Goal: Answer question/provide support: Share knowledge or assist other users

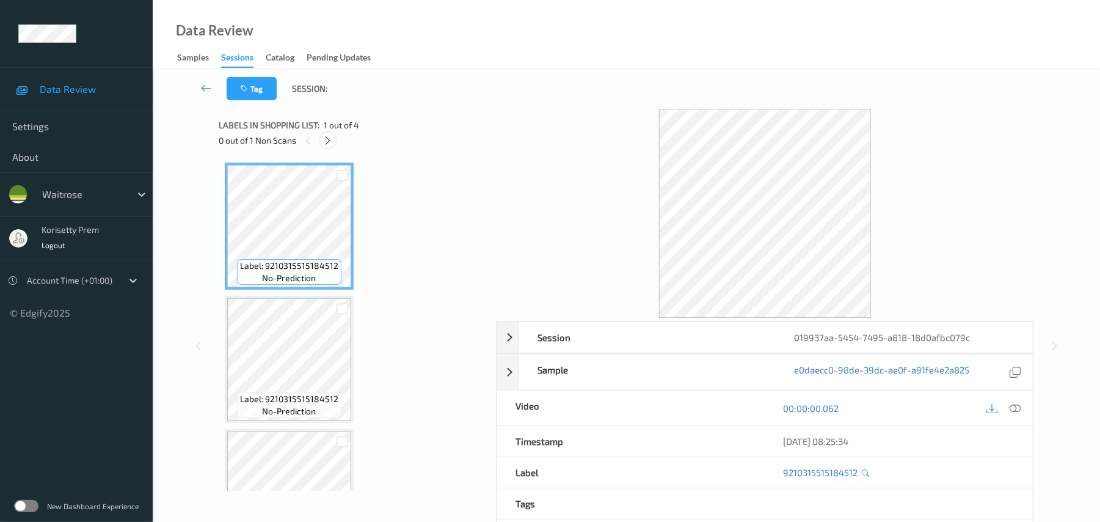
click at [327, 138] on icon at bounding box center [327, 140] width 10 height 11
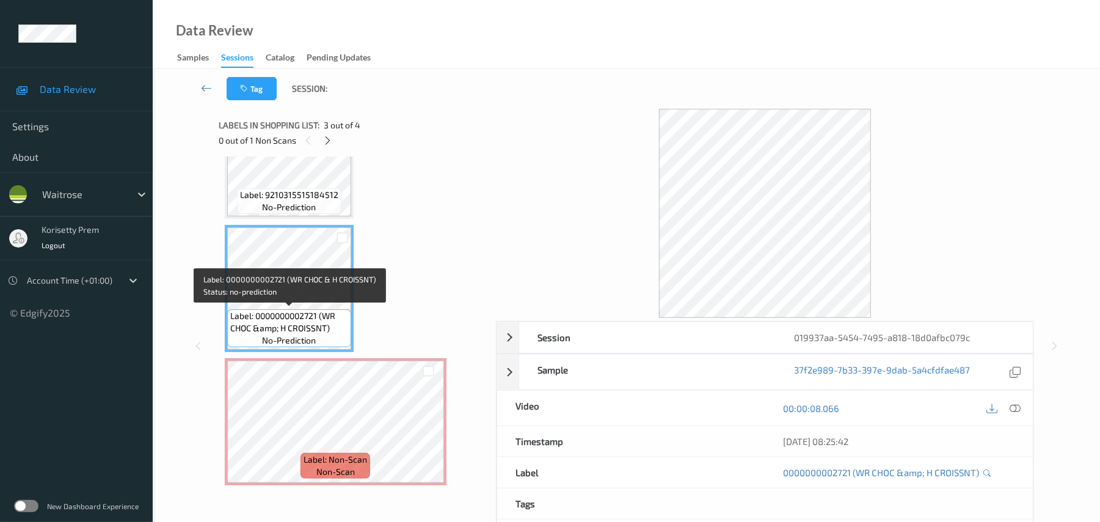
scroll to position [123, 0]
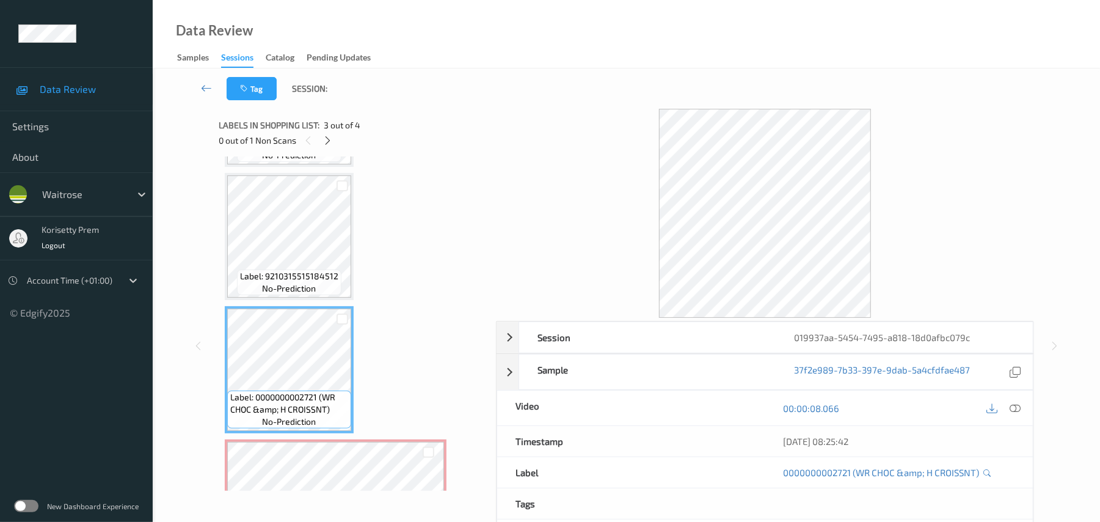
click at [308, 299] on div "Label: 9210315515184512 no-prediction" at bounding box center [289, 236] width 129 height 127
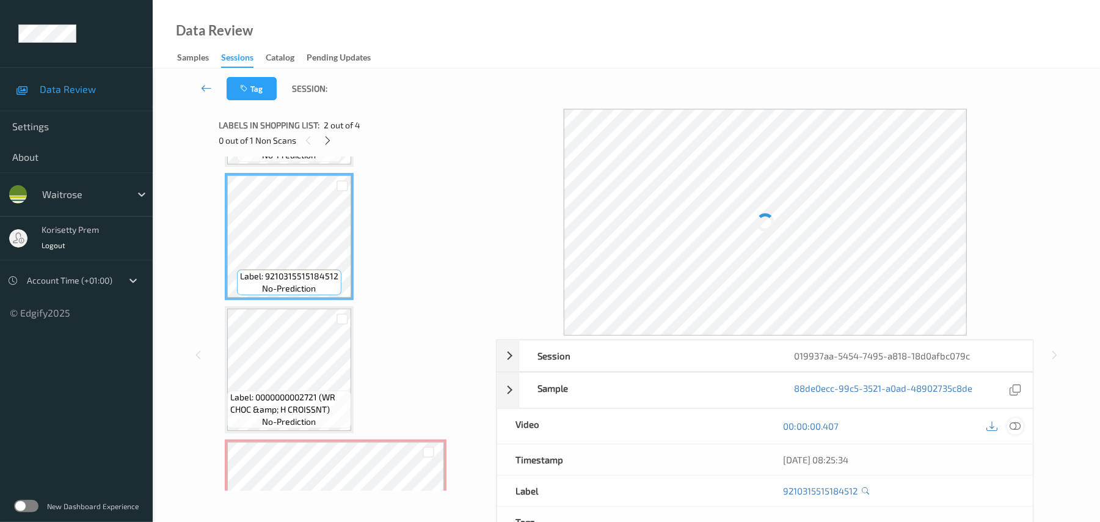
click at [1012, 426] on icon at bounding box center [1015, 425] width 11 height 11
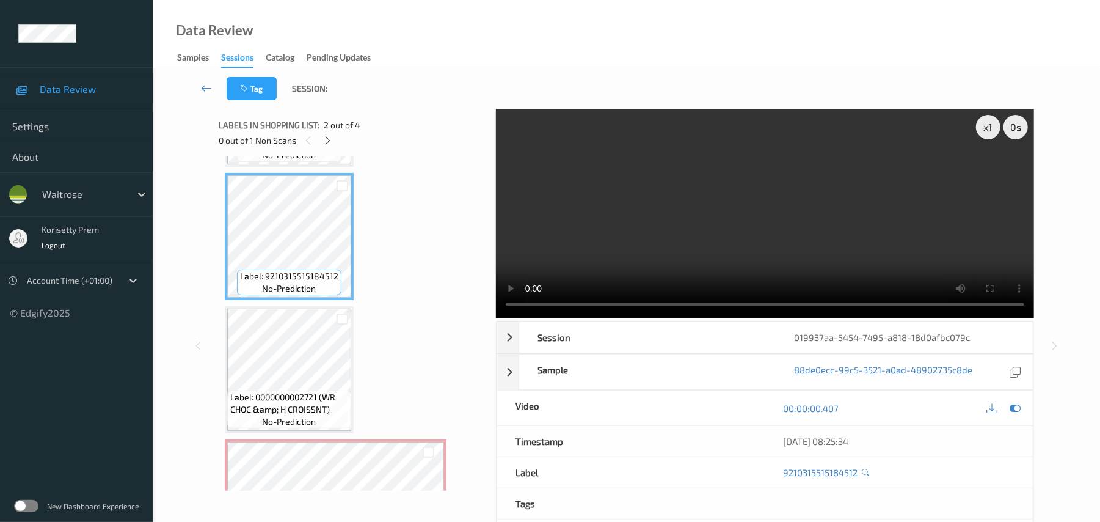
click at [623, 225] on video at bounding box center [765, 213] width 538 height 209
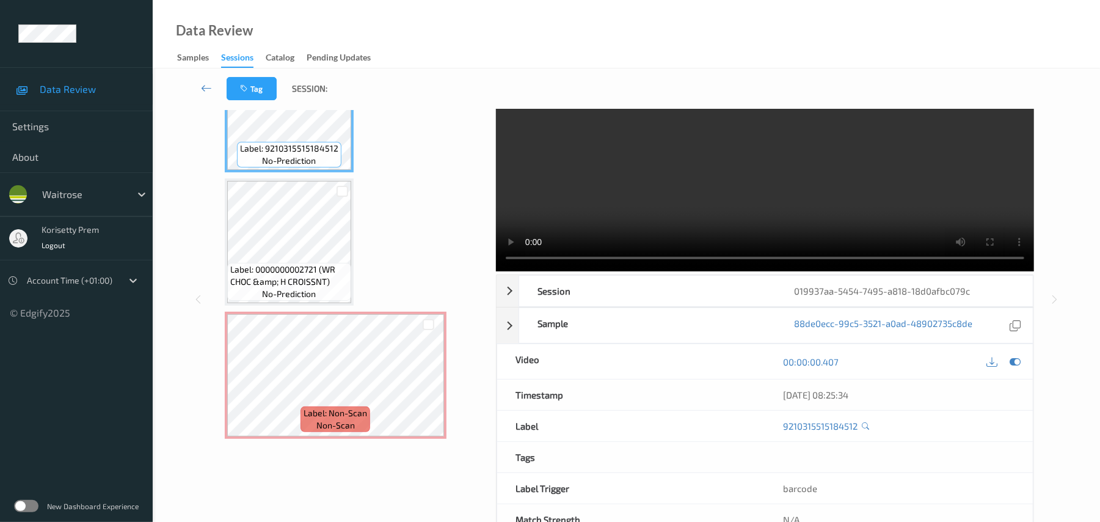
scroll to position [6, 0]
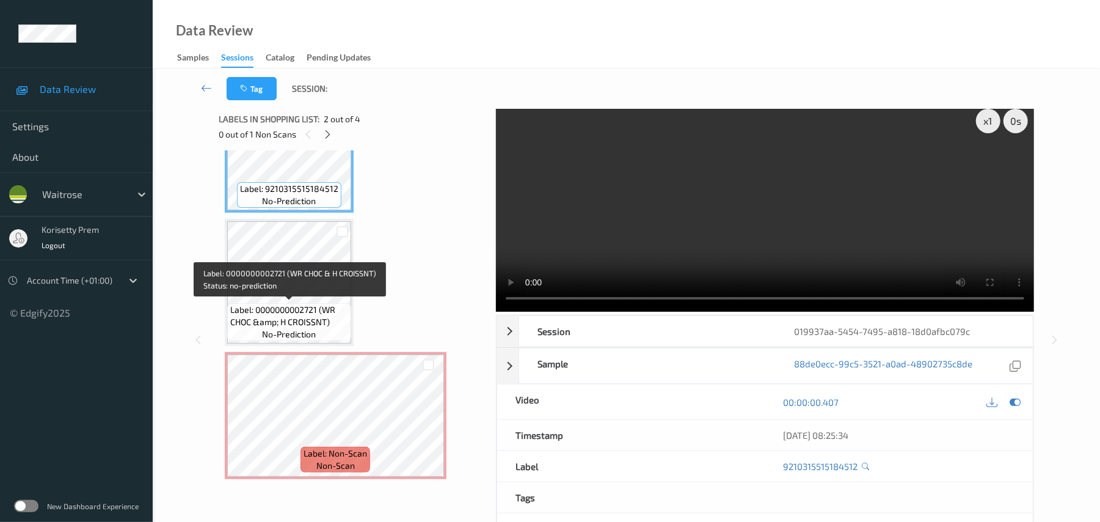
click at [321, 304] on span "Label: 0000000002721 (WR CHOC &amp; H CROISSNT)" at bounding box center [289, 316] width 118 height 24
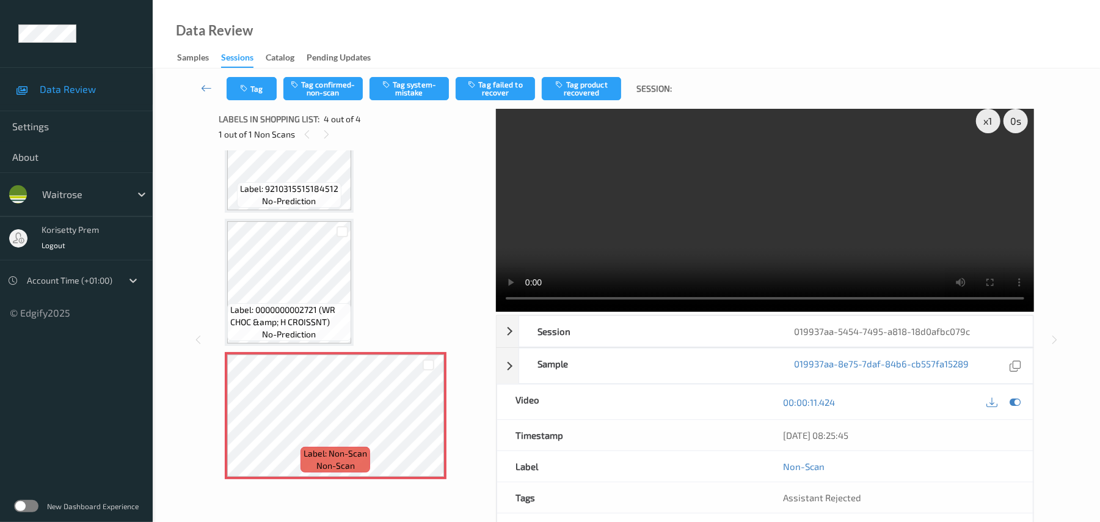
click at [677, 205] on video at bounding box center [765, 207] width 538 height 209
click at [408, 87] on button "Tag system-mistake" at bounding box center [409, 88] width 79 height 23
click at [790, 155] on video at bounding box center [765, 207] width 538 height 209
click at [410, 83] on button "Tag system-mistake" at bounding box center [409, 88] width 79 height 23
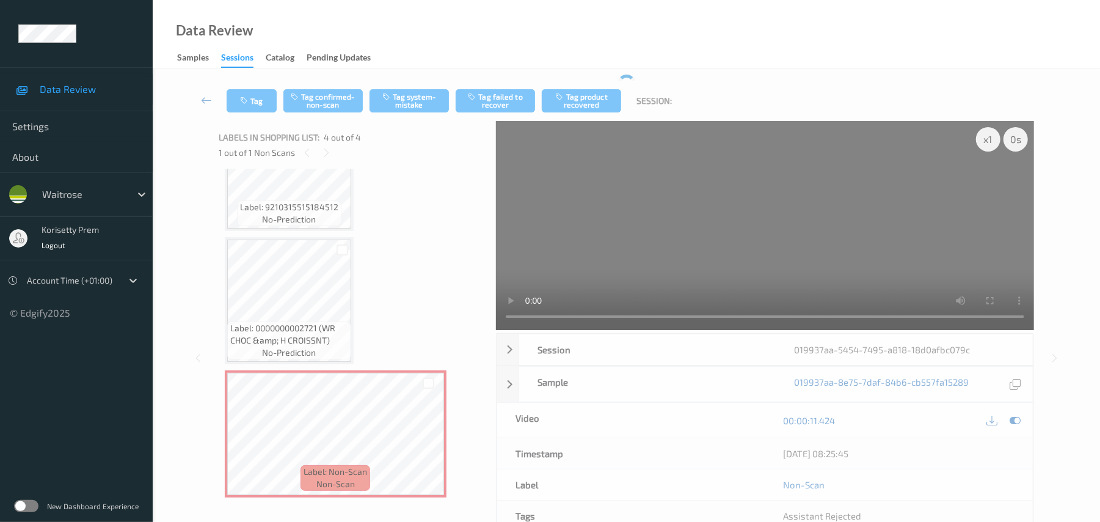
click at [722, 233] on video at bounding box center [765, 225] width 538 height 209
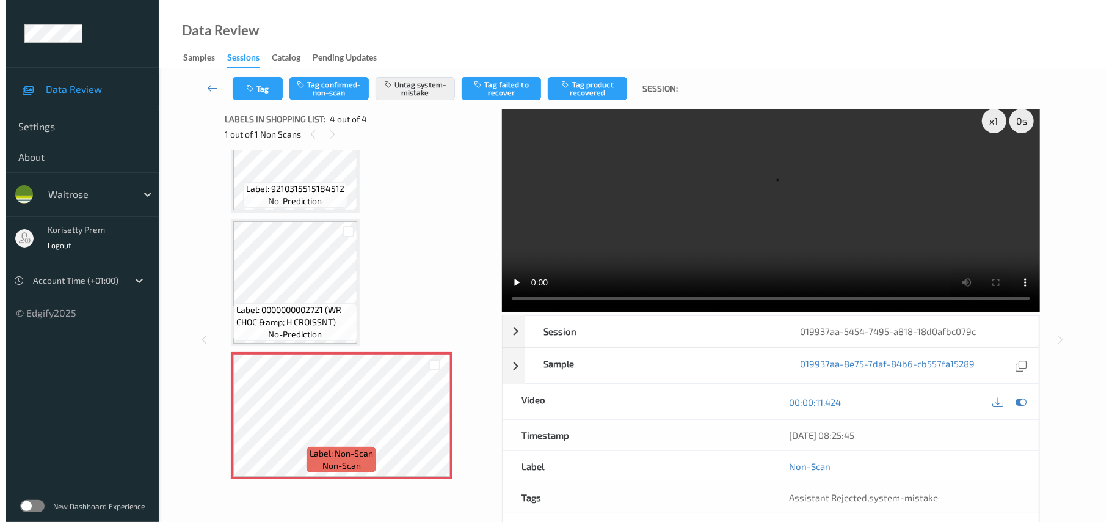
scroll to position [0, 0]
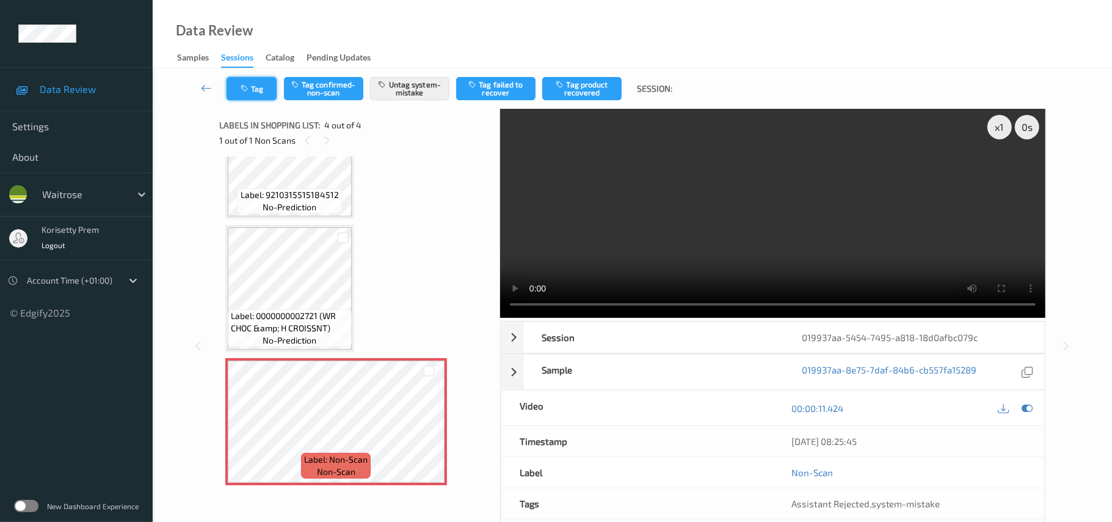
click at [243, 93] on button "Tag" at bounding box center [252, 88] width 50 height 23
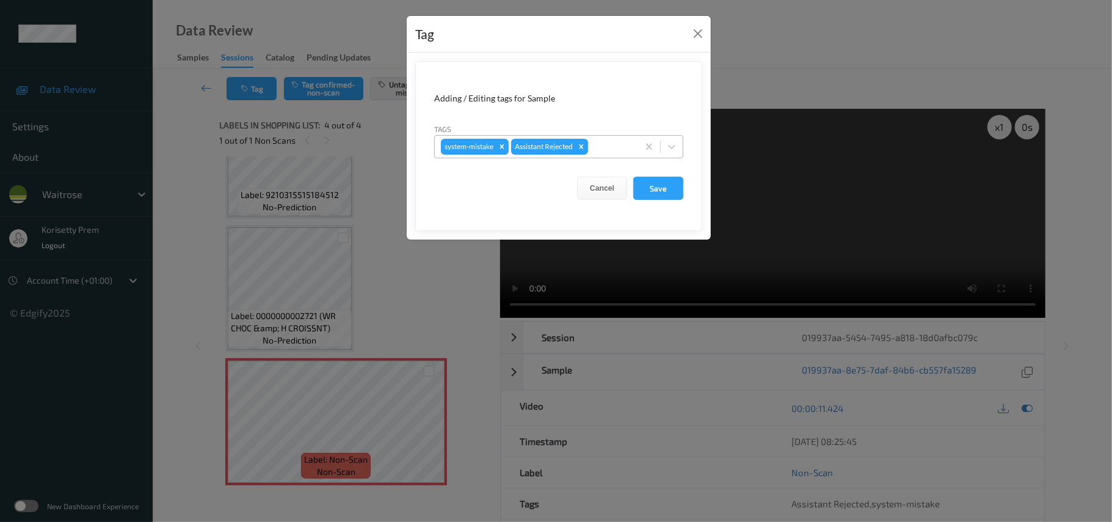
click at [614, 140] on div at bounding box center [612, 146] width 42 height 15
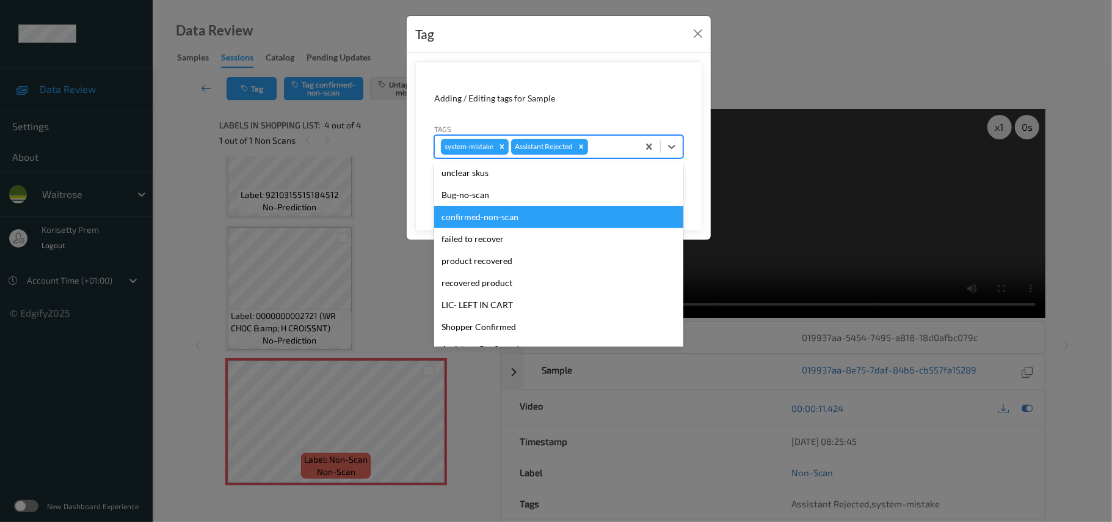
scroll to position [216, 0]
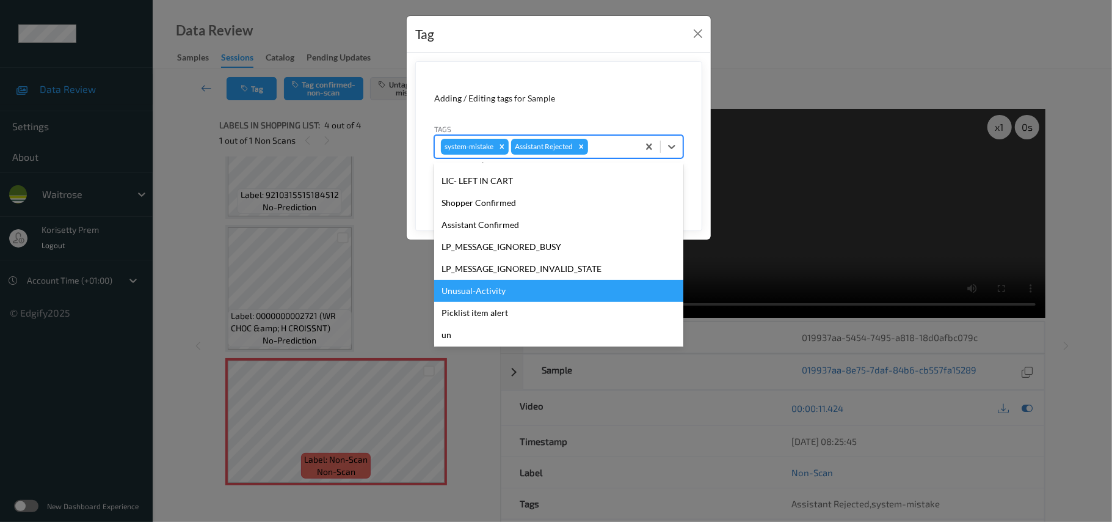
click at [482, 293] on div "Unusual-Activity" at bounding box center [558, 291] width 249 height 22
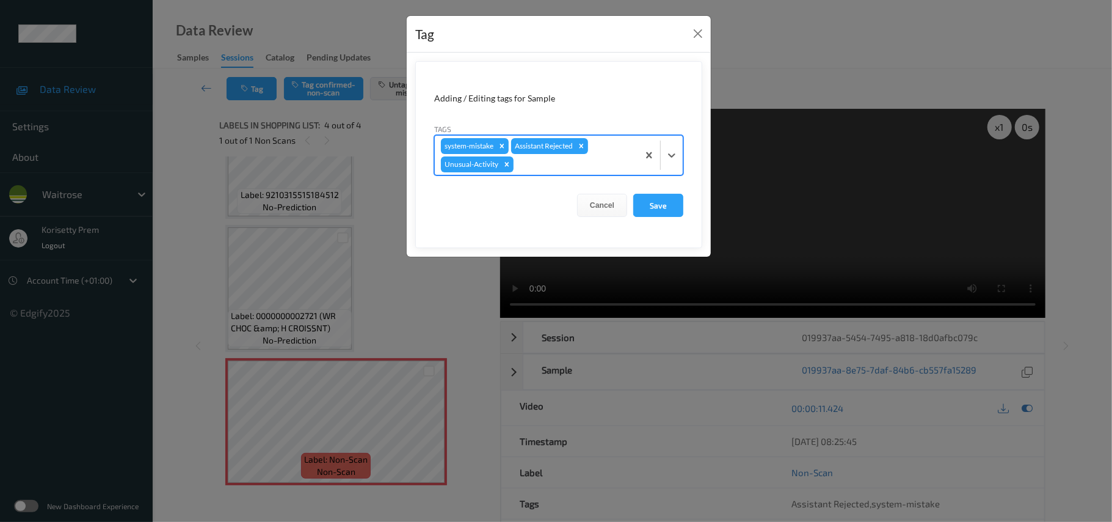
click at [569, 173] on div "system-mistake Assistant Rejected Unusual-Activity" at bounding box center [536, 155] width 203 height 39
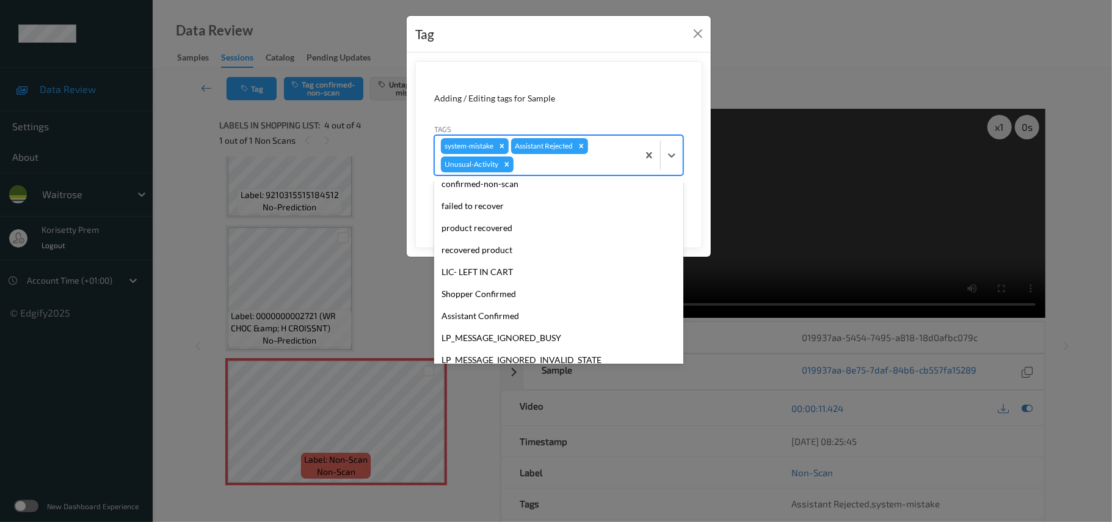
scroll to position [261, 0]
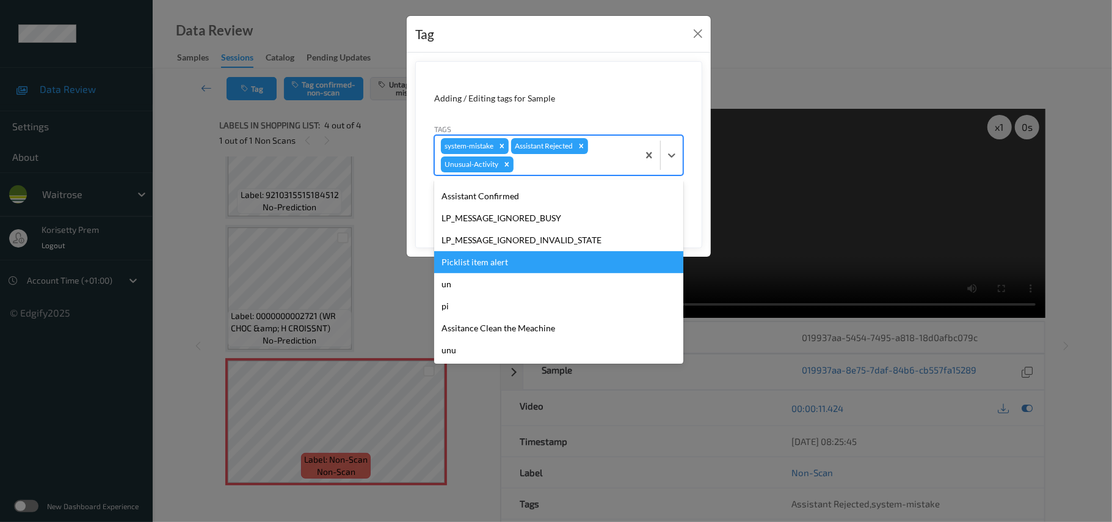
click at [475, 267] on div "Picklist item alert" at bounding box center [558, 262] width 249 height 22
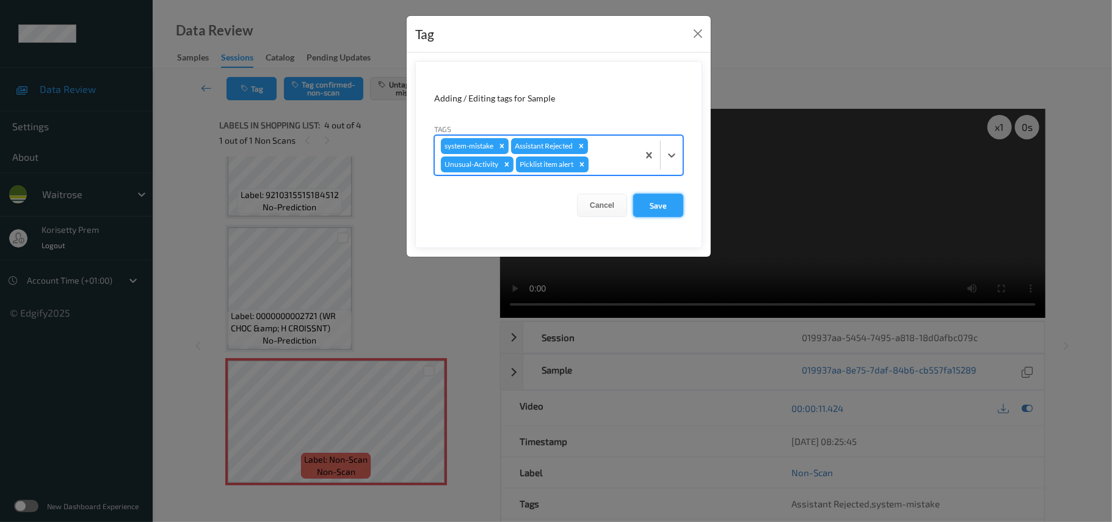
click at [663, 208] on button "Save" at bounding box center [658, 205] width 50 height 23
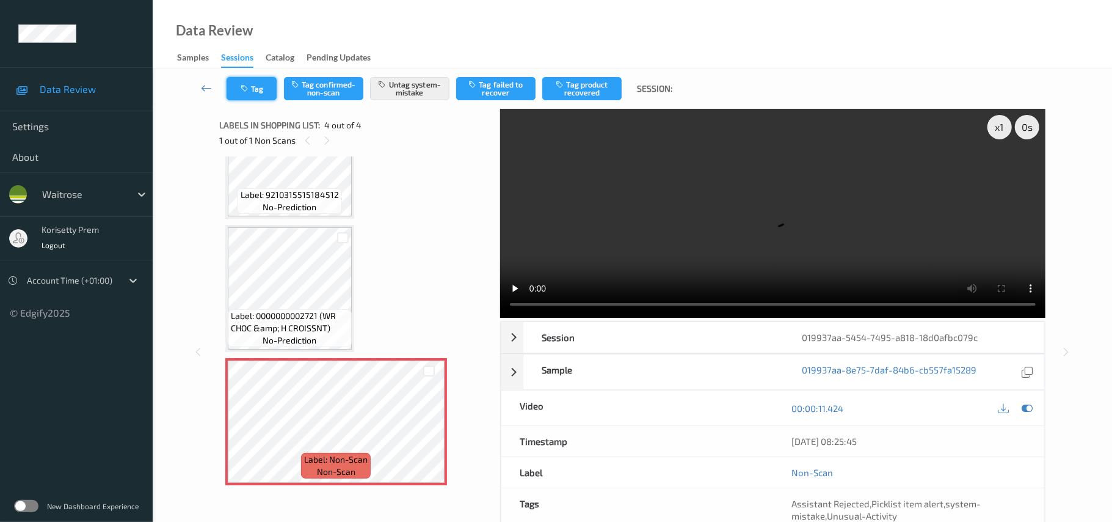
click at [260, 89] on button "Tag" at bounding box center [252, 88] width 50 height 23
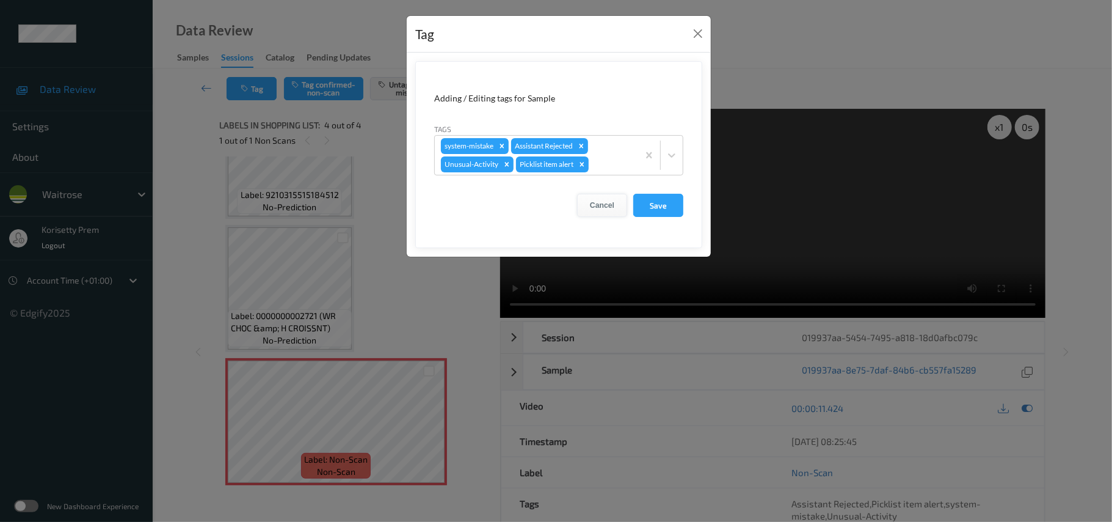
click at [609, 202] on button "Cancel" at bounding box center [602, 205] width 50 height 23
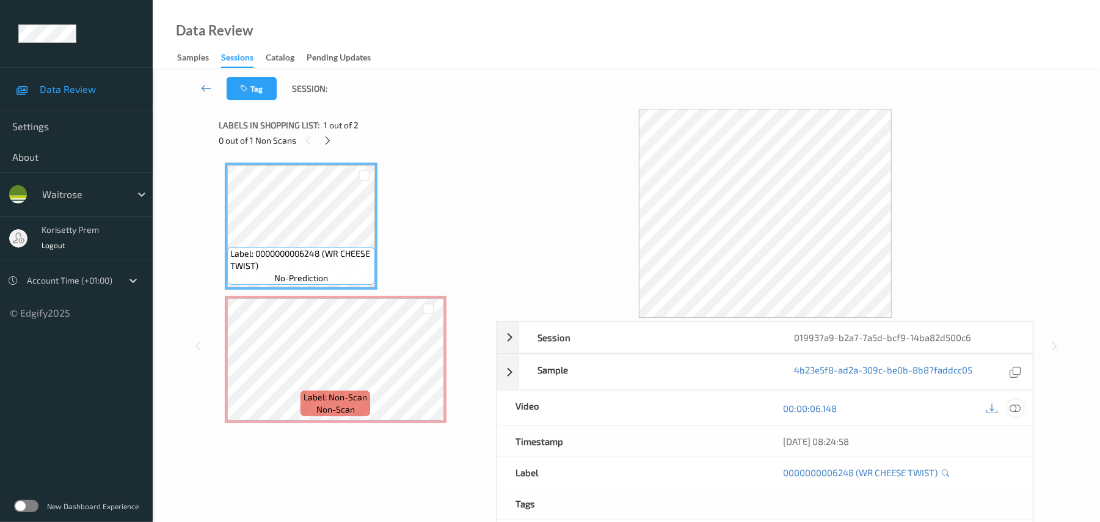
click at [1007, 406] on div at bounding box center [1015, 407] width 16 height 16
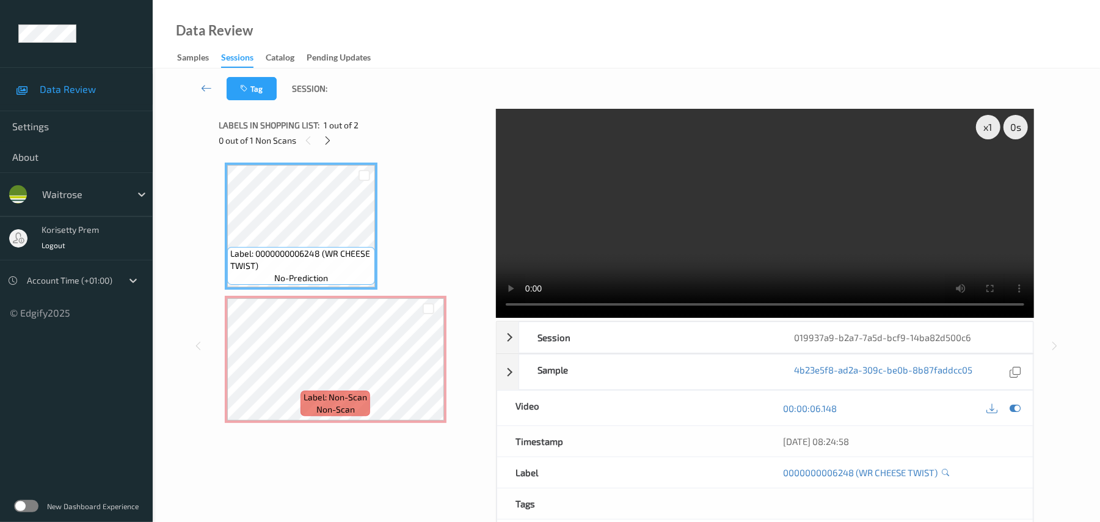
click at [557, 175] on video at bounding box center [765, 213] width 538 height 209
click at [799, 224] on video at bounding box center [765, 213] width 538 height 209
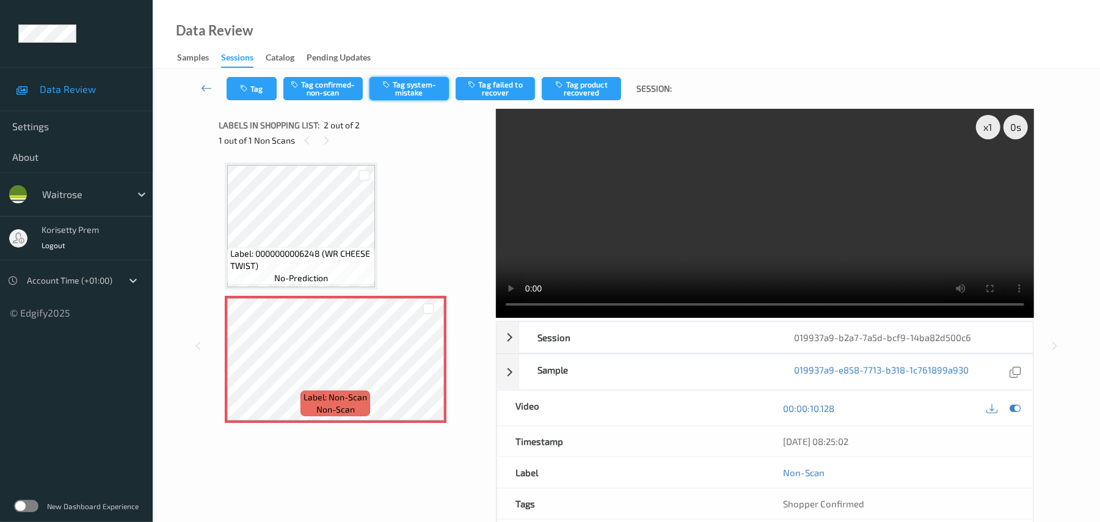
click at [423, 92] on button "Tag system-mistake" at bounding box center [409, 88] width 79 height 23
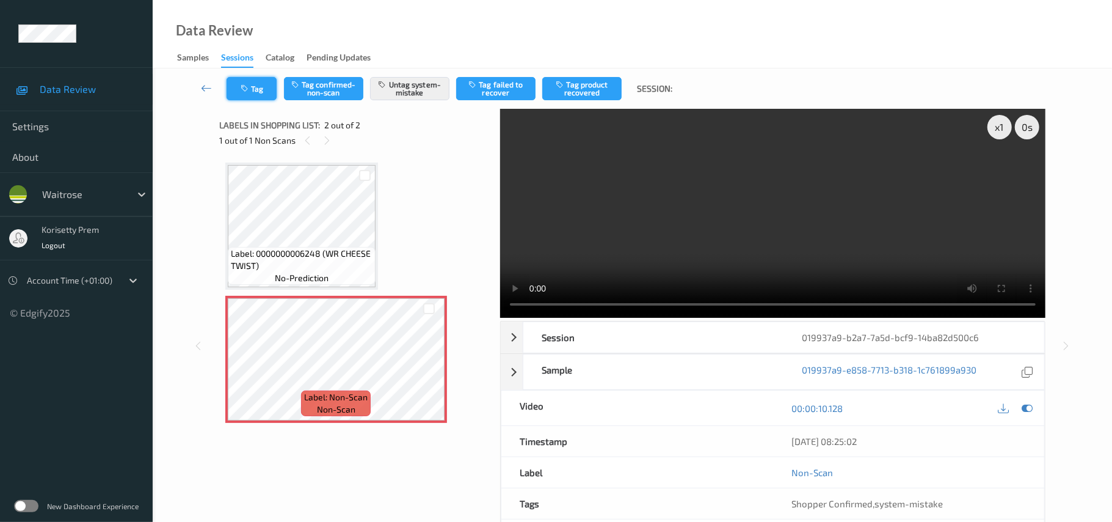
click at [264, 96] on button "Tag" at bounding box center [252, 88] width 50 height 23
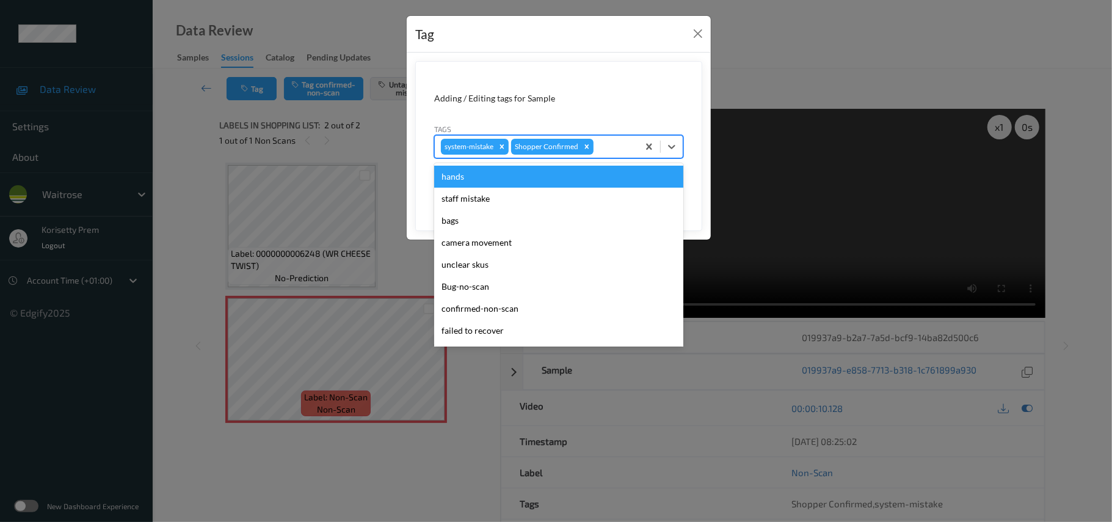
click at [595, 150] on div "system-mistake Shopper Confirmed" at bounding box center [536, 146] width 203 height 21
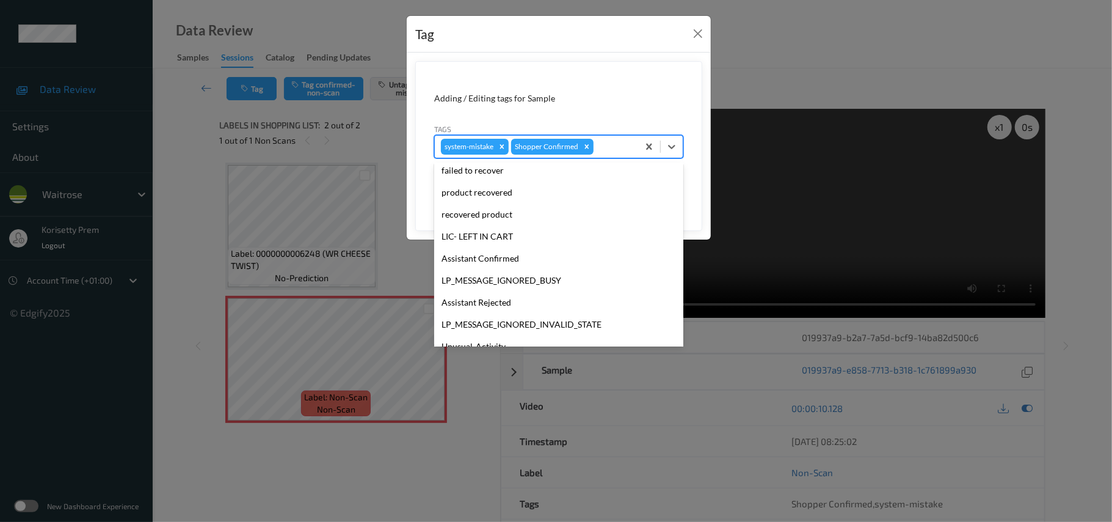
scroll to position [232, 0]
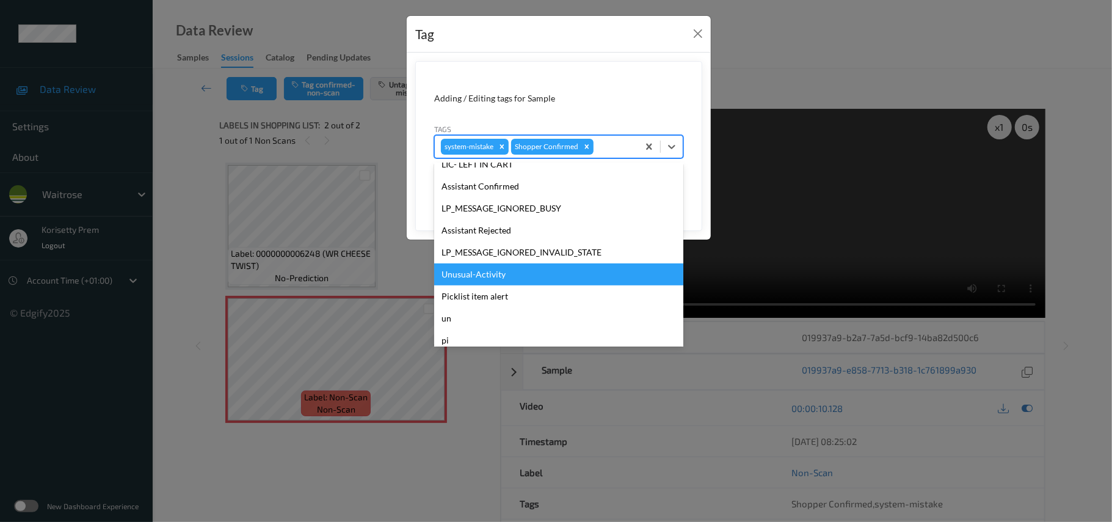
click at [486, 272] on div "Unusual-Activity" at bounding box center [558, 274] width 249 height 22
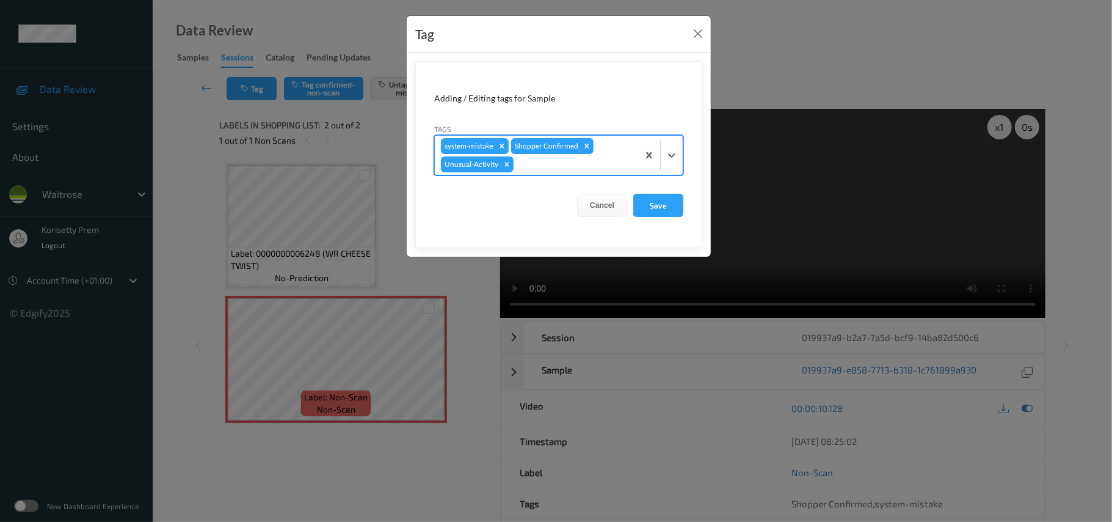
click at [565, 171] on div at bounding box center [574, 164] width 116 height 15
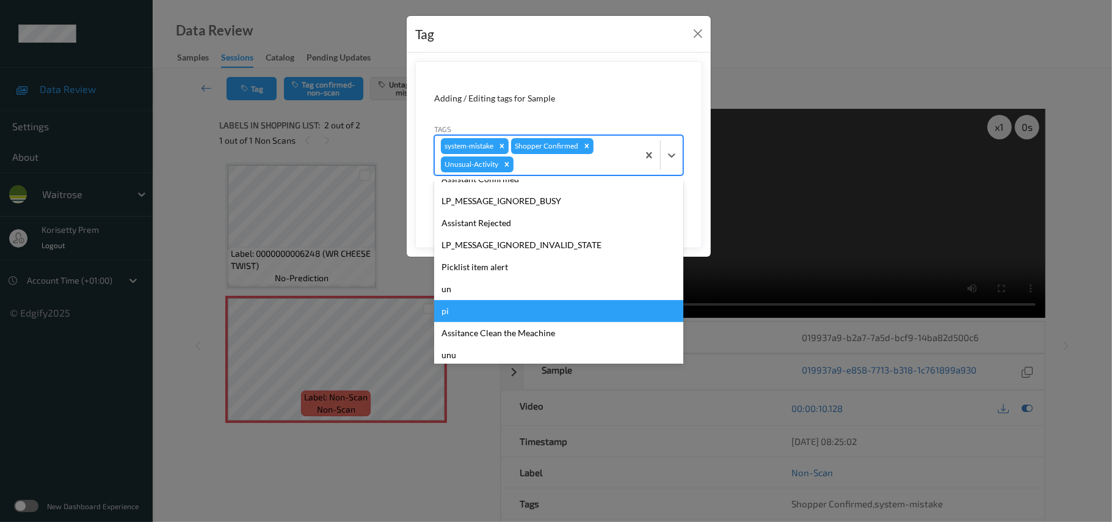
scroll to position [261, 0]
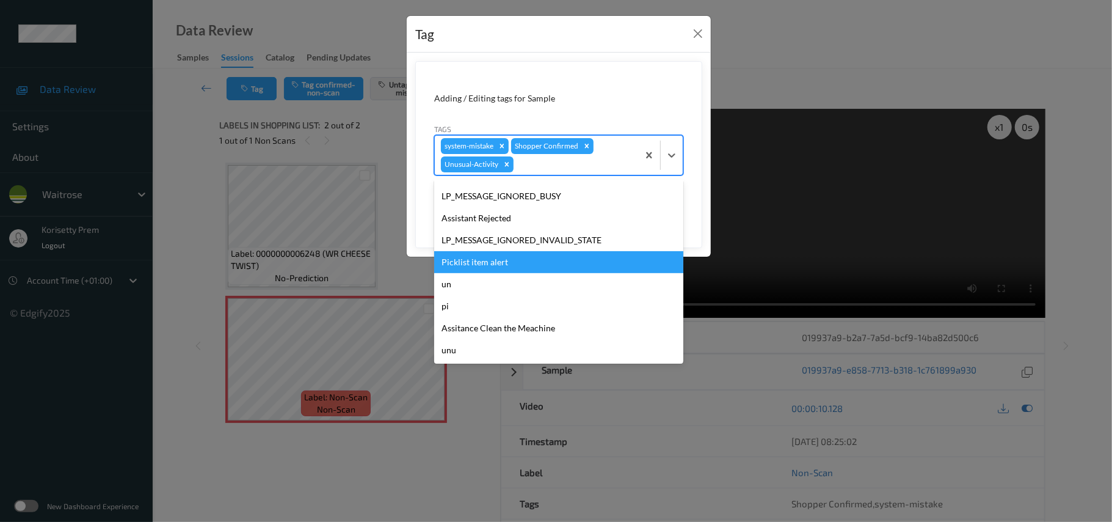
click at [489, 261] on div "Picklist item alert" at bounding box center [558, 262] width 249 height 22
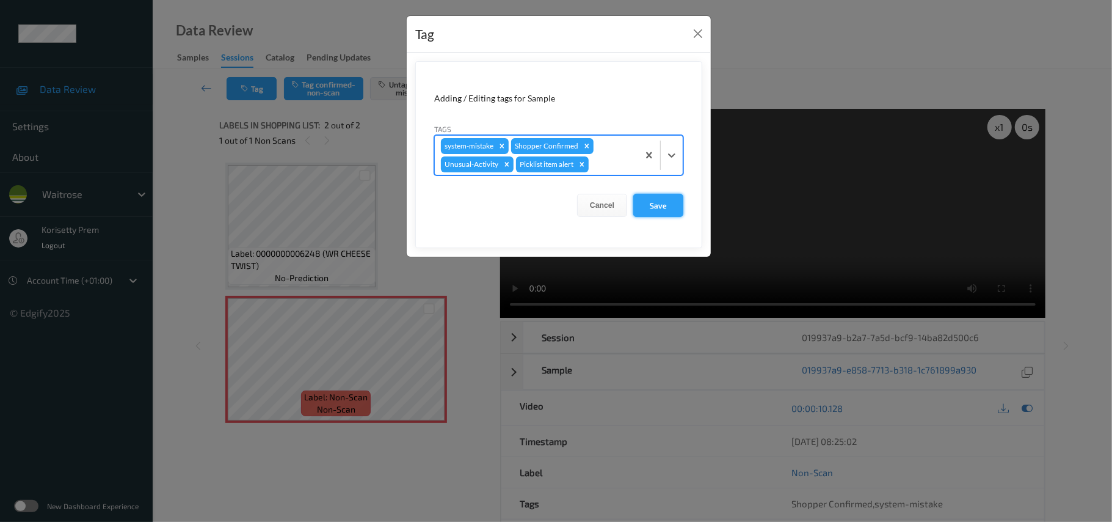
click at [654, 211] on button "Save" at bounding box center [658, 205] width 50 height 23
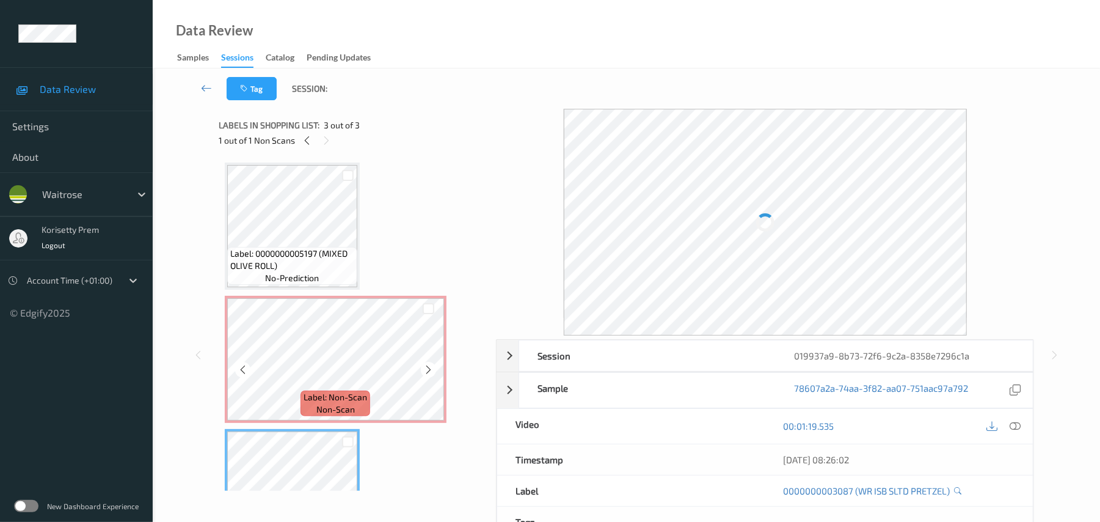
click at [308, 247] on span "Label: 0000000005197 (MIXED OLIVE ROLL)" at bounding box center [292, 259] width 124 height 24
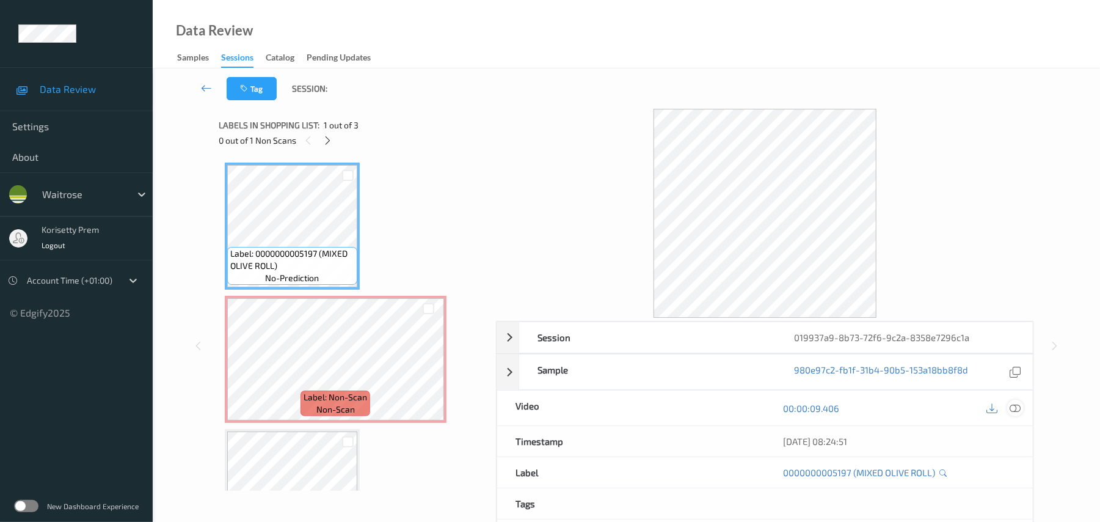
click at [1014, 408] on icon at bounding box center [1015, 408] width 11 height 11
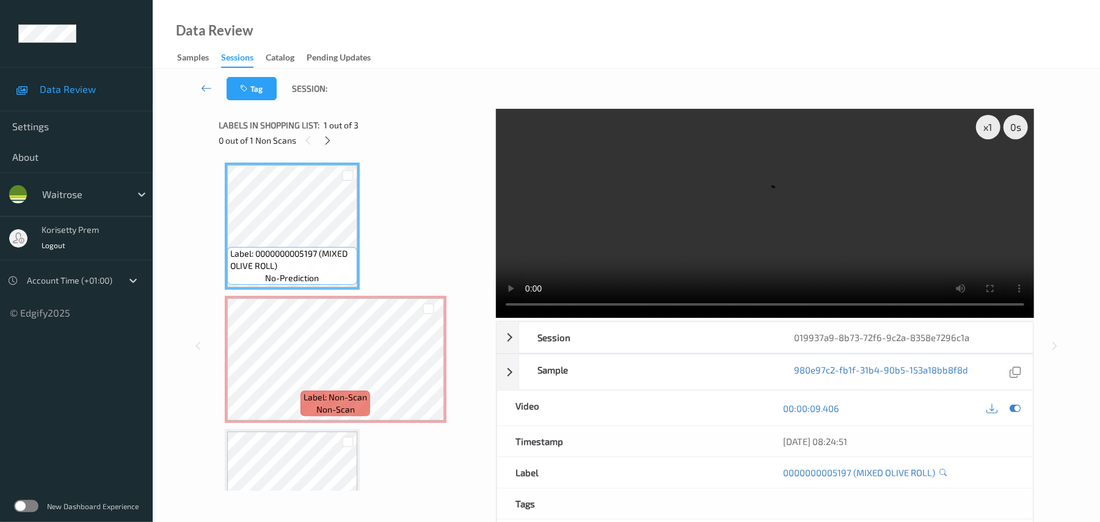
click at [607, 211] on video at bounding box center [765, 213] width 538 height 209
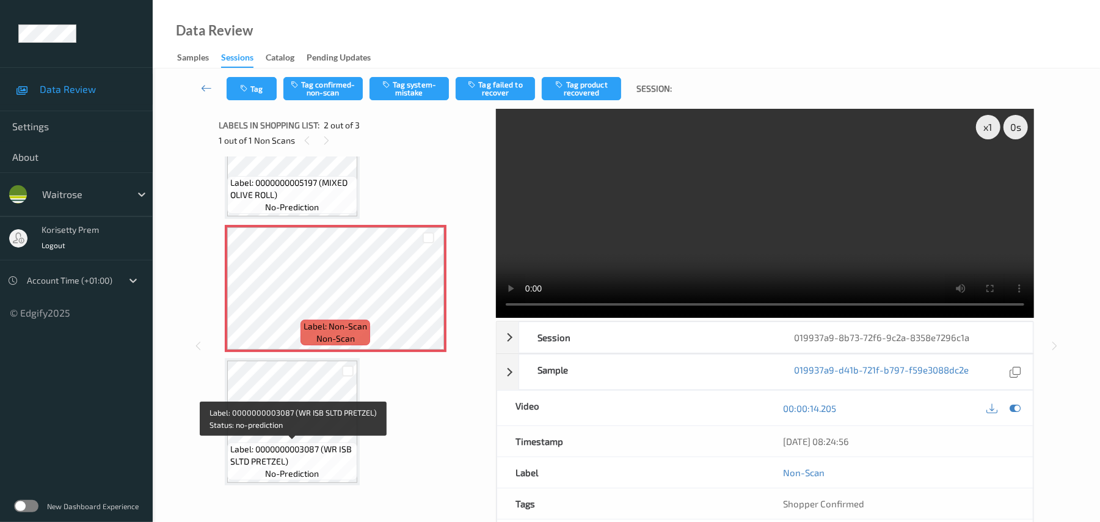
click at [287, 443] on span "Label: 0000000003087 (WR ISB SLTD PRETZEL)" at bounding box center [292, 455] width 124 height 24
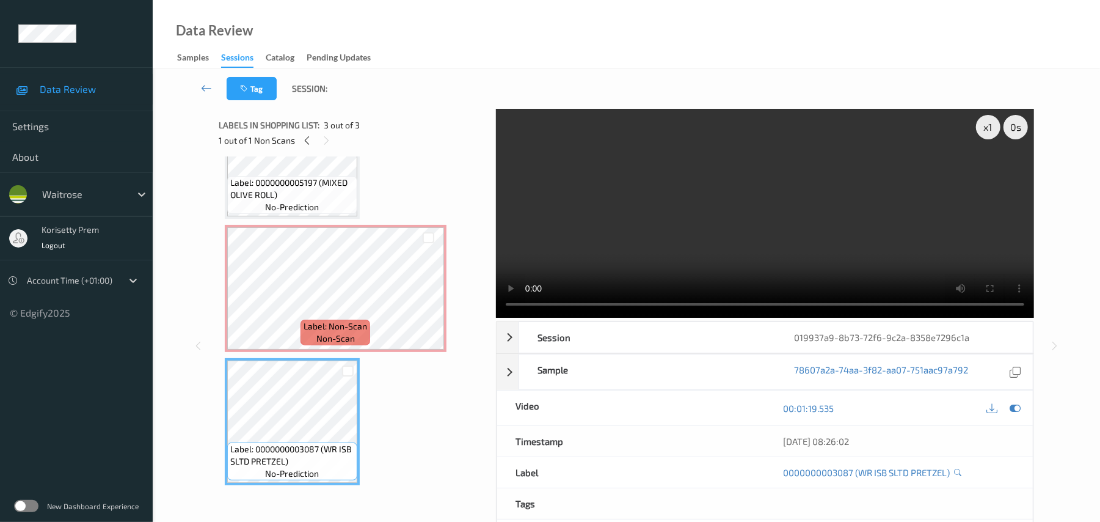
click at [624, 252] on video at bounding box center [765, 213] width 538 height 209
click at [624, 253] on video at bounding box center [765, 213] width 538 height 209
click at [767, 220] on video at bounding box center [765, 213] width 538 height 209
click at [553, 208] on video at bounding box center [765, 213] width 538 height 209
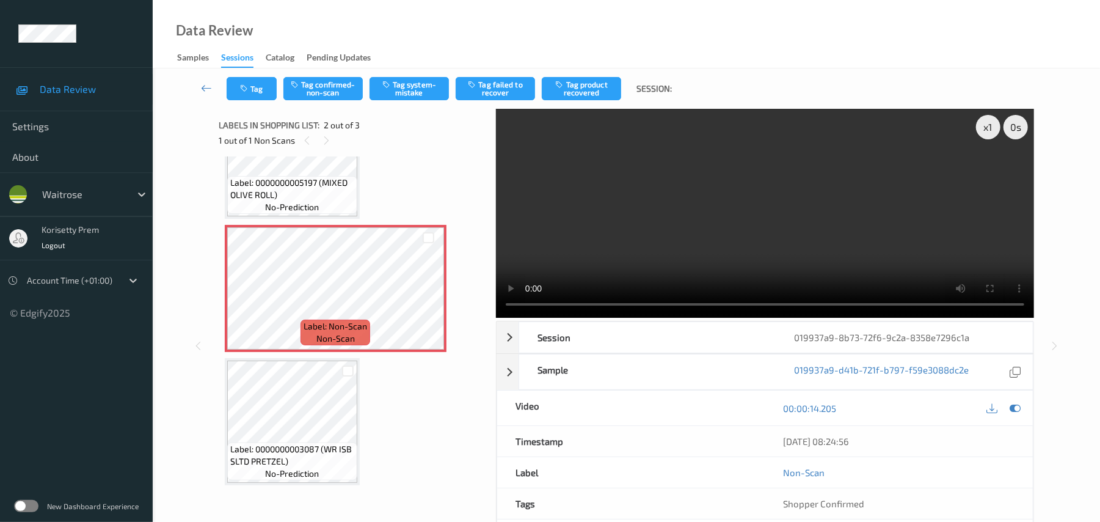
click at [584, 248] on video at bounding box center [765, 213] width 538 height 209
click at [431, 90] on button "Tag system-mistake" at bounding box center [409, 88] width 79 height 23
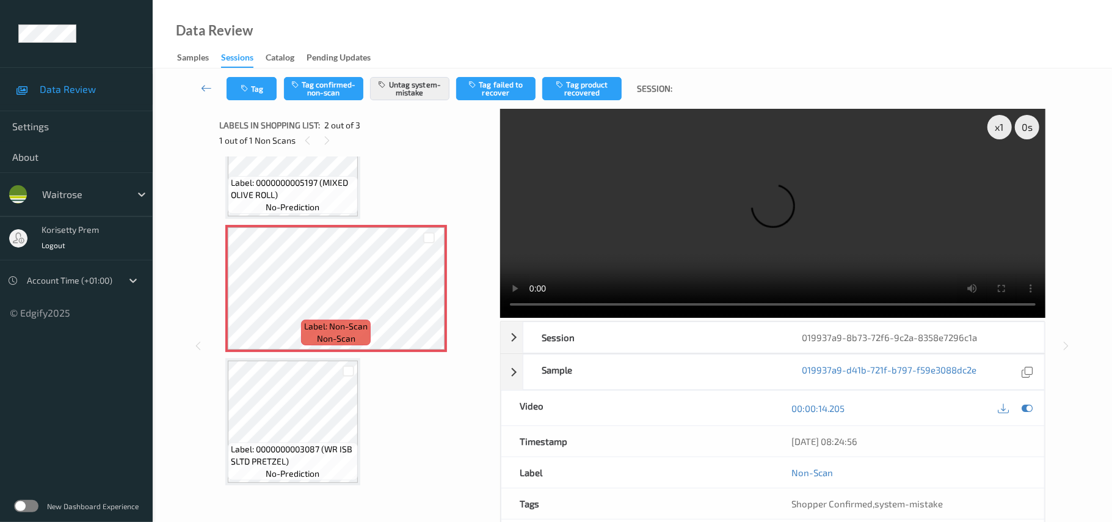
click at [260, 71] on div "Tag Tag confirmed-non-scan Untag system-mistake Tag failed to recover Tag produ…" at bounding box center [632, 88] width 909 height 40
click at [257, 89] on button "Tag" at bounding box center [252, 88] width 50 height 23
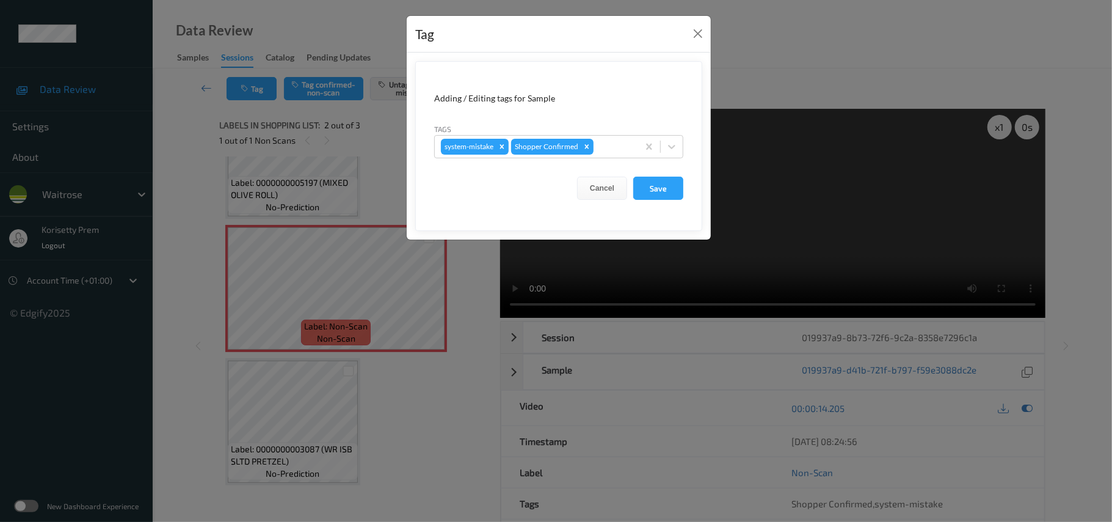
click at [617, 130] on div "Tags system-mistake Shopper Confirmed" at bounding box center [558, 140] width 249 height 35
click at [606, 148] on div at bounding box center [614, 146] width 36 height 15
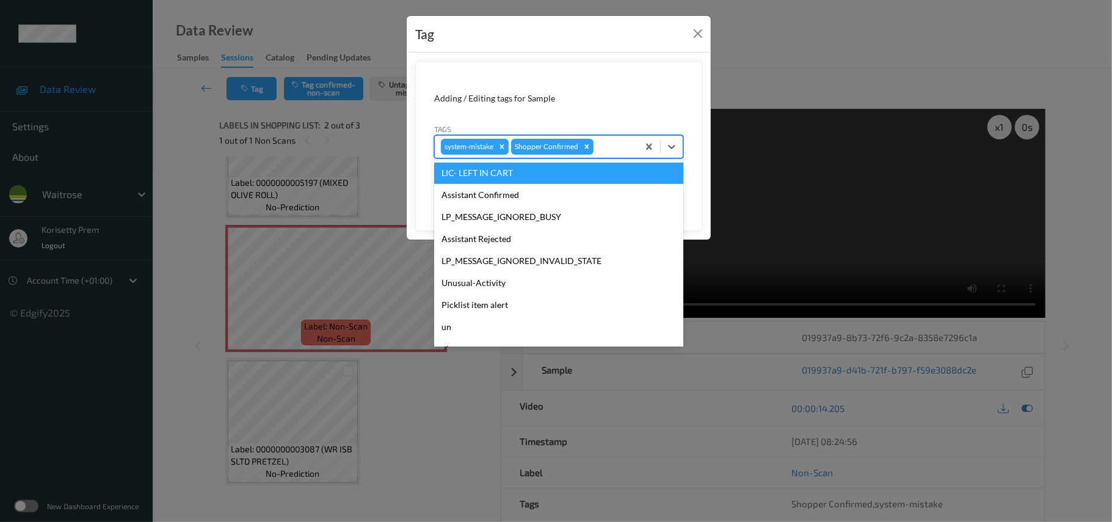
scroll to position [283, 0]
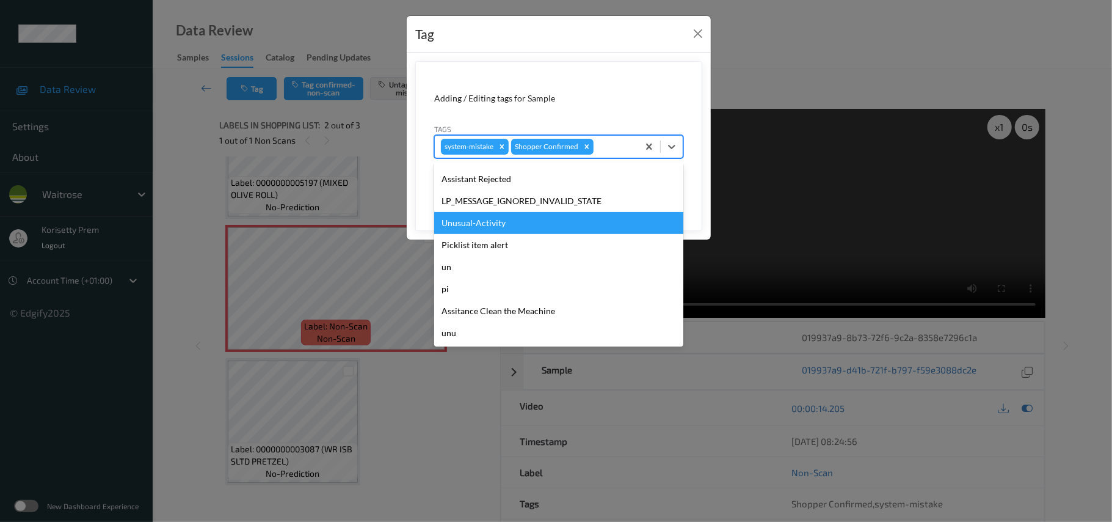
click at [491, 213] on div "Unusual-Activity" at bounding box center [558, 223] width 249 height 22
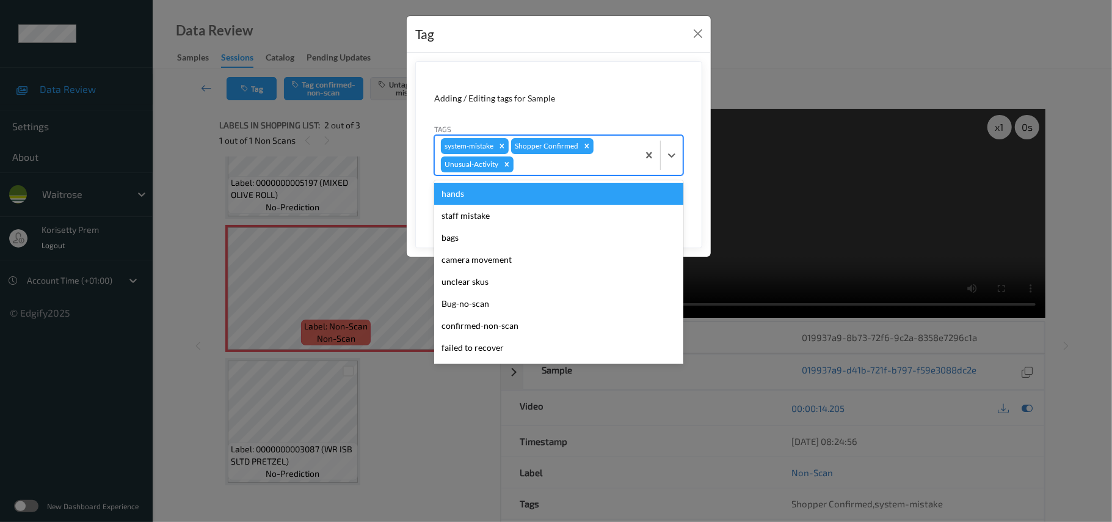
click at [537, 165] on div at bounding box center [574, 164] width 116 height 15
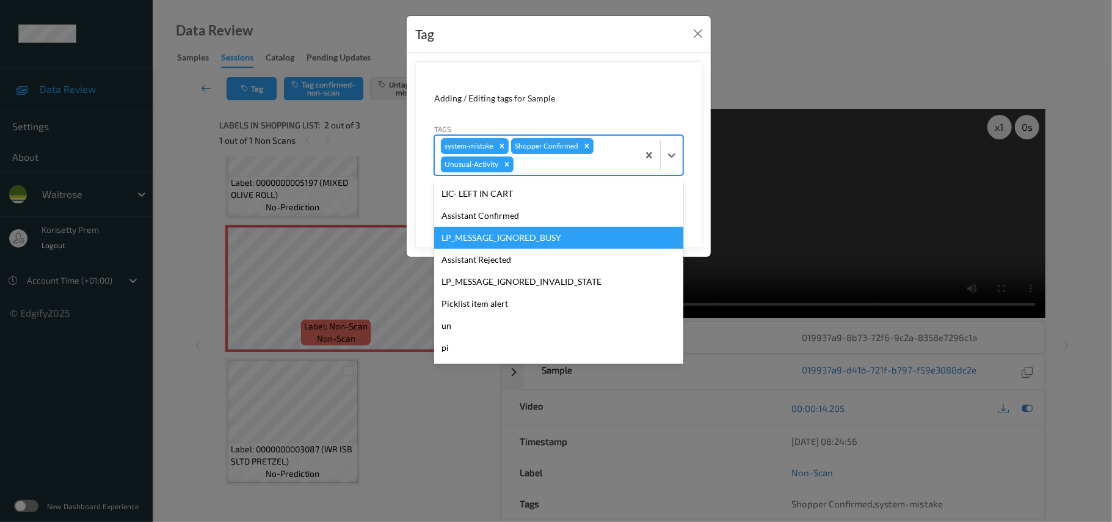
scroll to position [220, 0]
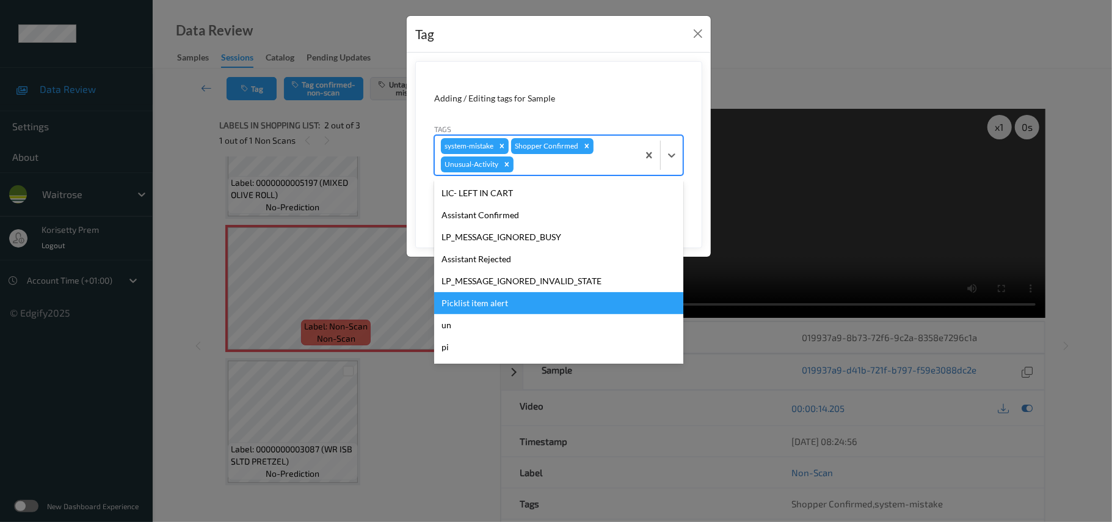
click at [499, 311] on div "Picklist item alert" at bounding box center [558, 303] width 249 height 22
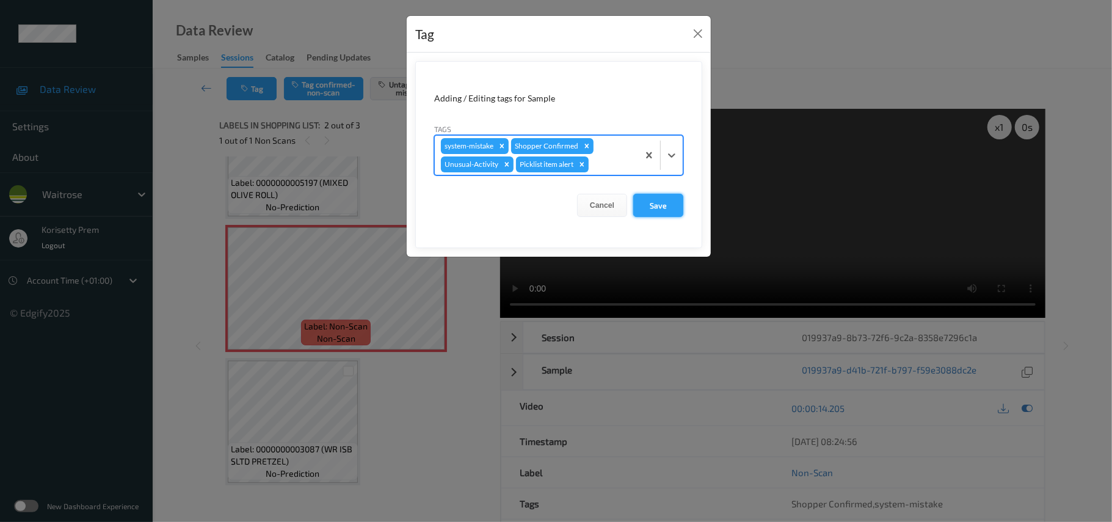
click at [647, 203] on button "Save" at bounding box center [658, 205] width 50 height 23
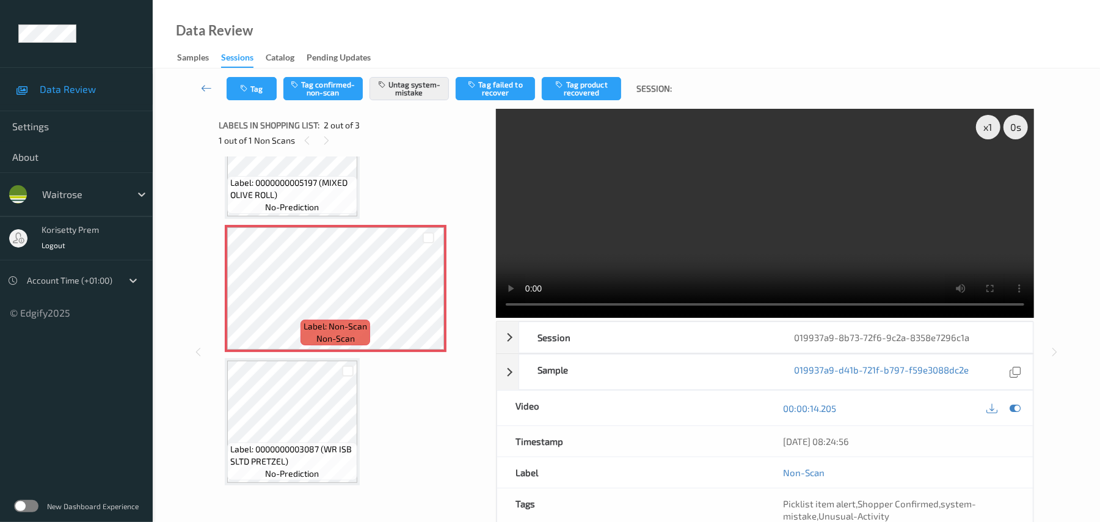
click at [567, 232] on video at bounding box center [765, 213] width 538 height 209
click at [254, 94] on button "Tag" at bounding box center [252, 88] width 50 height 23
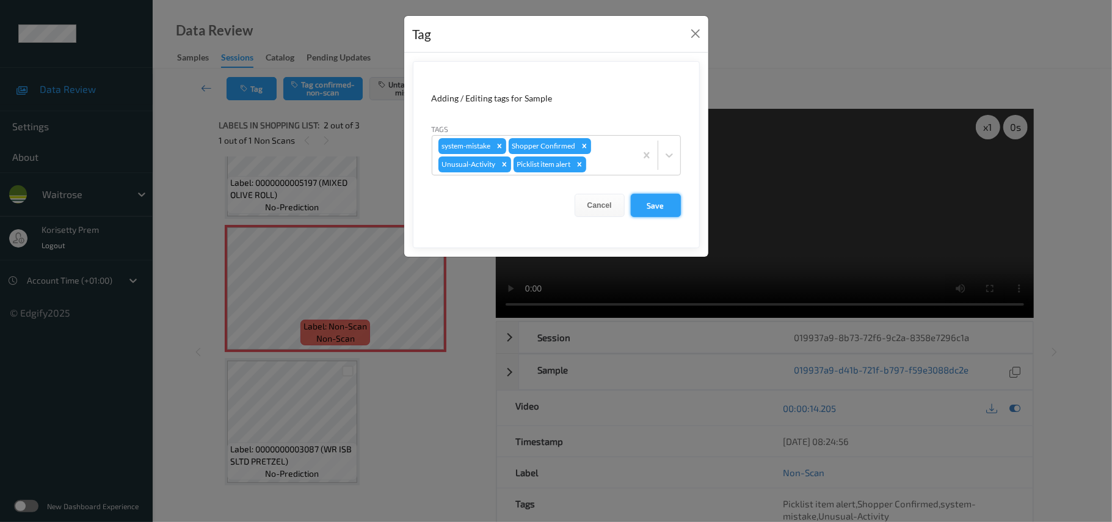
click at [654, 211] on button "Save" at bounding box center [656, 205] width 50 height 23
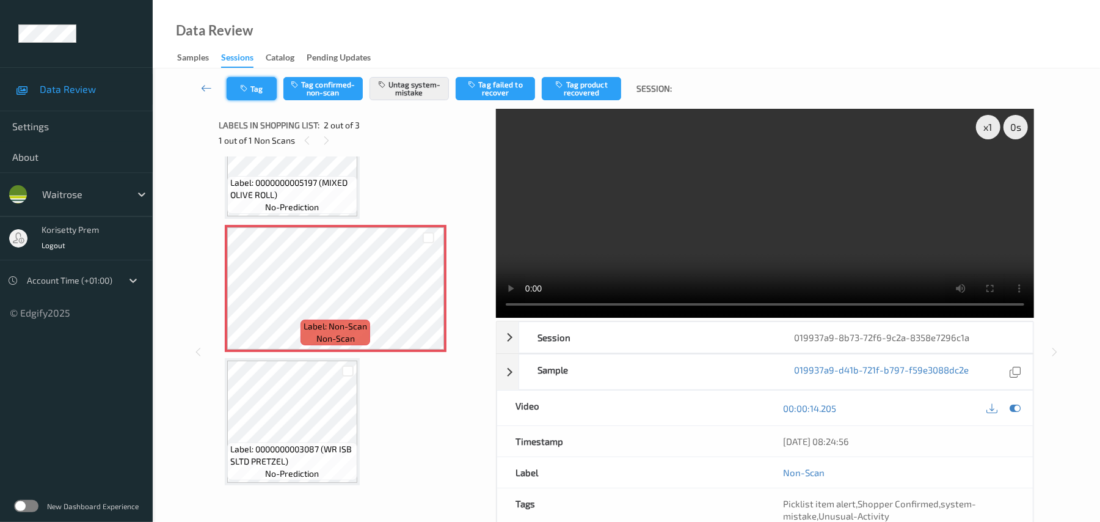
click at [262, 94] on button "Tag" at bounding box center [252, 88] width 50 height 23
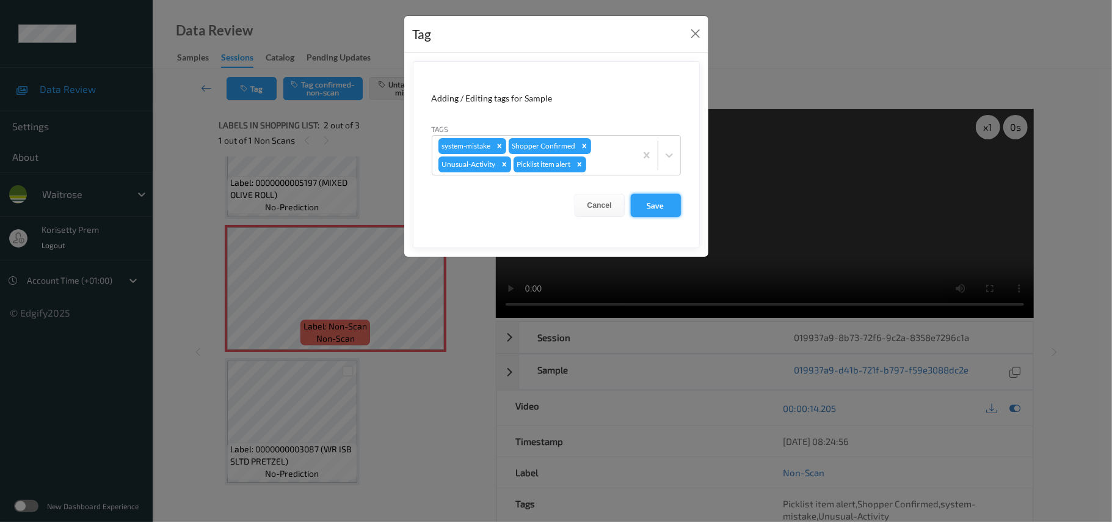
click at [643, 205] on button "Save" at bounding box center [656, 205] width 50 height 23
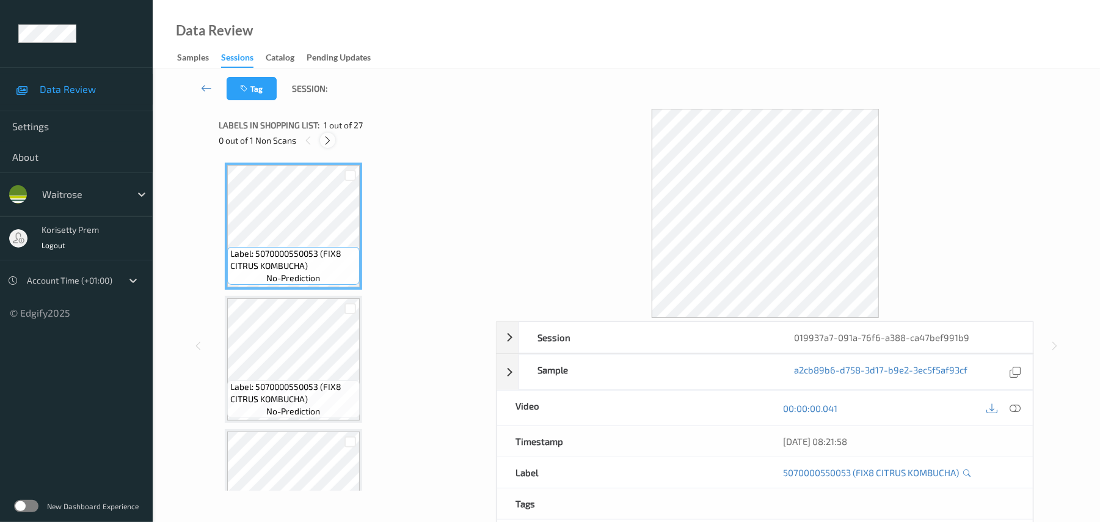
click at [335, 140] on div at bounding box center [327, 140] width 15 height 15
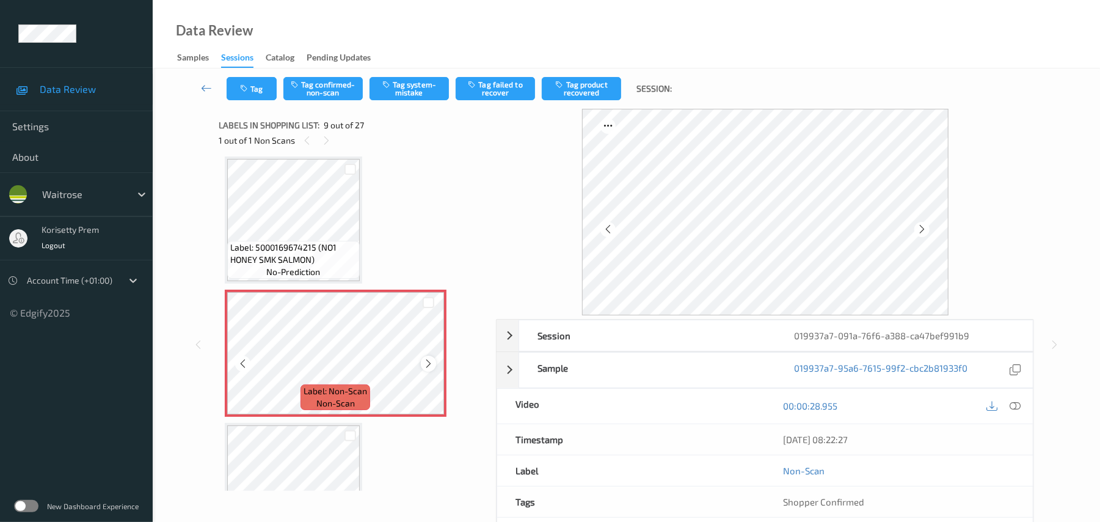
click at [428, 355] on div "Label: Non-Scan non-scan" at bounding box center [336, 353] width 222 height 127
click at [429, 358] on icon at bounding box center [428, 363] width 10 height 11
click at [429, 360] on icon at bounding box center [428, 363] width 10 height 11
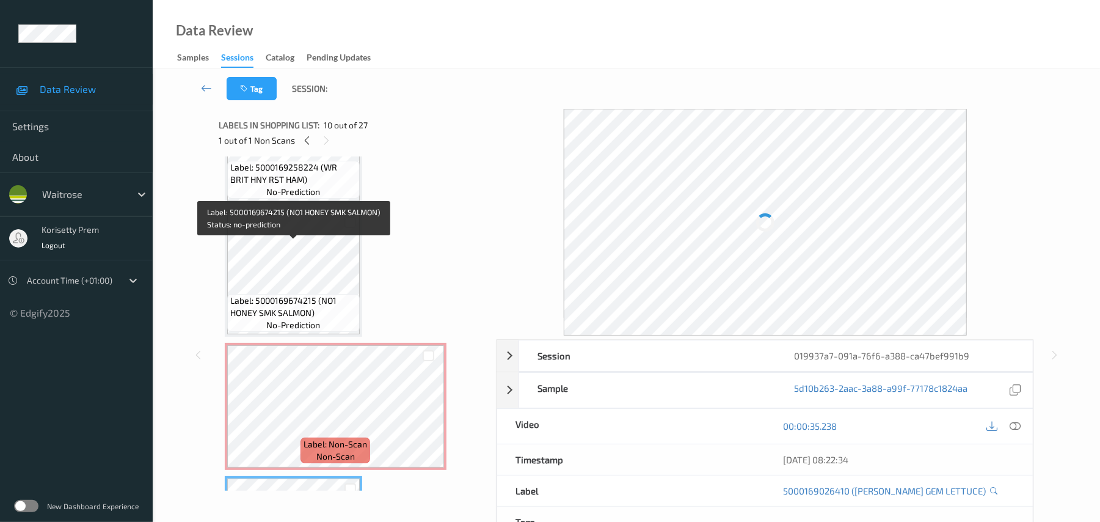
scroll to position [856, 0]
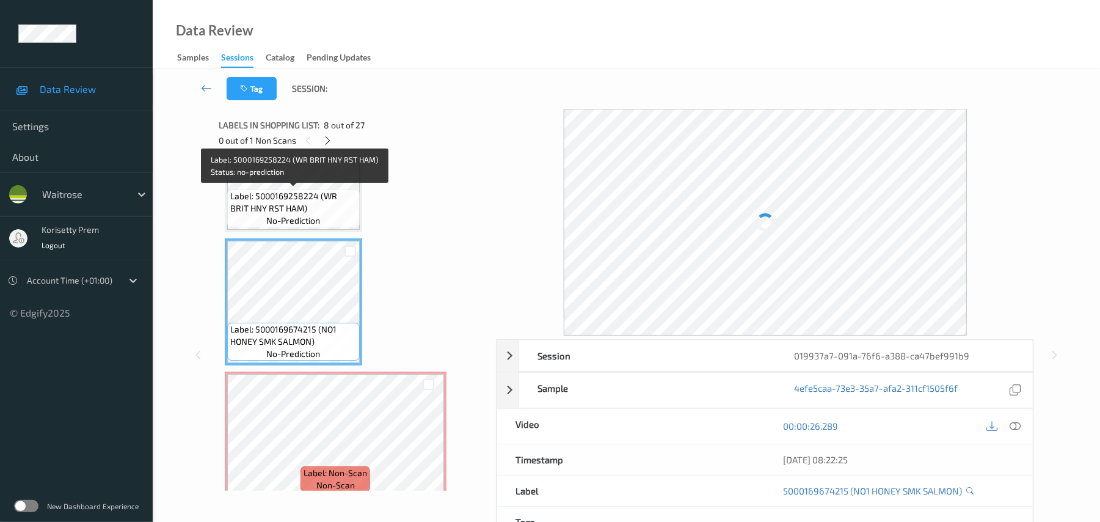
click at [321, 200] on span "Label: 5000169258224 (WR BRIT HNY RST HAM)" at bounding box center [293, 202] width 126 height 24
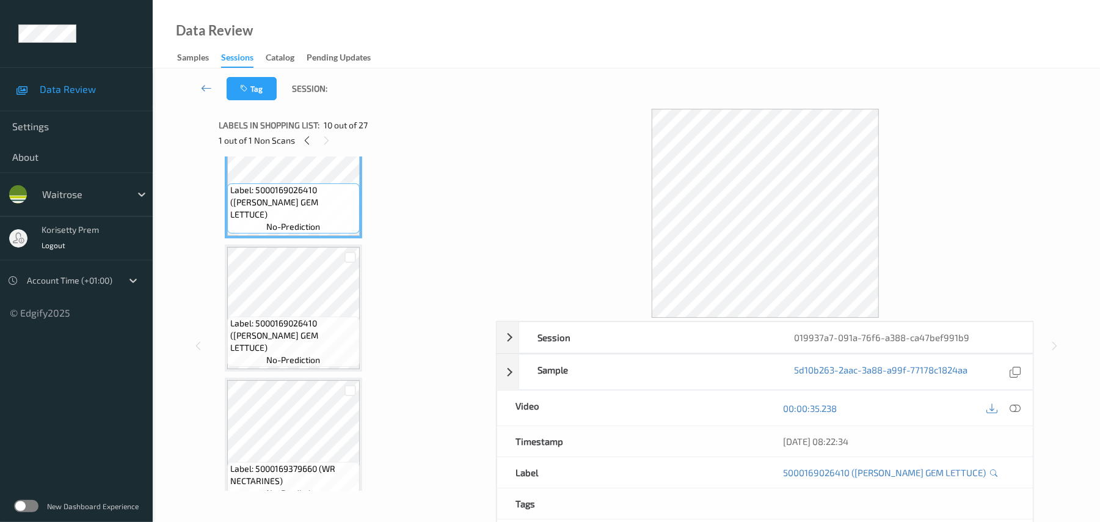
scroll to position [1264, 0]
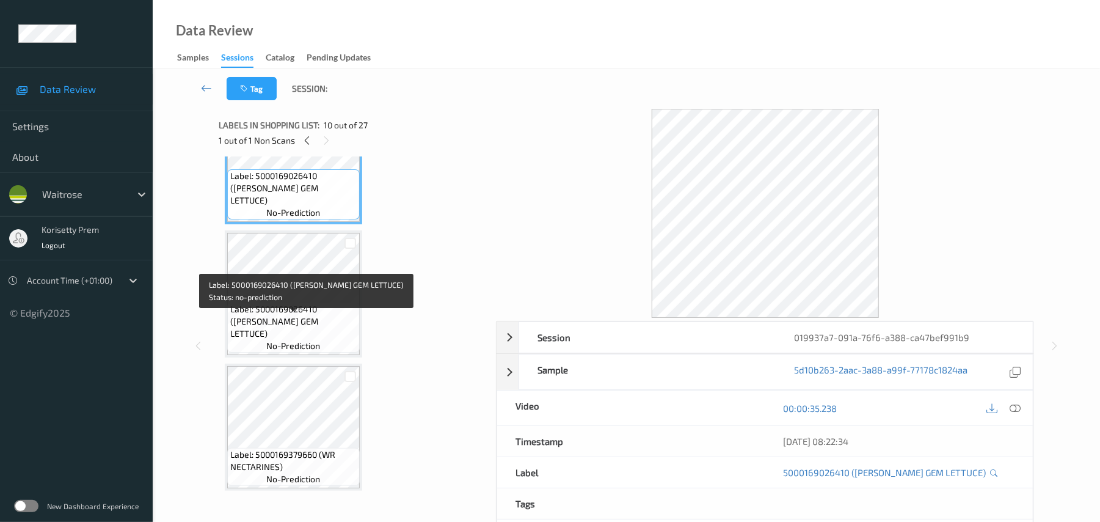
click at [316, 313] on div "Label: 5000169026410 (WR RUBY GEM LETTUCE) no-prediction" at bounding box center [293, 327] width 133 height 50
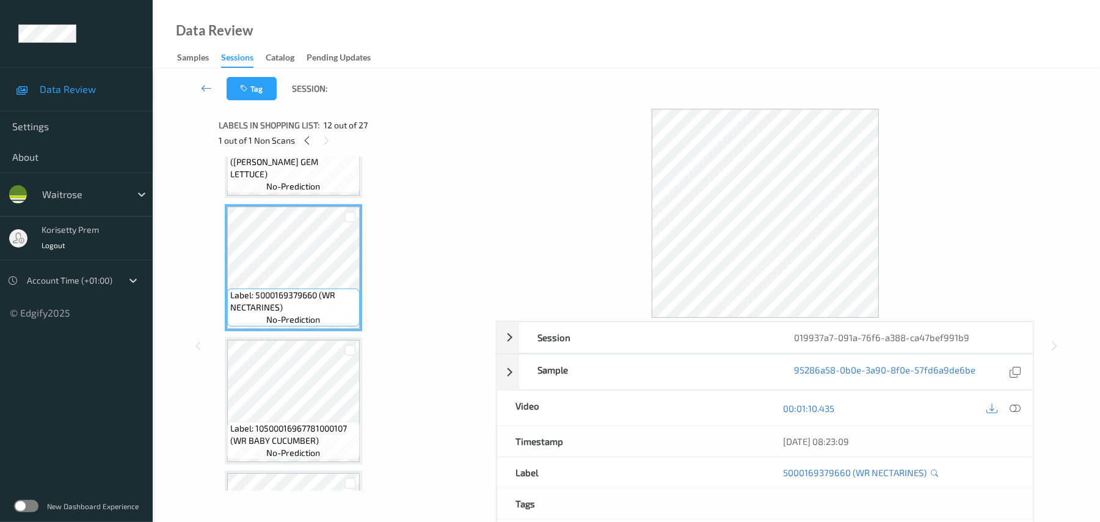
scroll to position [1427, 0]
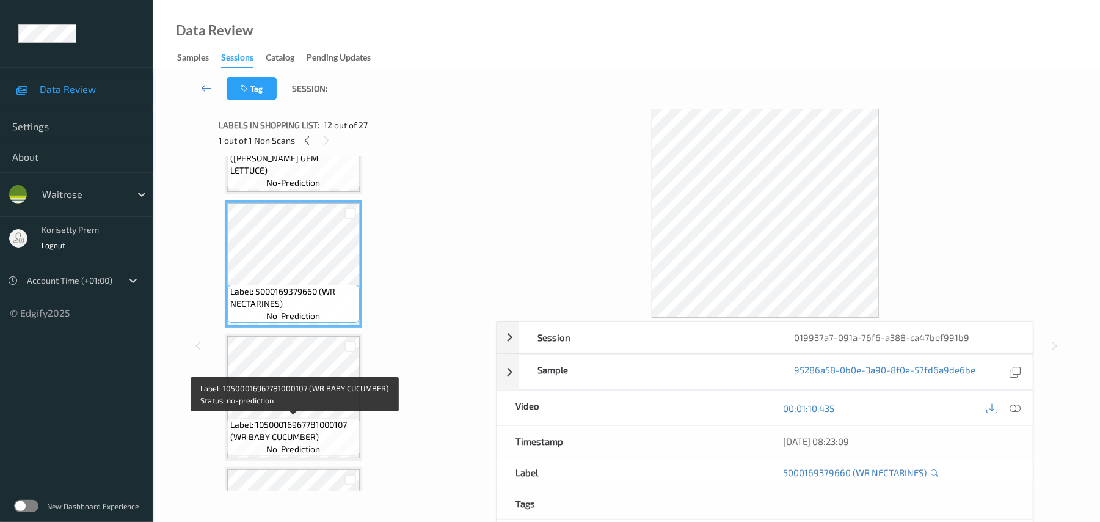
click at [311, 426] on span "Label: 10500016967781000107 (WR BABY CUCUMBER)" at bounding box center [293, 430] width 126 height 24
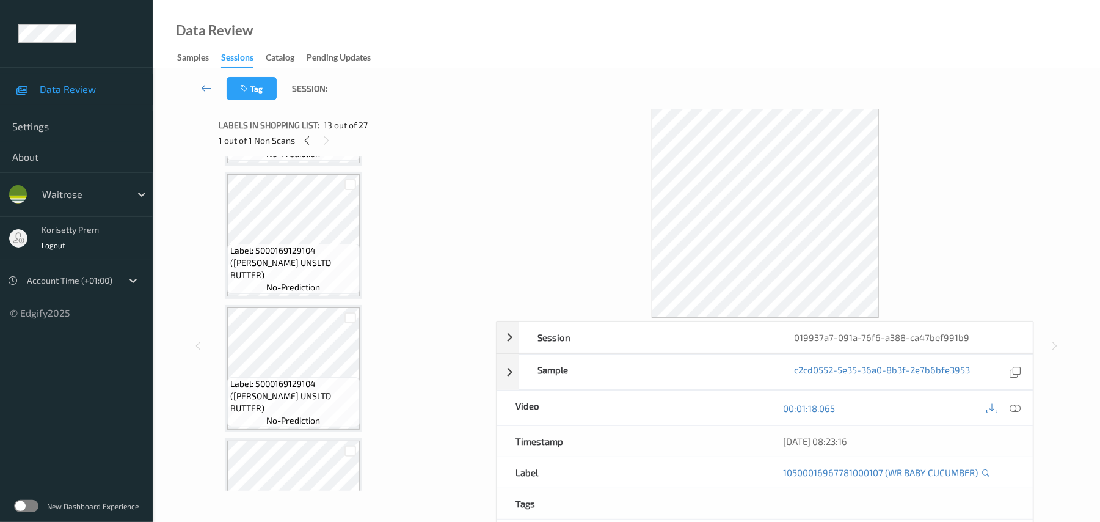
scroll to position [450, 0]
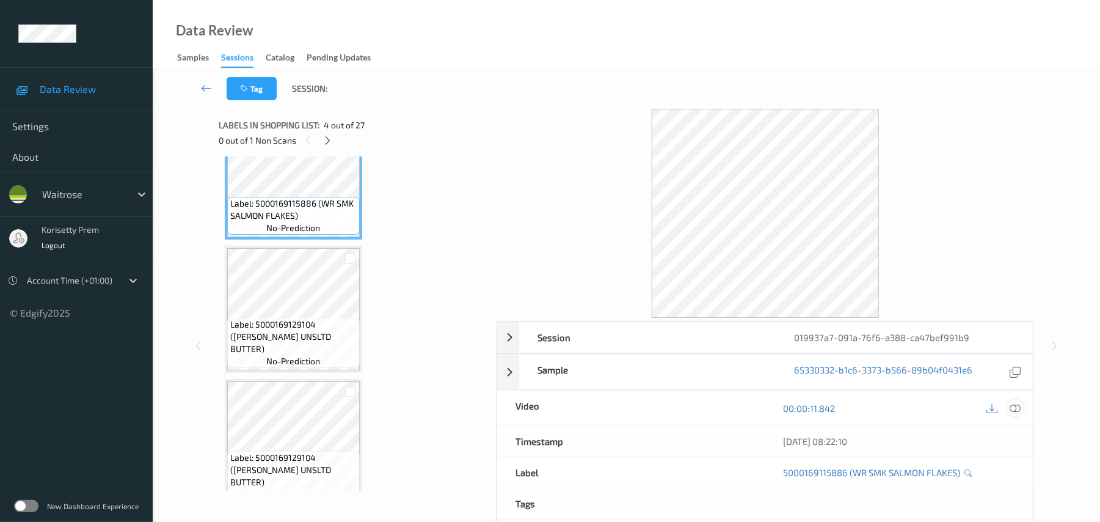
click at [1019, 412] on icon at bounding box center [1015, 408] width 11 height 11
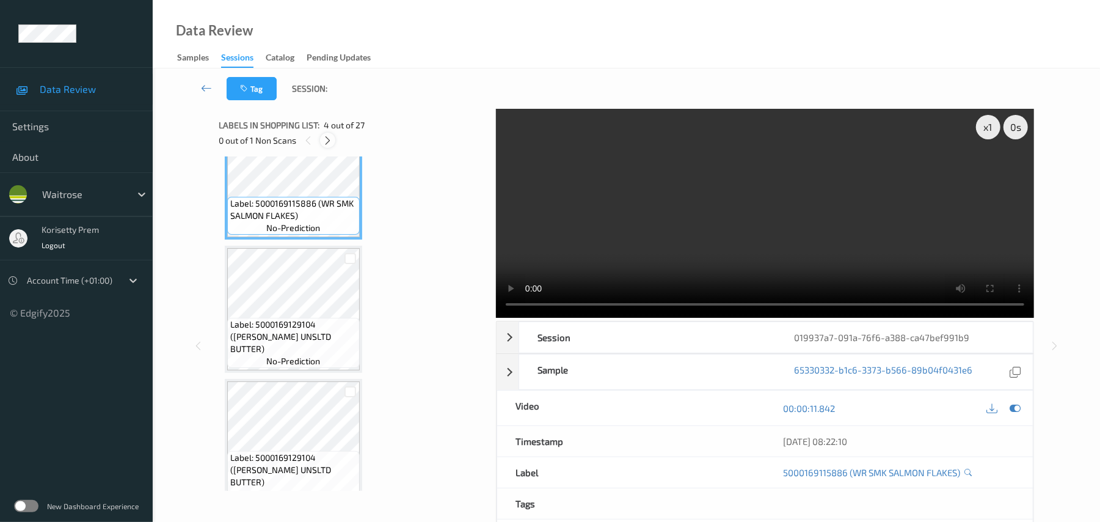
click at [328, 140] on icon at bounding box center [327, 140] width 10 height 11
click at [590, 216] on video at bounding box center [765, 213] width 538 height 209
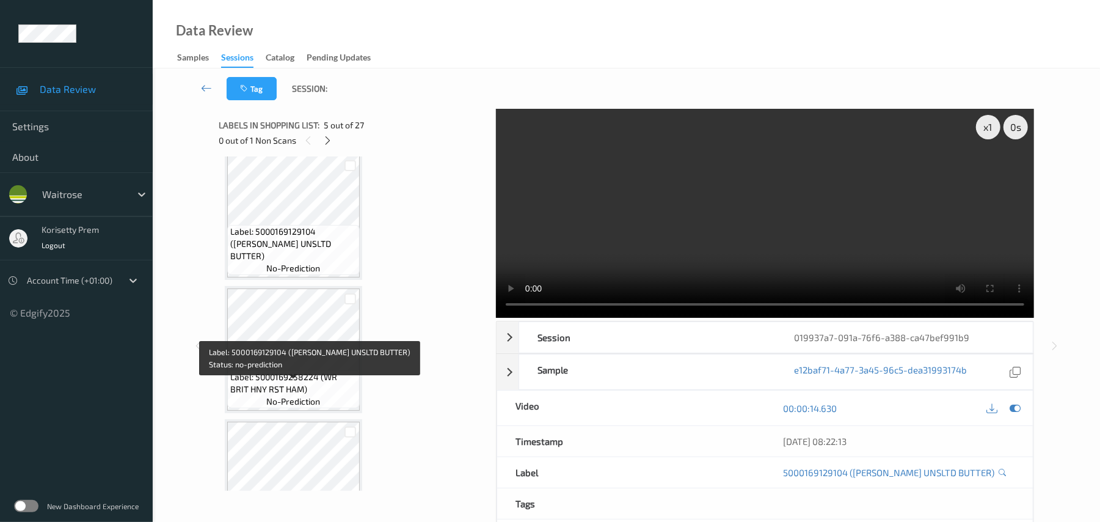
scroll to position [694, 0]
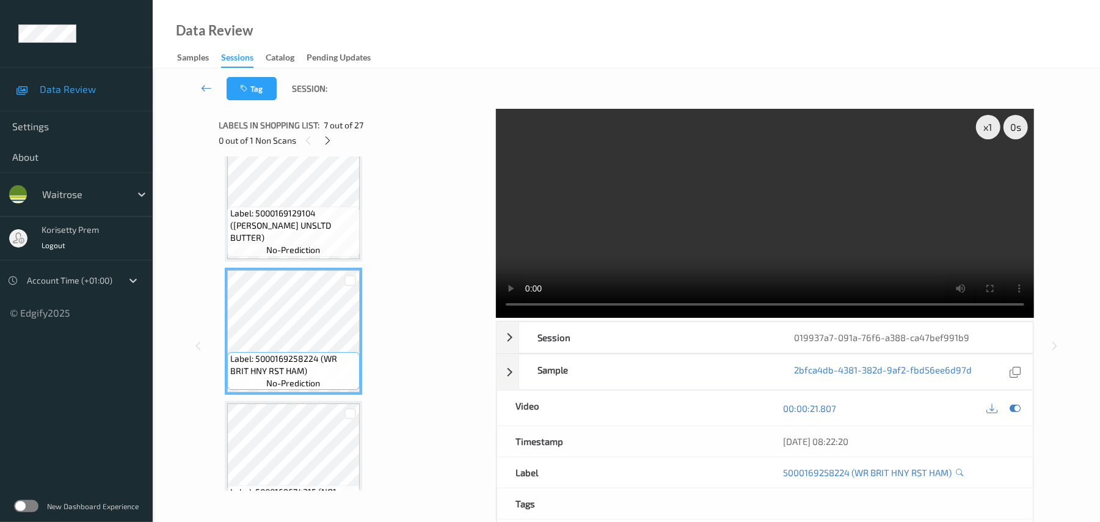
click at [618, 240] on video at bounding box center [765, 213] width 538 height 209
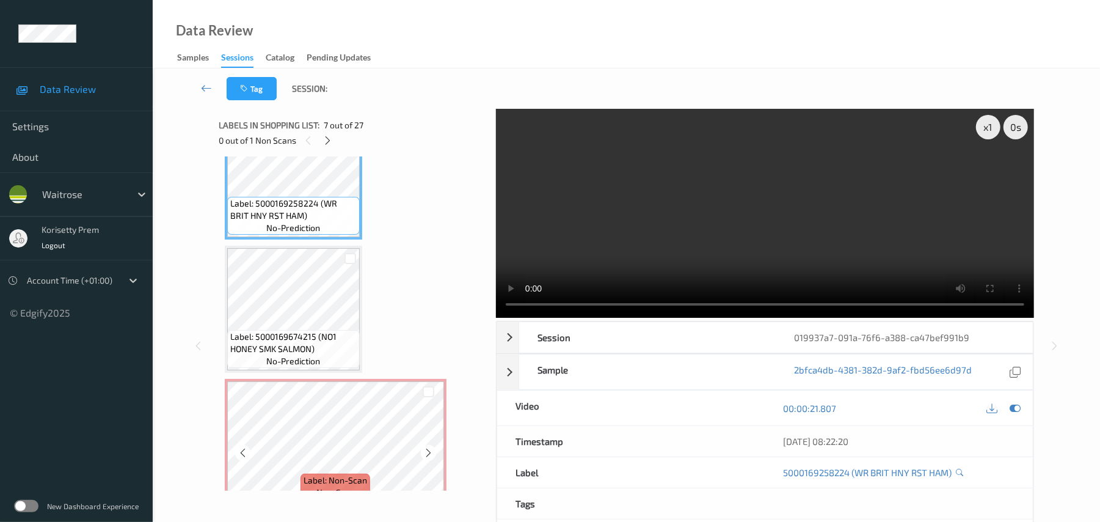
scroll to position [856, 0]
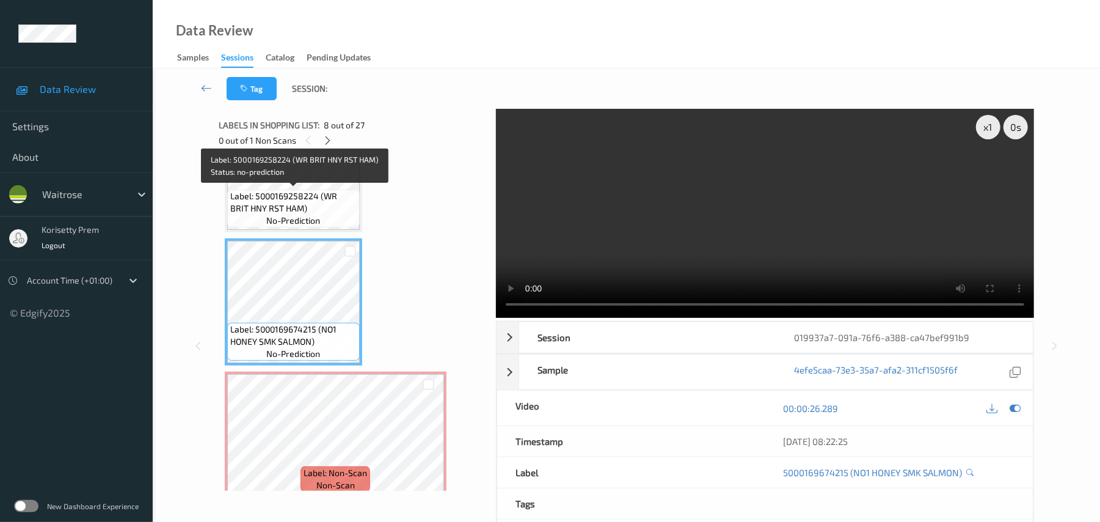
click at [318, 211] on span "Label: 5000169258224 (WR BRIT HNY RST HAM)" at bounding box center [293, 202] width 126 height 24
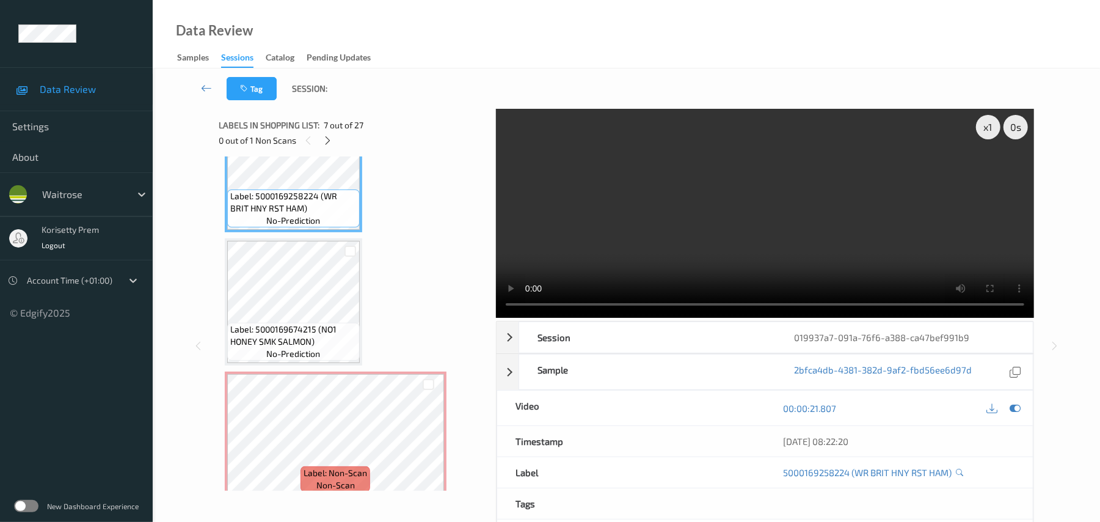
click at [751, 211] on video at bounding box center [765, 213] width 538 height 209
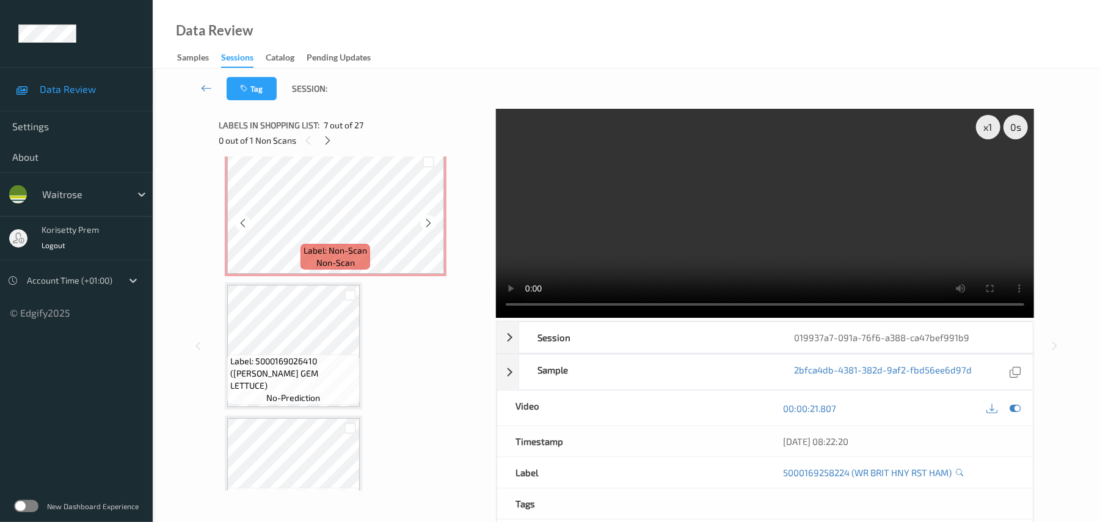
scroll to position [1101, 0]
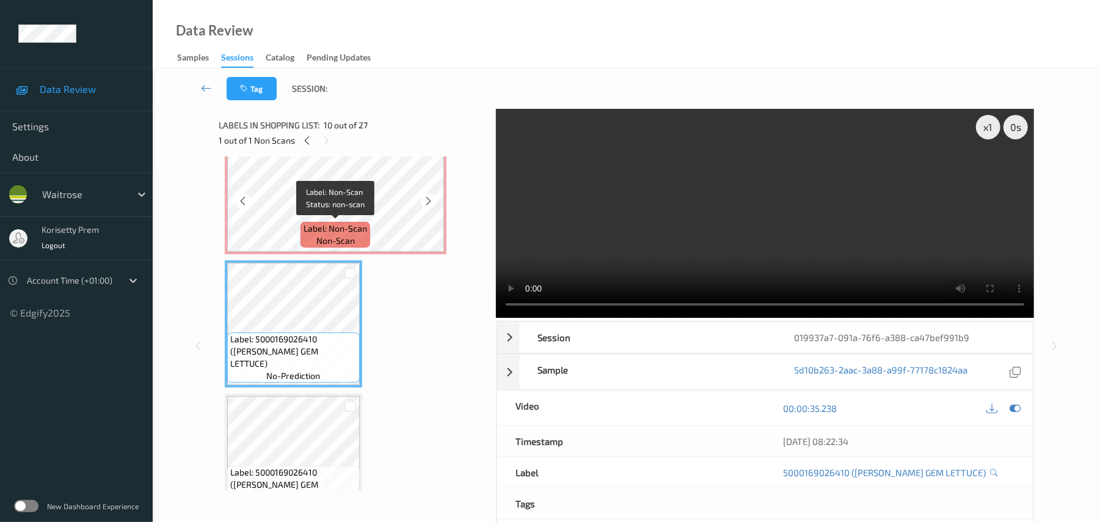
click at [323, 225] on span "Label: Non-Scan" at bounding box center [336, 228] width 64 height 12
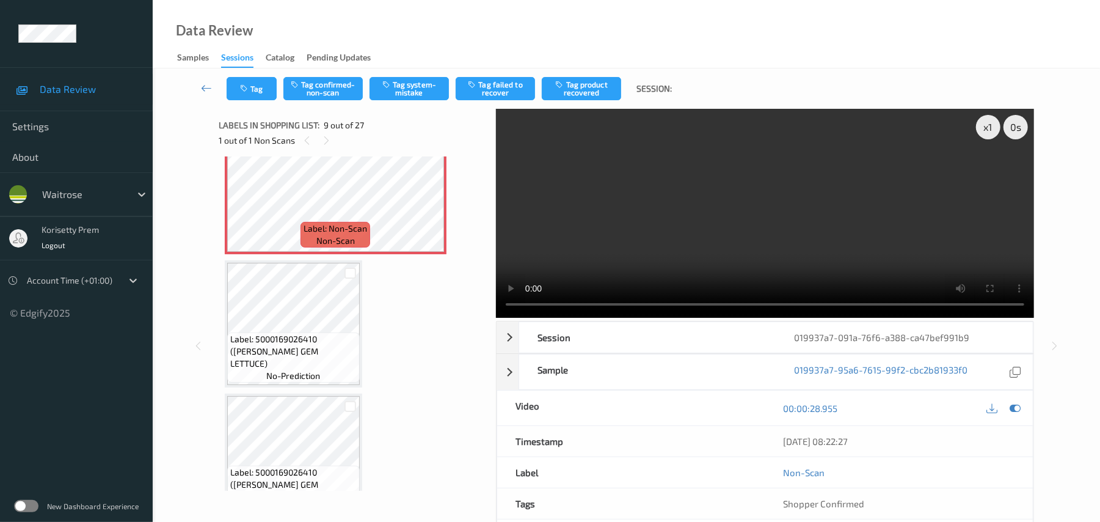
click at [688, 200] on video at bounding box center [765, 213] width 538 height 209
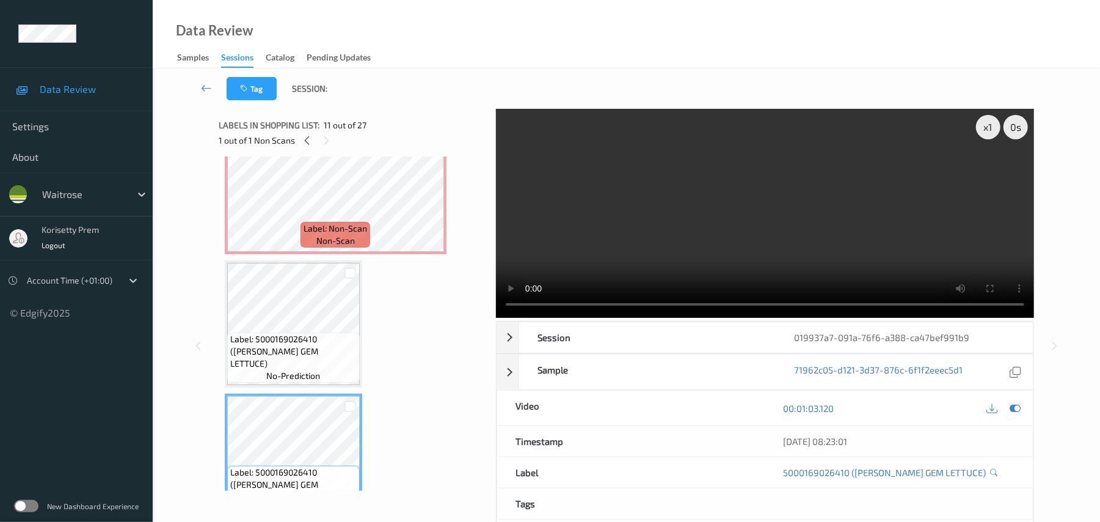
scroll to position [1264, 0]
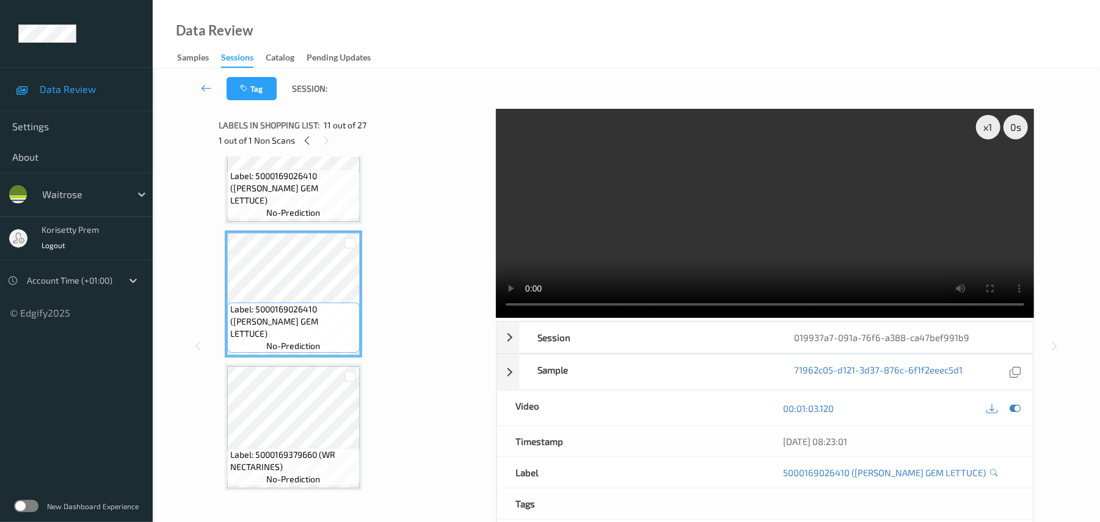
click at [712, 202] on video at bounding box center [765, 213] width 538 height 209
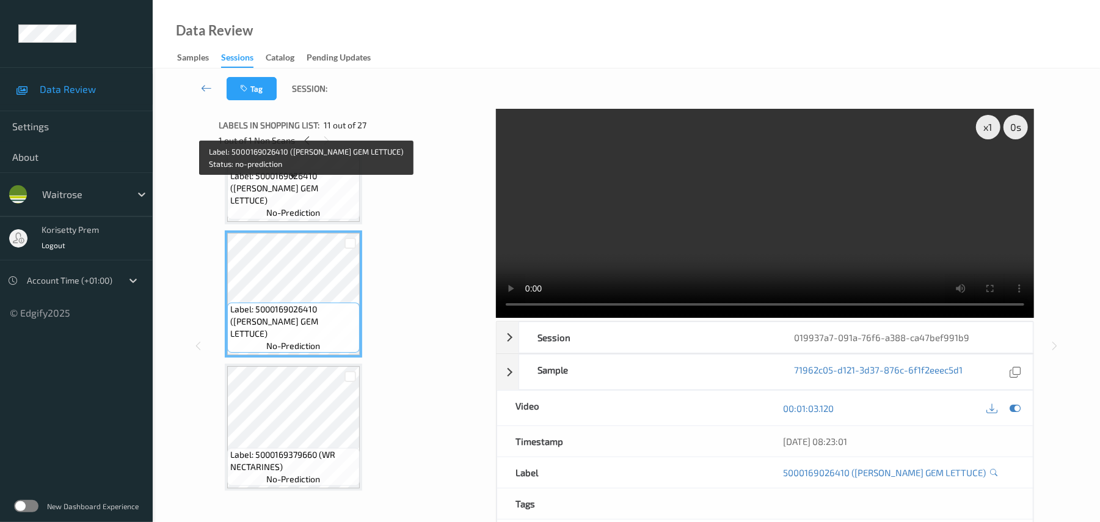
click at [319, 199] on span "Label: 5000169026410 (WR RUBY GEM LETTUCE)" at bounding box center [293, 188] width 126 height 37
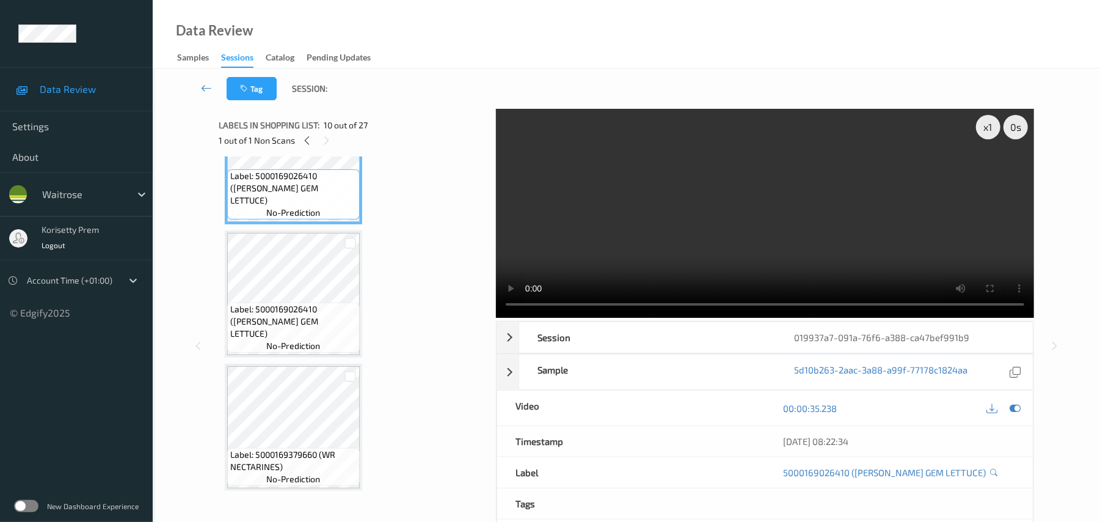
click at [634, 253] on video at bounding box center [765, 213] width 538 height 209
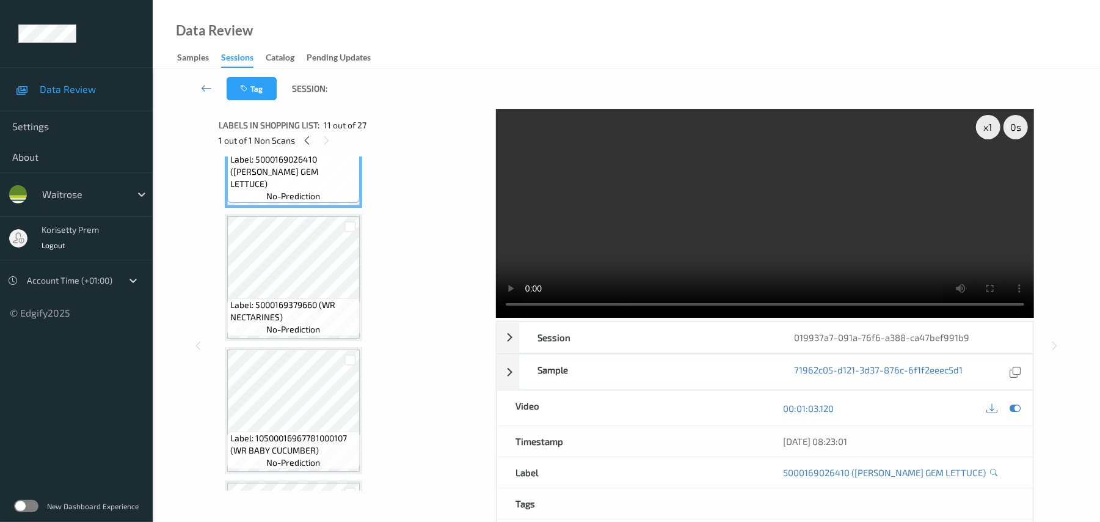
scroll to position [1427, 0]
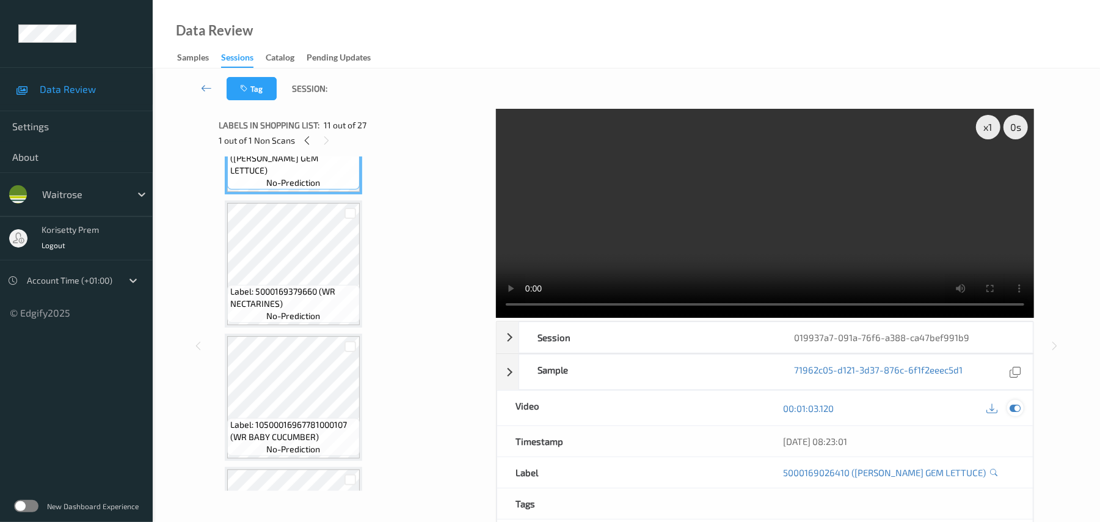
click at [1014, 403] on icon at bounding box center [1015, 408] width 11 height 11
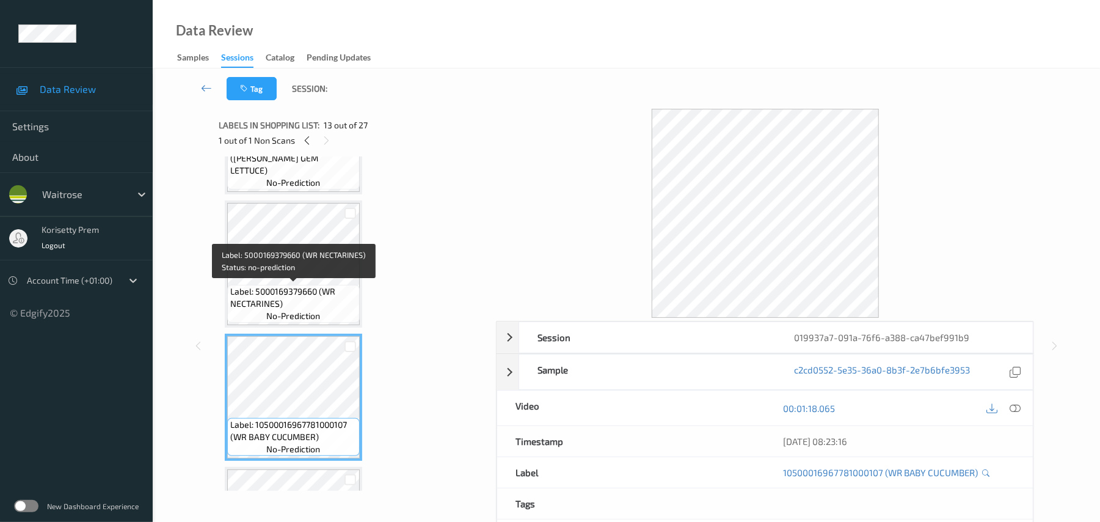
click at [286, 287] on span "Label: 5000169379660 (WR NECTARINES)" at bounding box center [293, 297] width 126 height 24
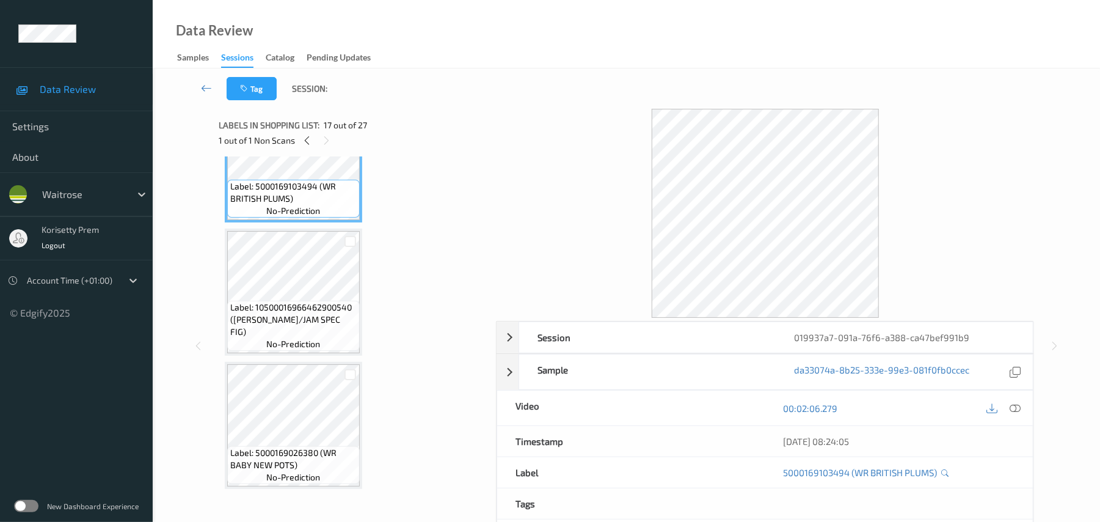
scroll to position [2241, 0]
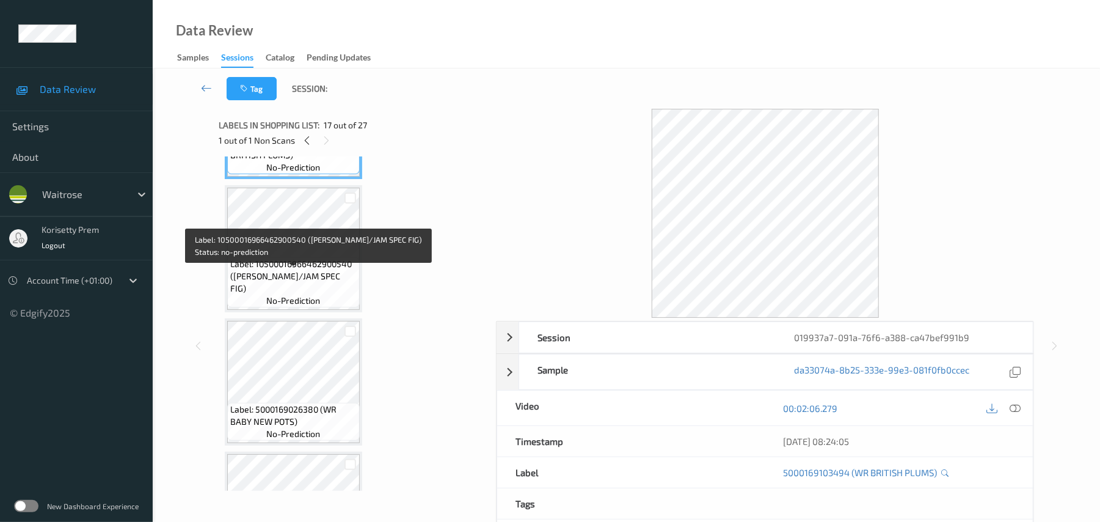
click at [301, 279] on span "Label: 10500016966462900540 (WR RICH/JAM SPEC FIG)" at bounding box center [293, 276] width 126 height 37
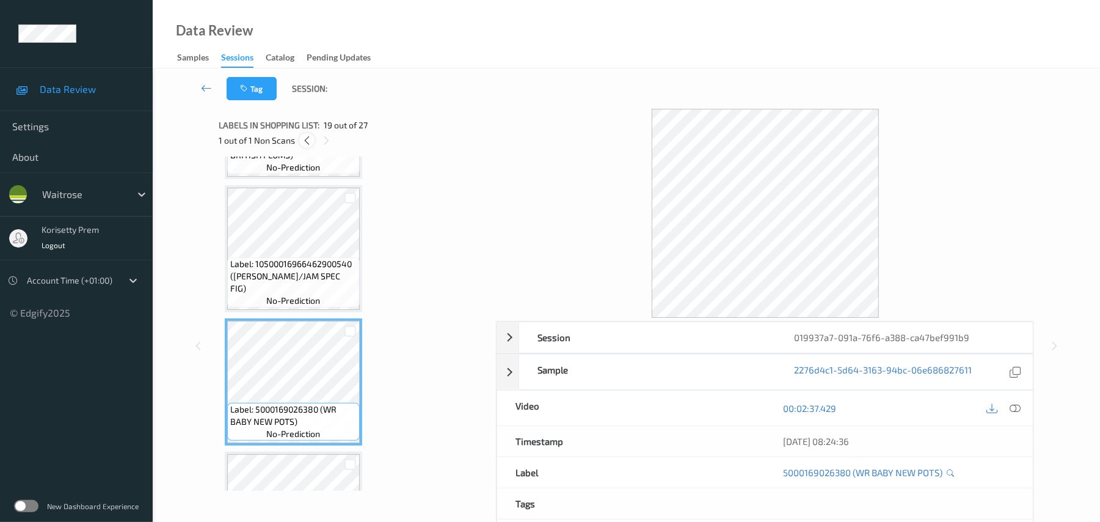
click at [306, 138] on icon at bounding box center [307, 140] width 10 height 11
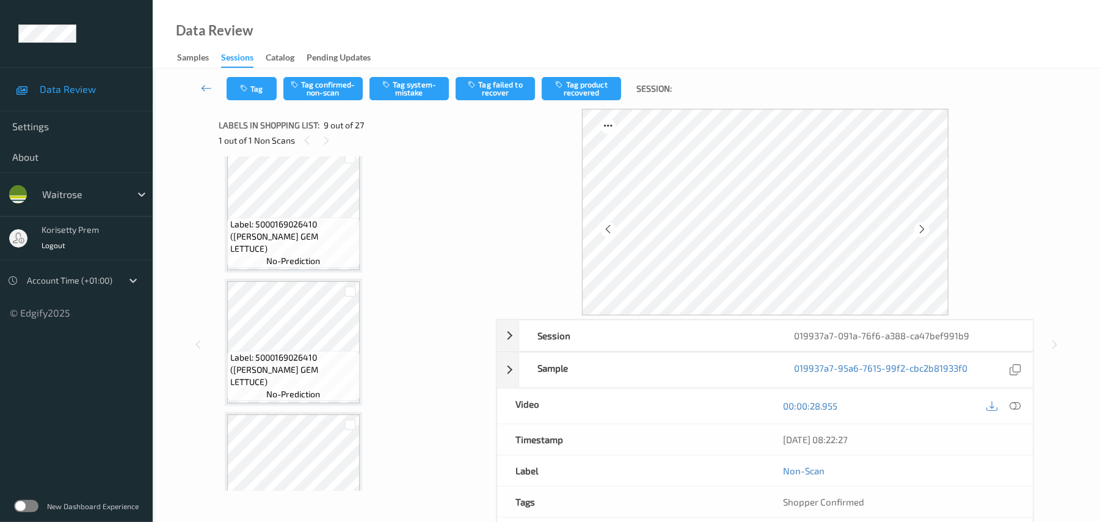
scroll to position [1182, 0]
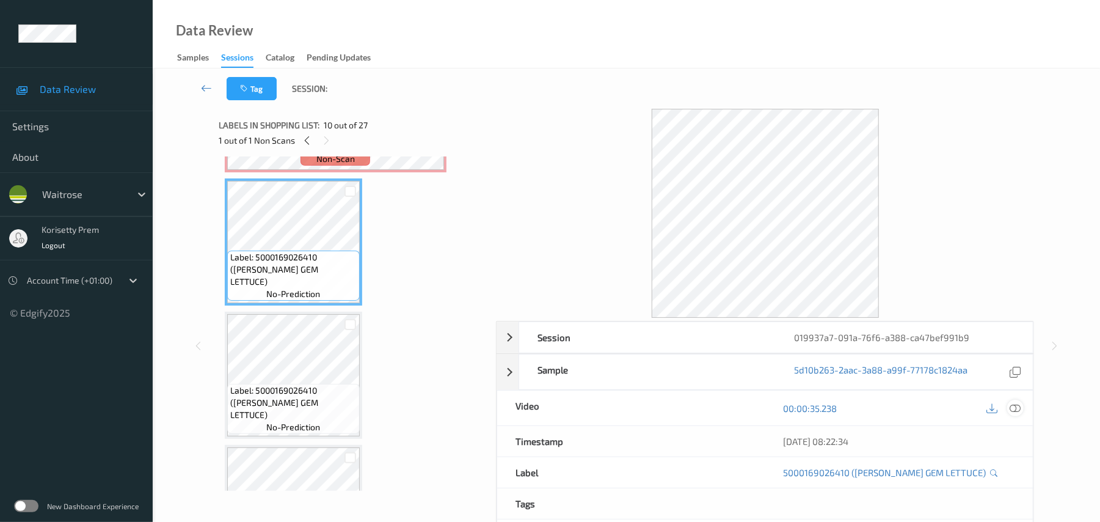
click at [1012, 406] on icon at bounding box center [1015, 408] width 11 height 11
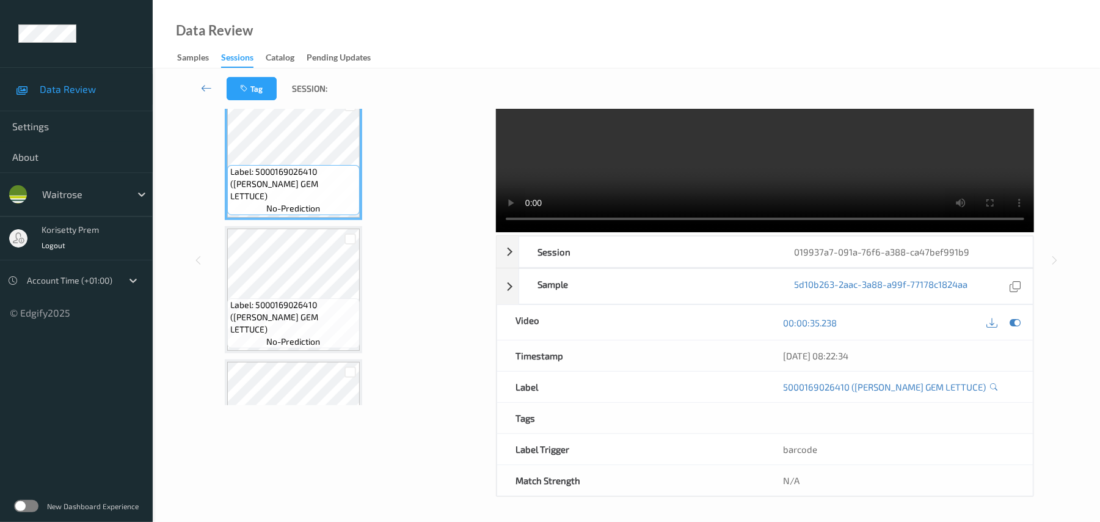
scroll to position [88, 0]
click at [781, 177] on video at bounding box center [765, 127] width 538 height 209
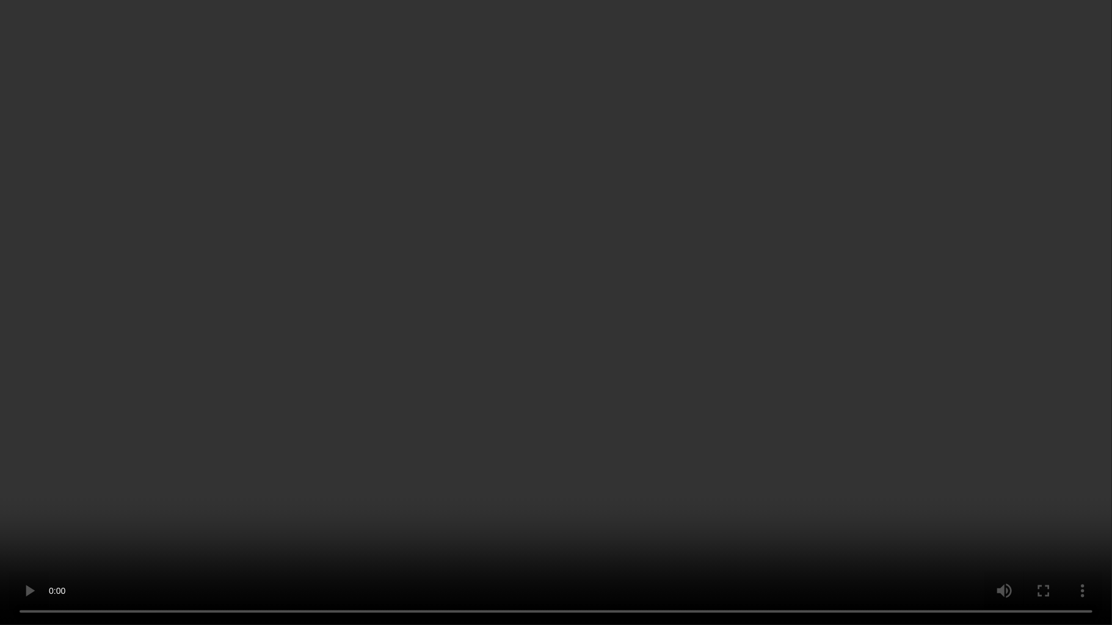
click at [768, 357] on video at bounding box center [556, 312] width 1112 height 625
click at [604, 468] on video at bounding box center [556, 312] width 1112 height 625
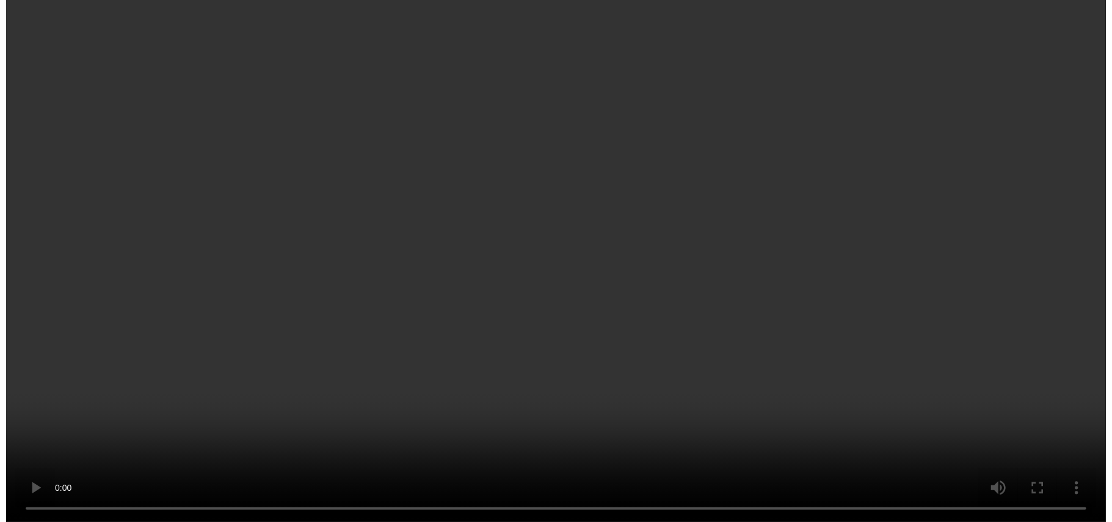
scroll to position [1019, 0]
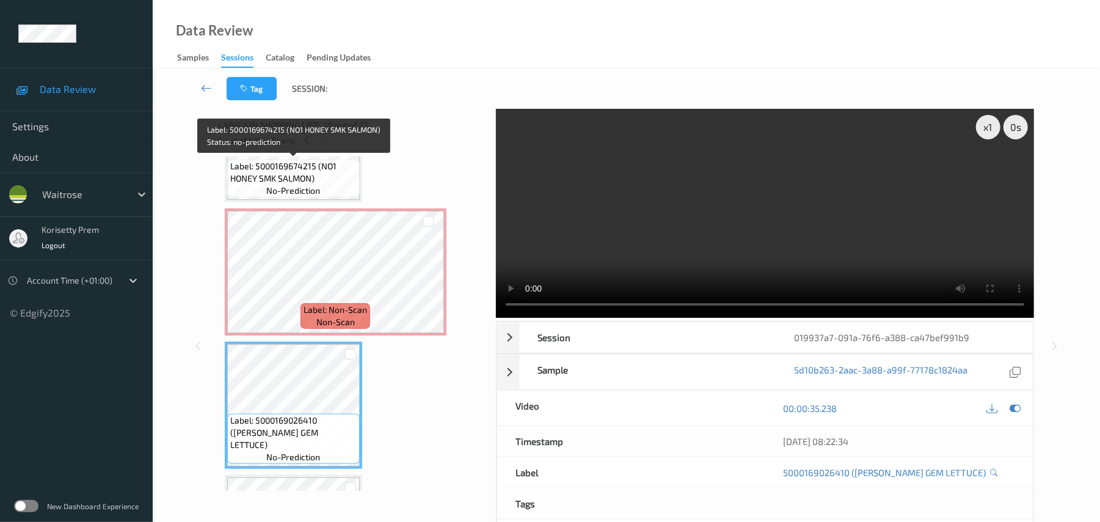
click at [314, 164] on span "Label: 5000169674215 (NO1 HONEY SMK SALMON)" at bounding box center [293, 172] width 126 height 24
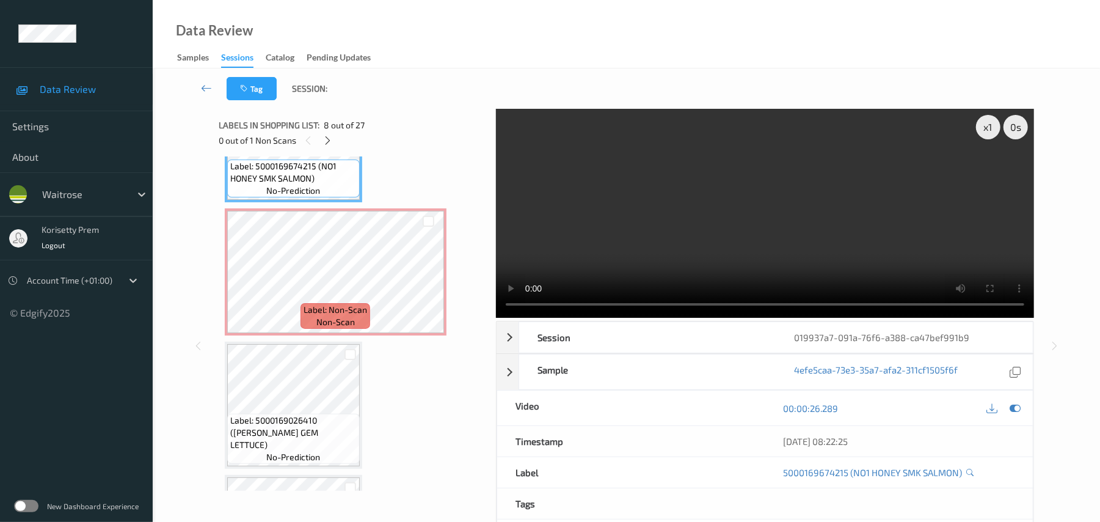
click at [882, 241] on video at bounding box center [765, 213] width 538 height 209
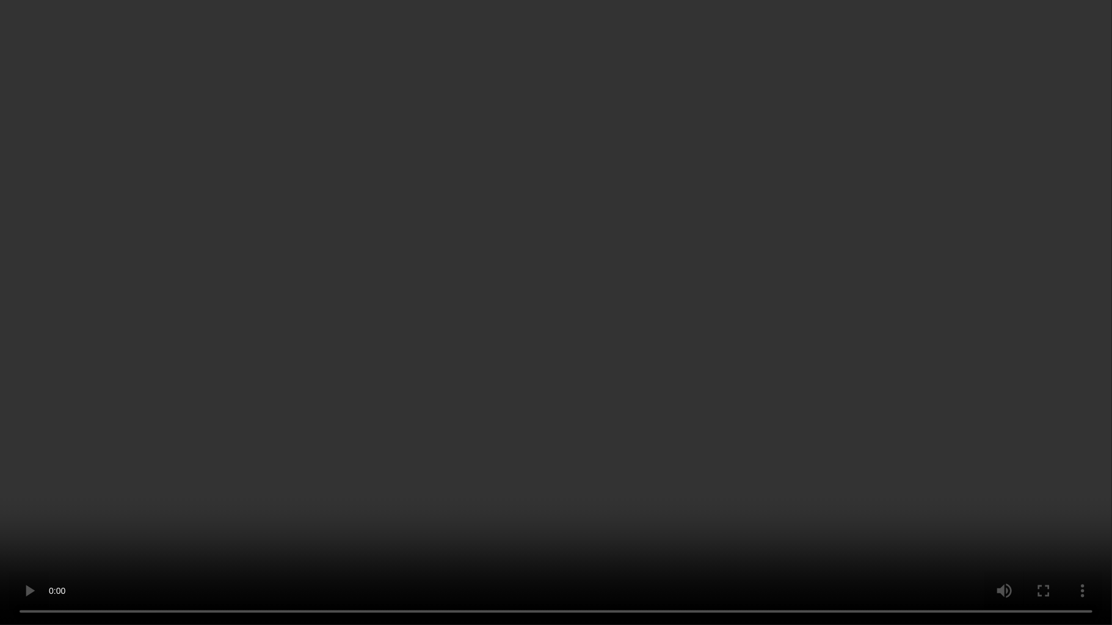
click at [464, 412] on video at bounding box center [556, 312] width 1112 height 625
click at [1032, 376] on video at bounding box center [556, 312] width 1112 height 625
click at [545, 322] on video at bounding box center [556, 312] width 1112 height 625
click at [393, 238] on video at bounding box center [556, 312] width 1112 height 625
click at [520, 276] on video at bounding box center [556, 312] width 1112 height 625
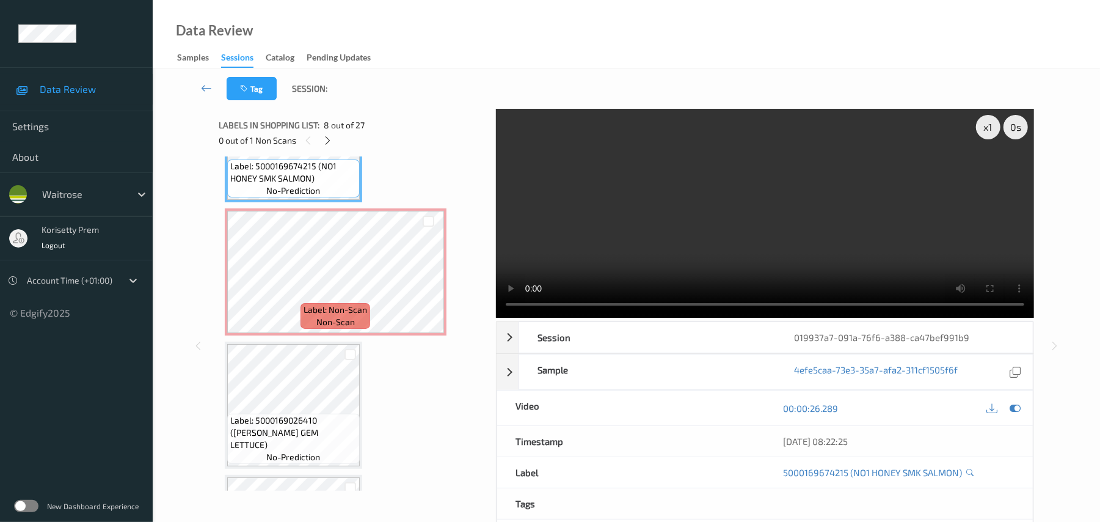
click at [697, 213] on video at bounding box center [765, 213] width 538 height 209
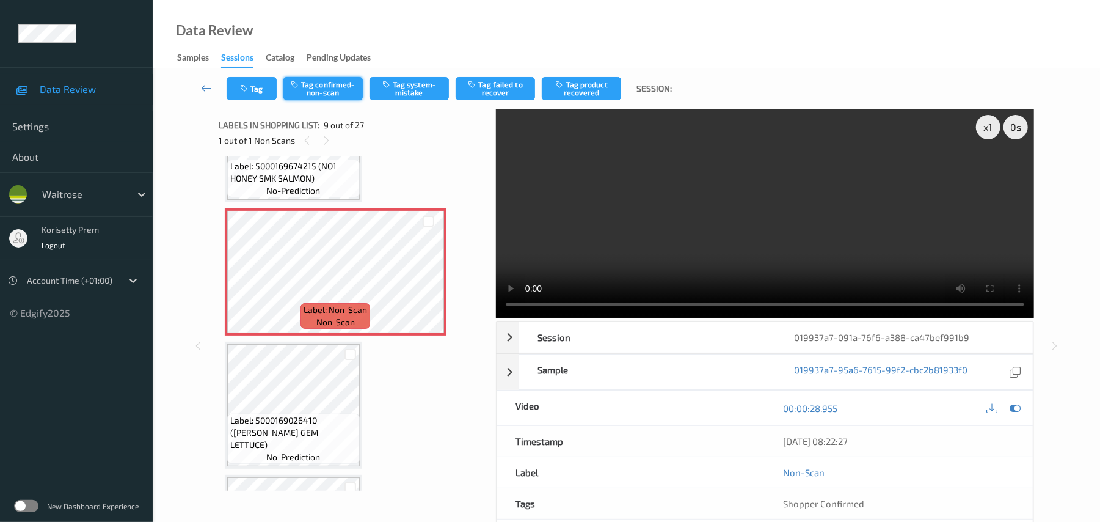
click at [296, 86] on icon "button" at bounding box center [296, 84] width 10 height 9
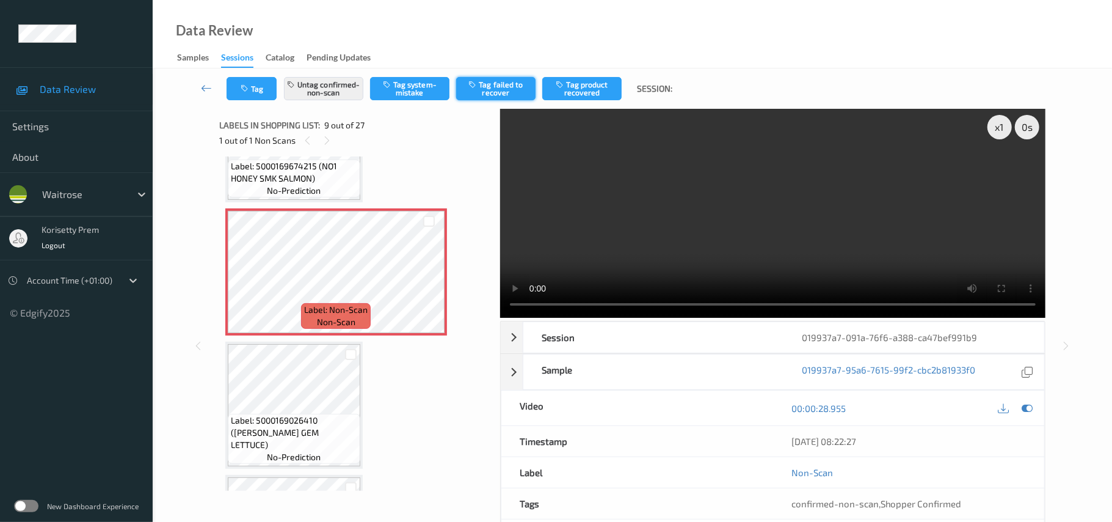
click at [500, 94] on button "Tag failed to recover" at bounding box center [495, 88] width 79 height 23
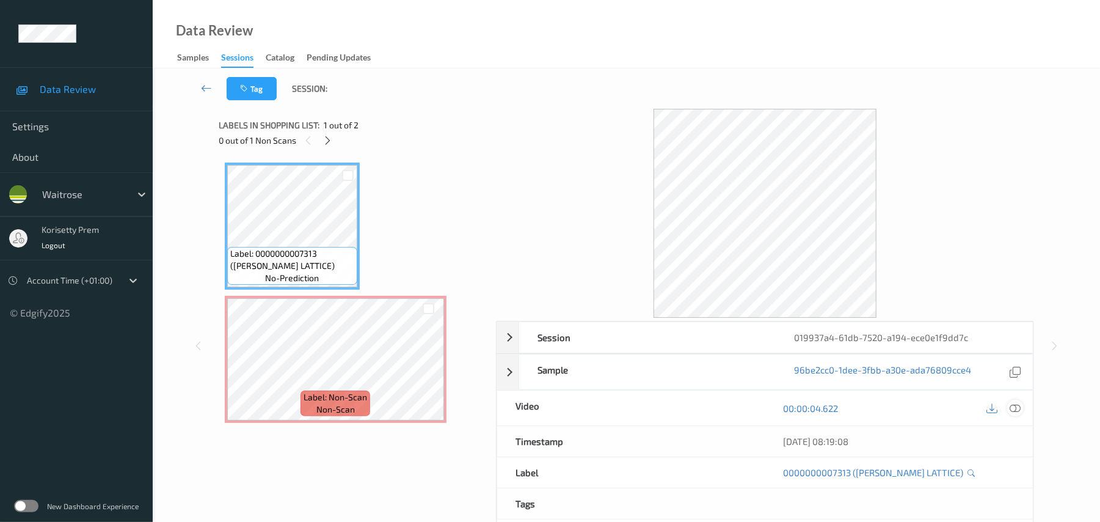
click at [1012, 412] on icon at bounding box center [1015, 408] width 11 height 11
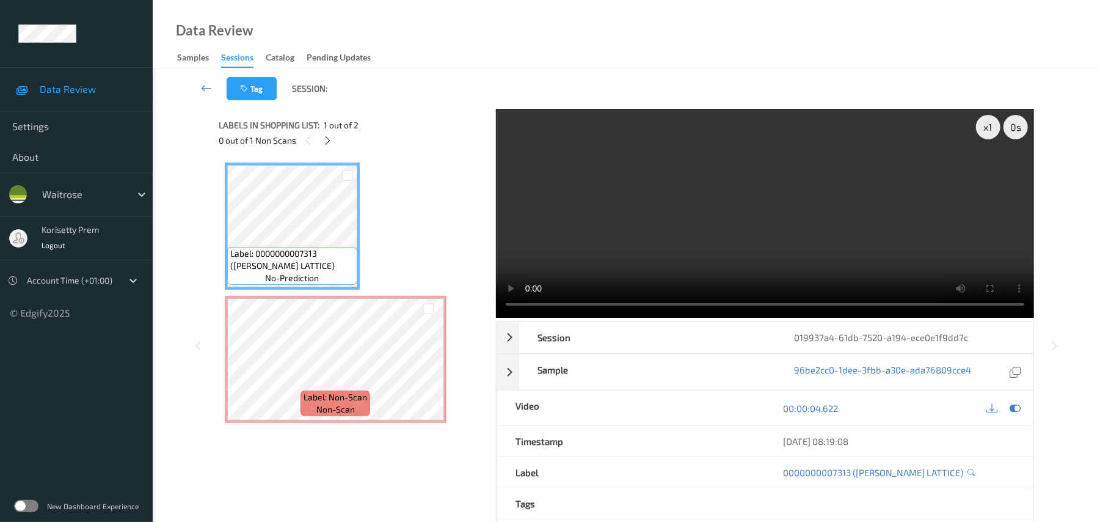
click at [654, 225] on video at bounding box center [765, 213] width 538 height 209
click at [606, 213] on video at bounding box center [765, 213] width 538 height 209
click at [673, 232] on video at bounding box center [765, 213] width 538 height 209
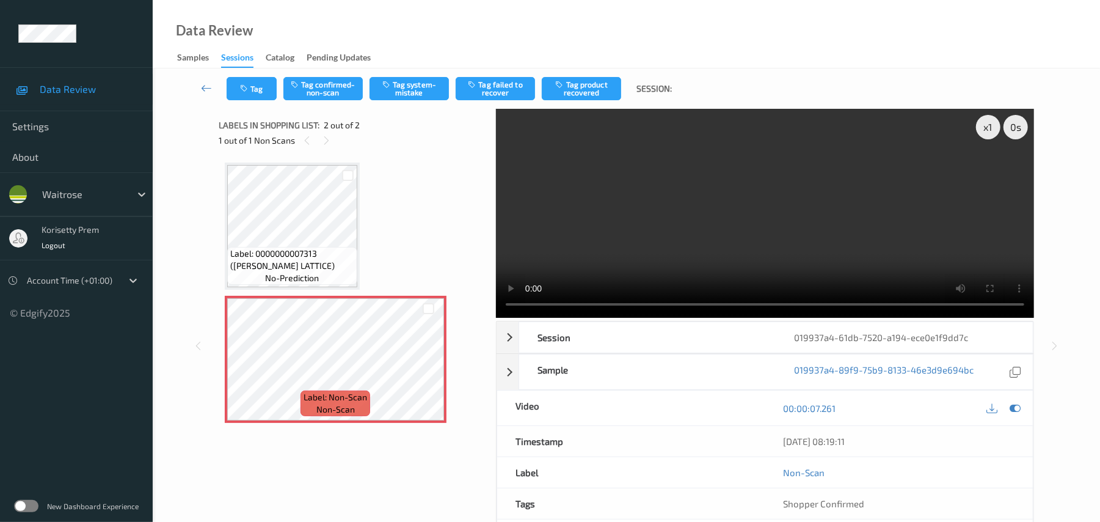
click at [746, 170] on video at bounding box center [765, 213] width 538 height 209
click at [426, 88] on button "Tag system-mistake" at bounding box center [409, 88] width 79 height 23
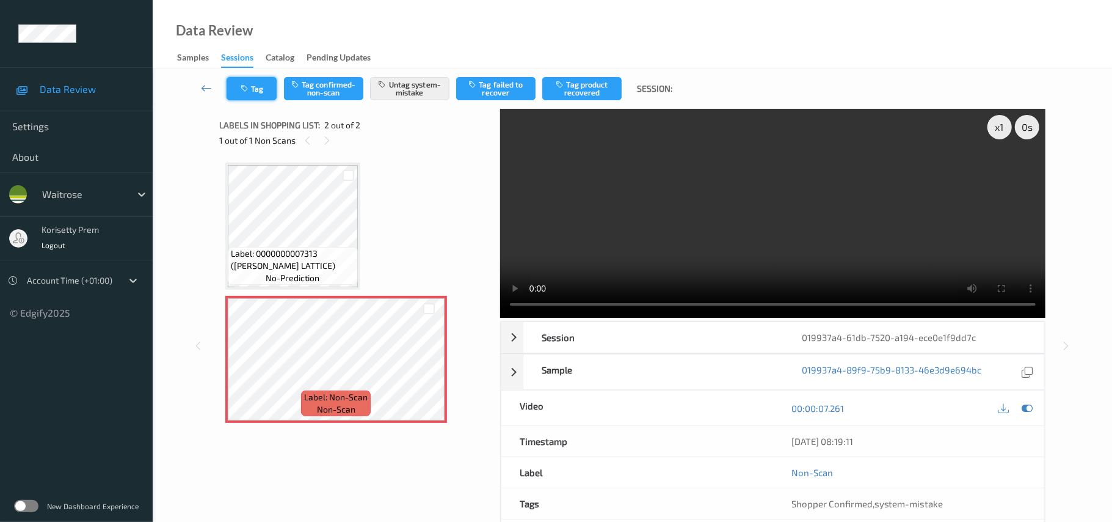
click at [252, 86] on button "Tag" at bounding box center [252, 88] width 50 height 23
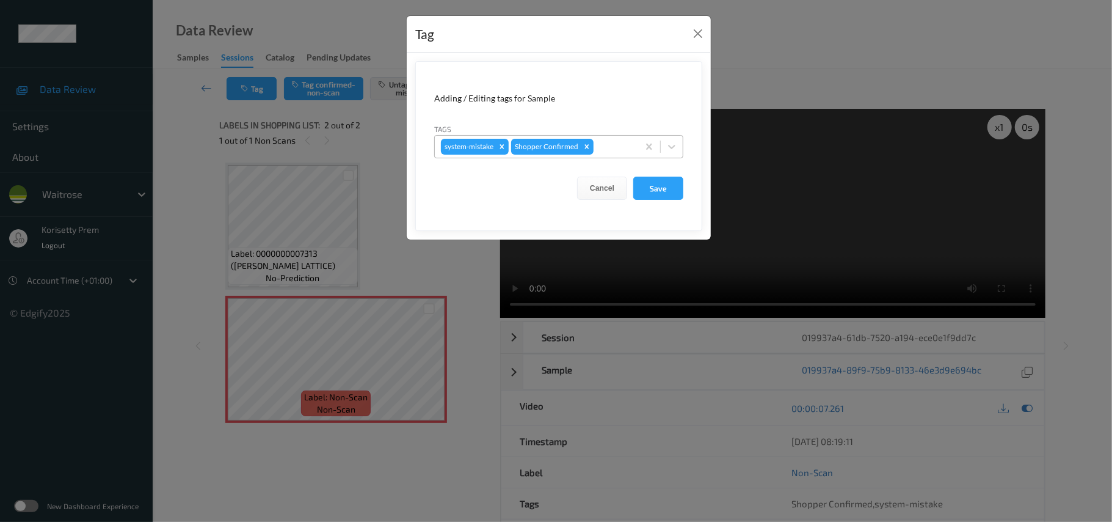
click at [633, 158] on div "system-mistake Shopper Confirmed" at bounding box center [558, 146] width 249 height 23
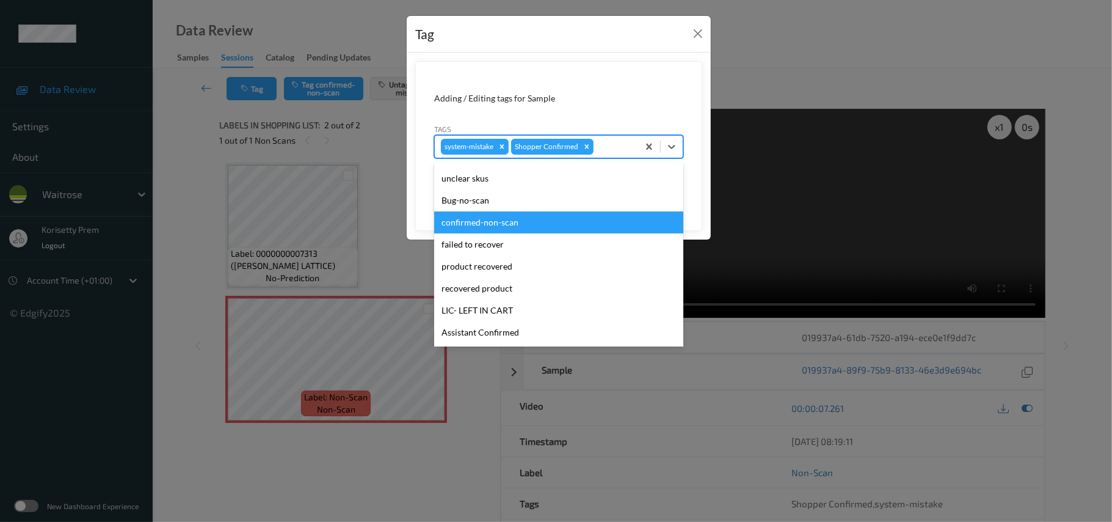
scroll to position [283, 0]
click at [491, 227] on div "Unusual-Activity" at bounding box center [558, 223] width 249 height 22
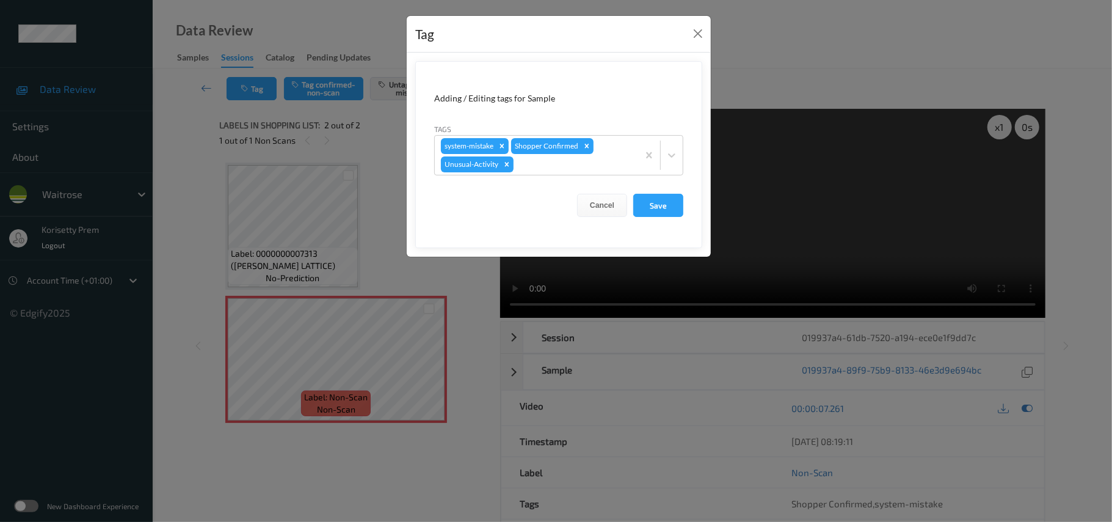
click at [564, 180] on form "Adding / Editing tags for Sample Tags system-mistake Shopper Confirmed Unusual-…" at bounding box center [558, 154] width 287 height 187
click at [564, 171] on div at bounding box center [574, 164] width 116 height 15
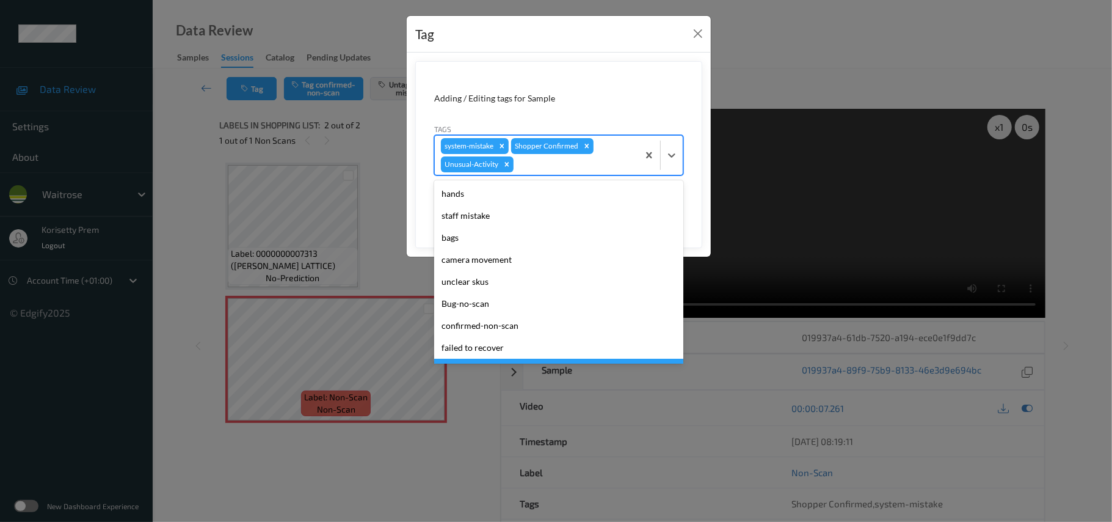
scroll to position [261, 0]
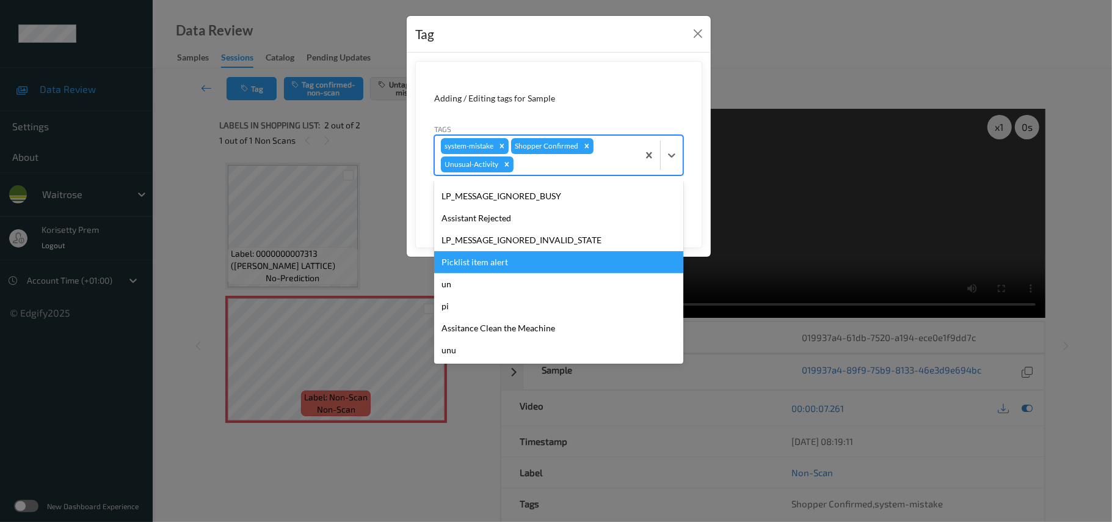
click at [504, 259] on div "Picklist item alert" at bounding box center [558, 262] width 249 height 22
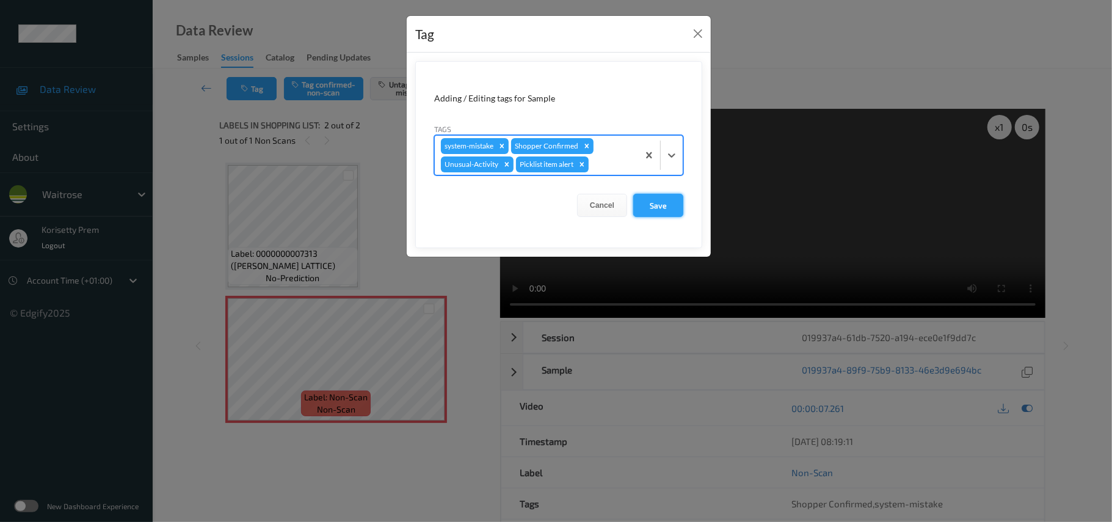
click at [655, 213] on button "Save" at bounding box center [658, 205] width 50 height 23
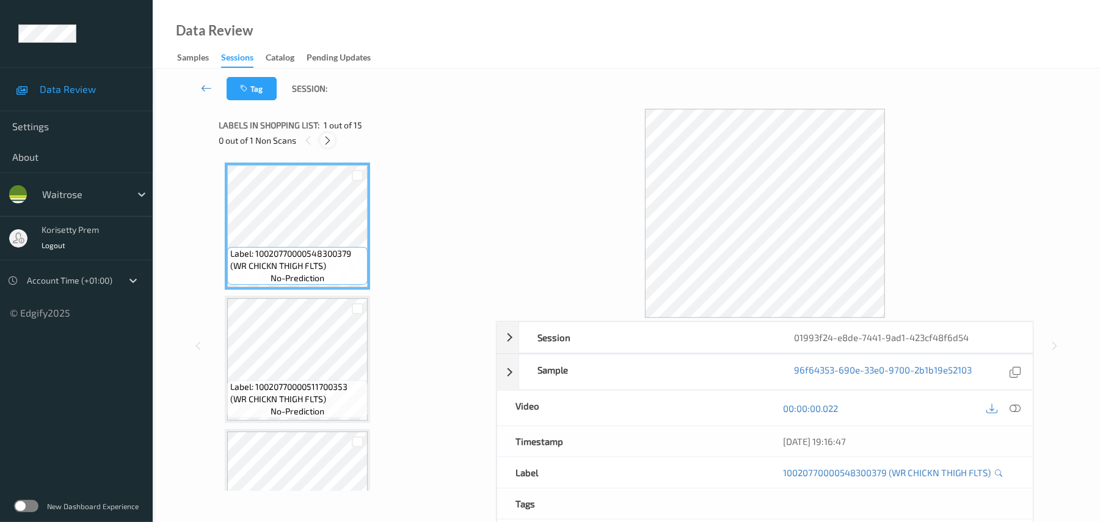
click at [333, 137] on div at bounding box center [327, 140] width 15 height 15
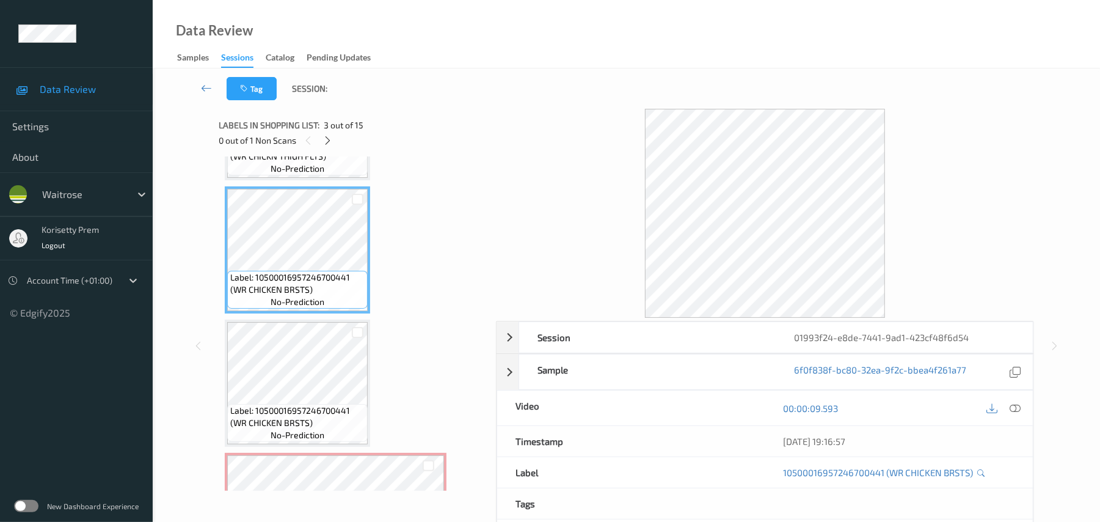
scroll to position [161, 0]
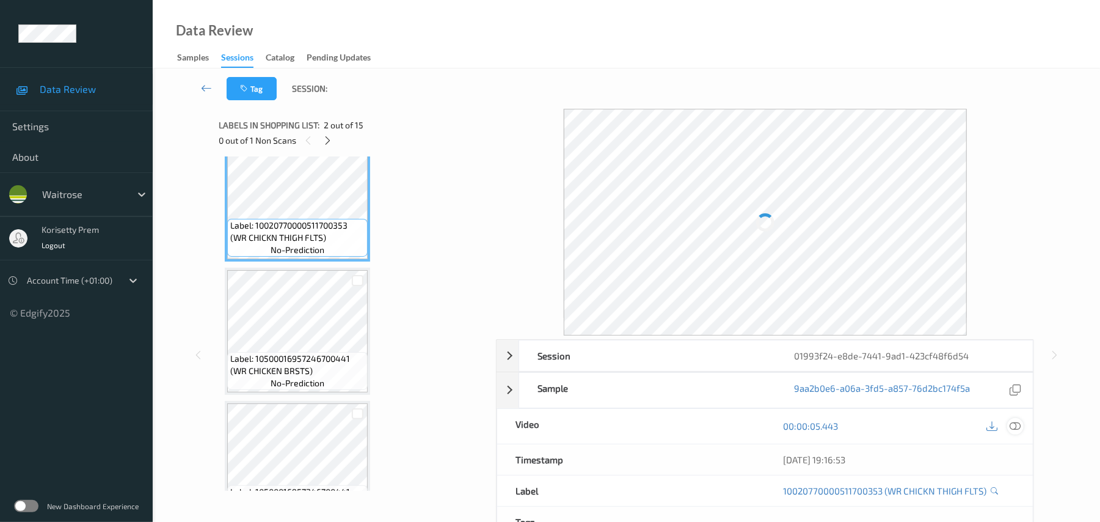
click at [1014, 425] on icon at bounding box center [1015, 425] width 11 height 11
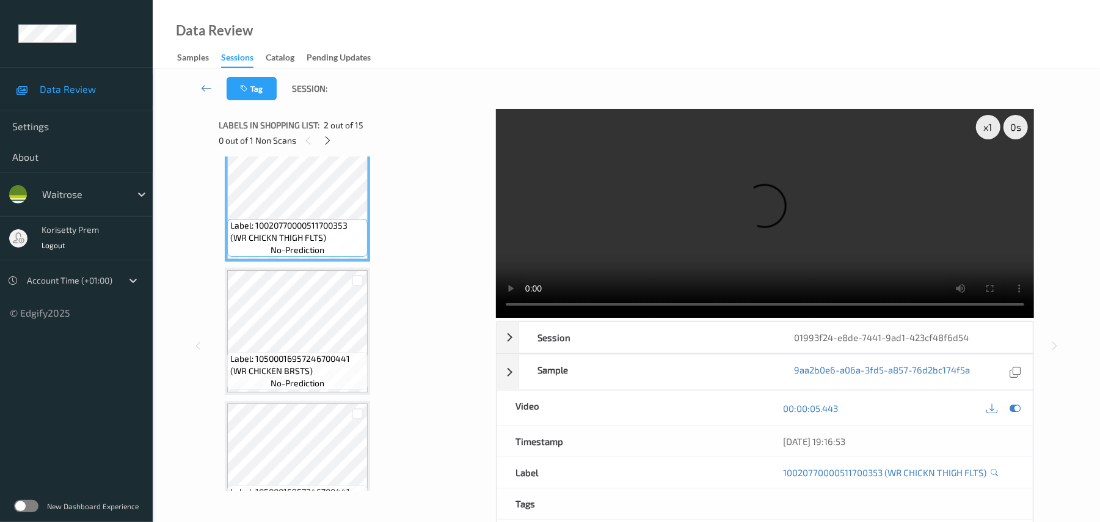
click at [587, 223] on video at bounding box center [765, 213] width 538 height 209
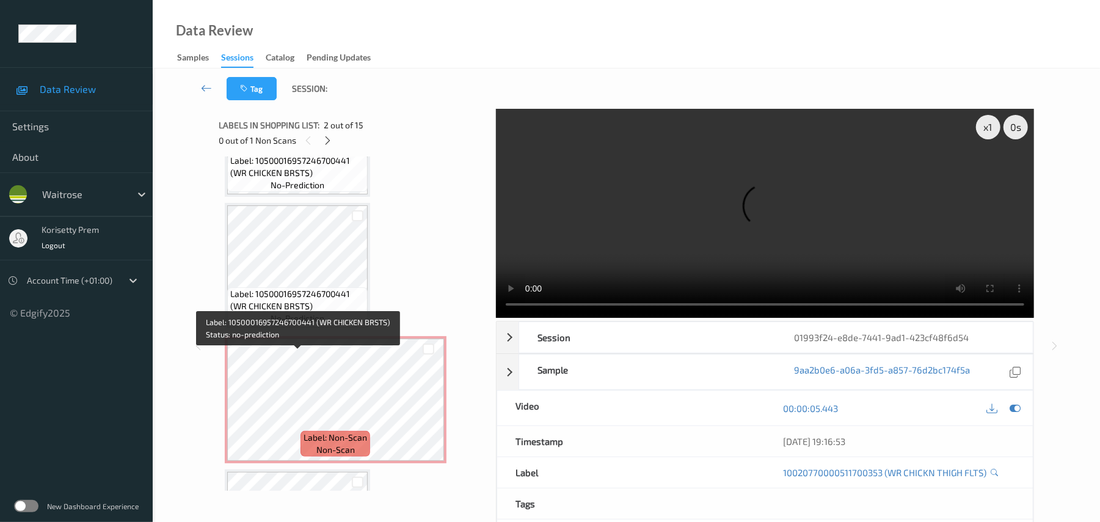
scroll to position [406, 0]
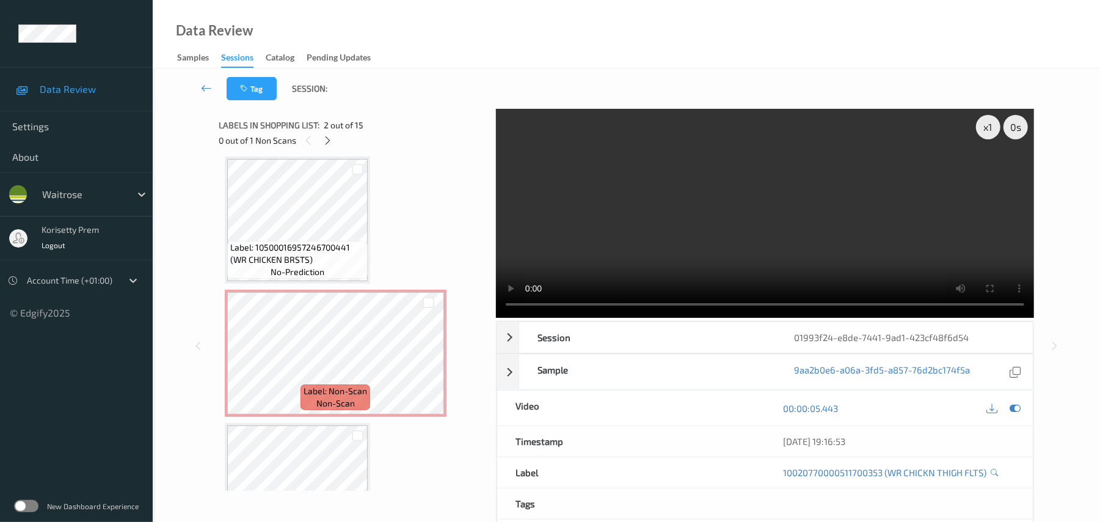
click at [656, 216] on video at bounding box center [765, 213] width 538 height 209
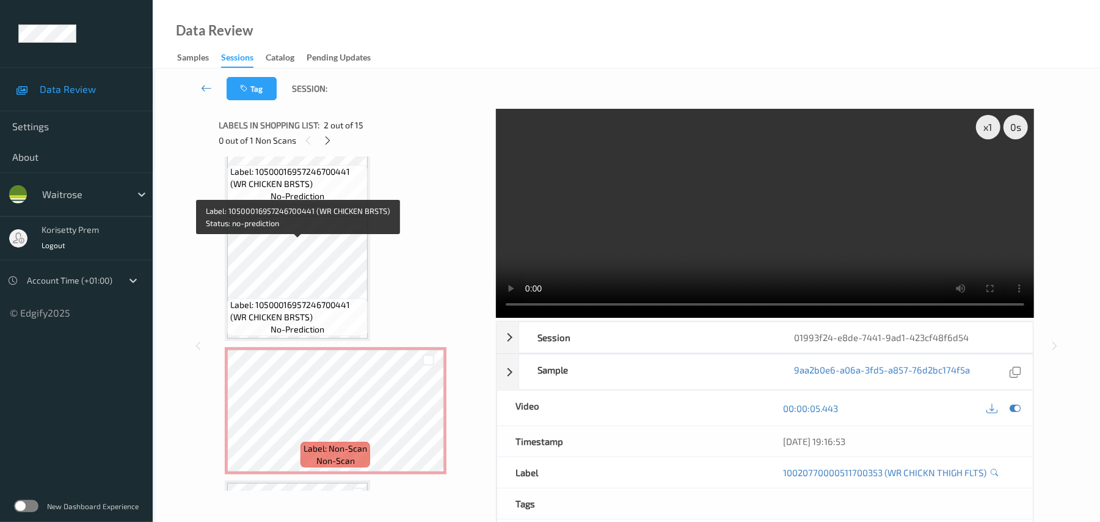
scroll to position [324, 0]
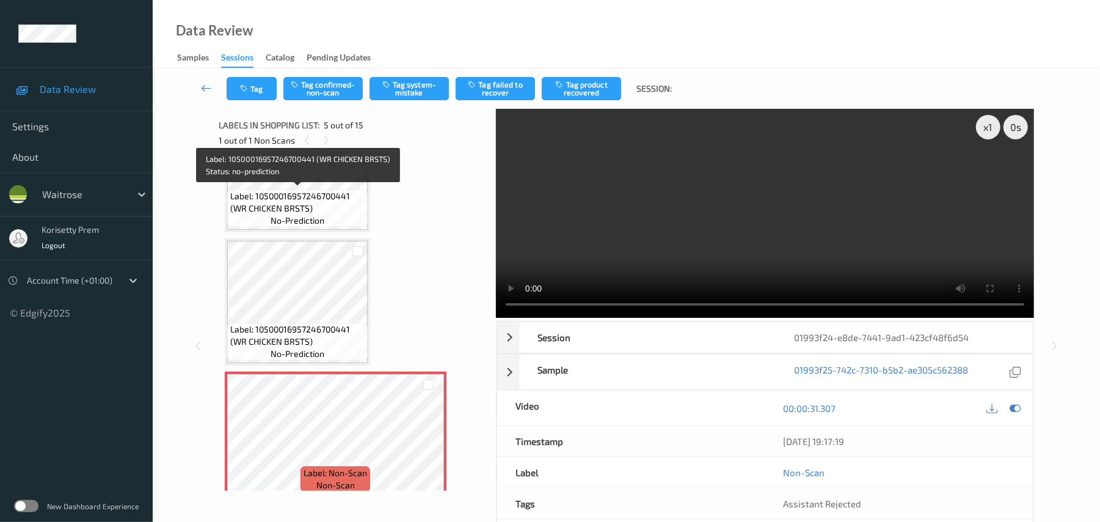
click at [272, 194] on span "Label: 10500016957246700441 (WR CHICKEN BRSTS)" at bounding box center [297, 202] width 134 height 24
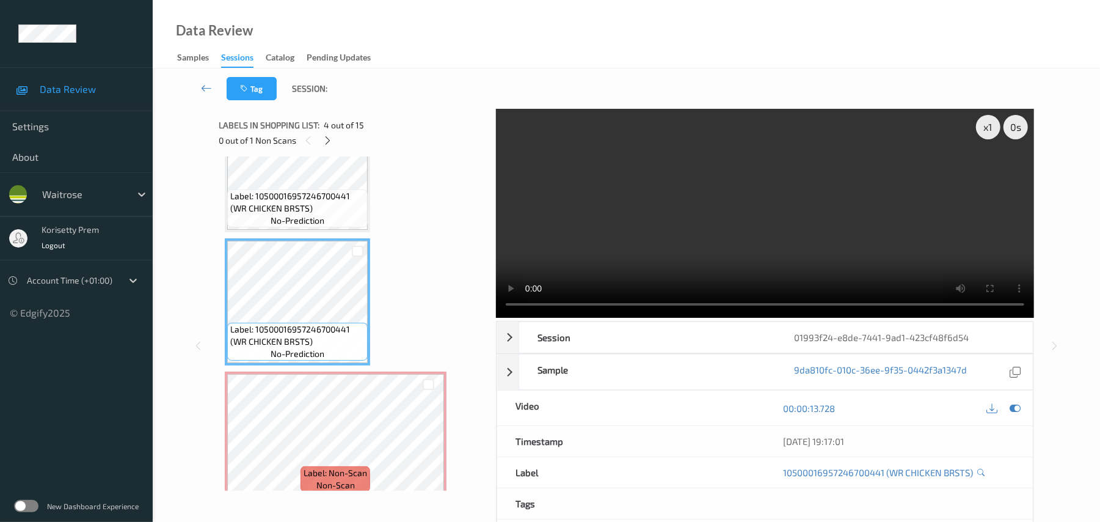
click at [767, 187] on video at bounding box center [765, 213] width 538 height 209
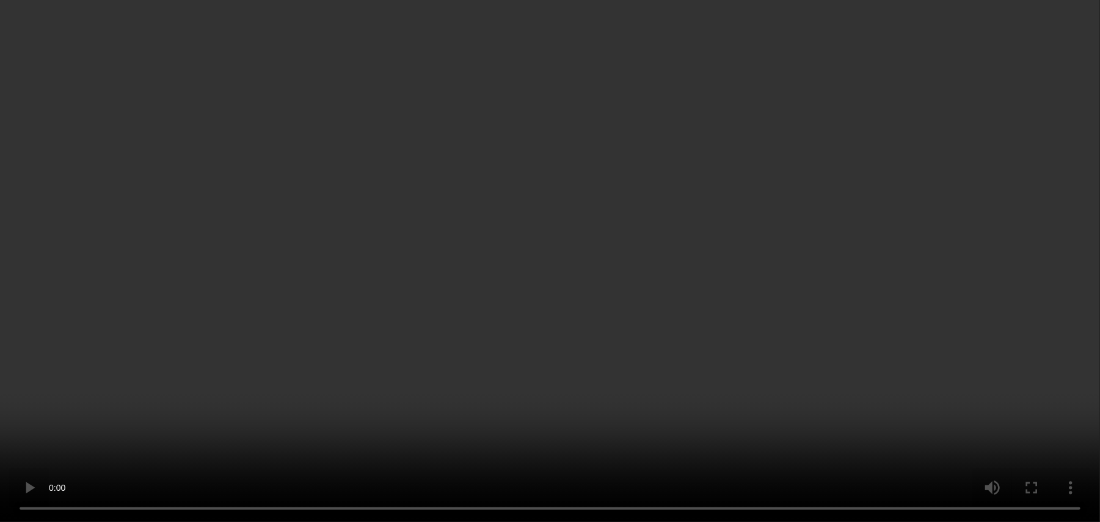
scroll to position [0, 0]
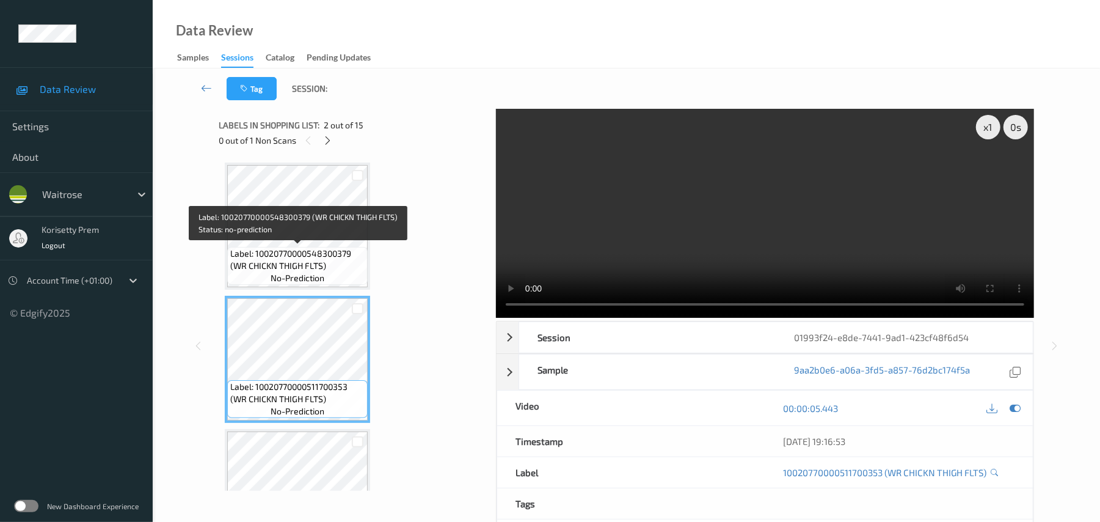
click at [306, 261] on span "Label: 10020770000548300379 (WR CHICKN THIGH FLTS)" at bounding box center [297, 259] width 134 height 24
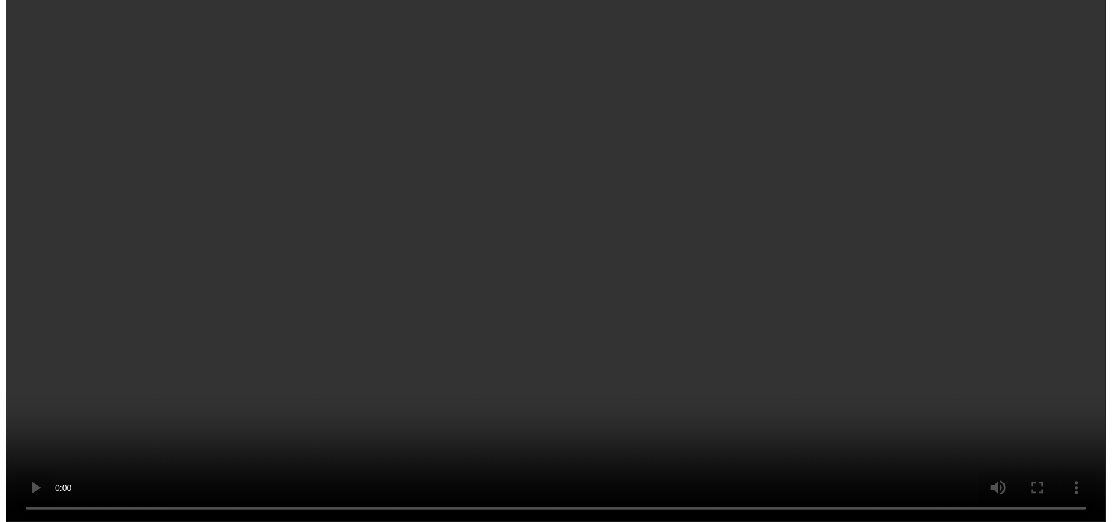
scroll to position [489, 0]
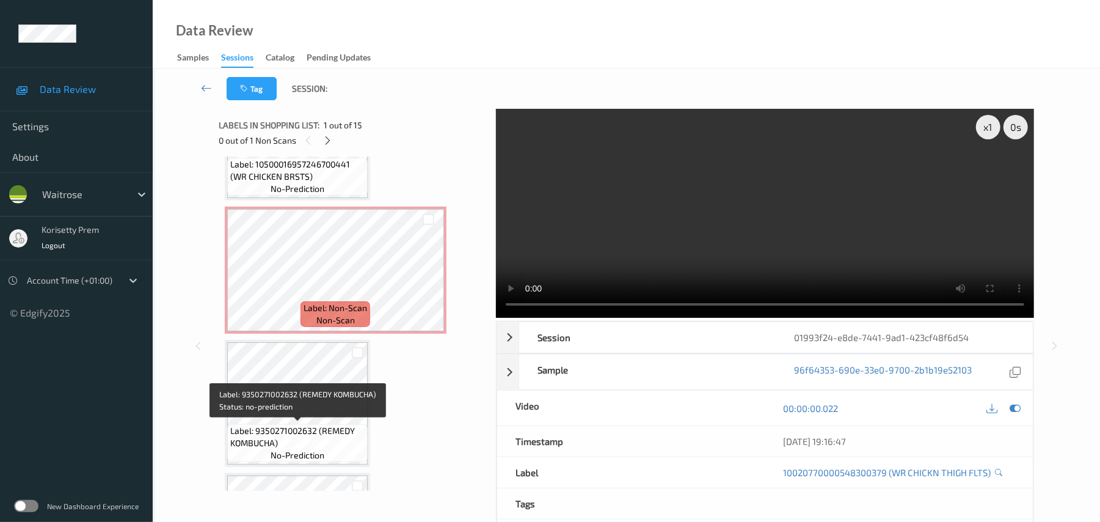
click at [279, 428] on span "Label: 9350271002632 (REMEDY KOMBUCHA)" at bounding box center [297, 436] width 134 height 24
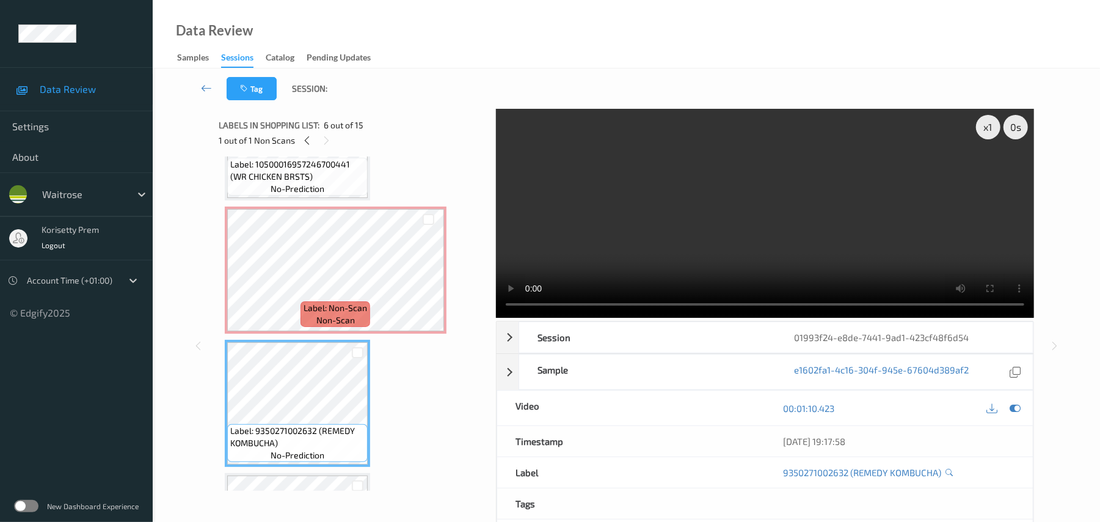
click at [675, 203] on video at bounding box center [765, 213] width 538 height 209
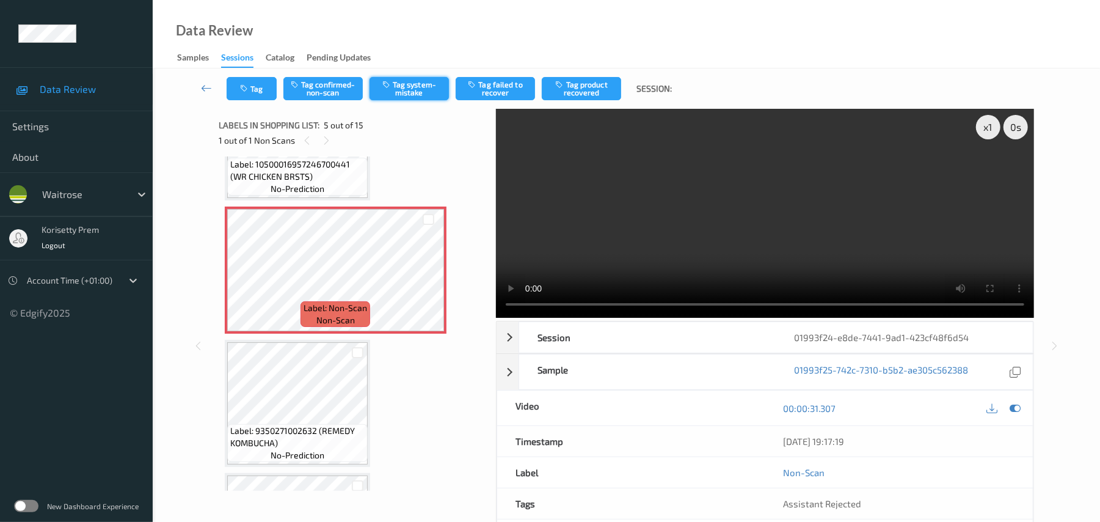
click at [409, 95] on button "Tag system-mistake" at bounding box center [409, 88] width 79 height 23
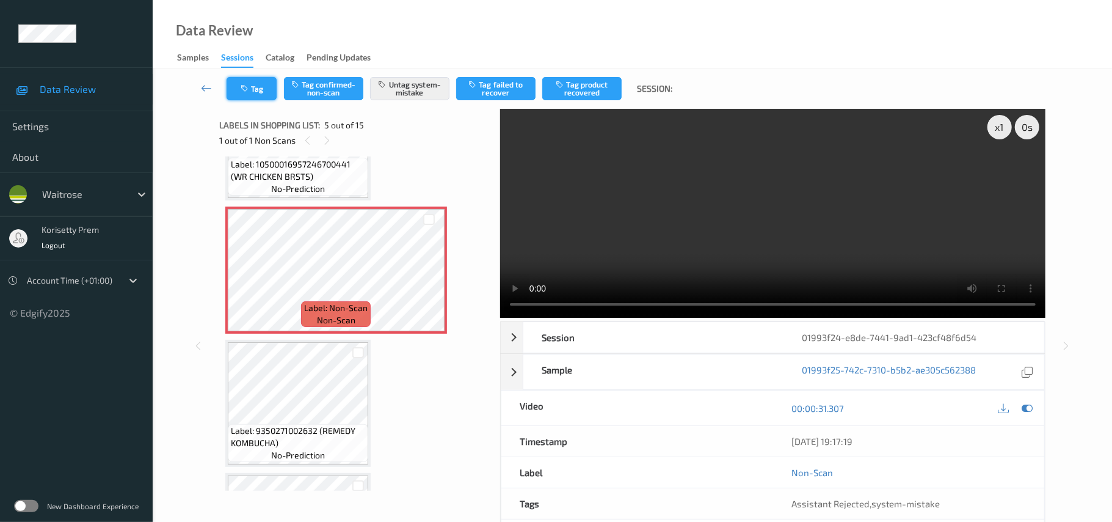
click at [249, 93] on button "Tag" at bounding box center [252, 88] width 50 height 23
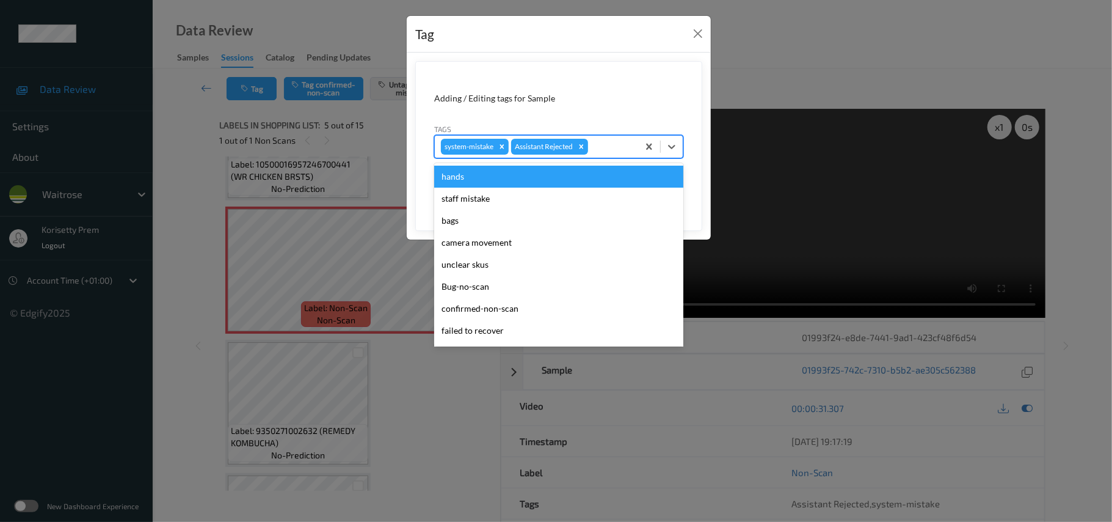
click at [625, 147] on div at bounding box center [612, 146] width 42 height 15
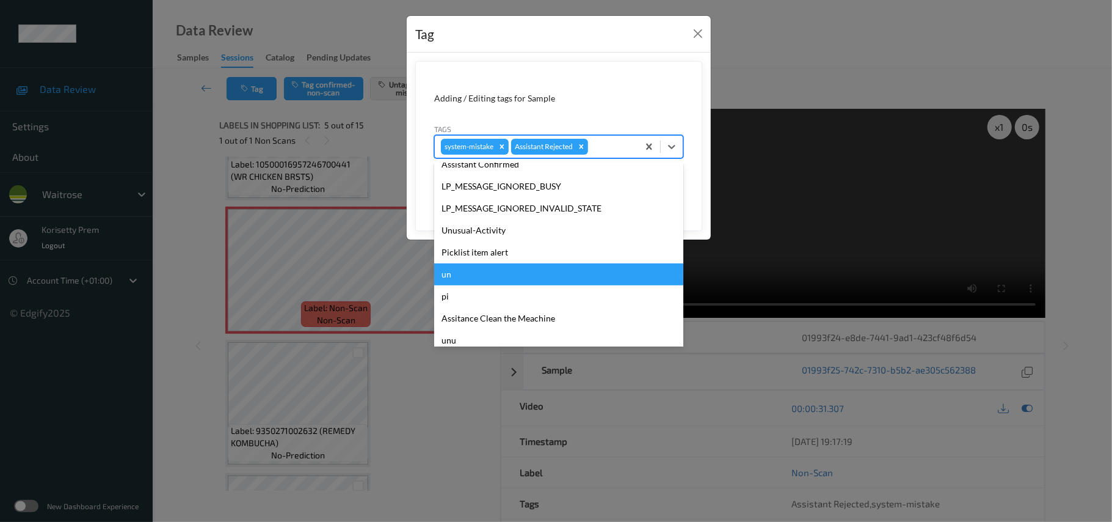
scroll to position [283, 0]
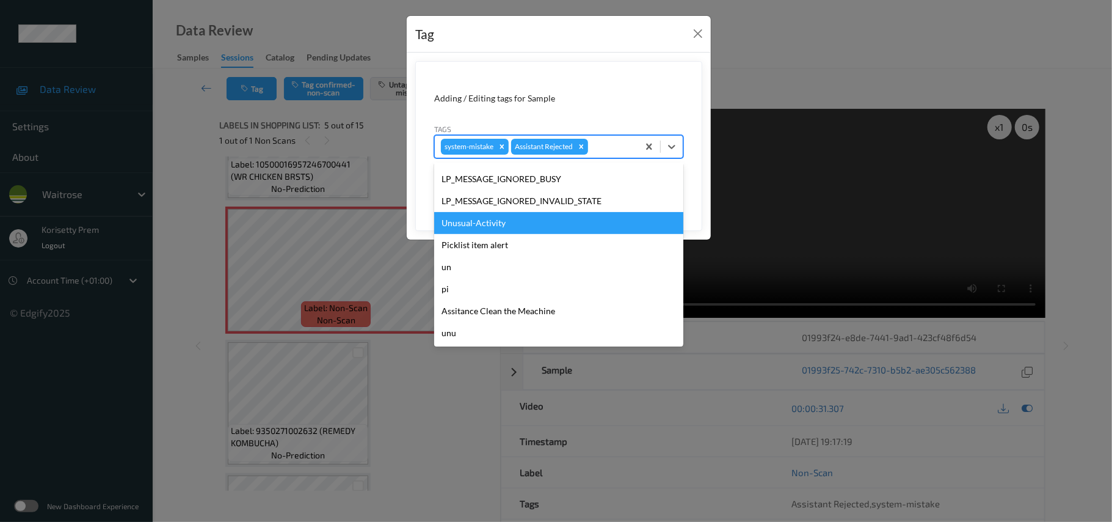
click at [511, 226] on div "Unusual-Activity" at bounding box center [558, 223] width 249 height 22
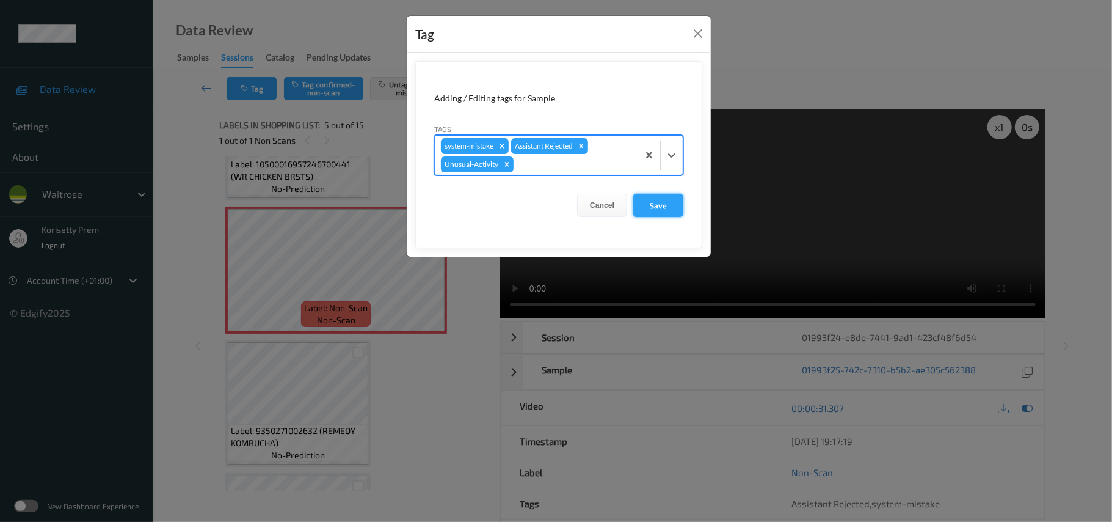
click at [661, 203] on button "Save" at bounding box center [658, 205] width 50 height 23
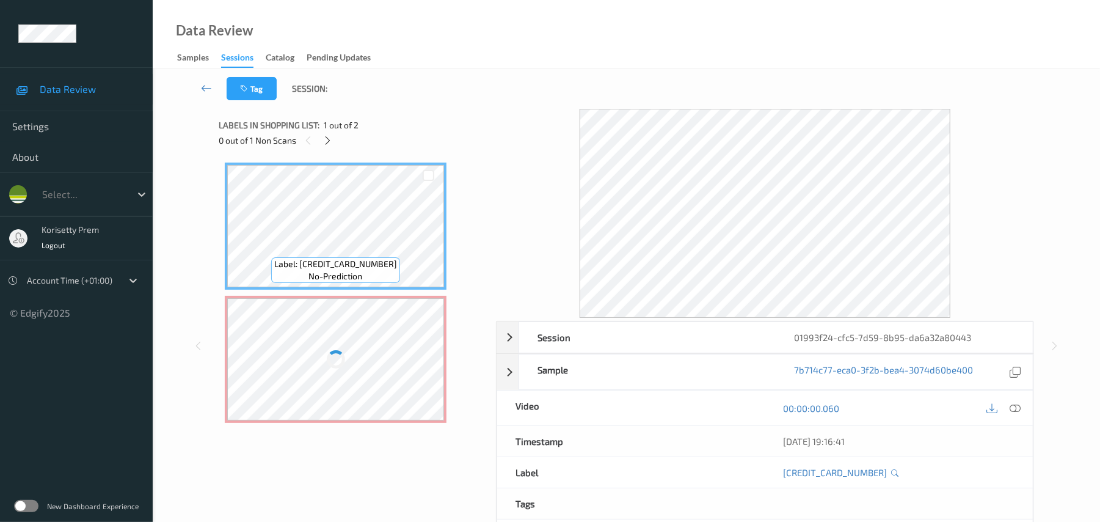
click at [558, 49] on div "Data Review Samples Sessions Catalog Pending Updates" at bounding box center [626, 34] width 947 height 68
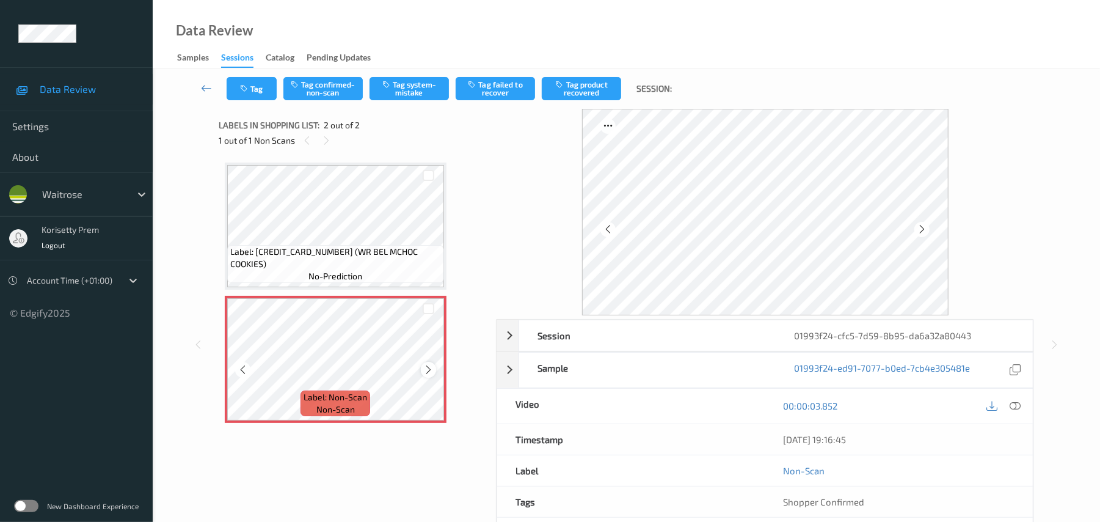
click at [425, 370] on icon at bounding box center [428, 369] width 10 height 11
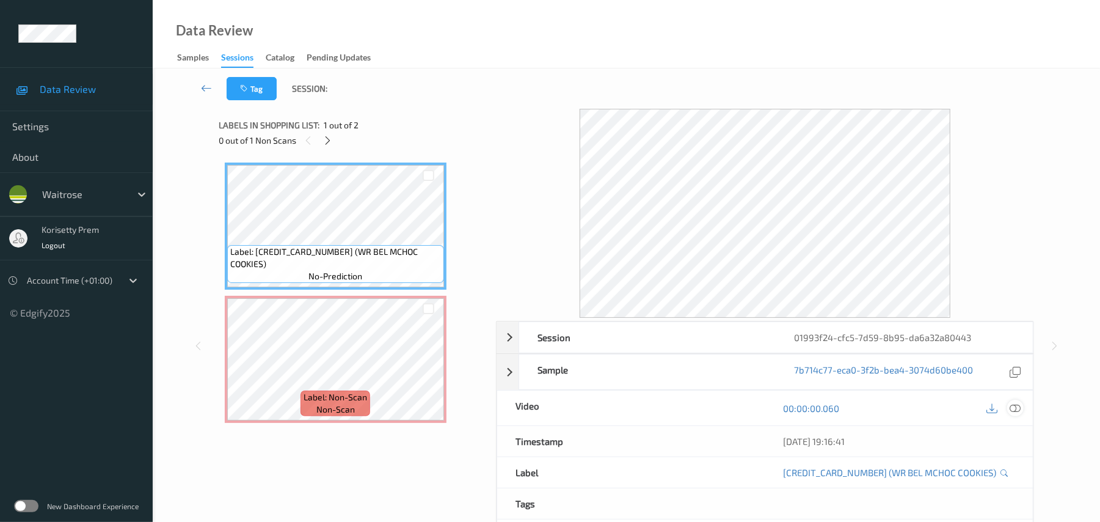
click at [1014, 407] on icon at bounding box center [1015, 408] width 11 height 11
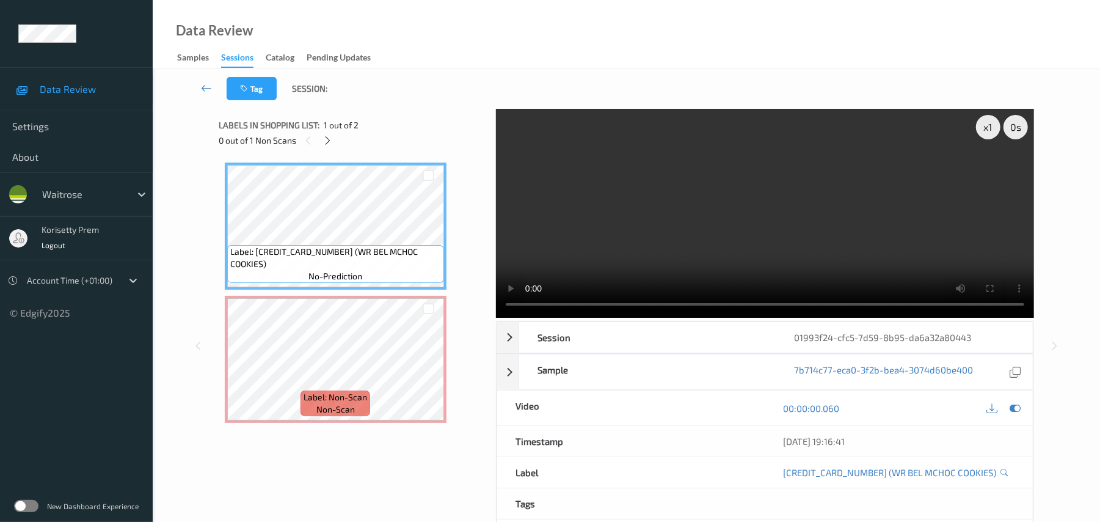
click at [709, 235] on video at bounding box center [765, 213] width 538 height 209
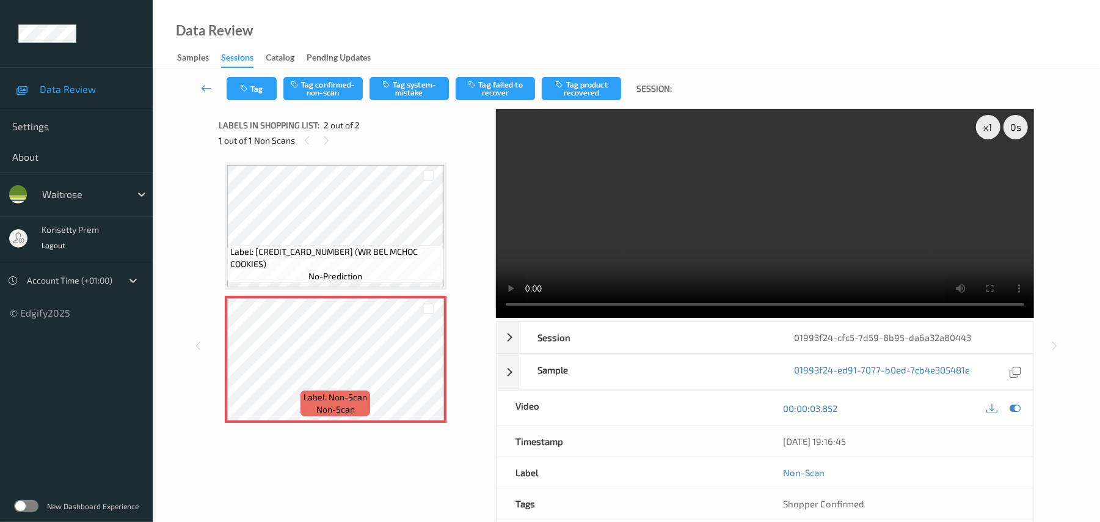
click at [648, 206] on video at bounding box center [765, 213] width 538 height 209
click at [404, 81] on button "Tag system-mistake" at bounding box center [409, 88] width 79 height 23
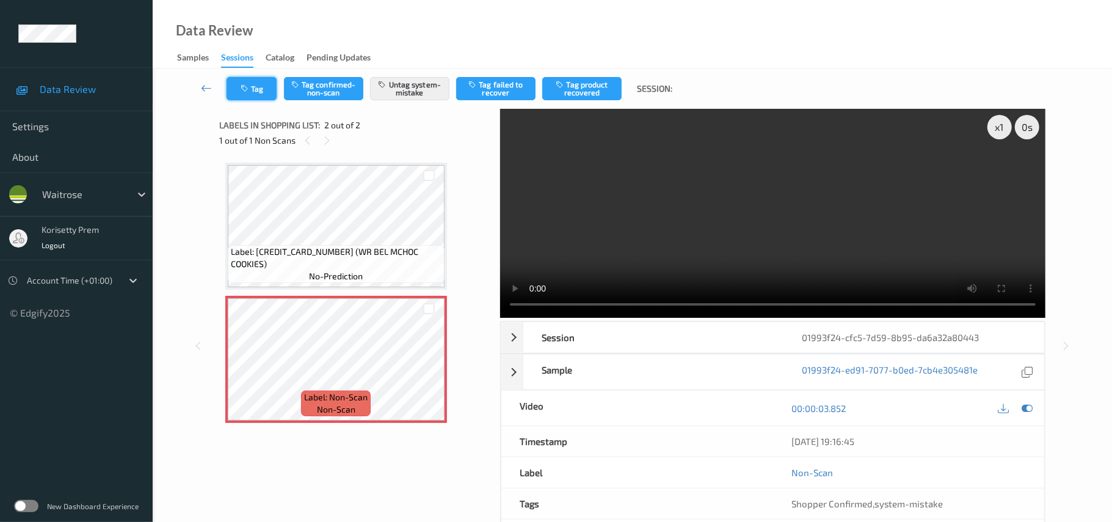
click at [246, 100] on div "Tag Tag confirmed-non-scan Untag system-mistake Tag failed to recover Tag produ…" at bounding box center [632, 88] width 909 height 40
click at [252, 96] on button "Tag" at bounding box center [252, 88] width 50 height 23
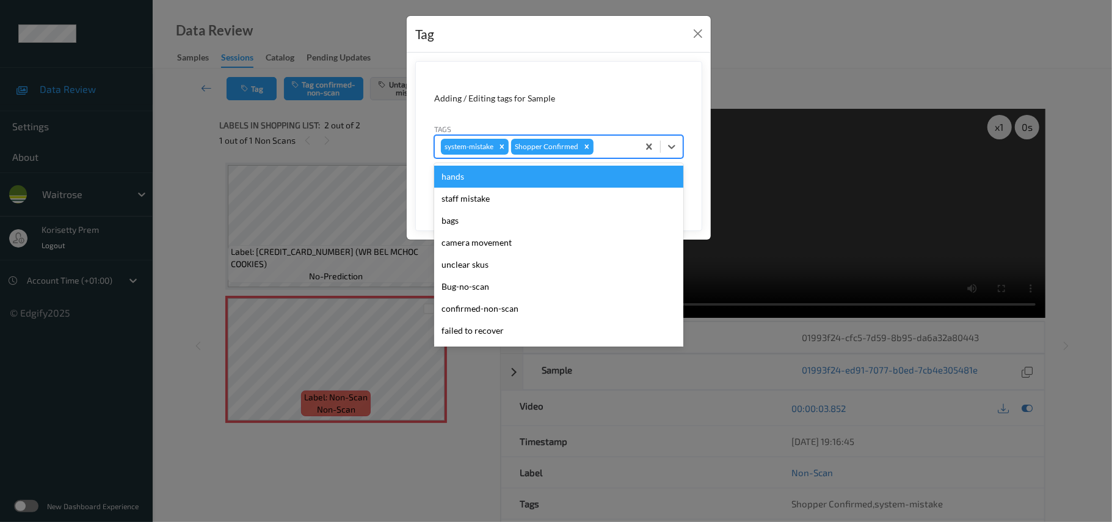
click at [605, 149] on div at bounding box center [614, 146] width 36 height 15
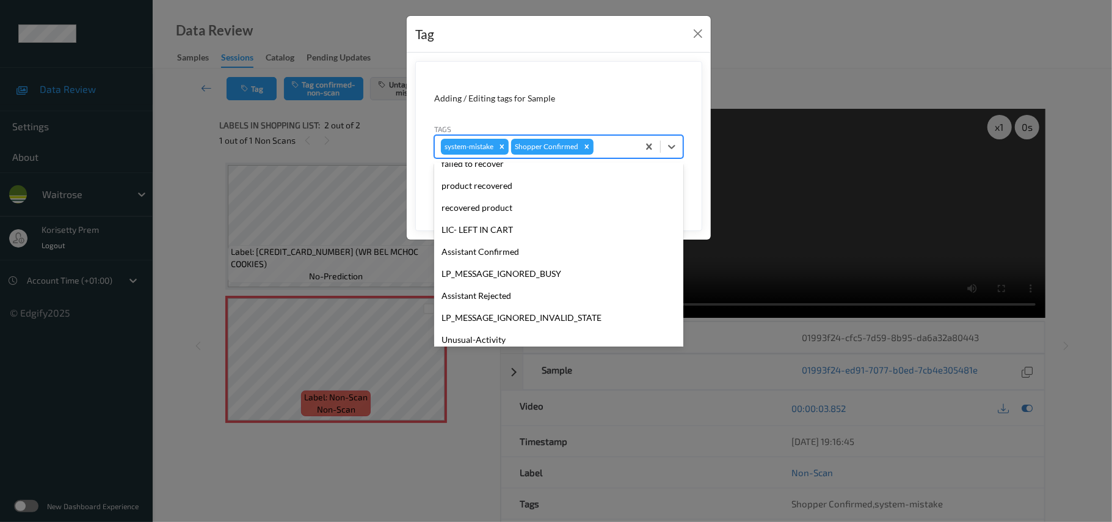
scroll to position [283, 0]
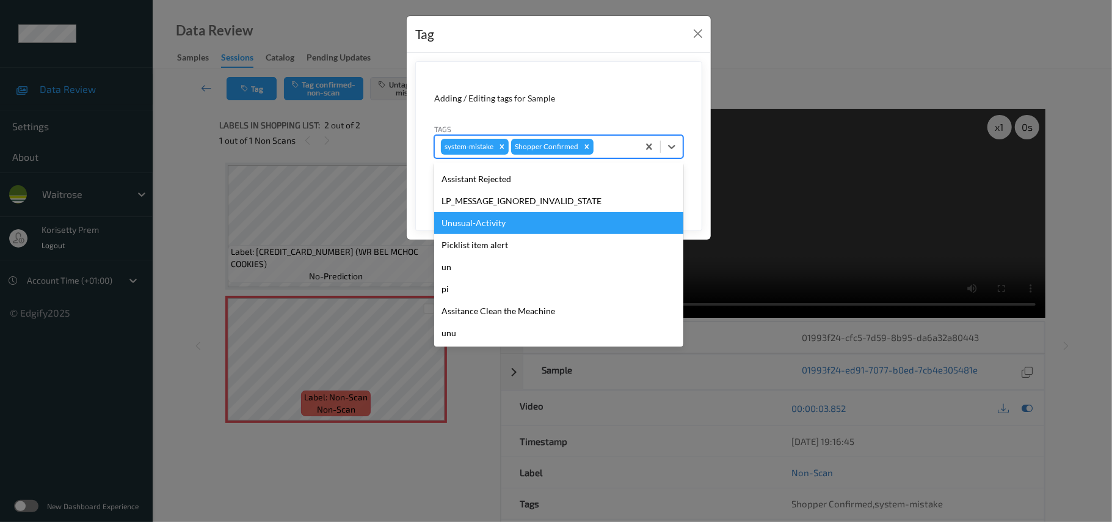
click at [495, 225] on div "Unusual-Activity" at bounding box center [558, 223] width 249 height 22
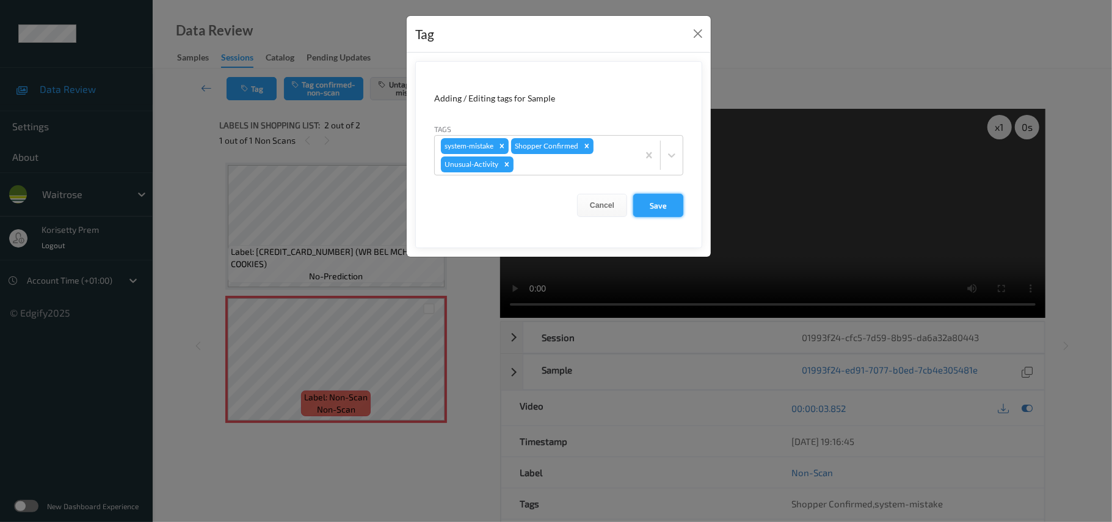
click at [632, 217] on div "Cancel Save" at bounding box center [558, 205] width 249 height 23
click at [646, 215] on button "Save" at bounding box center [658, 205] width 50 height 23
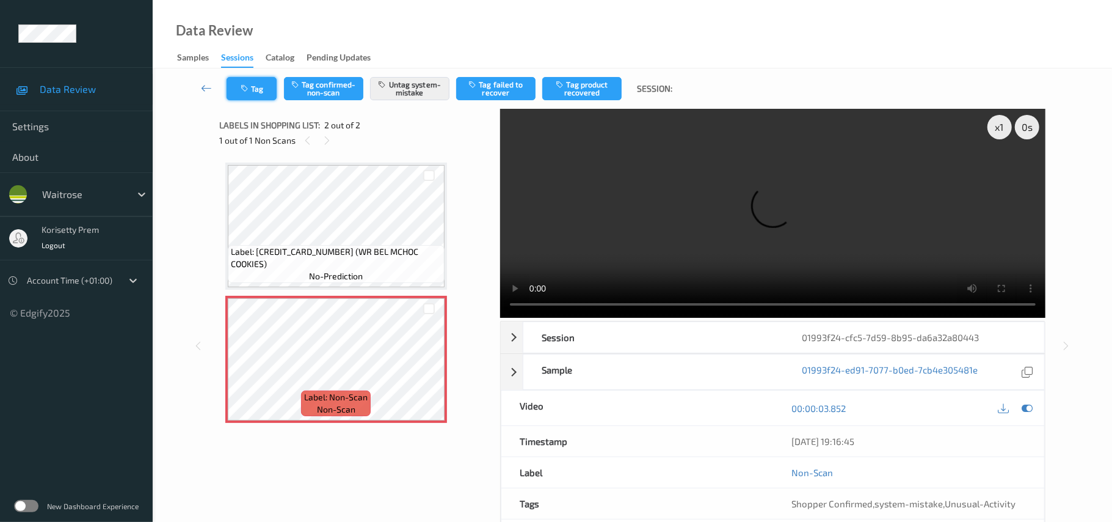
click at [255, 93] on button "Tag" at bounding box center [252, 88] width 50 height 23
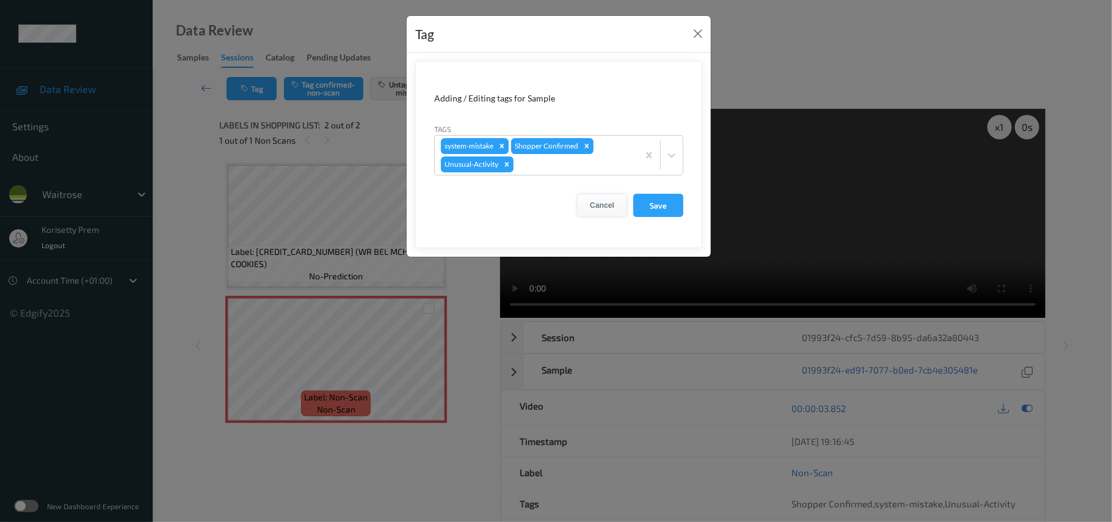
click at [609, 209] on button "Cancel" at bounding box center [602, 205] width 50 height 23
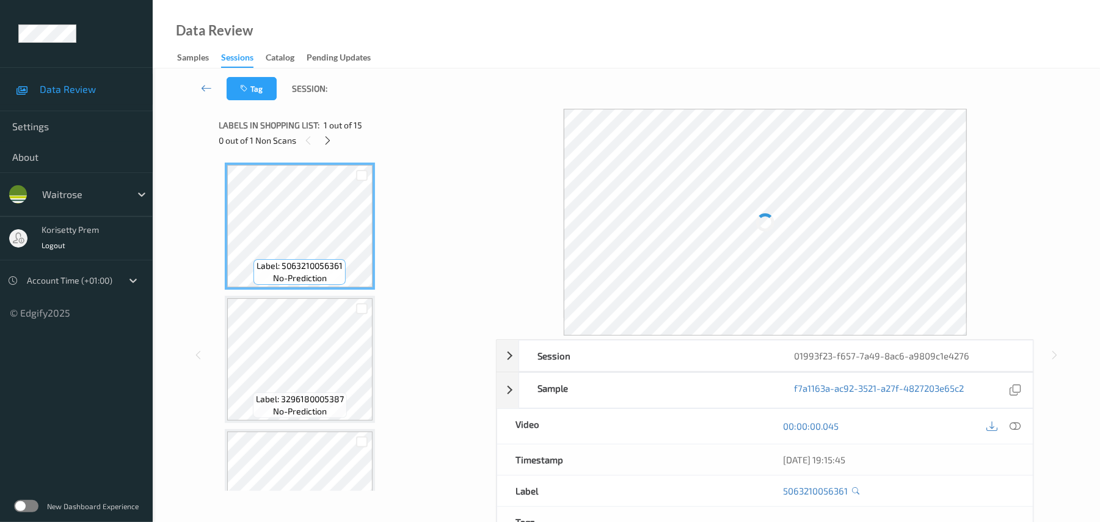
click at [483, 69] on div "Tag Session:" at bounding box center [626, 88] width 897 height 40
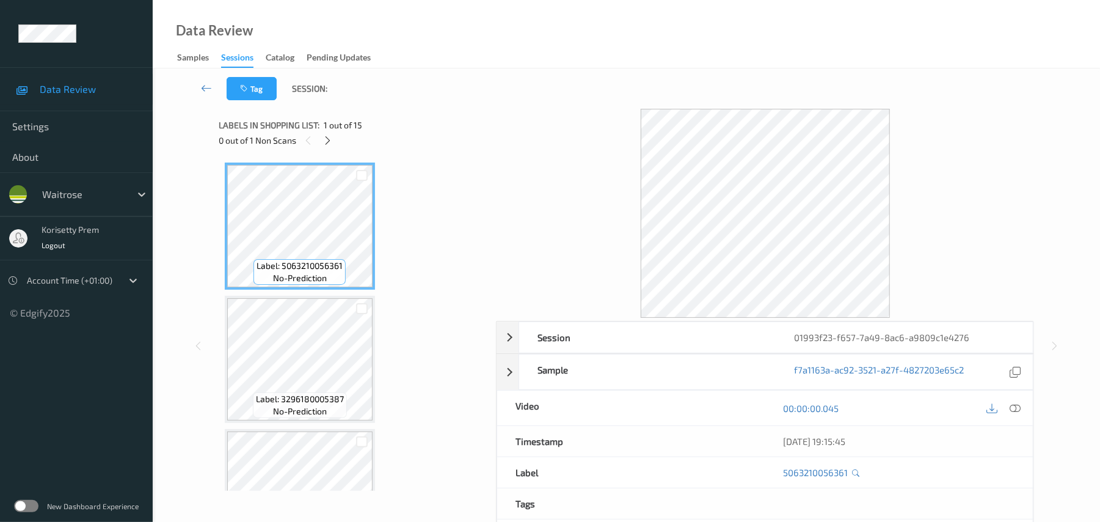
click at [531, 98] on div "Tag Session:" at bounding box center [626, 88] width 897 height 40
click at [331, 140] on icon at bounding box center [327, 140] width 10 height 11
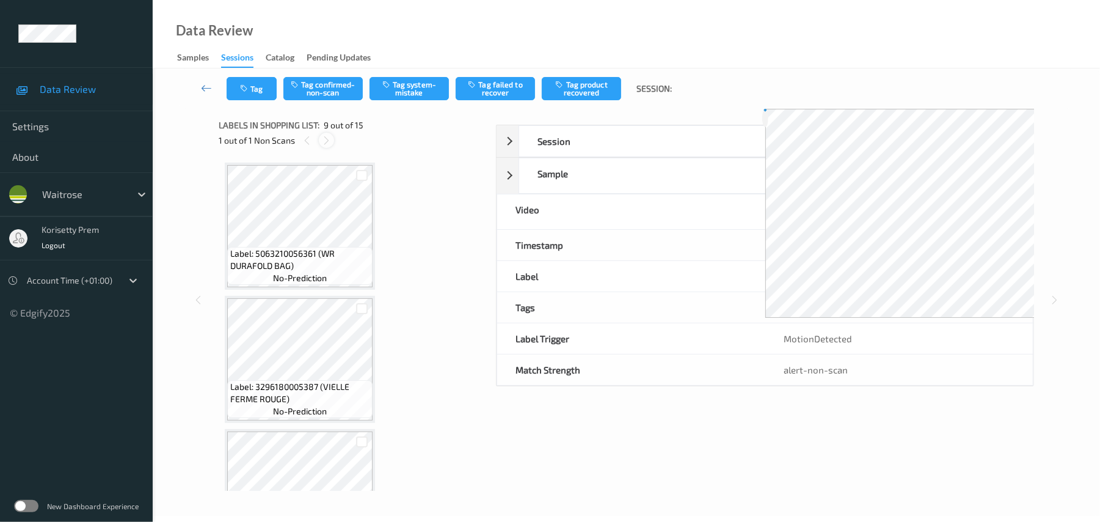
scroll to position [938, 0]
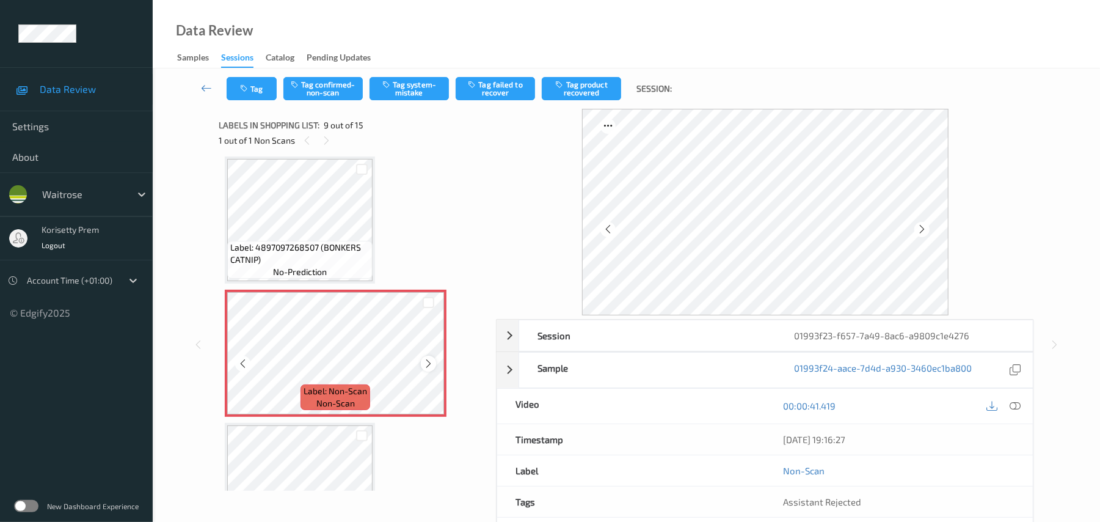
click at [426, 365] on icon at bounding box center [428, 363] width 10 height 11
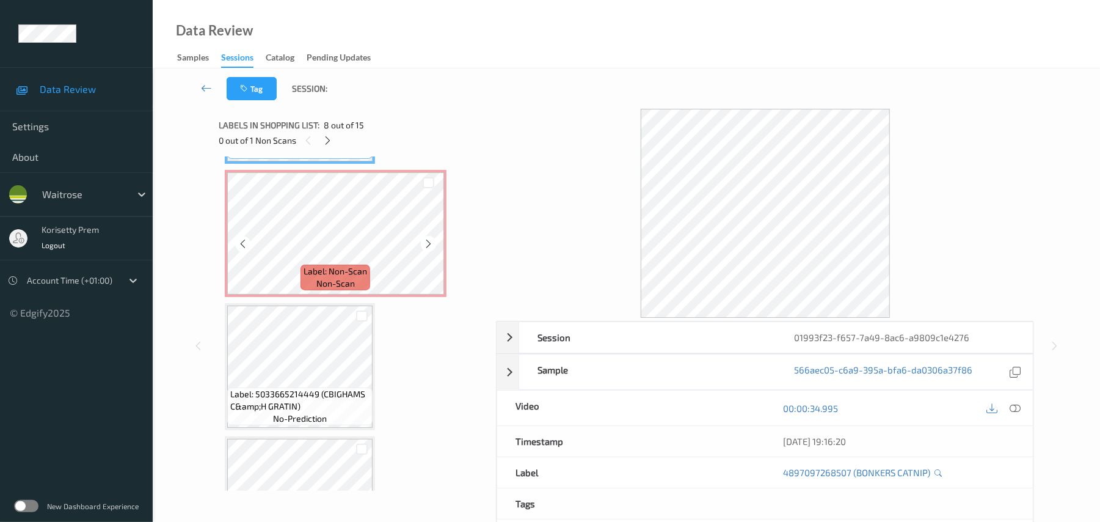
scroll to position [1101, 0]
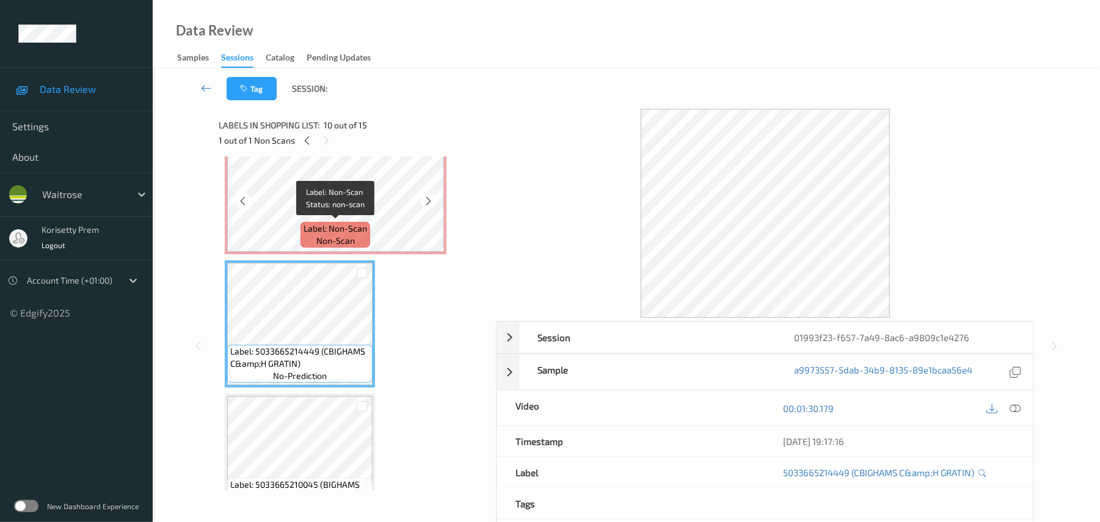
click at [308, 236] on div "Label: Non-Scan non-scan" at bounding box center [336, 235] width 70 height 26
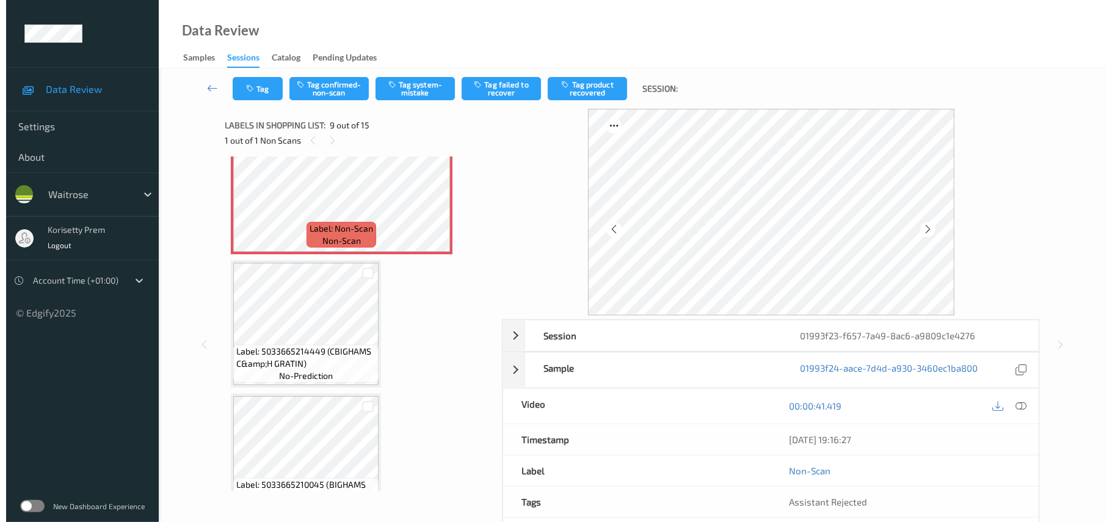
scroll to position [1019, 0]
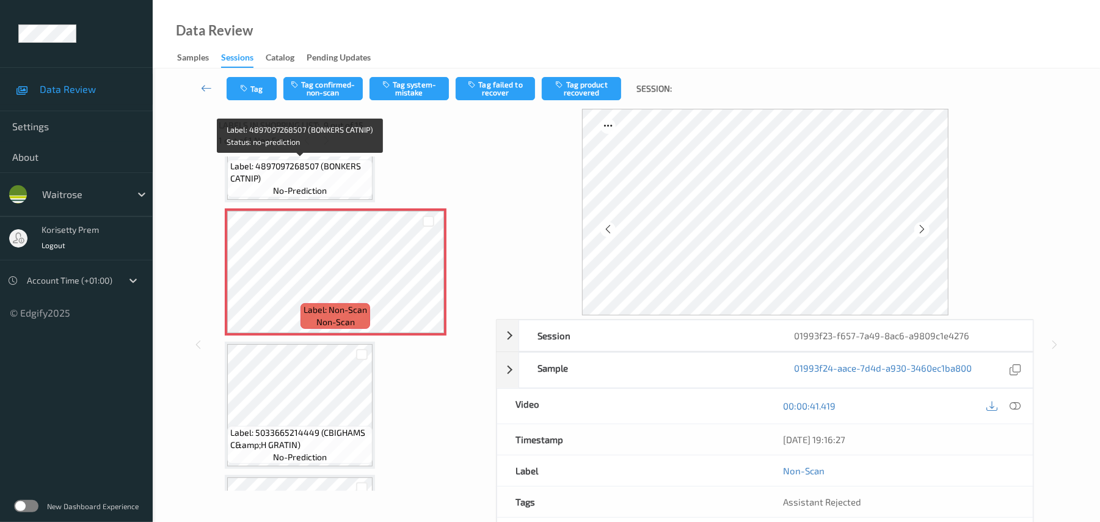
click at [272, 177] on span "Label: 4897097268507 (BONKERS CATNIP)" at bounding box center [299, 172] width 139 height 24
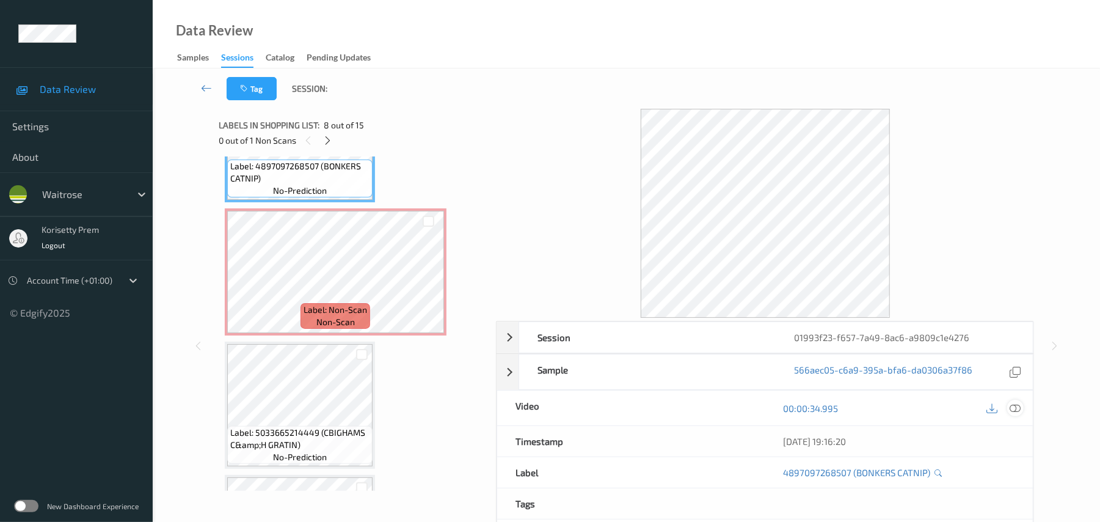
click at [1020, 407] on icon at bounding box center [1015, 408] width 11 height 11
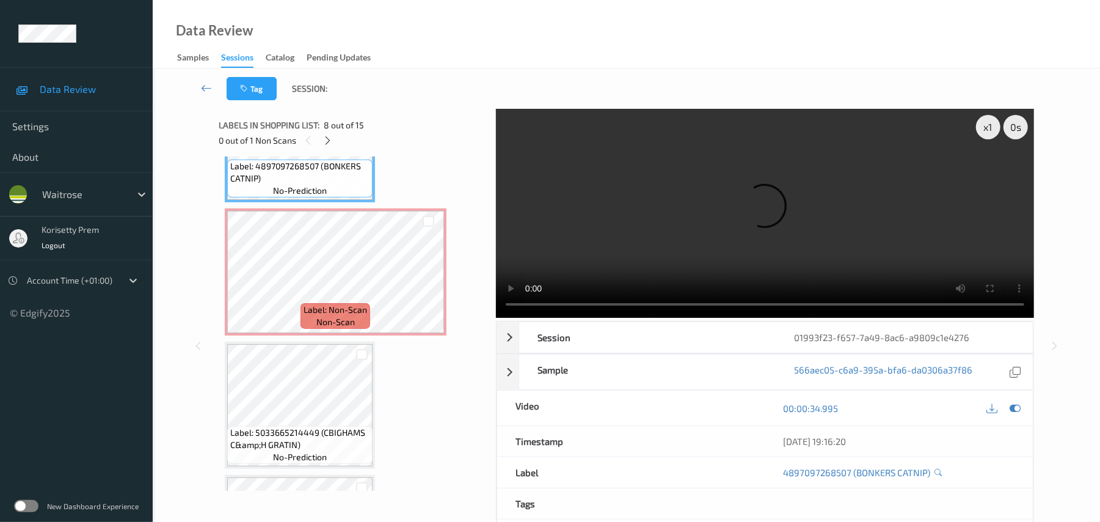
click at [817, 218] on video at bounding box center [765, 213] width 538 height 209
click at [634, 235] on video at bounding box center [765, 213] width 538 height 209
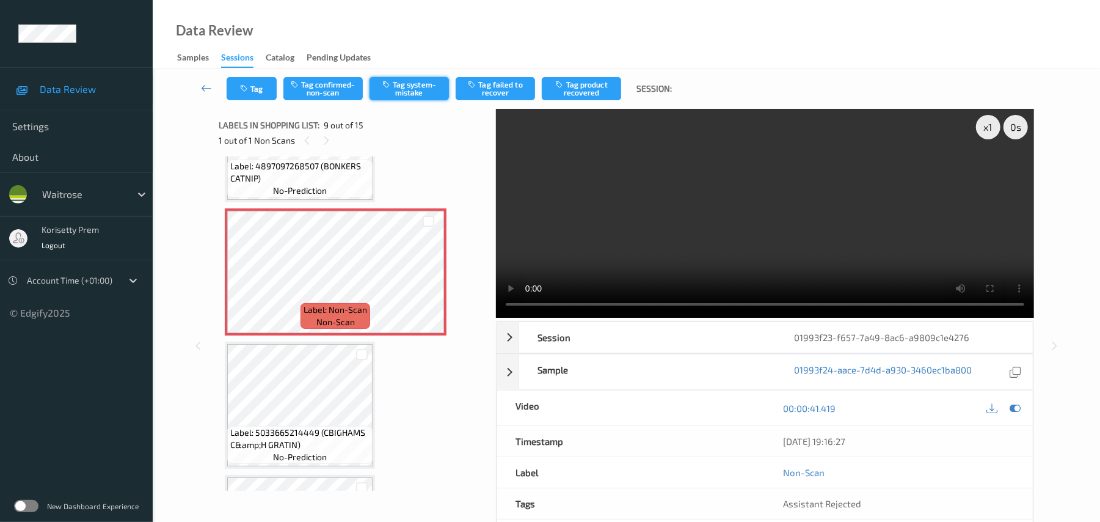
click at [412, 98] on button "Tag system-mistake" at bounding box center [409, 88] width 79 height 23
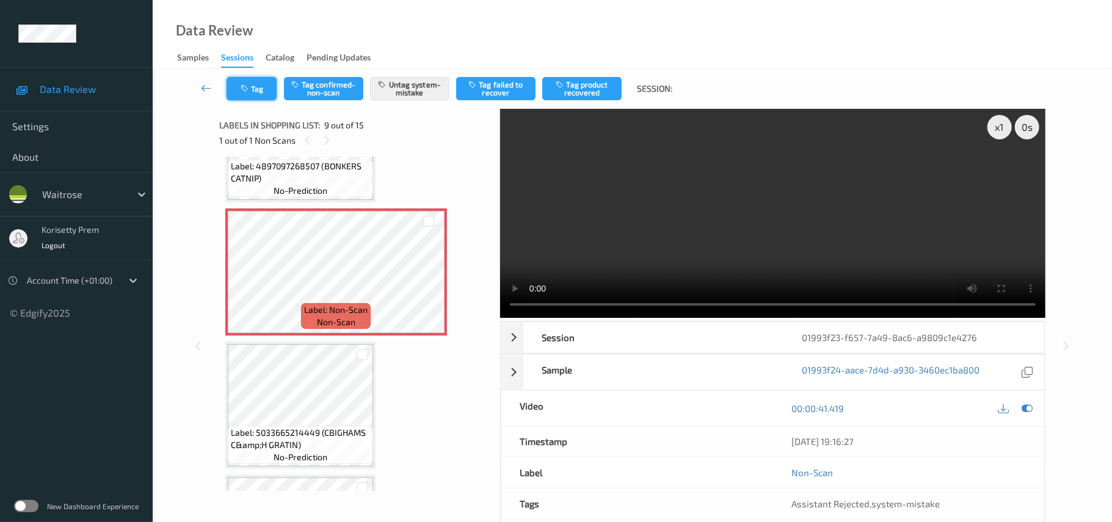
click at [257, 98] on button "Tag" at bounding box center [252, 88] width 50 height 23
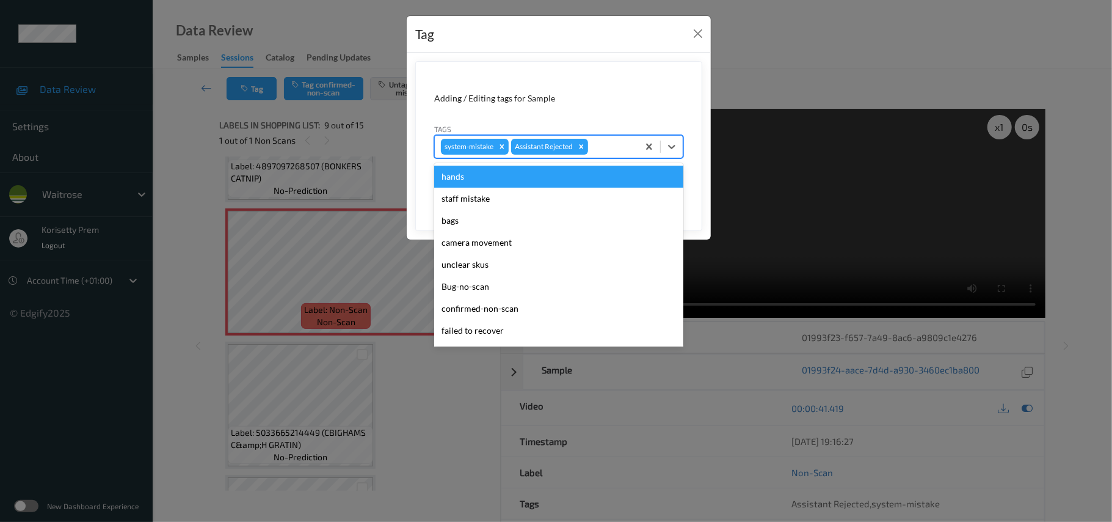
click at [592, 153] on input "text" at bounding box center [592, 146] width 2 height 12
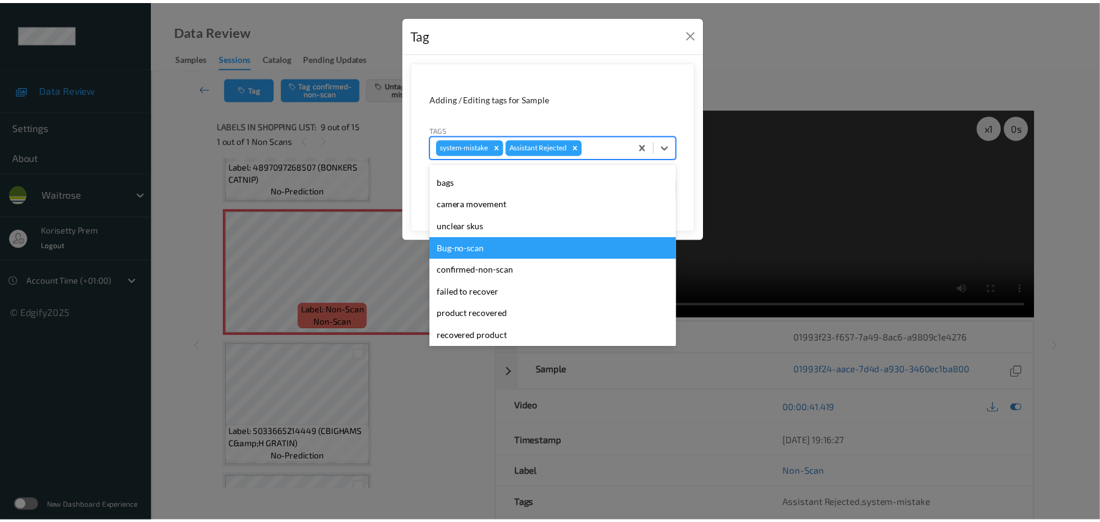
scroll to position [0, 0]
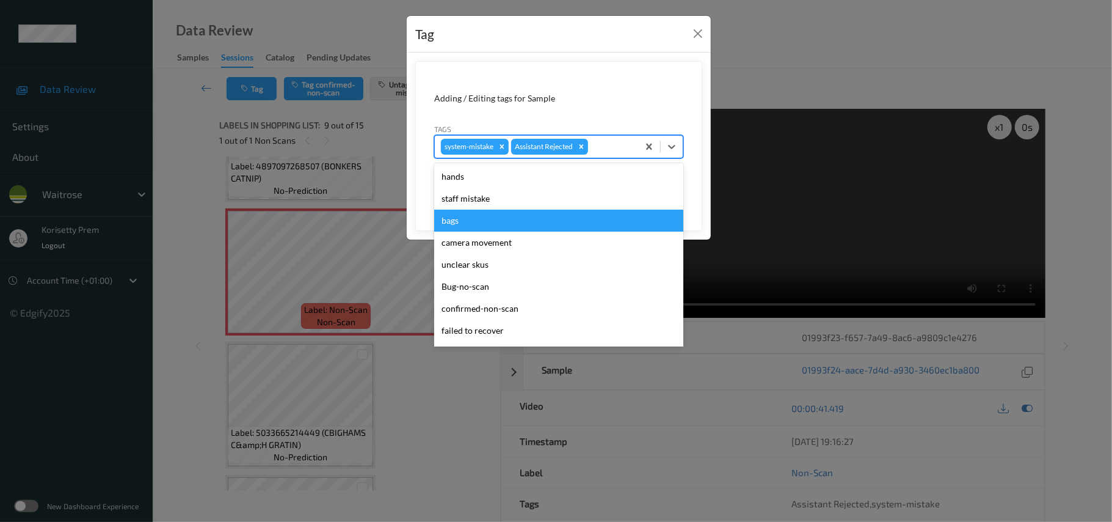
click at [468, 222] on div "bags" at bounding box center [558, 220] width 249 height 22
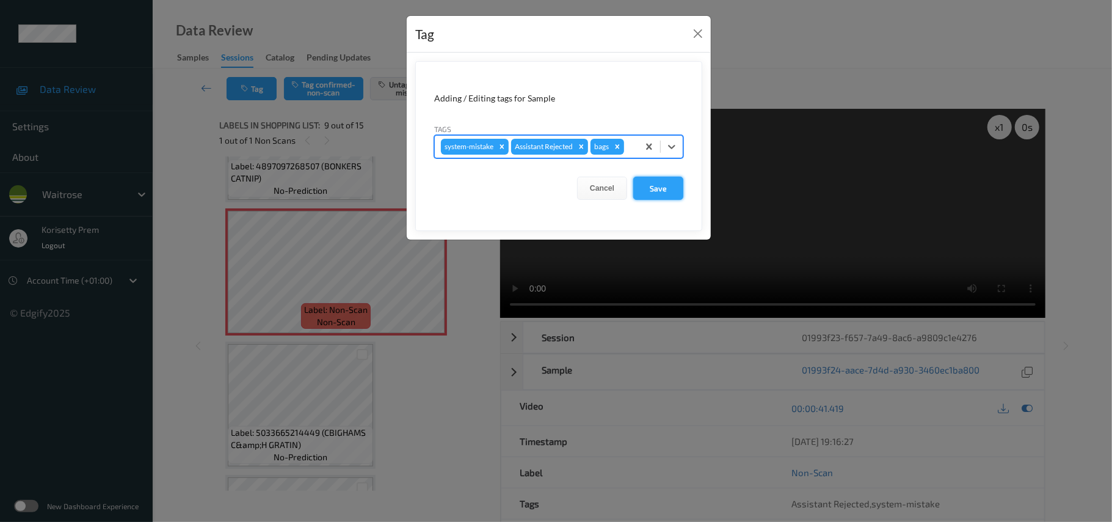
click at [646, 192] on button "Save" at bounding box center [658, 188] width 50 height 23
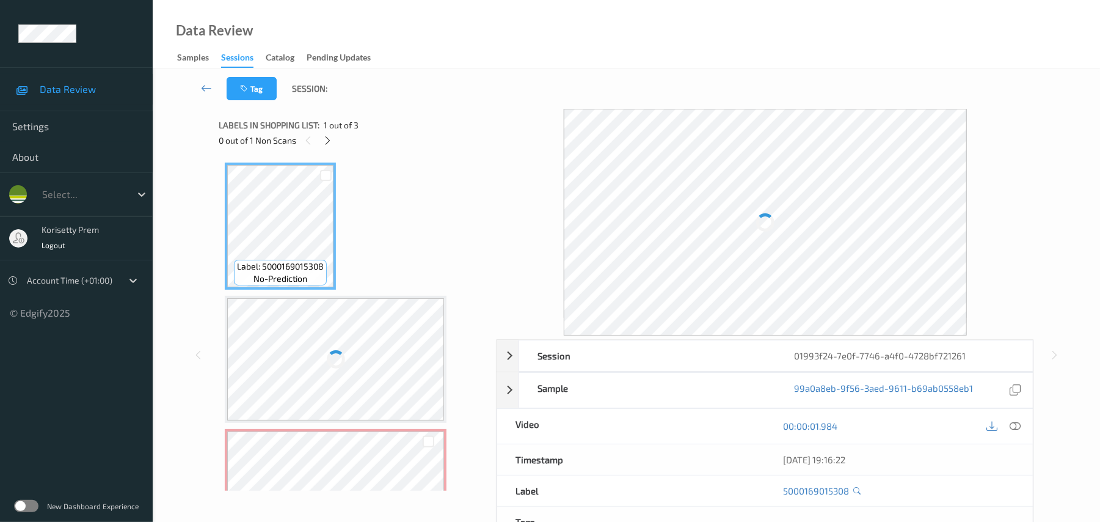
click at [528, 90] on div "Tag Session:" at bounding box center [626, 88] width 897 height 40
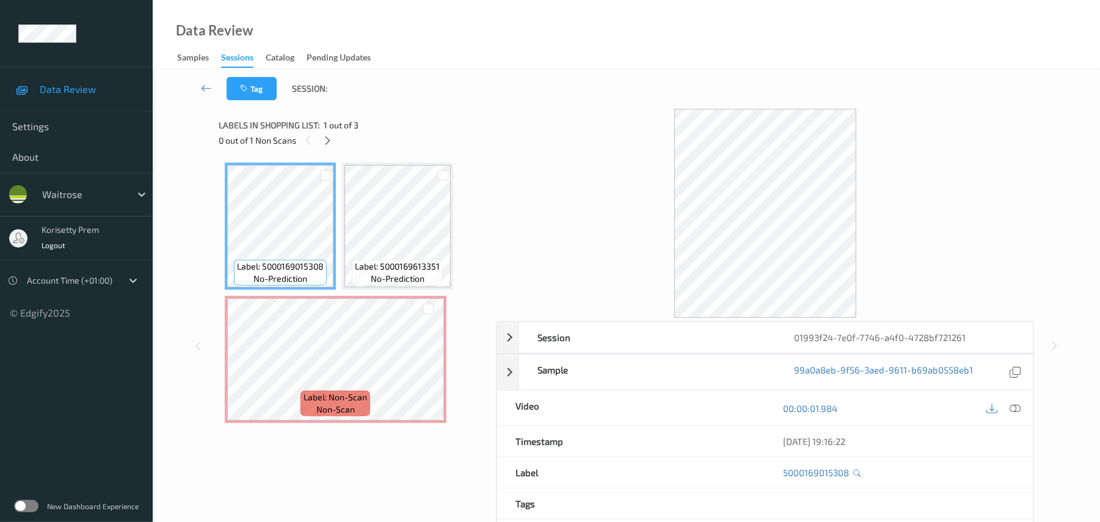
click at [575, 69] on div "Tag Session:" at bounding box center [626, 88] width 897 height 40
click at [1019, 407] on icon at bounding box center [1015, 408] width 11 height 11
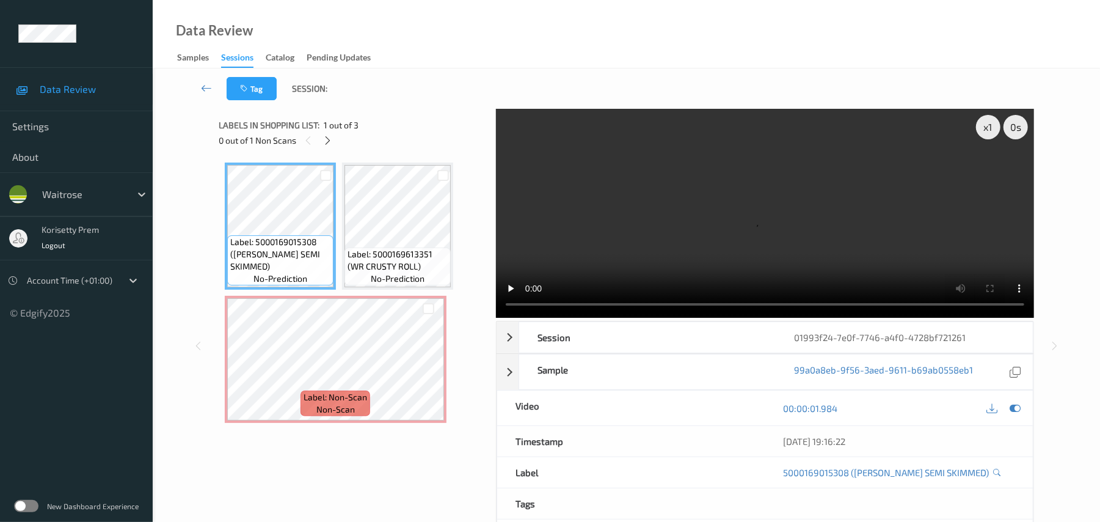
click at [652, 233] on video at bounding box center [765, 213] width 538 height 209
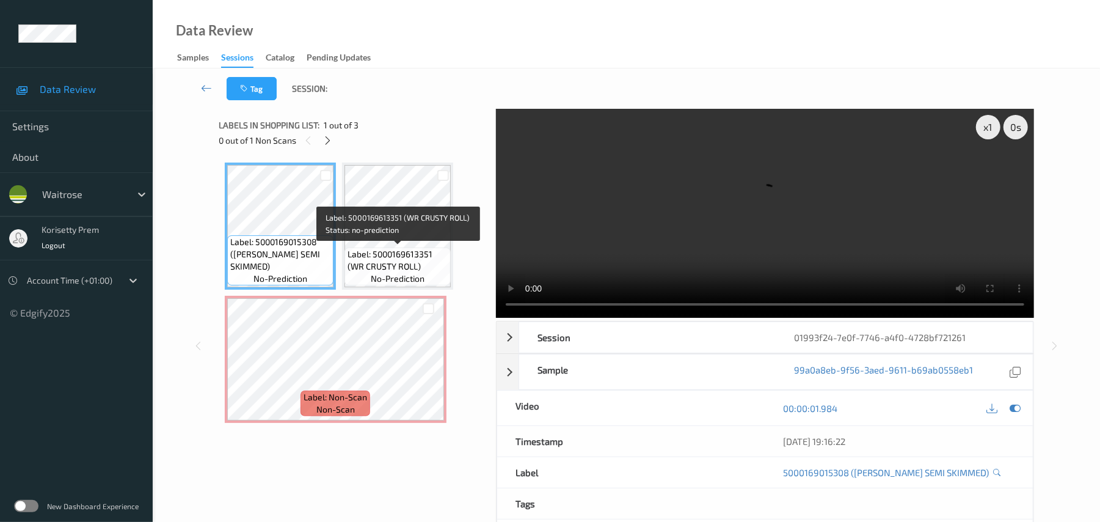
click at [439, 248] on span "Label: 5000169613351 (WR CRUSTY ROLL)" at bounding box center [398, 260] width 100 height 24
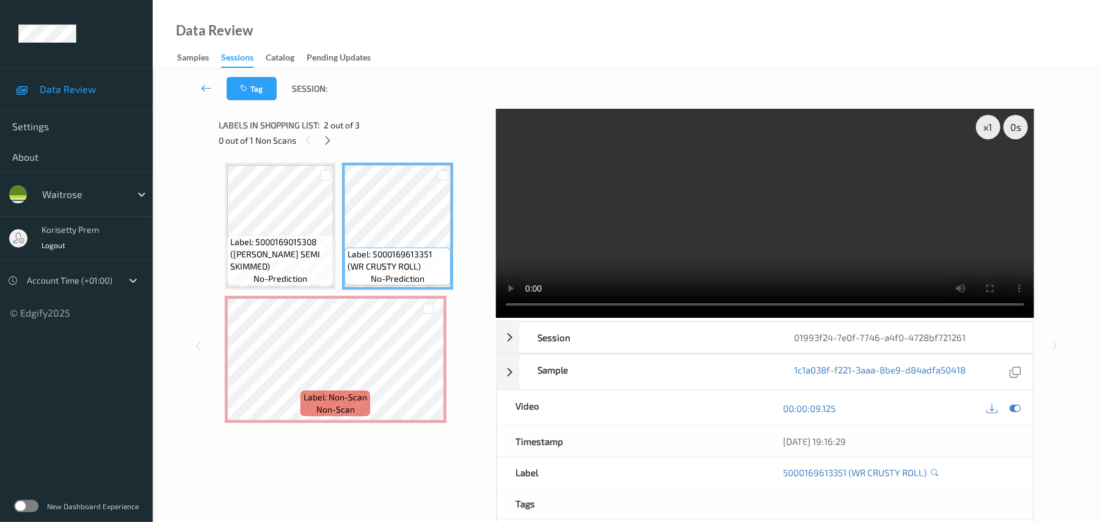
click at [669, 216] on video at bounding box center [765, 213] width 538 height 209
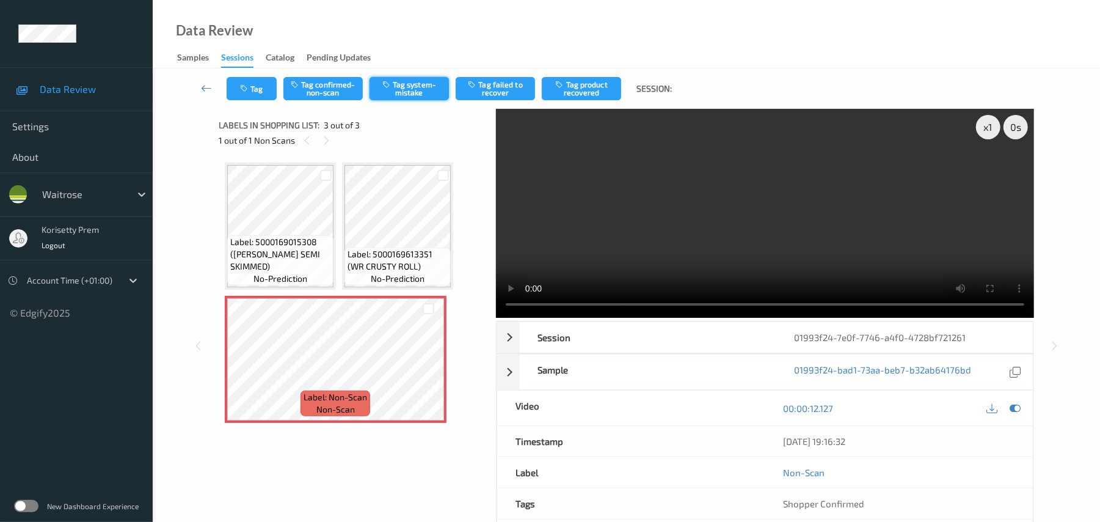
click at [418, 89] on button "Tag system-mistake" at bounding box center [409, 88] width 79 height 23
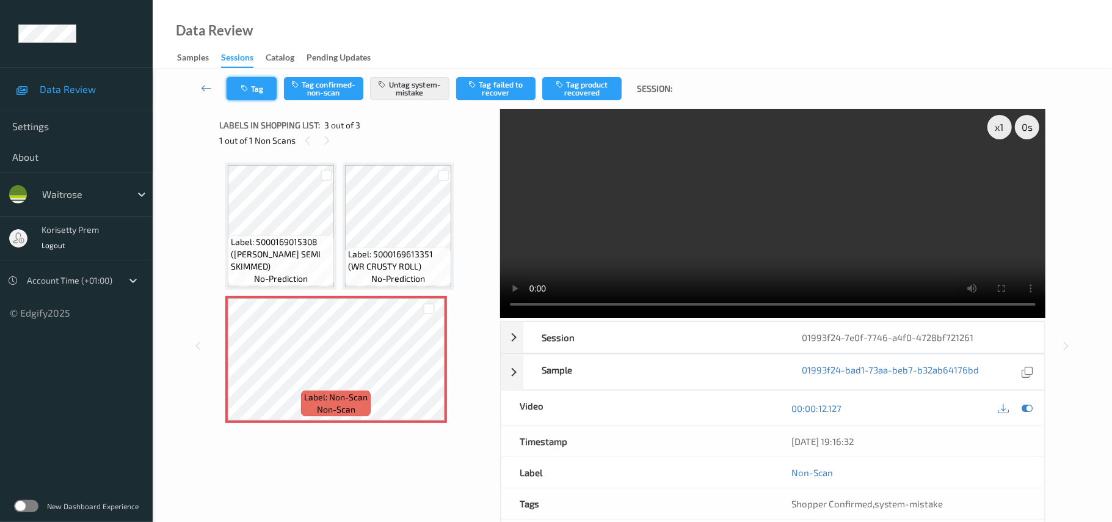
click at [257, 93] on button "Tag" at bounding box center [252, 88] width 50 height 23
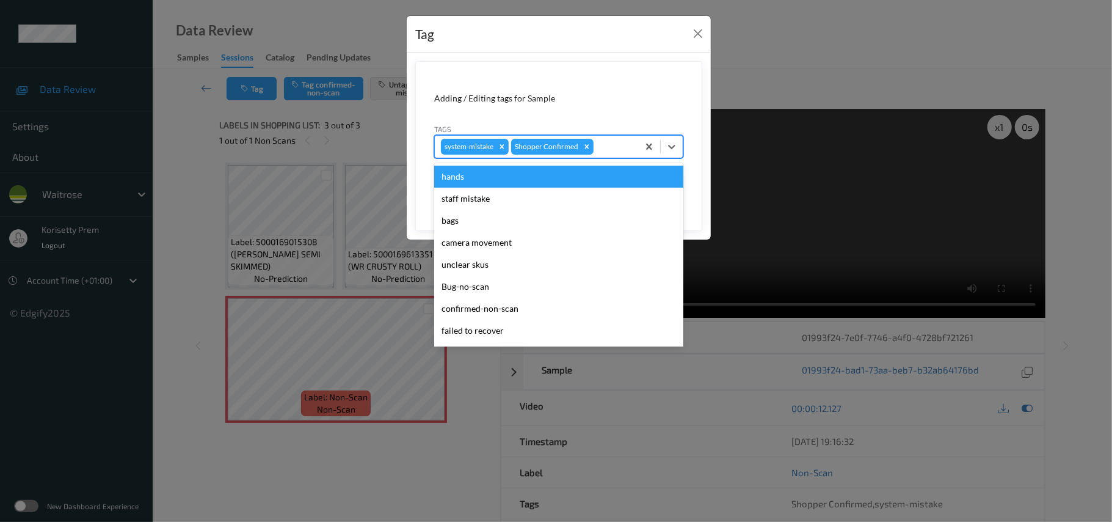
click at [610, 147] on div at bounding box center [614, 146] width 36 height 15
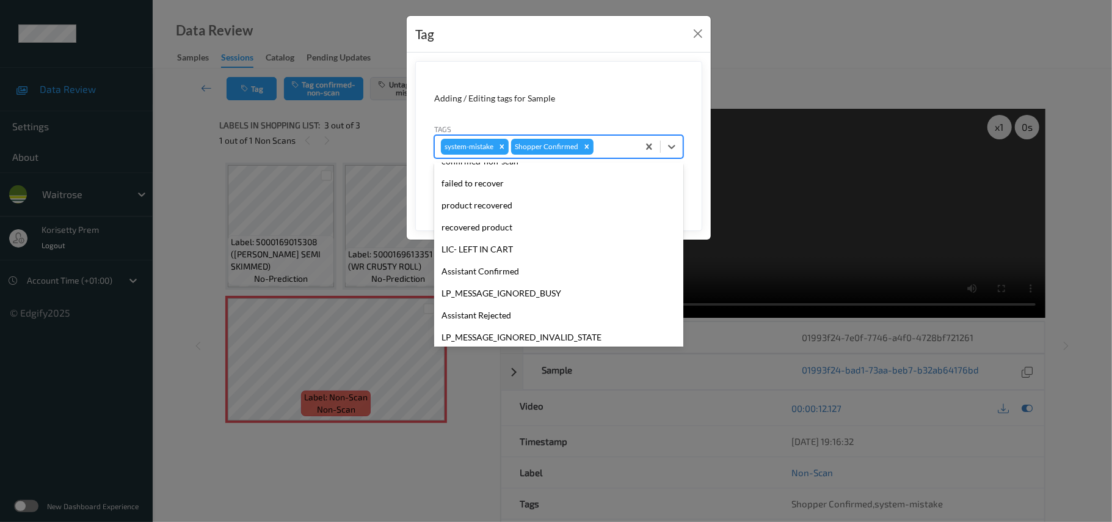
scroll to position [283, 0]
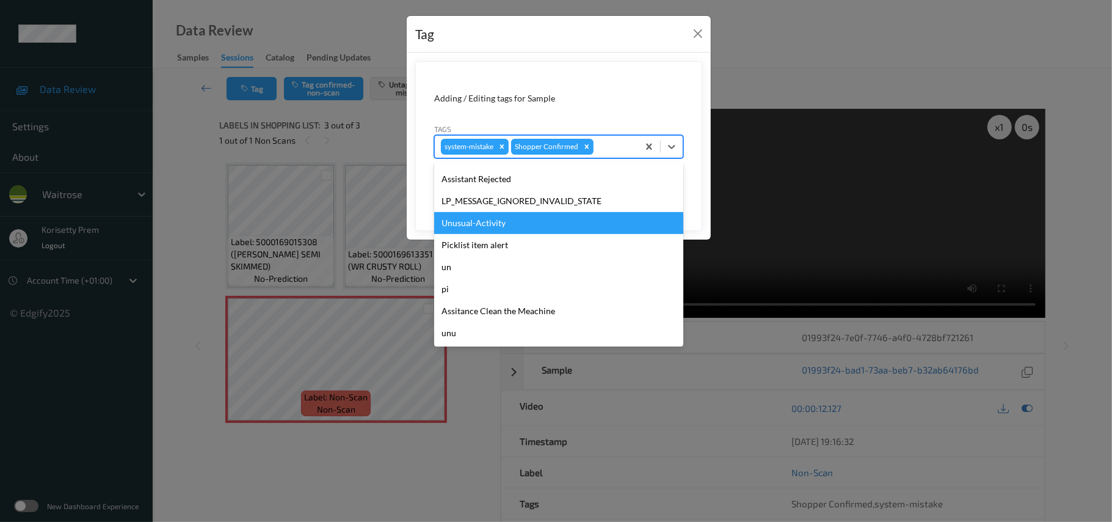
click at [489, 225] on div "Unusual-Activity" at bounding box center [558, 223] width 249 height 22
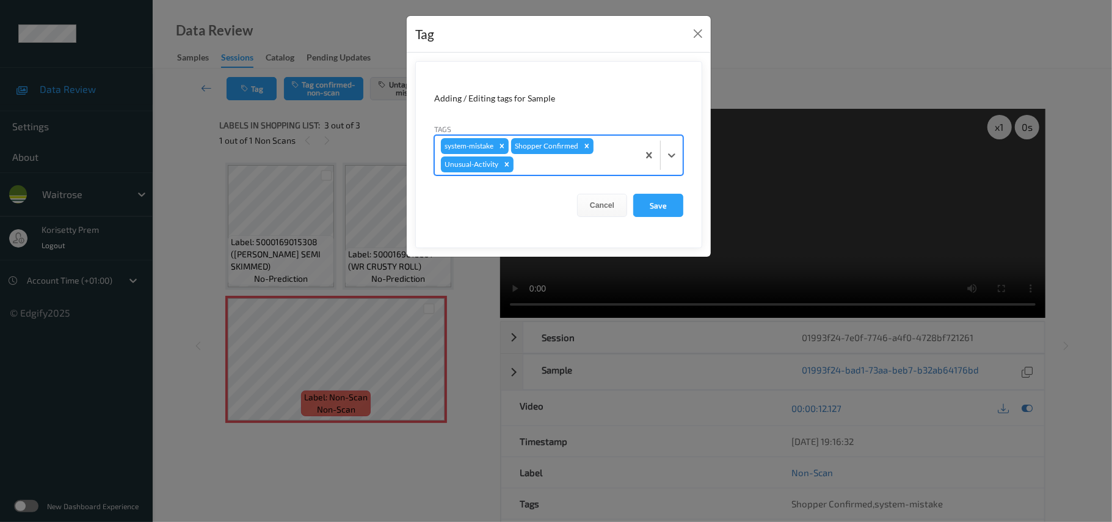
click at [553, 169] on div at bounding box center [574, 164] width 116 height 15
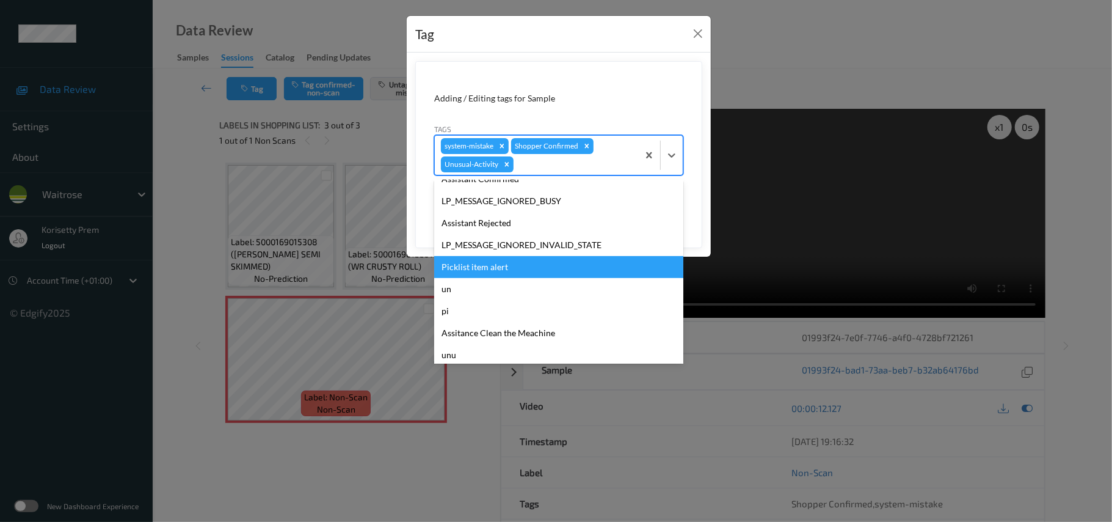
scroll to position [261, 0]
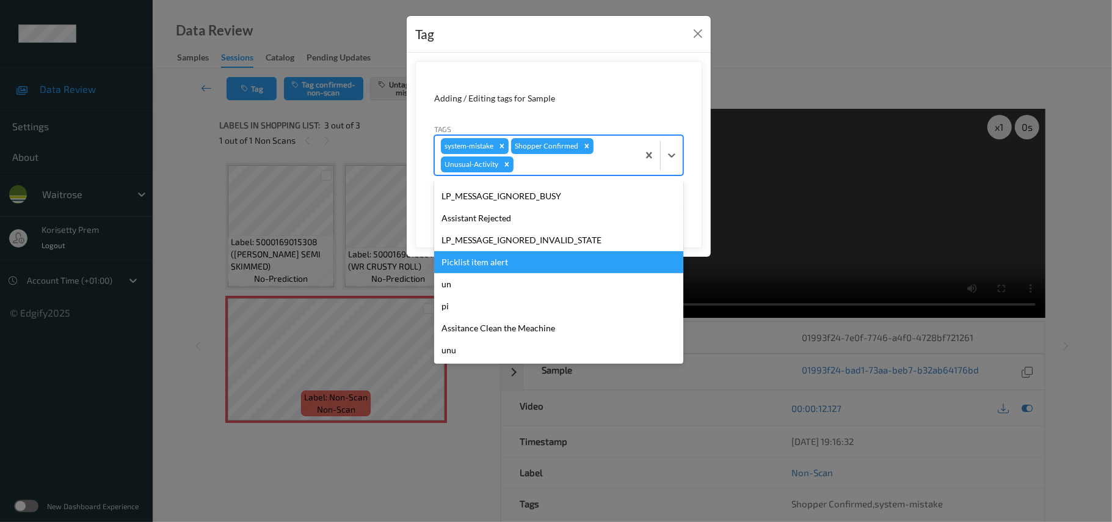
click at [490, 269] on div "Picklist item alert" at bounding box center [558, 262] width 249 height 22
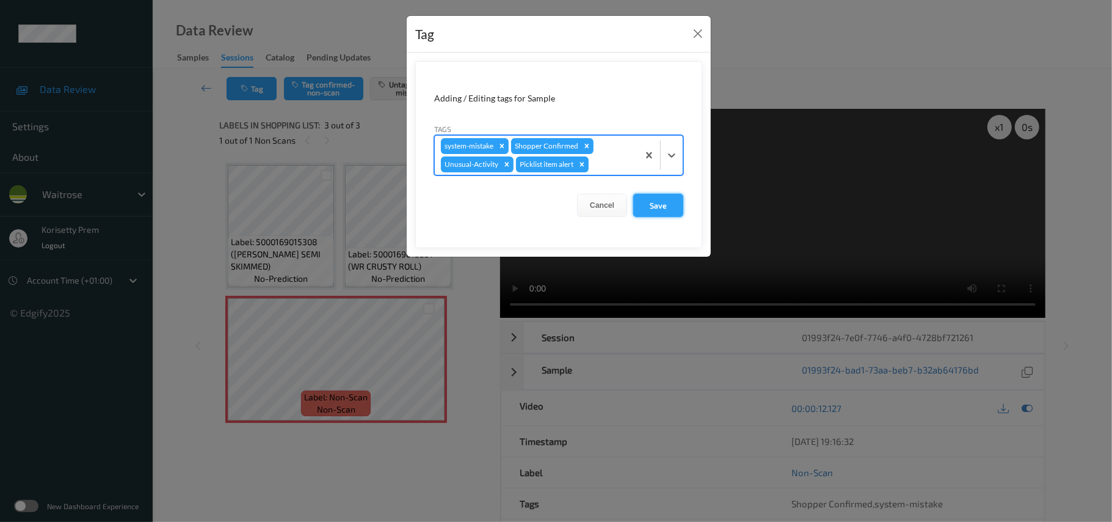
click at [647, 216] on button "Save" at bounding box center [658, 205] width 50 height 23
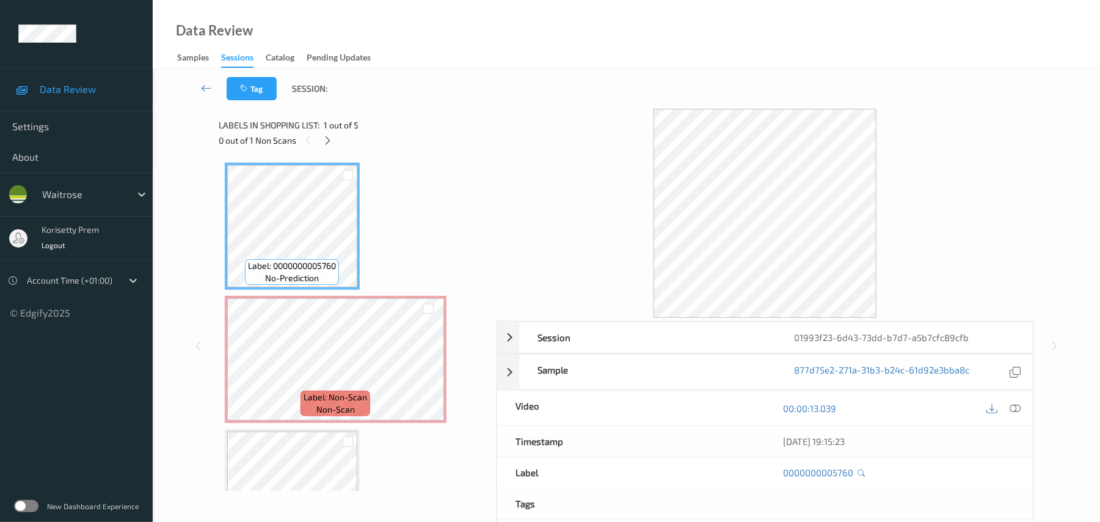
click at [516, 156] on div at bounding box center [765, 213] width 538 height 209
click at [429, 371] on icon at bounding box center [428, 369] width 10 height 11
click at [1008, 409] on div at bounding box center [1015, 407] width 16 height 16
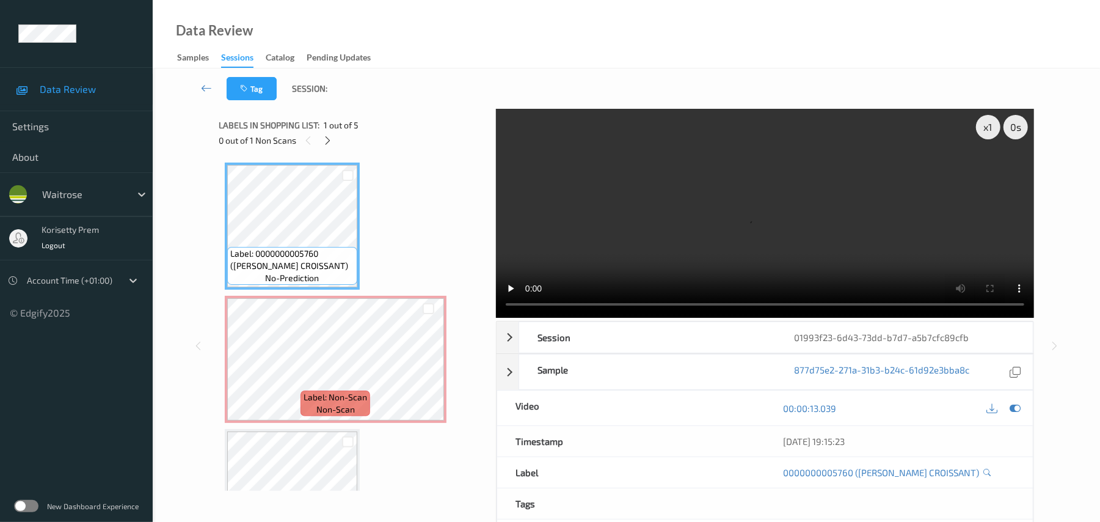
drag, startPoint x: 572, startPoint y: 238, endPoint x: 591, endPoint y: 238, distance: 19.5
click at [572, 238] on video at bounding box center [765, 213] width 538 height 209
click at [621, 183] on video at bounding box center [765, 213] width 538 height 209
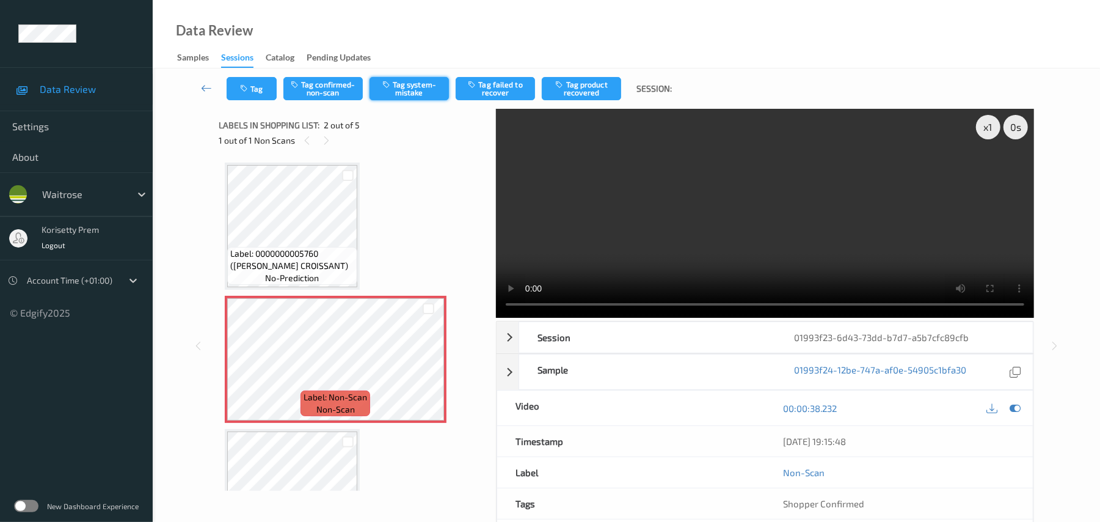
click at [397, 93] on button "Tag system-mistake" at bounding box center [409, 88] width 79 height 23
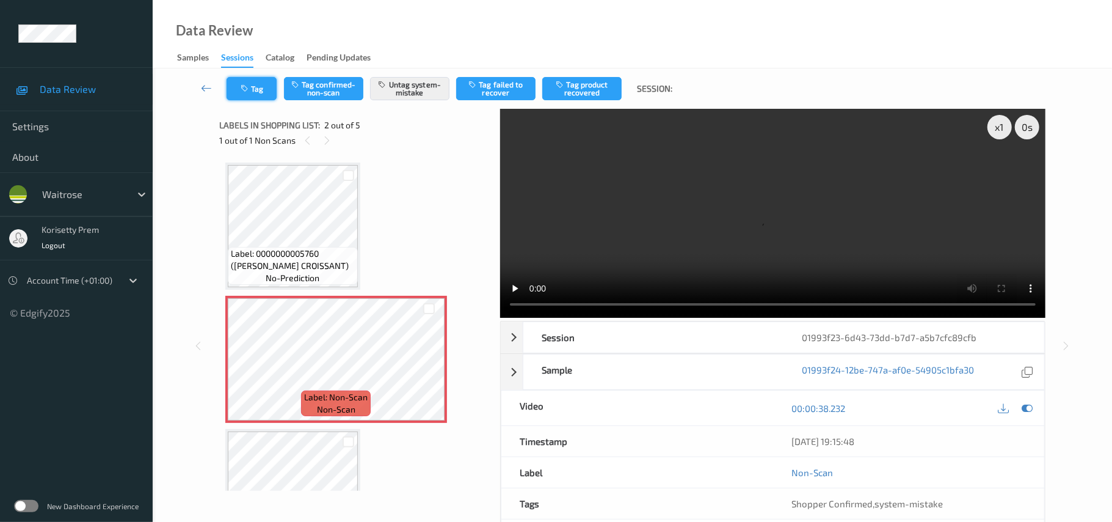
click at [253, 89] on button "Tag" at bounding box center [252, 88] width 50 height 23
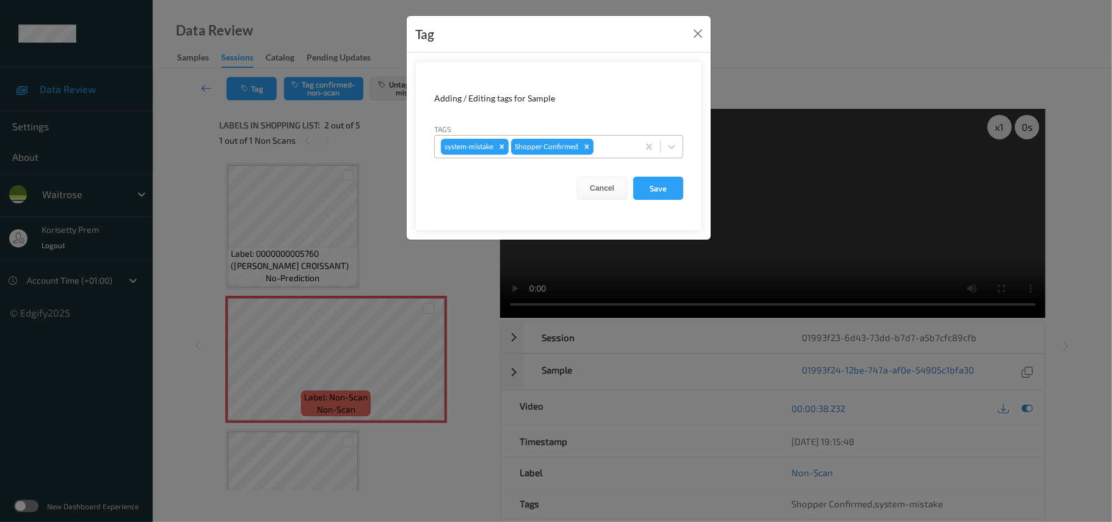
click at [628, 144] on div at bounding box center [614, 146] width 36 height 15
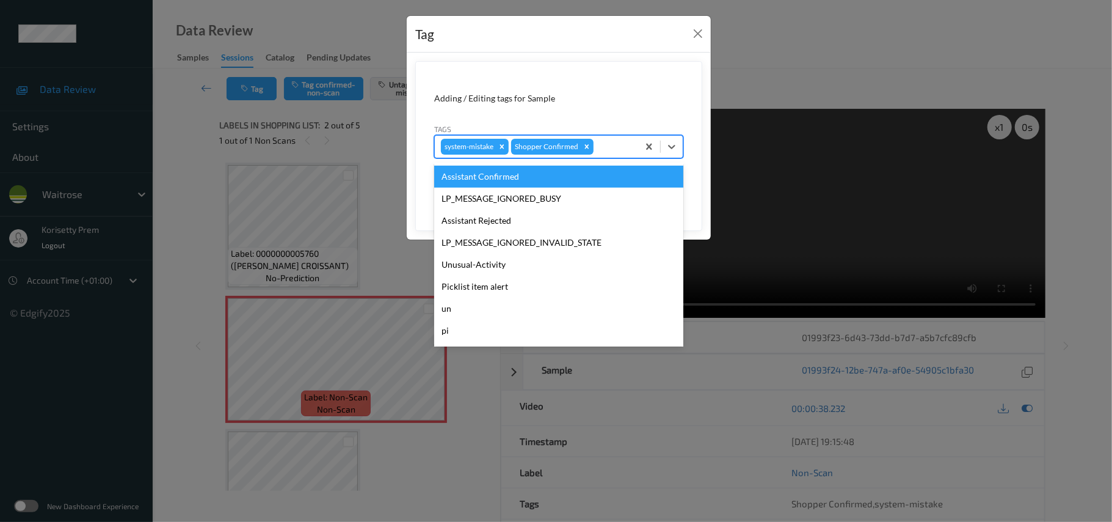
scroll to position [243, 0]
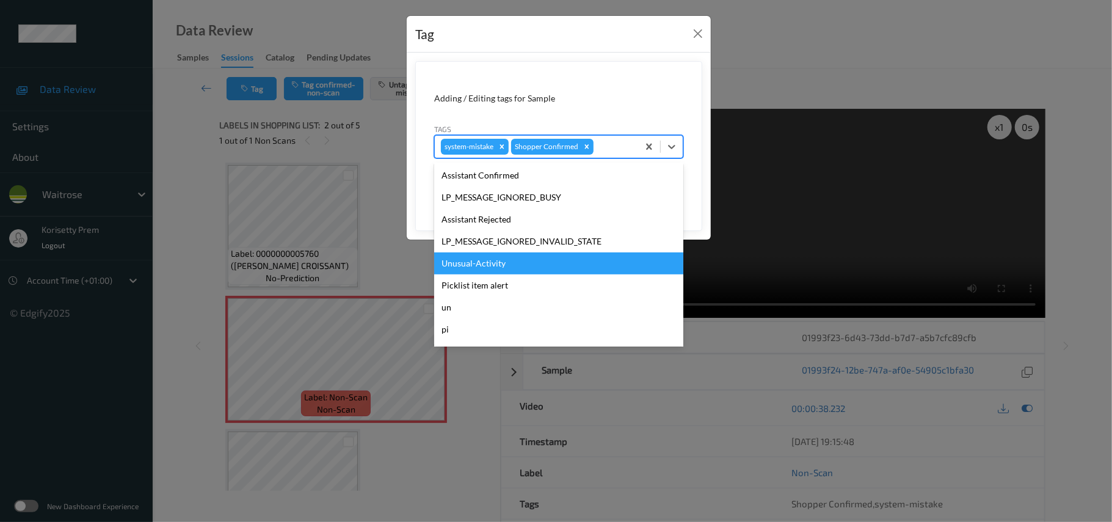
click at [490, 266] on div "Unusual-Activity" at bounding box center [558, 263] width 249 height 22
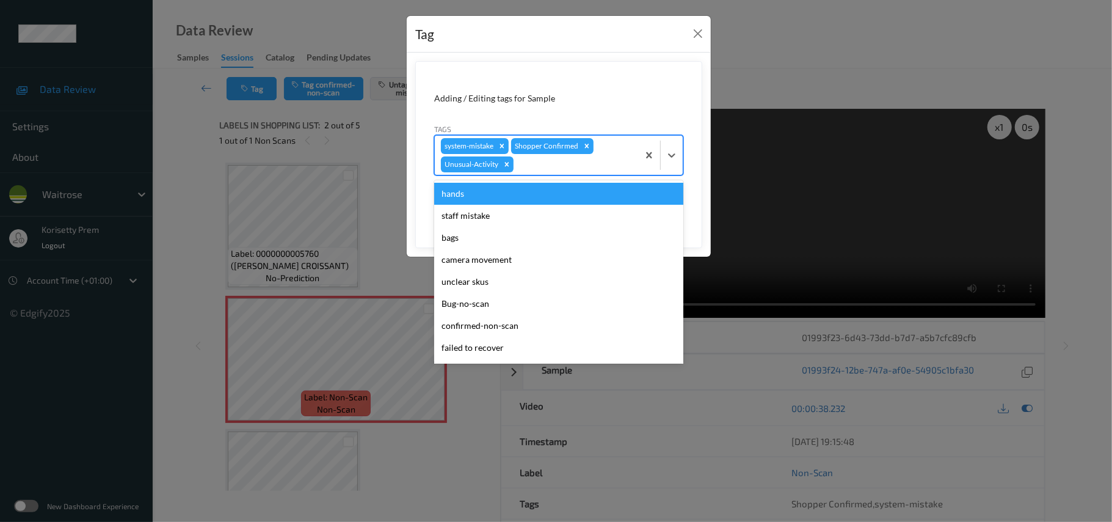
click at [541, 166] on div at bounding box center [574, 164] width 116 height 15
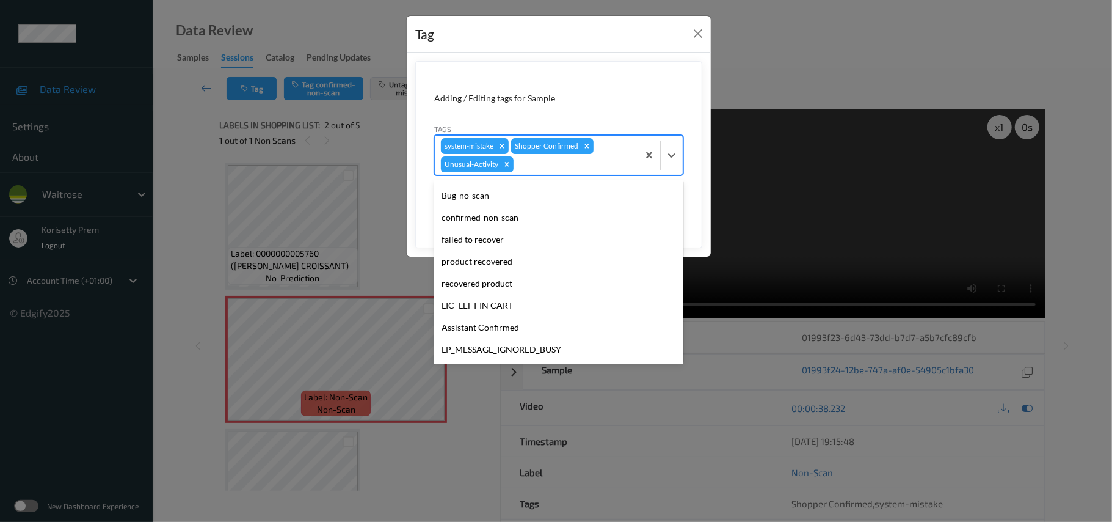
scroll to position [233, 0]
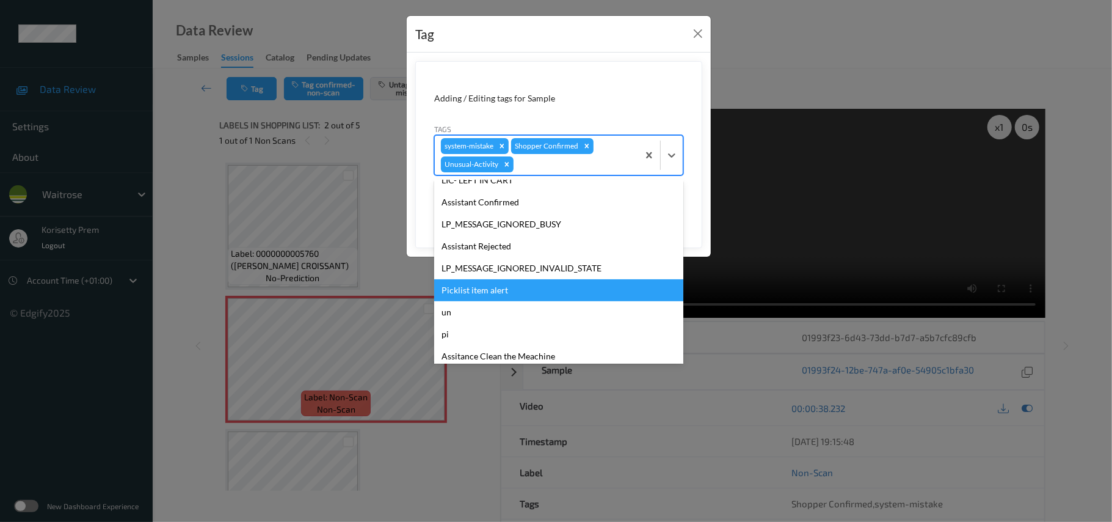
click at [504, 293] on div "Picklist item alert" at bounding box center [558, 290] width 249 height 22
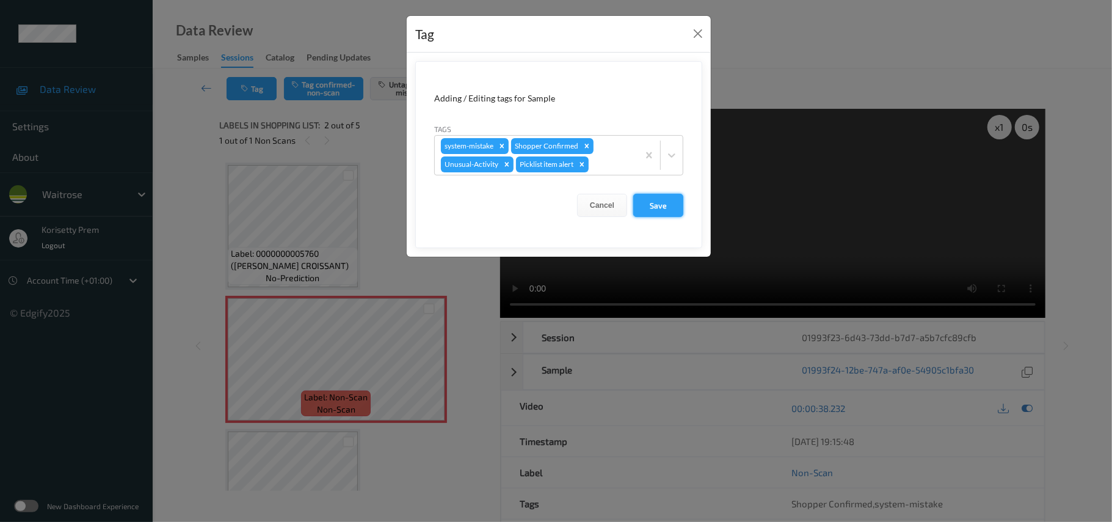
click at [662, 205] on button "Save" at bounding box center [658, 205] width 50 height 23
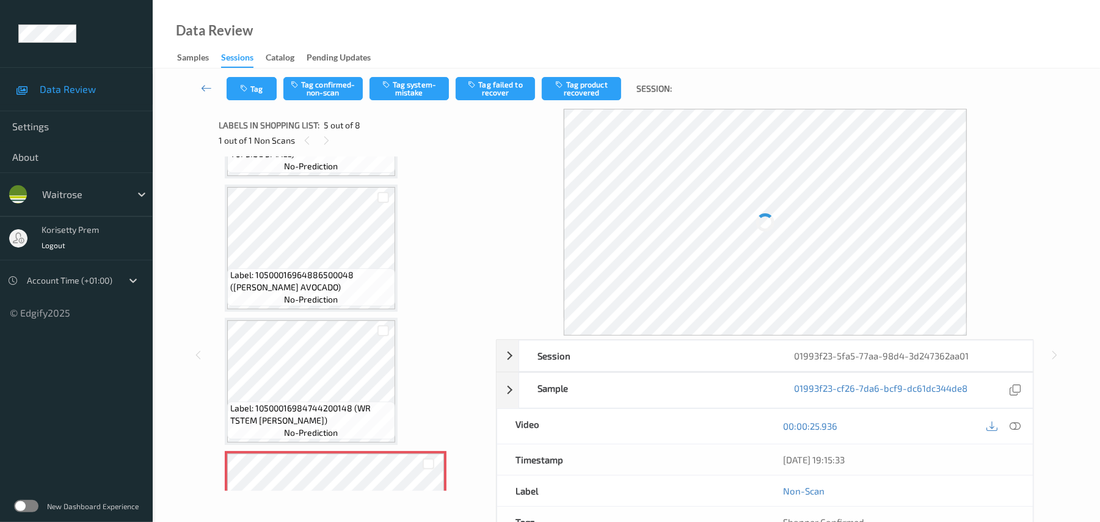
scroll to position [232, 0]
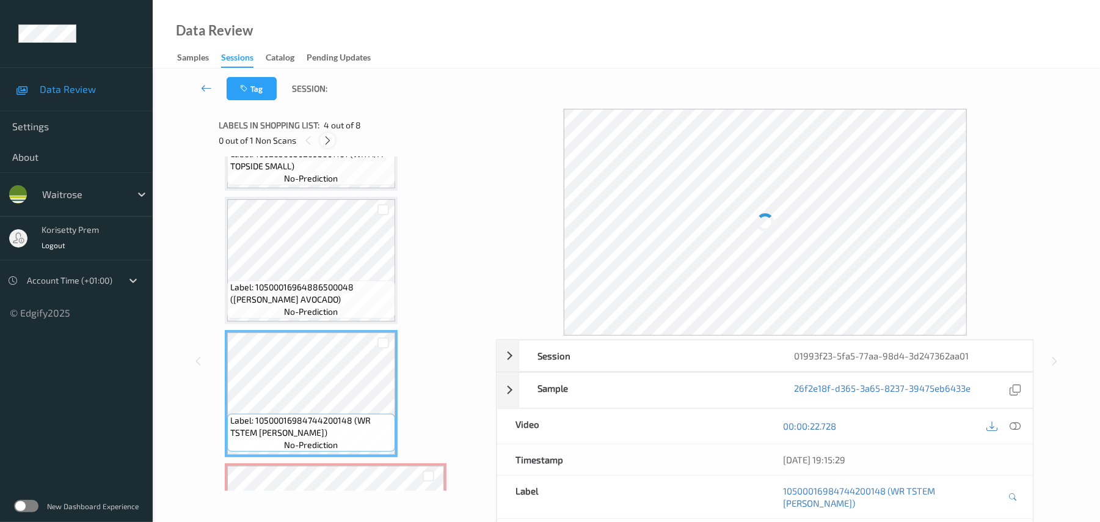
click at [331, 137] on icon at bounding box center [327, 140] width 10 height 11
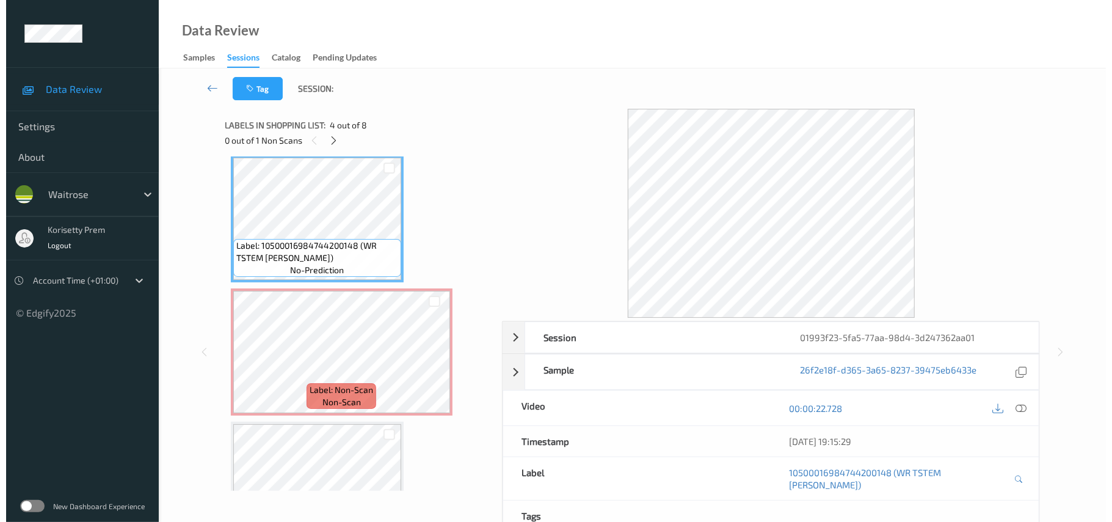
scroll to position [326, 0]
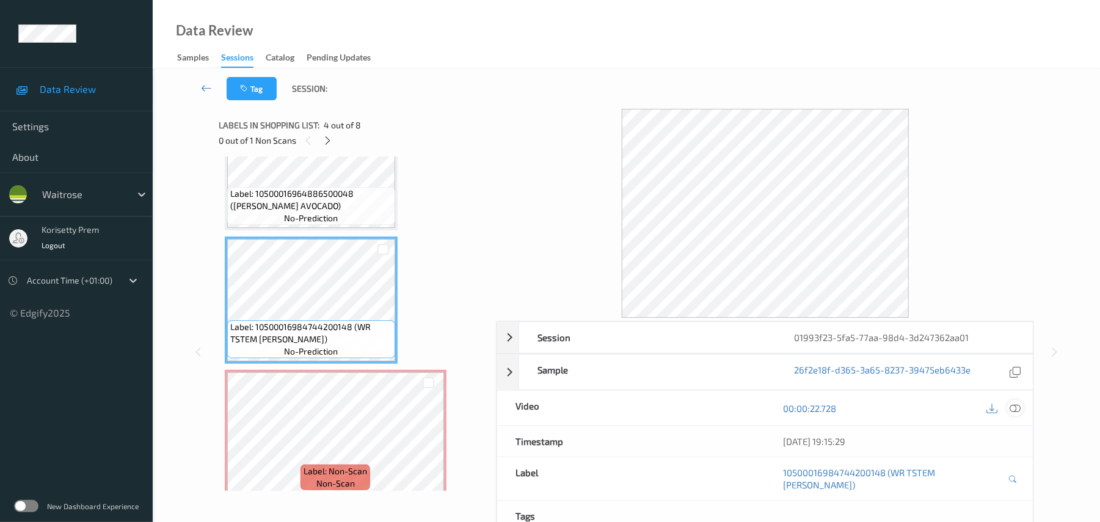
click at [1021, 410] on div at bounding box center [1015, 407] width 16 height 16
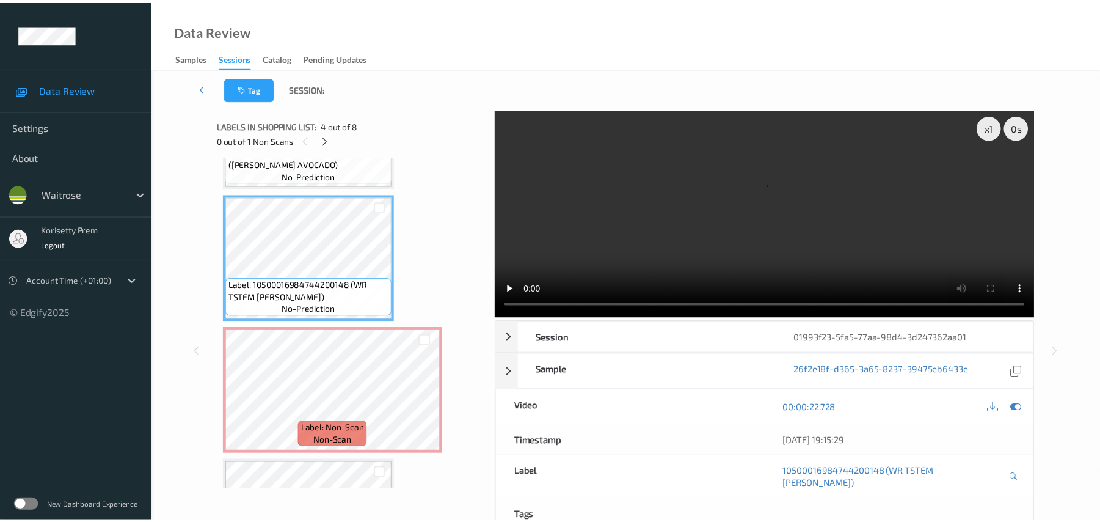
scroll to position [407, 0]
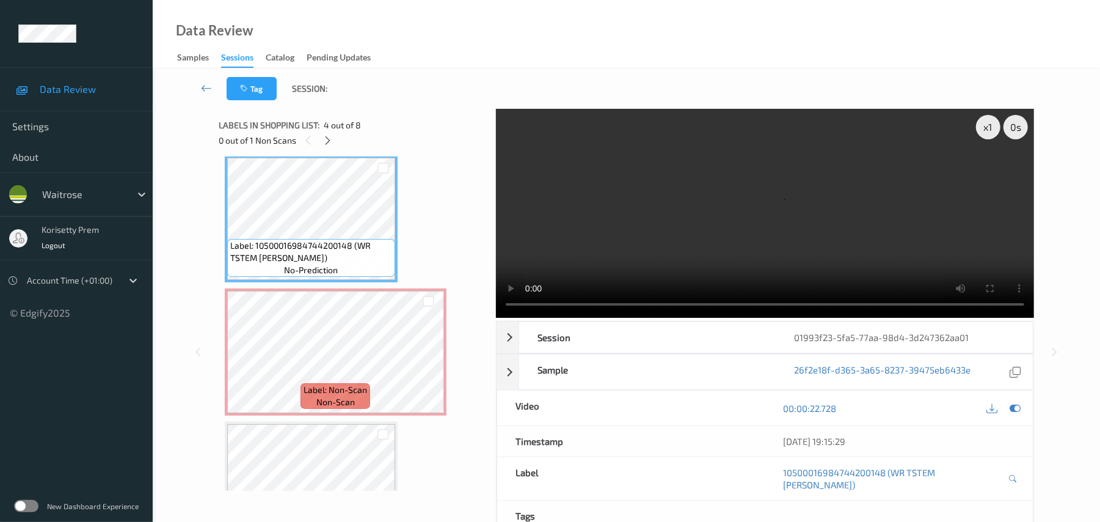
click at [577, 213] on video at bounding box center [765, 213] width 538 height 209
click at [990, 208] on video at bounding box center [765, 213] width 538 height 209
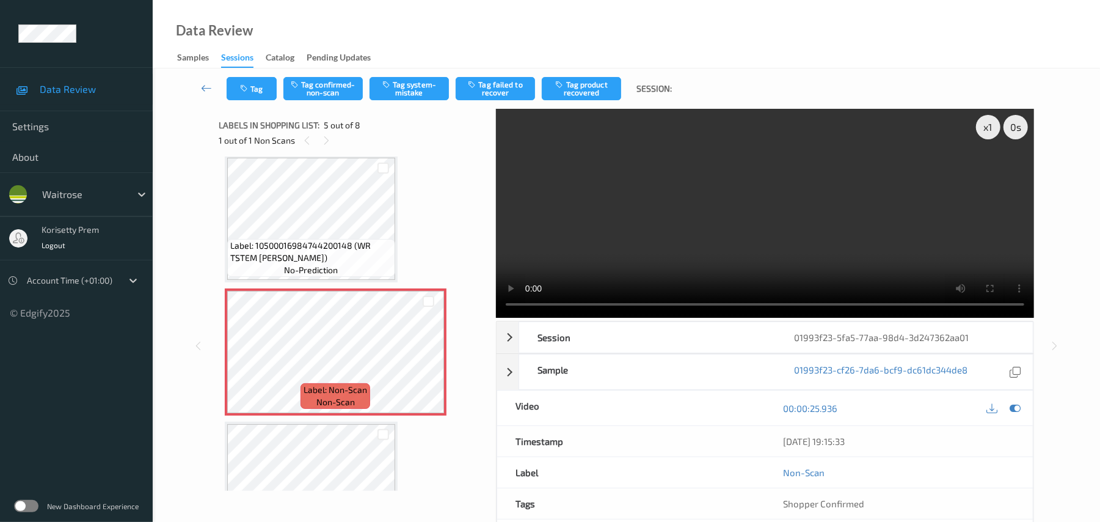
click at [712, 189] on video at bounding box center [765, 213] width 538 height 209
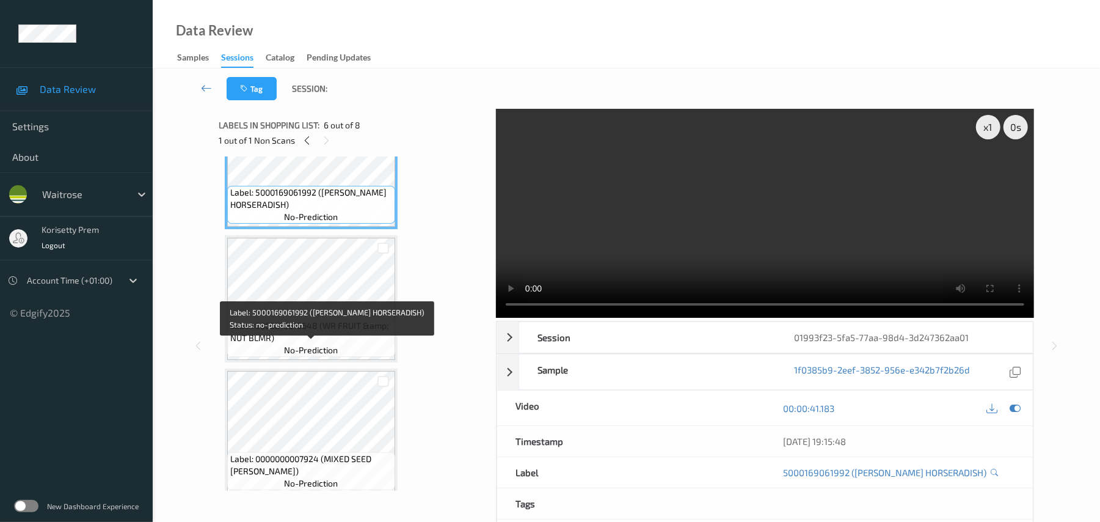
scroll to position [733, 0]
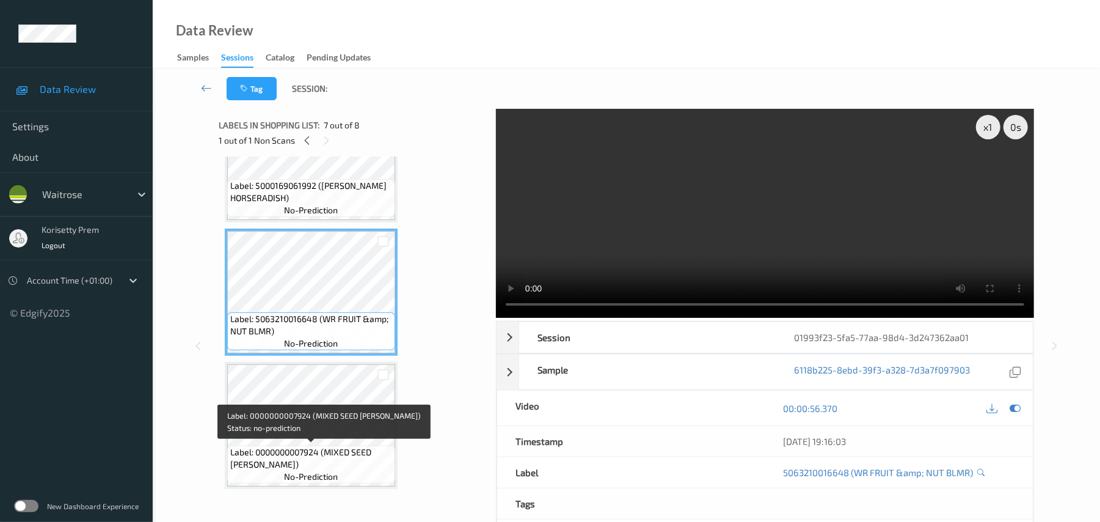
click at [352, 450] on span "Label: 0000000007924 (MIXED SEED [PERSON_NAME])" at bounding box center [311, 458] width 162 height 24
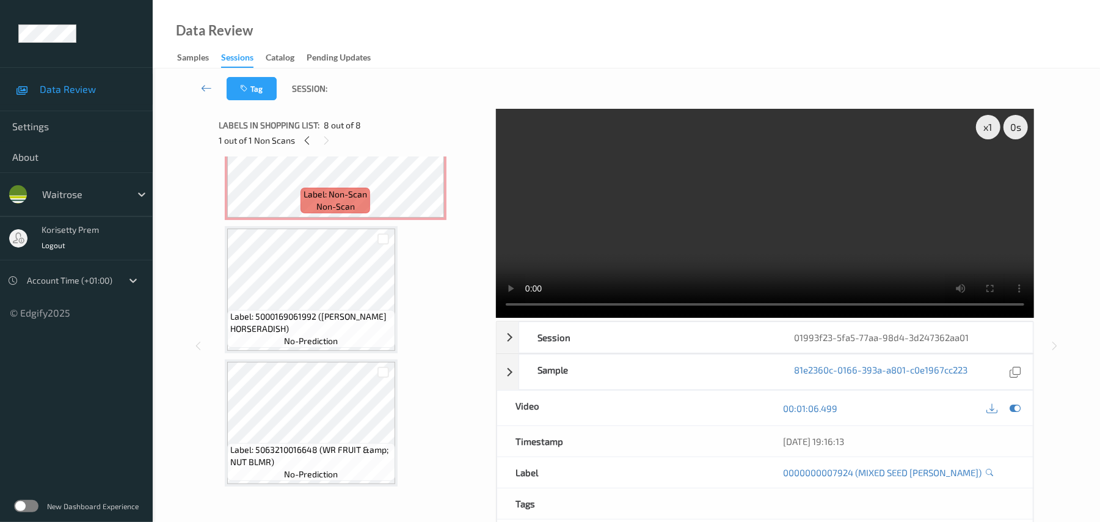
scroll to position [574, 0]
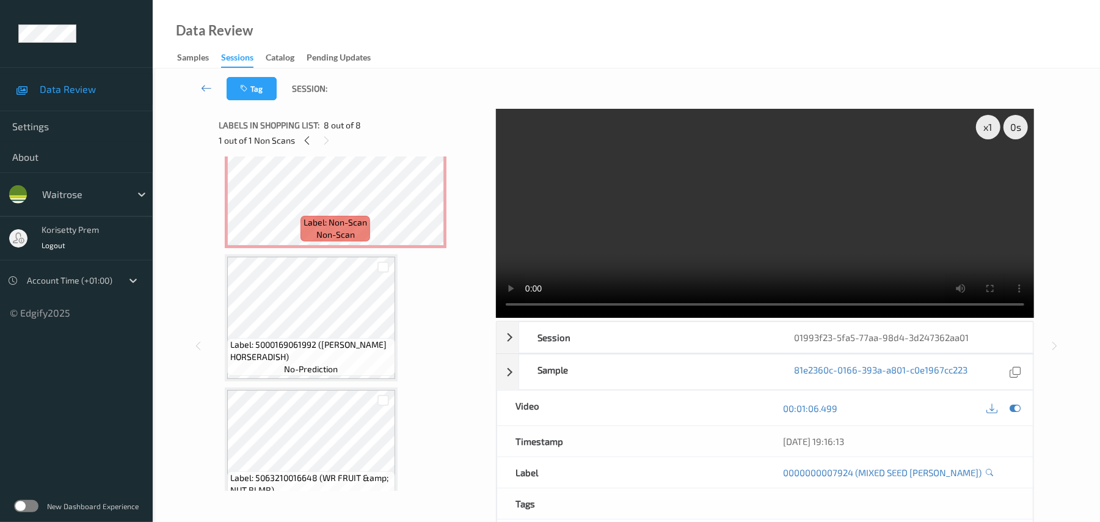
click at [707, 213] on video at bounding box center [765, 213] width 538 height 209
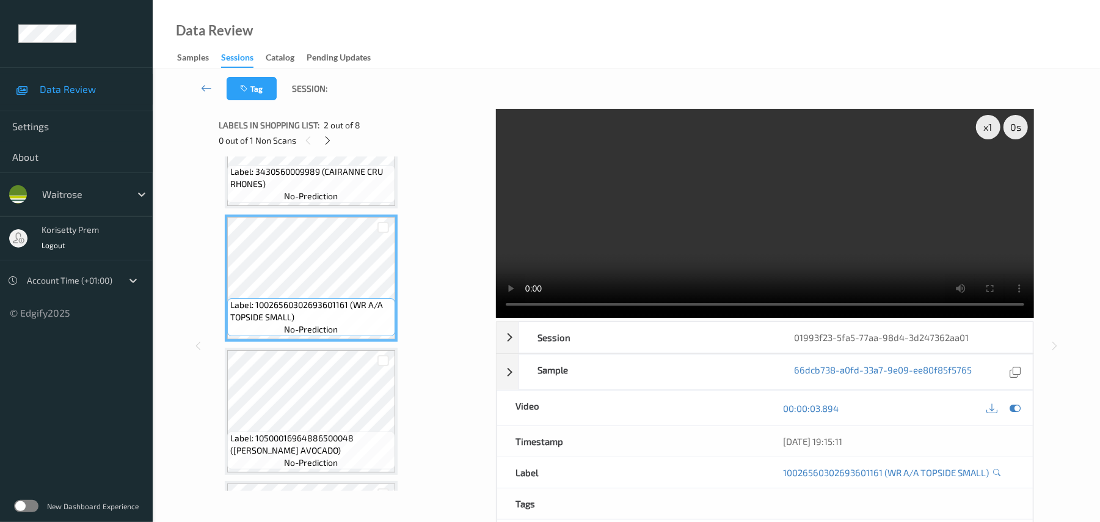
scroll to position [0, 0]
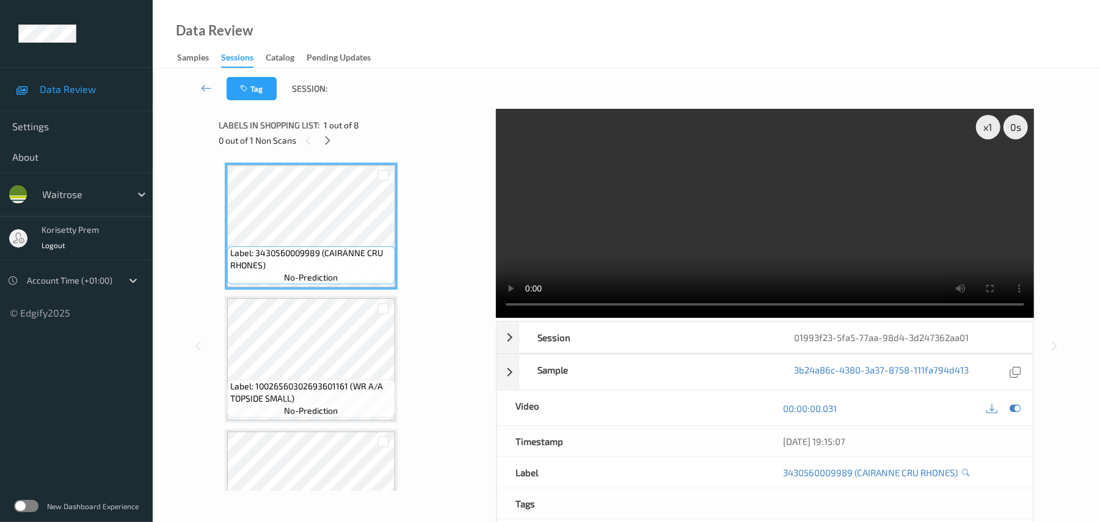
click at [776, 254] on video at bounding box center [765, 213] width 538 height 209
click at [834, 253] on video at bounding box center [765, 213] width 538 height 209
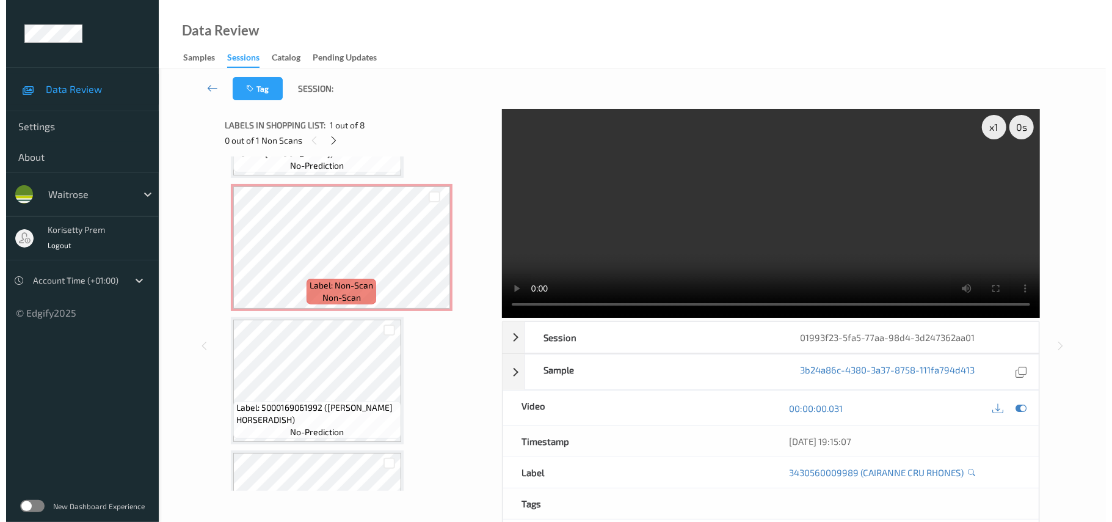
scroll to position [489, 0]
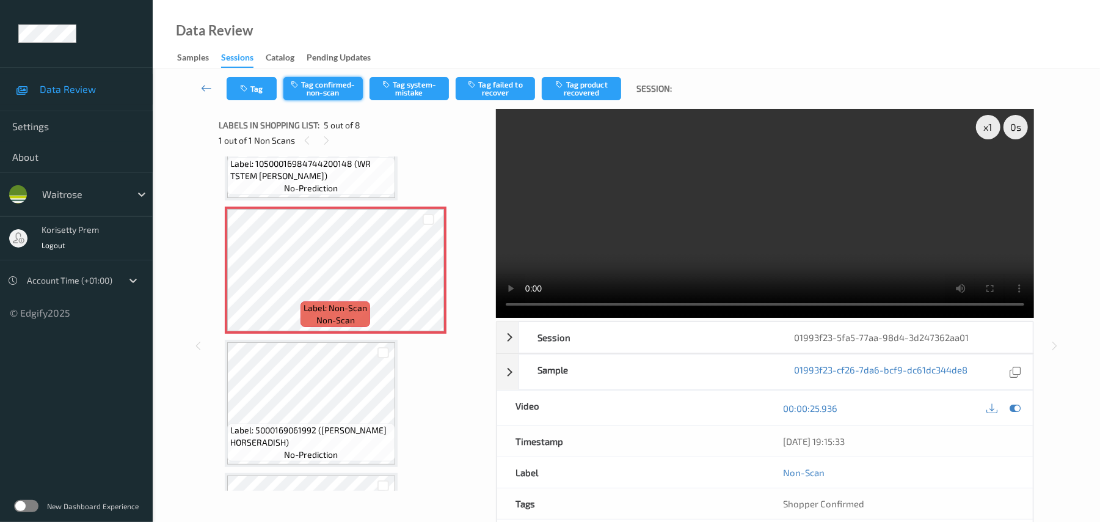
click at [332, 91] on button "Tag confirmed-non-scan" at bounding box center [322, 88] width 79 height 23
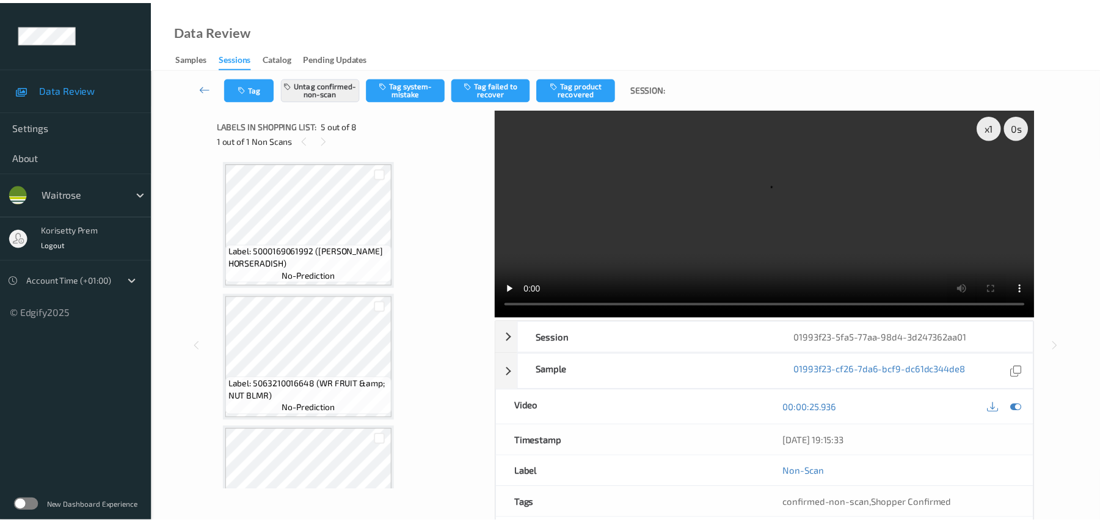
scroll to position [733, 0]
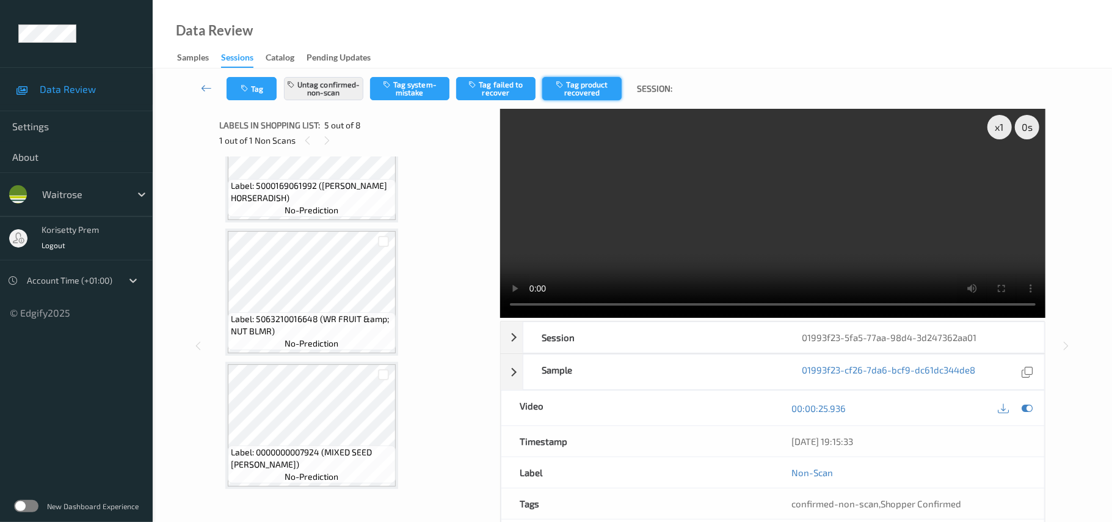
click at [589, 86] on button "Tag product recovered" at bounding box center [581, 88] width 79 height 23
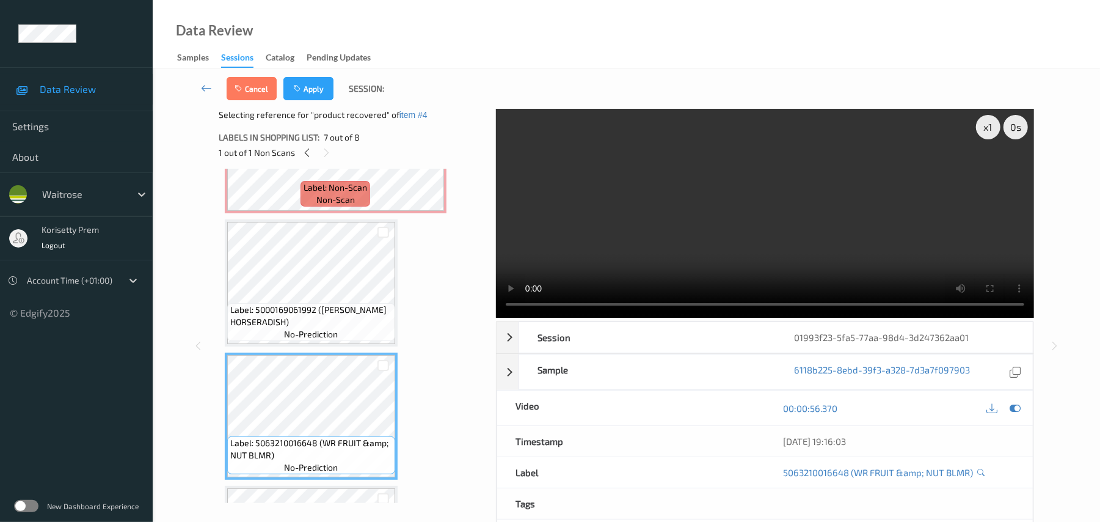
scroll to position [570, 0]
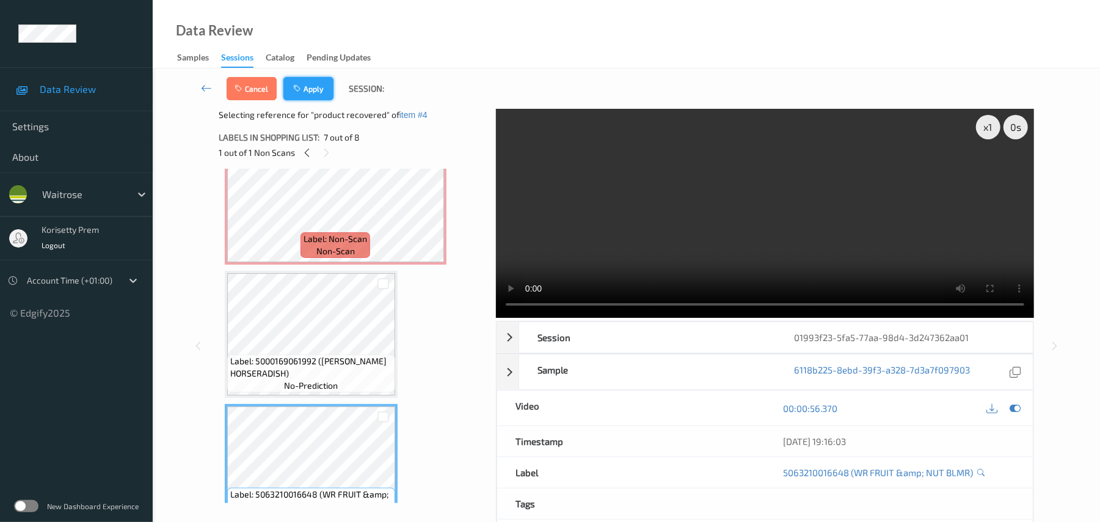
click at [305, 96] on button "Apply" at bounding box center [308, 88] width 50 height 23
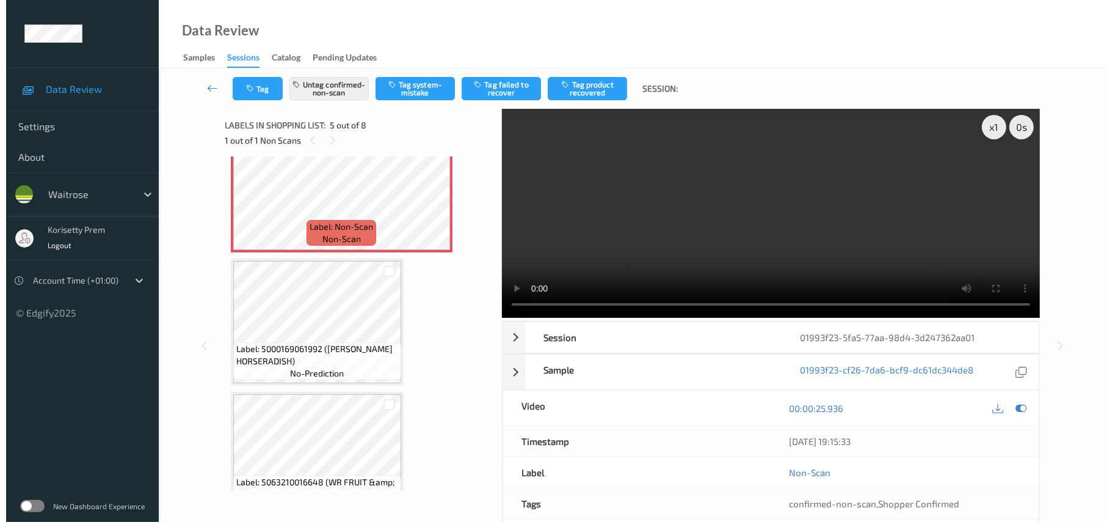
scroll to position [406, 0]
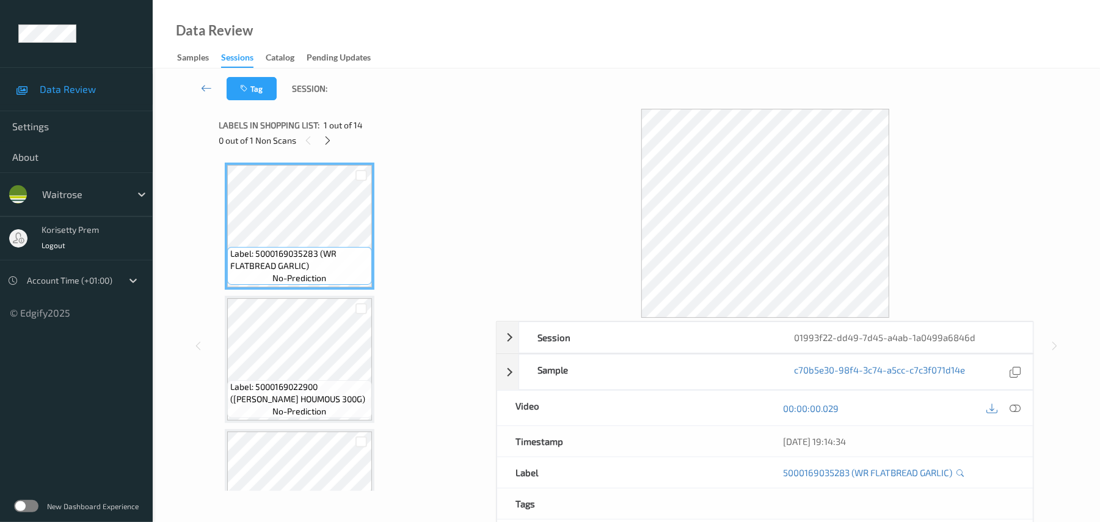
click at [520, 33] on div "Data Review Samples Sessions Catalog Pending Updates" at bounding box center [626, 34] width 947 height 68
click at [327, 136] on icon at bounding box center [327, 140] width 10 height 11
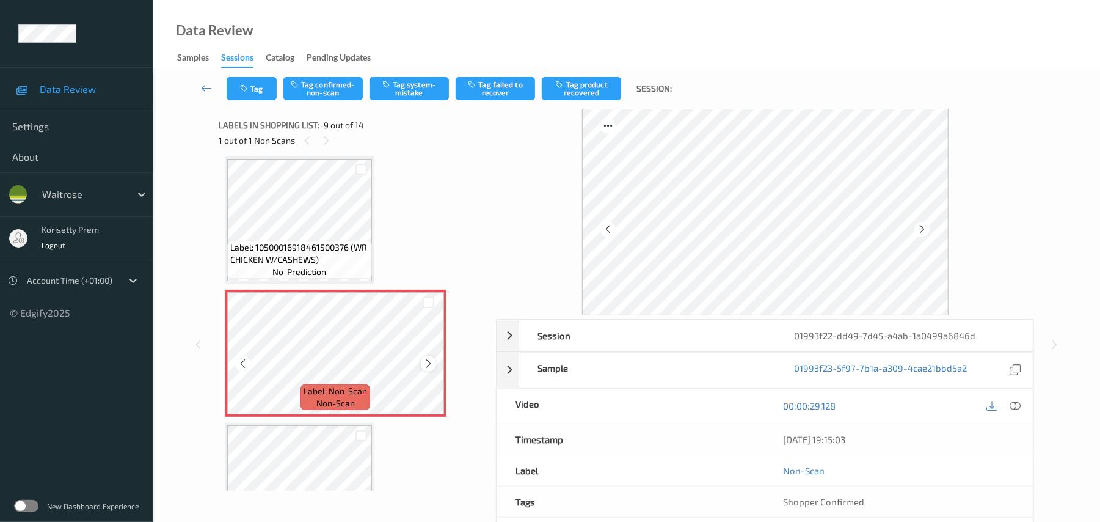
click at [426, 358] on icon at bounding box center [428, 363] width 10 height 11
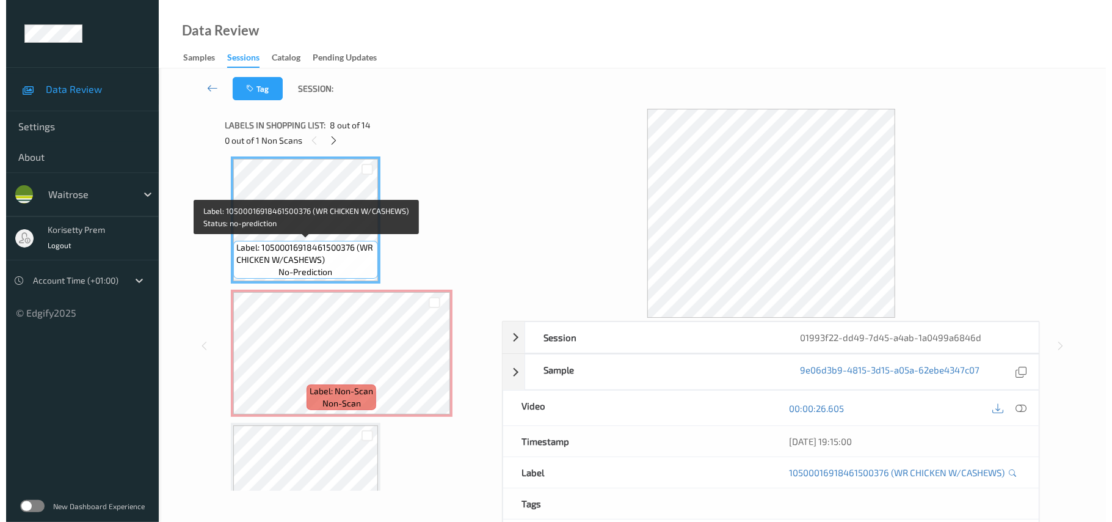
scroll to position [856, 0]
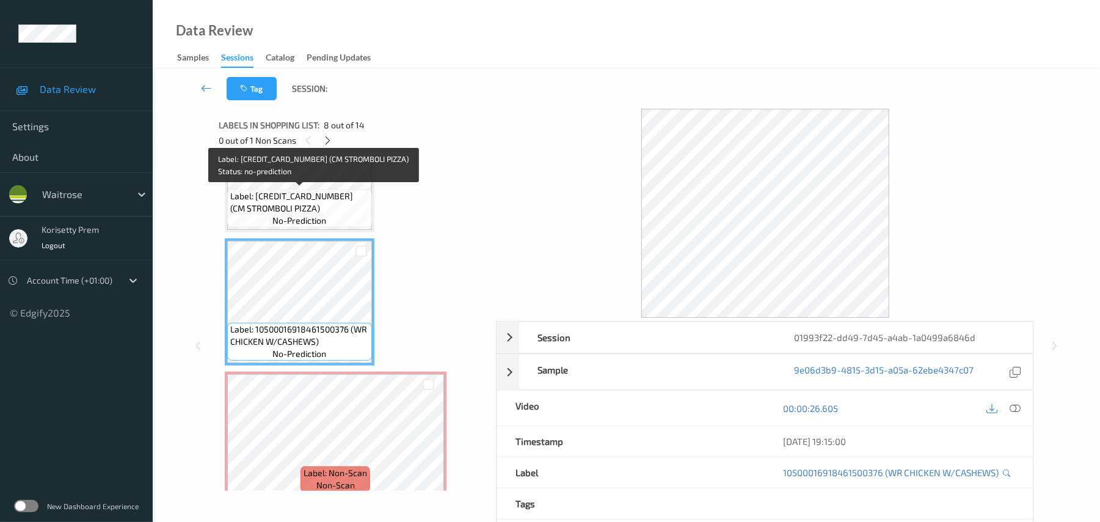
click at [292, 190] on span "Label: 5060198644238 (CM STROMBOLI PIZZA)" at bounding box center [299, 202] width 139 height 24
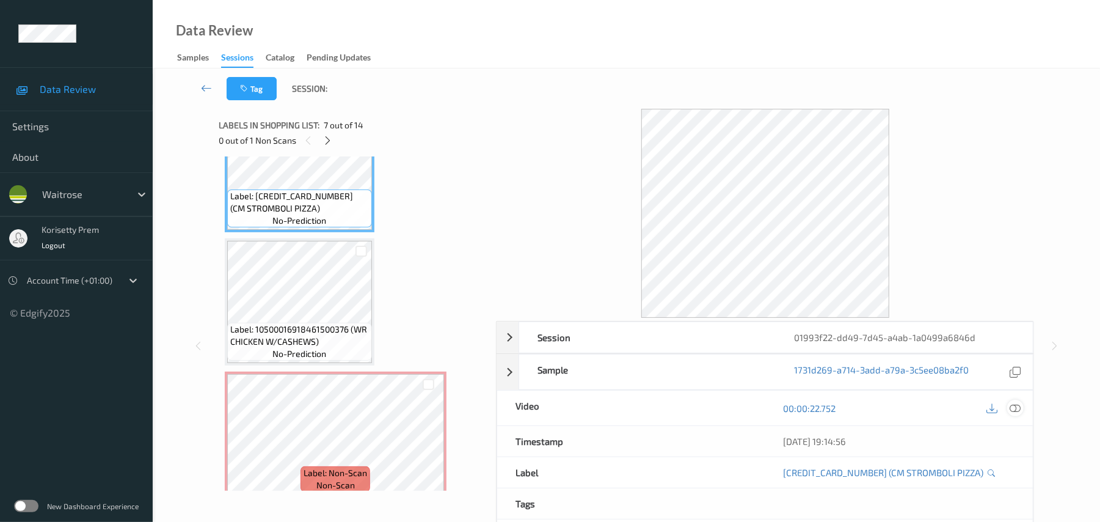
click at [1019, 408] on icon at bounding box center [1015, 408] width 11 height 11
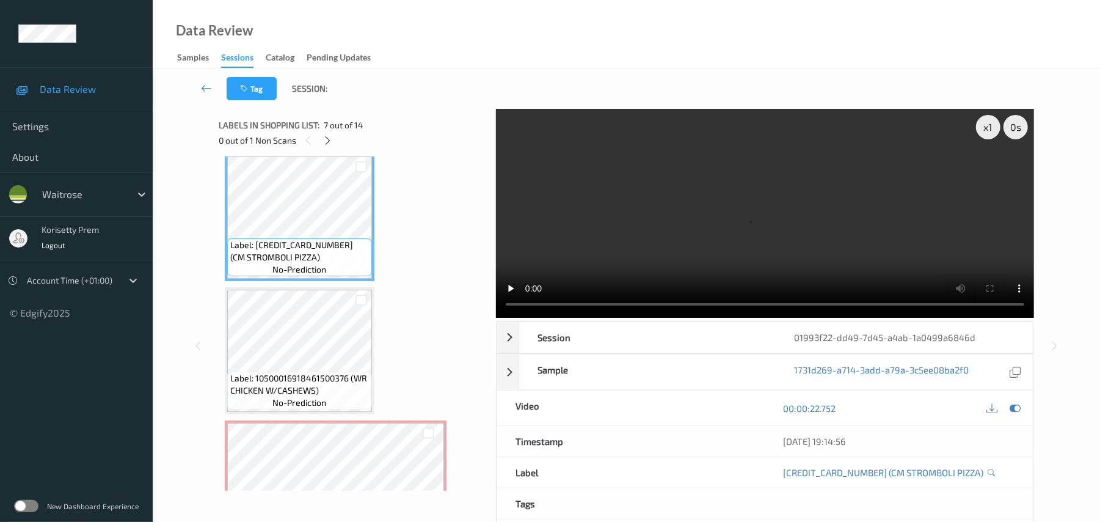
scroll to position [612, 0]
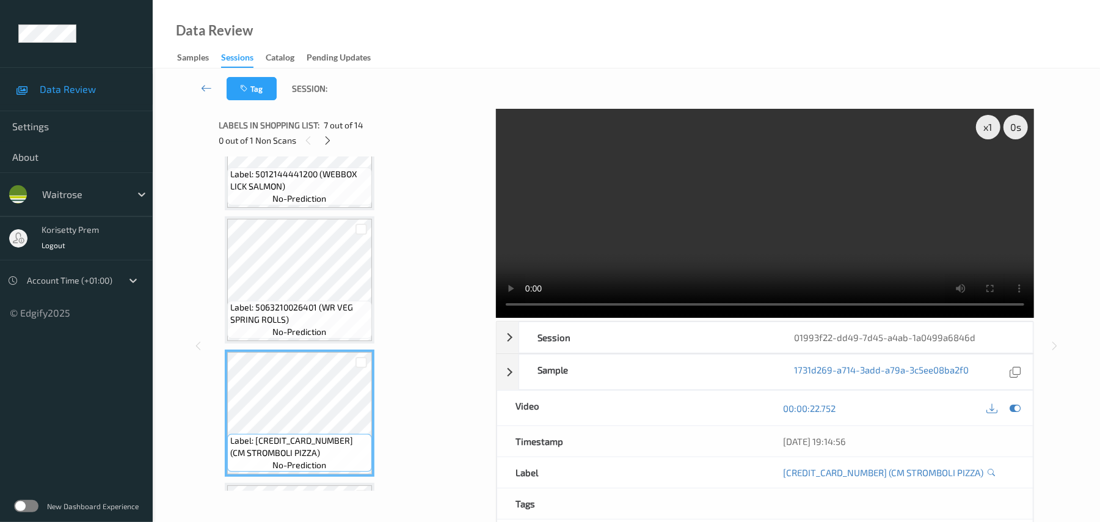
click at [582, 239] on video at bounding box center [765, 213] width 538 height 209
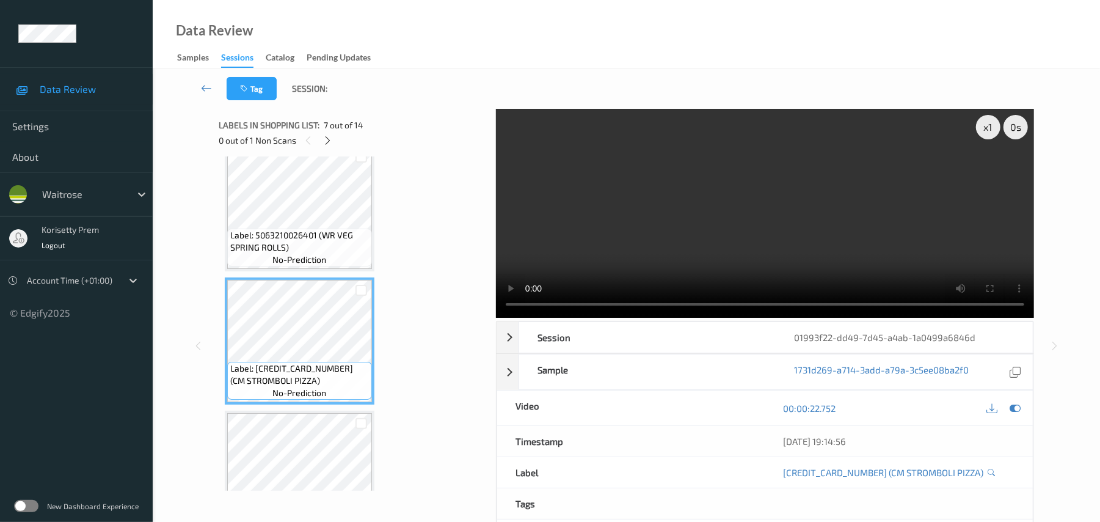
scroll to position [775, 0]
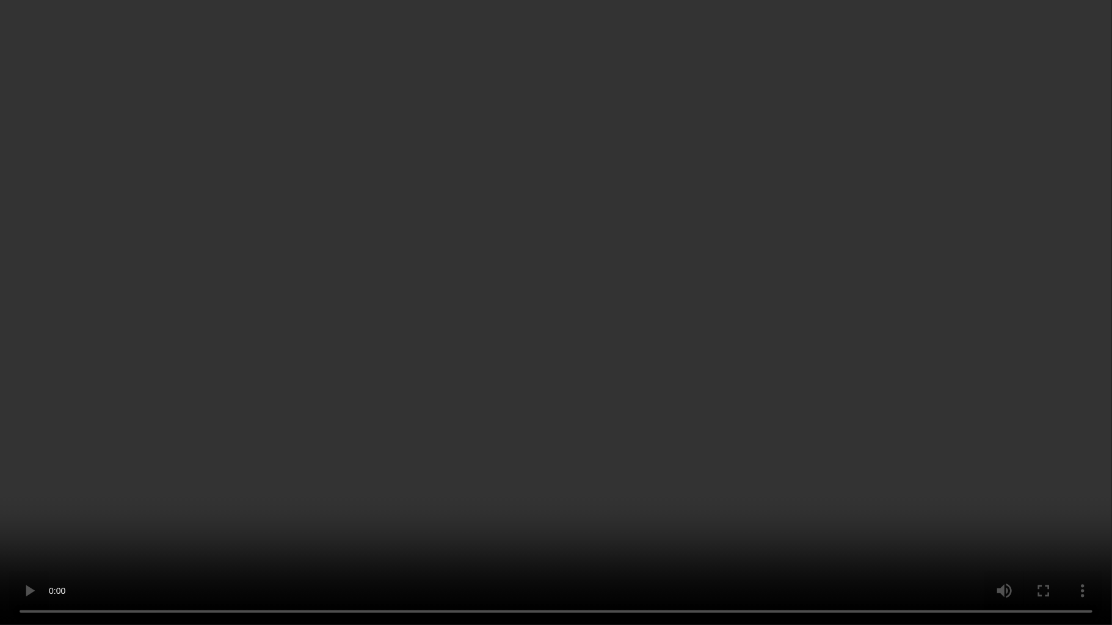
click at [680, 418] on video at bounding box center [556, 312] width 1112 height 625
click at [726, 455] on video at bounding box center [556, 312] width 1112 height 625
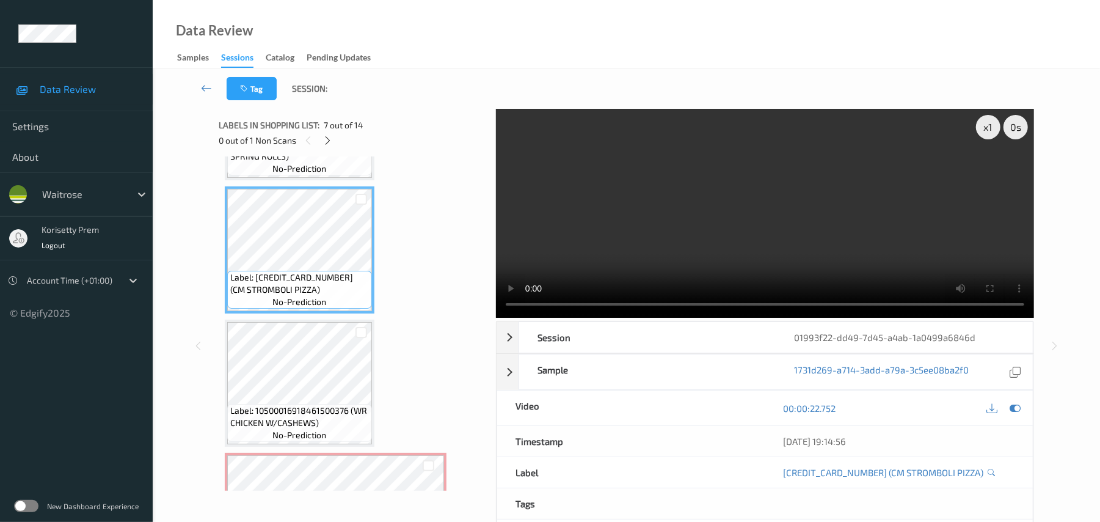
click at [839, 239] on video at bounding box center [765, 213] width 538 height 209
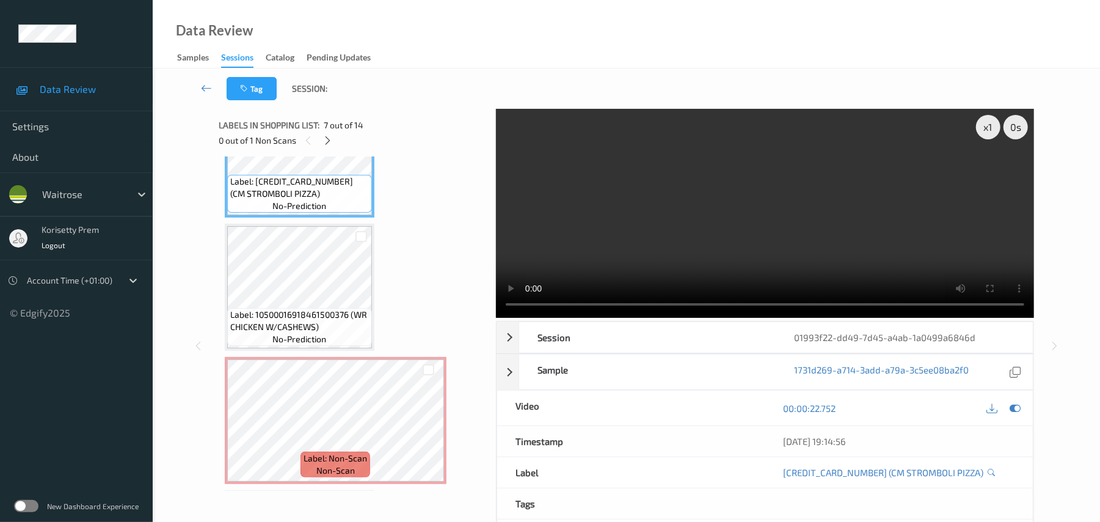
scroll to position [1019, 0]
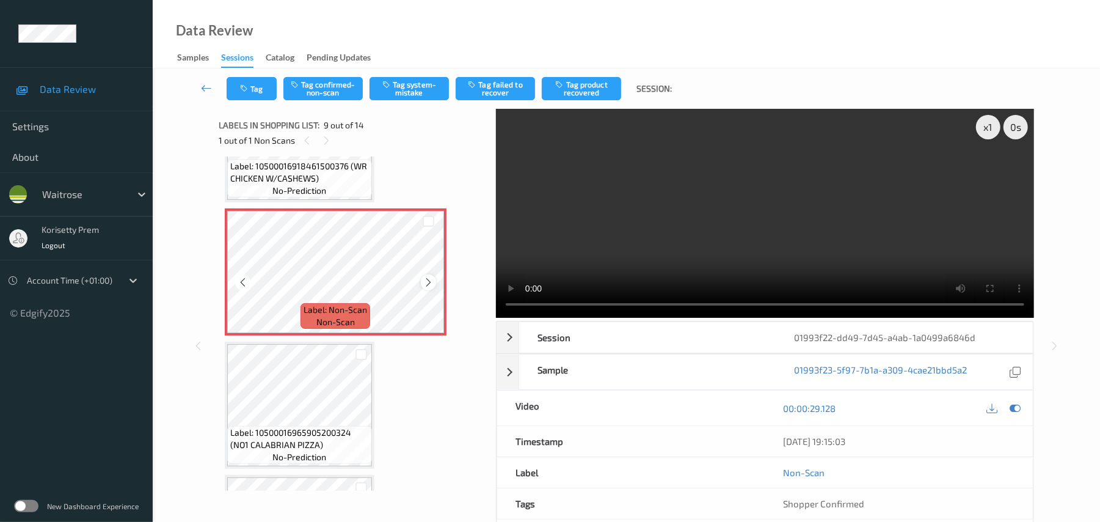
click at [431, 280] on icon at bounding box center [428, 282] width 10 height 11
click at [426, 280] on icon at bounding box center [428, 282] width 10 height 11
click at [305, 428] on span "Label: 10500016965905200324 (NO1 CALABRIAN PIZZA)" at bounding box center [299, 438] width 139 height 24
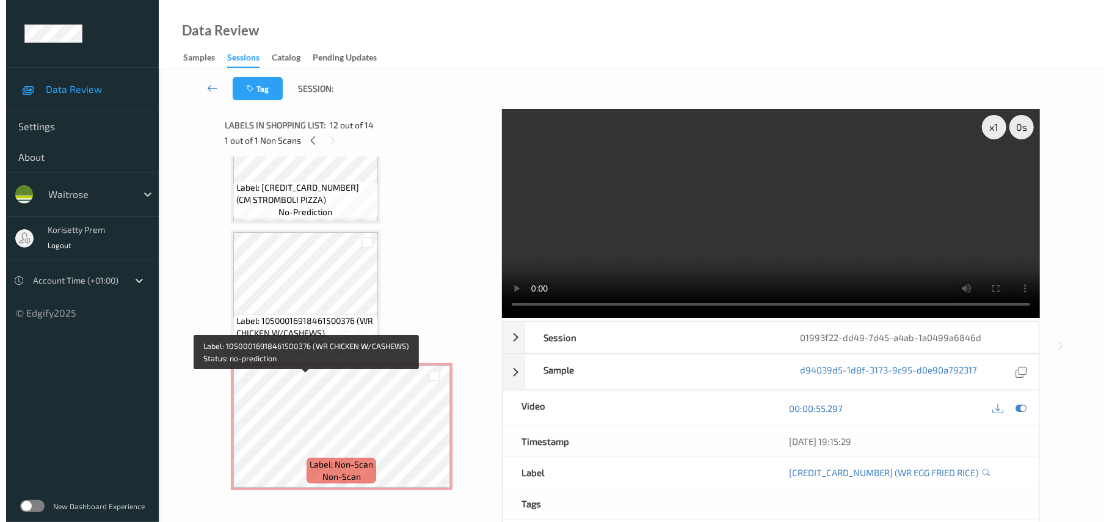
scroll to position [966, 0]
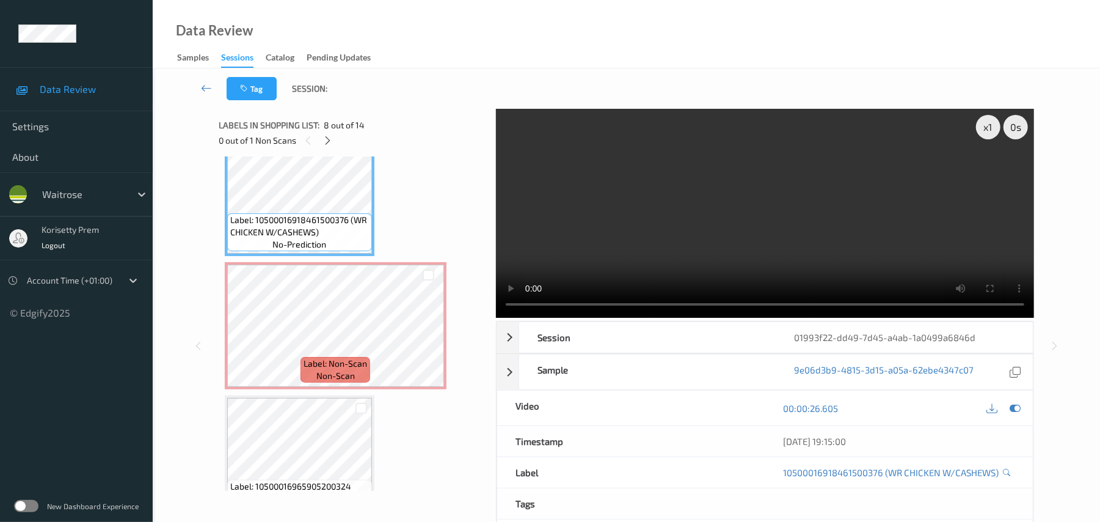
click at [736, 218] on video at bounding box center [765, 213] width 538 height 209
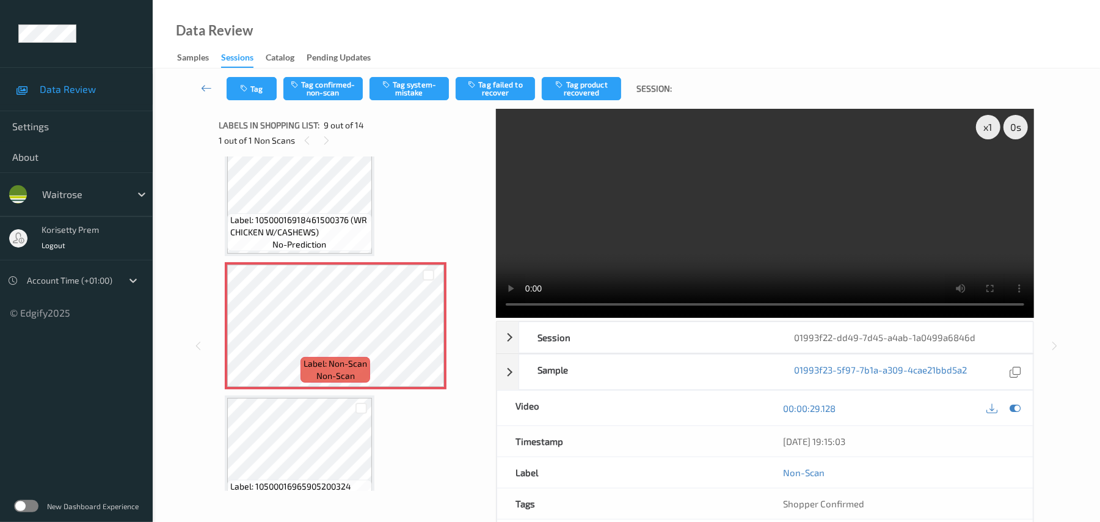
click at [695, 186] on video at bounding box center [765, 213] width 538 height 209
click at [431, 335] on icon at bounding box center [428, 335] width 10 height 11
click at [403, 83] on button "Tag system-mistake" at bounding box center [409, 88] width 79 height 23
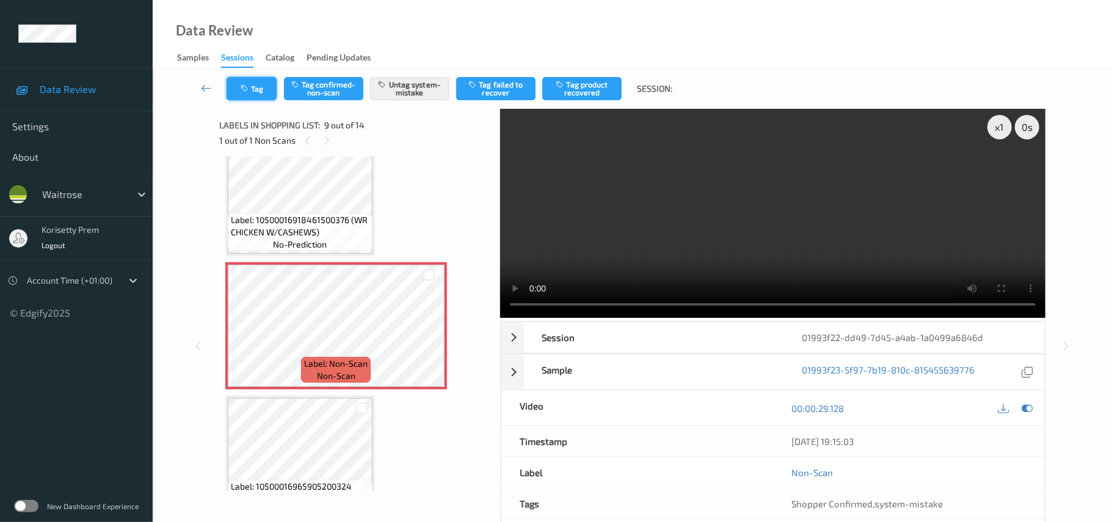
click at [266, 90] on button "Tag" at bounding box center [252, 88] width 50 height 23
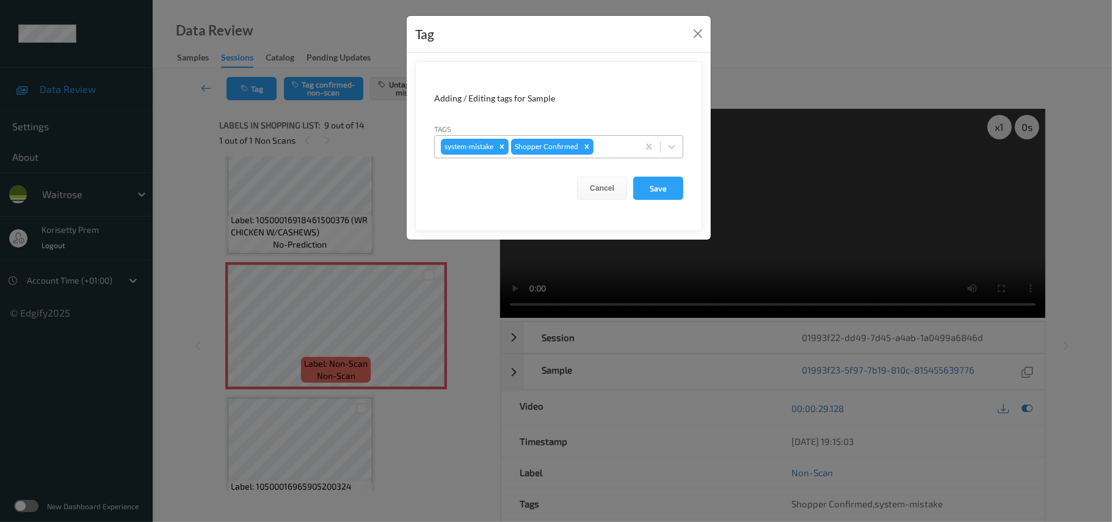
click at [613, 155] on div "system-mistake Shopper Confirmed" at bounding box center [536, 146] width 203 height 21
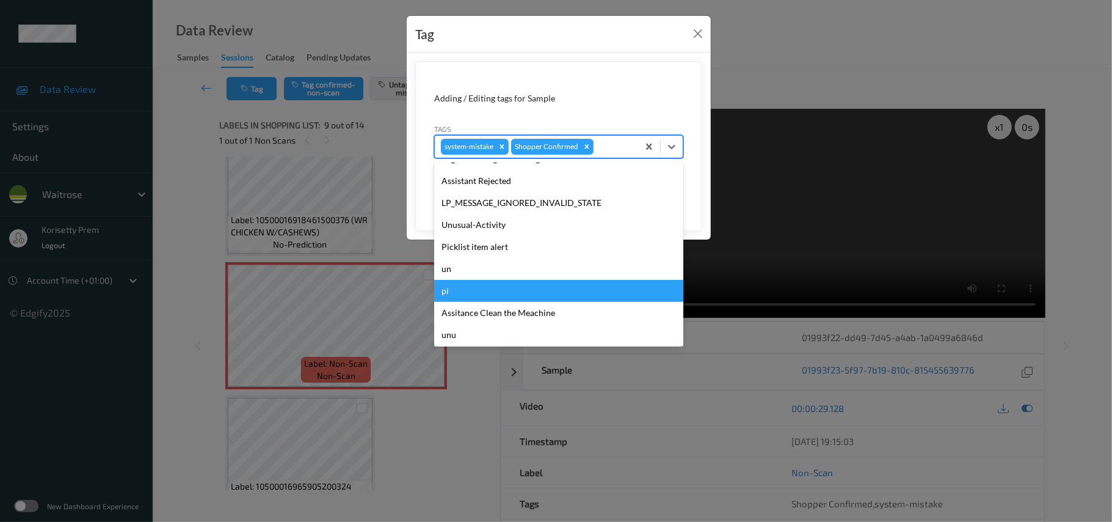
scroll to position [283, 0]
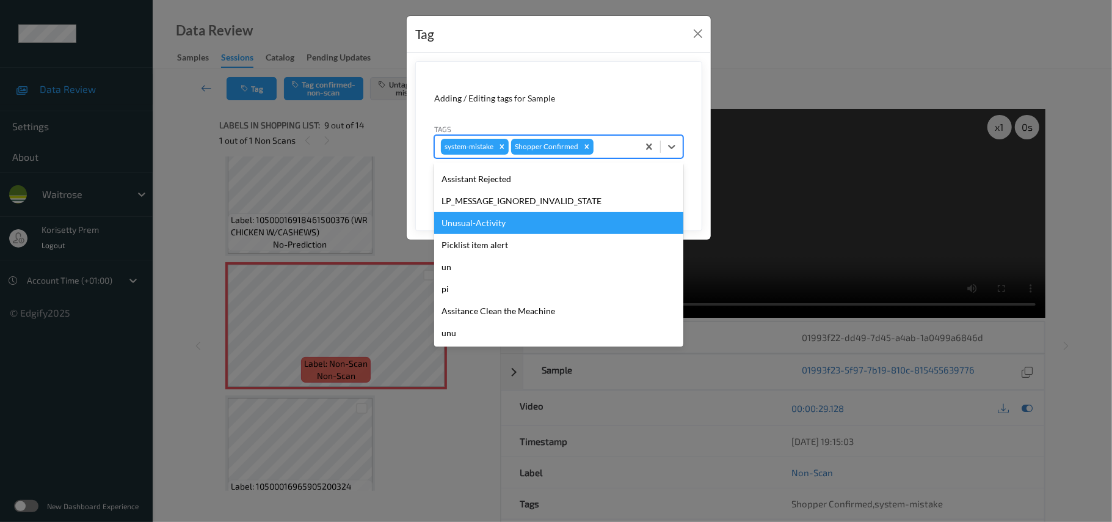
click at [499, 227] on div "Unusual-Activity" at bounding box center [558, 223] width 249 height 22
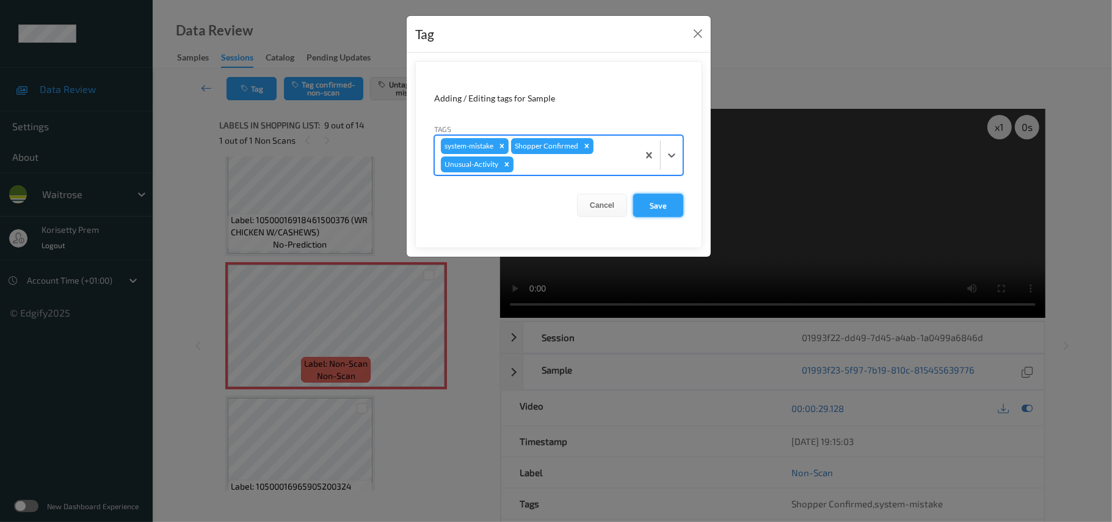
click at [653, 208] on button "Save" at bounding box center [658, 205] width 50 height 23
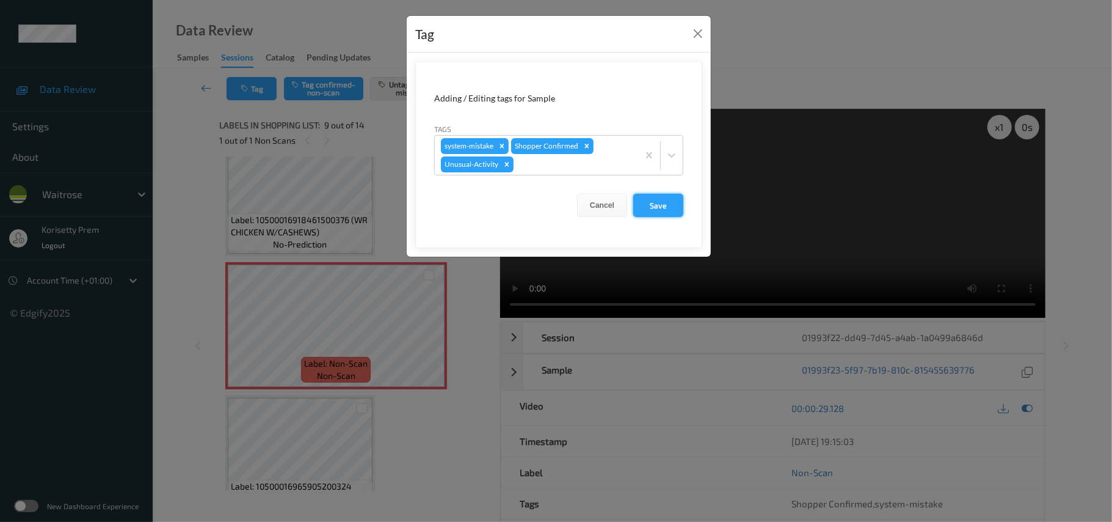
click at [655, 213] on button "Save" at bounding box center [658, 205] width 50 height 23
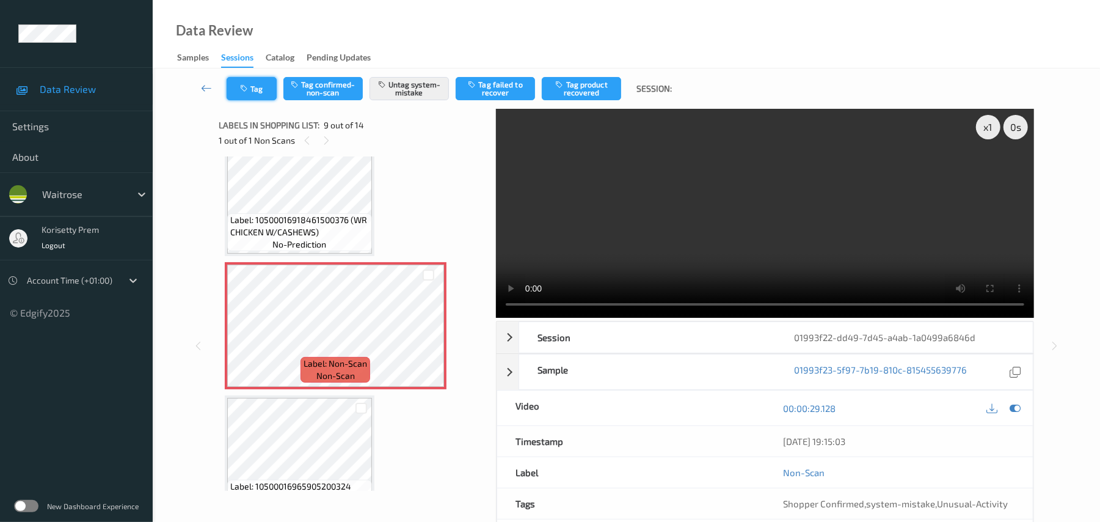
click at [249, 93] on button "Tag" at bounding box center [252, 88] width 50 height 23
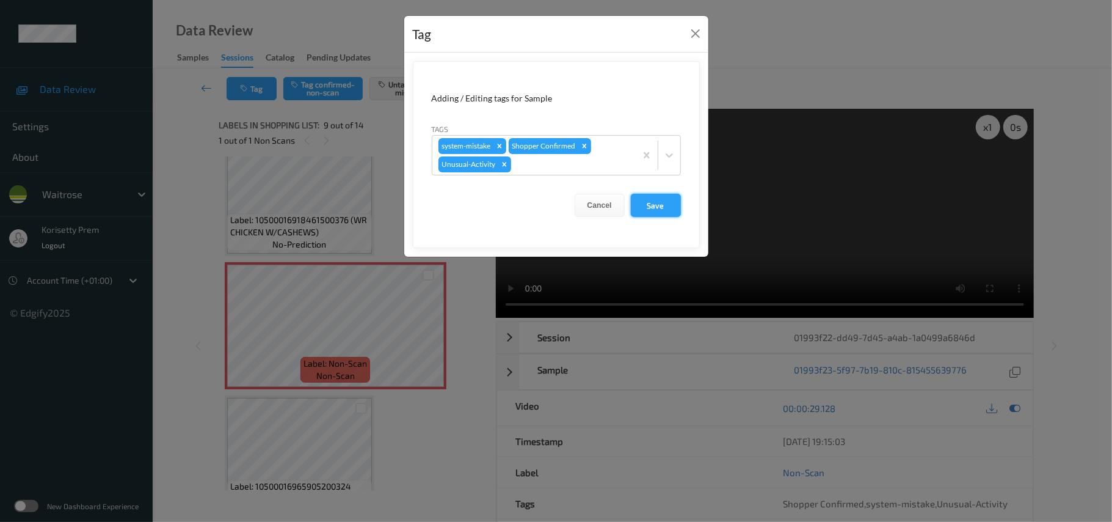
click at [648, 206] on button "Save" at bounding box center [656, 205] width 50 height 23
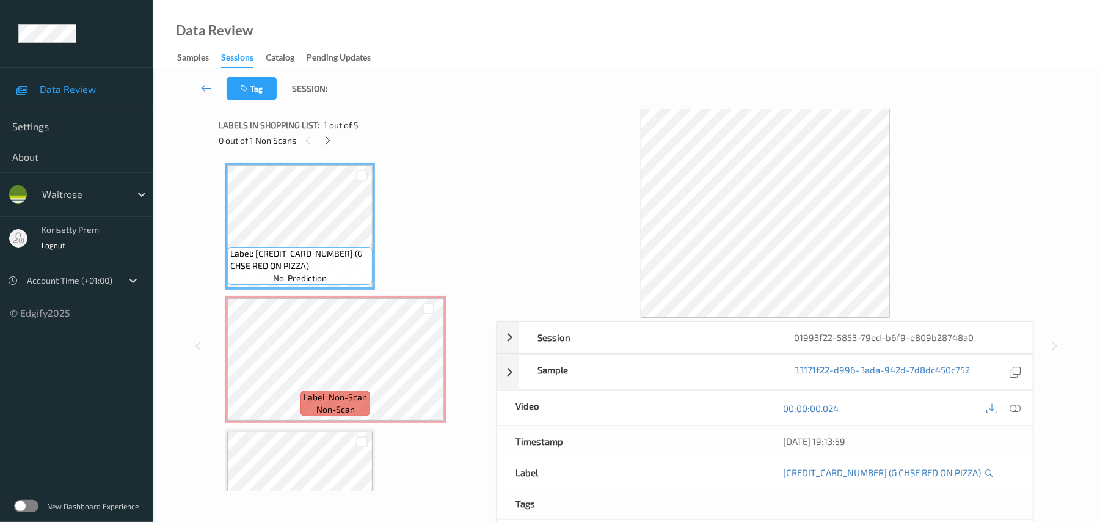
click at [511, 91] on div "Tag Session:" at bounding box center [626, 88] width 897 height 40
click at [1017, 408] on icon at bounding box center [1015, 408] width 11 height 11
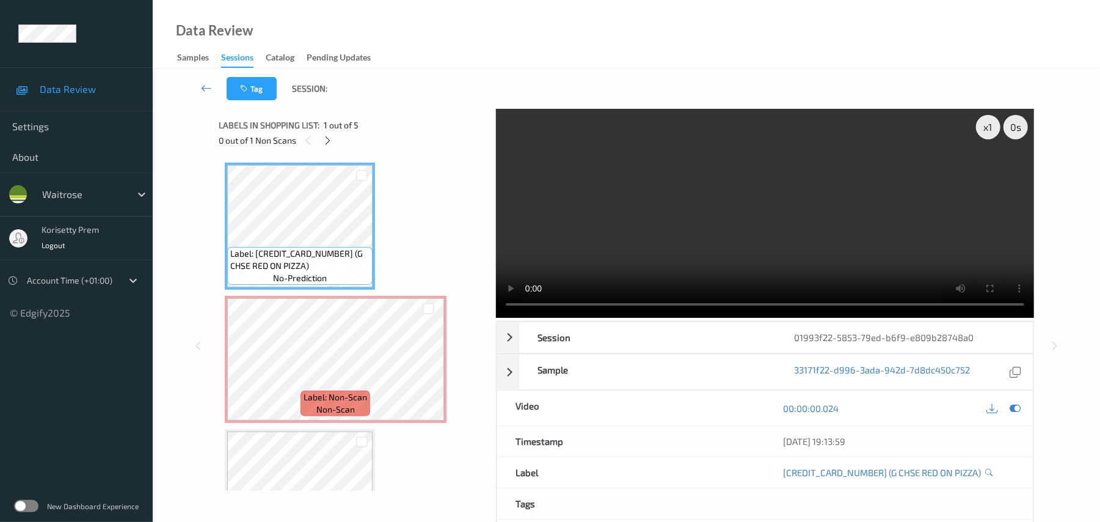
click at [622, 240] on video at bounding box center [765, 213] width 538 height 209
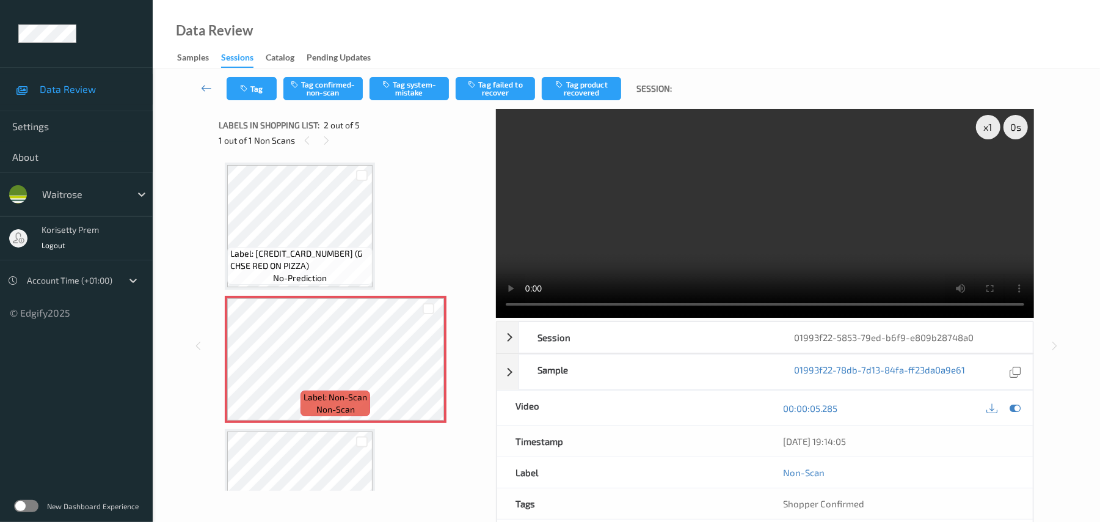
click at [772, 169] on video at bounding box center [765, 213] width 538 height 209
click at [431, 82] on button "Tag system-mistake" at bounding box center [409, 88] width 79 height 23
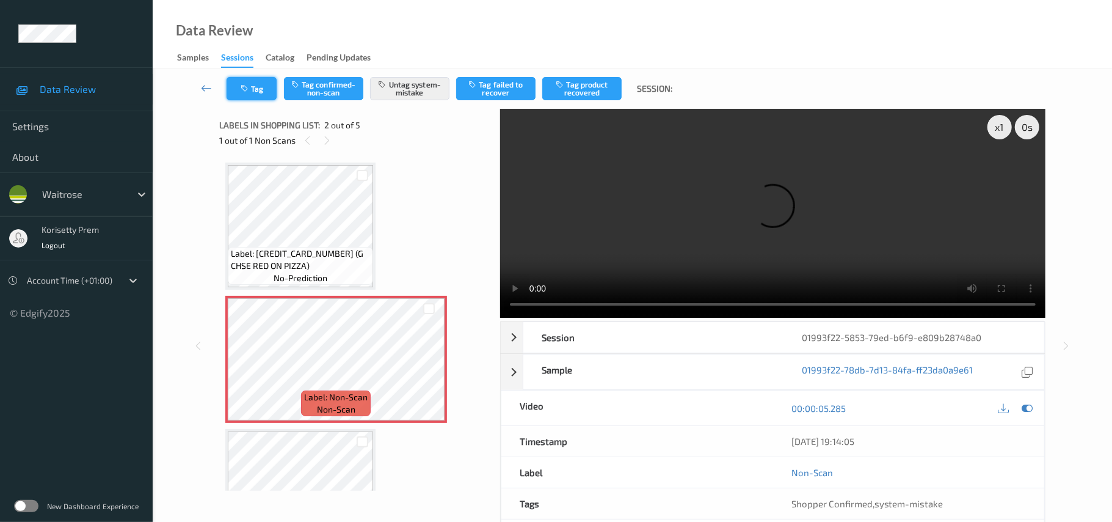
click at [255, 93] on button "Tag" at bounding box center [252, 88] width 50 height 23
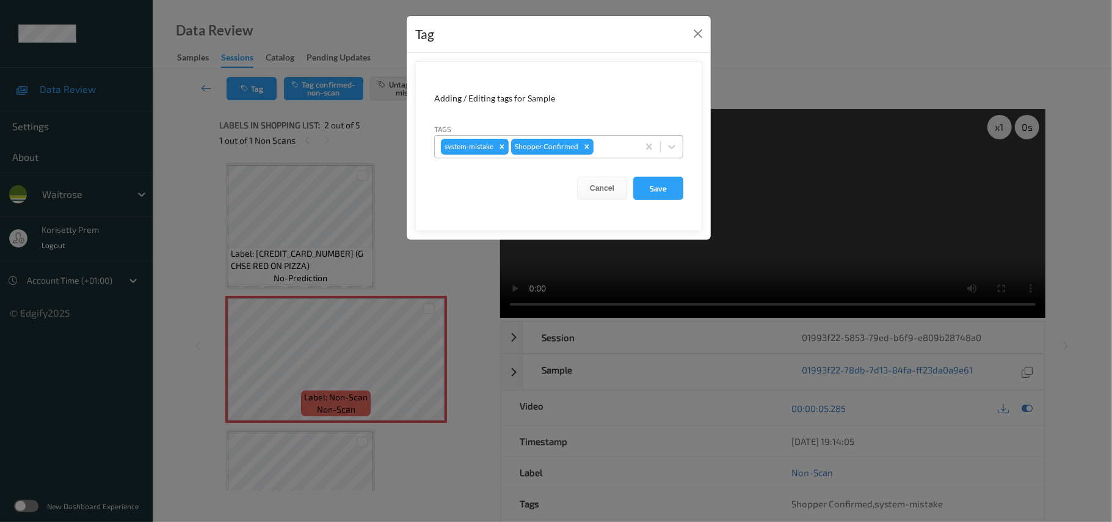
click at [599, 145] on div at bounding box center [614, 146] width 36 height 15
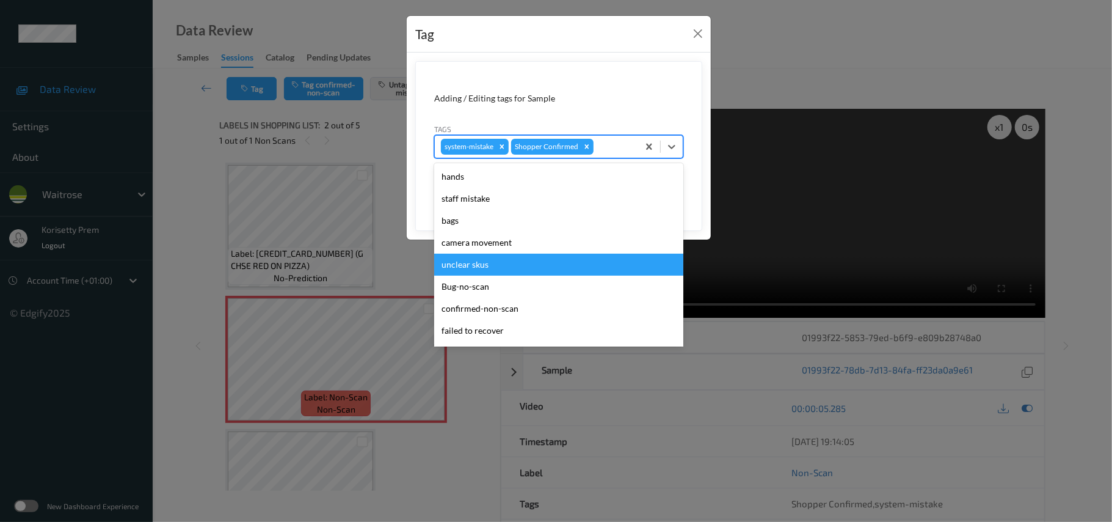
scroll to position [283, 0]
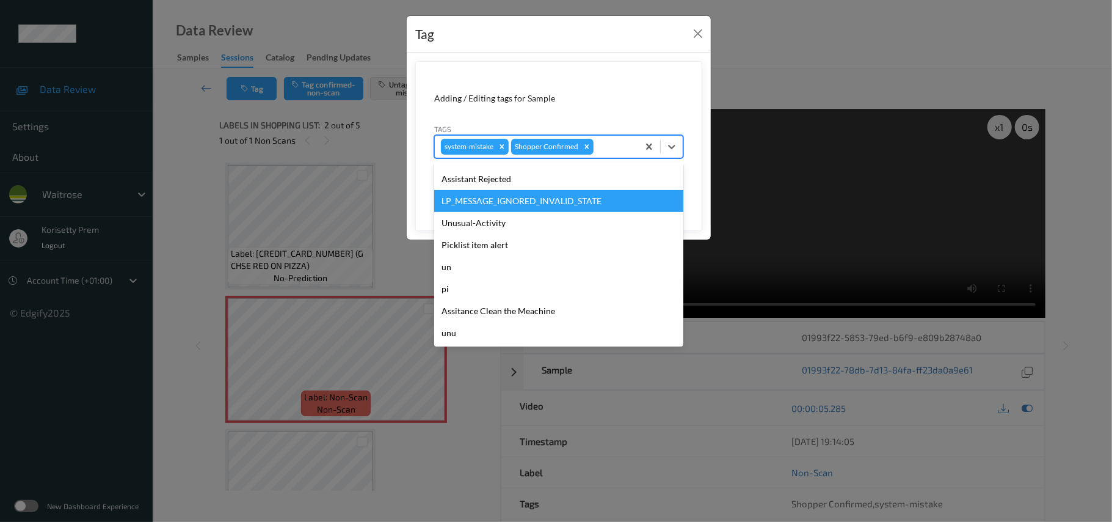
click at [519, 210] on div "LP_MESSAGE_IGNORED_INVALID_STATE" at bounding box center [558, 201] width 249 height 22
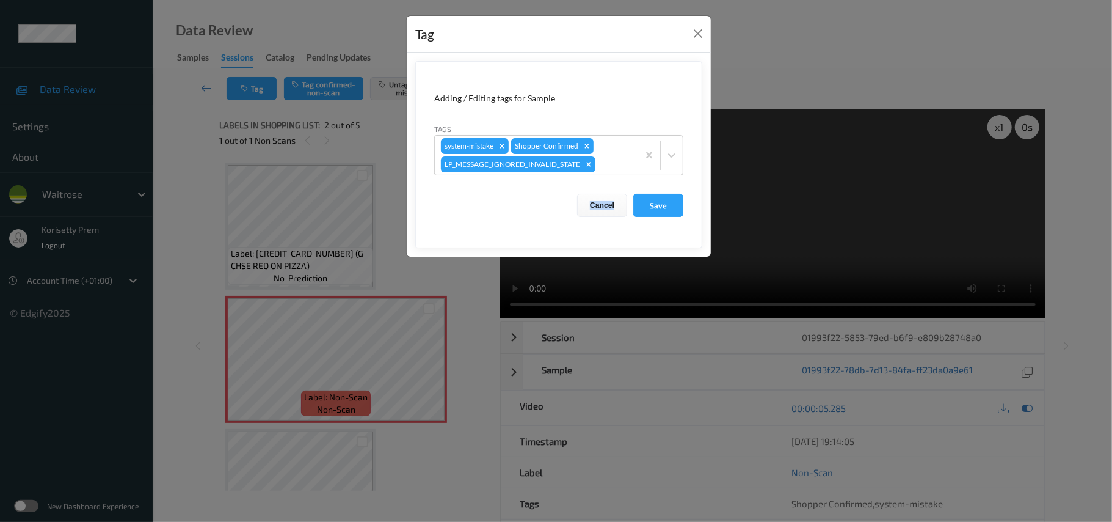
click at [519, 210] on div "Cancel Save" at bounding box center [558, 205] width 249 height 23
click at [586, 171] on div "Remove LP_MESSAGE_IGNORED_INVALID_STATE" at bounding box center [588, 164] width 13 height 16
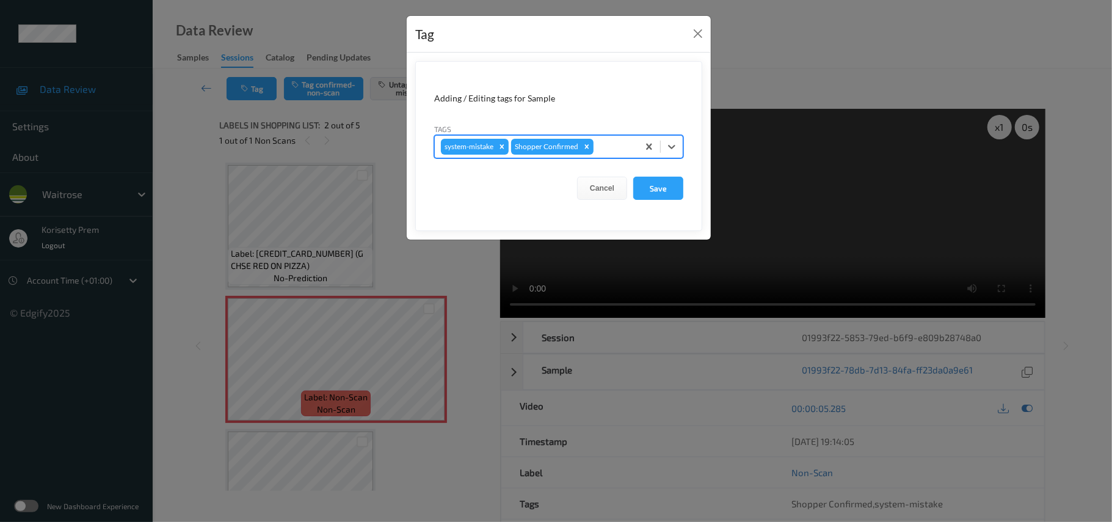
click at [607, 158] on div "system-mistake Shopper Confirmed" at bounding box center [558, 146] width 249 height 23
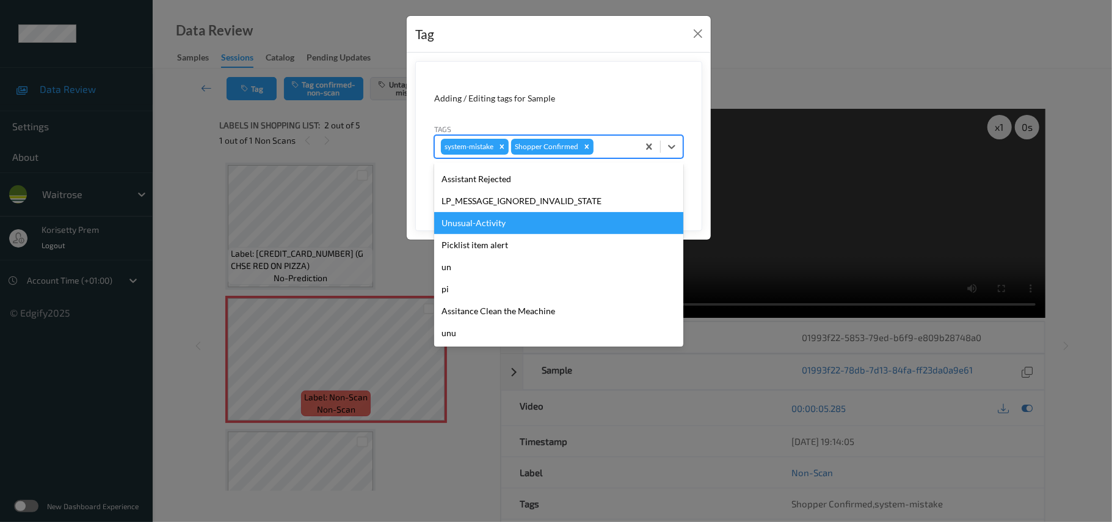
click at [533, 230] on div "Unusual-Activity" at bounding box center [558, 223] width 249 height 22
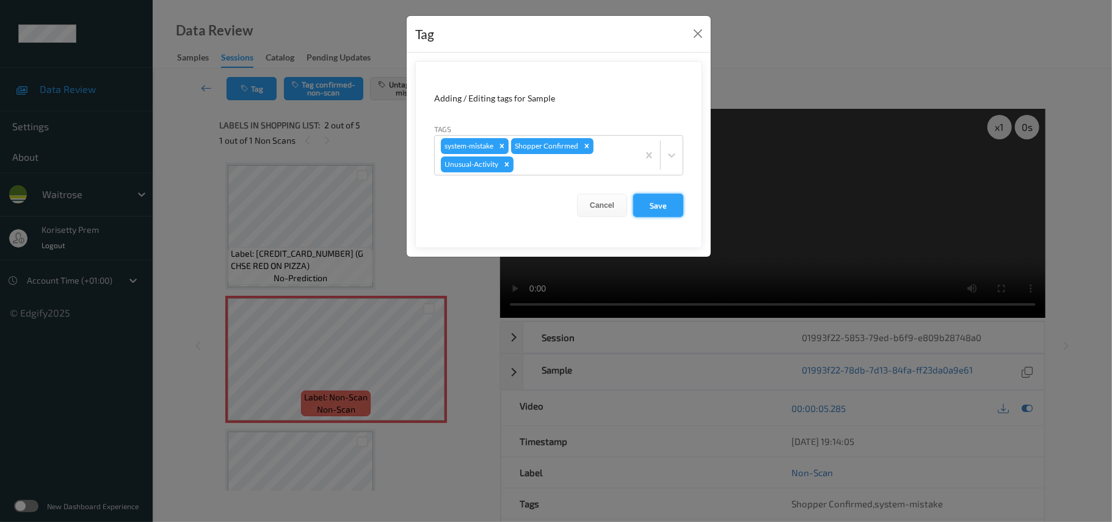
click at [657, 206] on button "Save" at bounding box center [658, 205] width 50 height 23
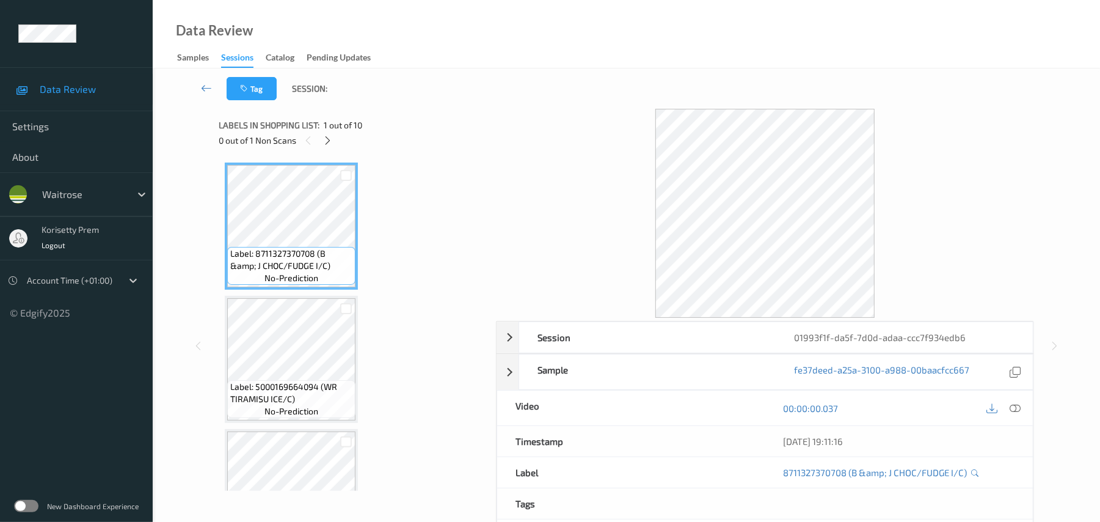
click at [669, 35] on div "Data Review Samples Sessions Catalog Pending Updates" at bounding box center [626, 34] width 947 height 68
click at [326, 135] on icon at bounding box center [327, 140] width 10 height 11
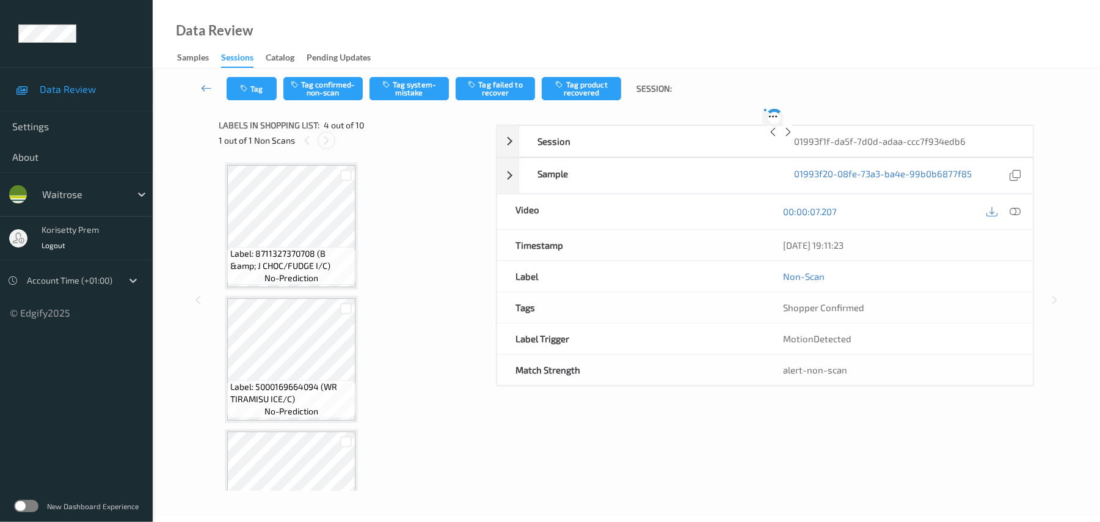
scroll to position [272, 0]
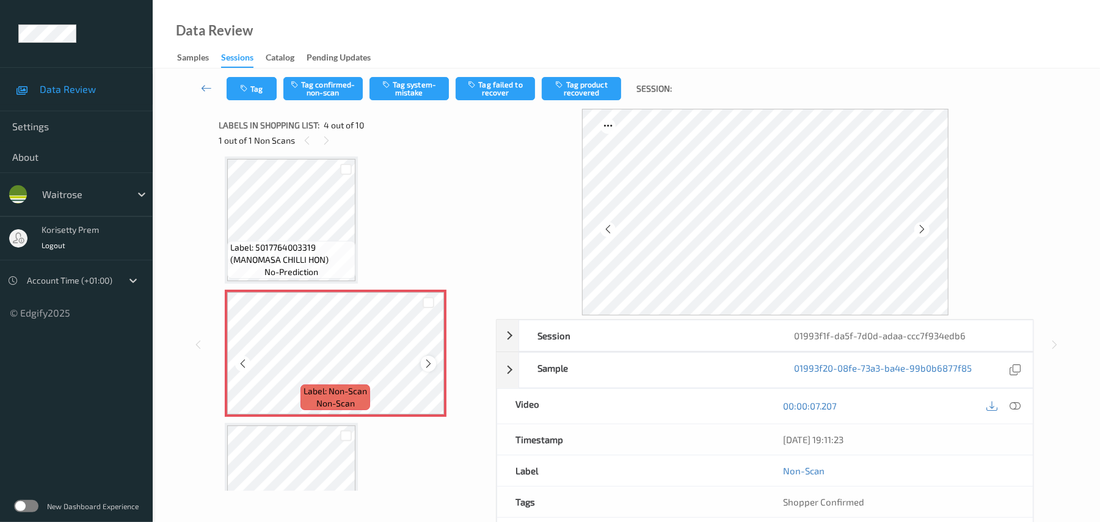
click at [425, 355] on div at bounding box center [428, 362] width 15 height 15
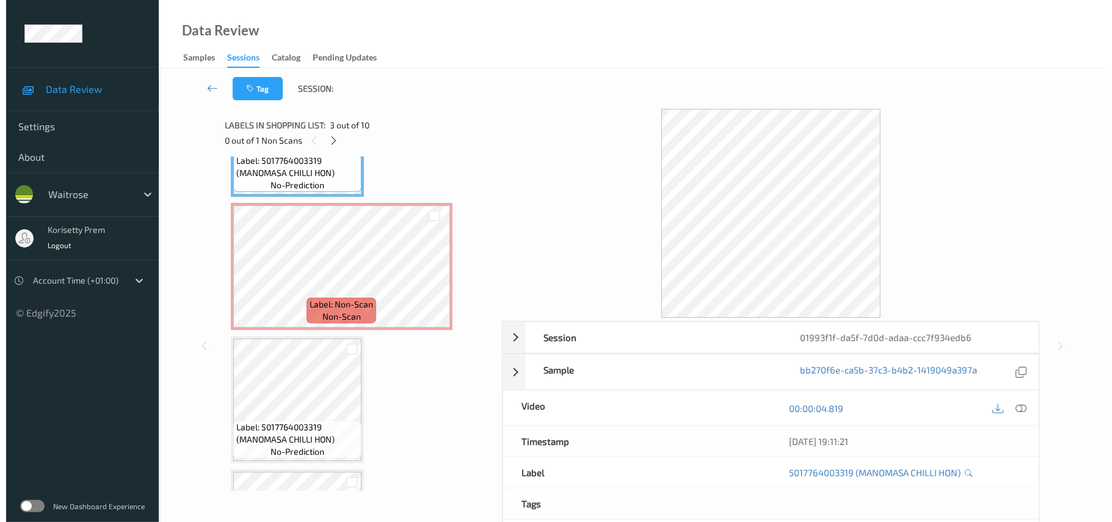
scroll to position [110, 0]
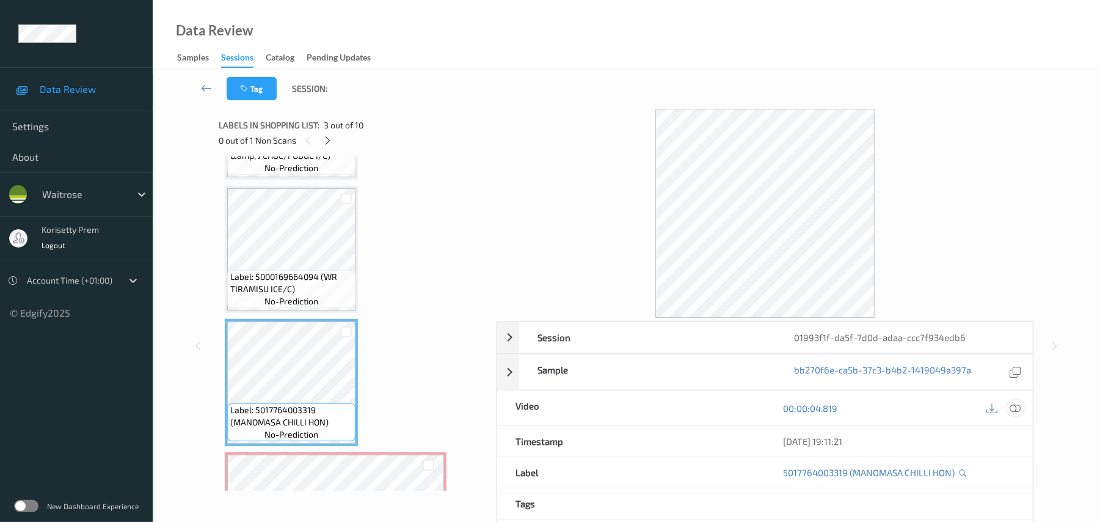
click at [1014, 403] on icon at bounding box center [1015, 408] width 11 height 11
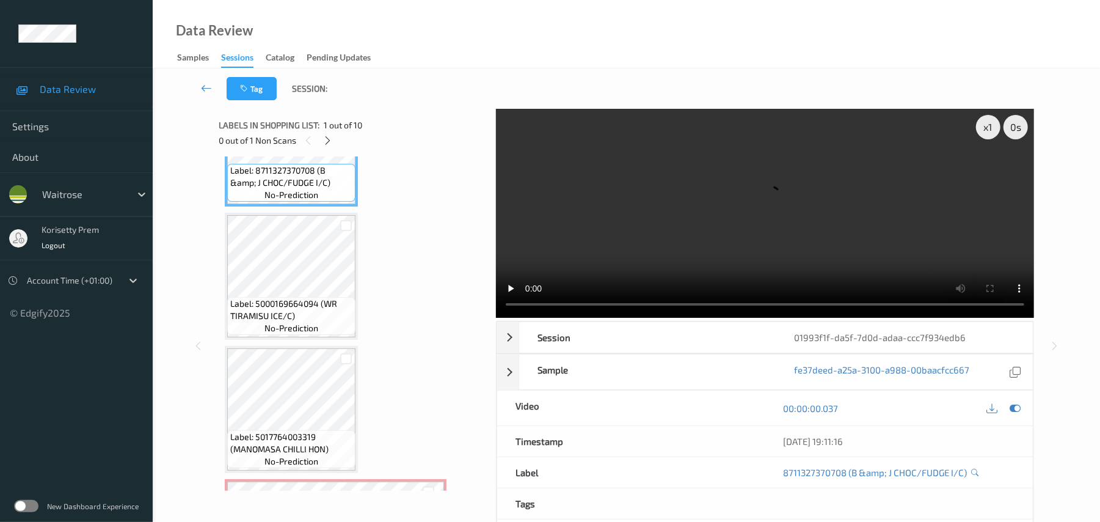
scroll to position [0, 0]
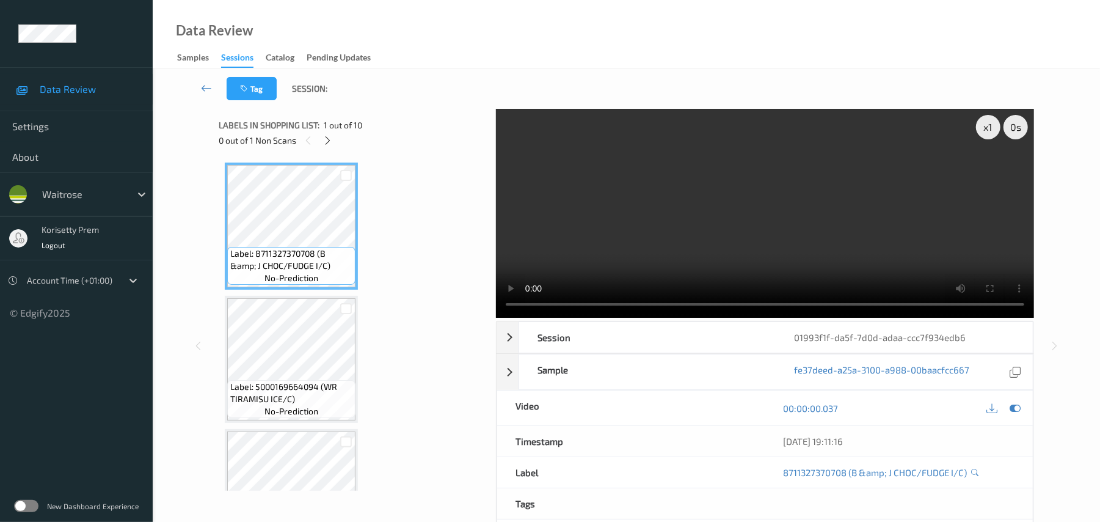
click at [624, 201] on video at bounding box center [765, 213] width 538 height 209
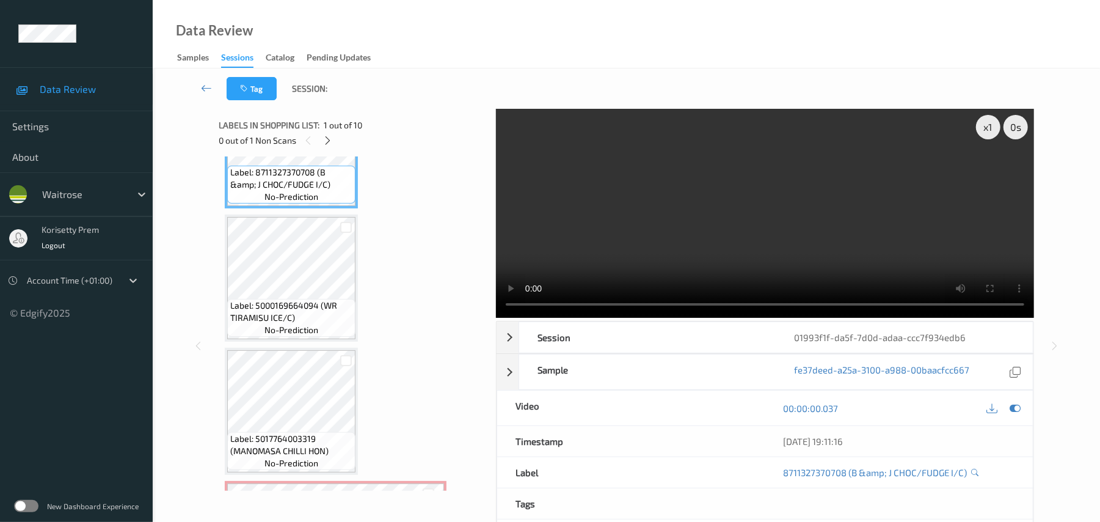
click at [624, 235] on video at bounding box center [765, 213] width 538 height 209
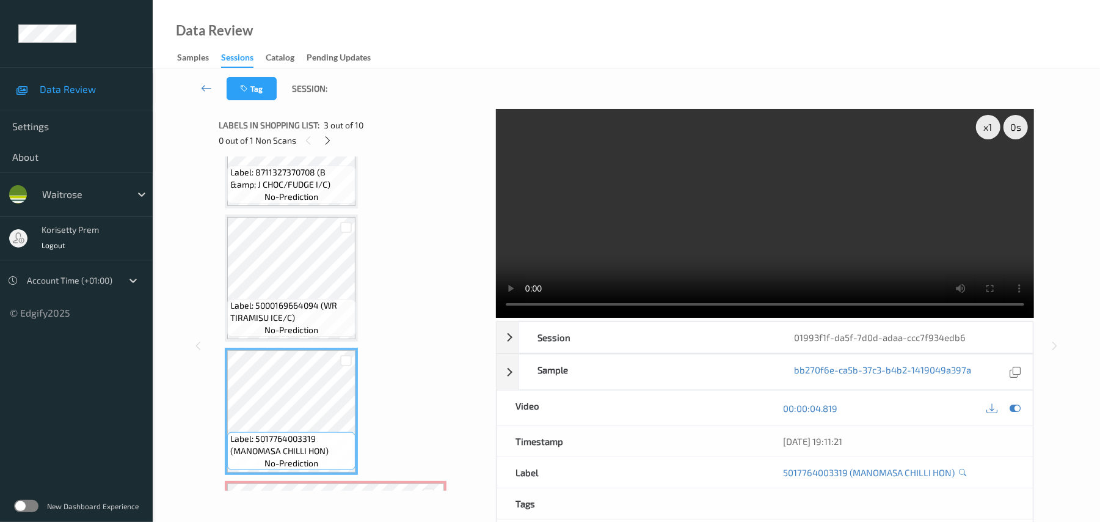
click at [719, 267] on video at bounding box center [765, 213] width 538 height 209
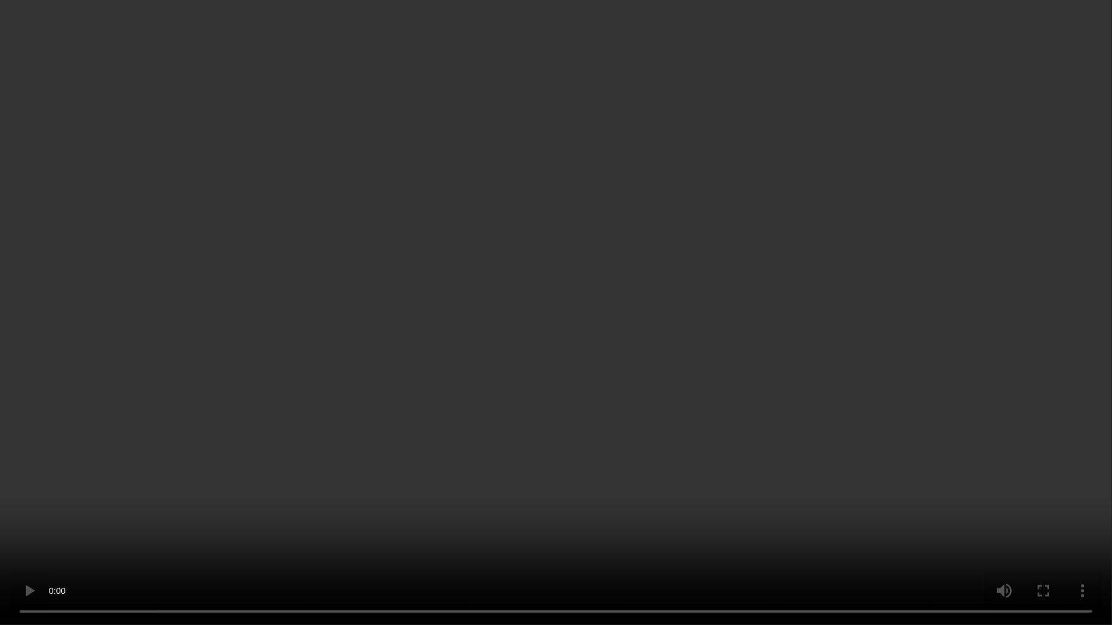
click at [888, 409] on video at bounding box center [556, 312] width 1112 height 625
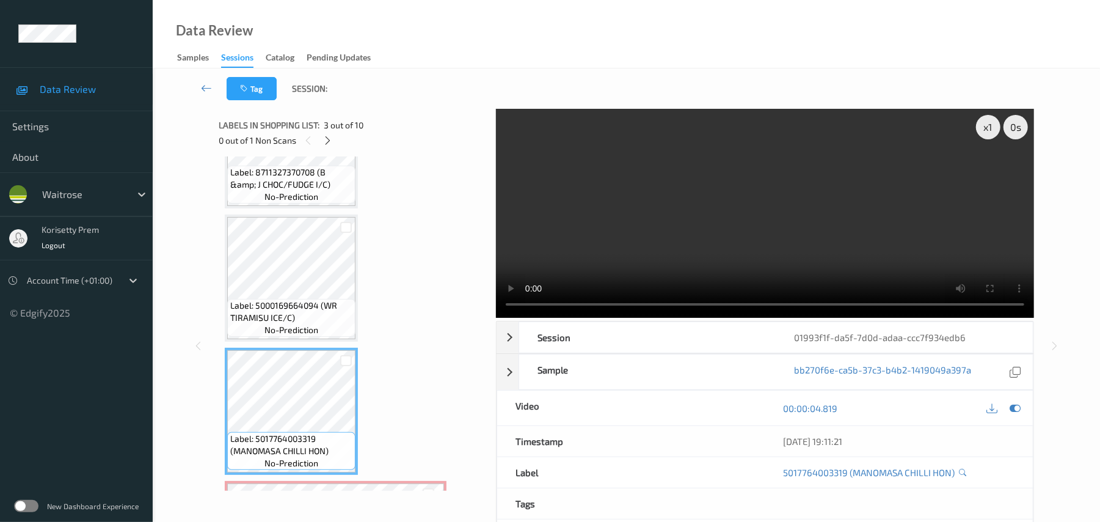
click at [745, 208] on video at bounding box center [765, 213] width 538 height 209
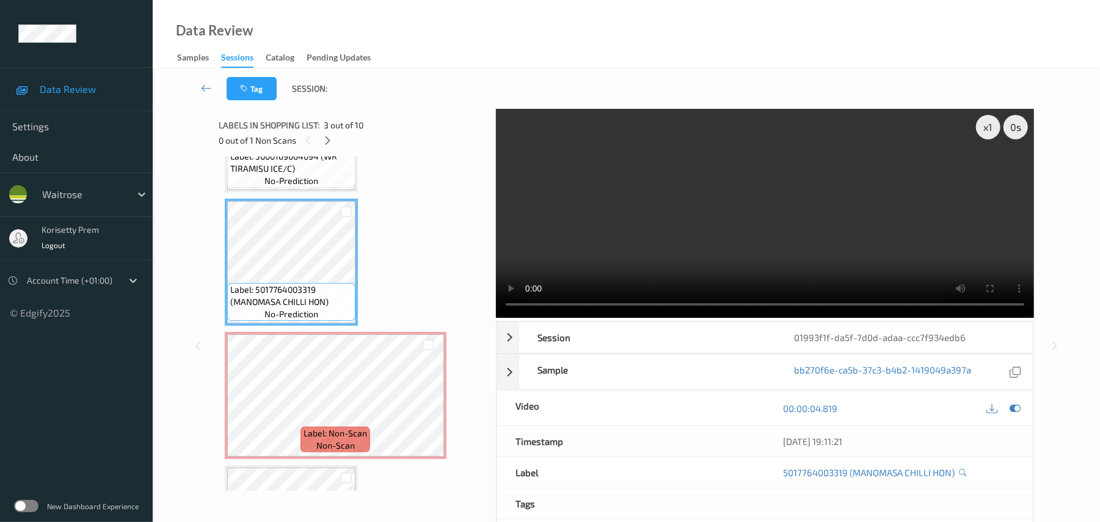
scroll to position [244, 0]
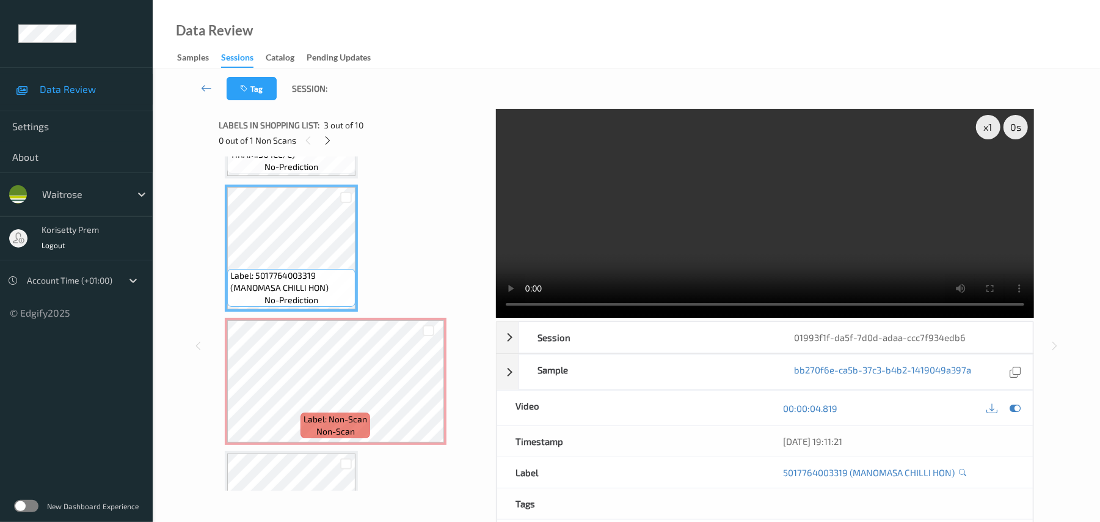
click at [751, 174] on video at bounding box center [765, 213] width 538 height 209
click at [431, 396] on icon at bounding box center [428, 391] width 10 height 11
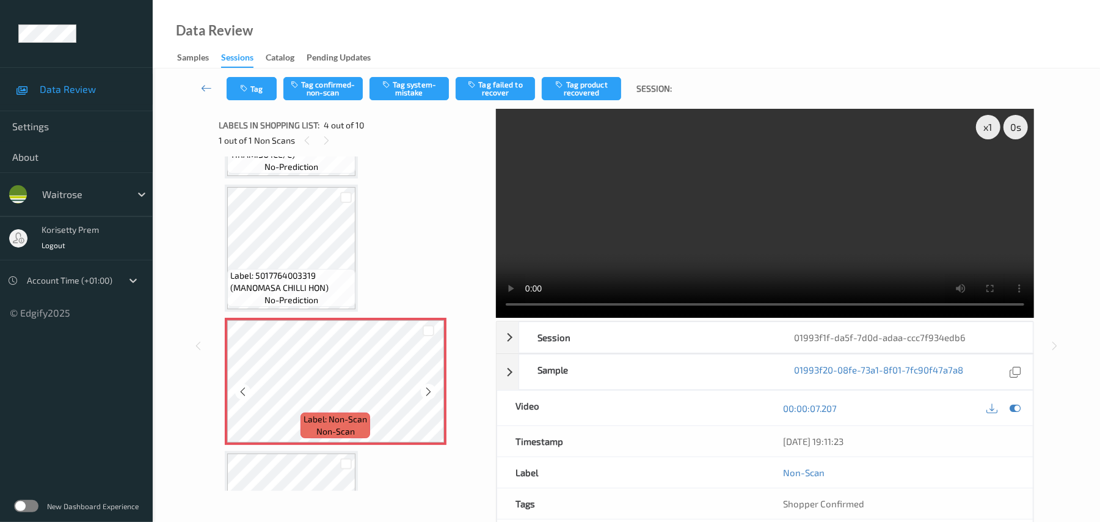
click at [431, 396] on icon at bounding box center [428, 391] width 10 height 11
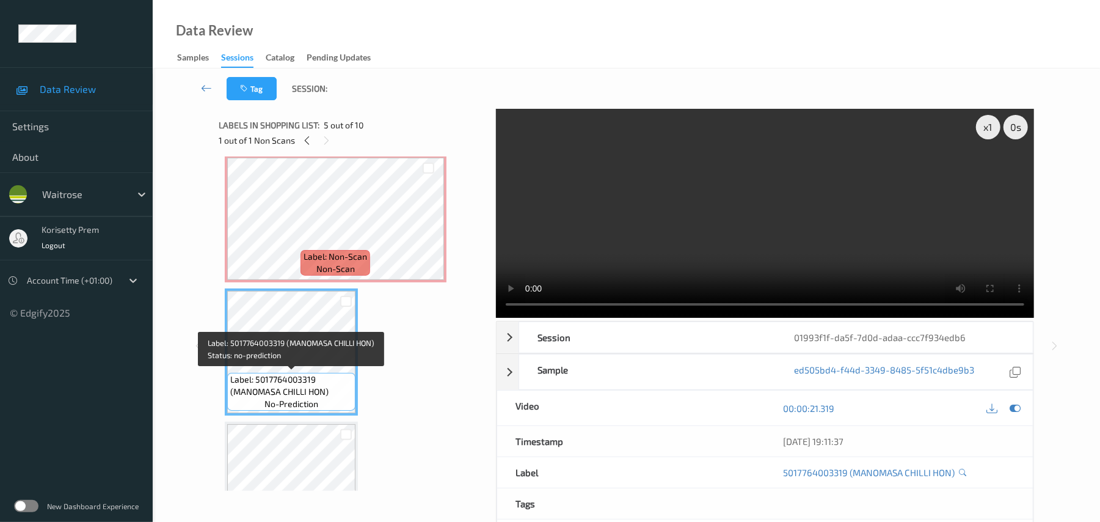
scroll to position [489, 0]
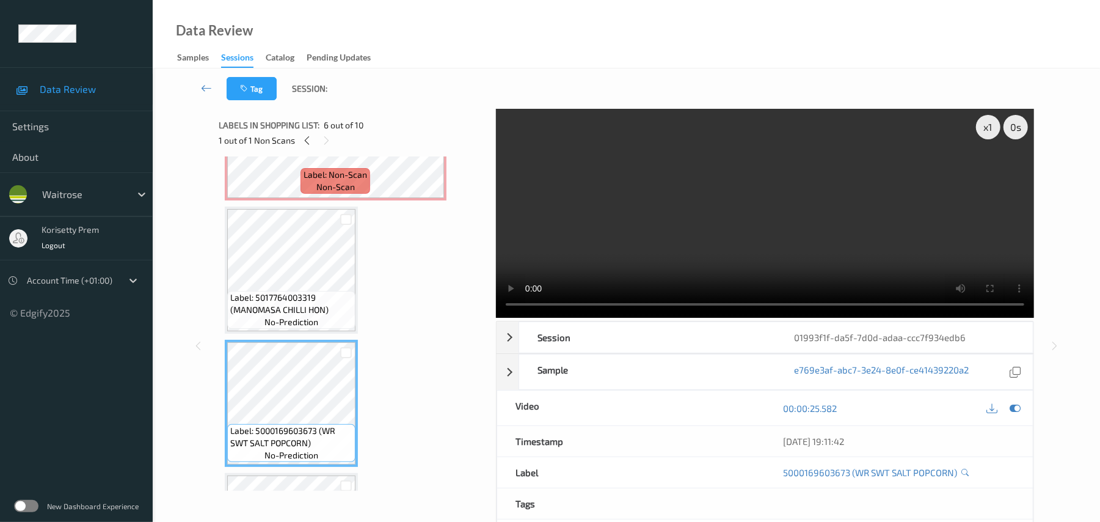
click at [289, 200] on div "Label: Non-Scan non-scan" at bounding box center [336, 136] width 222 height 127
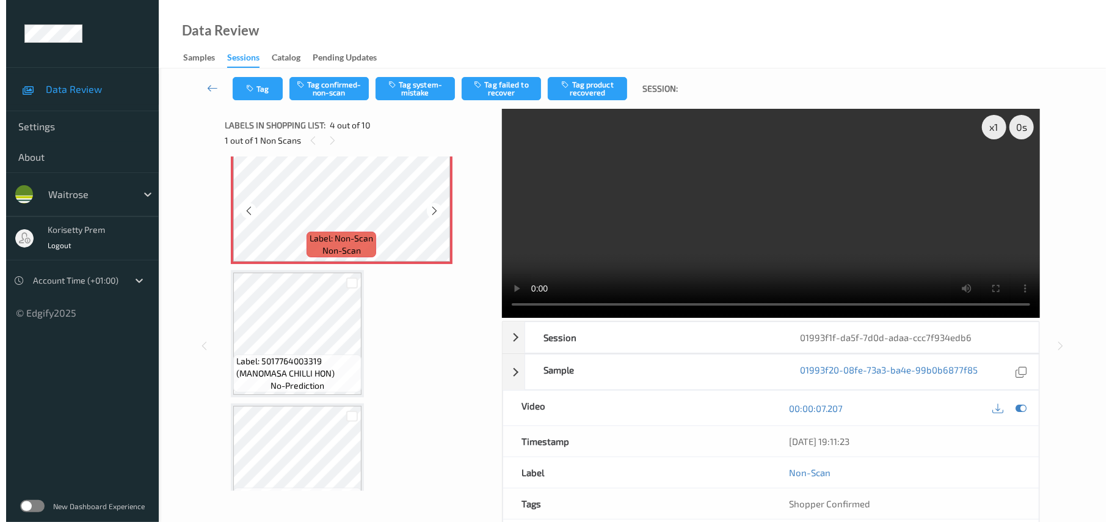
scroll to position [326, 0]
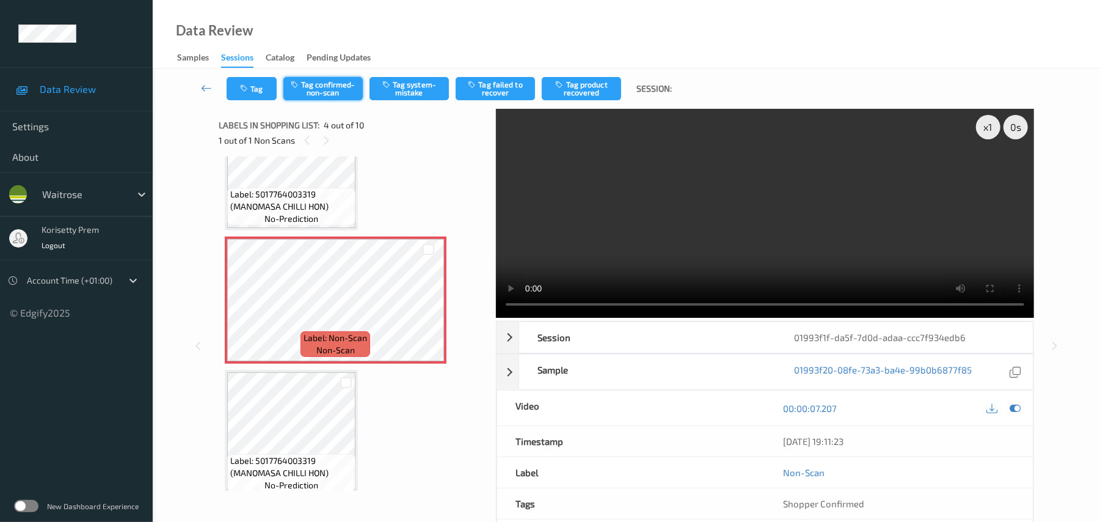
click at [348, 84] on button "Tag confirmed-non-scan" at bounding box center [322, 88] width 79 height 23
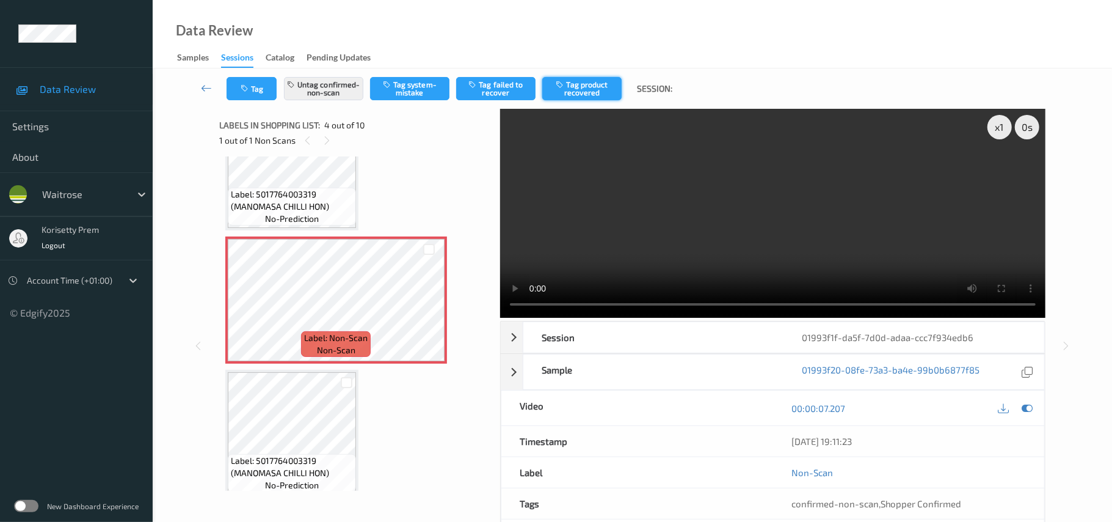
click at [582, 93] on button "Tag product recovered" at bounding box center [581, 88] width 79 height 23
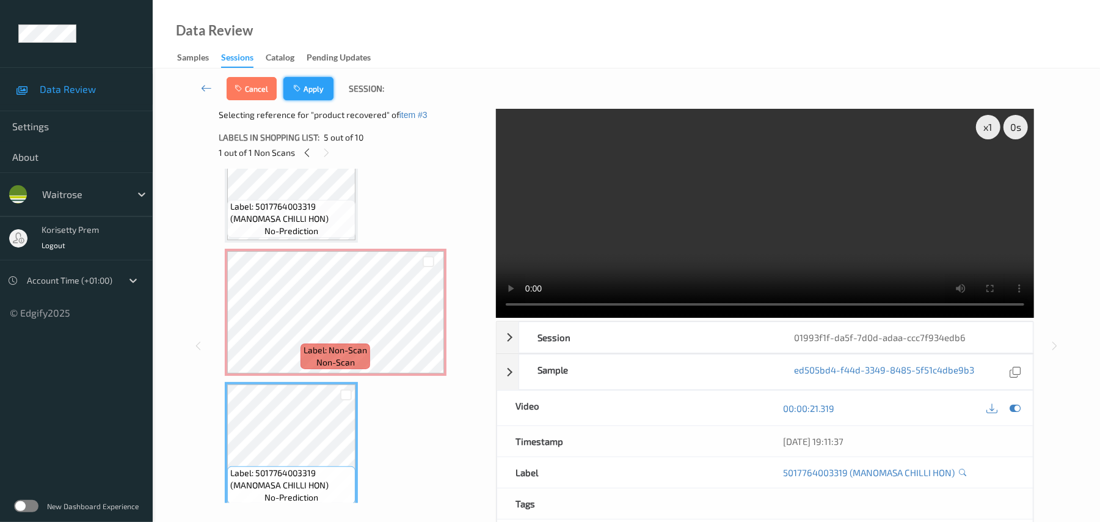
click at [318, 86] on button "Apply" at bounding box center [308, 88] width 50 height 23
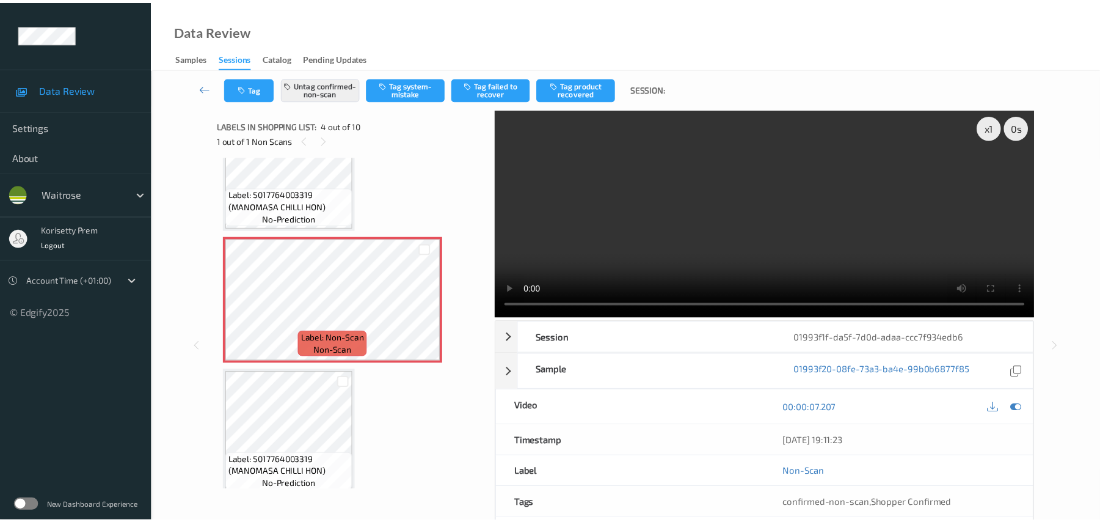
scroll to position [272, 0]
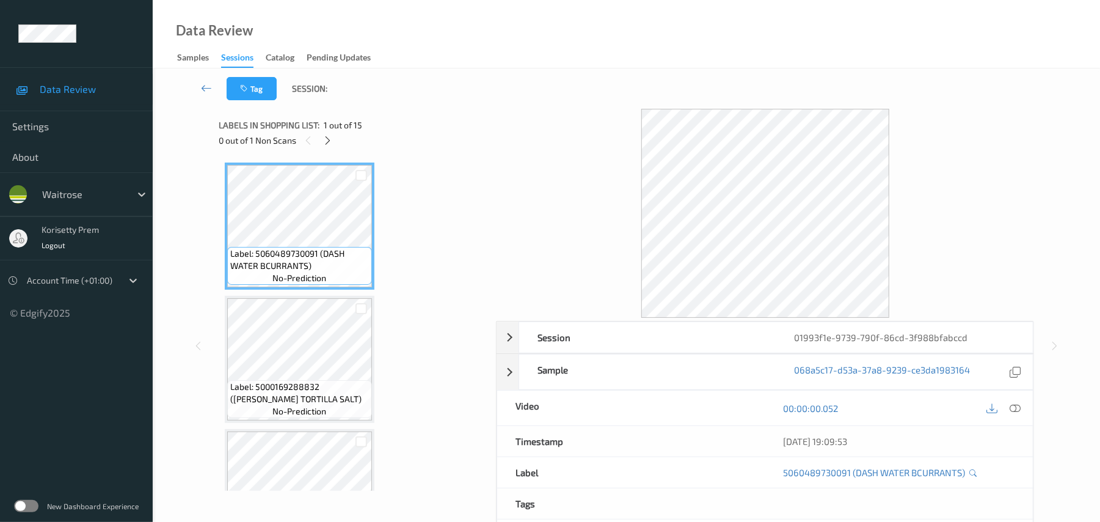
click at [543, 70] on div "Tag Session:" at bounding box center [626, 88] width 897 height 40
click at [326, 140] on icon at bounding box center [327, 140] width 10 height 11
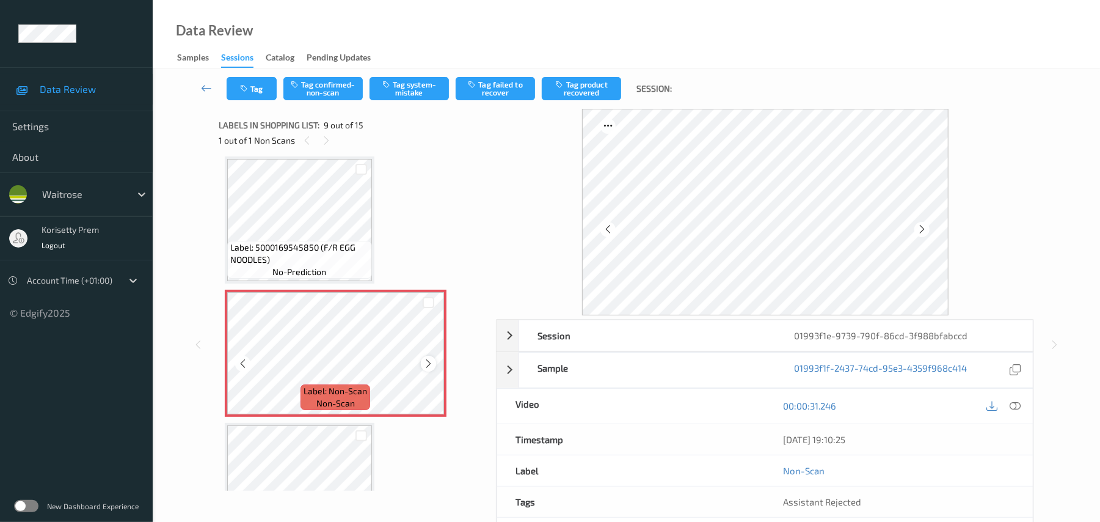
click at [426, 366] on icon at bounding box center [428, 363] width 10 height 11
click at [429, 366] on icon at bounding box center [428, 363] width 10 height 11
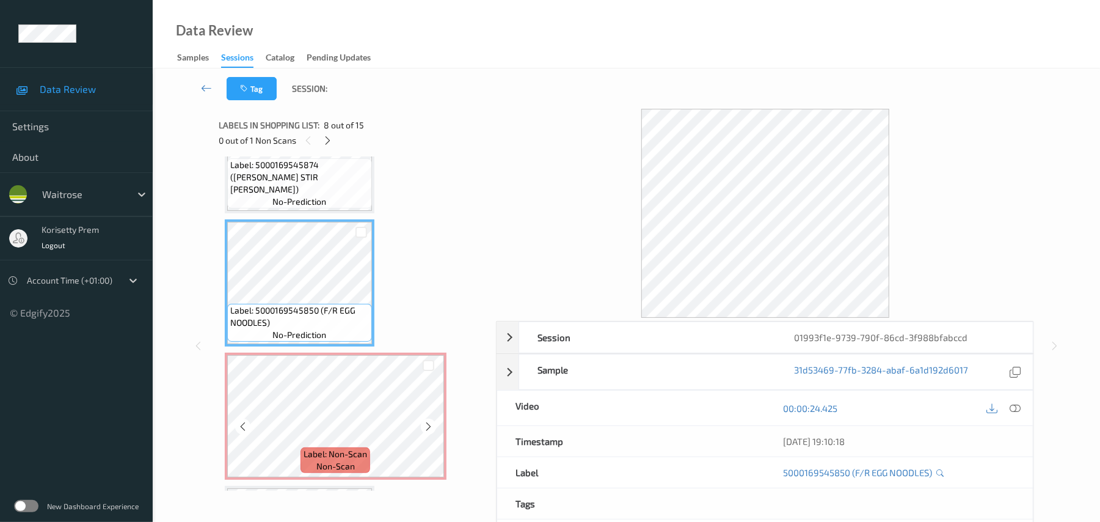
scroll to position [856, 0]
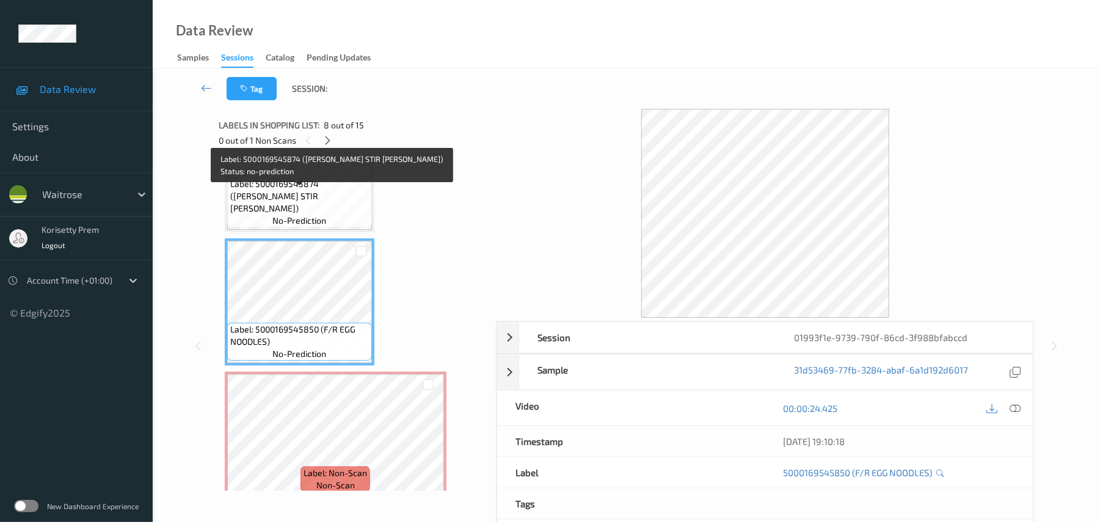
click at [272, 204] on span "Label: 5000169545874 (WR BRIGHT STIR FRY)" at bounding box center [299, 196] width 139 height 37
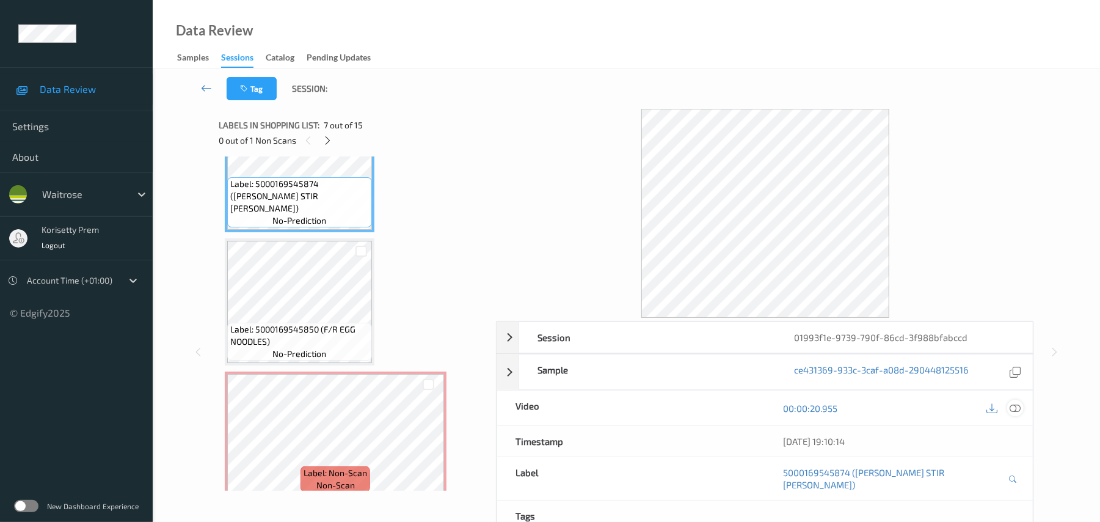
click at [1013, 409] on icon at bounding box center [1015, 408] width 11 height 11
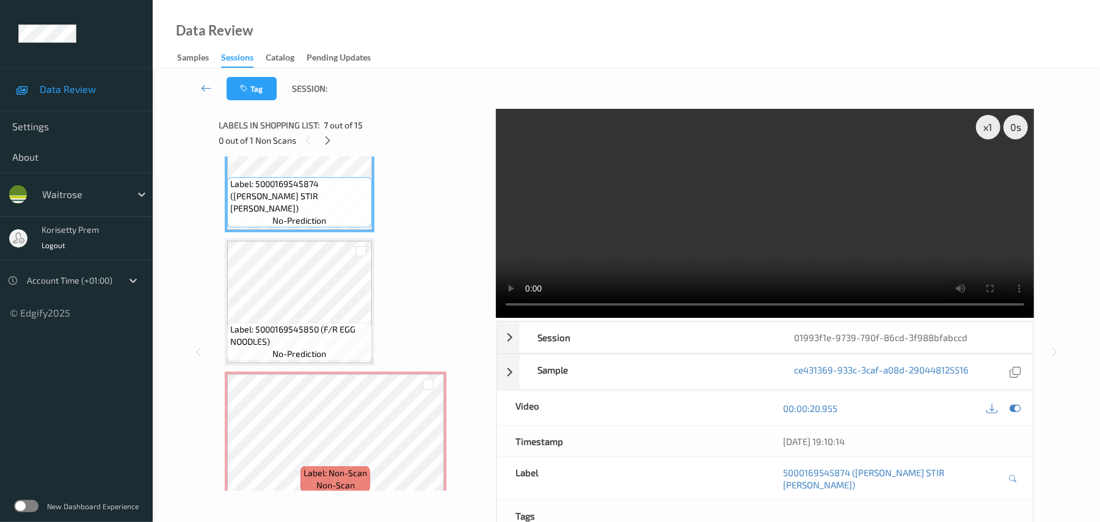
click at [693, 237] on video at bounding box center [765, 213] width 538 height 209
click at [774, 235] on video at bounding box center [765, 213] width 538 height 209
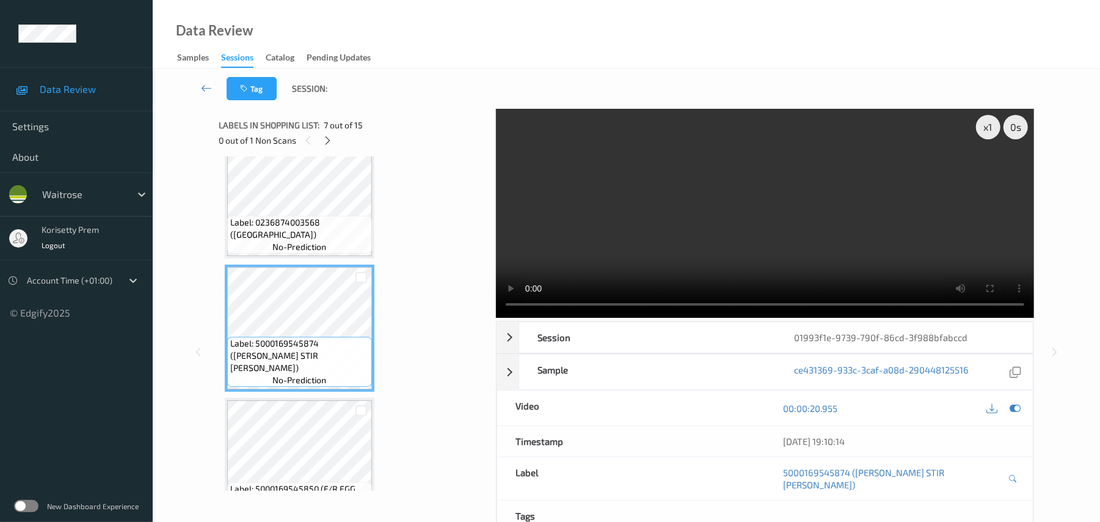
scroll to position [694, 0]
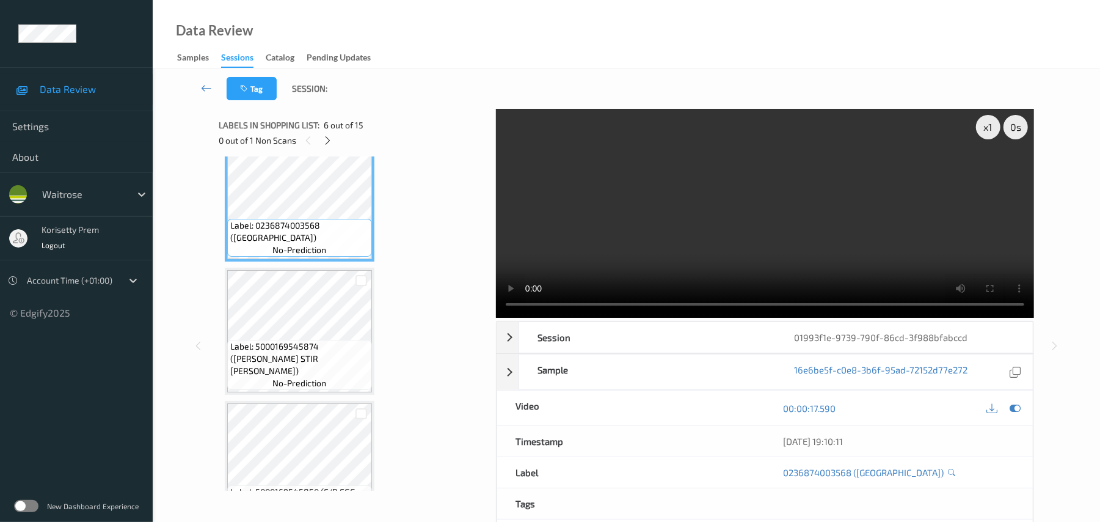
click at [740, 224] on video at bounding box center [765, 213] width 538 height 209
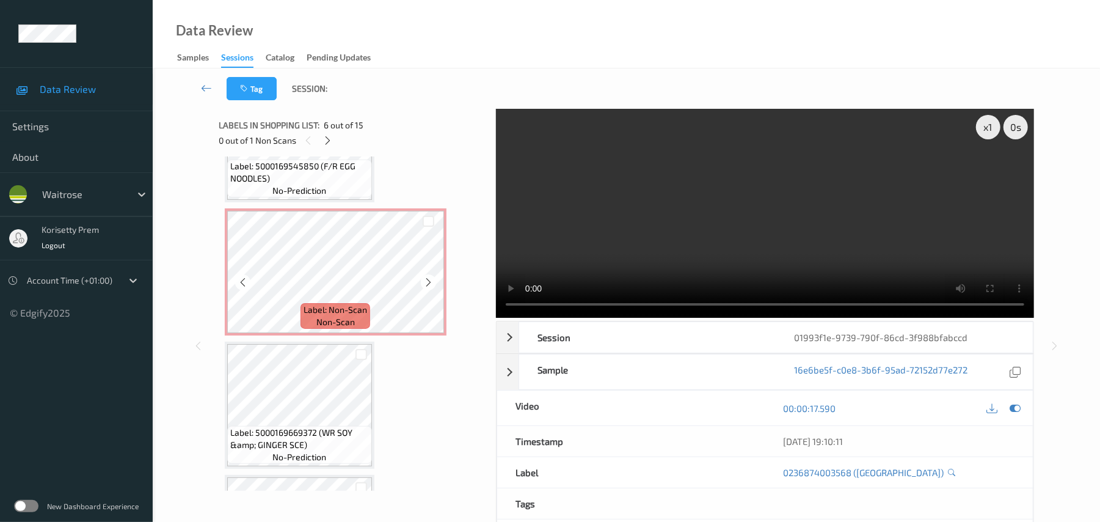
scroll to position [938, 0]
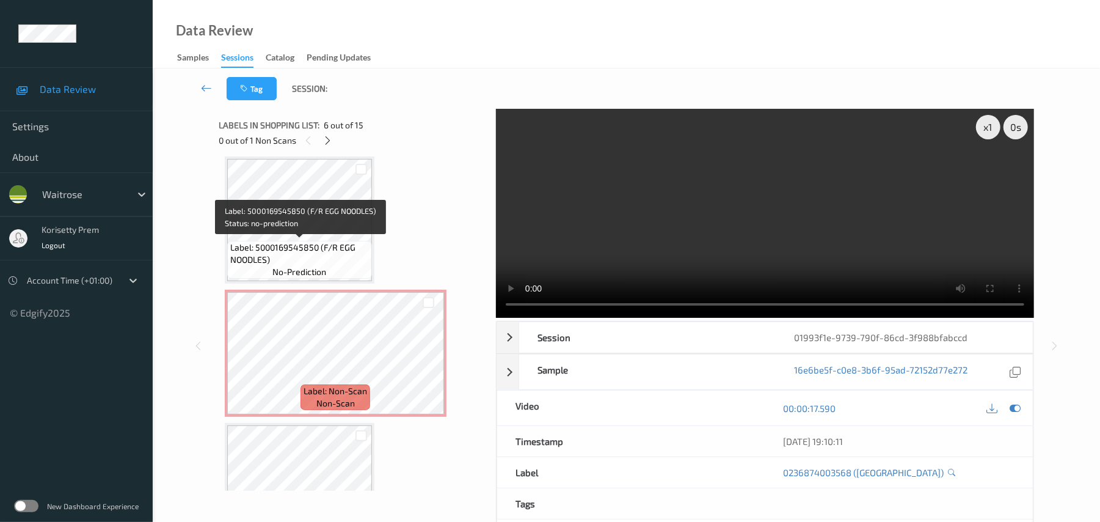
click at [306, 255] on span "Label: 5000169545850 (F/R EGG NOODLES)" at bounding box center [299, 253] width 139 height 24
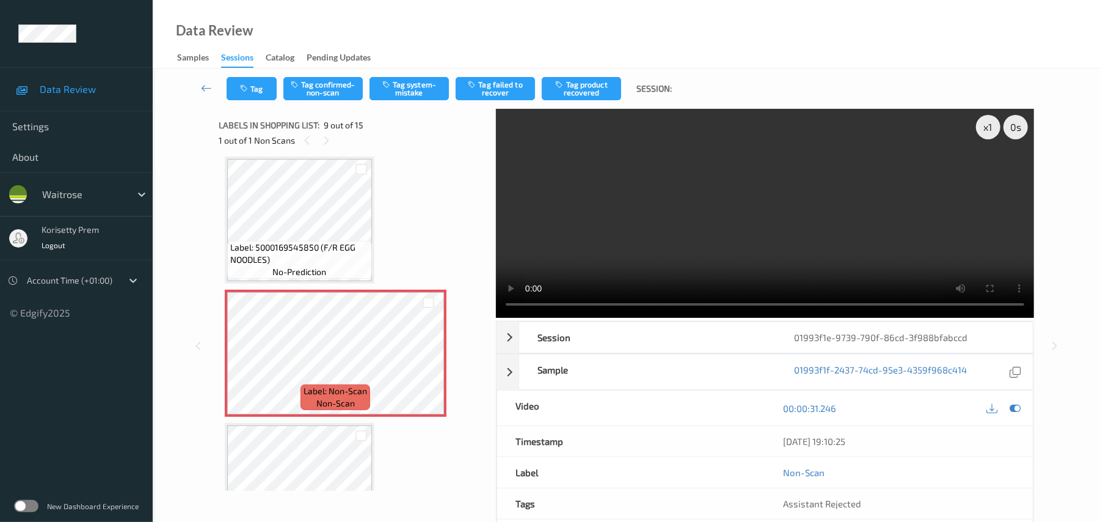
click at [643, 202] on video at bounding box center [765, 213] width 538 height 209
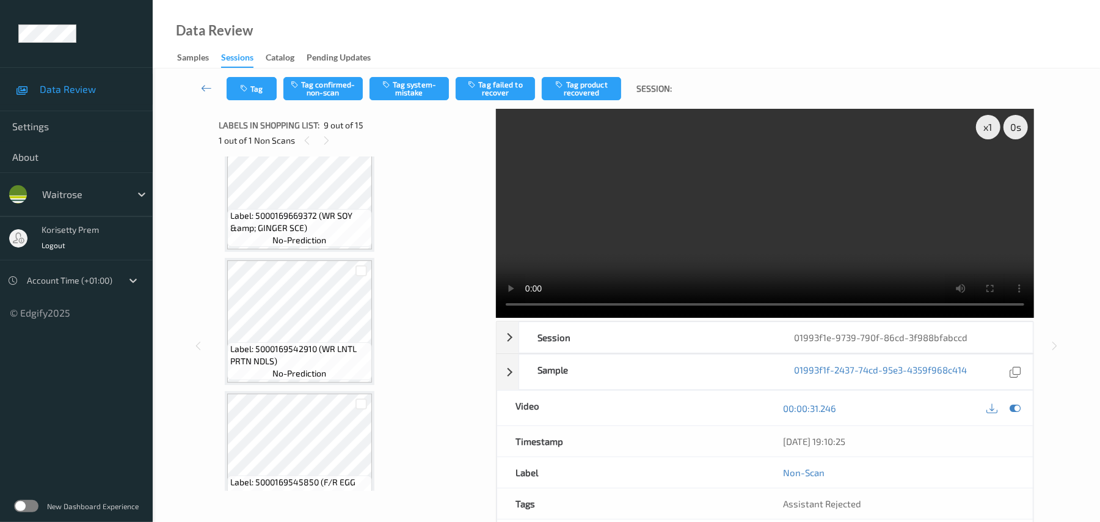
scroll to position [1264, 0]
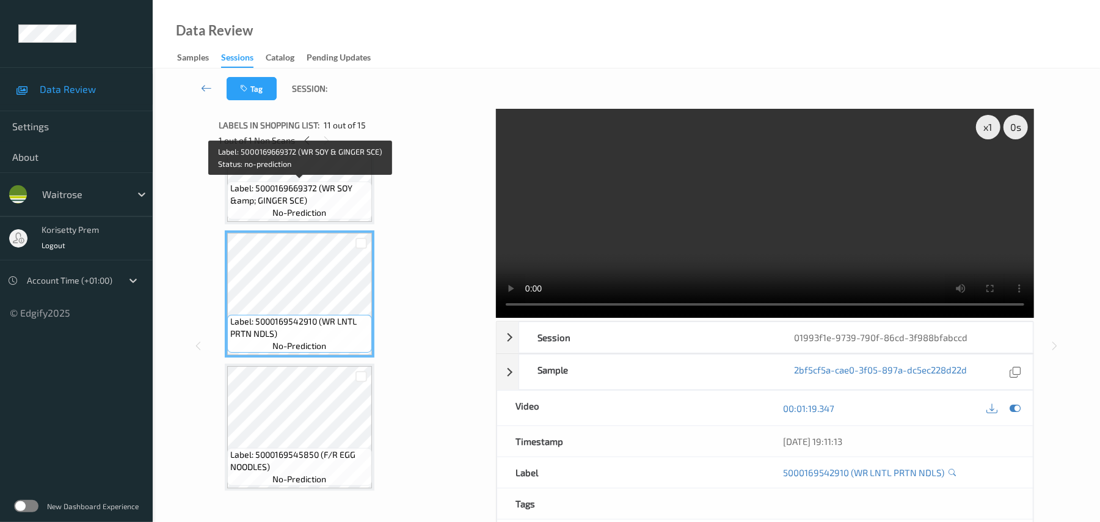
click at [310, 206] on span "no-prediction" at bounding box center [299, 212] width 54 height 12
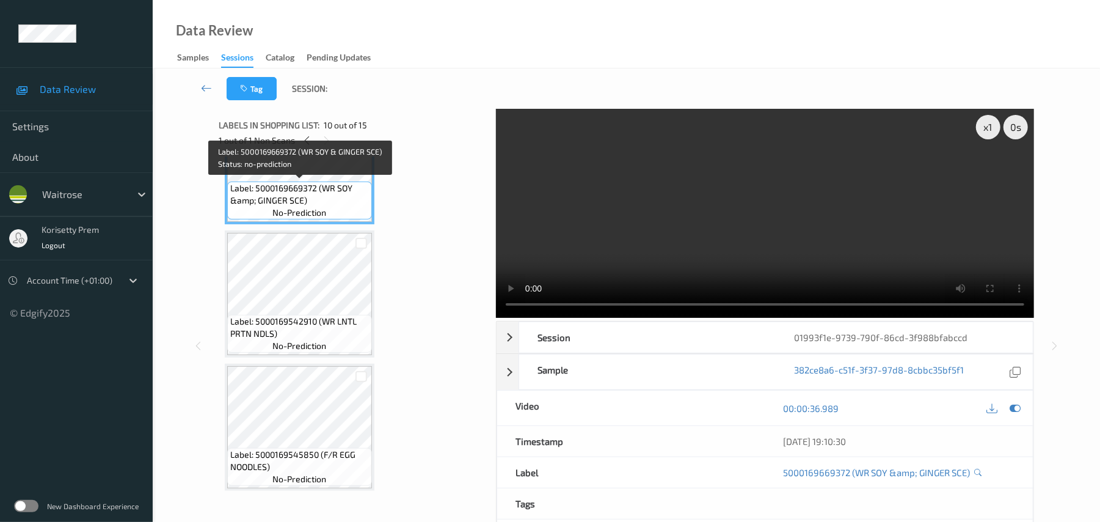
click at [687, 197] on video at bounding box center [765, 213] width 538 height 209
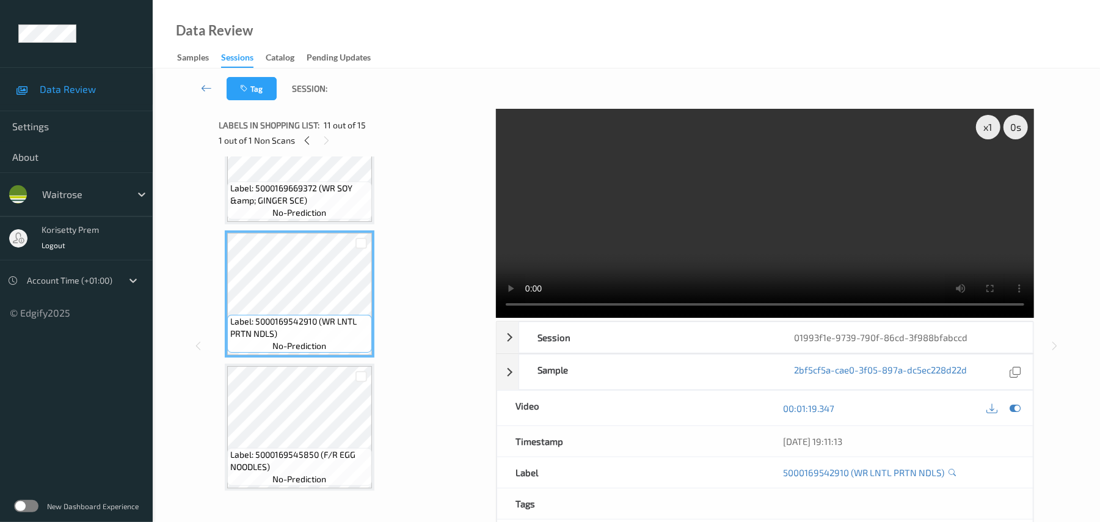
click at [609, 247] on video at bounding box center [765, 213] width 538 height 209
click at [707, 218] on video at bounding box center [765, 213] width 538 height 209
click at [580, 260] on video at bounding box center [765, 213] width 538 height 209
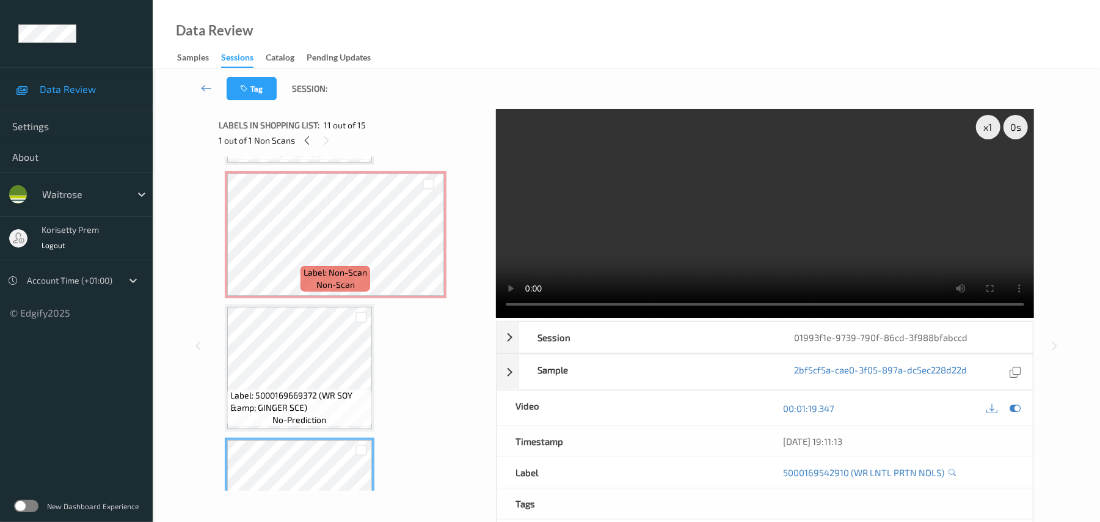
scroll to position [1019, 0]
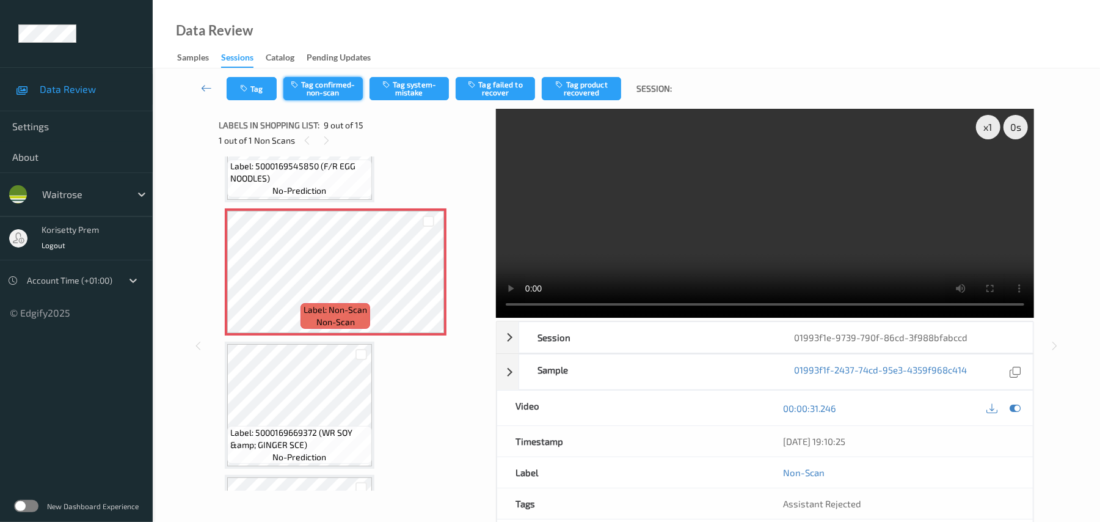
click at [321, 83] on button "Tag confirmed-non-scan" at bounding box center [322, 88] width 79 height 23
click at [344, 100] on div "Tag Tag confirmed-non-scan Tag system-mistake Tag failed to recover Tag product…" at bounding box center [626, 88] width 897 height 40
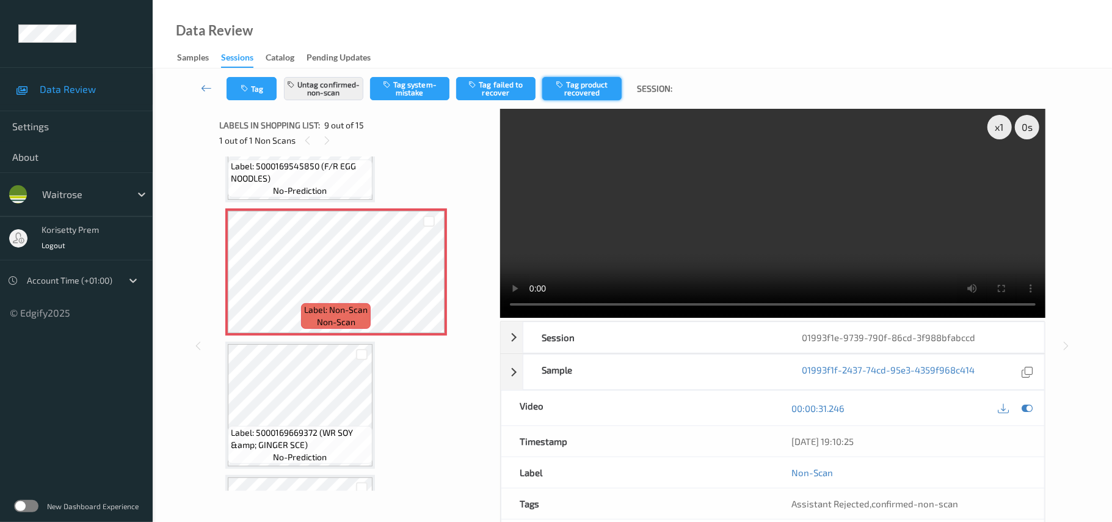
click at [569, 86] on button "Tag product recovered" at bounding box center [581, 88] width 79 height 23
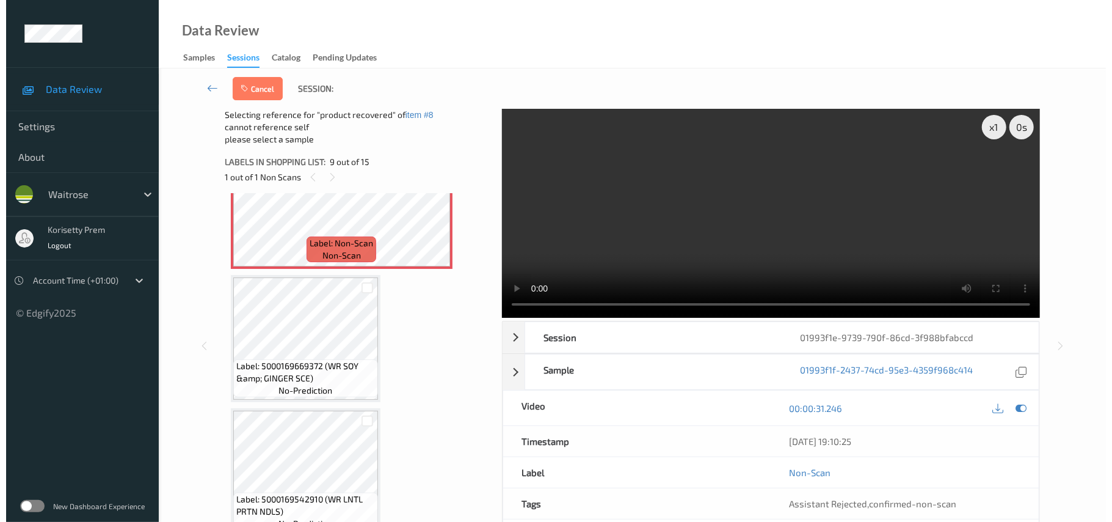
scroll to position [1264, 0]
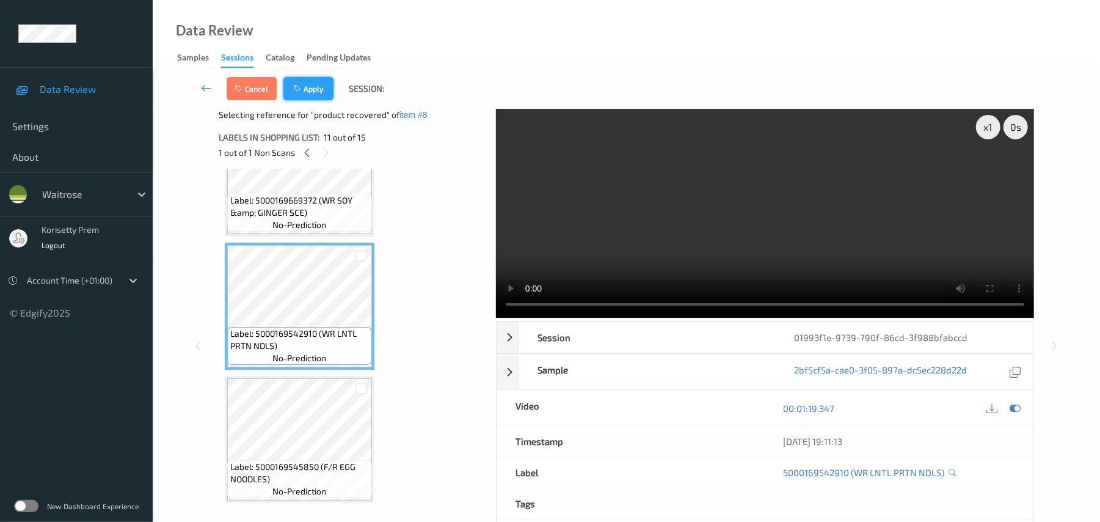
click at [298, 89] on icon "button" at bounding box center [298, 88] width 10 height 9
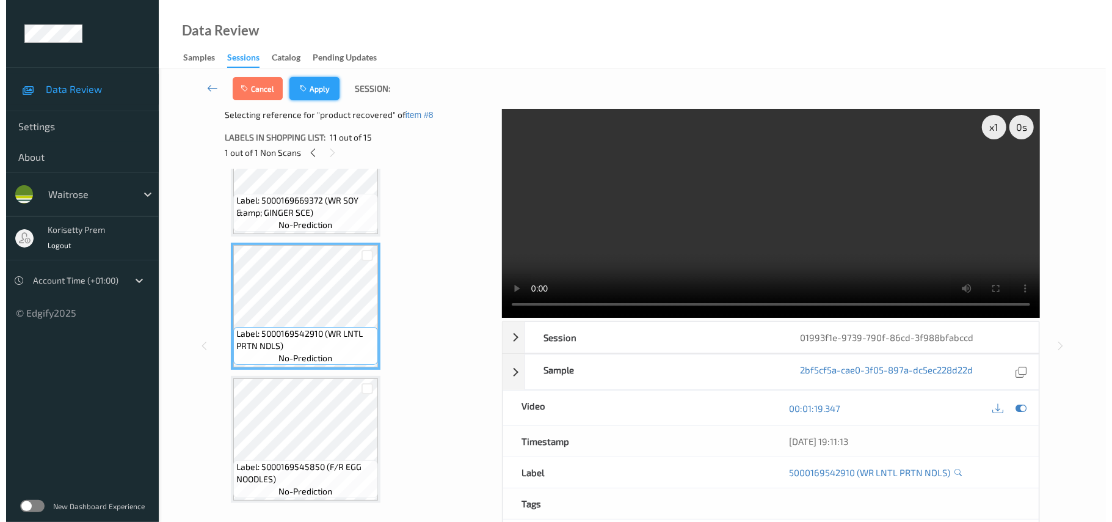
scroll to position [938, 0]
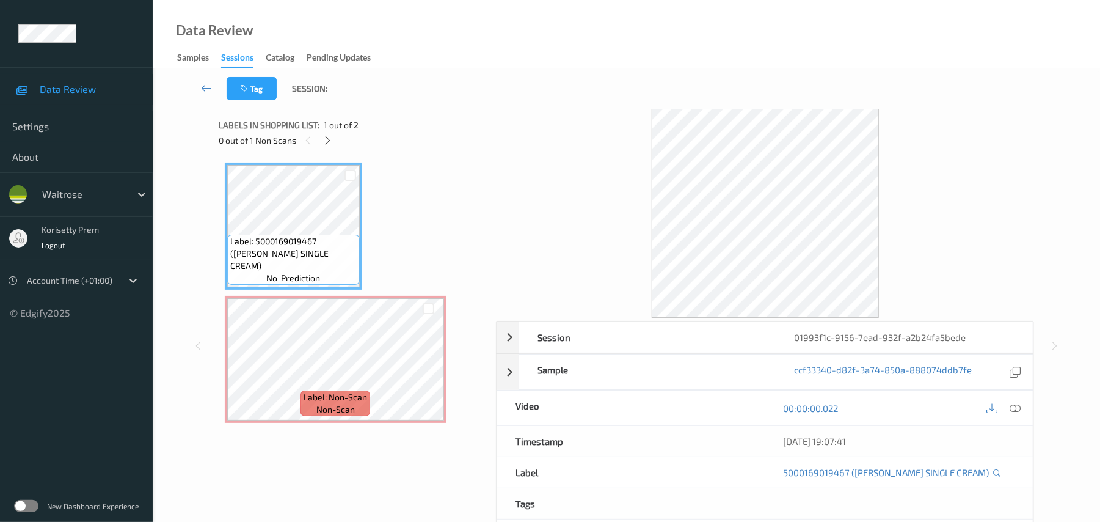
click at [530, 22] on div "Data Review Samples Sessions Catalog Pending Updates" at bounding box center [626, 34] width 947 height 68
click at [428, 365] on icon at bounding box center [428, 369] width 10 height 11
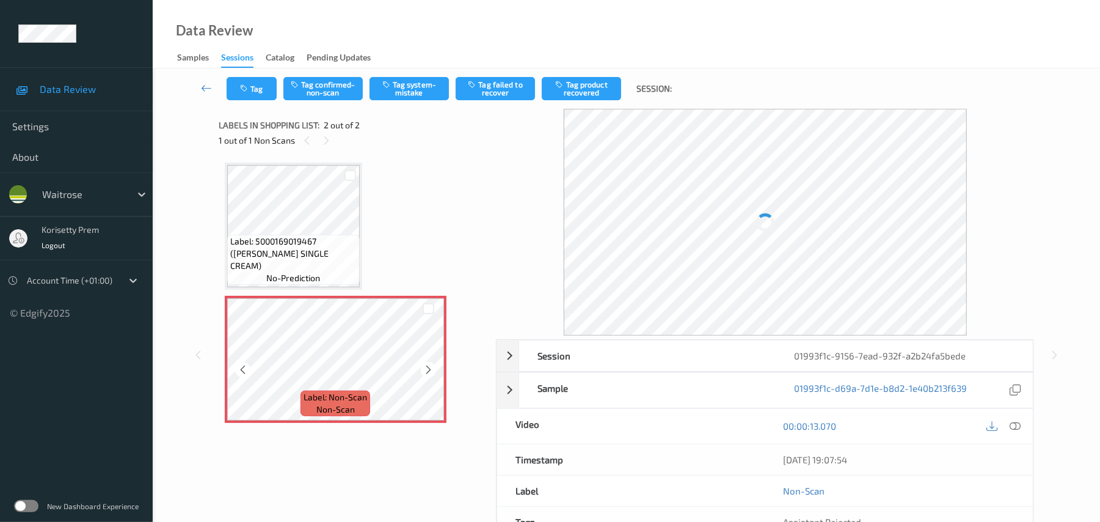
click at [429, 364] on icon at bounding box center [428, 369] width 10 height 11
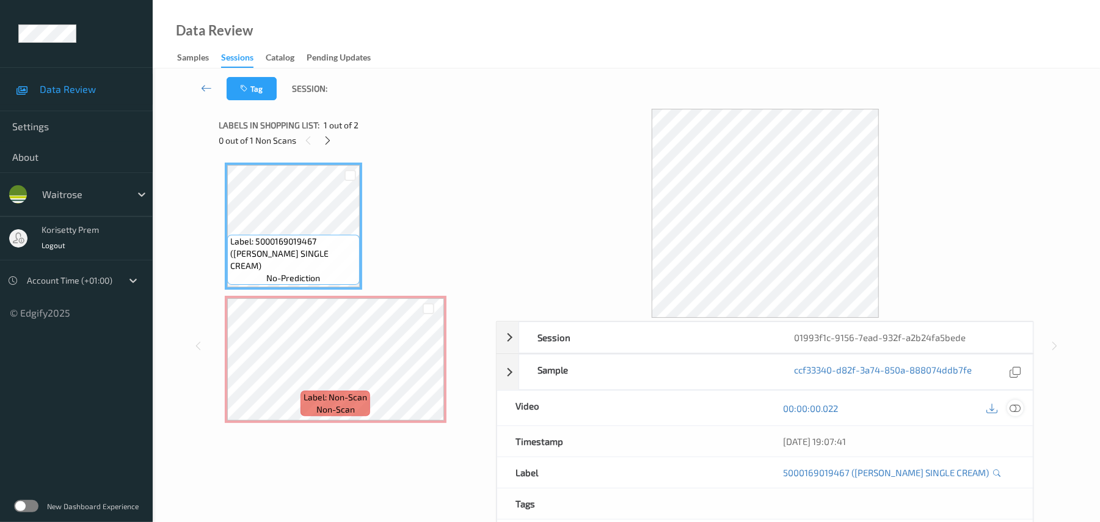
click at [1019, 404] on icon at bounding box center [1015, 408] width 11 height 11
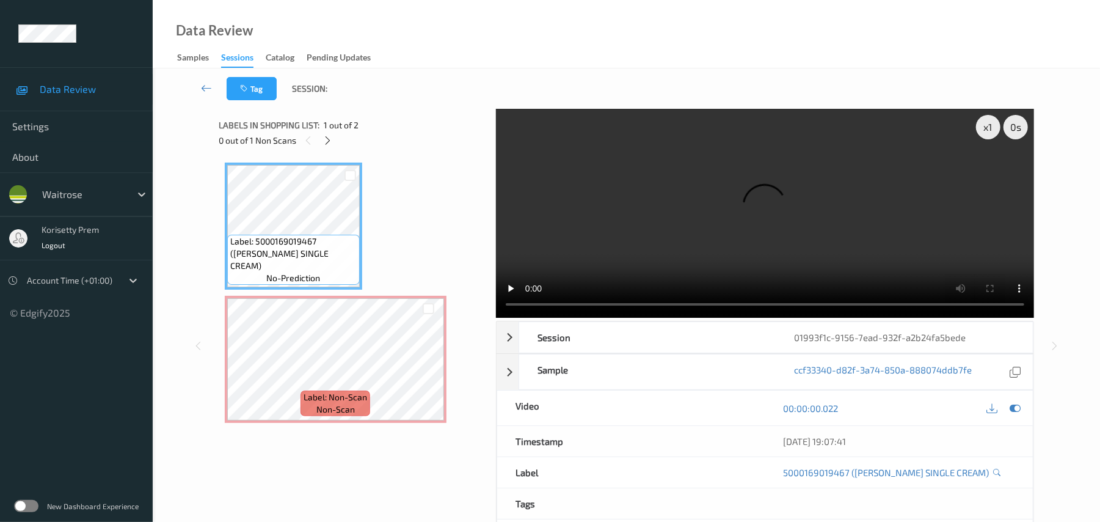
click at [712, 176] on video at bounding box center [765, 213] width 538 height 209
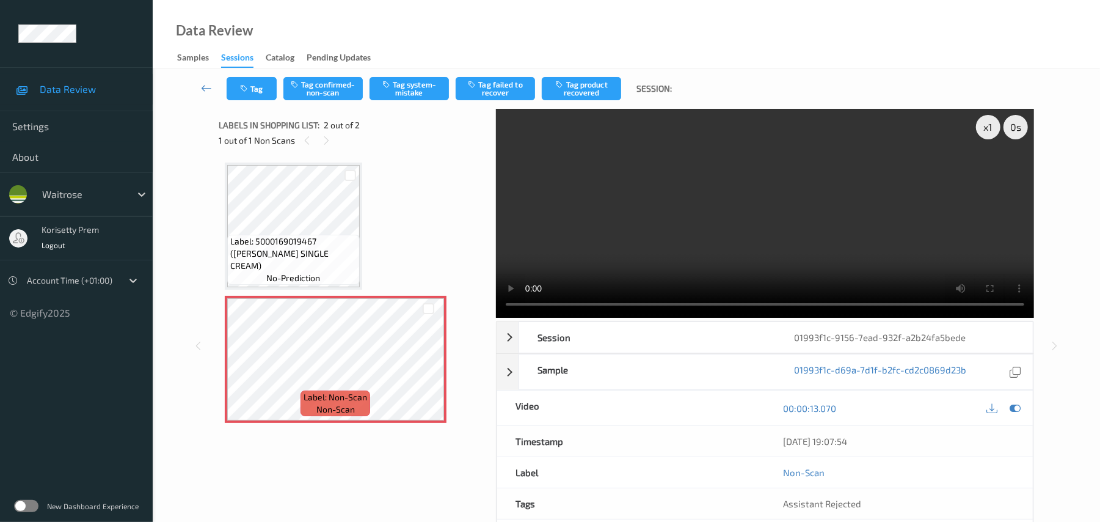
click at [729, 246] on video at bounding box center [765, 213] width 538 height 209
click at [437, 99] on button "Tag system-mistake" at bounding box center [409, 88] width 79 height 23
click at [618, 220] on video at bounding box center [765, 213] width 538 height 209
click at [254, 93] on button "Tag" at bounding box center [252, 88] width 50 height 23
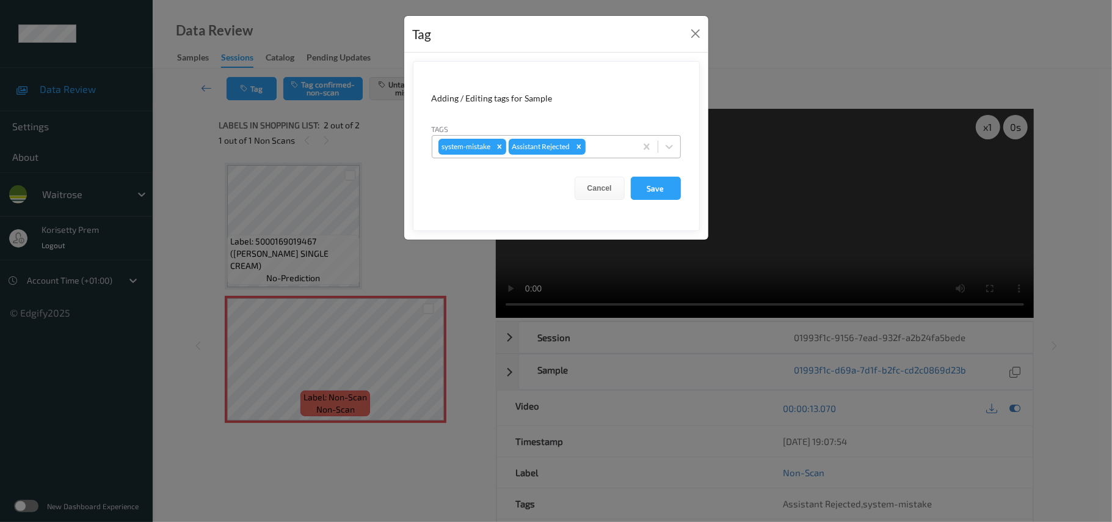
click at [612, 147] on div at bounding box center [609, 146] width 42 height 15
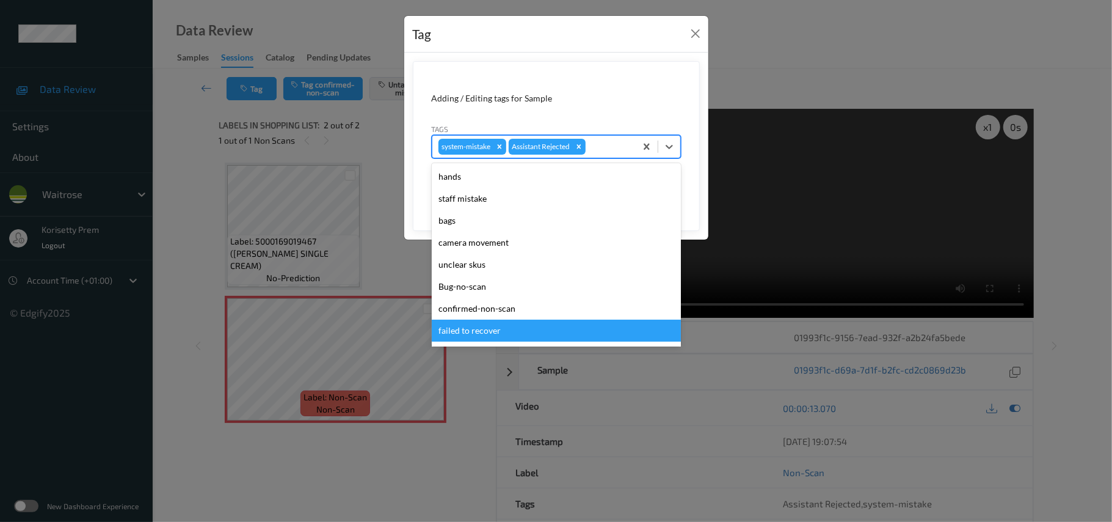
scroll to position [283, 0]
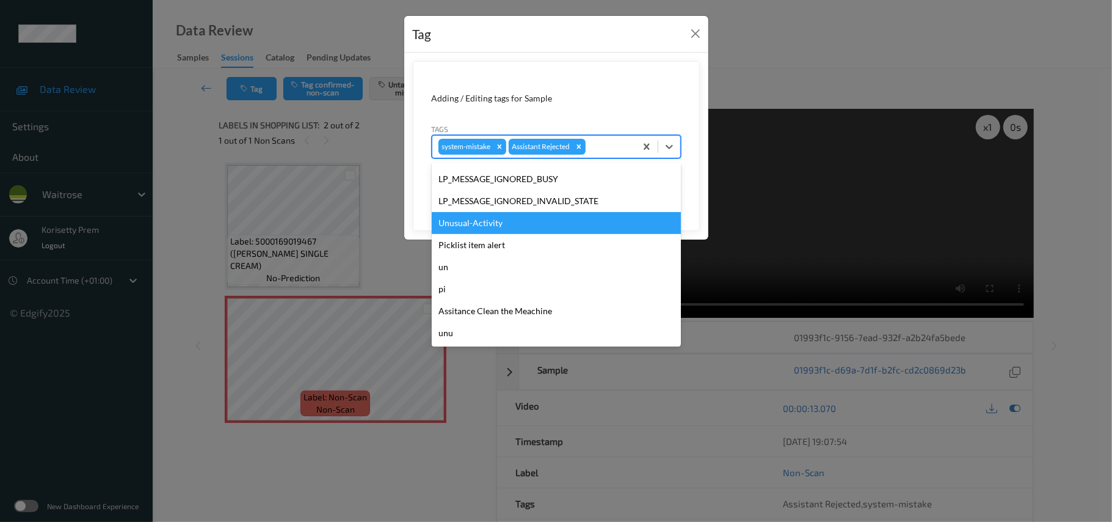
click at [497, 228] on div "Unusual-Activity" at bounding box center [556, 223] width 249 height 22
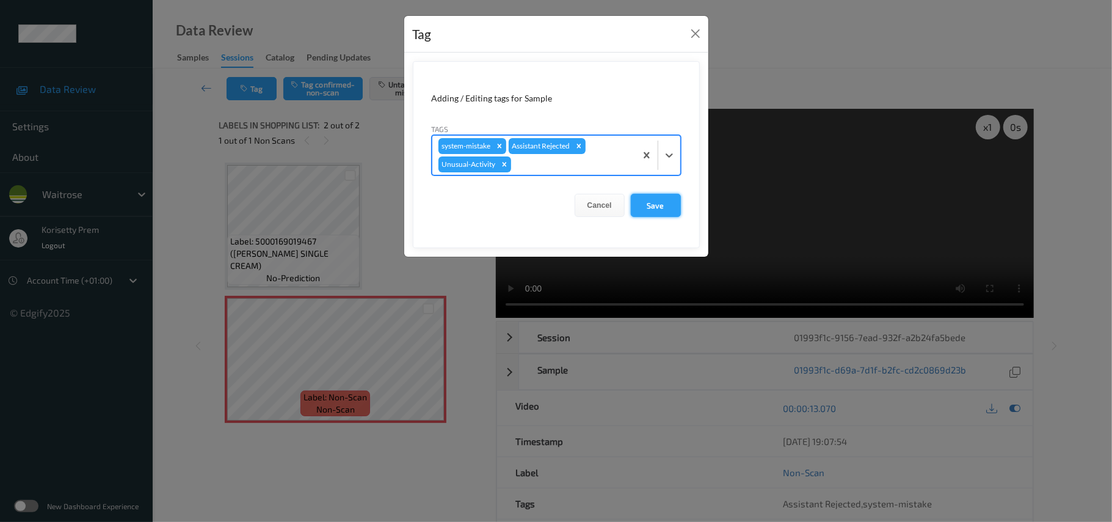
click at [658, 201] on button "Save" at bounding box center [656, 205] width 50 height 23
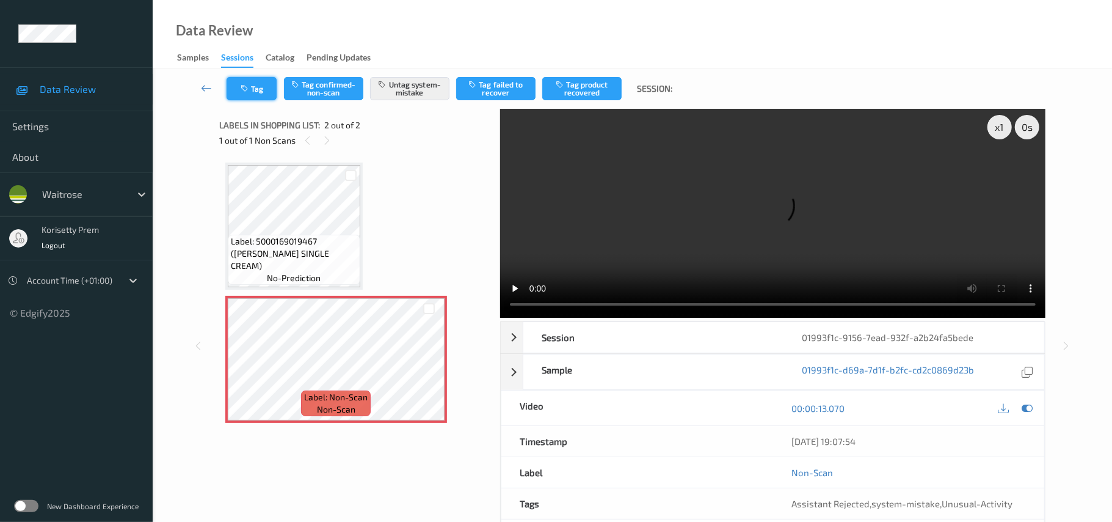
click at [260, 89] on button "Tag" at bounding box center [252, 88] width 50 height 23
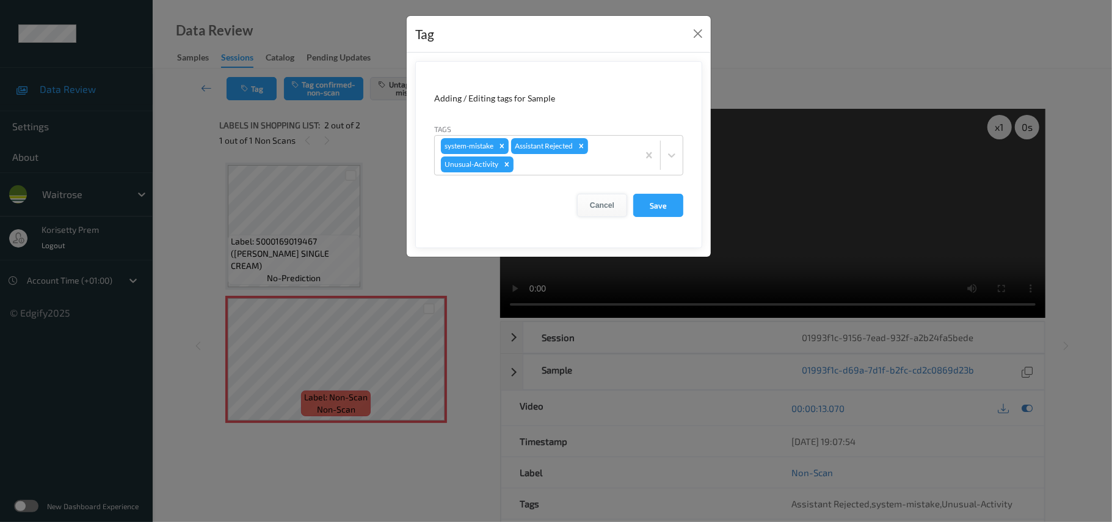
click at [621, 203] on button "Cancel" at bounding box center [602, 205] width 50 height 23
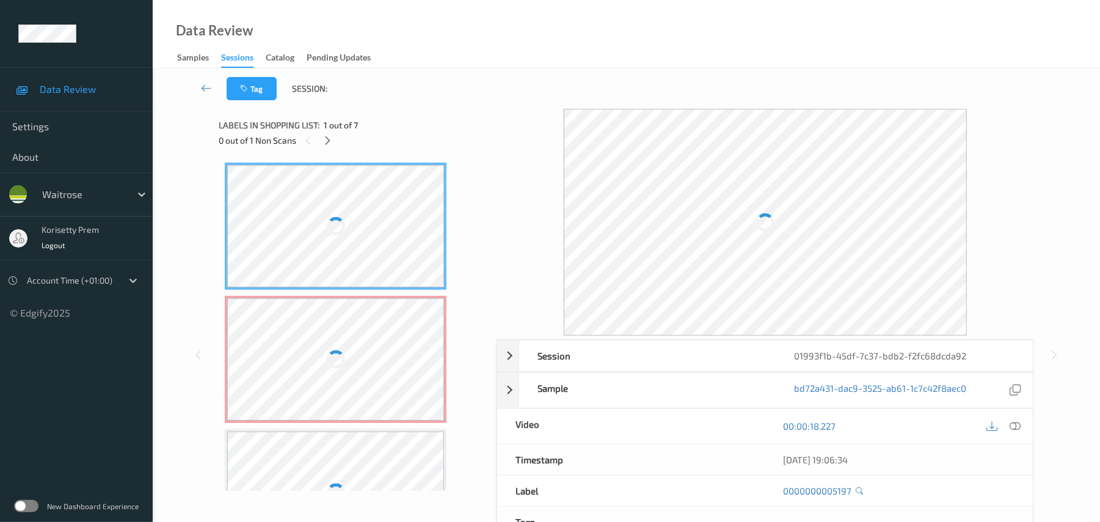
click at [506, 79] on div "Tag Session:" at bounding box center [626, 88] width 897 height 40
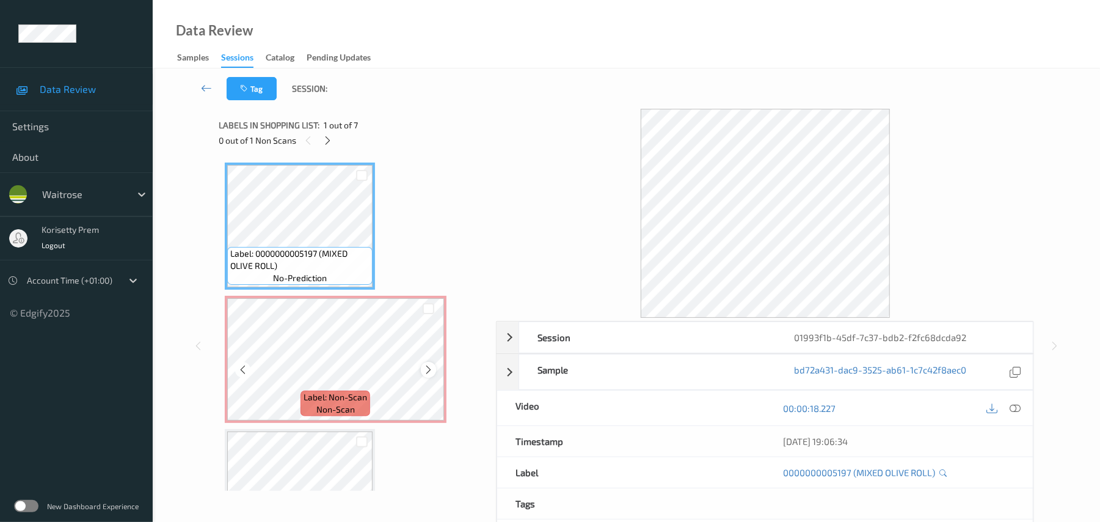
click at [429, 370] on icon at bounding box center [428, 369] width 10 height 11
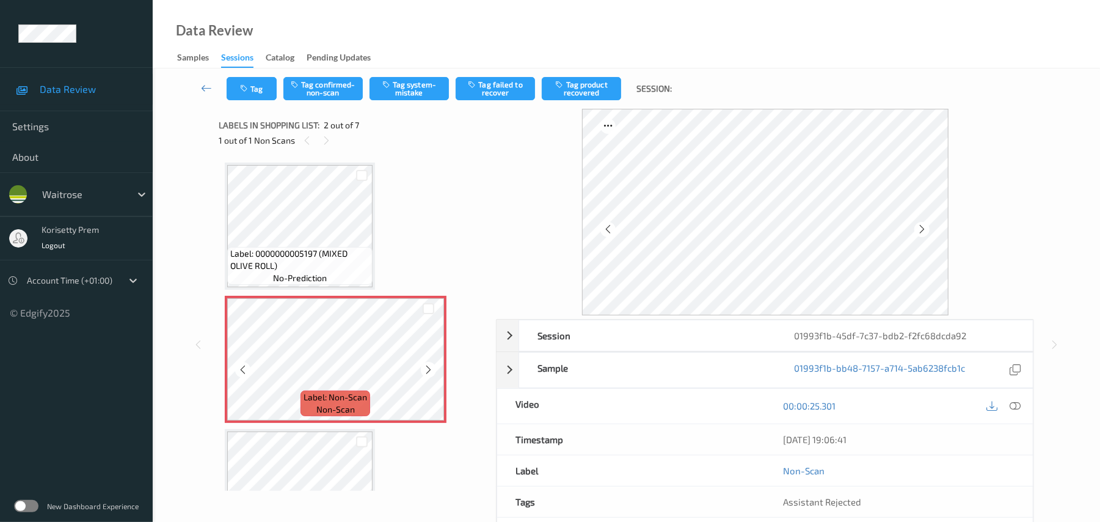
click at [429, 370] on icon at bounding box center [428, 369] width 10 height 11
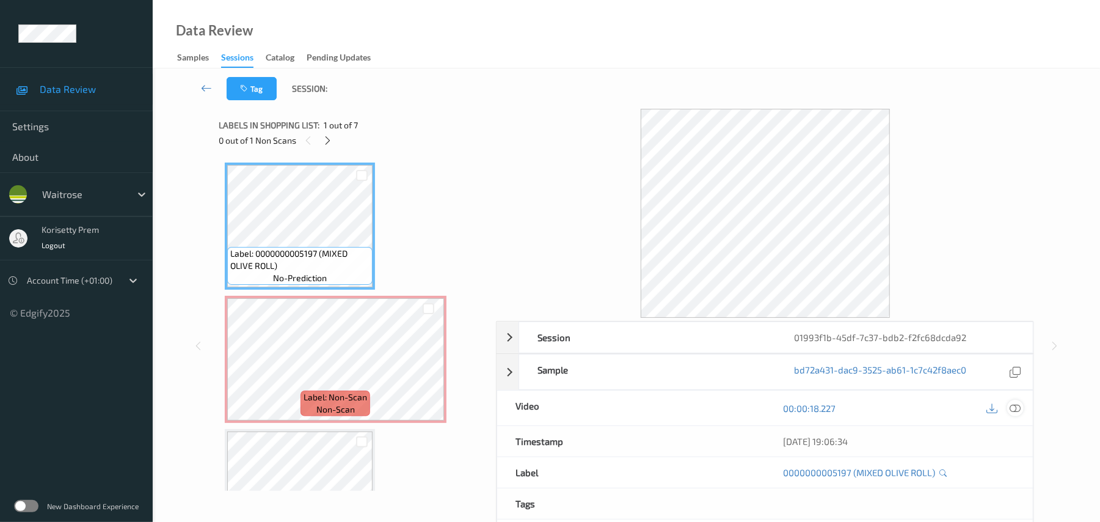
click at [1022, 407] on div at bounding box center [1015, 407] width 16 height 16
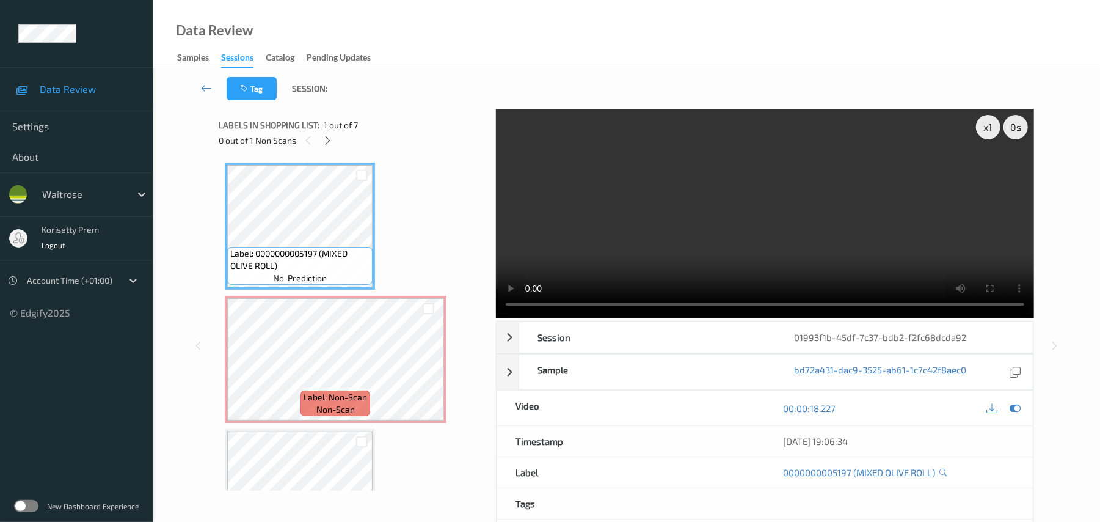
click at [489, 313] on div "x 1 0 s Session 01993f1b-45df-7c37-bdb2-f2fc68dcda92 Session ID 01993f1b-45df-7…" at bounding box center [626, 345] width 815 height 473
click at [508, 311] on video at bounding box center [765, 213] width 538 height 209
click at [817, 187] on video at bounding box center [765, 213] width 538 height 209
click at [614, 228] on video at bounding box center [765, 213] width 538 height 209
click at [536, 172] on video at bounding box center [765, 213] width 538 height 209
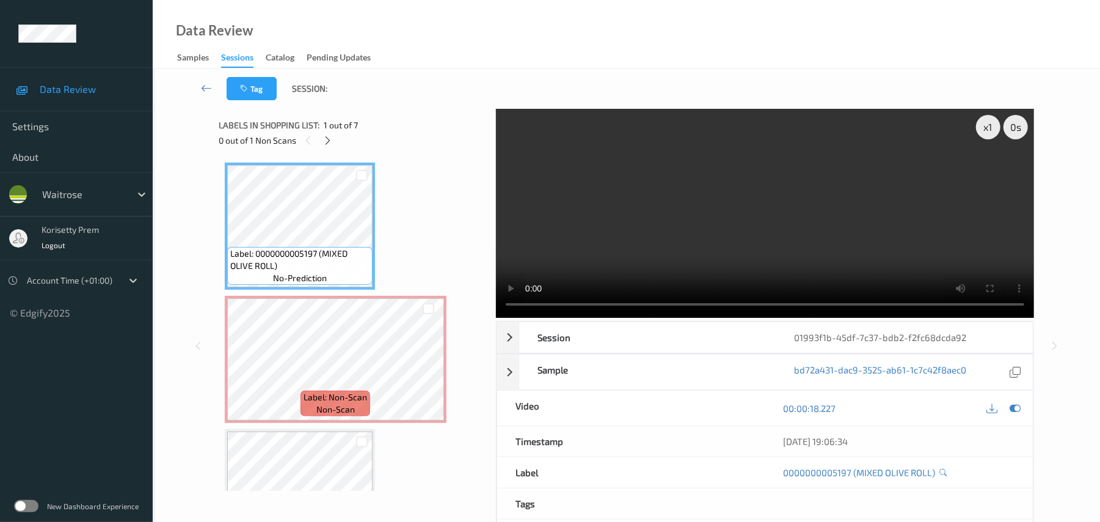
click at [611, 222] on video at bounding box center [765, 213] width 538 height 209
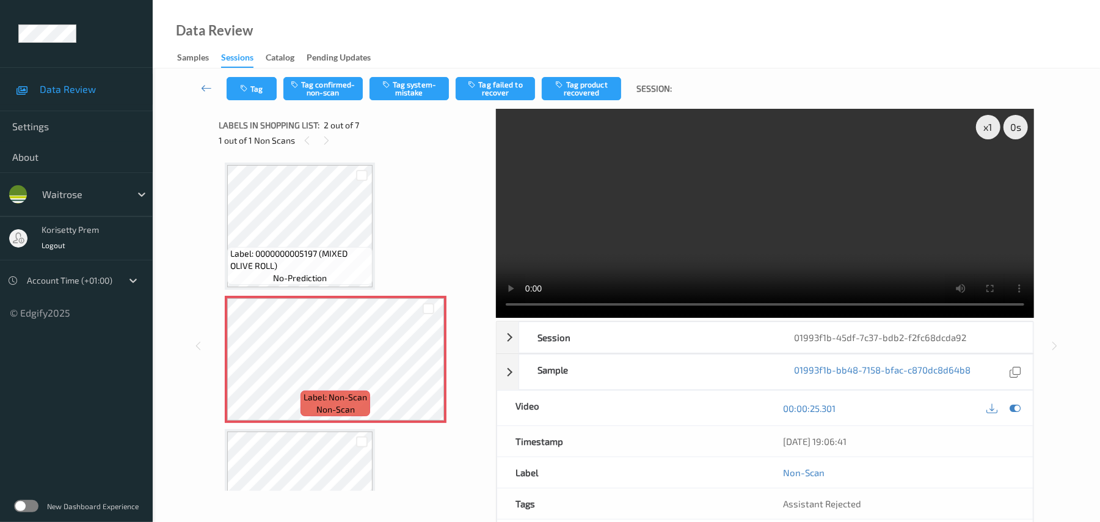
click at [704, 221] on video at bounding box center [765, 213] width 538 height 209
click at [668, 211] on video at bounding box center [765, 213] width 538 height 209
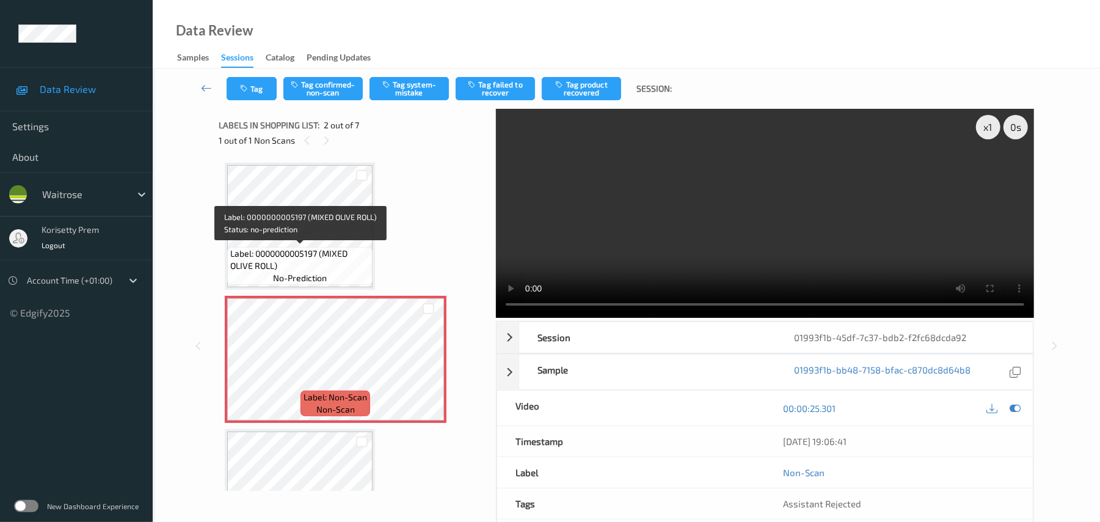
click at [303, 262] on span "Label: 0000000005197 (MIXED OLIVE ROLL)" at bounding box center [299, 259] width 139 height 24
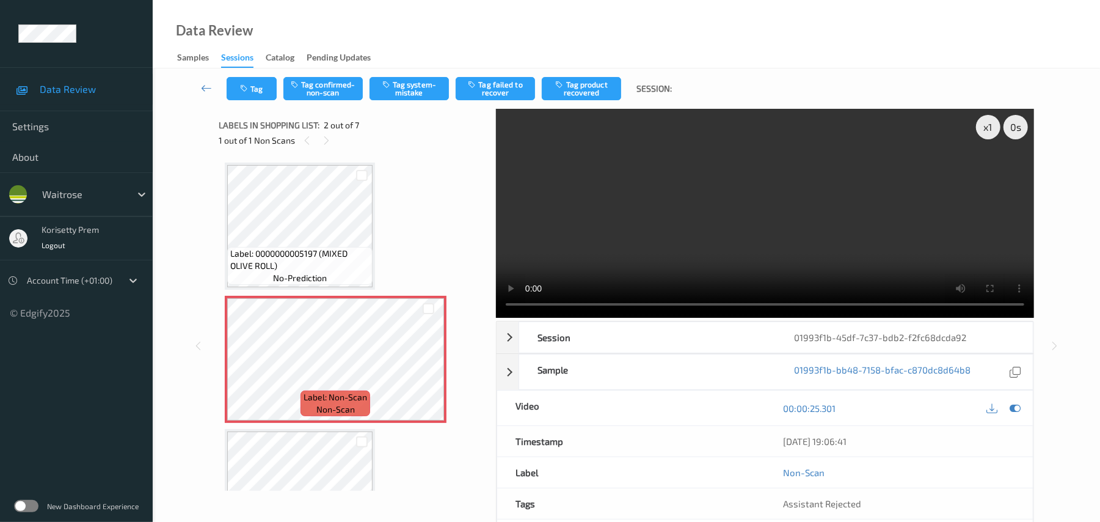
click at [668, 217] on video at bounding box center [765, 213] width 538 height 209
click at [432, 370] on div at bounding box center [428, 369] width 15 height 15
click at [432, 372] on icon at bounding box center [428, 369] width 10 height 11
click at [426, 368] on icon at bounding box center [428, 369] width 10 height 11
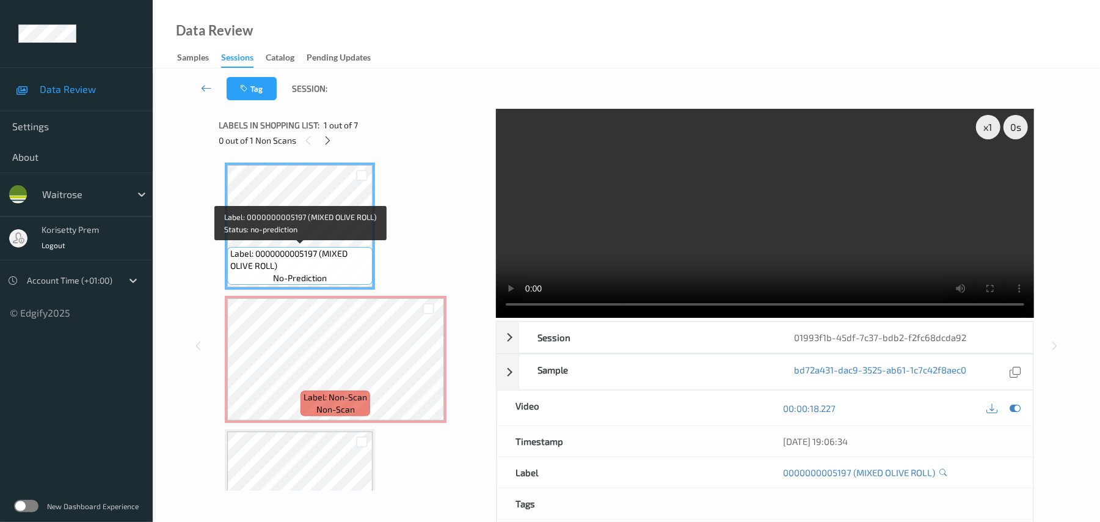
click at [589, 259] on video at bounding box center [765, 213] width 538 height 209
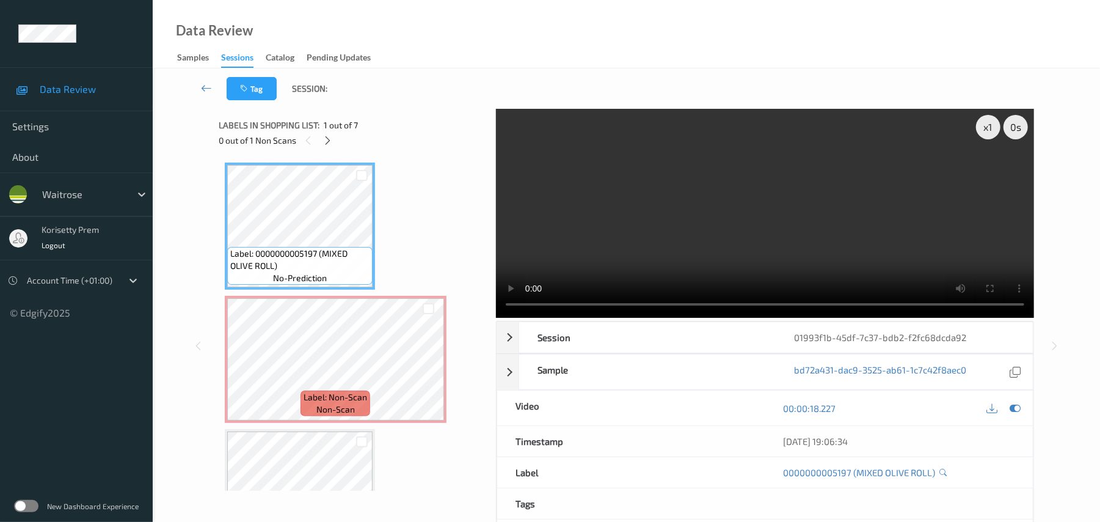
click at [734, 216] on video at bounding box center [765, 213] width 538 height 209
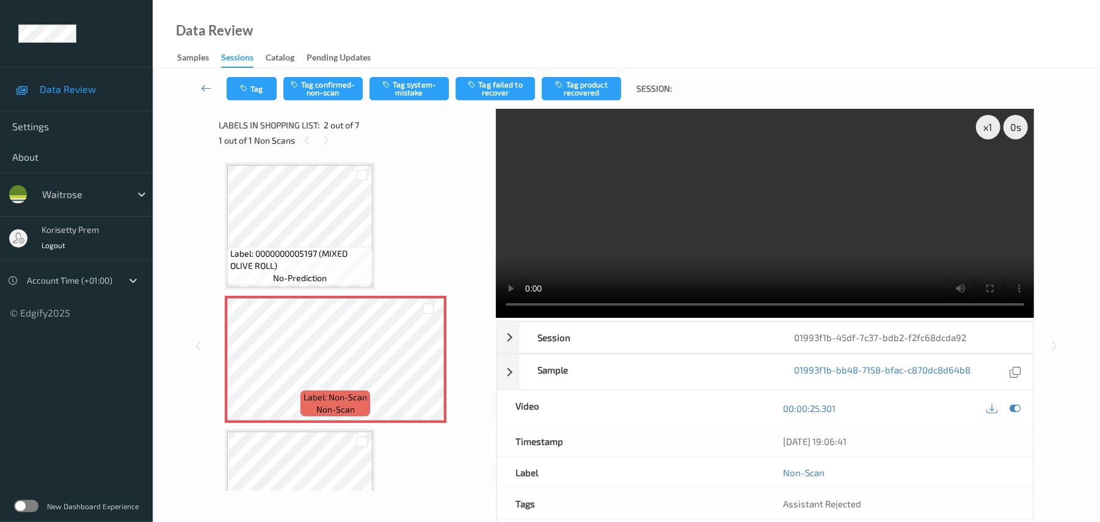
click at [421, 107] on div "Tag Tag confirmed-non-scan Tag system-mistake Tag failed to recover Tag product…" at bounding box center [626, 88] width 897 height 40
click at [423, 90] on button "Tag system-mistake" at bounding box center [409, 88] width 79 height 23
click at [250, 98] on button "Tag" at bounding box center [252, 88] width 50 height 23
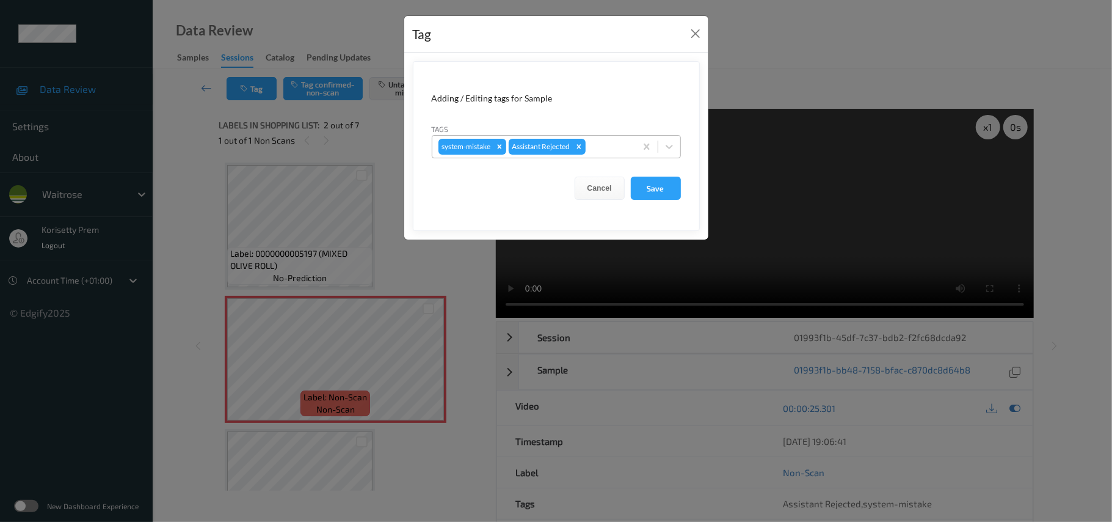
click at [621, 152] on div at bounding box center [609, 146] width 42 height 15
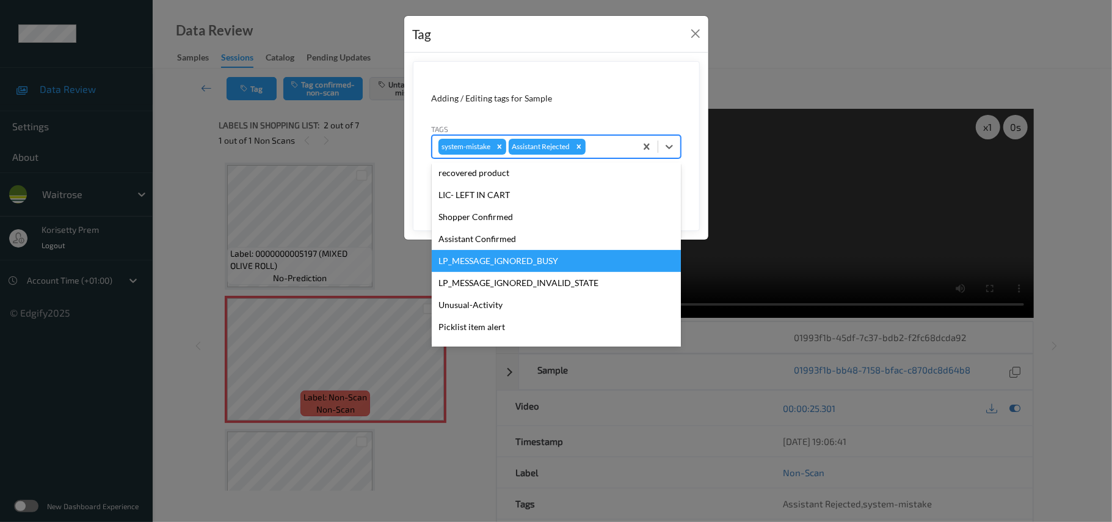
scroll to position [283, 0]
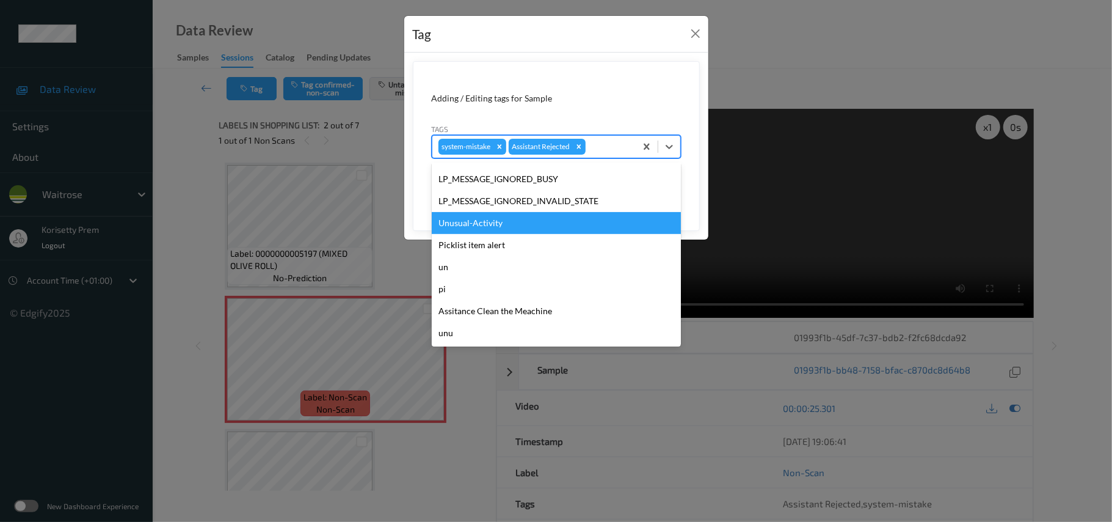
click at [500, 230] on div "Unusual-Activity" at bounding box center [556, 223] width 249 height 22
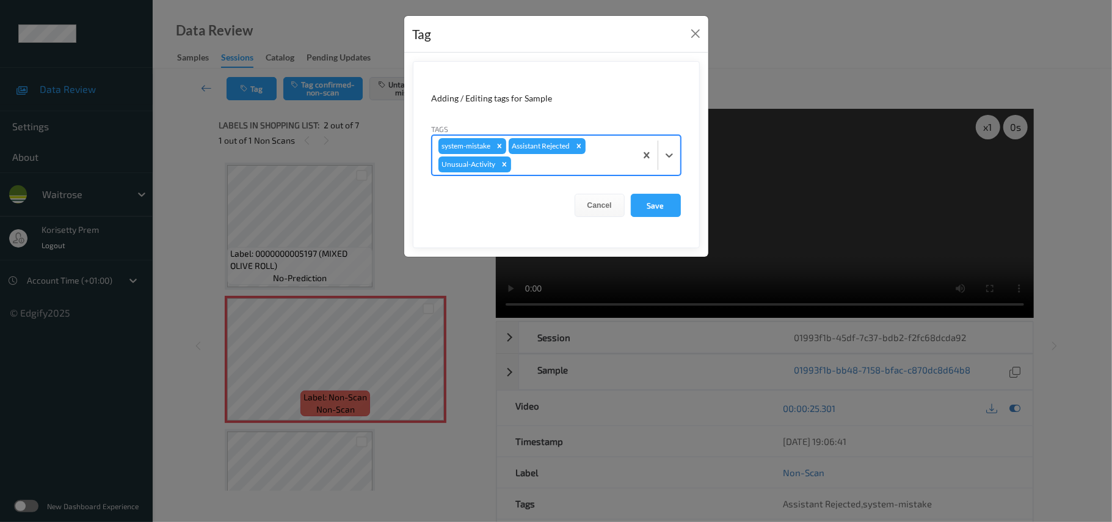
click at [553, 169] on div at bounding box center [572, 164] width 116 height 15
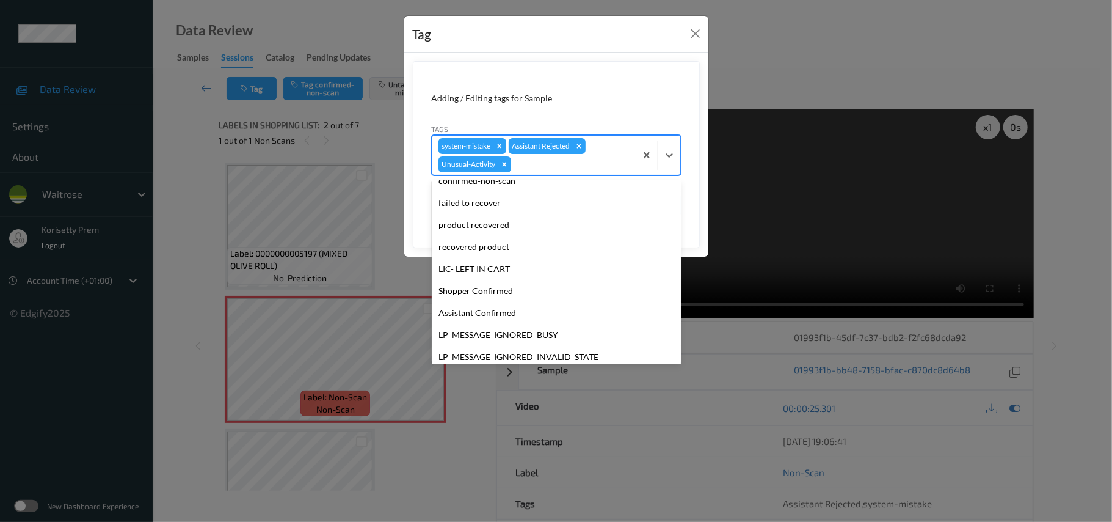
scroll to position [261, 0]
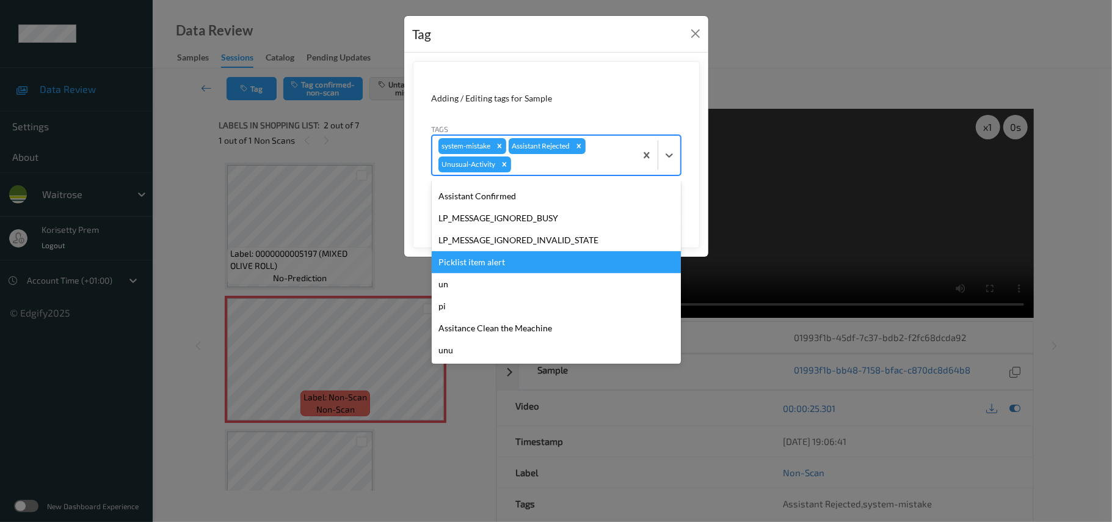
click at [509, 270] on div "Picklist item alert" at bounding box center [556, 262] width 249 height 22
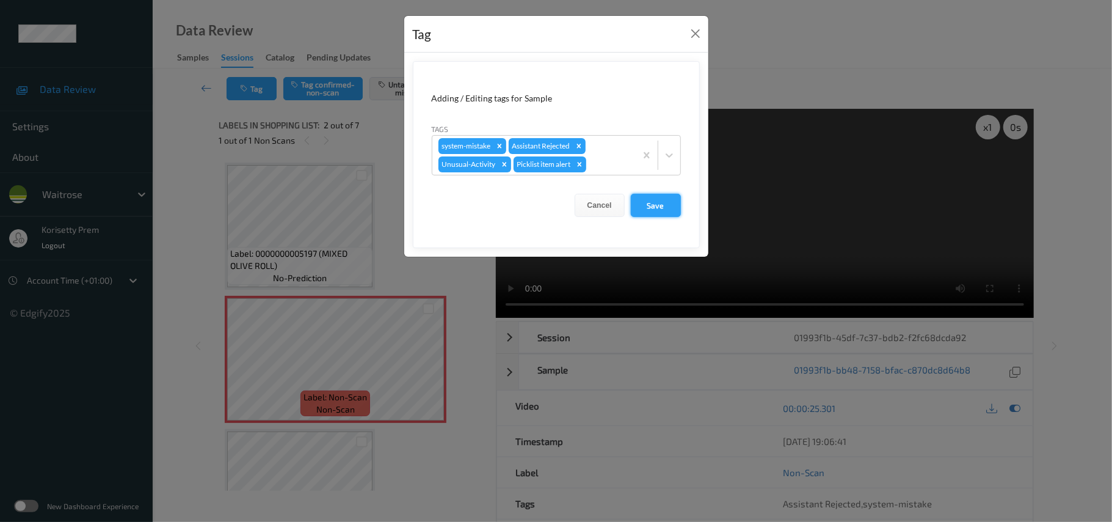
click at [676, 214] on button "Save" at bounding box center [656, 205] width 50 height 23
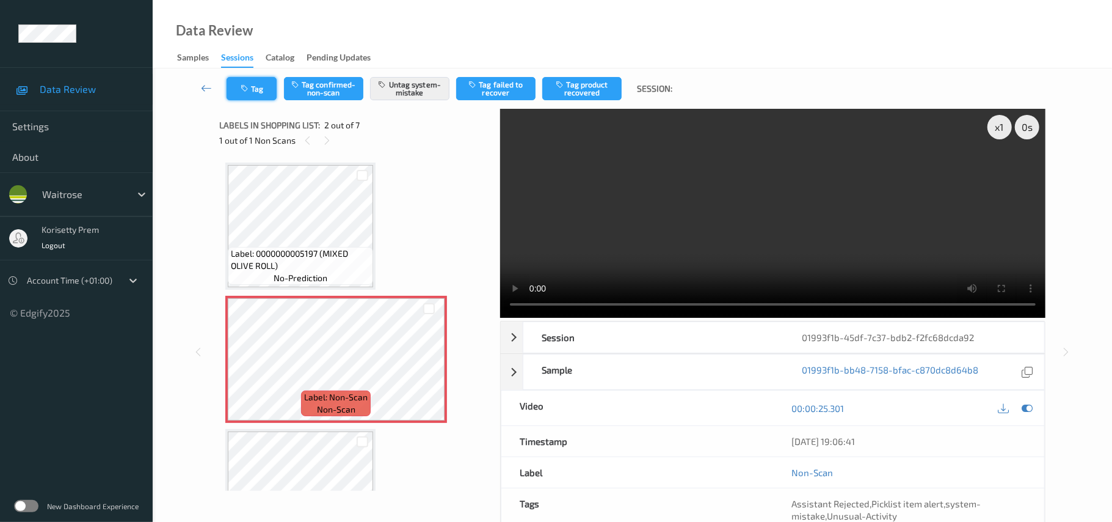
click at [252, 95] on button "Tag" at bounding box center [252, 88] width 50 height 23
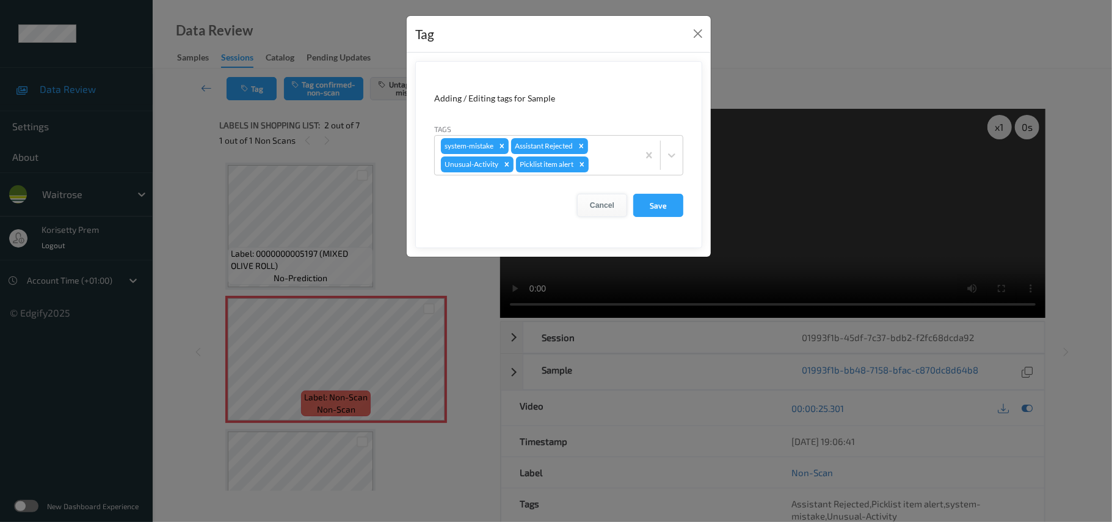
click at [603, 206] on button "Cancel" at bounding box center [602, 205] width 50 height 23
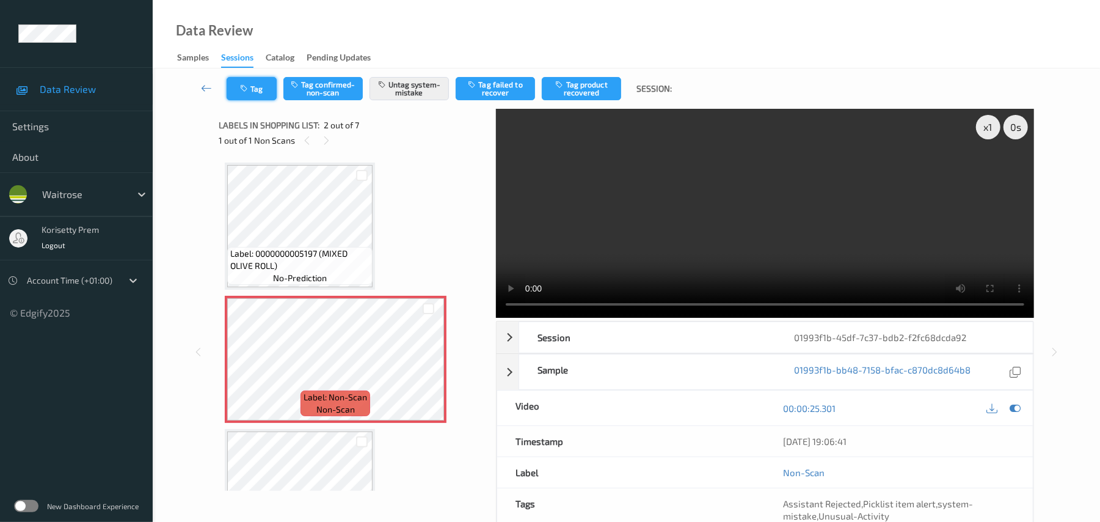
click at [265, 94] on button "Tag" at bounding box center [252, 88] width 50 height 23
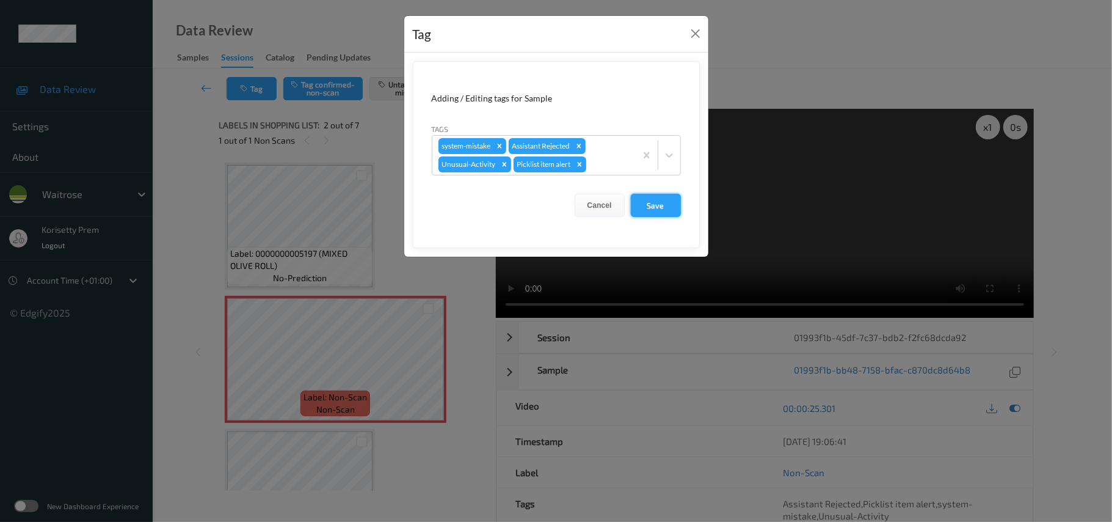
click at [675, 213] on button "Save" at bounding box center [656, 205] width 50 height 23
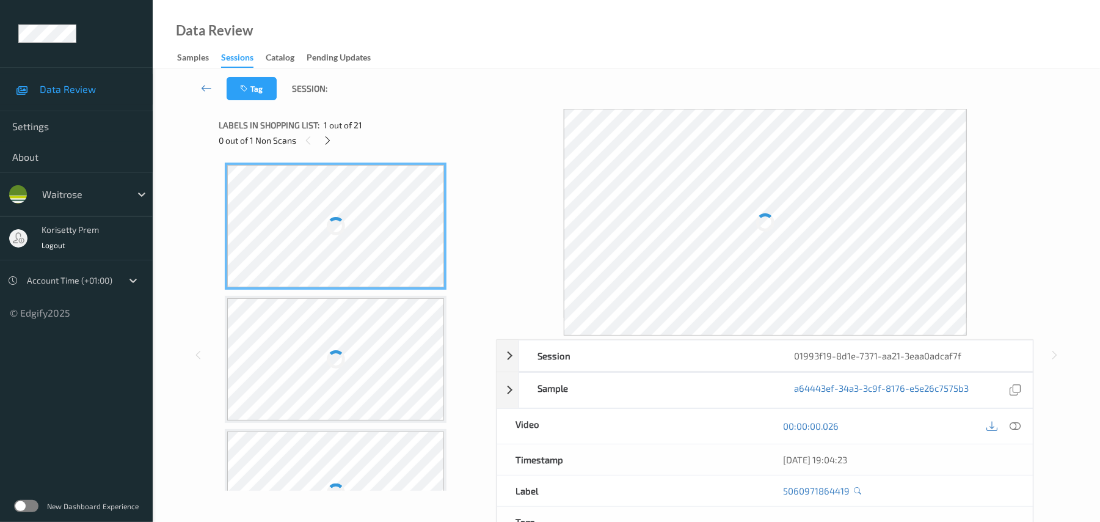
click at [489, 49] on div "Data Review Samples Sessions Catalog Pending Updates" at bounding box center [626, 34] width 947 height 68
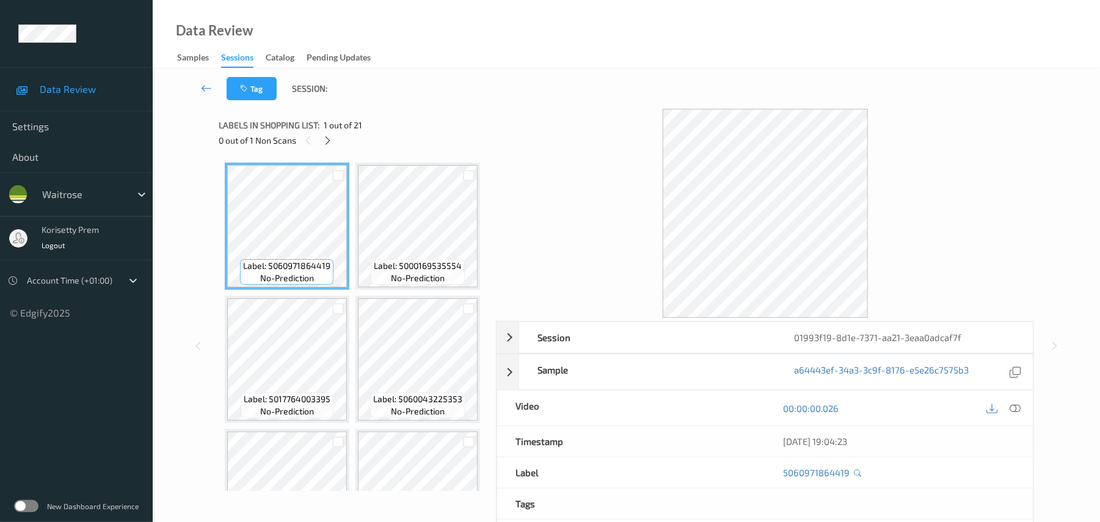
click at [553, 140] on div at bounding box center [765, 213] width 538 height 209
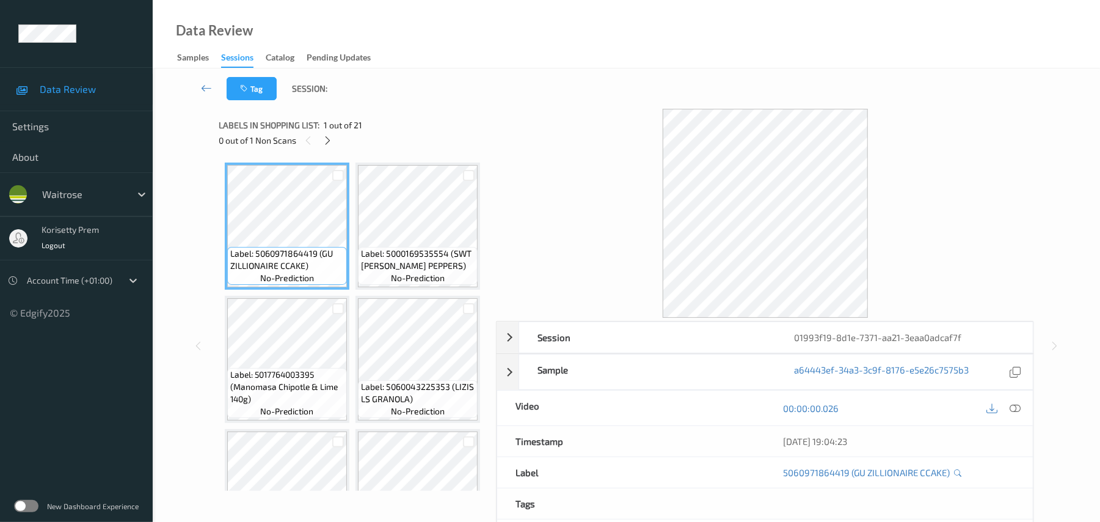
click at [570, 49] on div "Data Review Samples Sessions Catalog Pending Updates" at bounding box center [626, 34] width 947 height 68
click at [335, 140] on div at bounding box center [327, 140] width 15 height 15
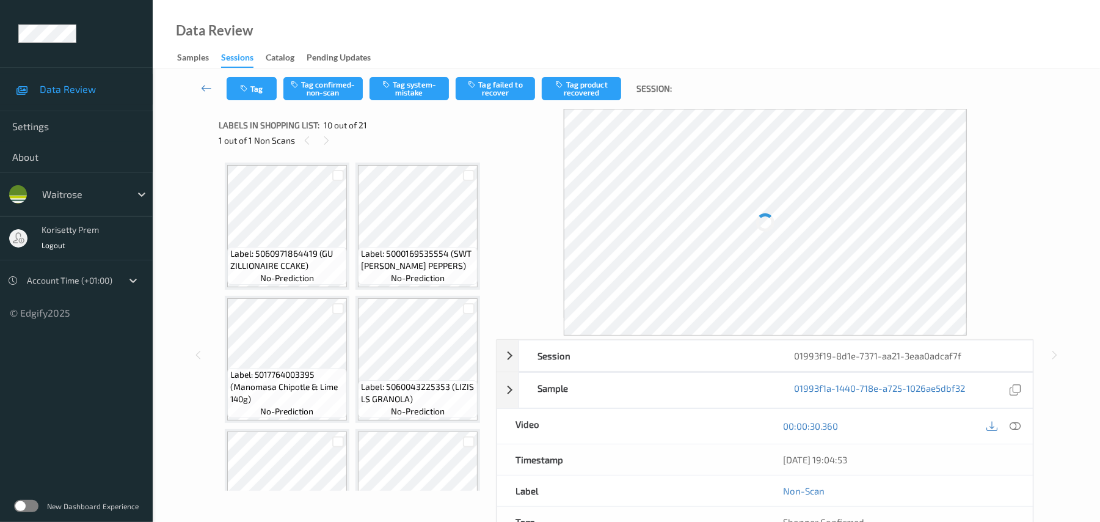
scroll to position [1071, 0]
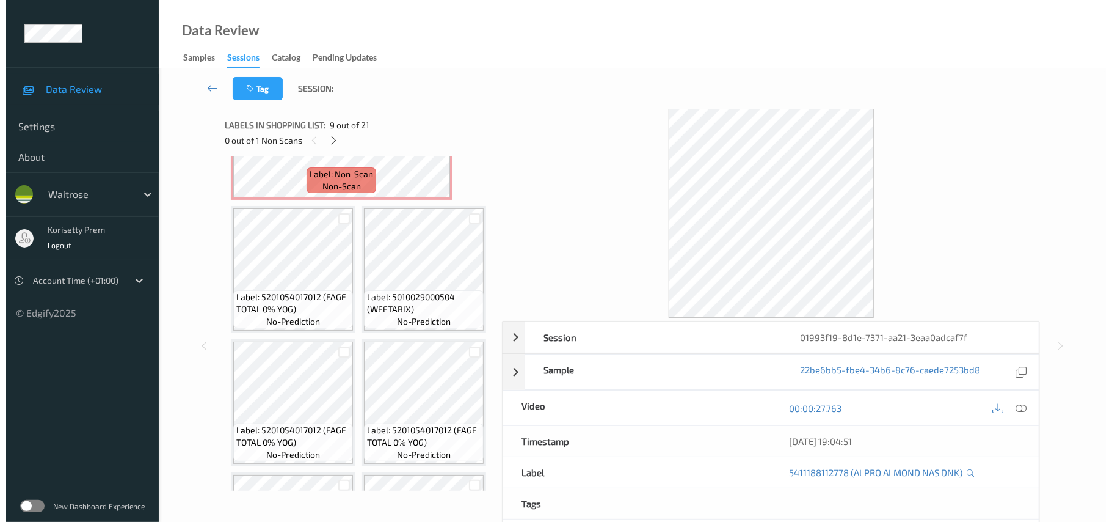
scroll to position [746, 0]
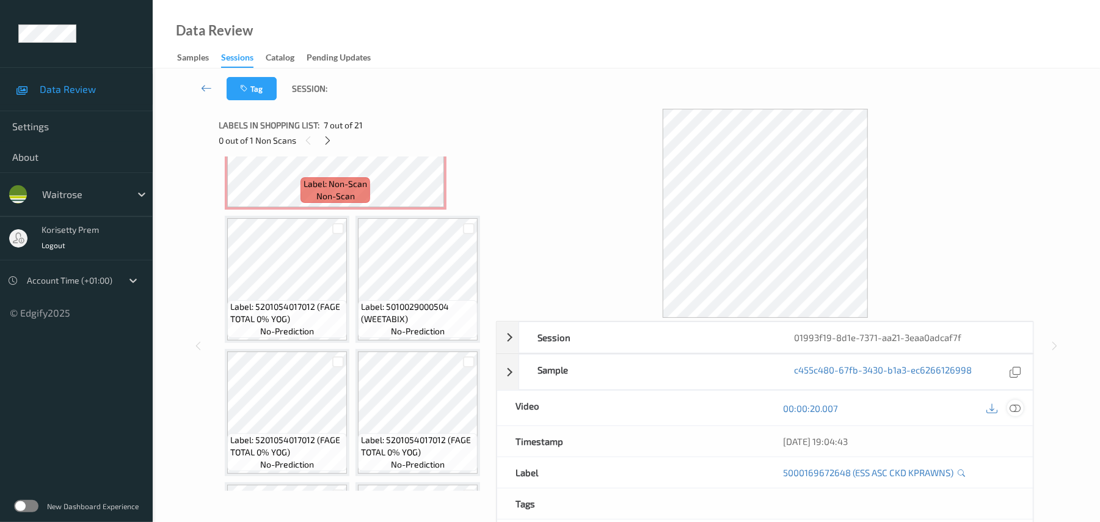
click at [1019, 412] on icon at bounding box center [1015, 408] width 11 height 11
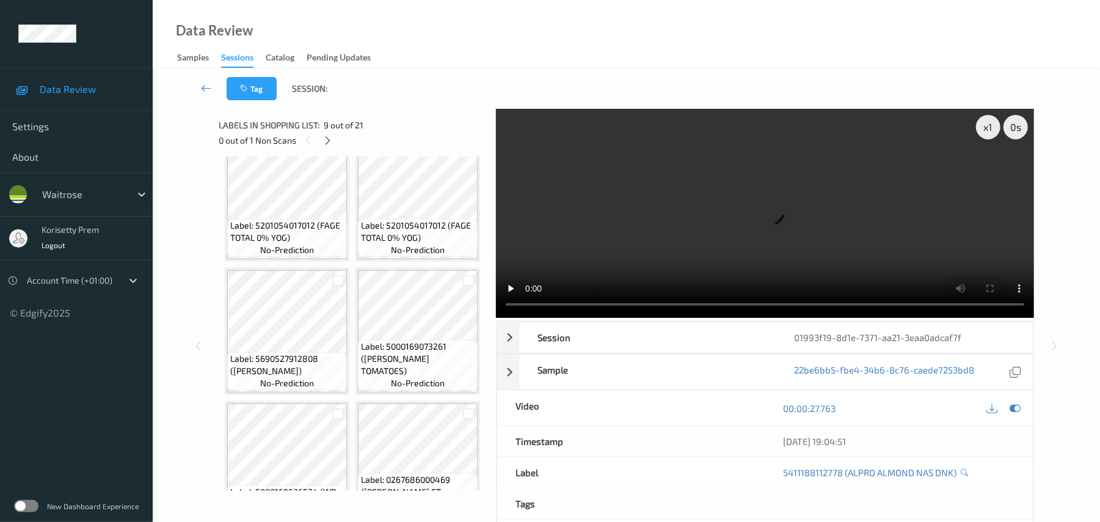
scroll to position [920, 0]
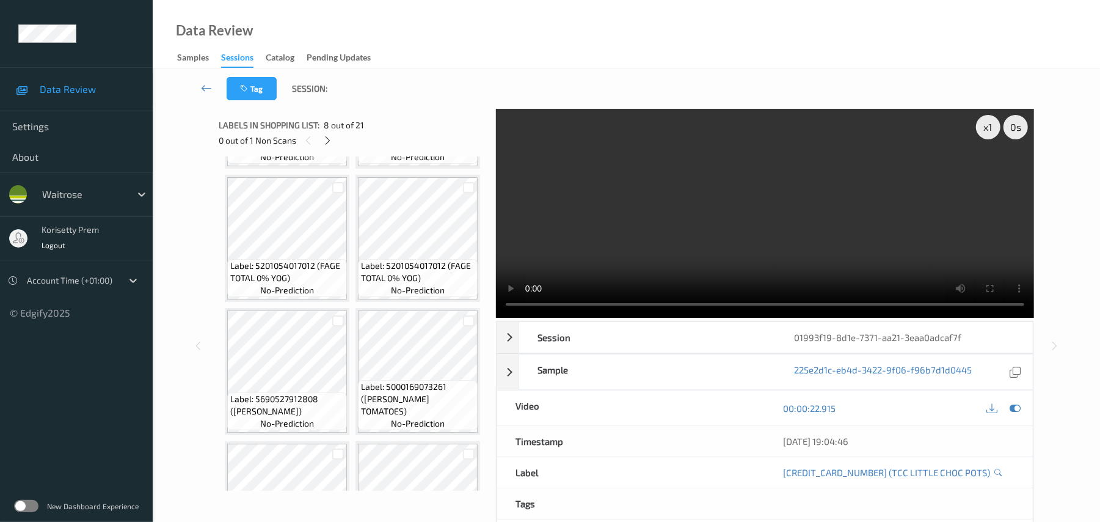
click at [905, 213] on video at bounding box center [765, 213] width 538 height 209
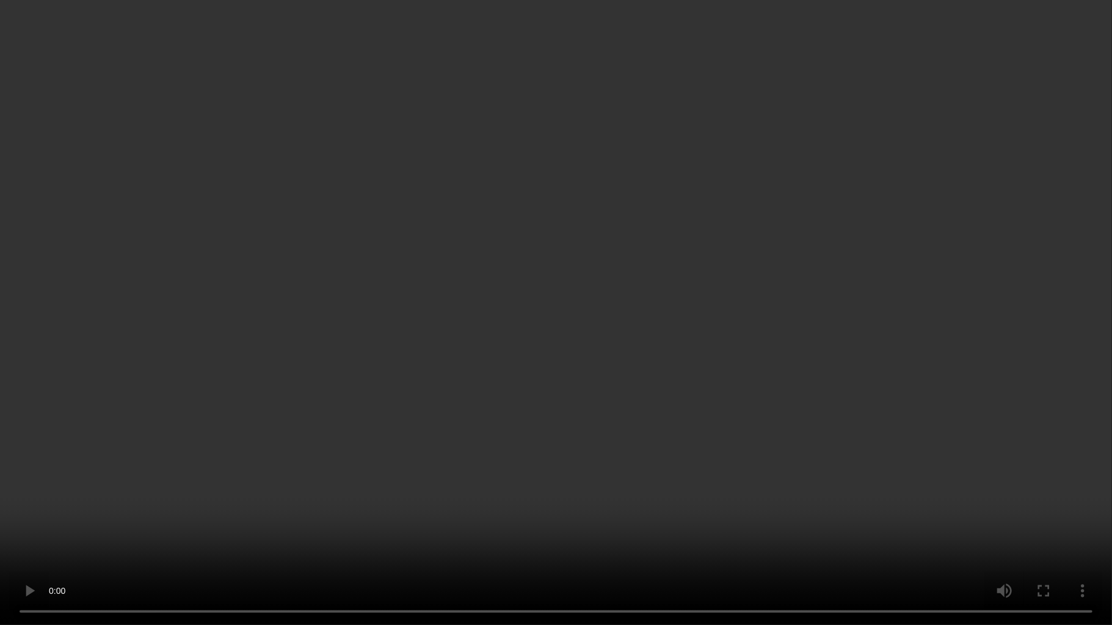
click at [409, 329] on video at bounding box center [556, 312] width 1112 height 625
click at [389, 397] on video at bounding box center [556, 312] width 1112 height 625
click at [611, 380] on video at bounding box center [556, 312] width 1112 height 625
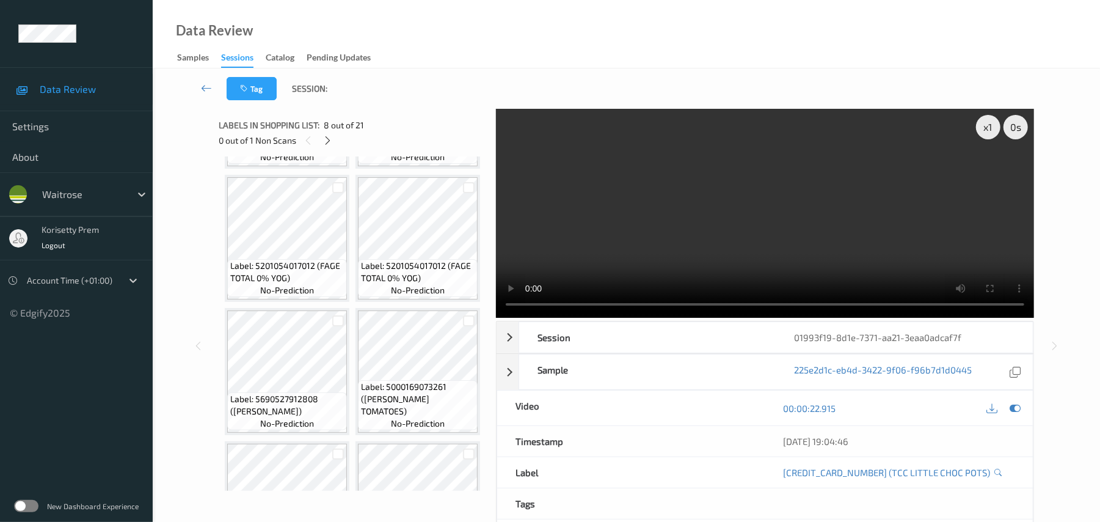
click at [682, 202] on video at bounding box center [765, 213] width 538 height 209
click at [650, 233] on video at bounding box center [765, 213] width 538 height 209
click at [668, 242] on video at bounding box center [765, 213] width 538 height 209
click at [1014, 408] on icon at bounding box center [1015, 408] width 11 height 11
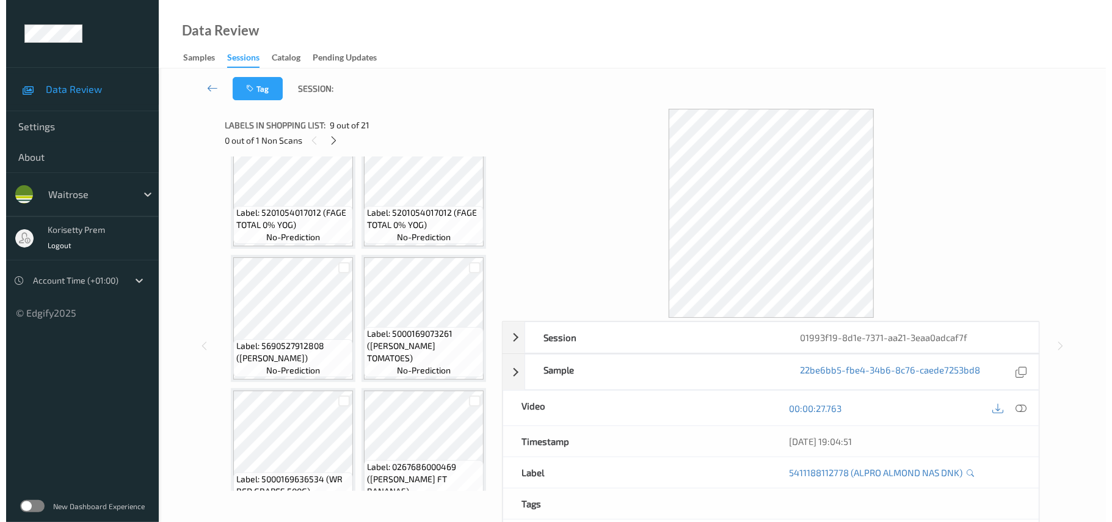
scroll to position [1002, 0]
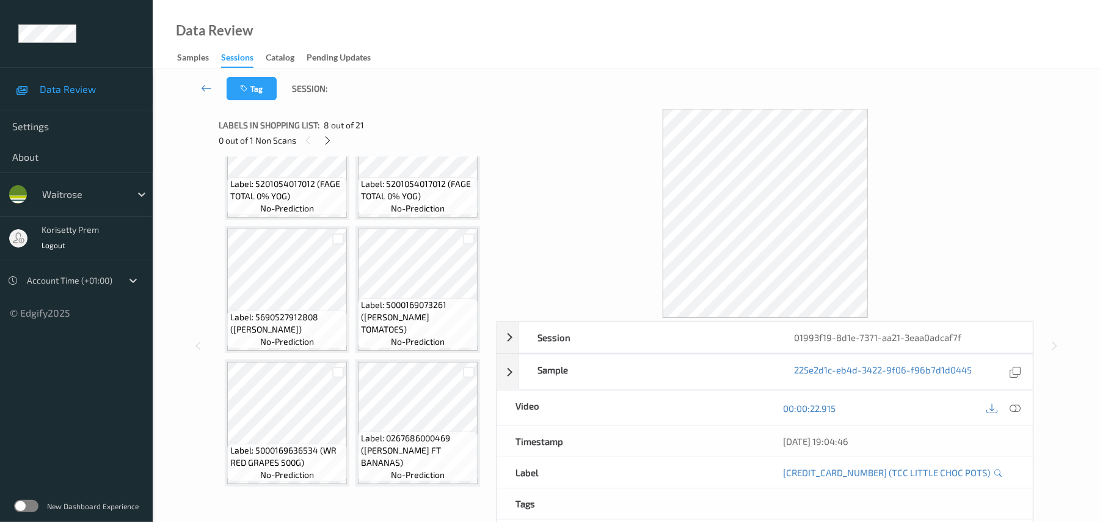
click at [1005, 413] on div at bounding box center [1004, 407] width 40 height 16
click at [1026, 413] on div "00:00:22.915" at bounding box center [899, 407] width 268 height 35
click at [1019, 410] on icon at bounding box center [1015, 408] width 11 height 11
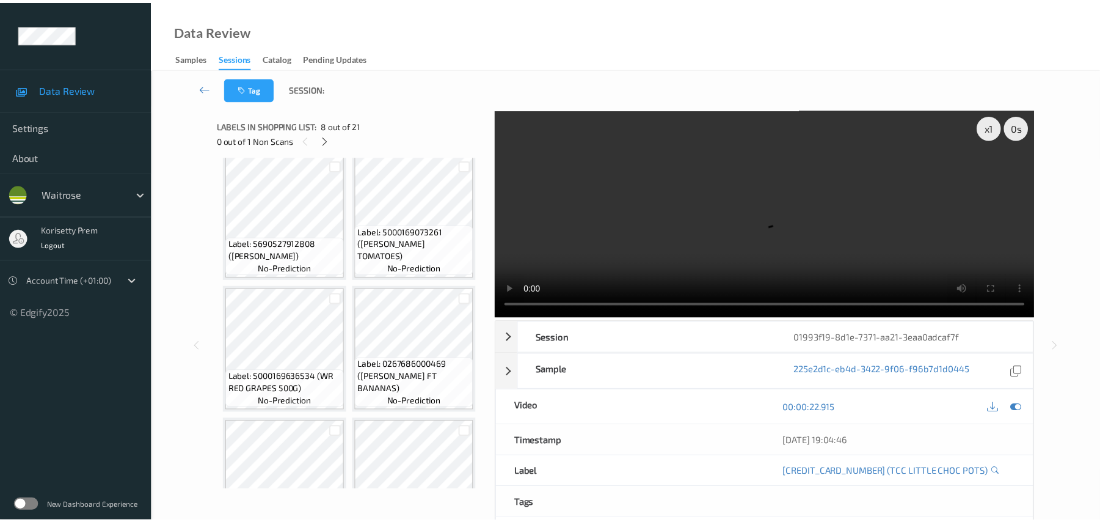
scroll to position [1164, 0]
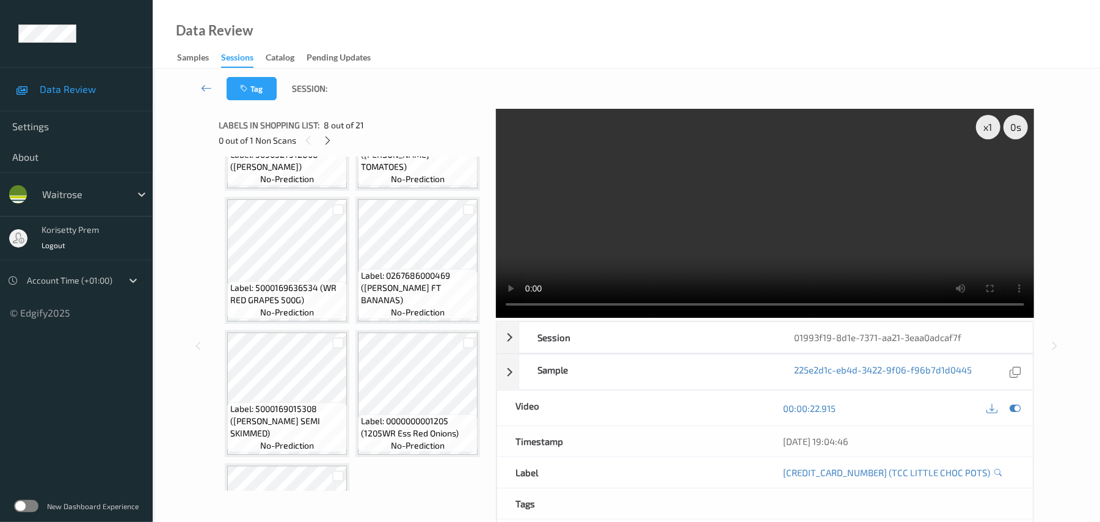
click at [673, 208] on video at bounding box center [765, 213] width 538 height 209
click at [660, 224] on video at bounding box center [765, 213] width 538 height 209
click at [630, 219] on video at bounding box center [765, 213] width 538 height 209
click at [790, 228] on video at bounding box center [765, 213] width 538 height 209
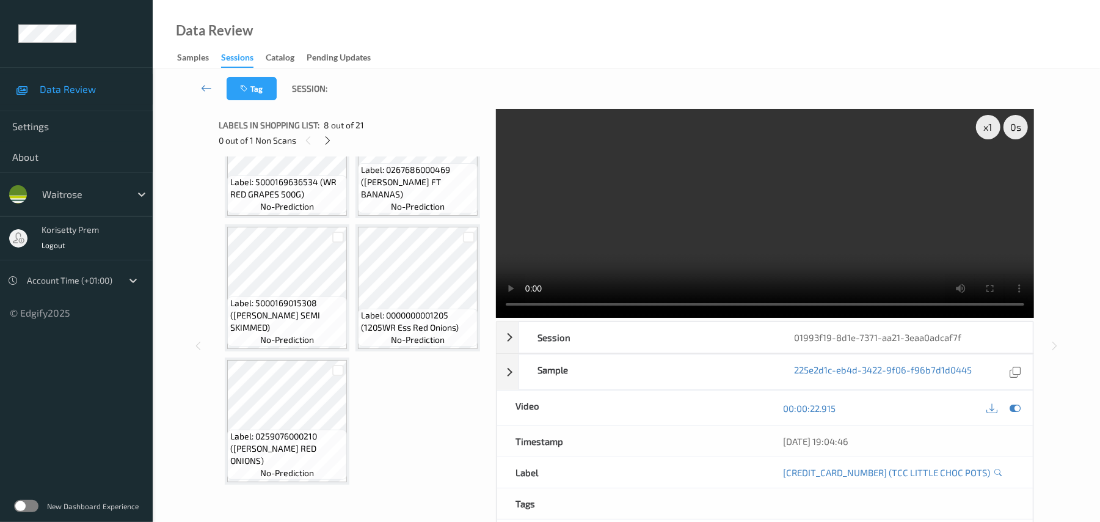
scroll to position [1327, 0]
click at [631, 220] on video at bounding box center [765, 213] width 538 height 209
click at [1015, 410] on icon at bounding box center [1015, 408] width 11 height 11
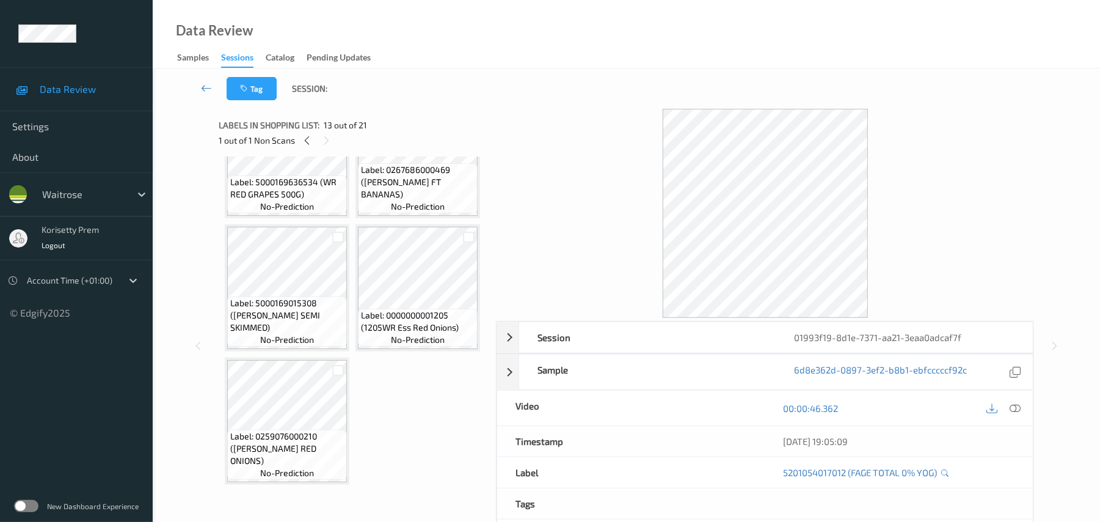
scroll to position [1653, 0]
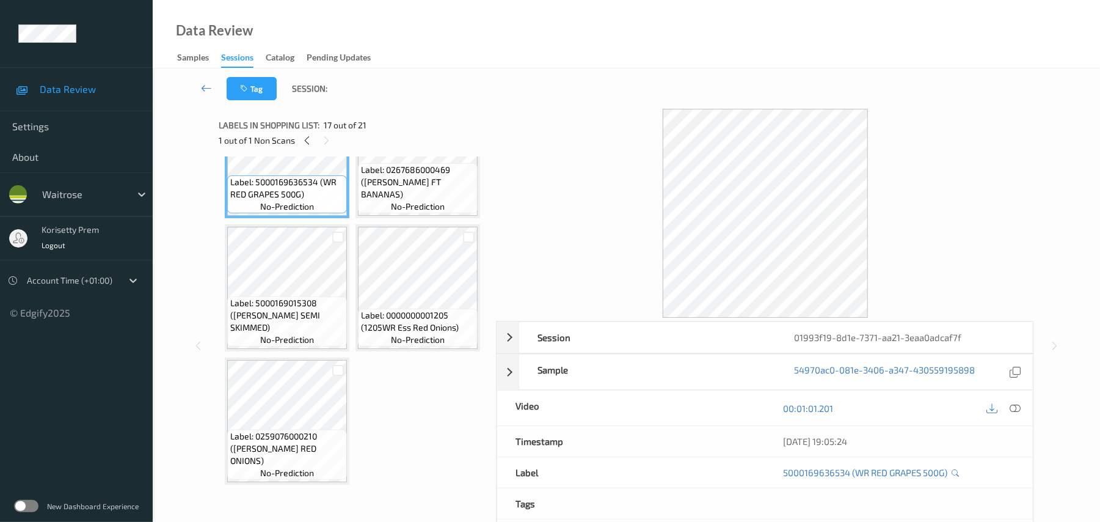
scroll to position [2141, 0]
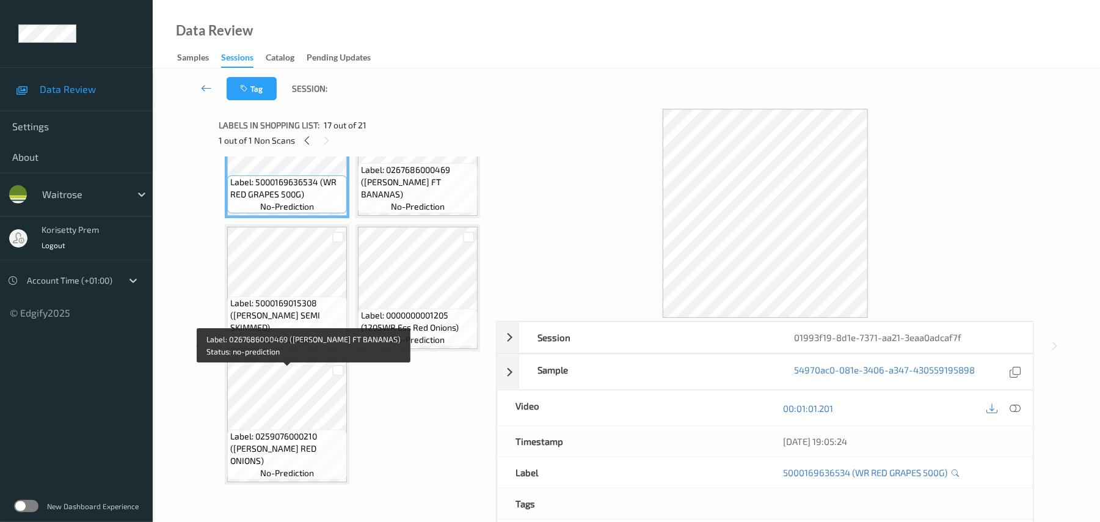
click at [361, 200] on span "Label: 0267686000469 (WR ESS FT BANANAS)" at bounding box center [418, 182] width 114 height 37
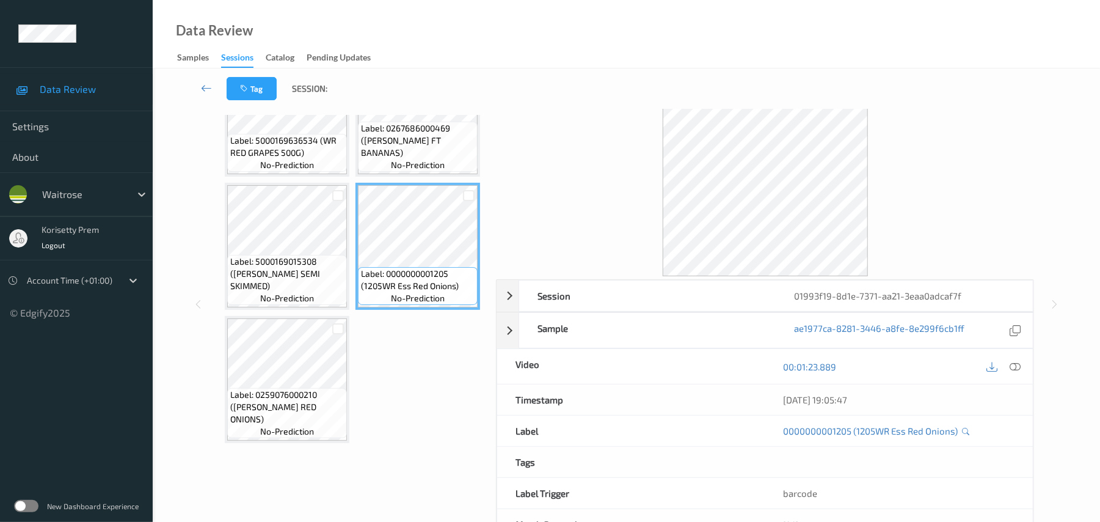
scroll to position [0, 0]
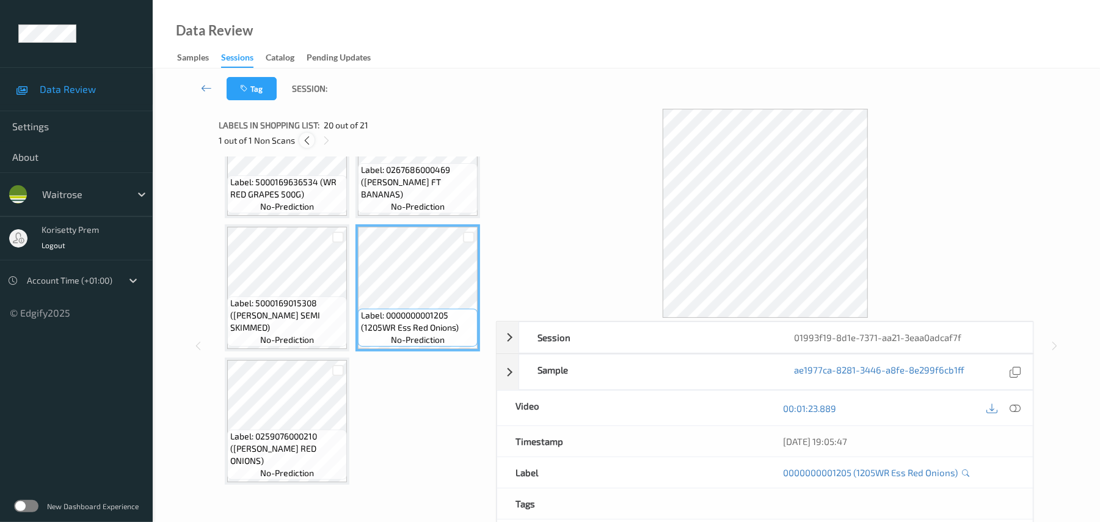
click at [313, 138] on div at bounding box center [306, 140] width 15 height 15
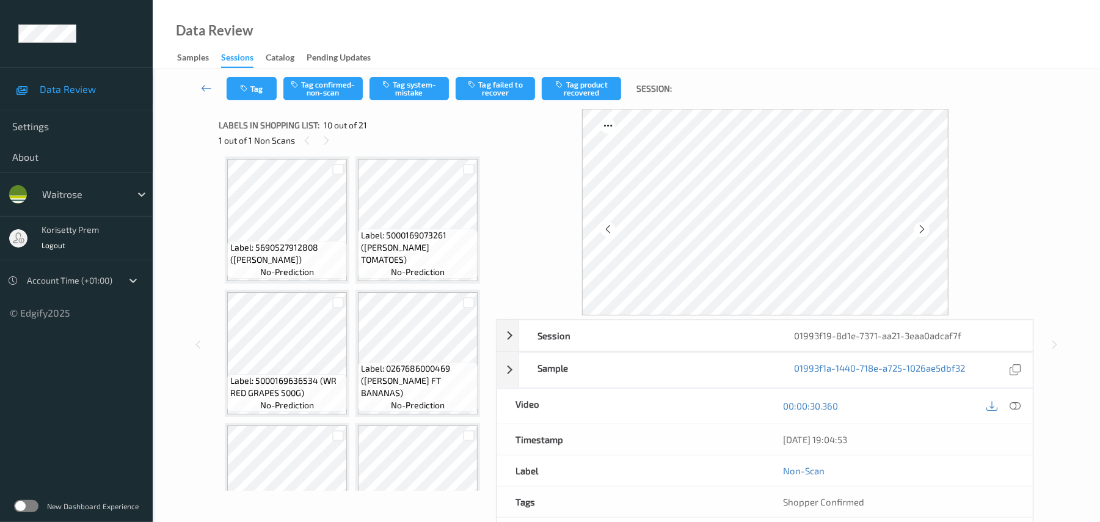
click at [345, 84] on button "Tag confirmed-non-scan" at bounding box center [322, 88] width 79 height 23
click at [581, 89] on button "Tag product recovered" at bounding box center [581, 88] width 79 height 23
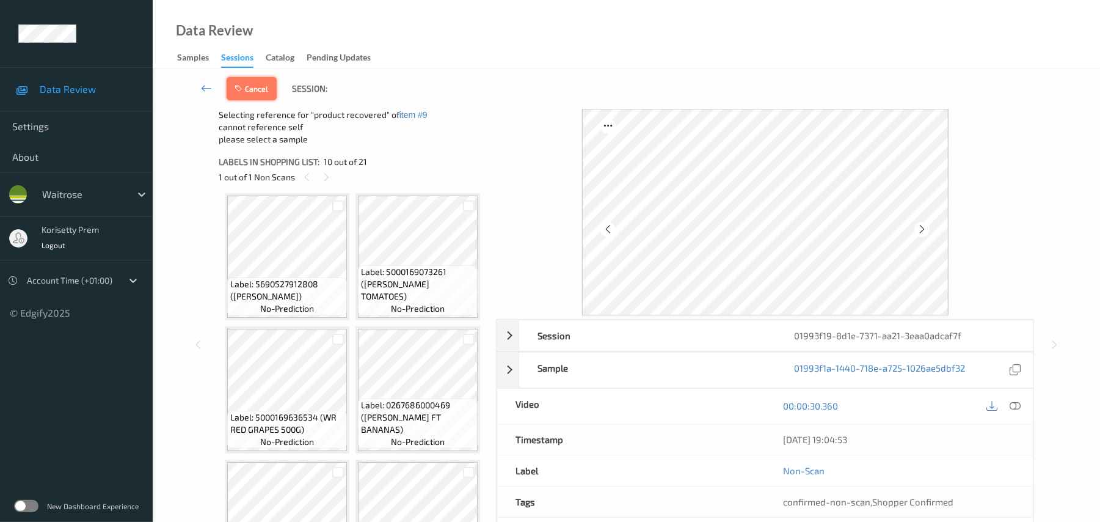
click at [243, 94] on button "Cancel" at bounding box center [252, 88] width 50 height 23
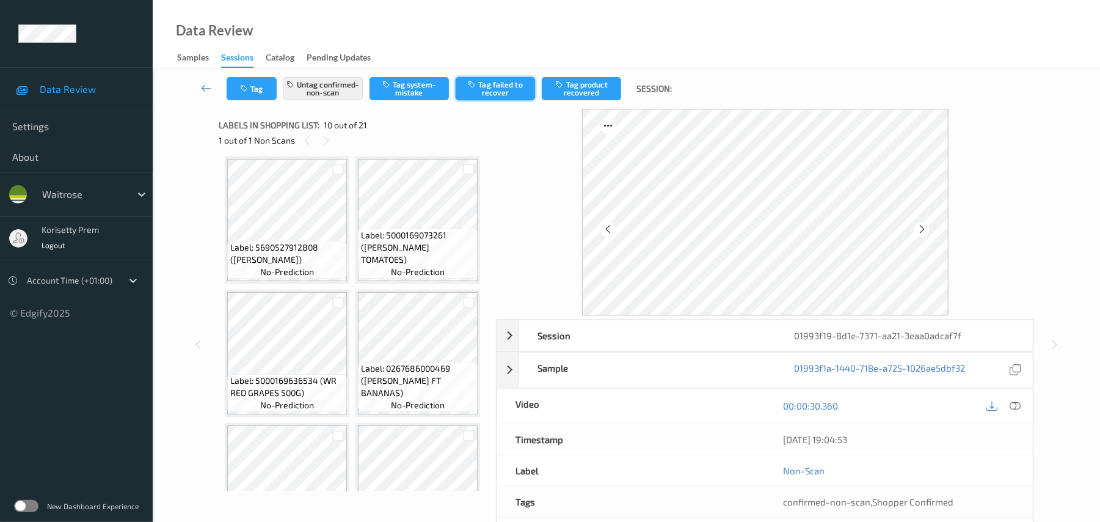
click at [522, 82] on button "Tag failed to recover" at bounding box center [495, 88] width 79 height 23
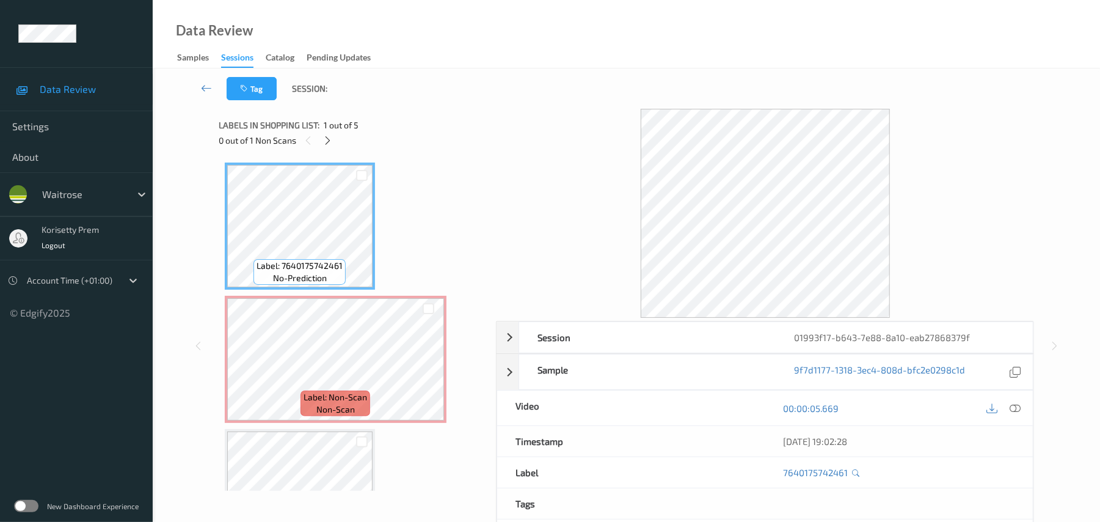
drag, startPoint x: 538, startPoint y: 95, endPoint x: 559, endPoint y: 71, distance: 32.0
click at [539, 95] on div "Tag Session:" at bounding box center [626, 88] width 897 height 40
click at [584, 47] on div "Data Review Samples Sessions Catalog Pending Updates" at bounding box center [626, 34] width 947 height 68
click at [326, 142] on icon at bounding box center [327, 140] width 10 height 11
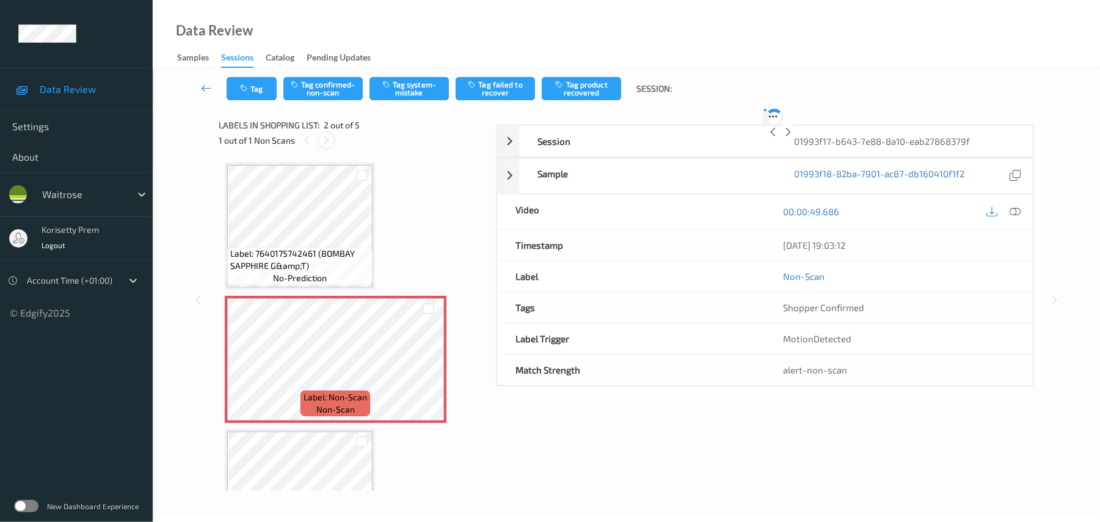
scroll to position [6, 0]
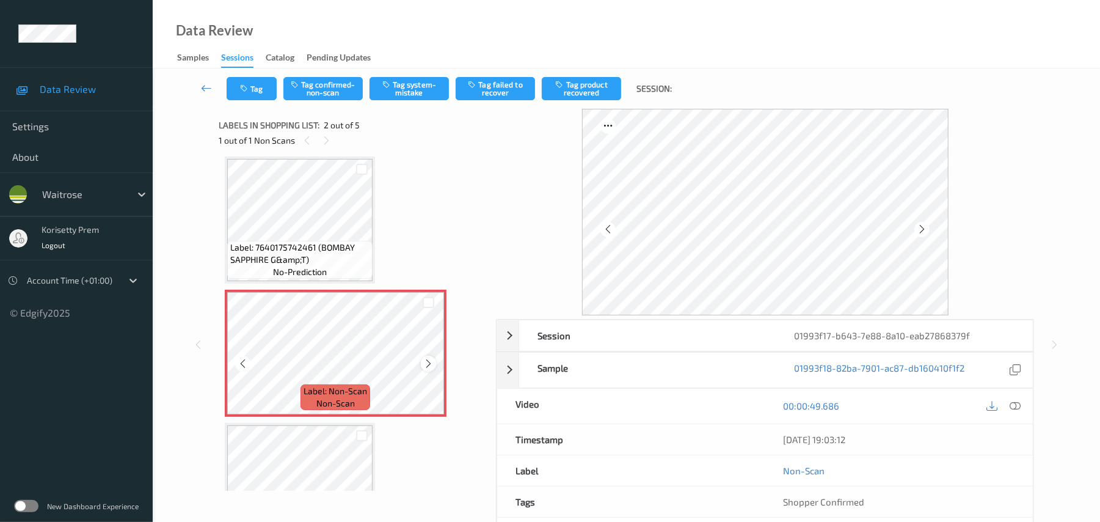
click at [430, 363] on icon at bounding box center [428, 363] width 10 height 11
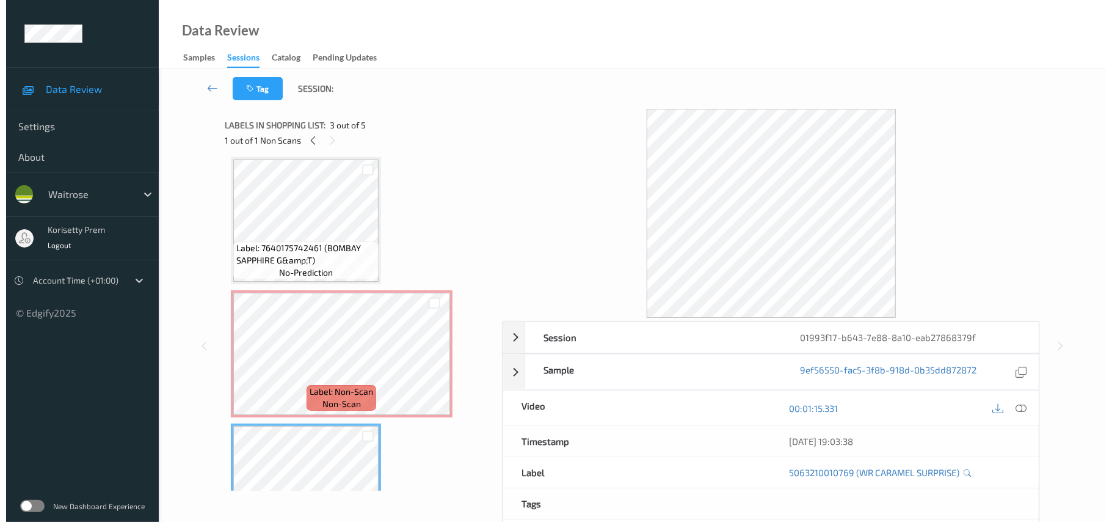
scroll to position [0, 0]
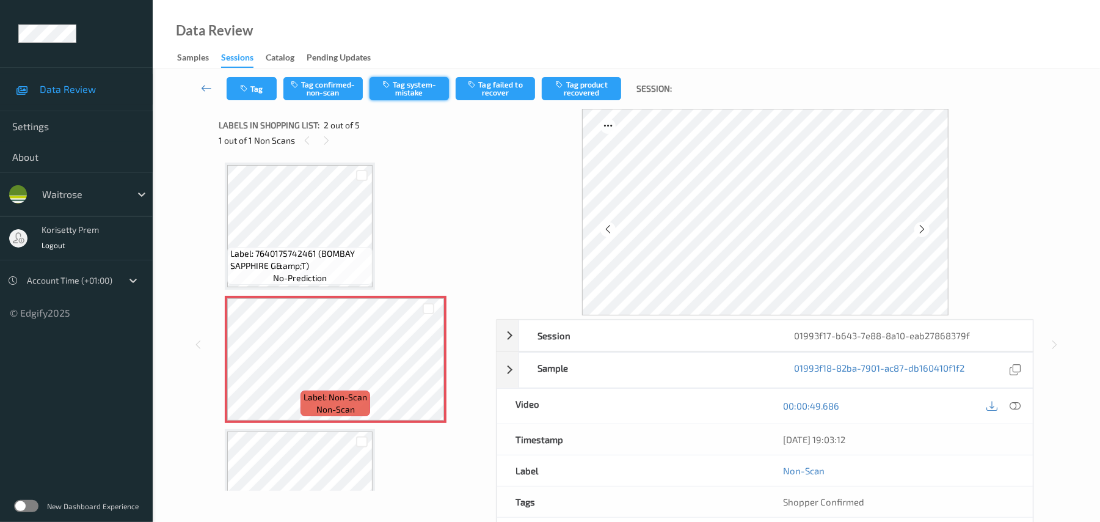
click at [409, 94] on button "Tag system-mistake" at bounding box center [409, 88] width 79 height 23
click at [253, 84] on button "Tag" at bounding box center [252, 88] width 50 height 23
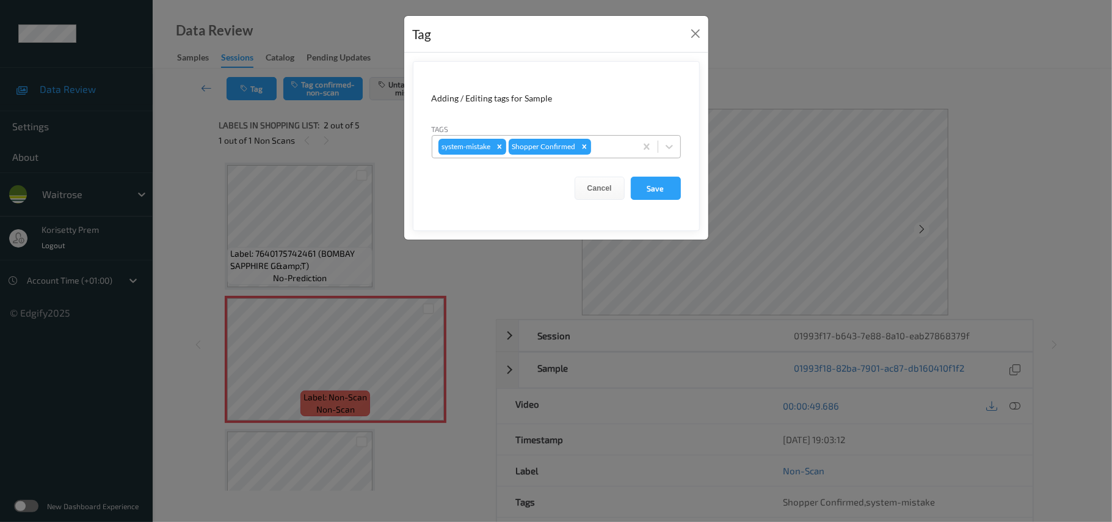
click at [613, 140] on div at bounding box center [612, 146] width 36 height 15
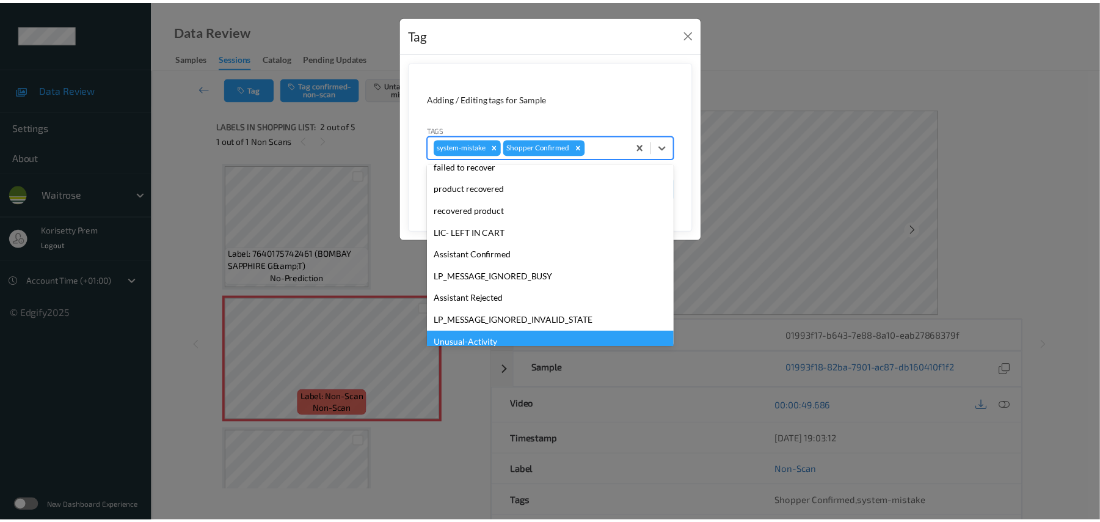
scroll to position [283, 0]
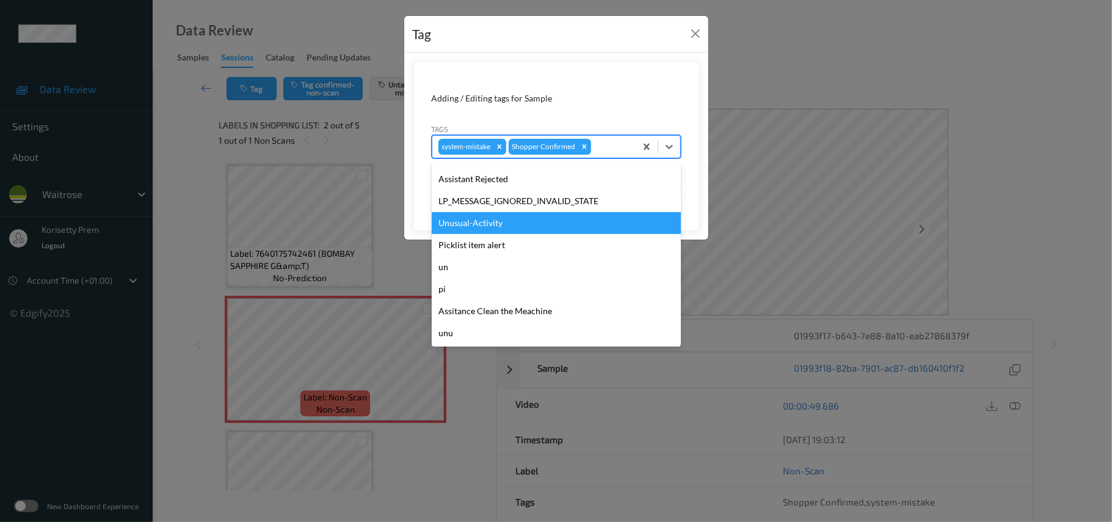
click at [481, 228] on div "Unusual-Activity" at bounding box center [556, 223] width 249 height 22
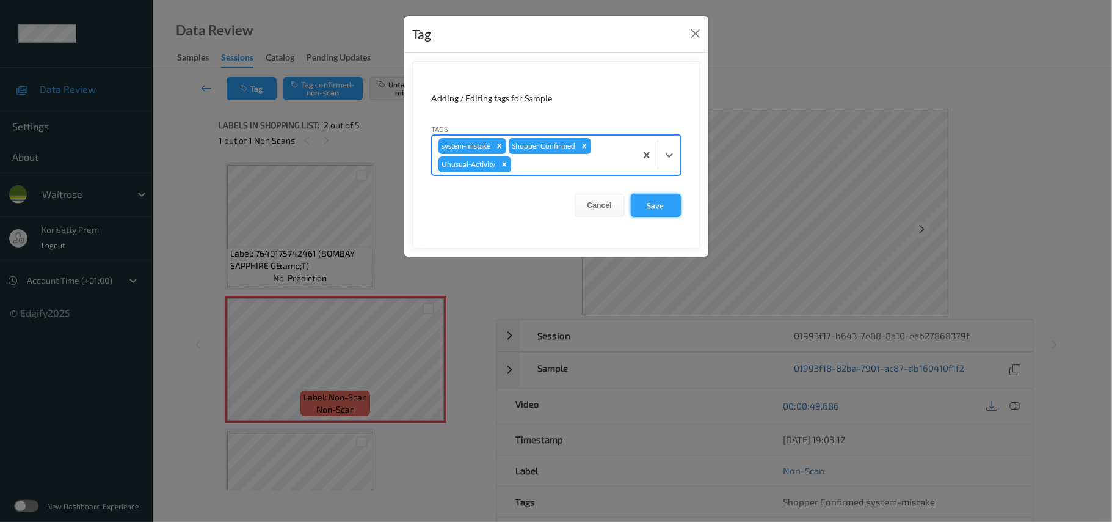
click at [658, 205] on button "Save" at bounding box center [656, 205] width 50 height 23
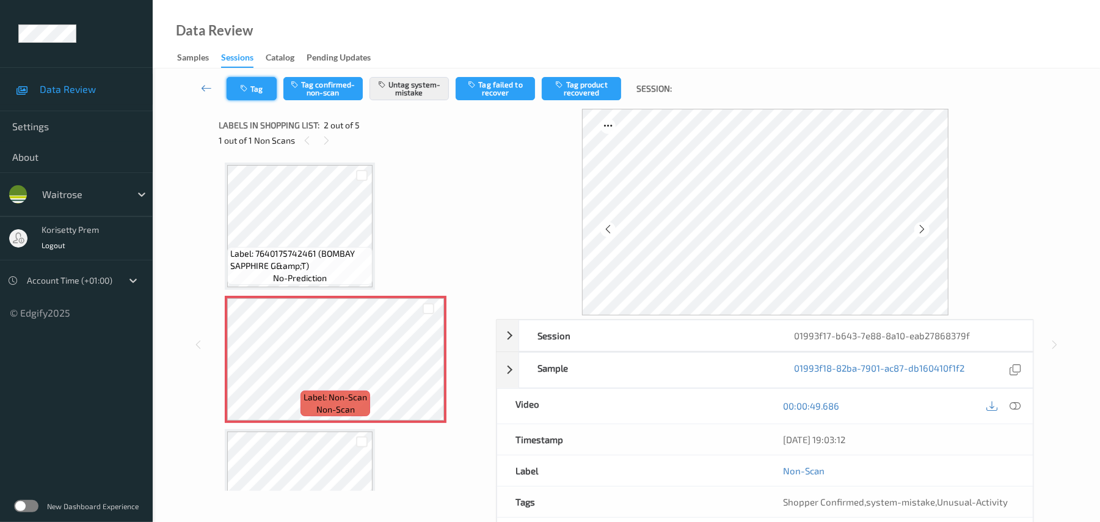
click at [255, 89] on button "Tag" at bounding box center [252, 88] width 50 height 23
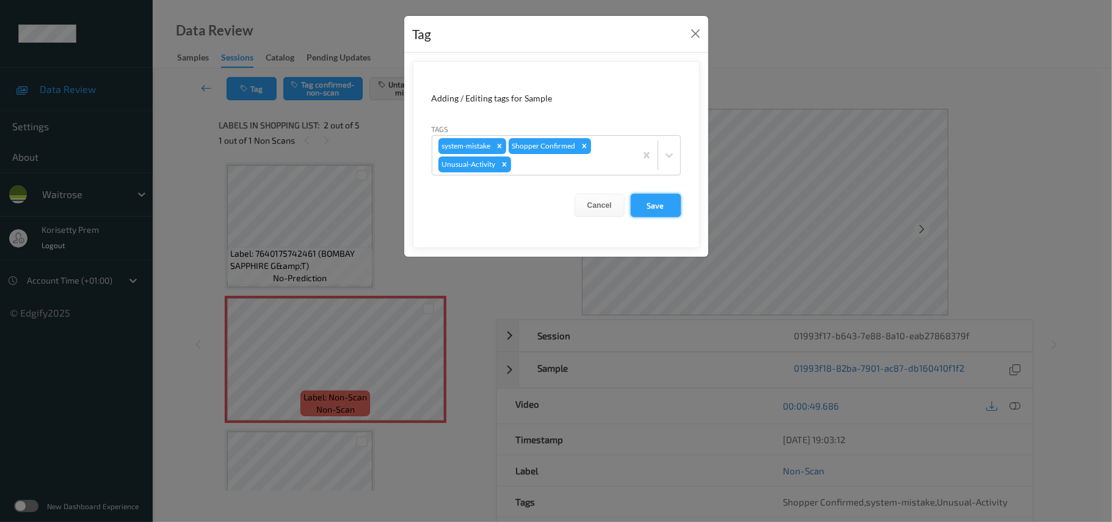
click at [650, 198] on button "Save" at bounding box center [656, 205] width 50 height 23
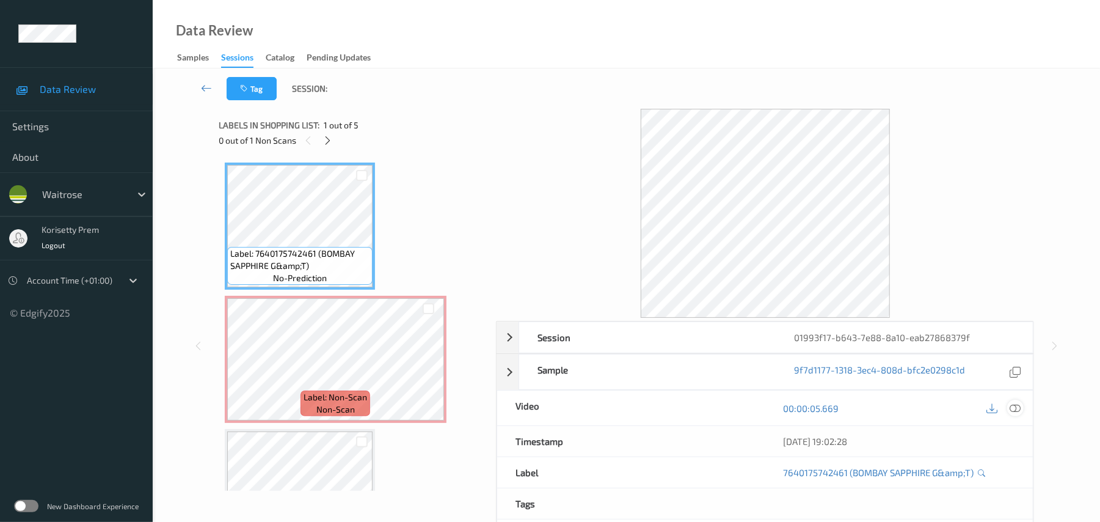
click at [1008, 409] on div at bounding box center [1015, 407] width 16 height 16
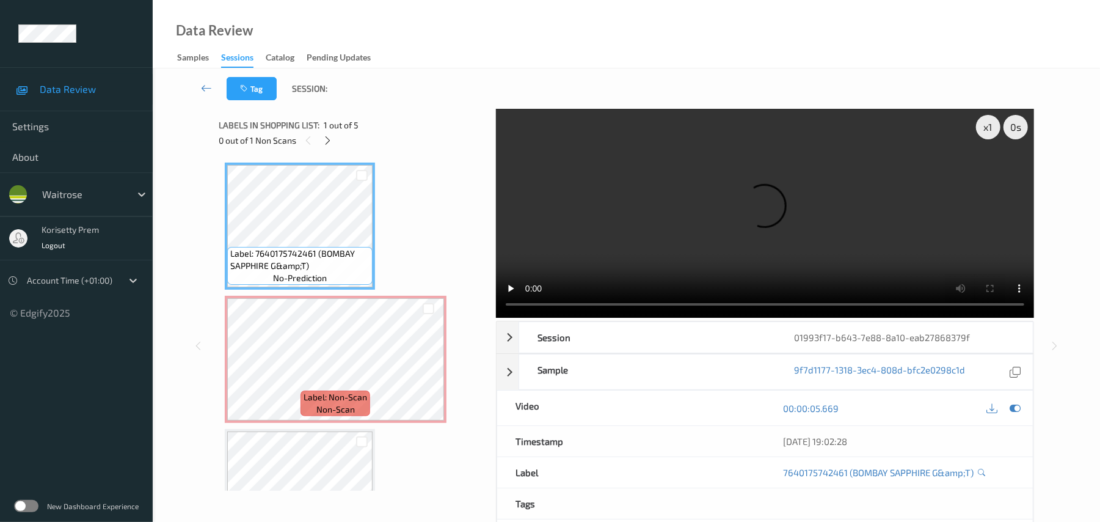
click at [702, 204] on video at bounding box center [765, 213] width 538 height 209
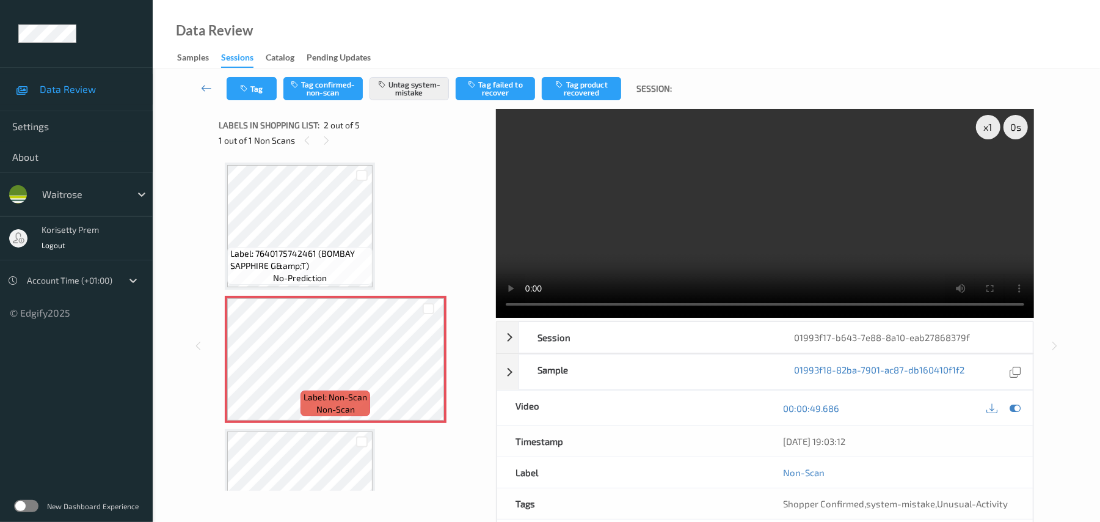
click at [865, 109] on video at bounding box center [765, 213] width 538 height 209
click at [242, 89] on icon "button" at bounding box center [245, 88] width 10 height 9
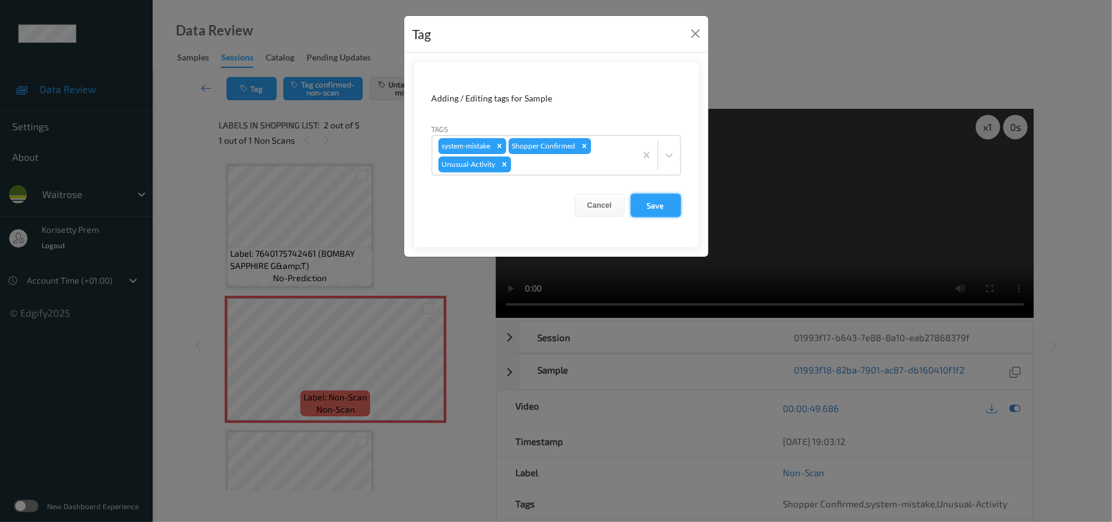
click at [639, 211] on button "Save" at bounding box center [656, 205] width 50 height 23
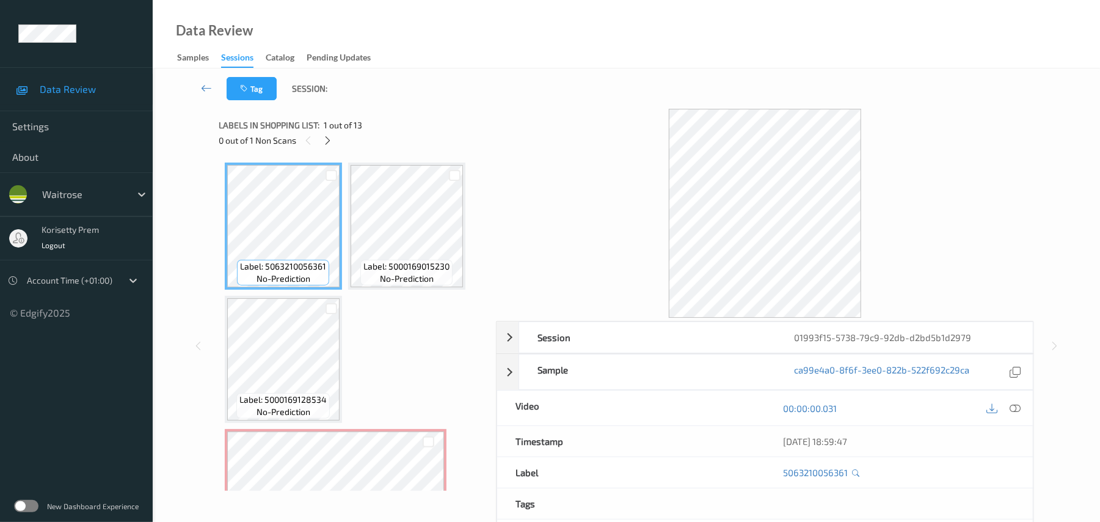
click at [558, 87] on div "Tag Session:" at bounding box center [626, 88] width 897 height 40
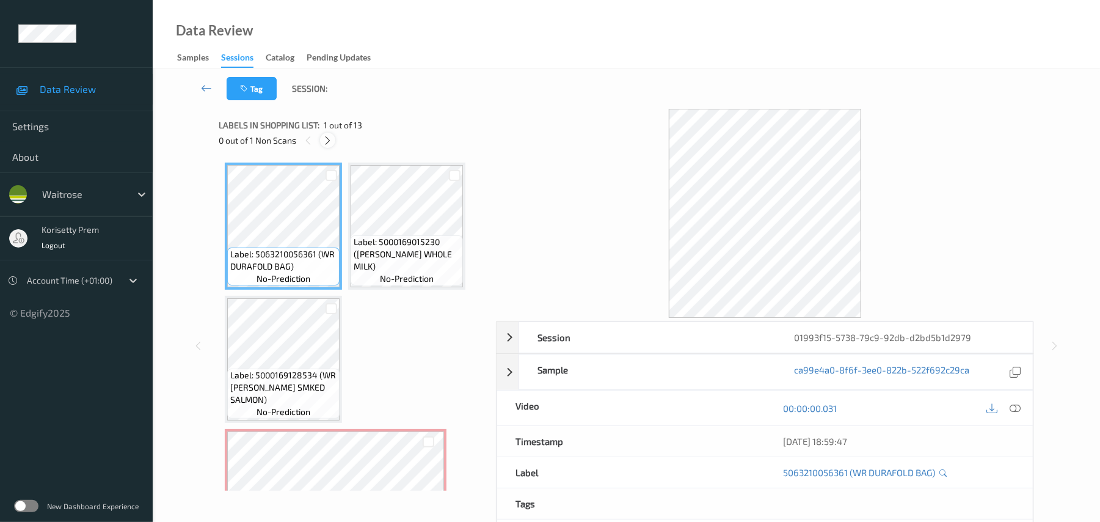
click at [322, 139] on icon at bounding box center [327, 140] width 10 height 11
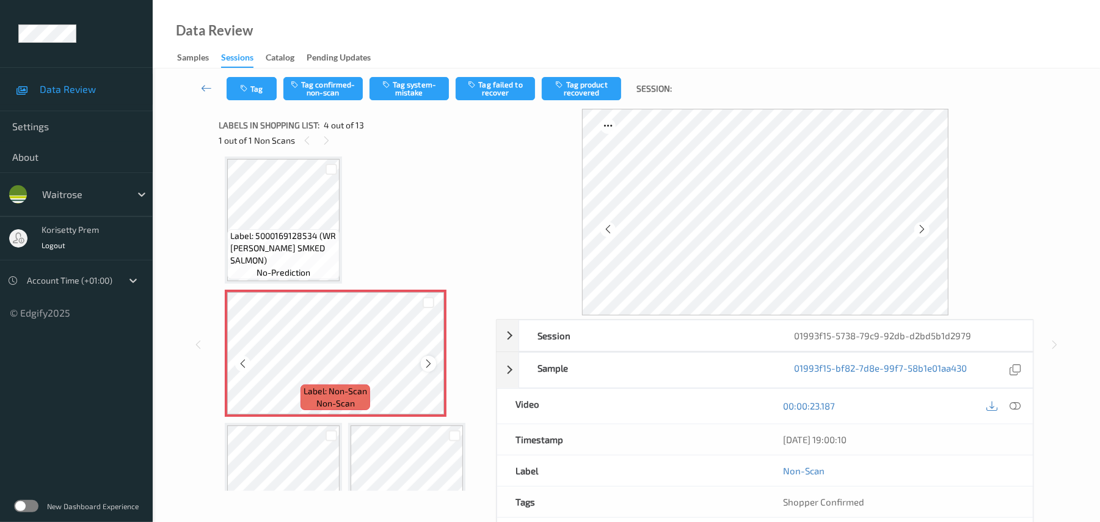
click at [428, 360] on icon at bounding box center [428, 363] width 10 height 11
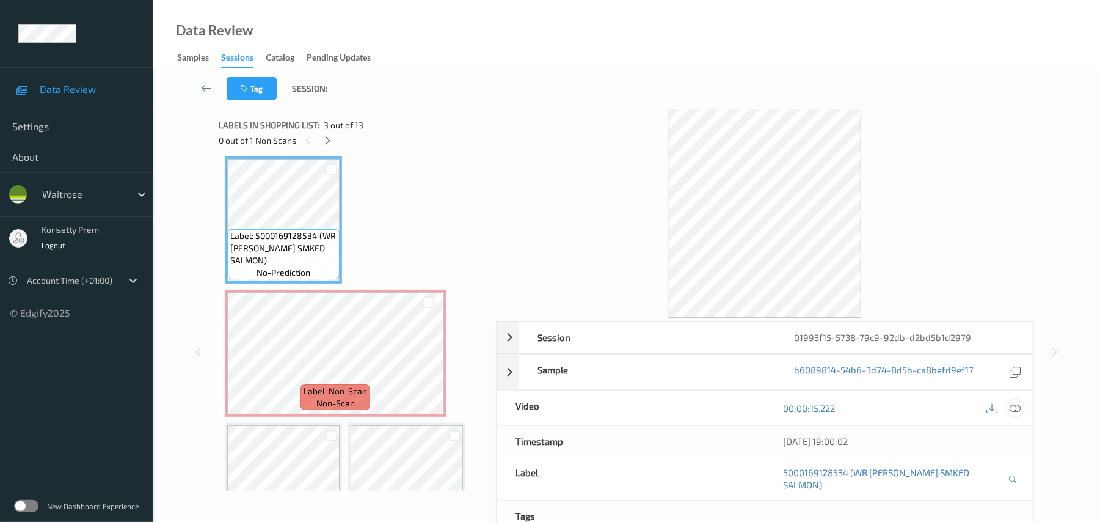
click at [1017, 413] on icon at bounding box center [1015, 408] width 11 height 11
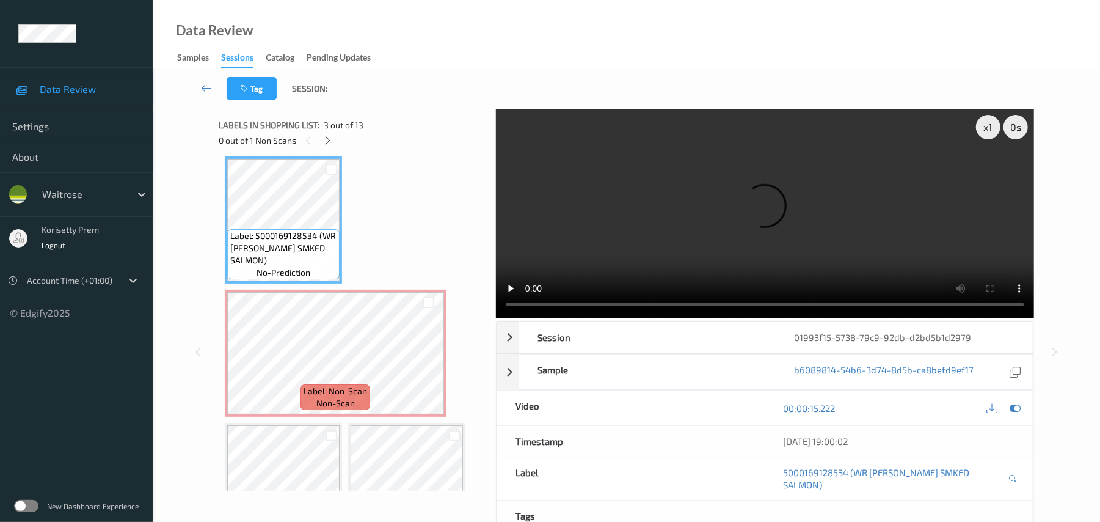
click at [624, 250] on video at bounding box center [765, 213] width 538 height 209
click at [614, 179] on video at bounding box center [765, 213] width 538 height 209
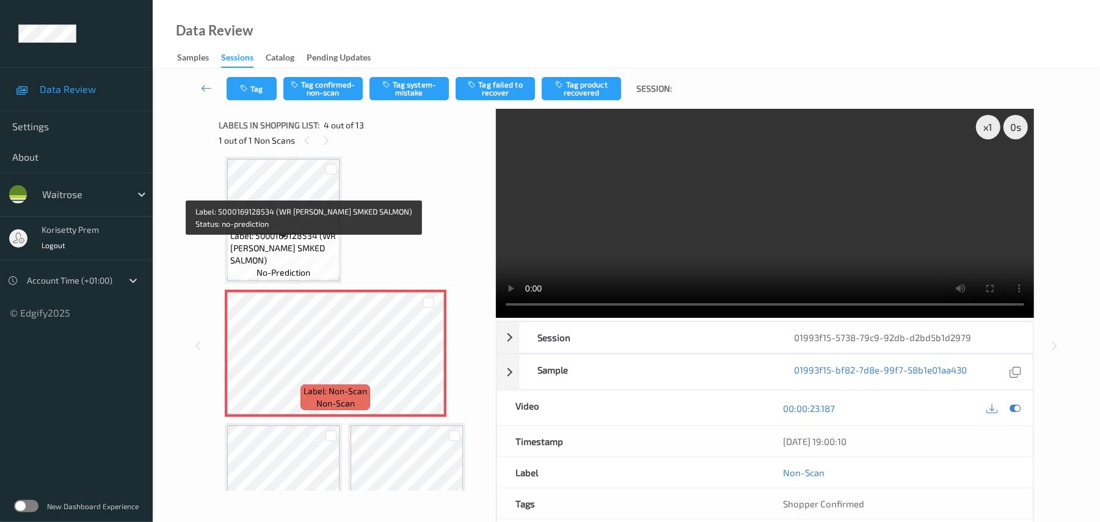
click at [272, 240] on div "Label: 5000169128534 (WR [PERSON_NAME] SMKED SALMON) no-prediction" at bounding box center [283, 254] width 112 height 50
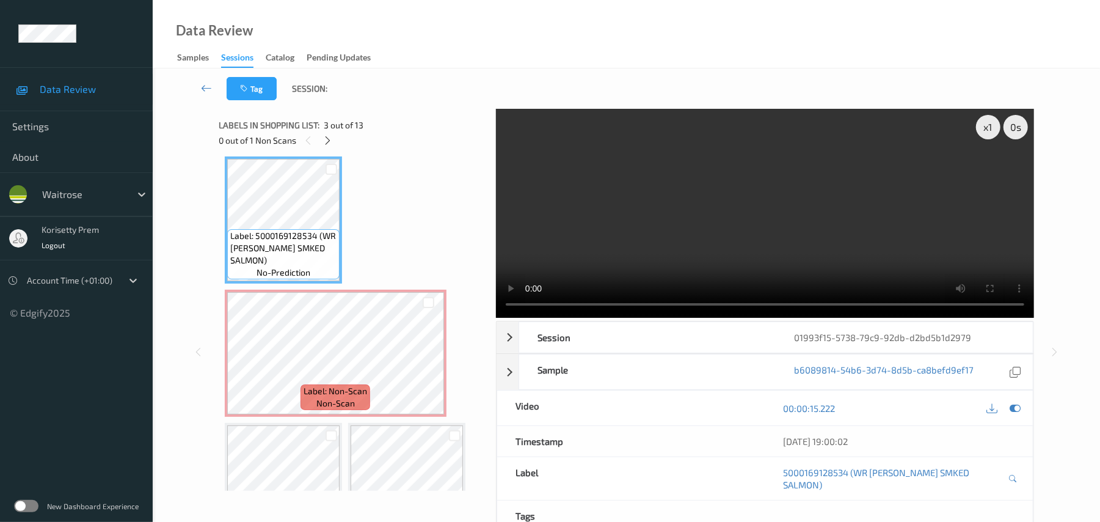
click at [806, 158] on video at bounding box center [765, 213] width 538 height 209
click at [575, 238] on video at bounding box center [765, 213] width 538 height 209
click at [751, 239] on video at bounding box center [765, 213] width 538 height 209
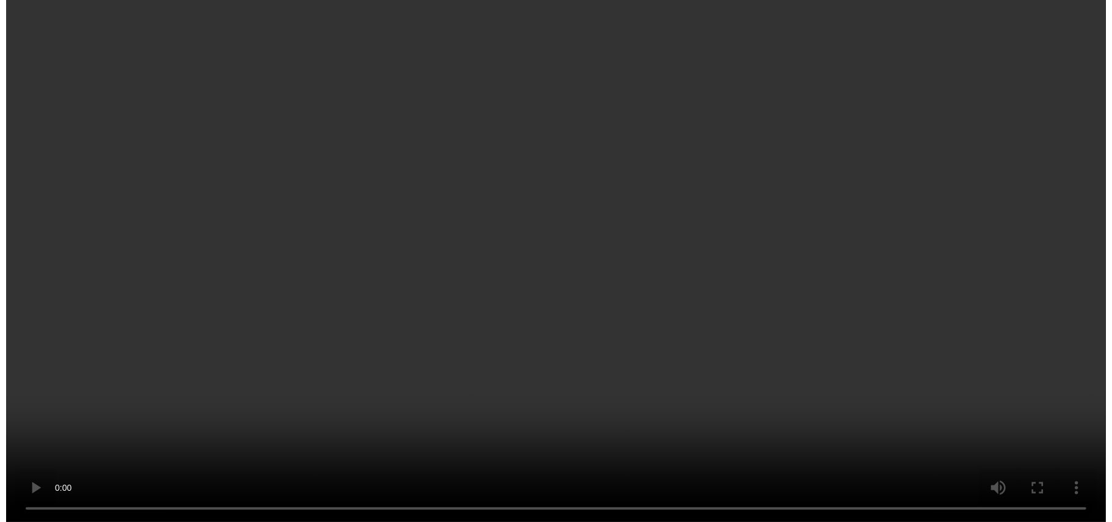
scroll to position [220, 0]
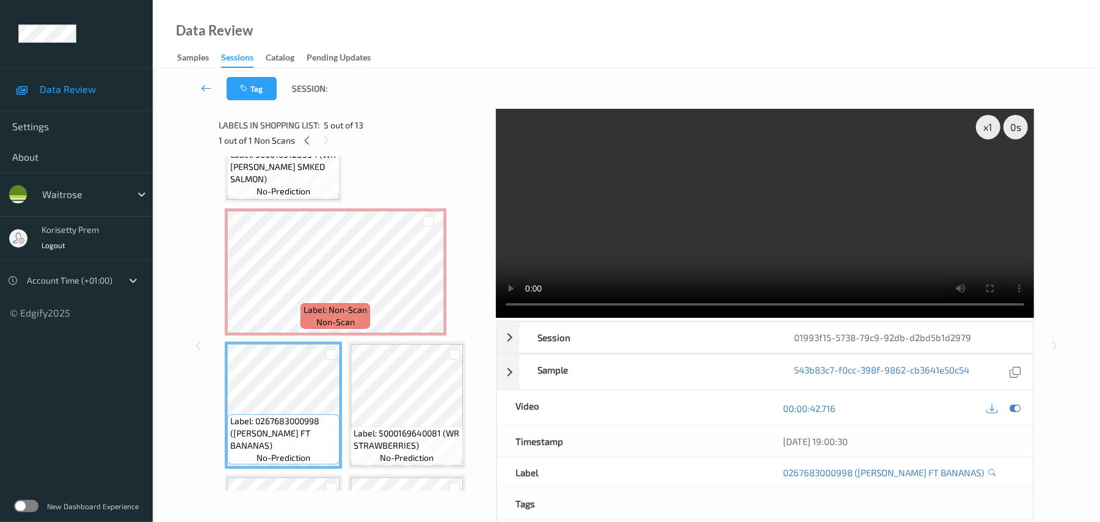
click at [633, 232] on video at bounding box center [765, 213] width 538 height 209
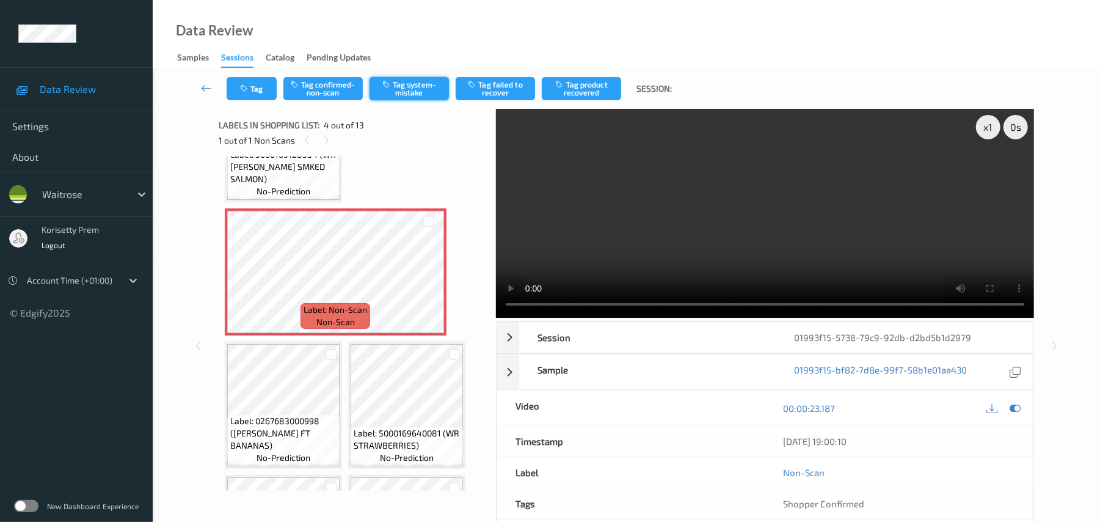
click at [406, 84] on button "Tag system-mistake" at bounding box center [409, 88] width 79 height 23
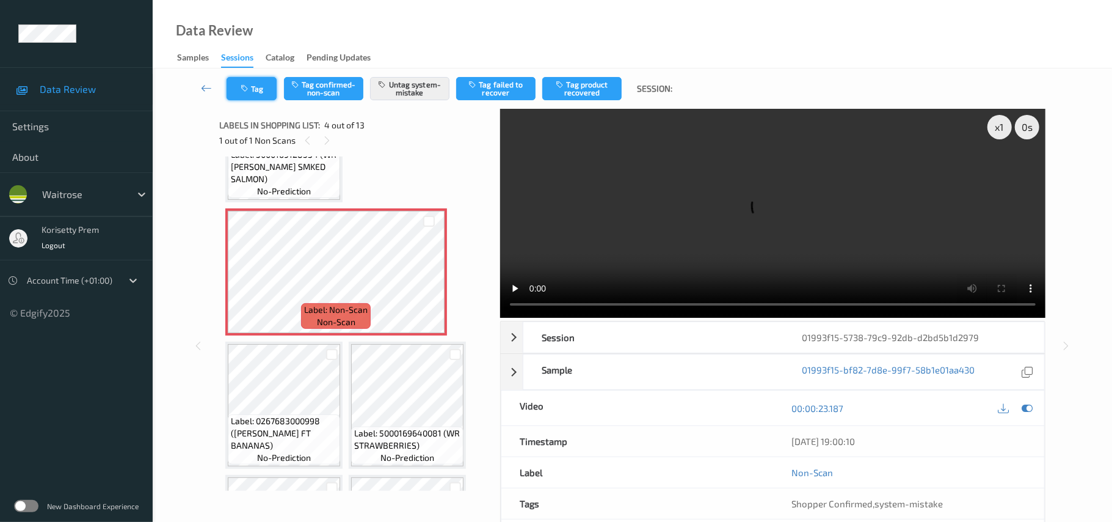
click at [254, 86] on button "Tag" at bounding box center [252, 88] width 50 height 23
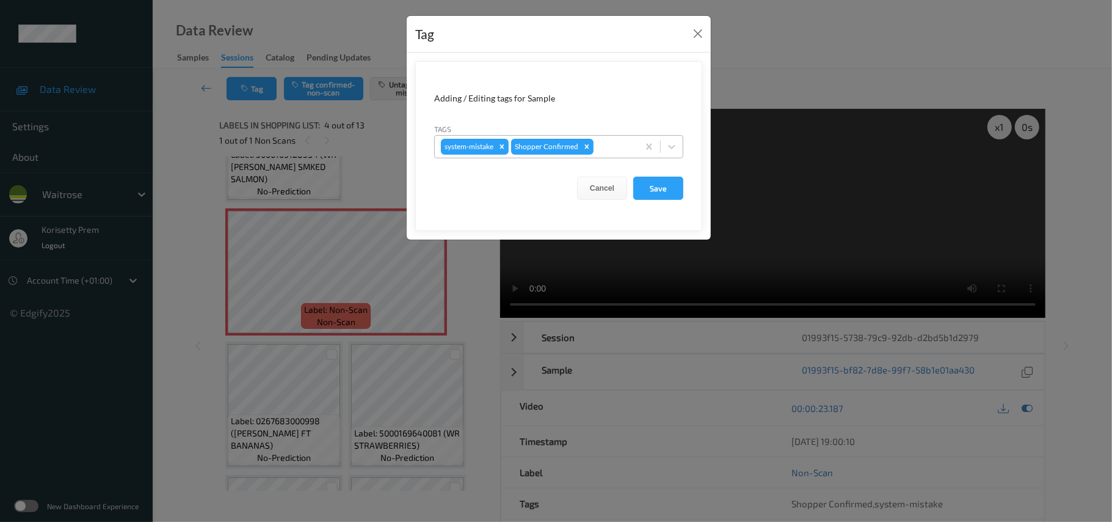
click at [617, 140] on div at bounding box center [614, 146] width 36 height 15
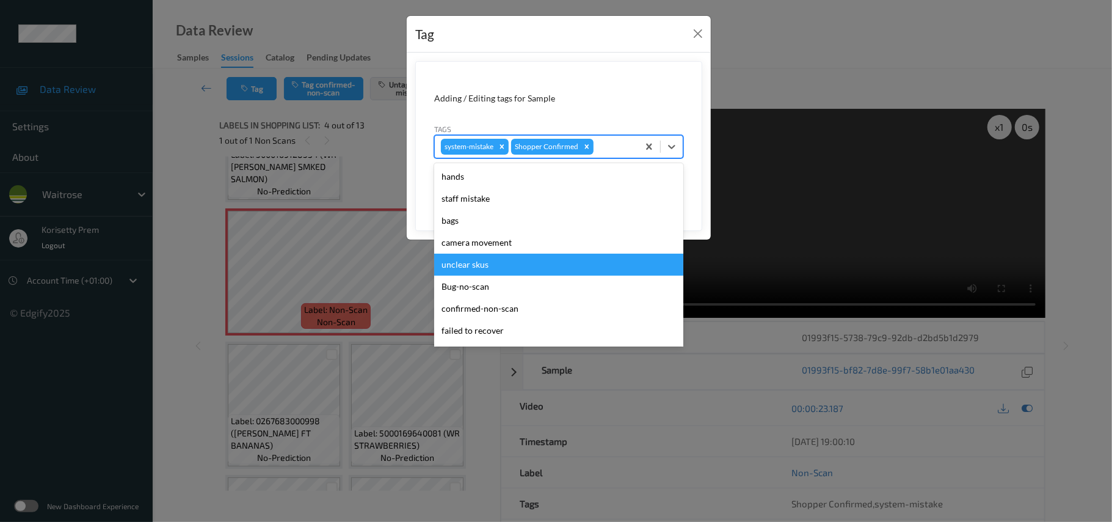
scroll to position [283, 0]
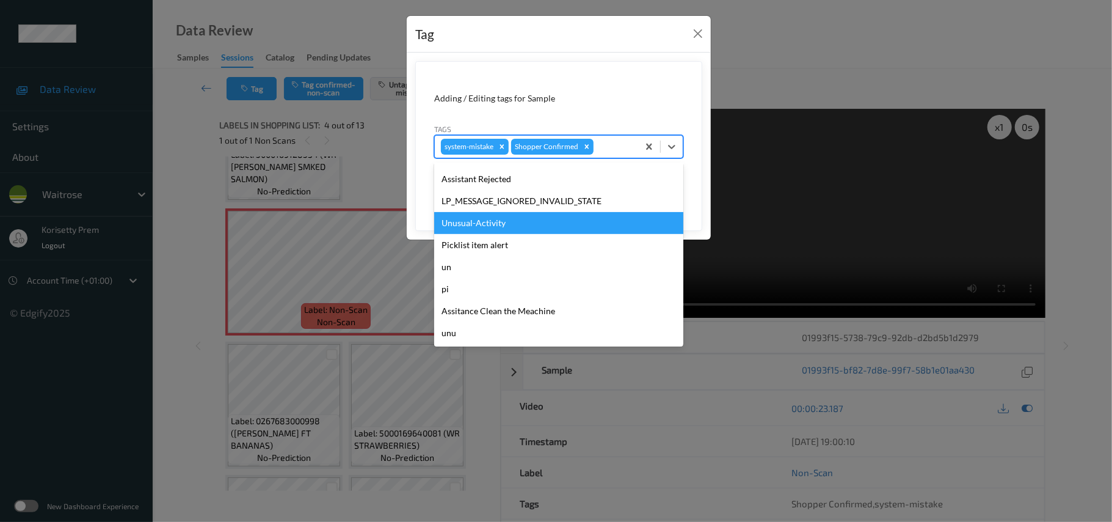
click at [502, 230] on div "Unusual-Activity" at bounding box center [558, 223] width 249 height 22
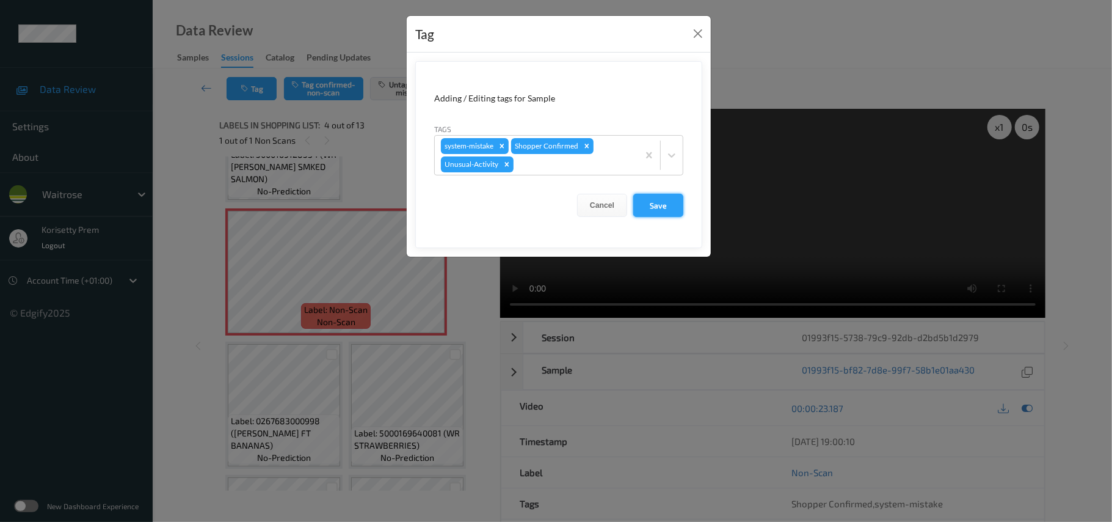
click at [671, 206] on button "Save" at bounding box center [658, 205] width 50 height 23
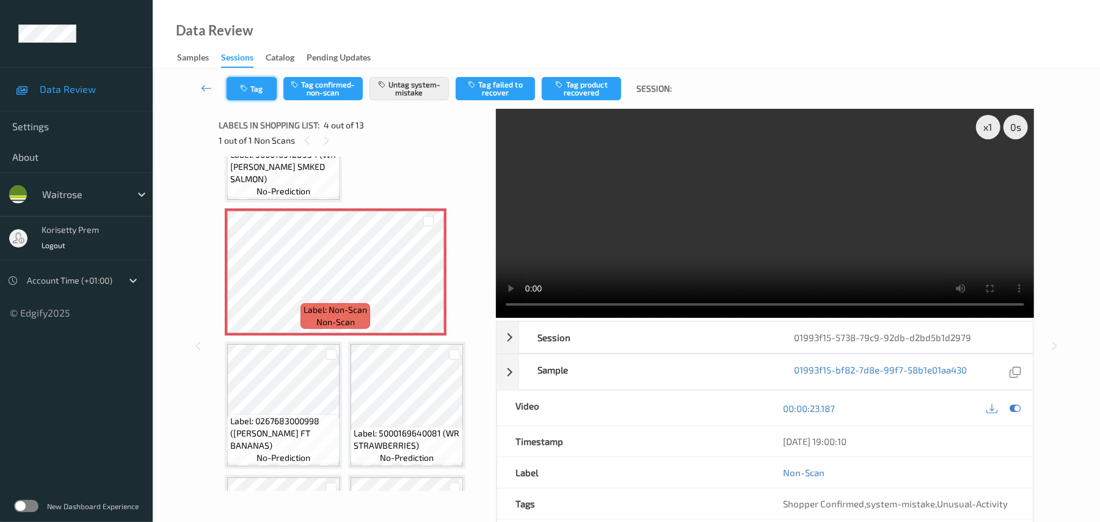
click at [257, 93] on button "Tag" at bounding box center [252, 88] width 50 height 23
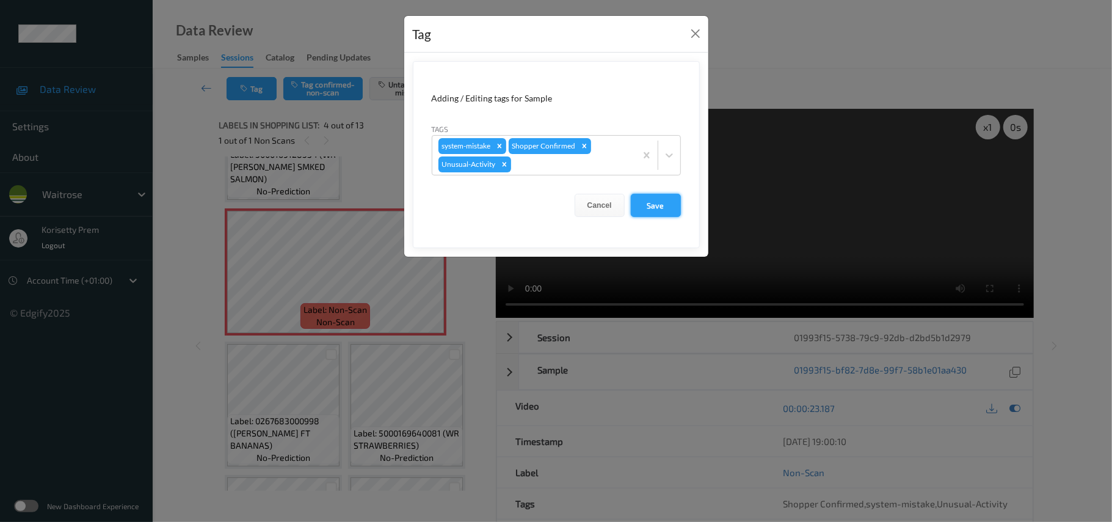
click at [654, 210] on button "Save" at bounding box center [656, 205] width 50 height 23
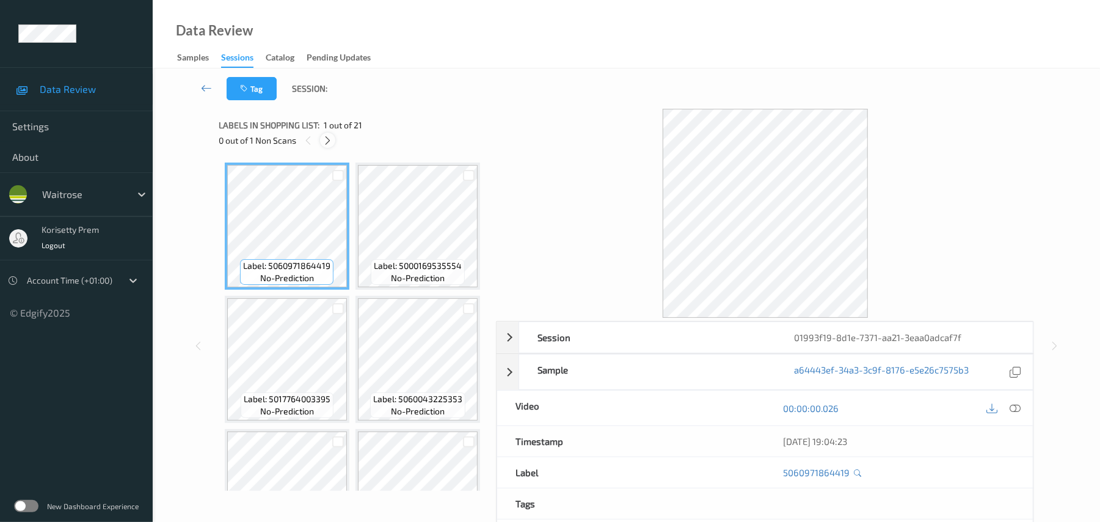
click at [330, 140] on icon at bounding box center [327, 140] width 10 height 11
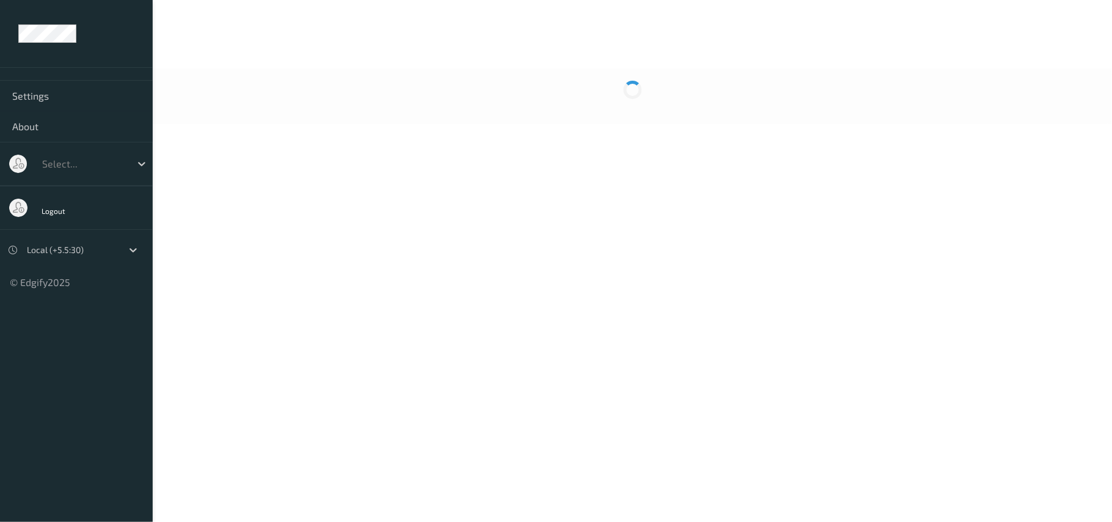
click at [410, 106] on div at bounding box center [633, 96] width 960 height 56
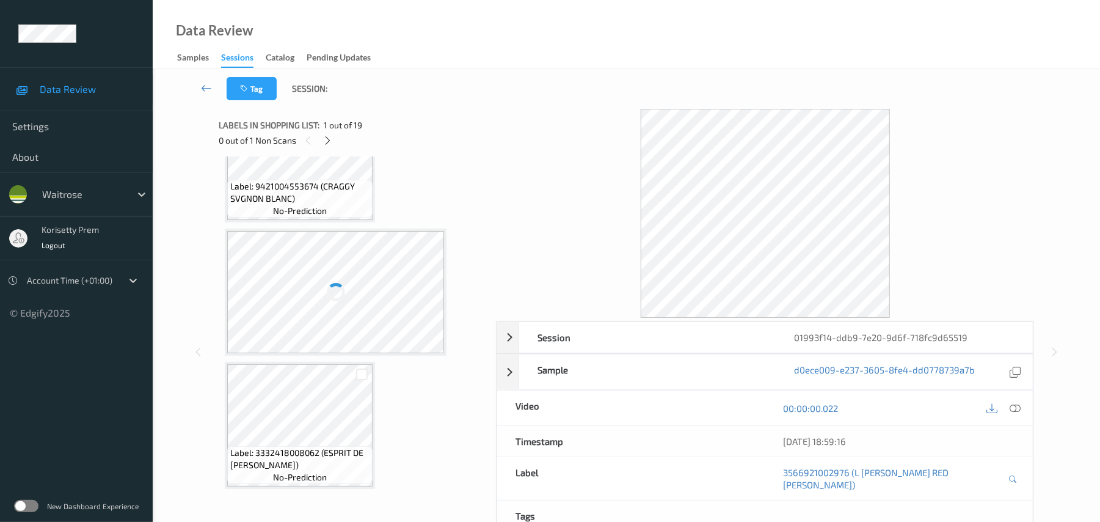
scroll to position [162, 0]
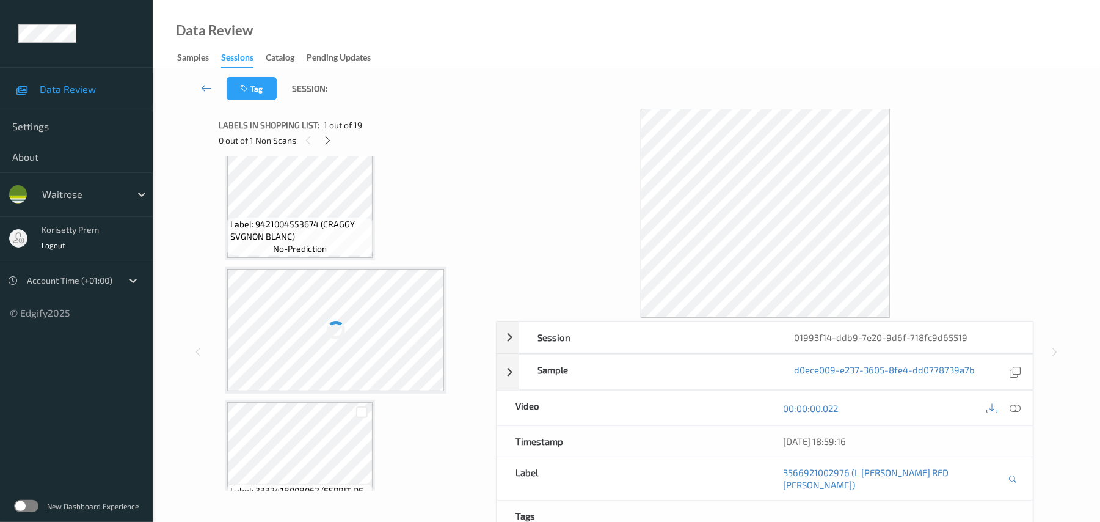
click at [324, 128] on span "1 out of 19" at bounding box center [343, 125] width 38 height 12
click at [328, 145] on icon at bounding box center [327, 140] width 10 height 11
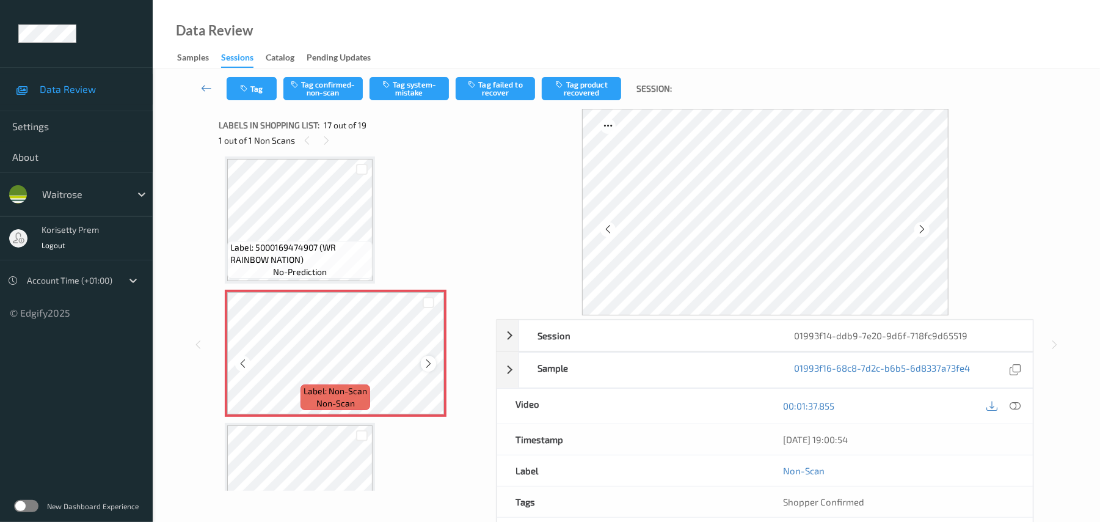
click at [426, 366] on icon at bounding box center [428, 363] width 10 height 11
click at [925, 230] on icon at bounding box center [922, 229] width 10 height 11
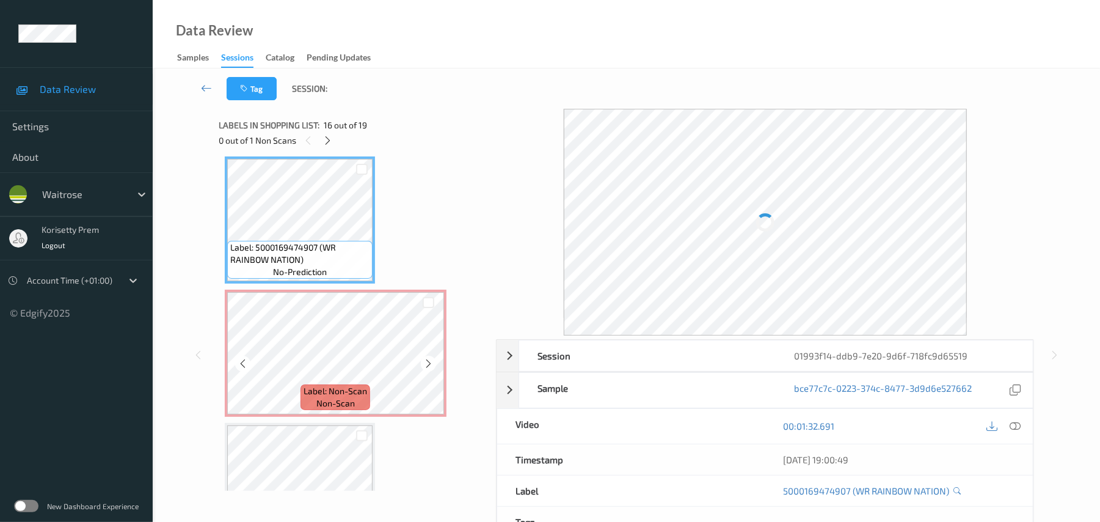
scroll to position [1921, 0]
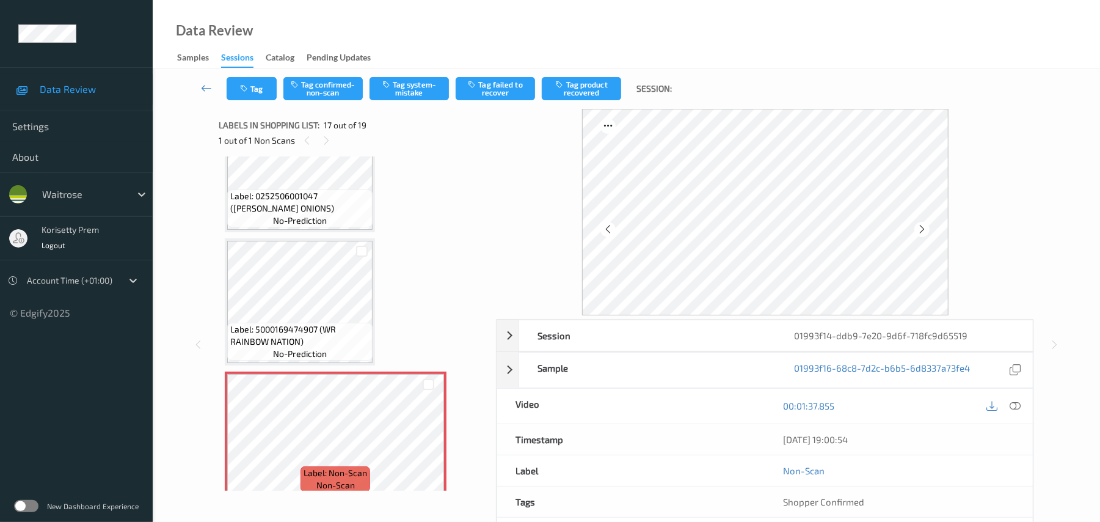
click at [304, 198] on span "Label: 0252506001047 ([PERSON_NAME] ONIONS)" at bounding box center [299, 202] width 139 height 24
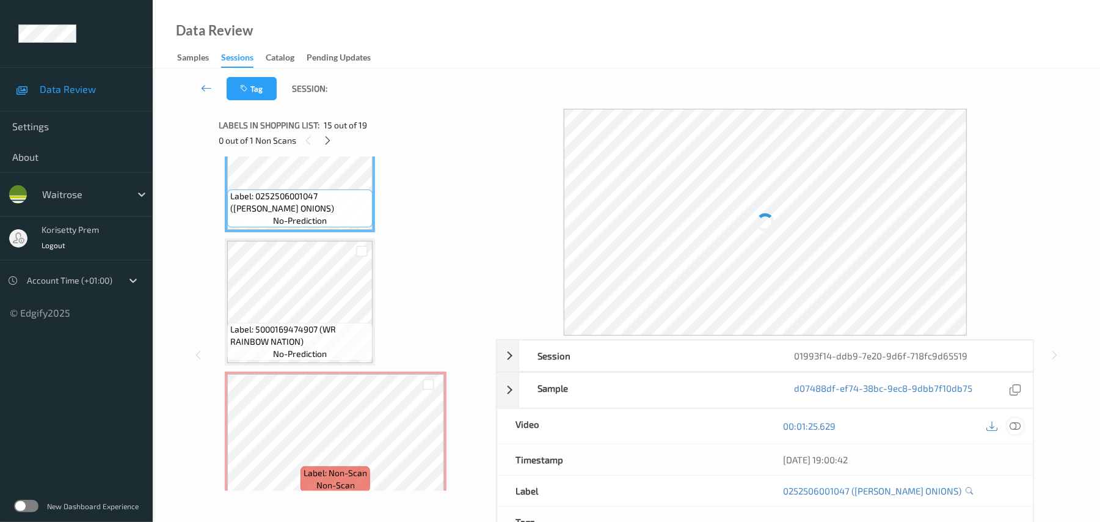
click at [1014, 429] on icon at bounding box center [1015, 425] width 11 height 11
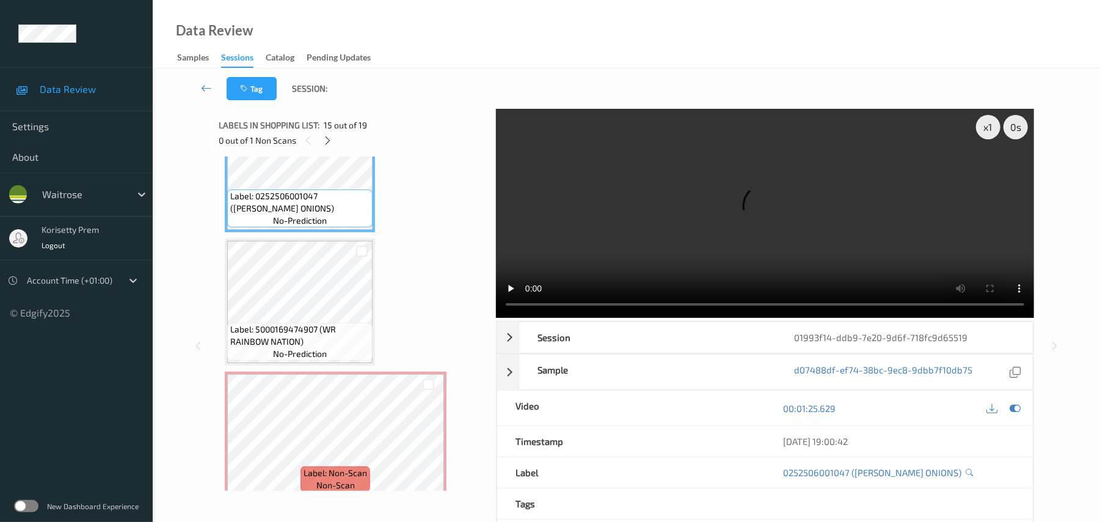
click at [717, 226] on video at bounding box center [765, 213] width 538 height 209
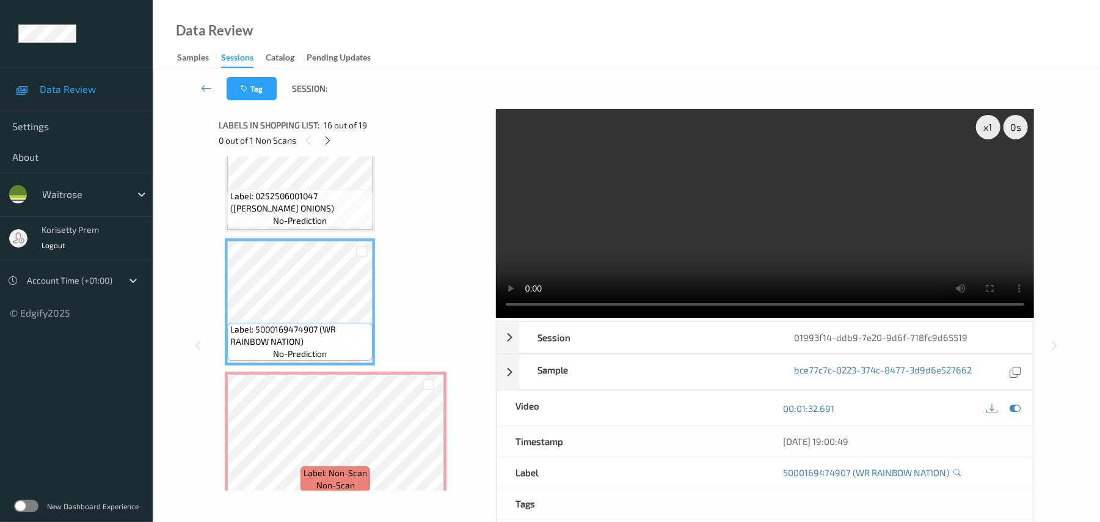
click at [680, 176] on video at bounding box center [765, 213] width 538 height 209
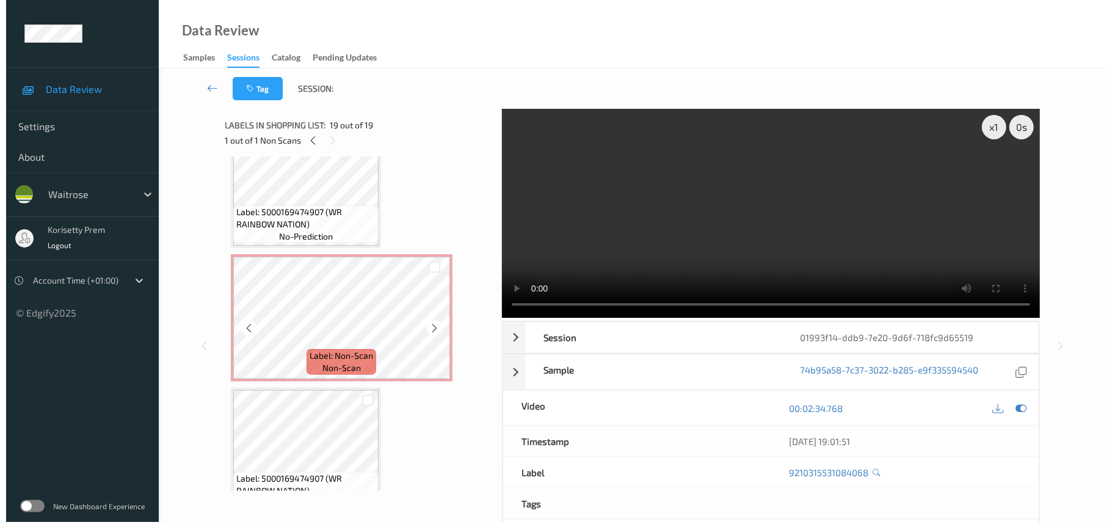
scroll to position [2038, 0]
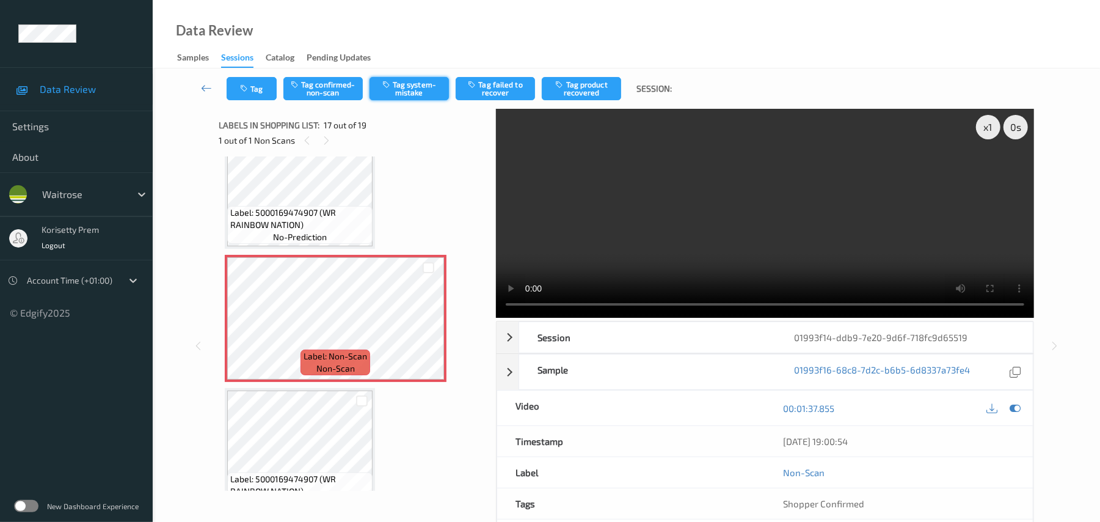
click at [402, 88] on button "Tag system-mistake" at bounding box center [409, 88] width 79 height 23
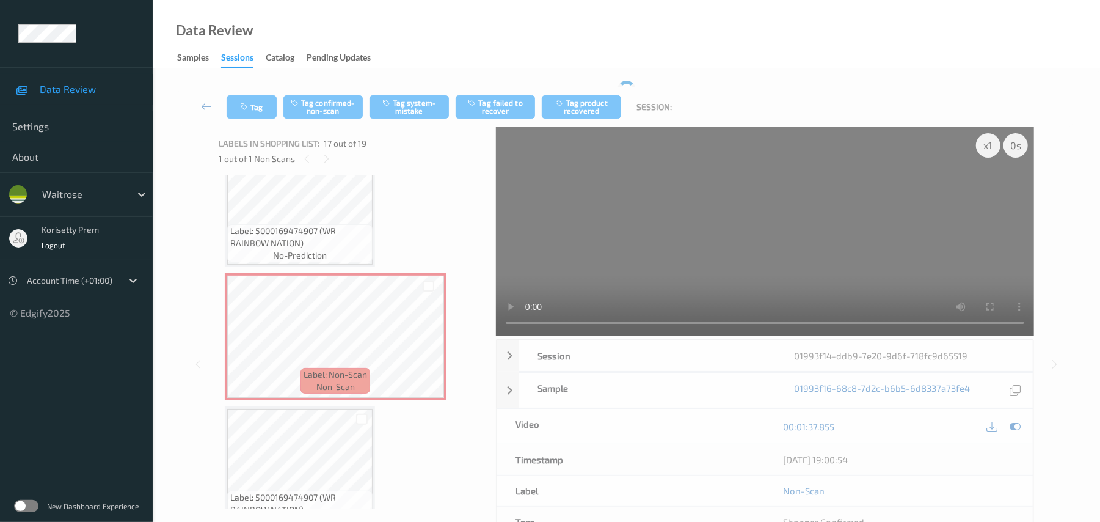
click at [399, 89] on div "Tag Tag confirmed-non-scan Tag system-mistake Tag failed to recover Tag product…" at bounding box center [626, 107] width 897 height 40
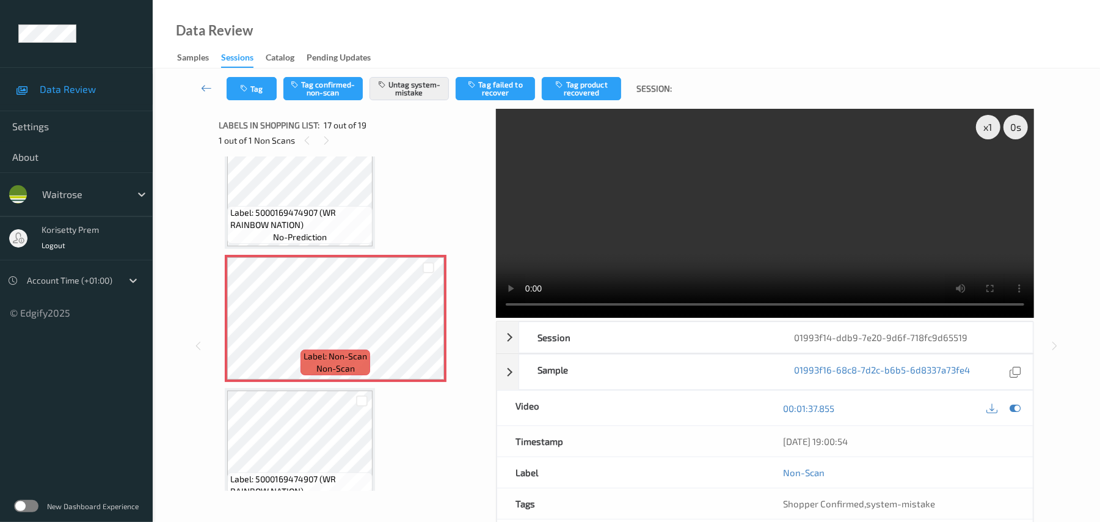
click at [679, 217] on video at bounding box center [765, 213] width 538 height 209
click at [236, 67] on div "Data Review Samples Sessions Catalog Pending Updates" at bounding box center [626, 34] width 947 height 68
click at [247, 103] on div "Tag Tag confirmed-non-scan Untag system-mistake Tag failed to recover Tag produ…" at bounding box center [626, 88] width 897 height 40
click at [254, 89] on button "Tag" at bounding box center [252, 88] width 50 height 23
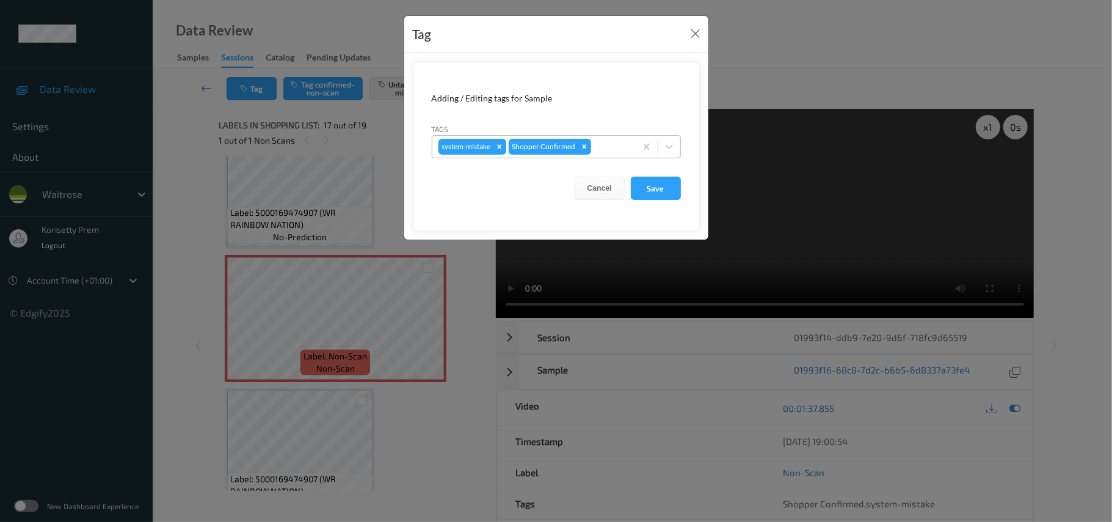
click at [591, 158] on div "system-mistake Shopper Confirmed" at bounding box center [556, 146] width 249 height 23
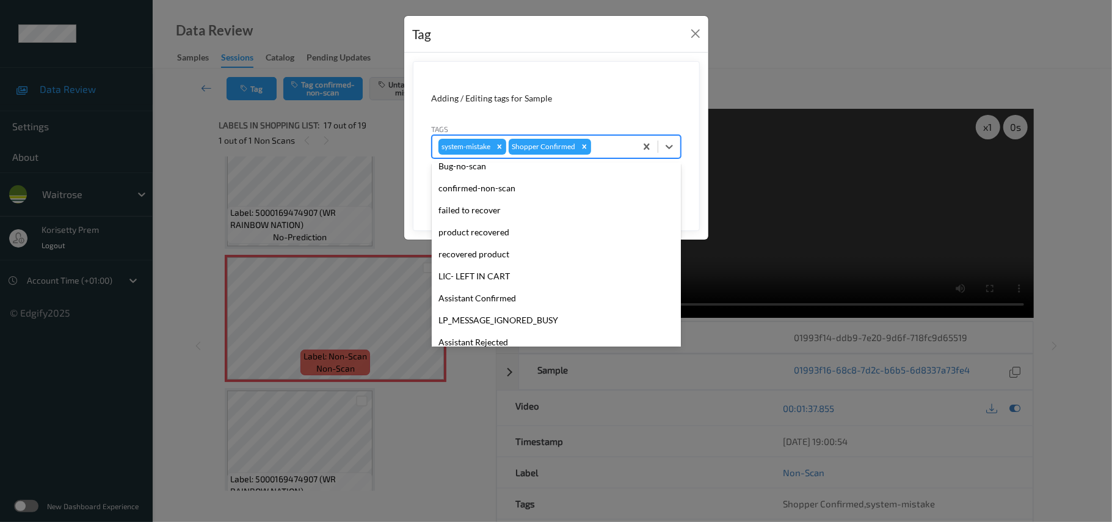
scroll to position [283, 0]
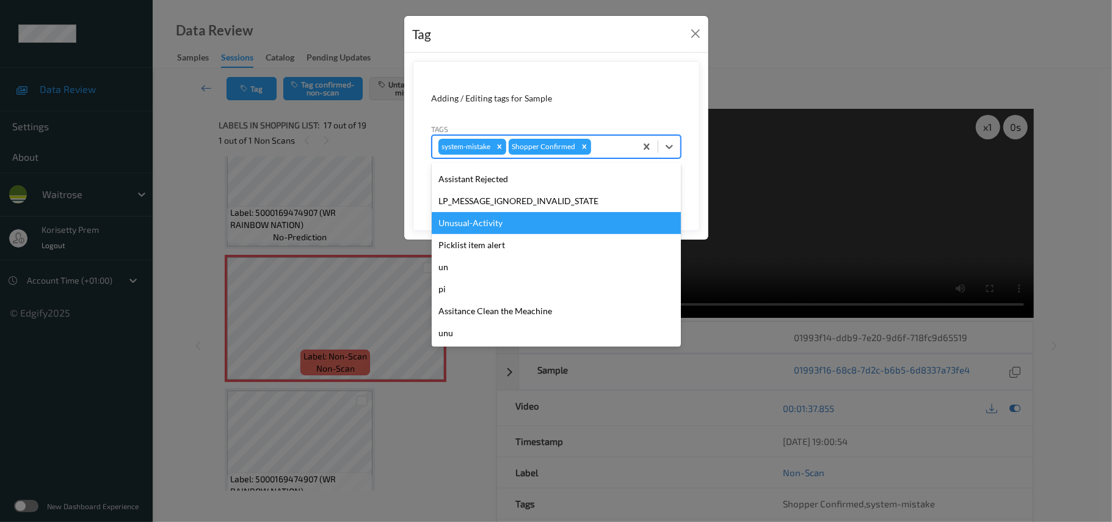
click at [481, 233] on div "Unusual-Activity" at bounding box center [556, 223] width 249 height 22
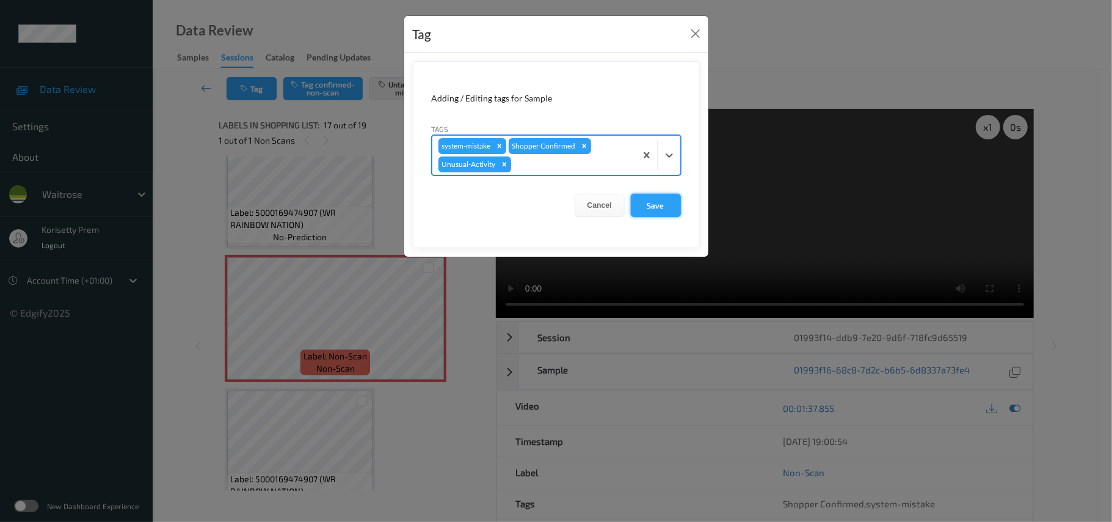
click at [639, 215] on button "Save" at bounding box center [656, 205] width 50 height 23
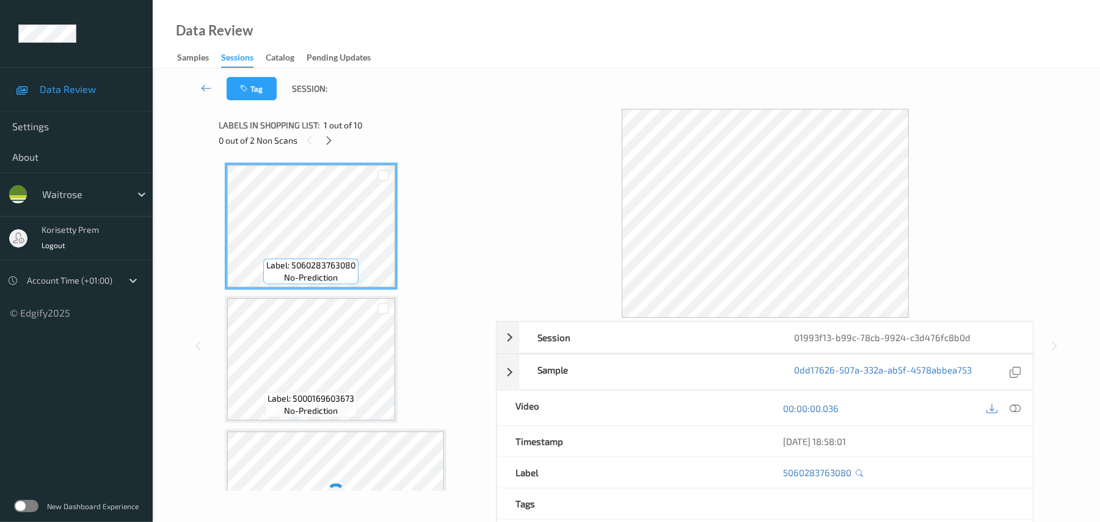
click at [462, 100] on div "Tag Session:" at bounding box center [626, 88] width 897 height 40
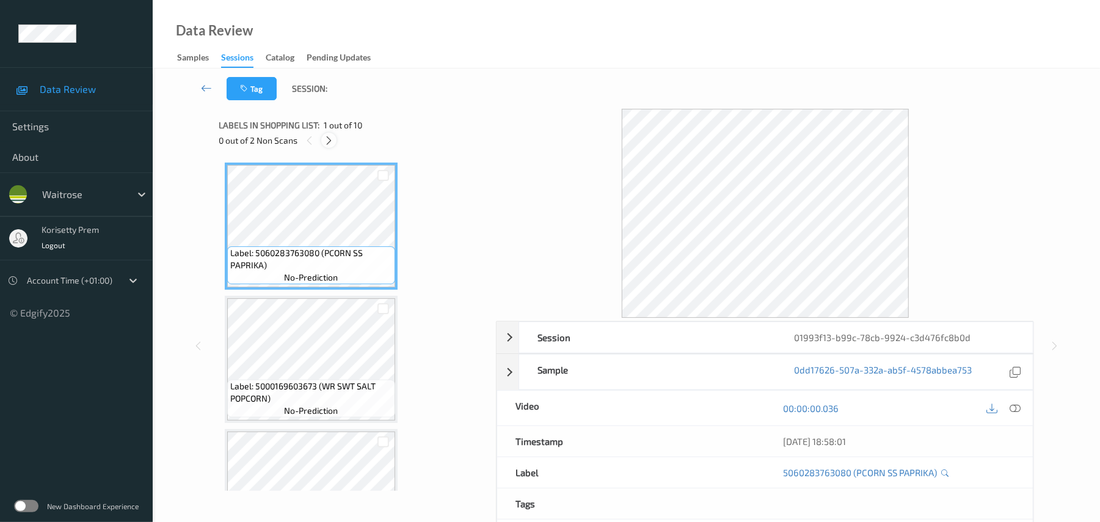
click at [328, 142] on icon at bounding box center [329, 140] width 10 height 11
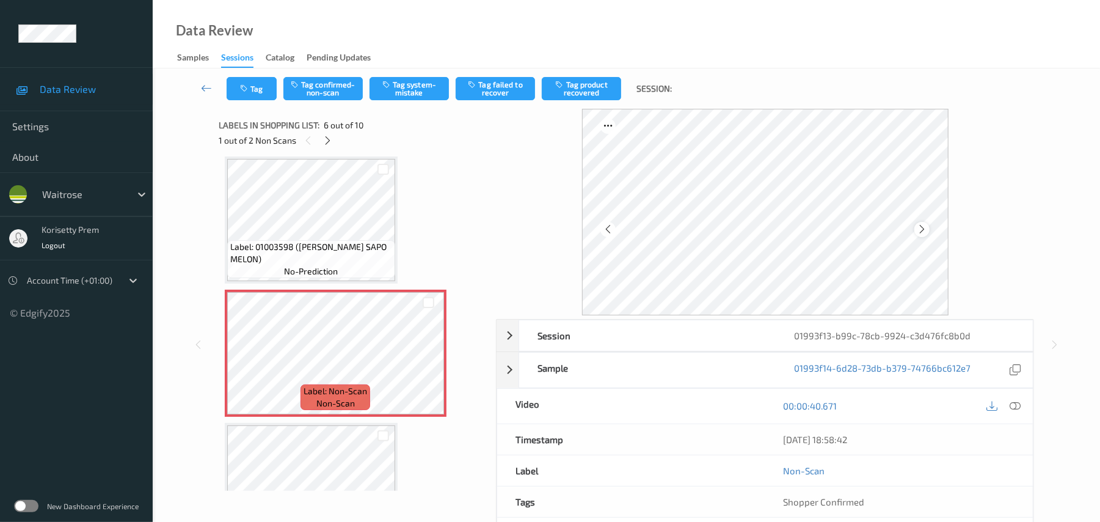
click at [921, 231] on icon at bounding box center [922, 229] width 10 height 11
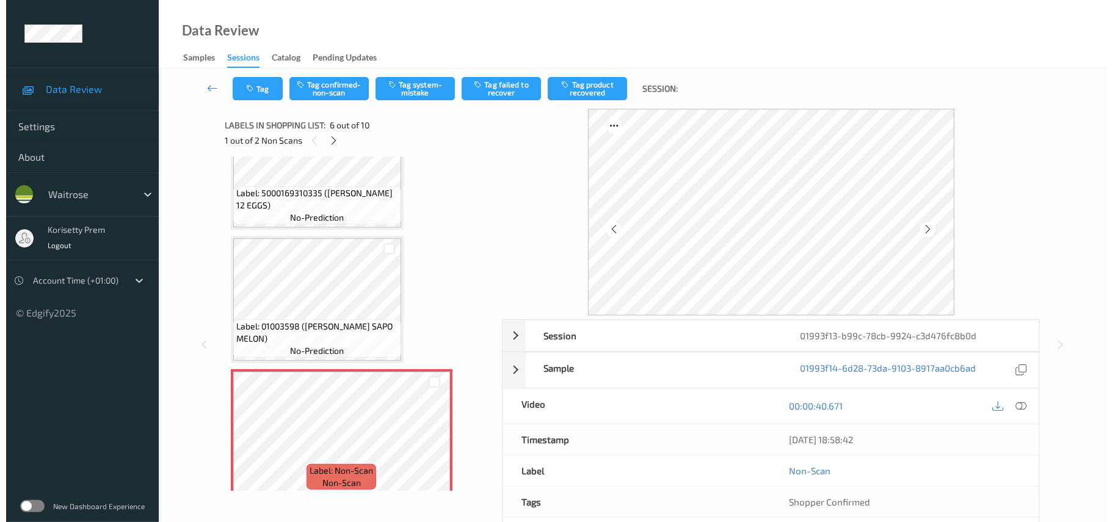
scroll to position [457, 0]
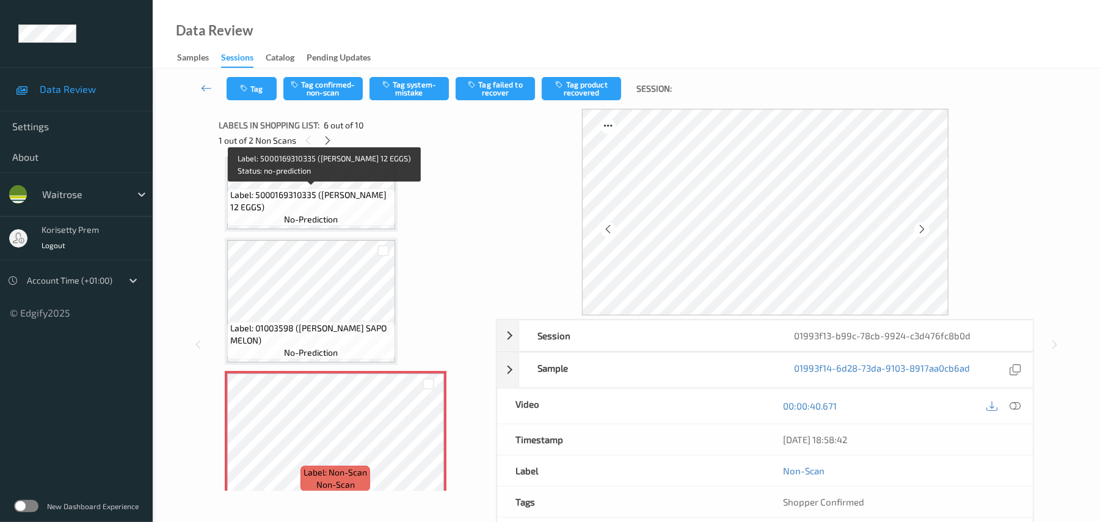
click at [318, 189] on span "Label: 5000169310335 ([PERSON_NAME] 12 EGGS)" at bounding box center [311, 201] width 162 height 24
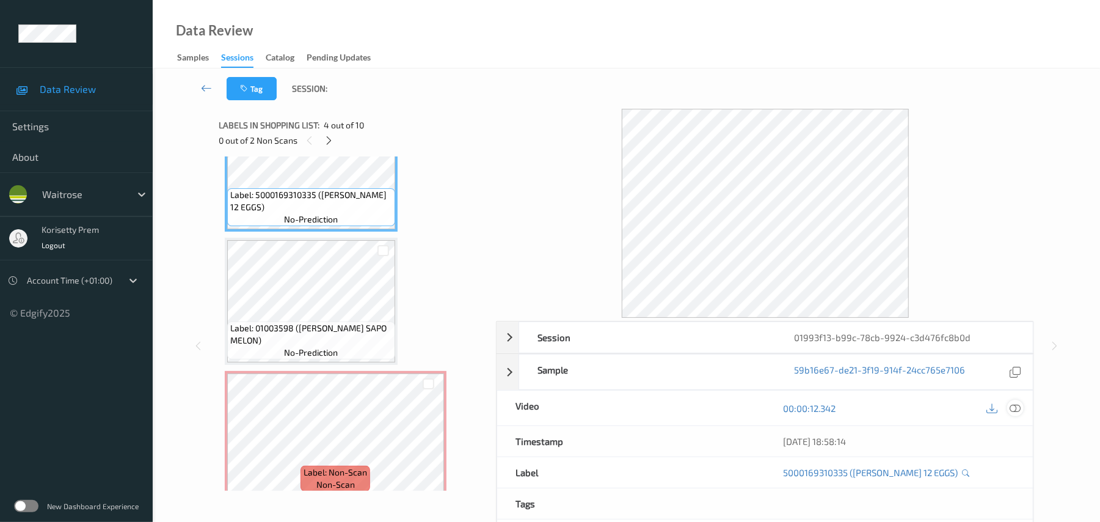
click at [1017, 409] on icon at bounding box center [1015, 408] width 11 height 11
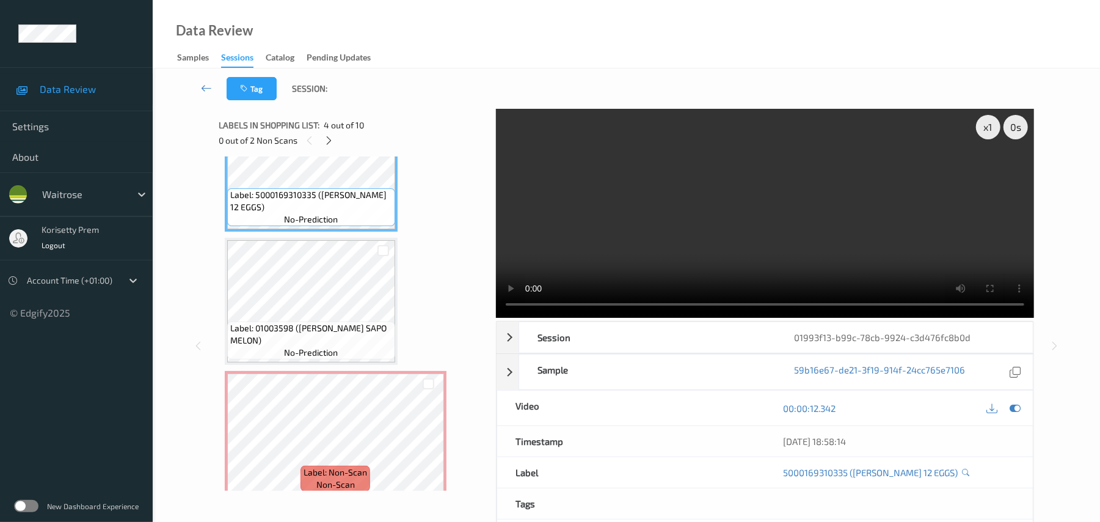
click at [733, 209] on video at bounding box center [765, 213] width 538 height 209
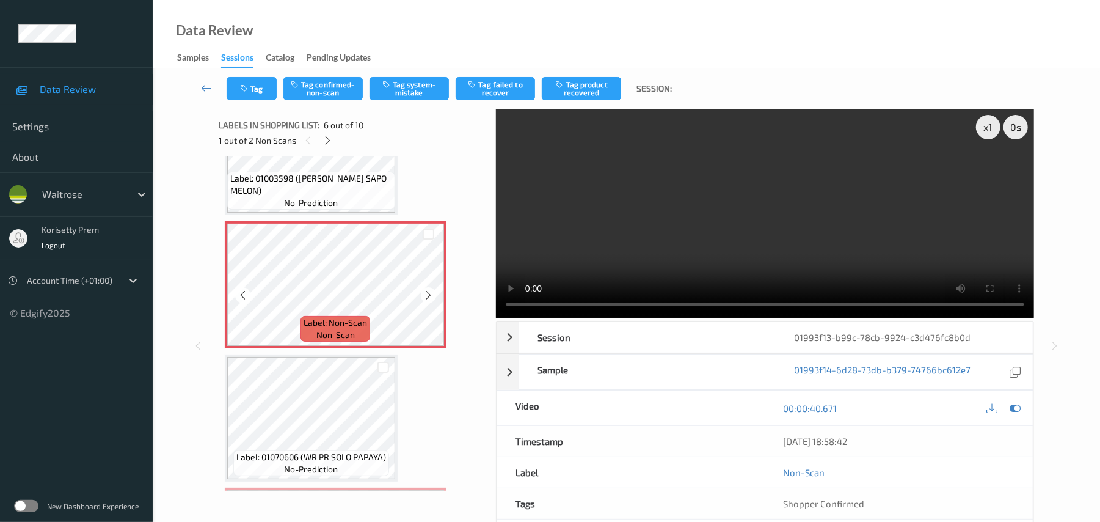
scroll to position [621, 0]
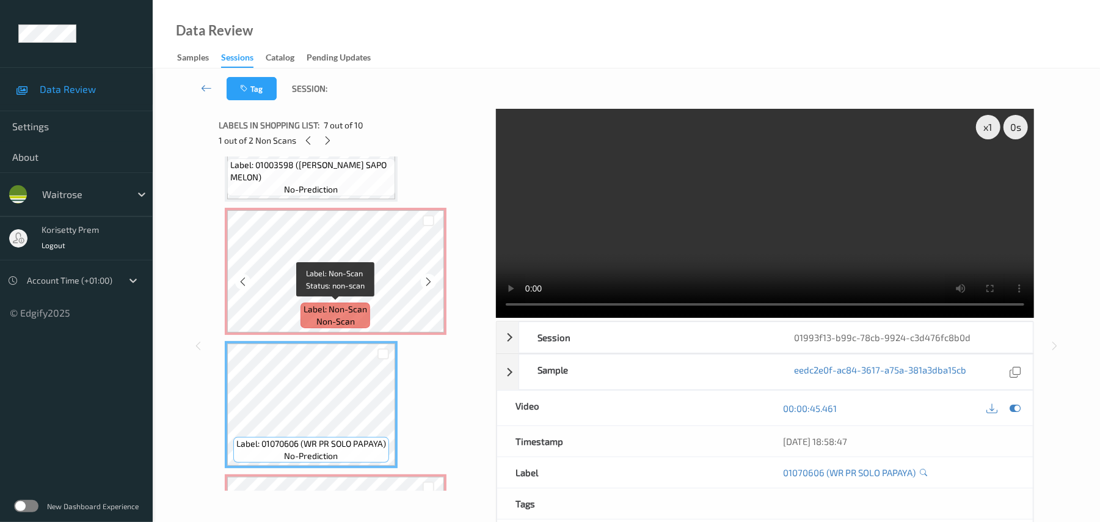
click at [321, 307] on span "Label: Non-Scan" at bounding box center [336, 309] width 64 height 12
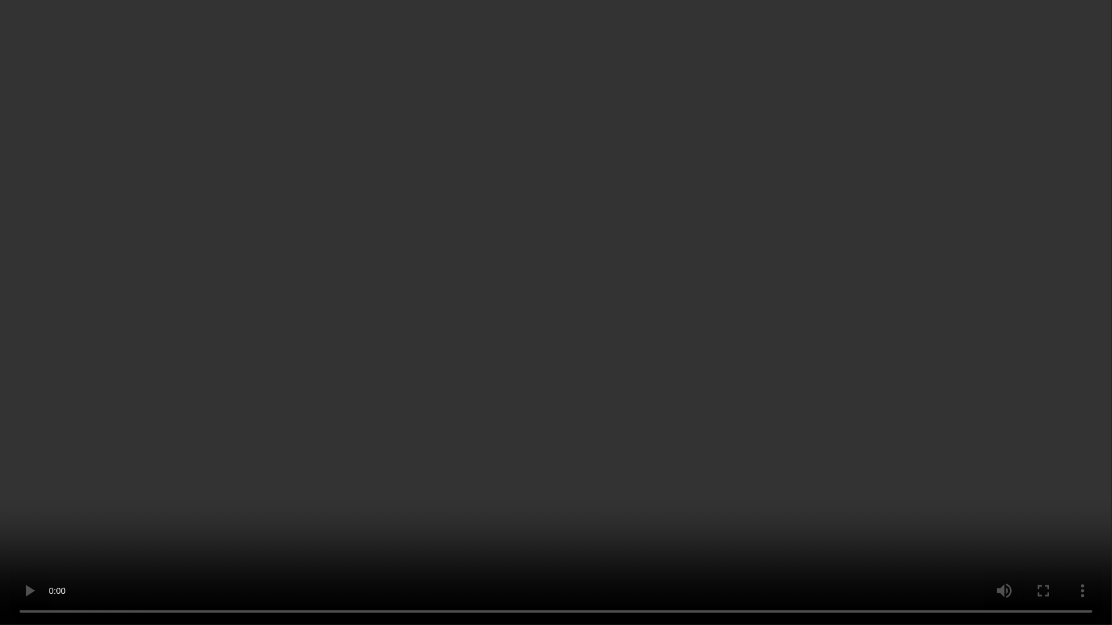
click at [644, 433] on video at bounding box center [556, 312] width 1112 height 625
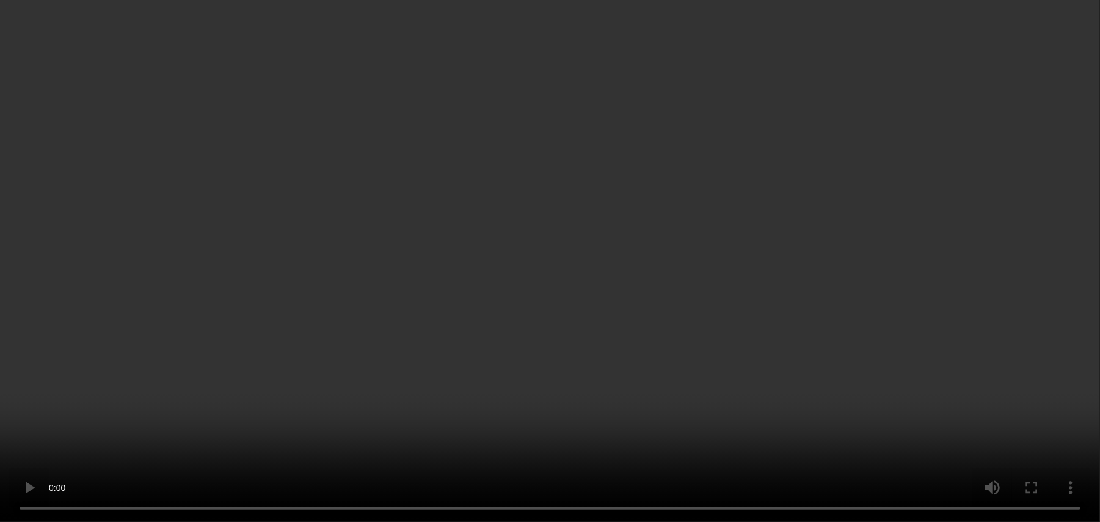
scroll to position [783, 0]
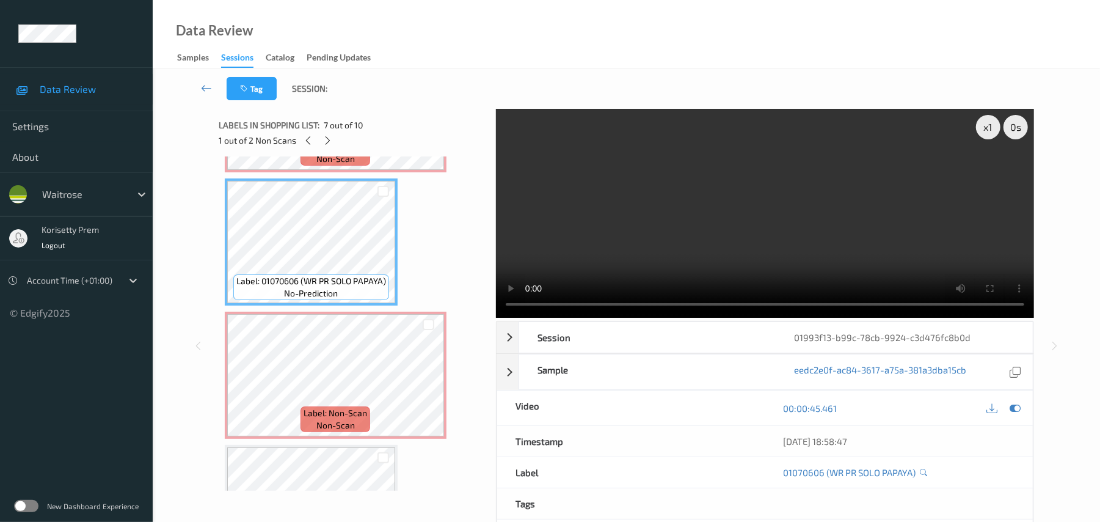
click at [752, 230] on video at bounding box center [765, 213] width 538 height 209
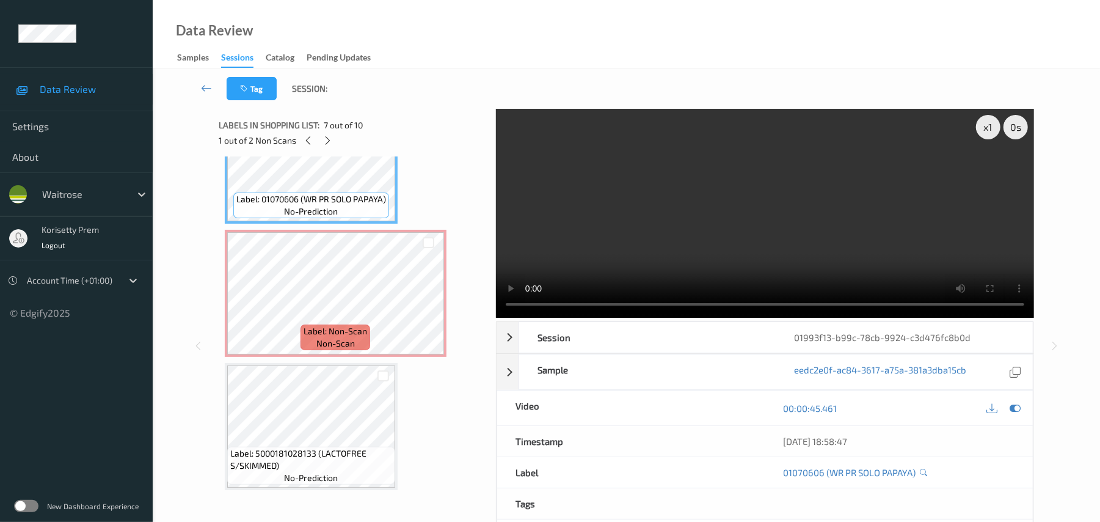
click at [665, 200] on video at bounding box center [765, 213] width 538 height 209
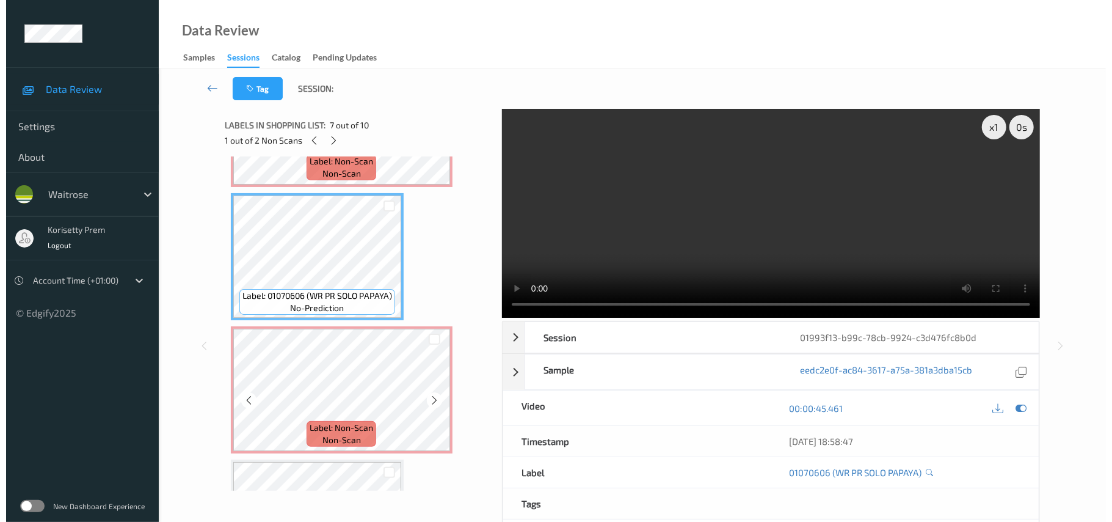
scroll to position [621, 0]
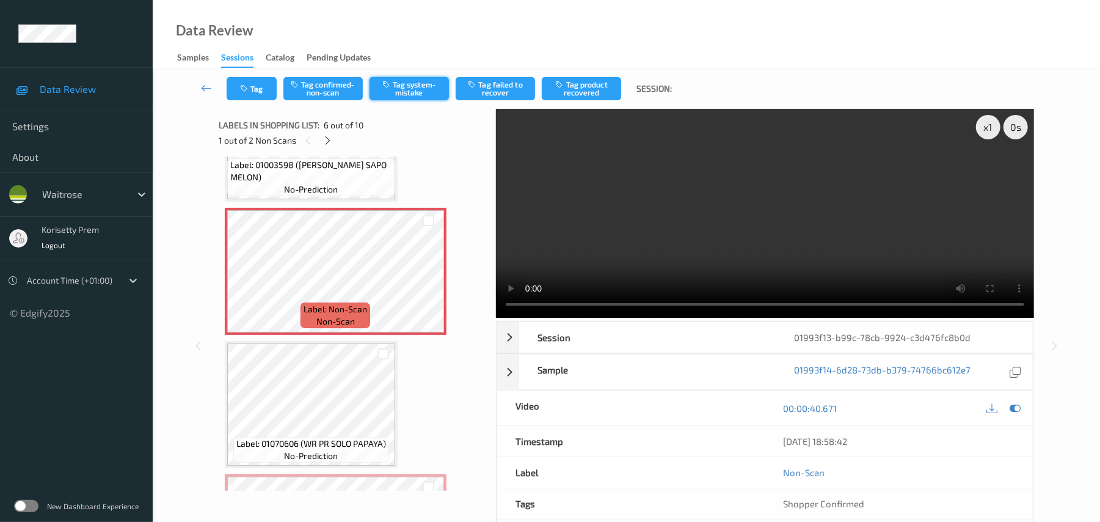
click at [426, 84] on button "Tag system-mistake" at bounding box center [409, 88] width 79 height 23
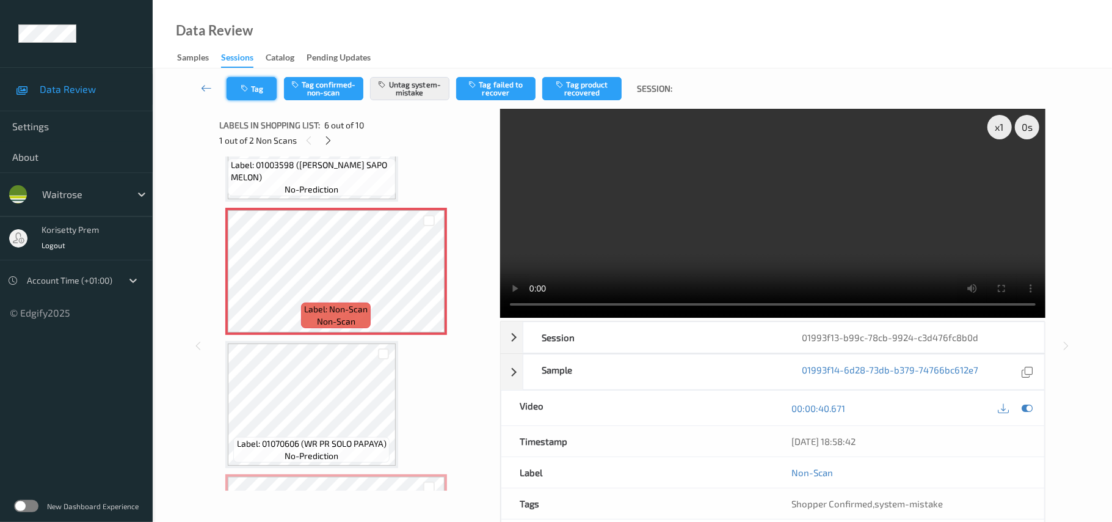
drag, startPoint x: 249, startPoint y: 83, endPoint x: 249, endPoint y: 98, distance: 15.3
click at [249, 98] on button "Tag" at bounding box center [252, 88] width 50 height 23
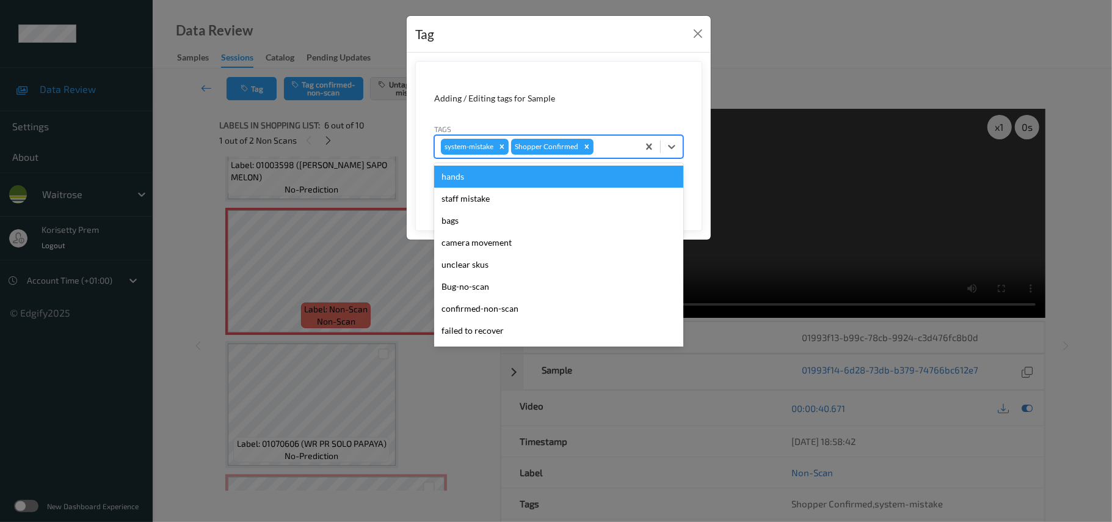
click at [625, 155] on div "system-mistake Shopper Confirmed" at bounding box center [536, 146] width 203 height 21
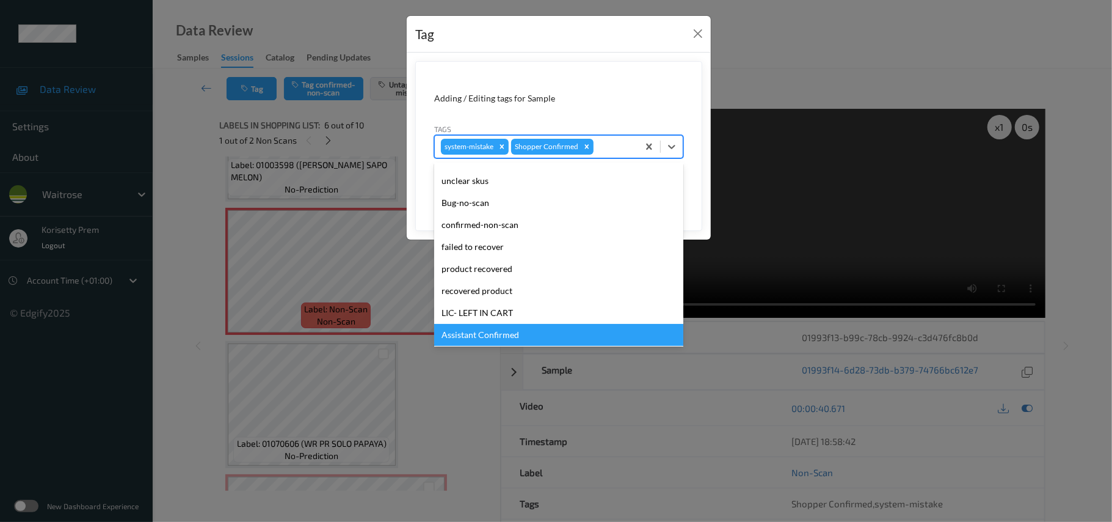
scroll to position [244, 0]
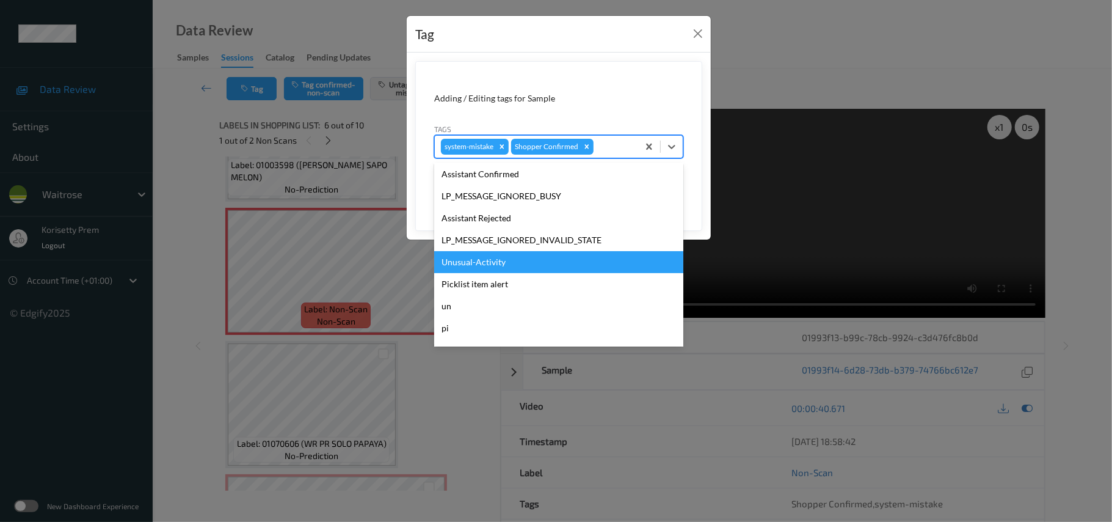
click at [484, 266] on div "Unusual-Activity" at bounding box center [558, 262] width 249 height 22
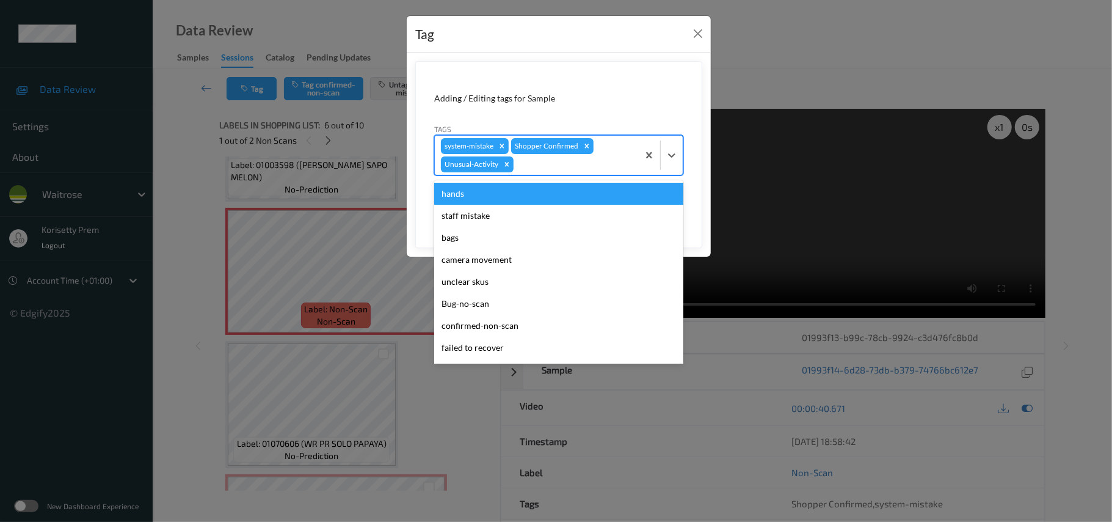
click at [557, 167] on div at bounding box center [574, 164] width 116 height 15
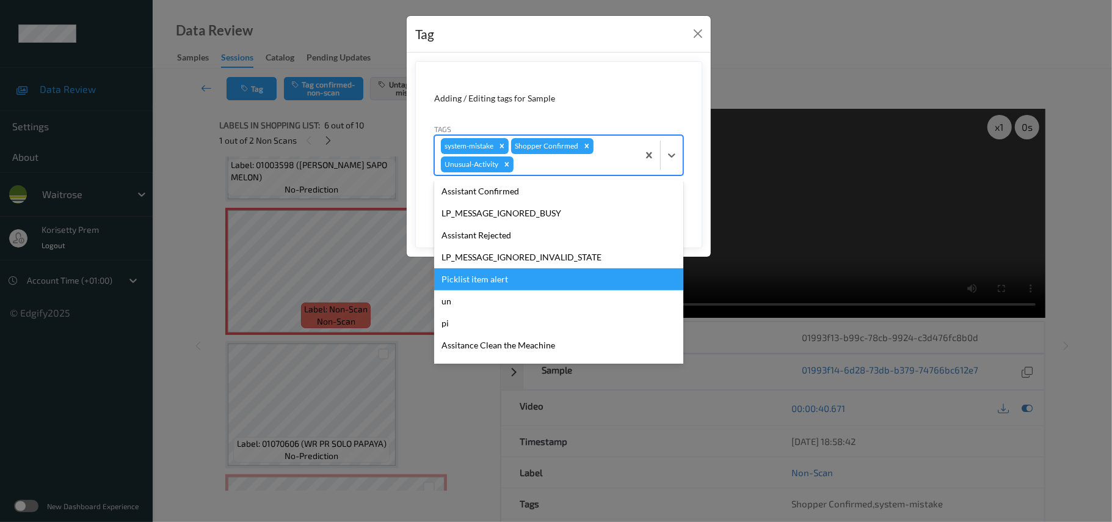
click at [495, 285] on div "Picklist item alert" at bounding box center [558, 279] width 249 height 22
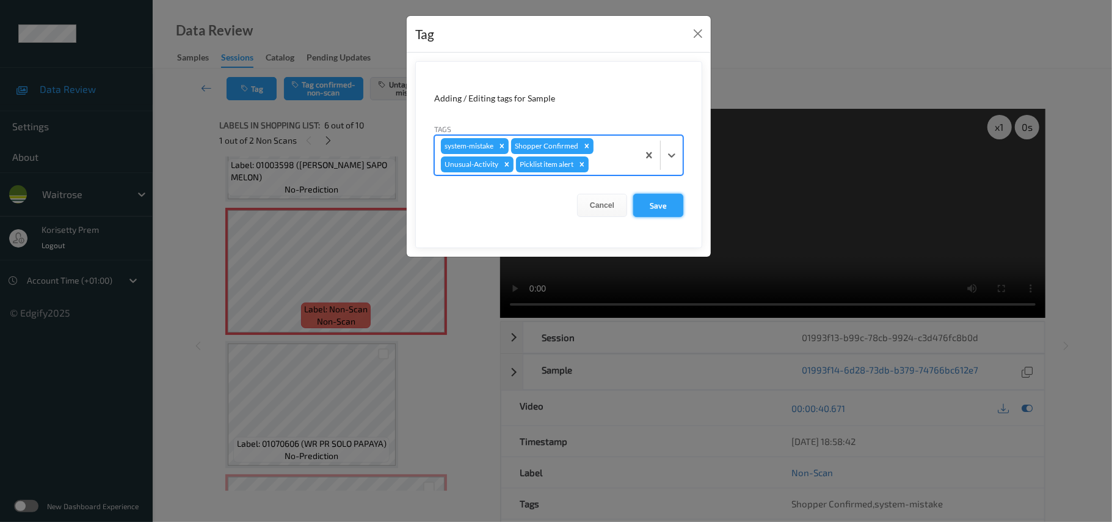
click at [662, 208] on button "Save" at bounding box center [658, 205] width 50 height 23
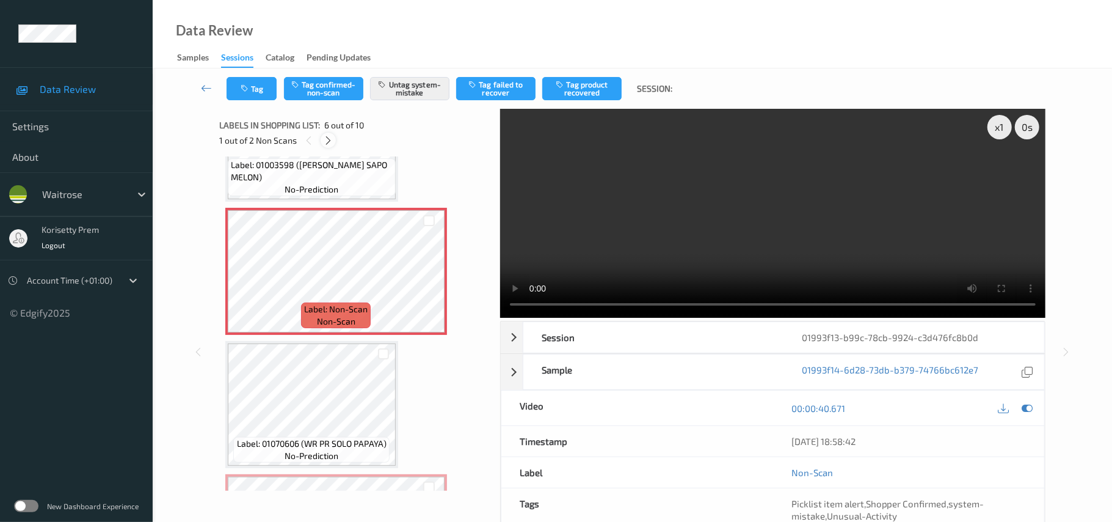
click at [330, 142] on icon at bounding box center [328, 140] width 10 height 11
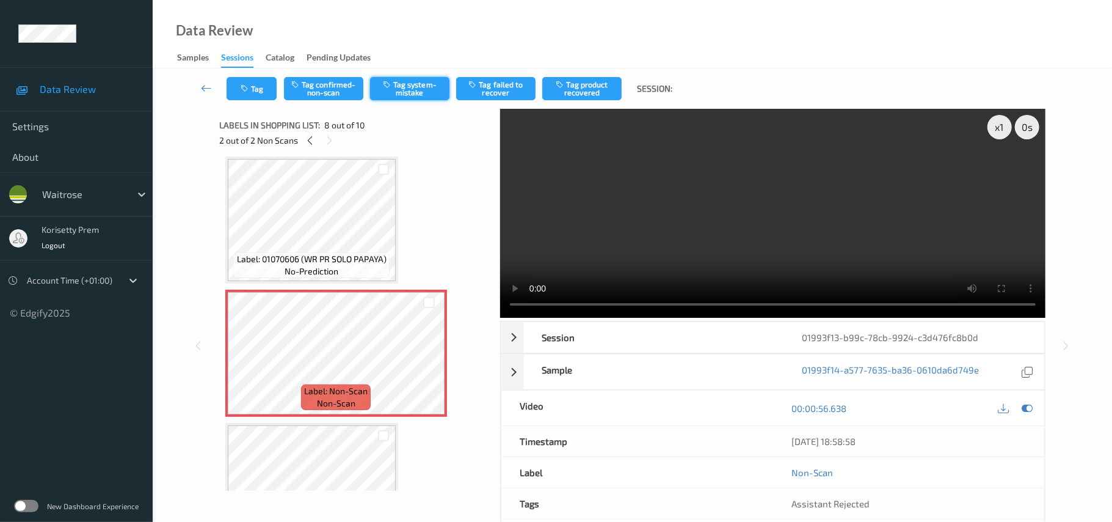
click at [412, 99] on button "Tag system-mistake" at bounding box center [409, 88] width 79 height 23
click at [255, 93] on button "Tag" at bounding box center [252, 88] width 50 height 23
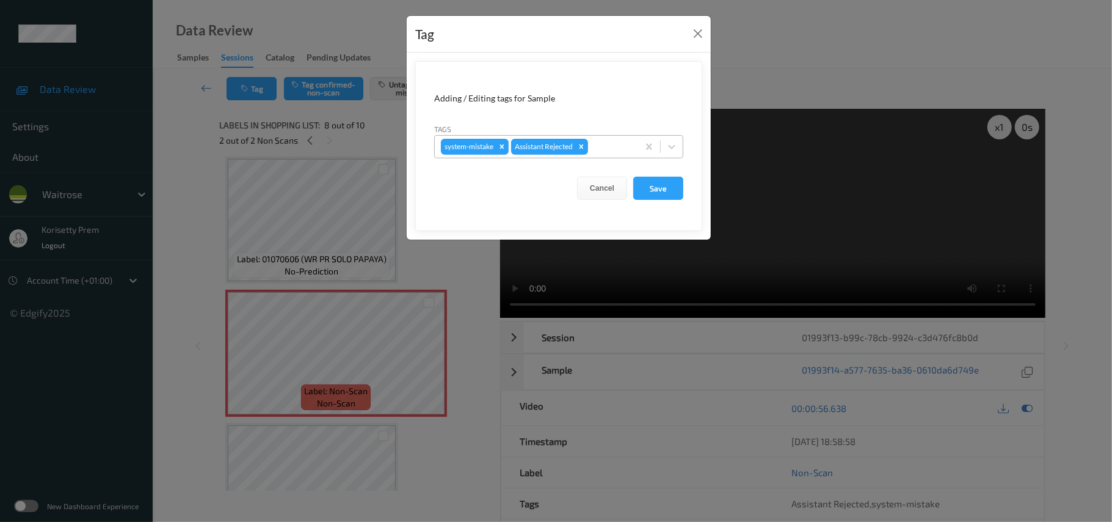
click at [617, 149] on div at bounding box center [612, 146] width 42 height 15
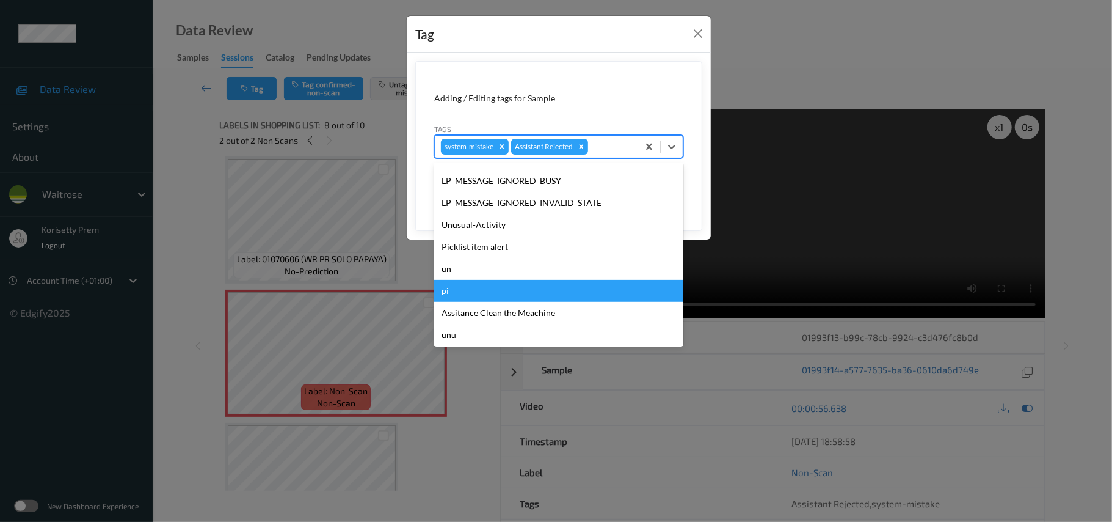
scroll to position [283, 0]
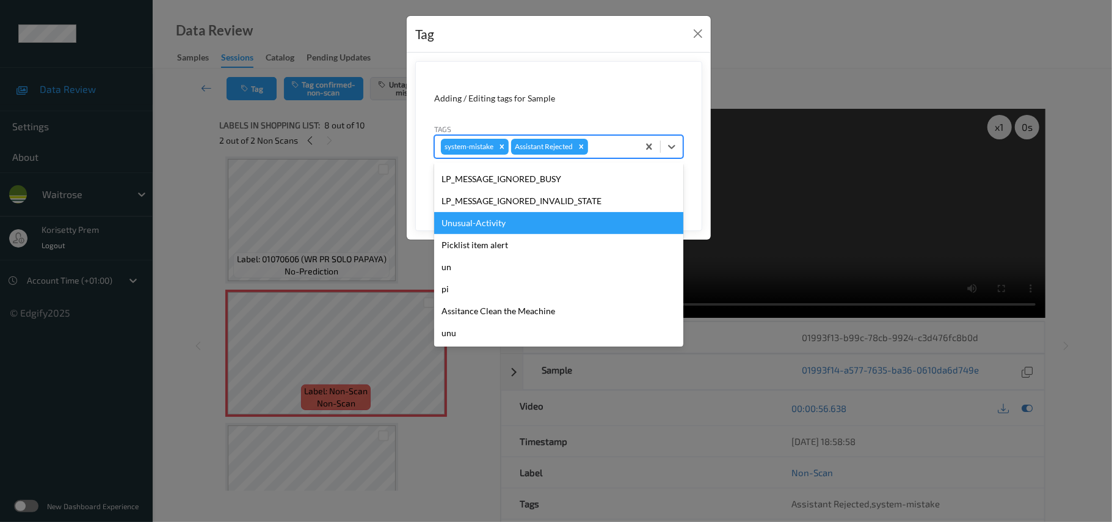
click at [487, 219] on div "Unusual-Activity" at bounding box center [558, 223] width 249 height 22
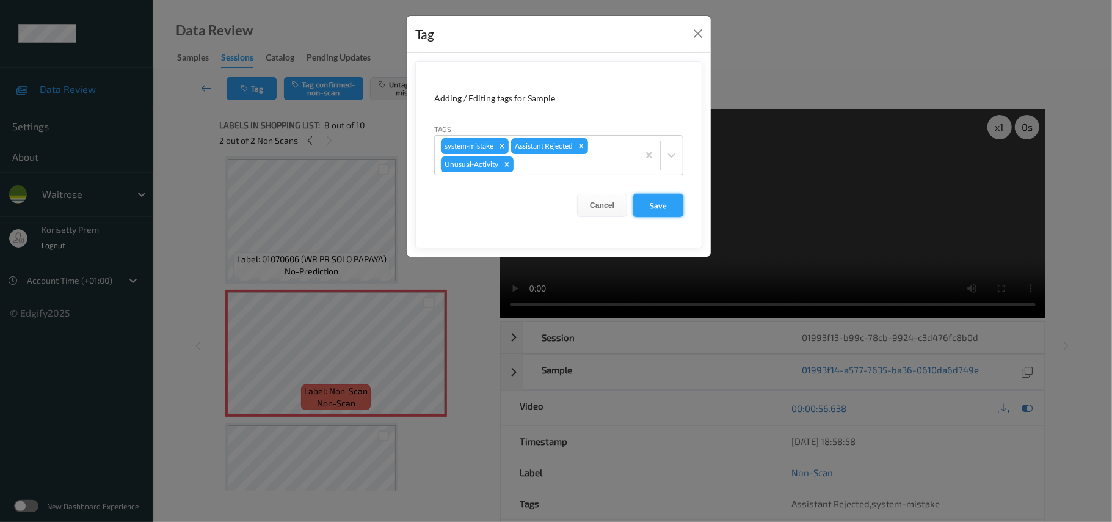
click at [670, 198] on button "Save" at bounding box center [658, 205] width 50 height 23
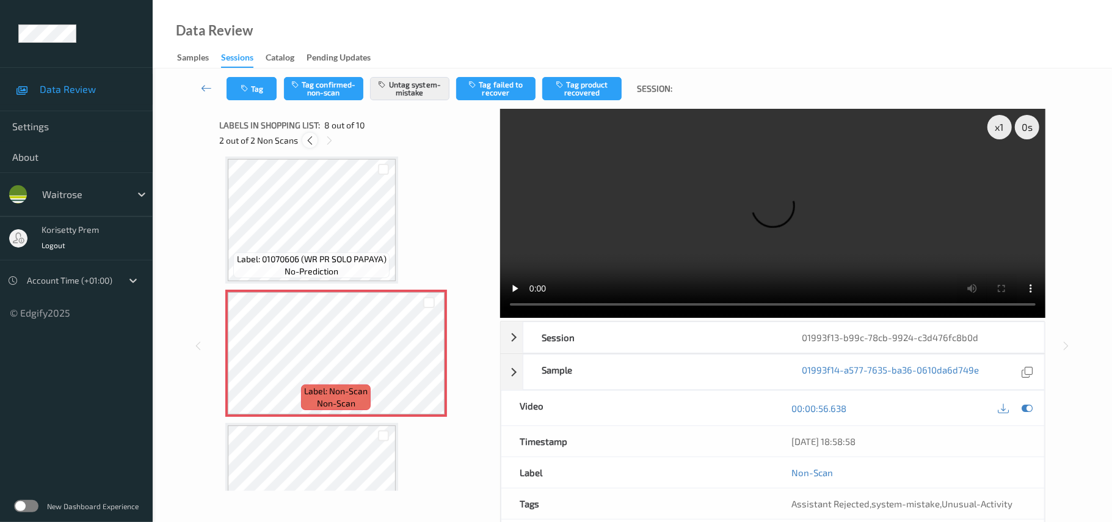
click at [305, 137] on icon at bounding box center [310, 140] width 10 height 11
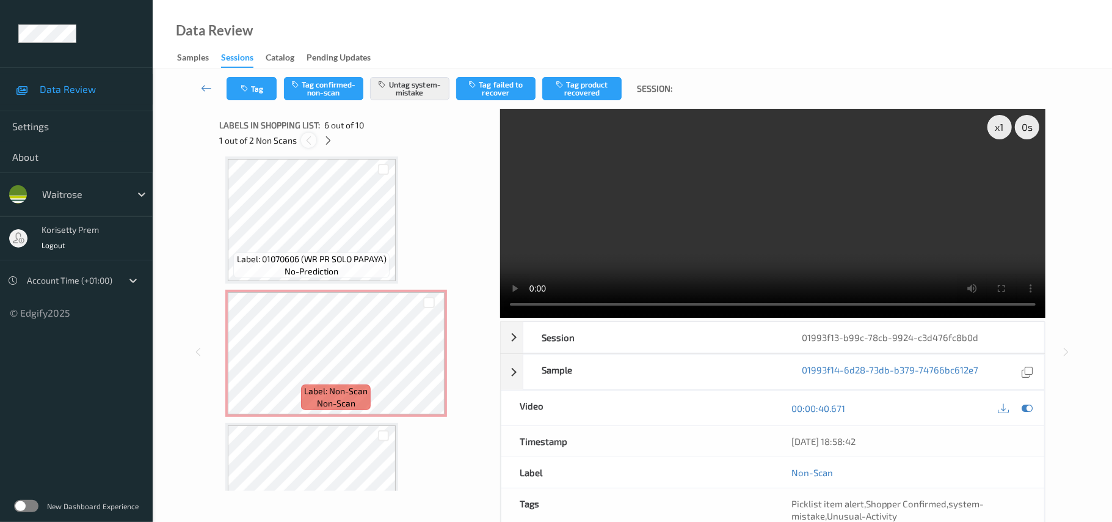
scroll to position [539, 0]
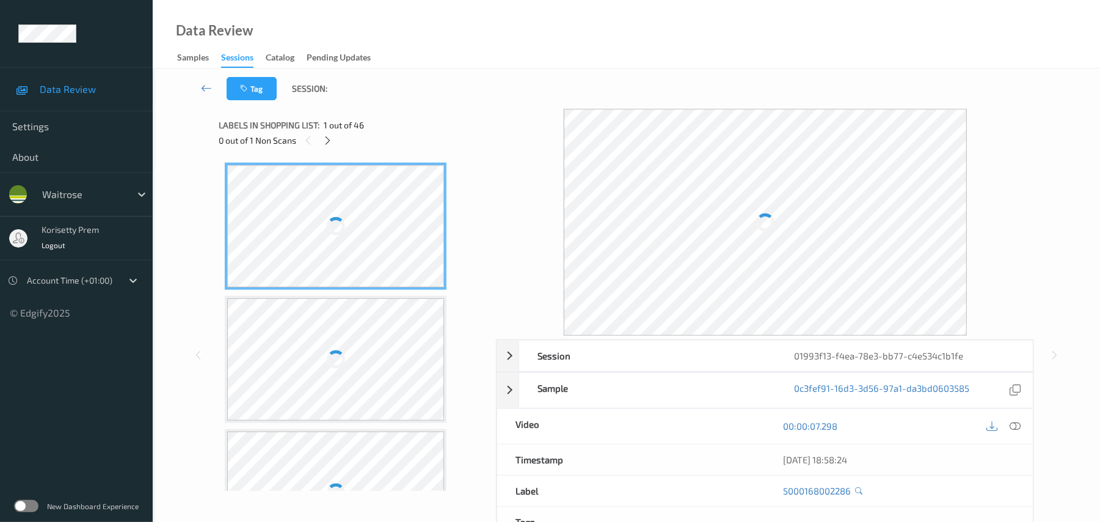
click at [529, 93] on div "Tag Session:" at bounding box center [626, 88] width 897 height 40
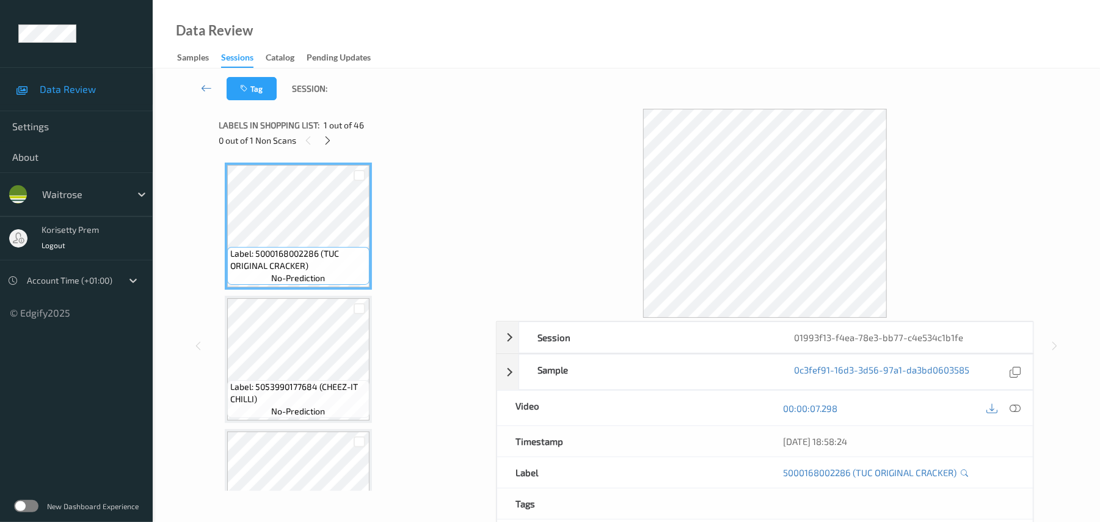
click at [490, 159] on div "Session 01993f13-f4ea-78e3-bb77-c4e534c1b1fe Session ID 01993f13-f4ea-78e3-bb77…" at bounding box center [626, 345] width 815 height 473
click at [327, 135] on icon at bounding box center [327, 140] width 10 height 11
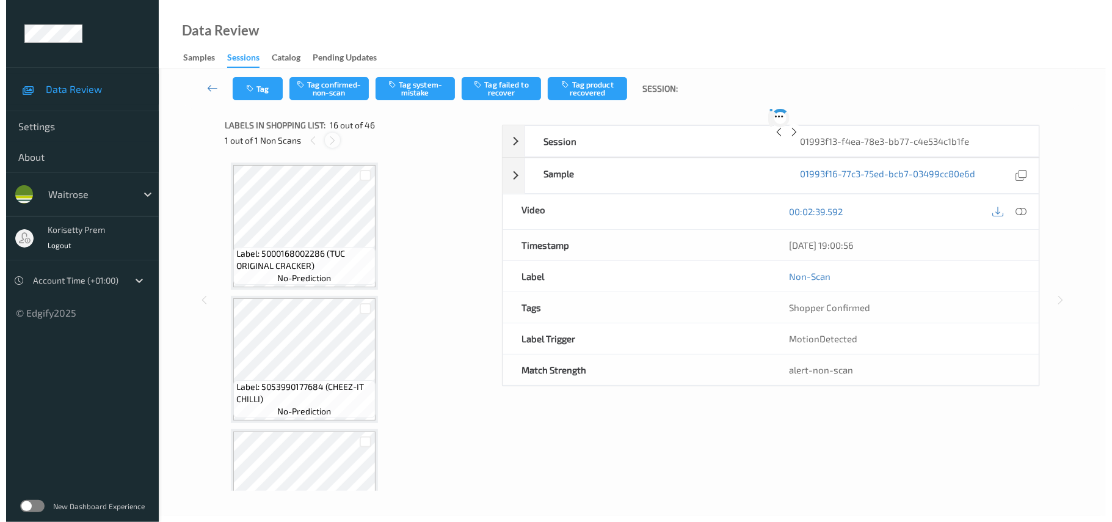
scroll to position [1870, 0]
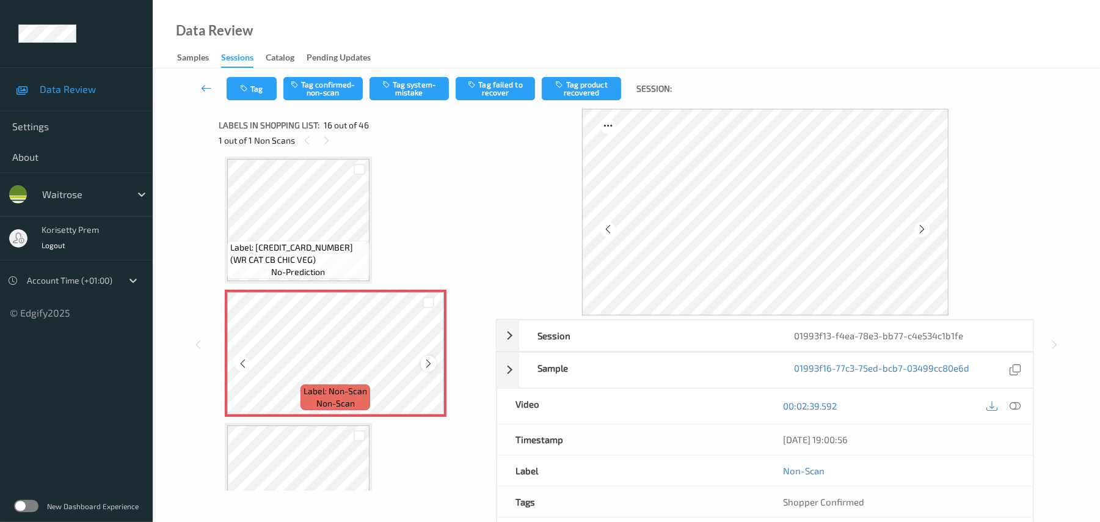
click at [428, 363] on icon at bounding box center [428, 363] width 10 height 11
click at [429, 363] on icon at bounding box center [428, 363] width 10 height 11
click at [413, 82] on button "Tag system-mistake" at bounding box center [409, 88] width 79 height 23
click at [244, 93] on button "Tag" at bounding box center [252, 88] width 50 height 23
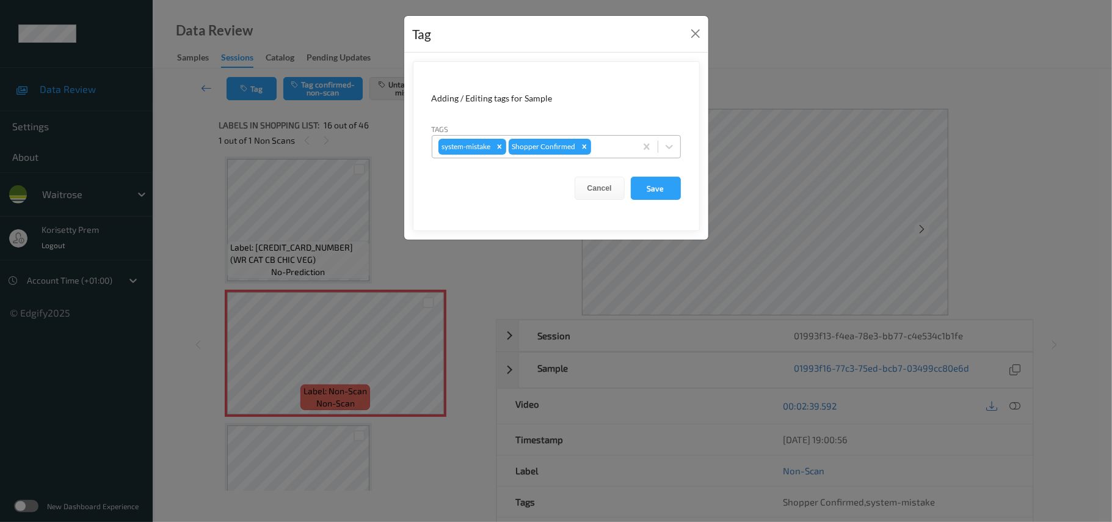
click at [594, 152] on input "text" at bounding box center [595, 146] width 2 height 12
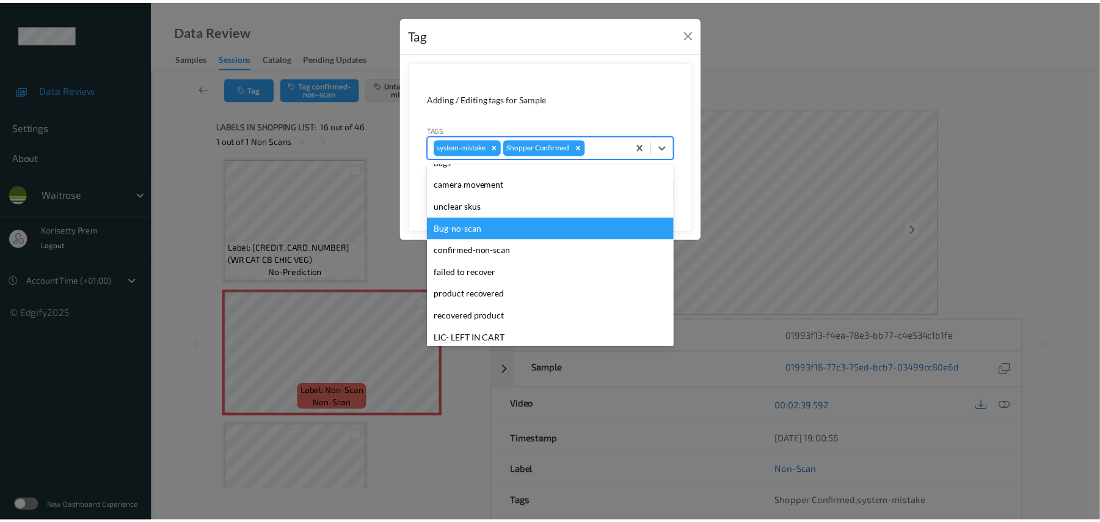
scroll to position [0, 0]
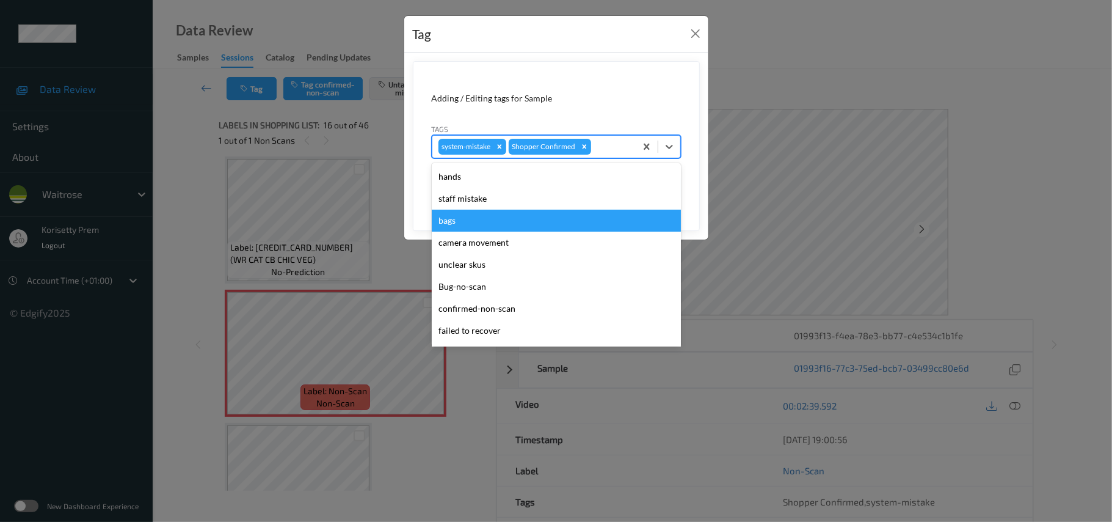
click at [454, 230] on div "bags" at bounding box center [556, 220] width 249 height 22
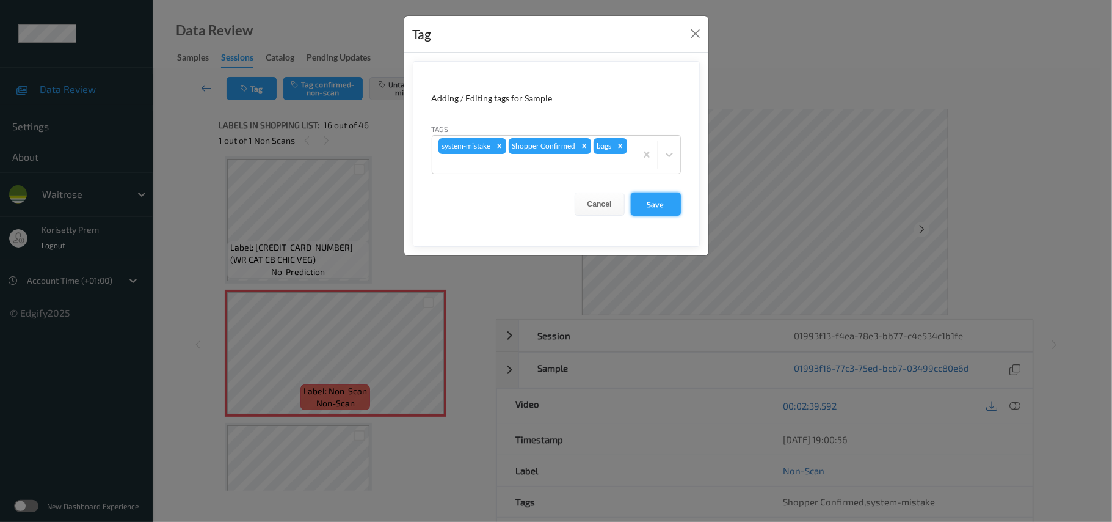
click at [665, 208] on button "Save" at bounding box center [656, 203] width 50 height 23
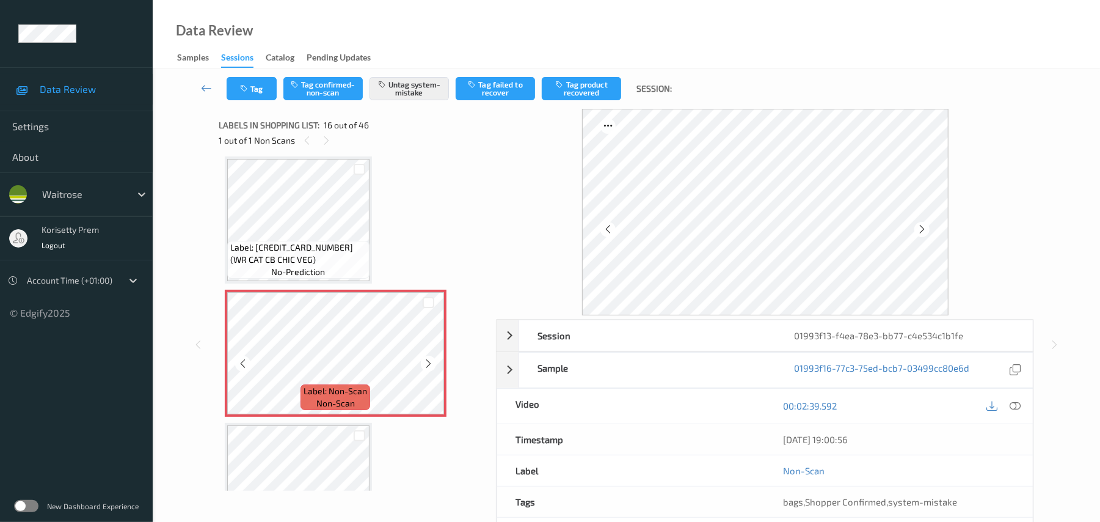
scroll to position [2033, 0]
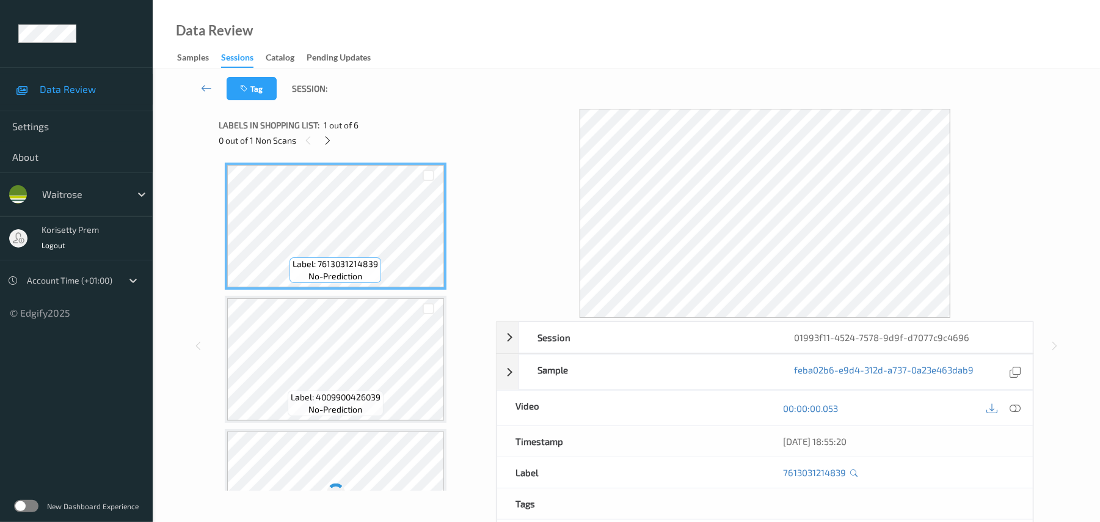
click at [492, 93] on div "Tag Session:" at bounding box center [626, 88] width 897 height 40
click at [327, 140] on icon at bounding box center [327, 140] width 10 height 11
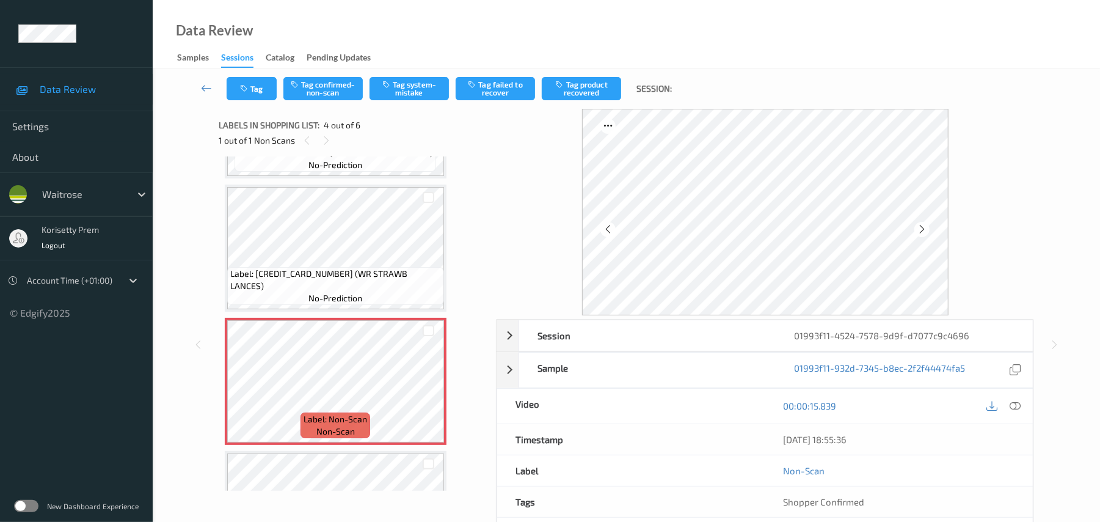
scroll to position [326, 0]
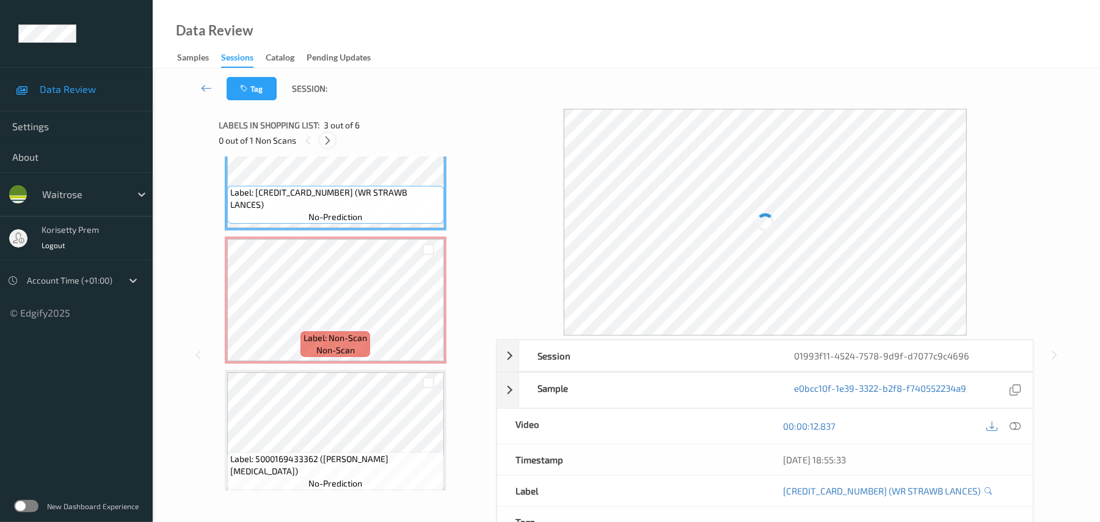
click at [332, 142] on icon at bounding box center [327, 140] width 10 height 11
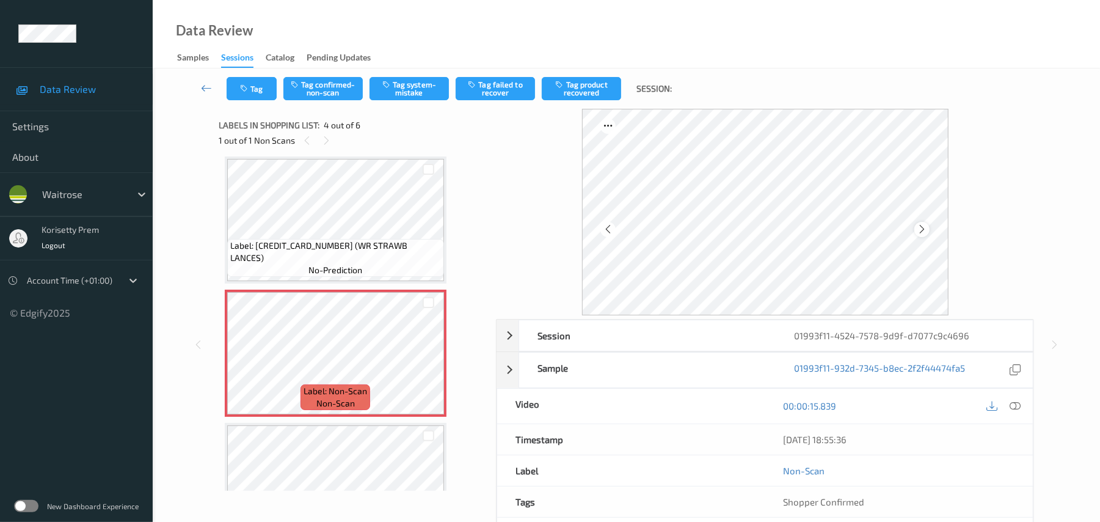
click at [919, 227] on icon at bounding box center [922, 229] width 10 height 11
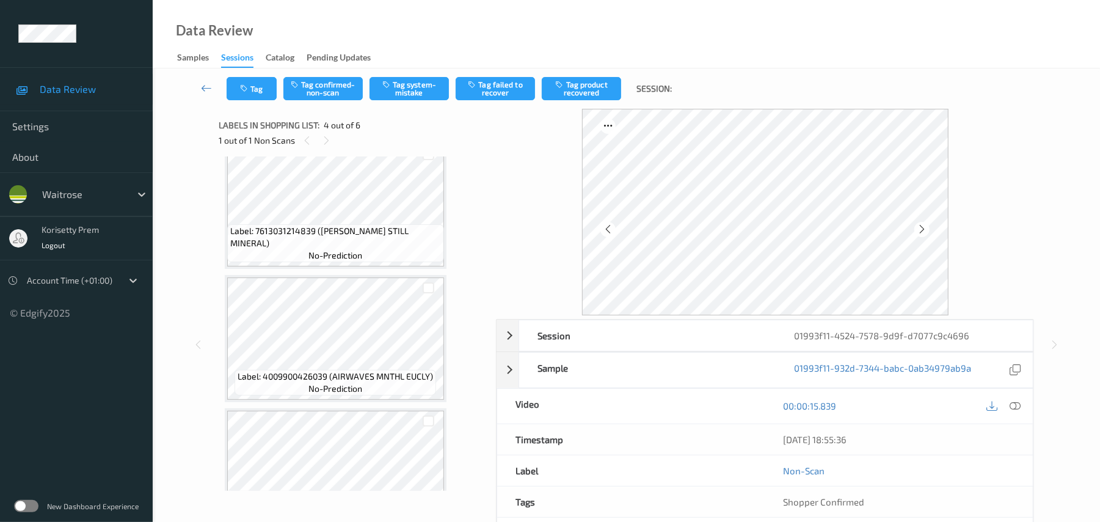
scroll to position [0, 0]
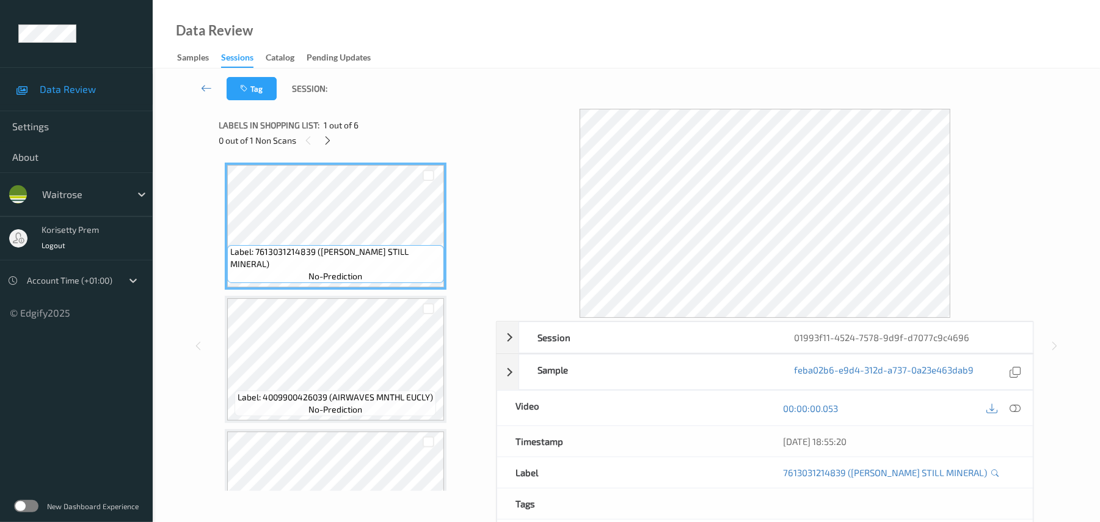
click at [1014, 410] on icon at bounding box center [1015, 408] width 11 height 11
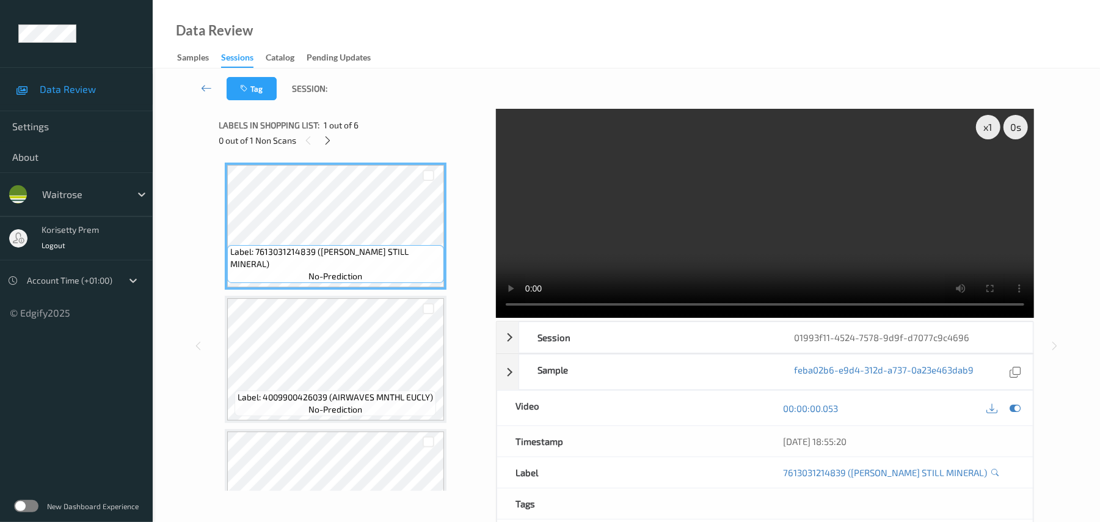
click at [662, 252] on video at bounding box center [765, 213] width 538 height 209
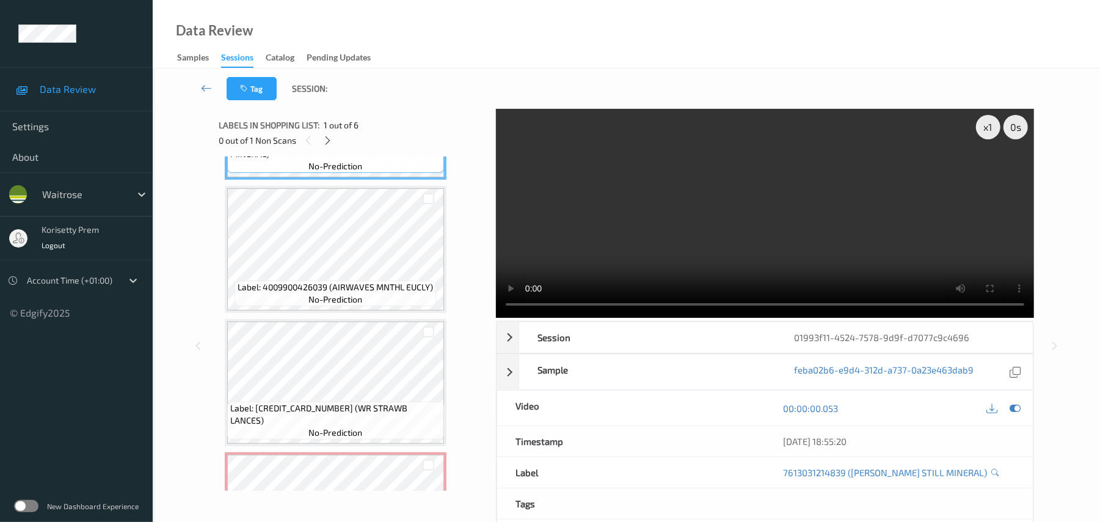
scroll to position [162, 0]
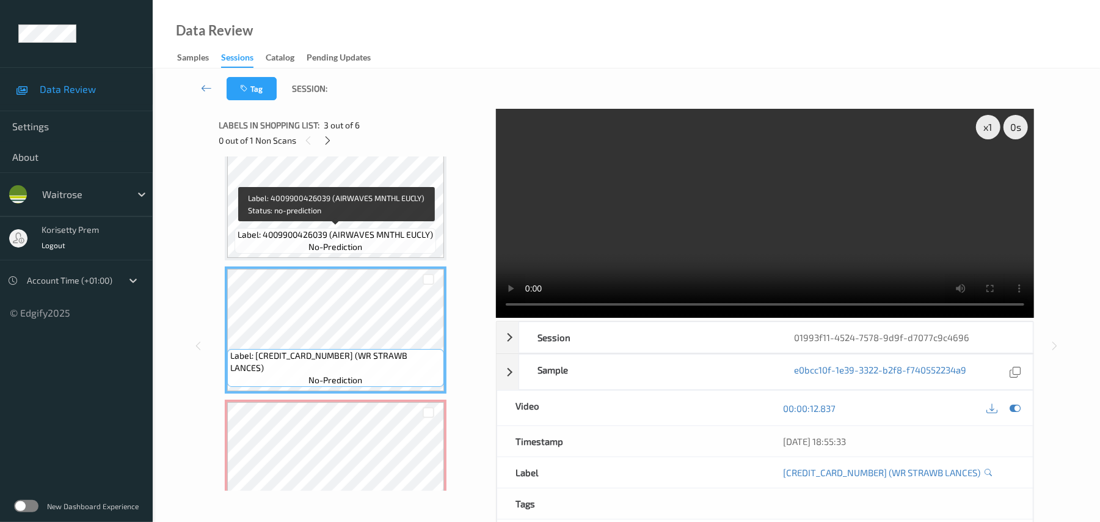
click at [330, 238] on span "Label: 4009900426039 (AIRWAVES MNTHL EUCLY)" at bounding box center [335, 234] width 195 height 12
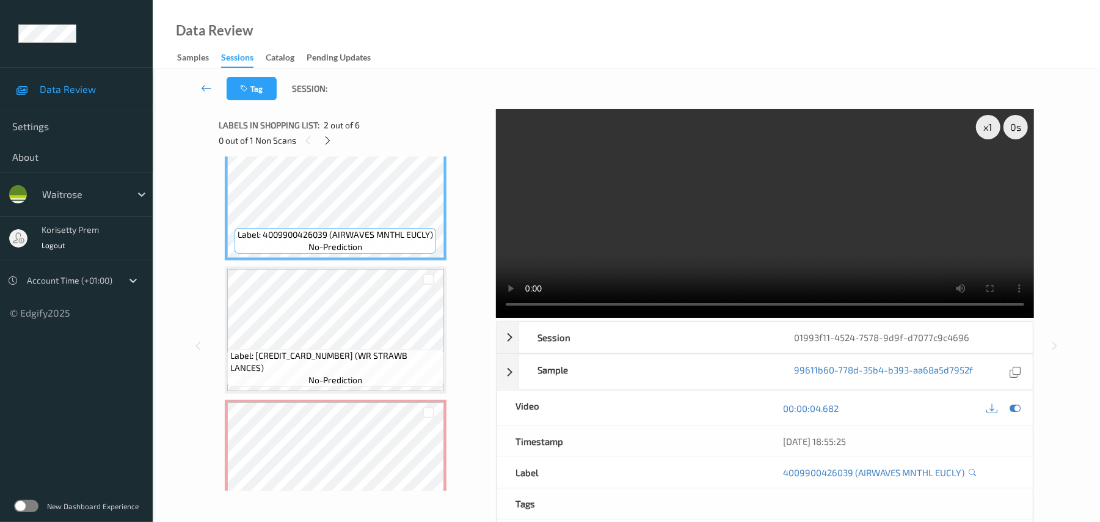
click at [672, 228] on video at bounding box center [765, 213] width 538 height 209
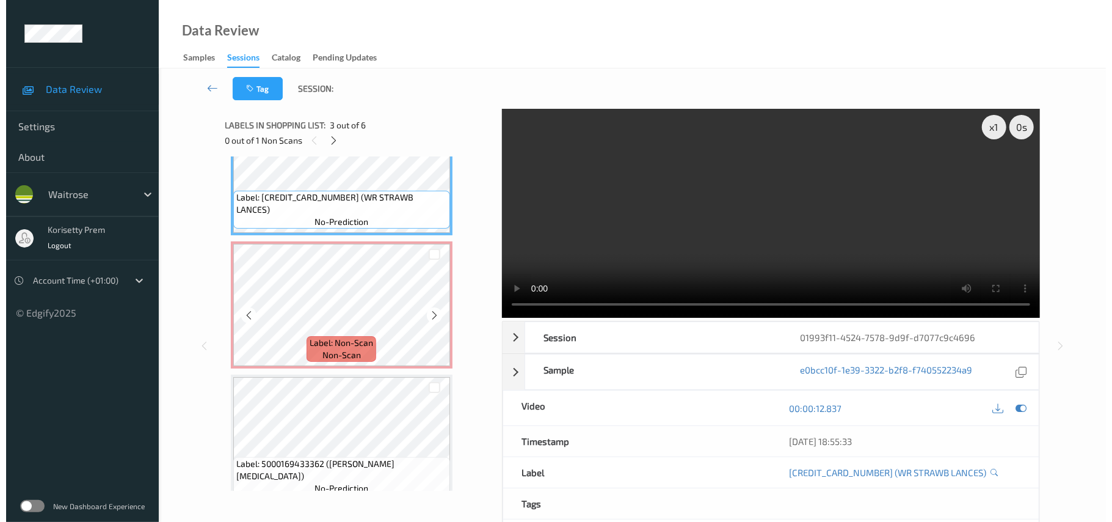
scroll to position [326, 0]
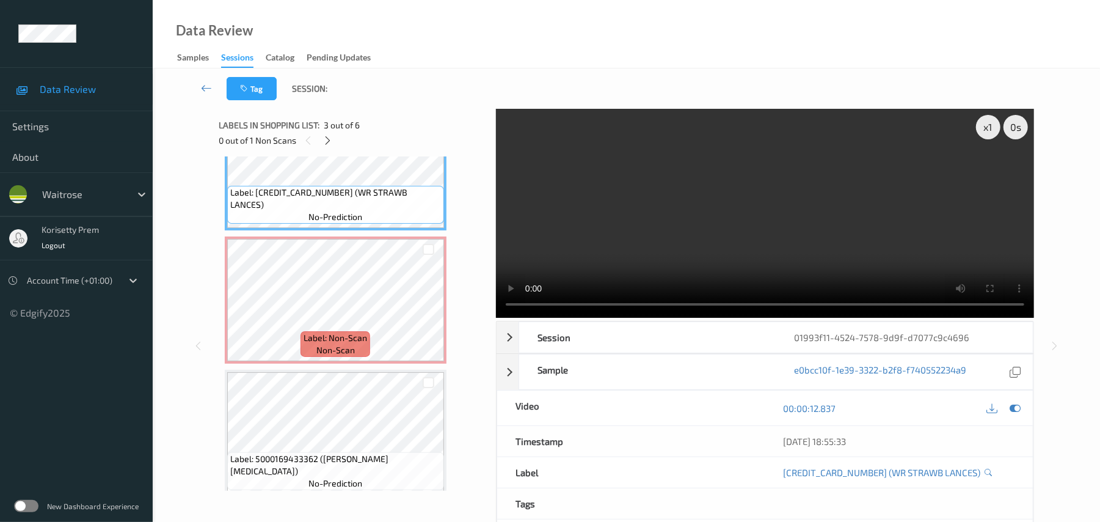
click at [667, 175] on video at bounding box center [765, 213] width 538 height 209
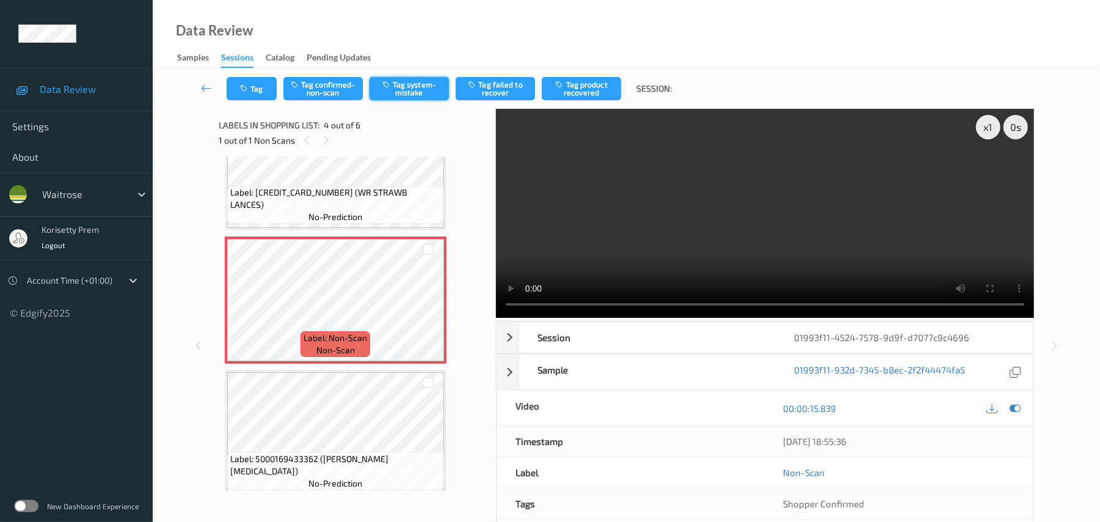
click at [409, 86] on button "Tag system-mistake" at bounding box center [409, 88] width 79 height 23
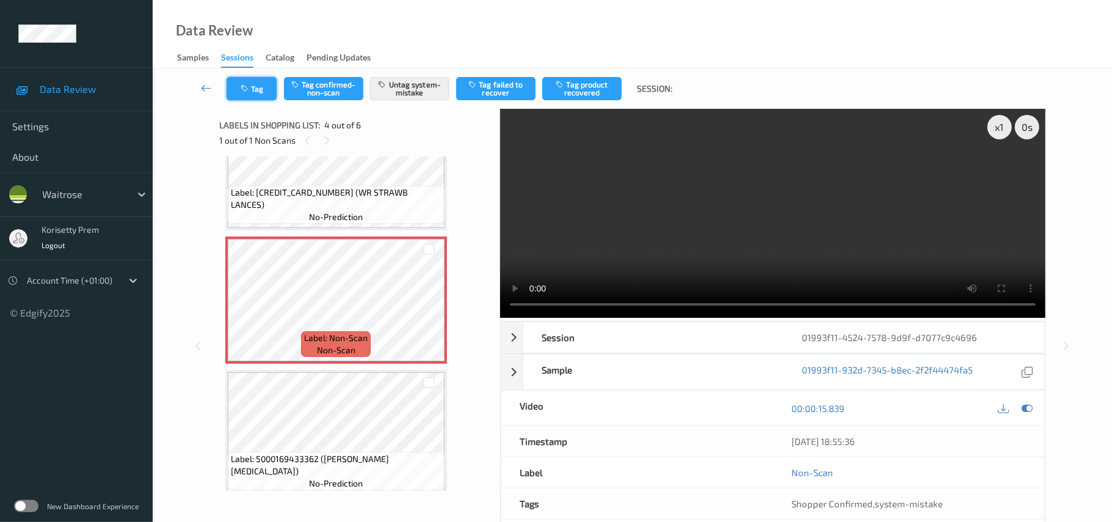
click at [257, 84] on button "Tag" at bounding box center [252, 88] width 50 height 23
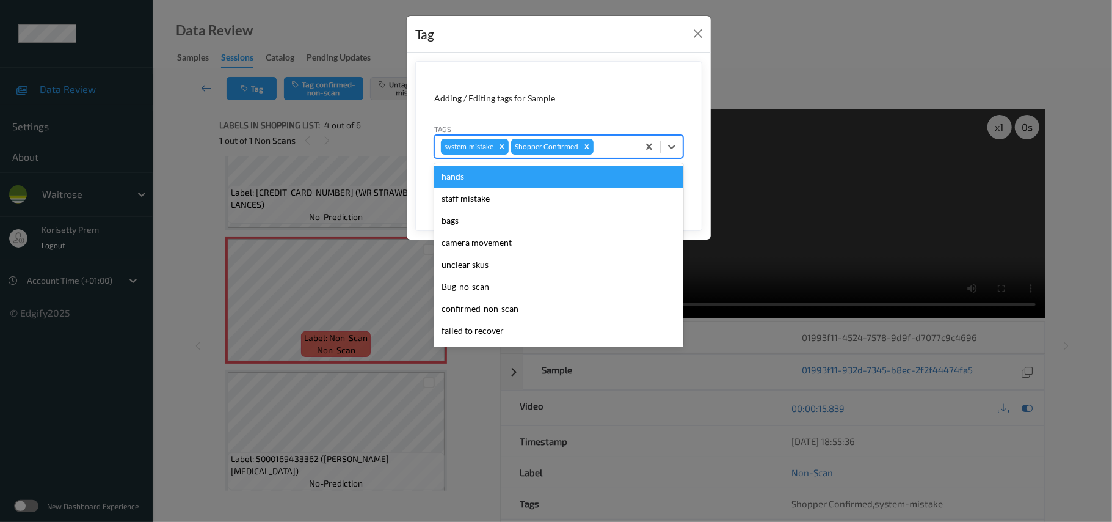
click at [611, 144] on div at bounding box center [614, 146] width 36 height 15
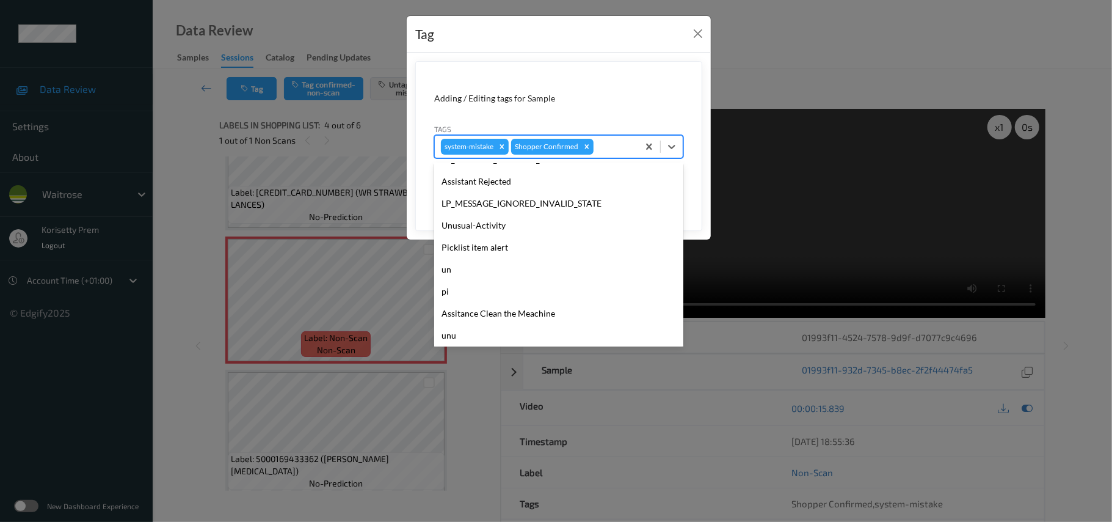
scroll to position [283, 0]
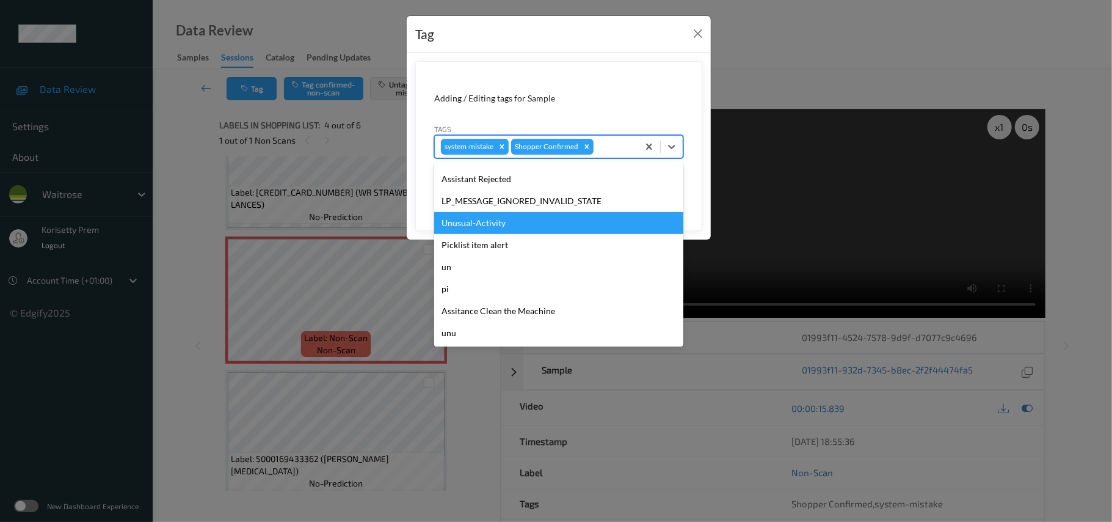
click at [494, 228] on div "Unusual-Activity" at bounding box center [558, 223] width 249 height 22
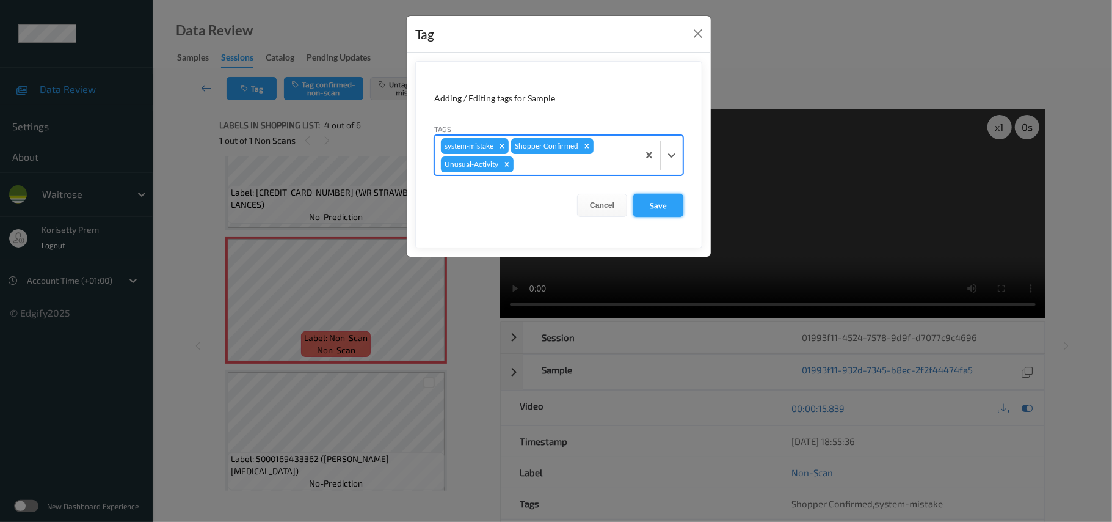
click at [662, 204] on button "Save" at bounding box center [658, 205] width 50 height 23
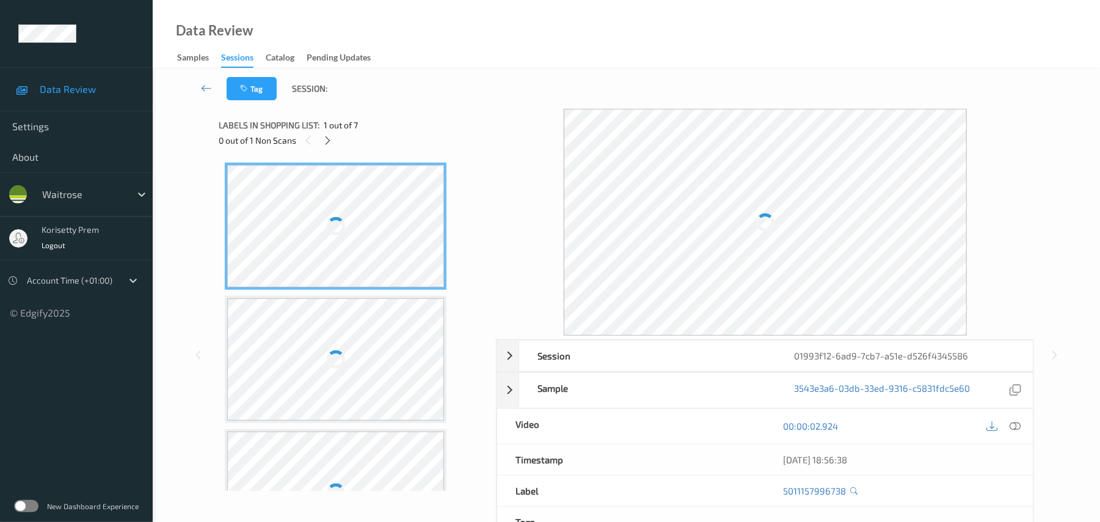
click at [519, 108] on div "Tag Session:" at bounding box center [626, 88] width 897 height 40
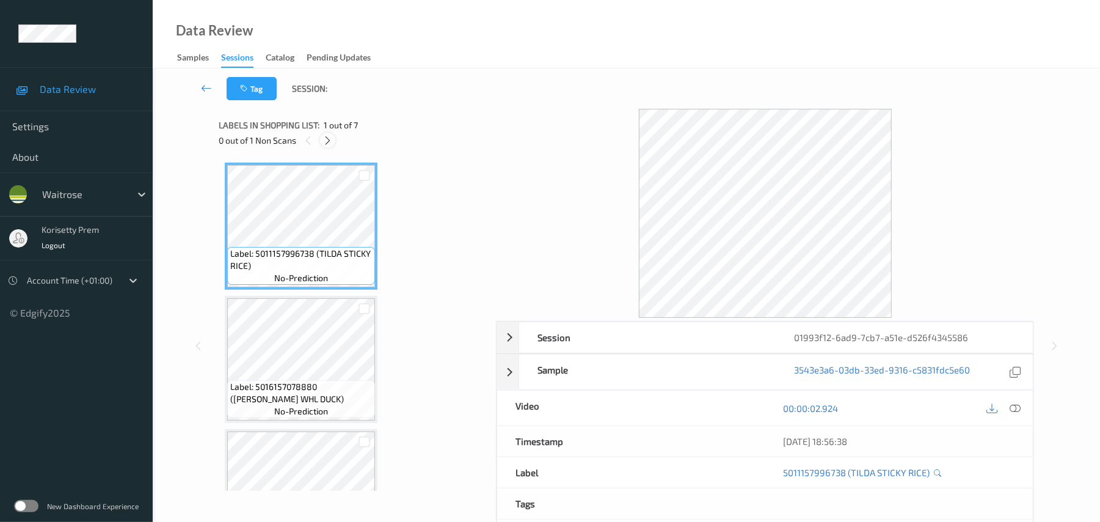
click at [327, 135] on icon at bounding box center [327, 140] width 10 height 11
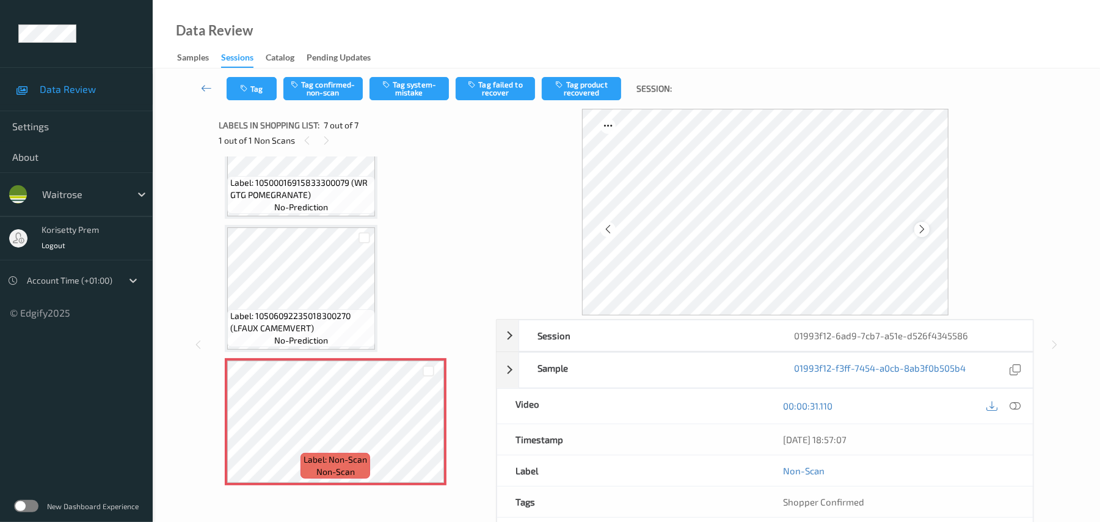
click at [926, 233] on icon at bounding box center [922, 229] width 10 height 11
click at [922, 222] on div at bounding box center [921, 229] width 15 height 15
click at [922, 224] on icon at bounding box center [922, 229] width 10 height 11
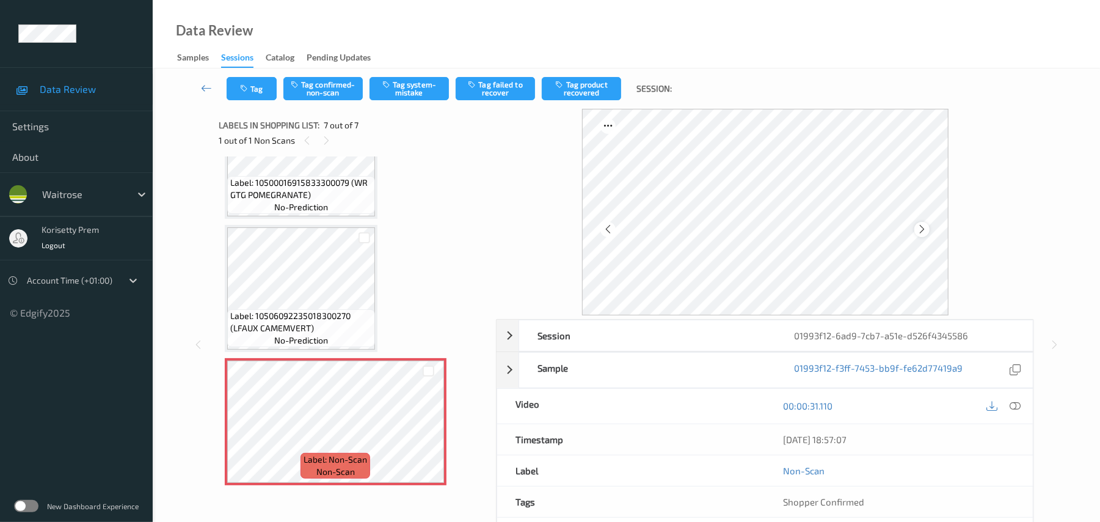
click at [922, 225] on icon at bounding box center [922, 229] width 10 height 11
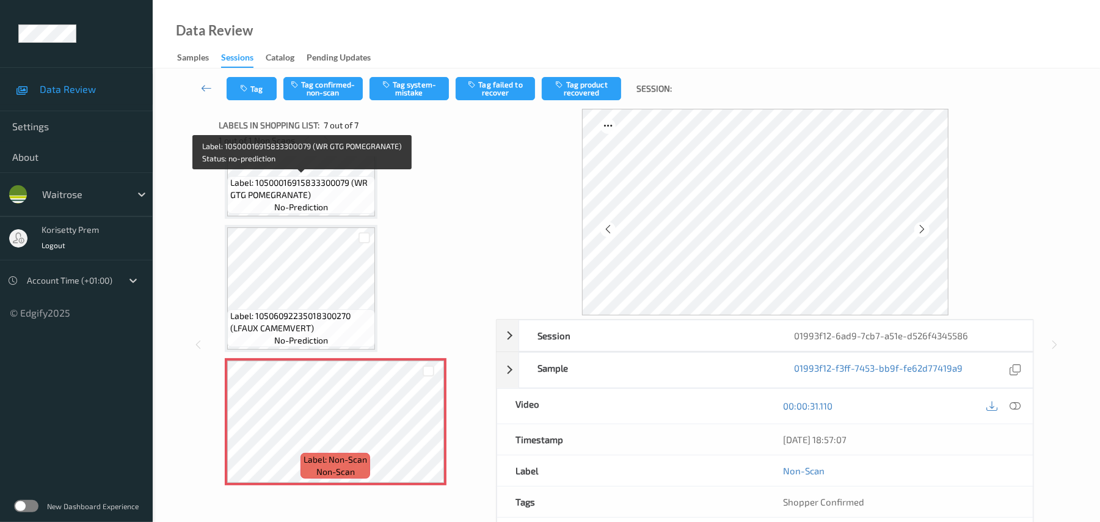
click at [326, 197] on span "Label: 10500016915833300079 (WR GTG POMEGRANATE)" at bounding box center [301, 189] width 142 height 24
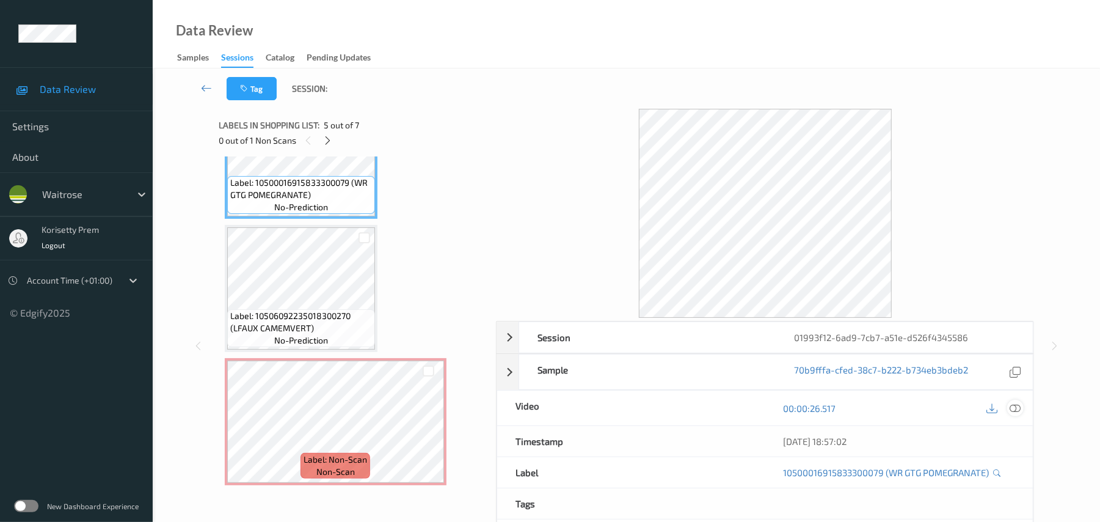
click at [1016, 411] on icon at bounding box center [1015, 408] width 11 height 11
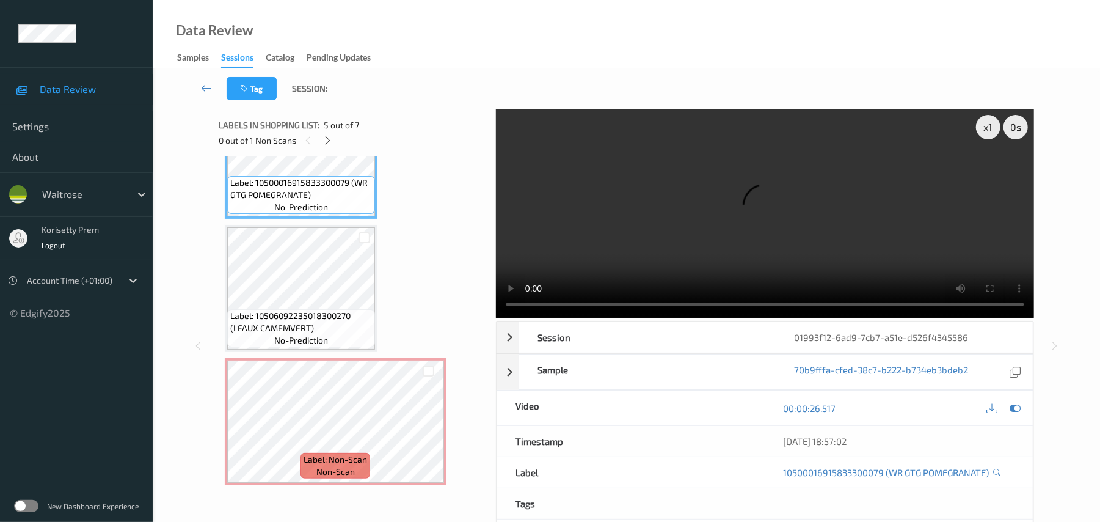
click at [662, 219] on video at bounding box center [765, 213] width 538 height 209
click at [663, 219] on video at bounding box center [765, 213] width 538 height 209
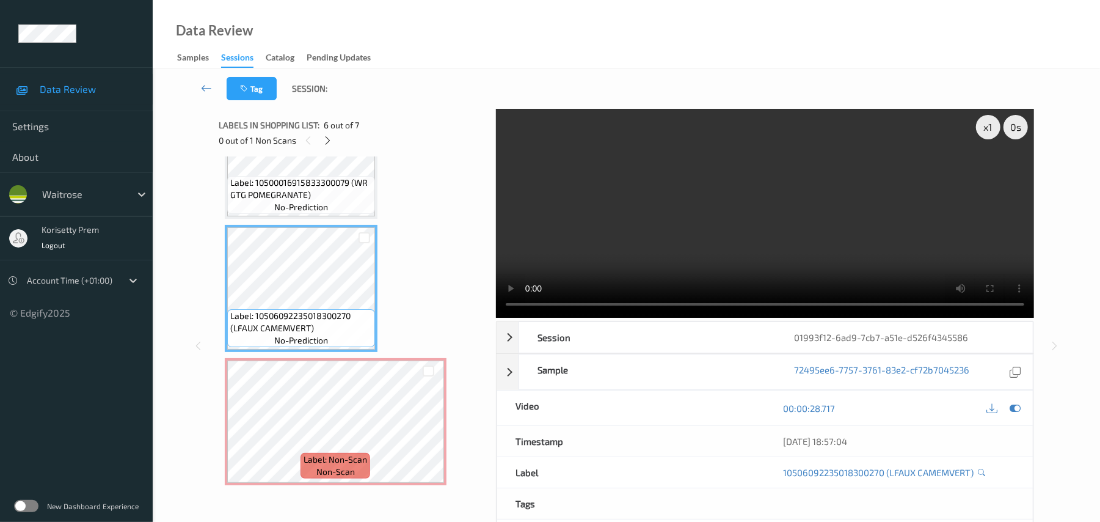
click at [851, 206] on video at bounding box center [765, 213] width 538 height 209
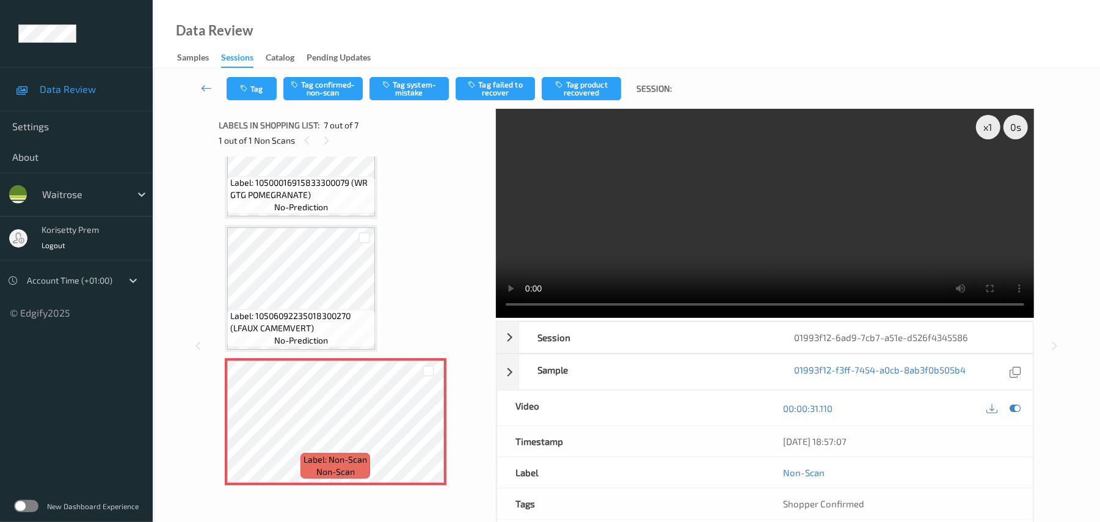
click at [623, 244] on video at bounding box center [765, 213] width 538 height 209
click at [402, 76] on div "Tag Tag confirmed-non-scan Tag system-mistake Tag failed to recover Tag product…" at bounding box center [626, 88] width 897 height 40
click at [397, 96] on button "Tag system-mistake" at bounding box center [409, 88] width 79 height 23
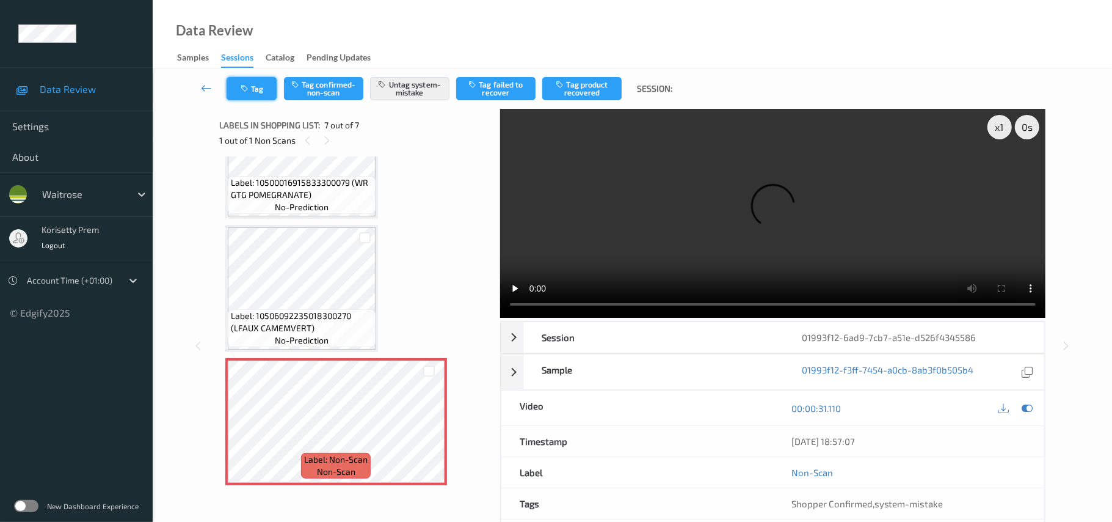
click at [252, 93] on button "Tag" at bounding box center [252, 88] width 50 height 23
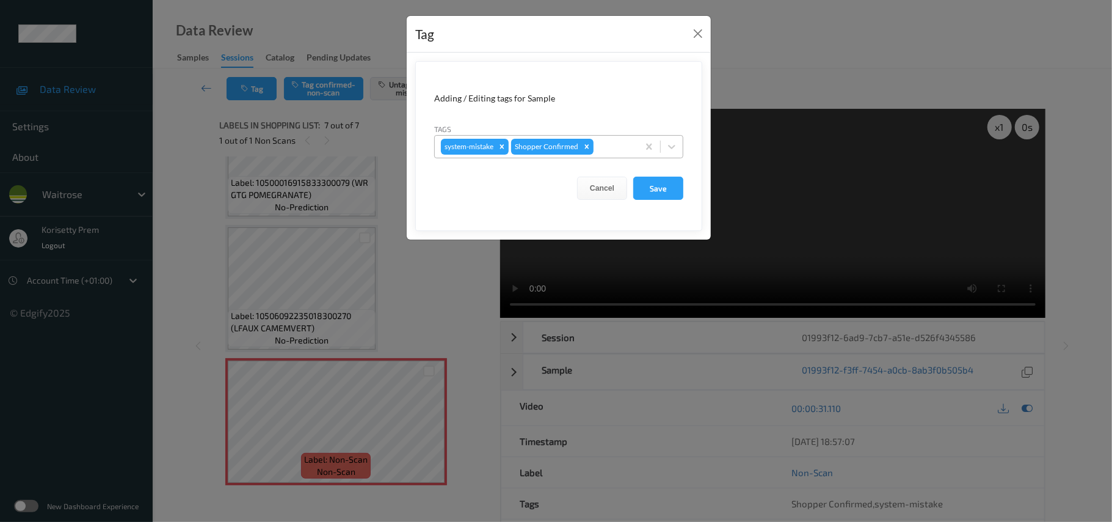
click at [610, 150] on div at bounding box center [614, 146] width 36 height 15
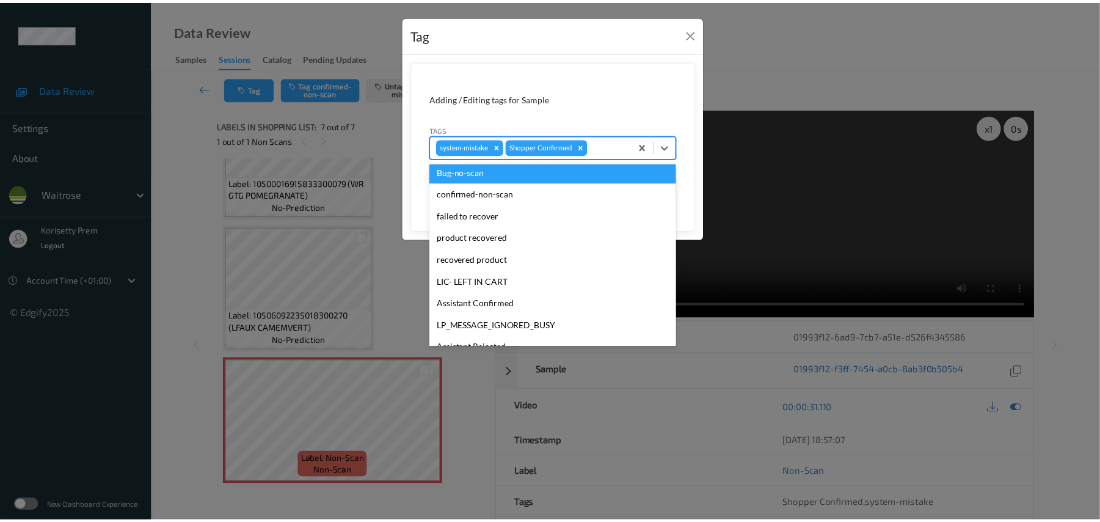
scroll to position [283, 0]
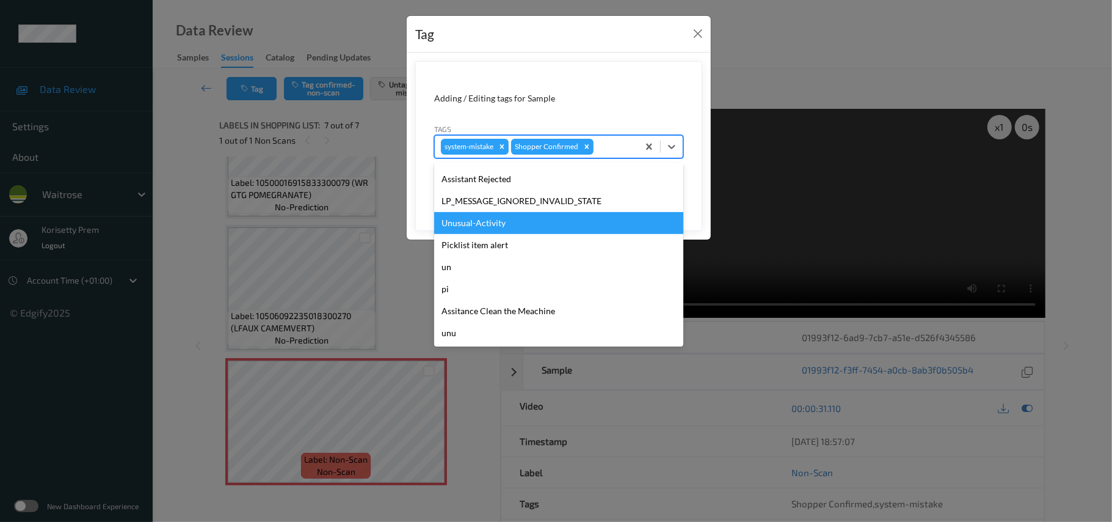
click at [467, 216] on div "Unusual-Activity" at bounding box center [558, 223] width 249 height 22
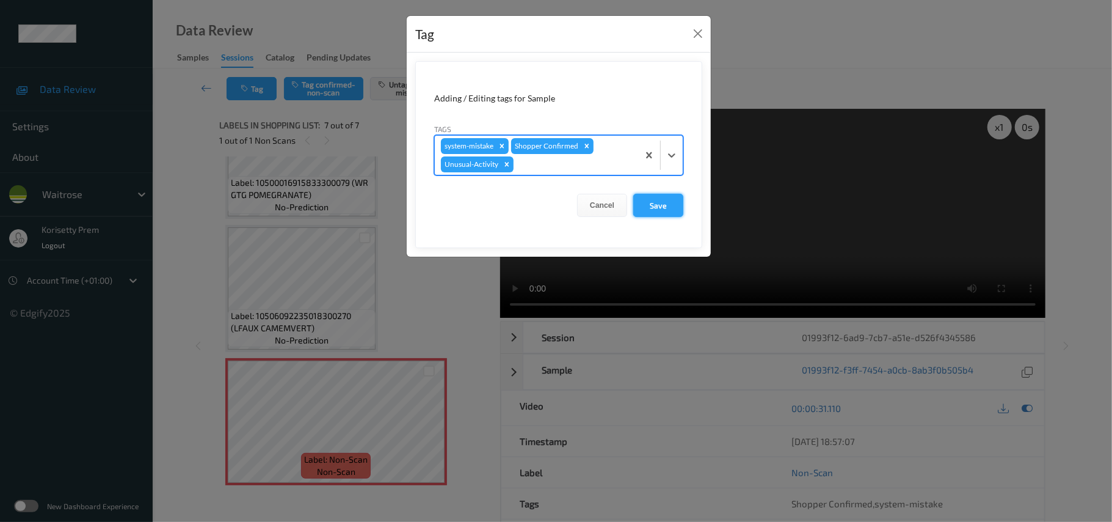
click at [660, 210] on button "Save" at bounding box center [658, 205] width 50 height 23
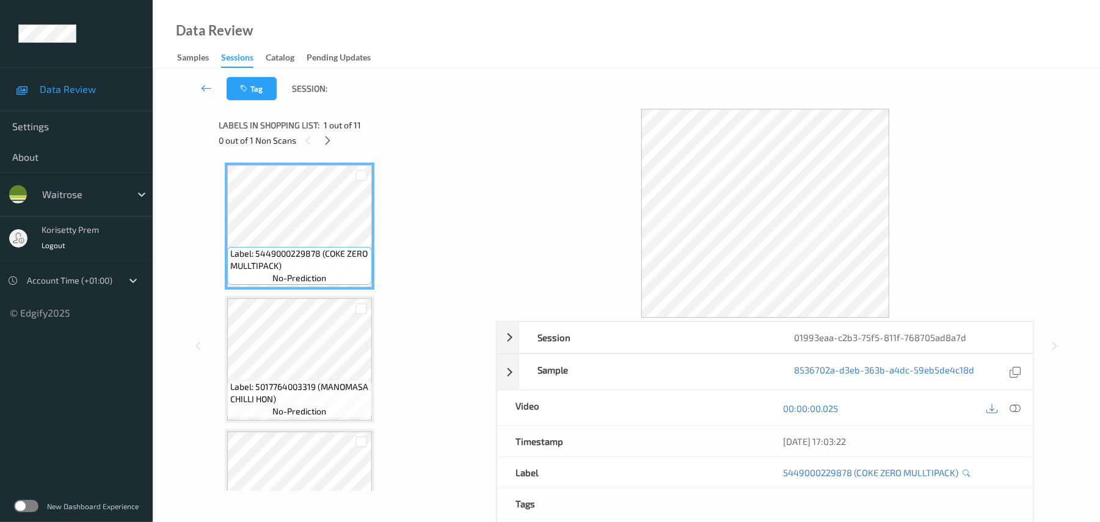
click at [450, 57] on div "Data Review Samples Sessions Catalog Pending Updates" at bounding box center [626, 34] width 947 height 68
click at [330, 142] on icon at bounding box center [327, 140] width 10 height 11
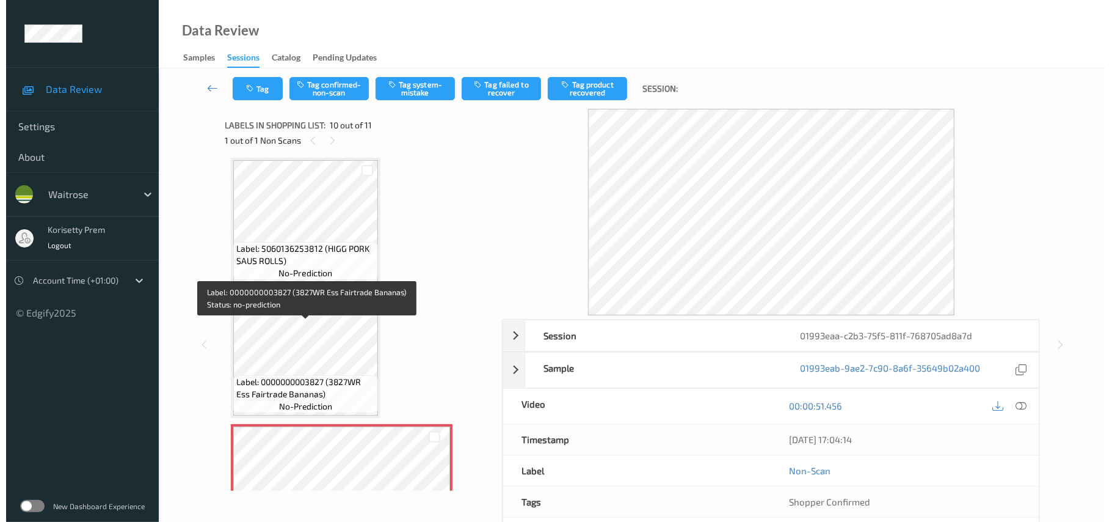
scroll to position [909, 0]
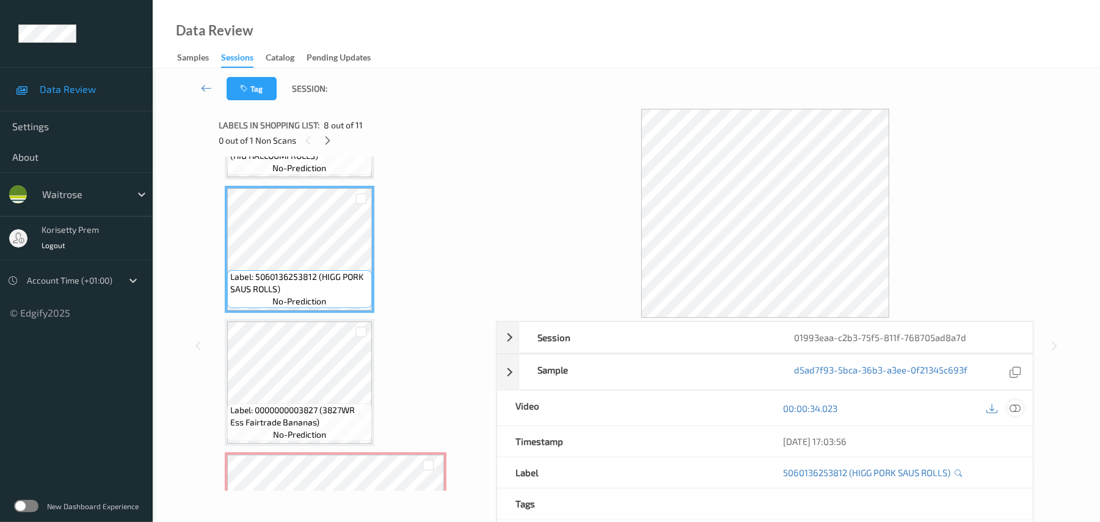
click at [1016, 409] on icon at bounding box center [1015, 408] width 11 height 11
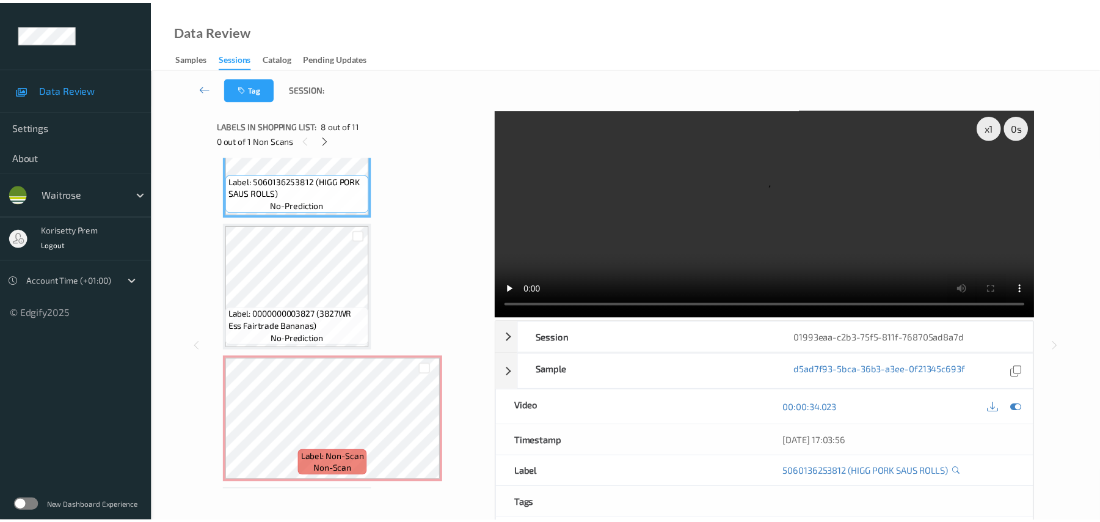
scroll to position [810, 0]
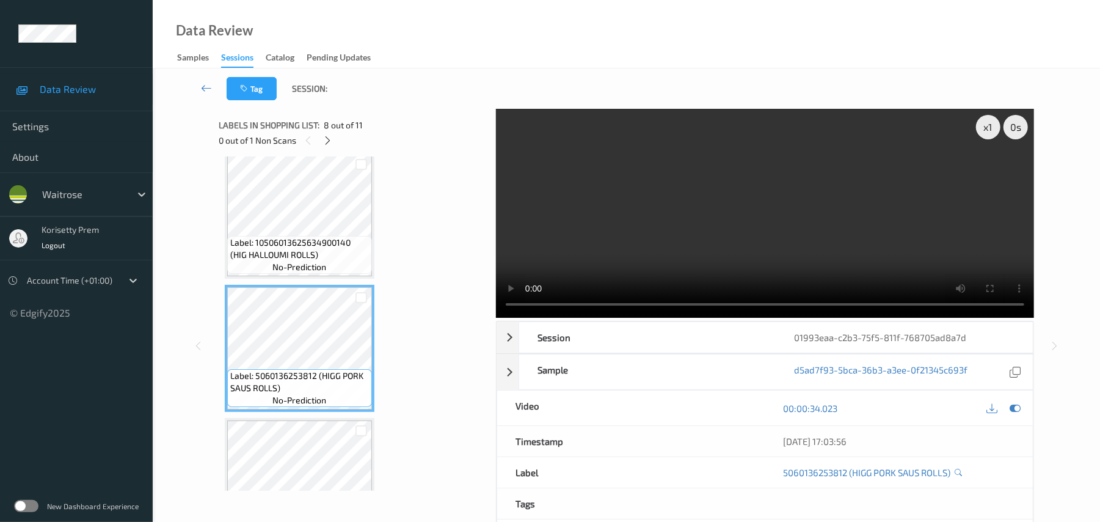
click at [575, 235] on video at bounding box center [765, 213] width 538 height 209
click at [697, 210] on video at bounding box center [765, 213] width 538 height 209
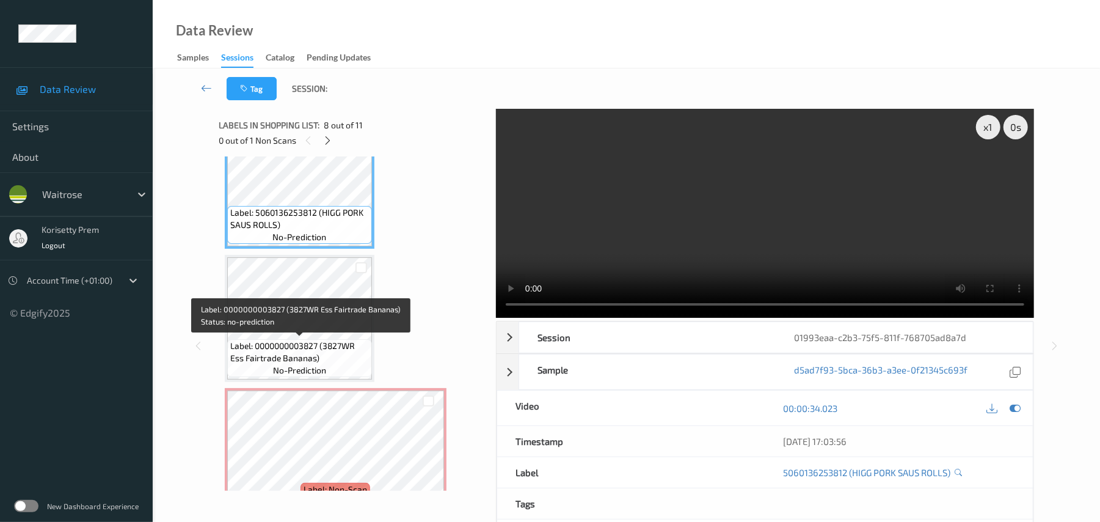
click at [285, 340] on span "Label: 0000000003827 (3827WR Ess Fairtrade Bananas)" at bounding box center [299, 352] width 139 height 24
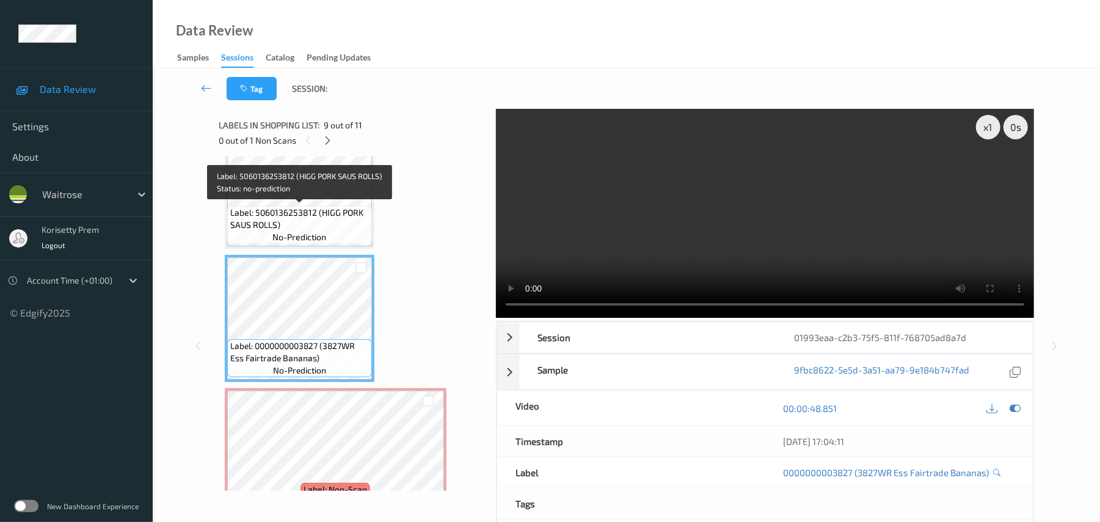
click at [311, 231] on span "no-prediction" at bounding box center [299, 237] width 54 height 12
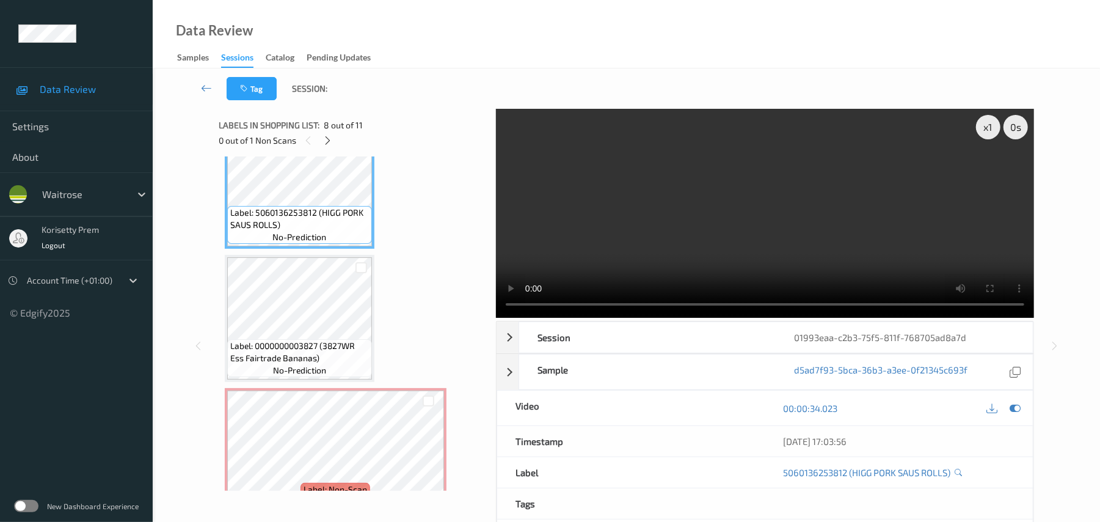
click at [700, 236] on video at bounding box center [765, 213] width 538 height 209
click at [677, 206] on video at bounding box center [765, 213] width 538 height 209
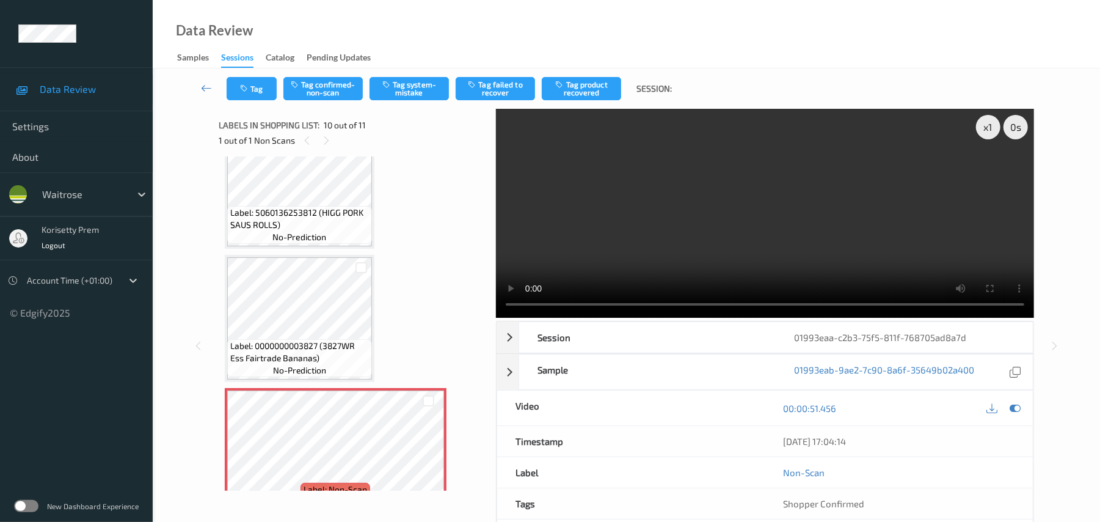
click at [702, 180] on video at bounding box center [765, 213] width 538 height 209
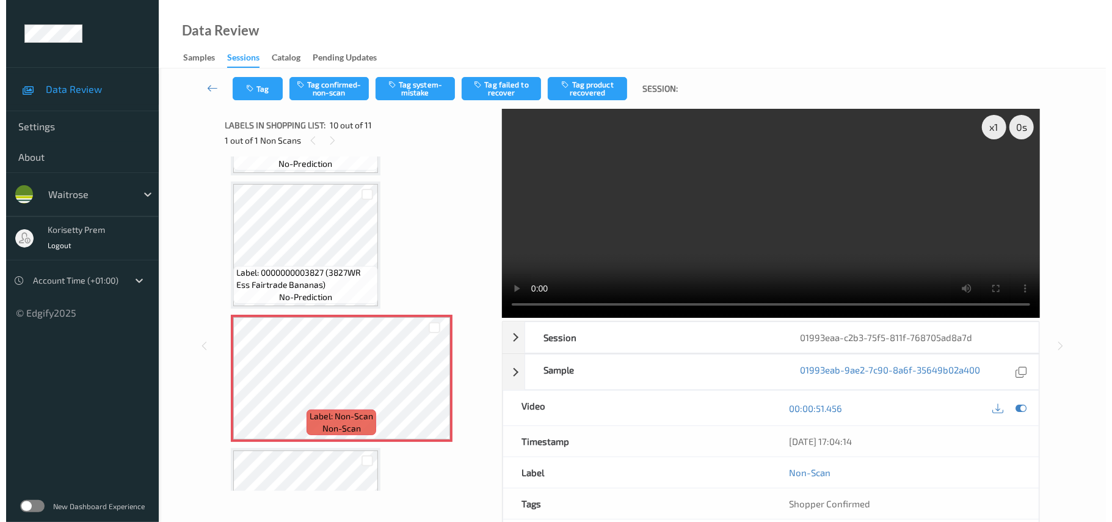
scroll to position [1136, 0]
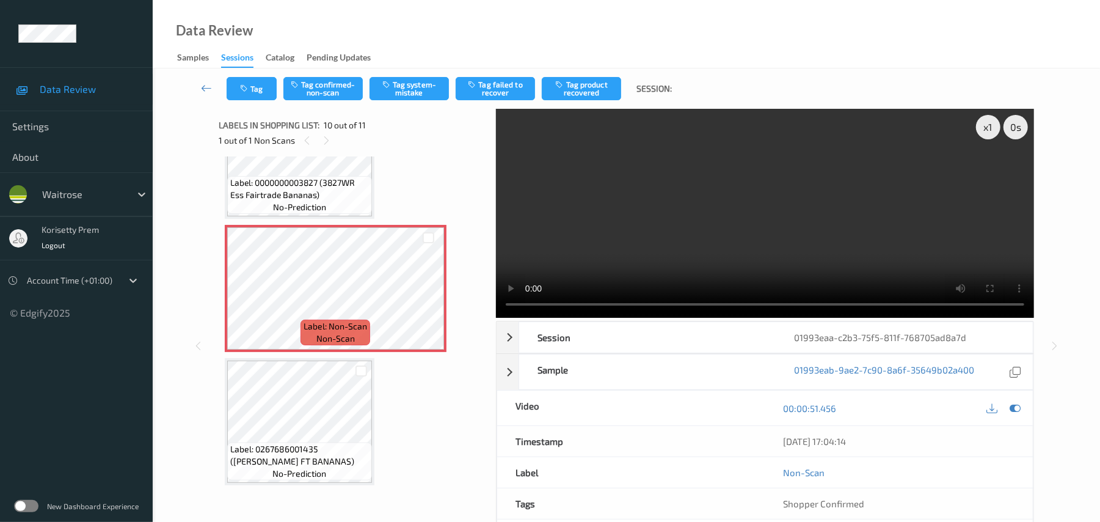
click at [616, 238] on video at bounding box center [765, 213] width 538 height 209
click at [399, 89] on button "Tag system-mistake" at bounding box center [409, 88] width 79 height 23
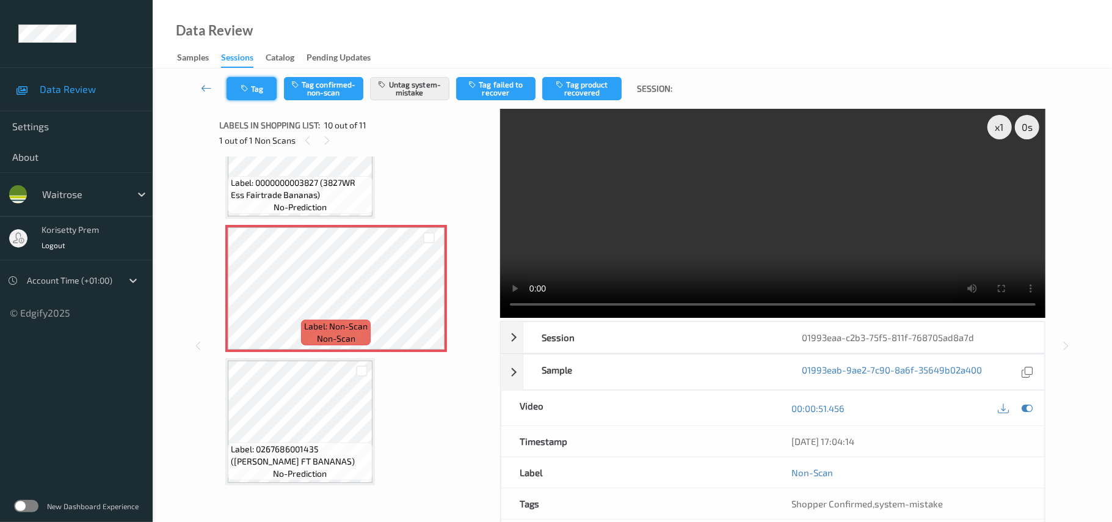
drag, startPoint x: 236, startPoint y: 89, endPoint x: 248, endPoint y: 79, distance: 15.6
click at [248, 79] on button "Tag" at bounding box center [252, 88] width 50 height 23
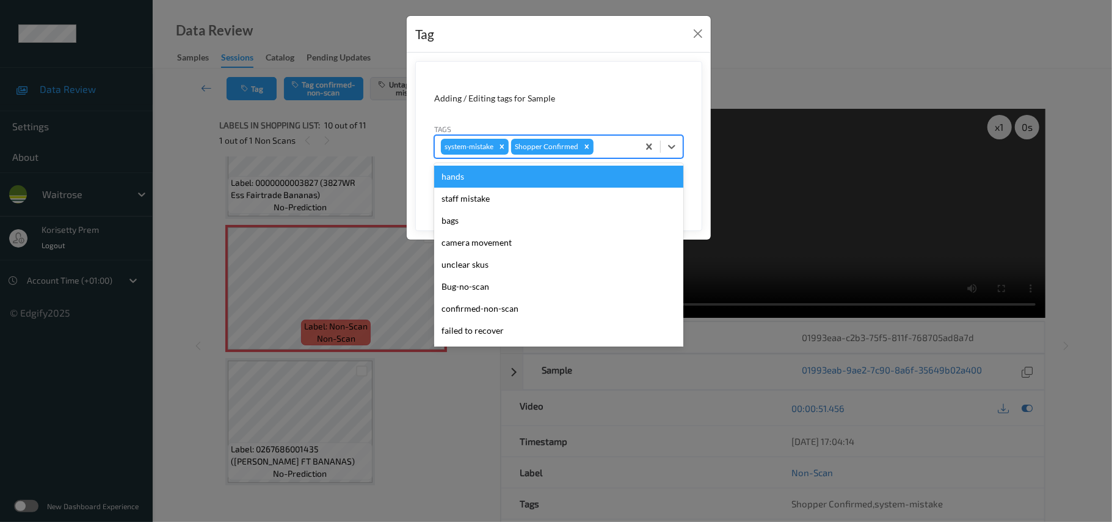
click at [610, 150] on div at bounding box center [614, 146] width 36 height 15
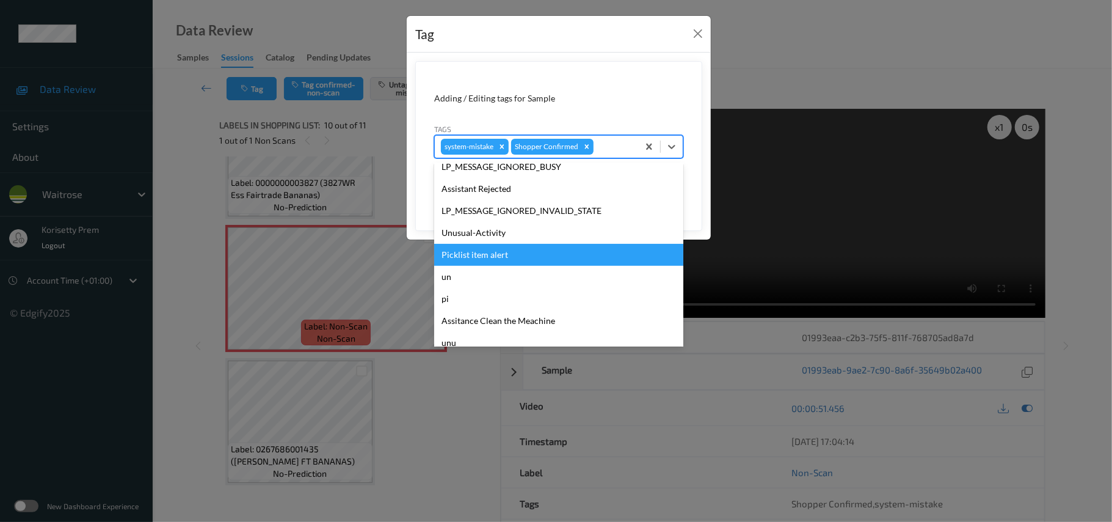
scroll to position [283, 0]
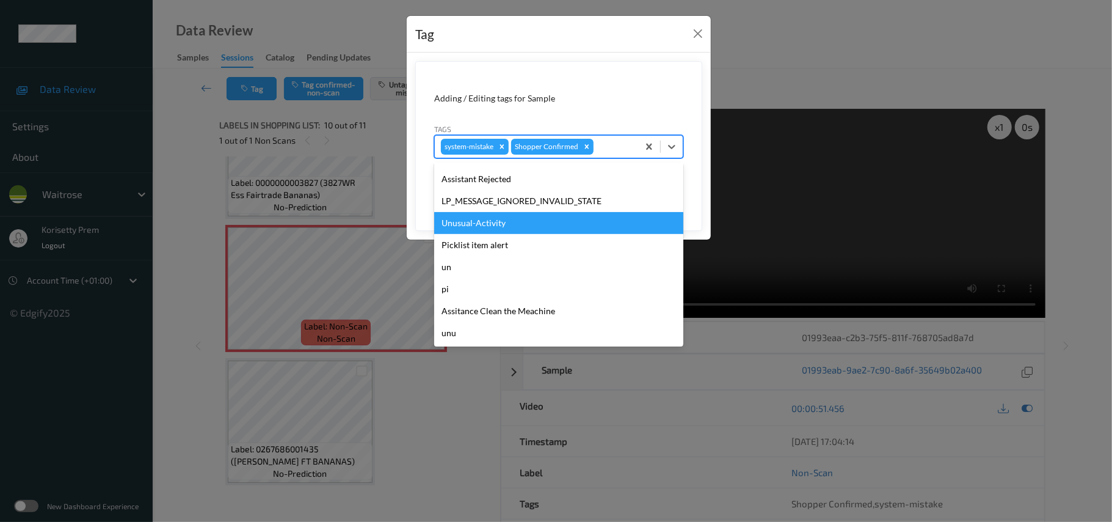
click at [487, 222] on div "Unusual-Activity" at bounding box center [558, 223] width 249 height 22
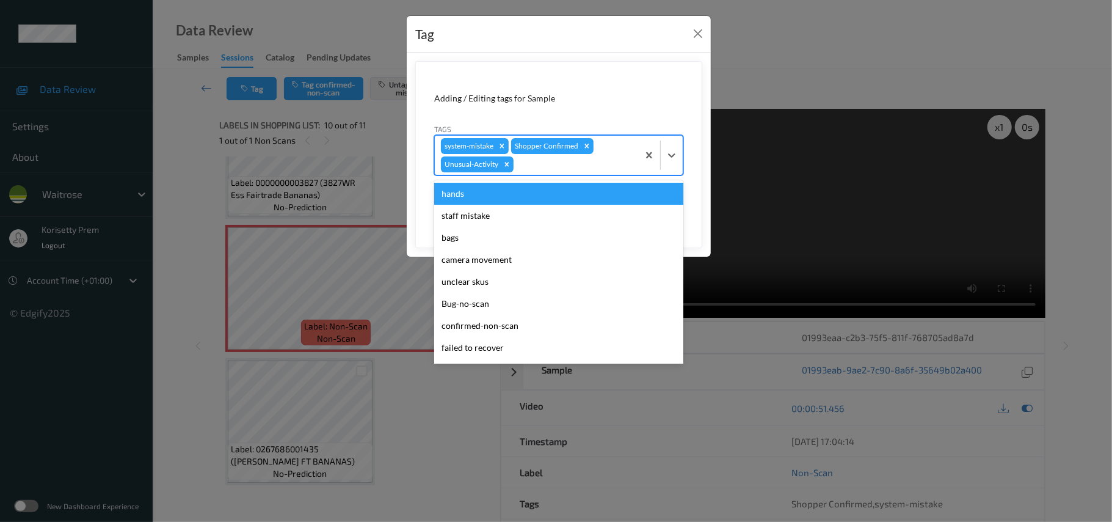
click at [617, 159] on div at bounding box center [574, 164] width 116 height 15
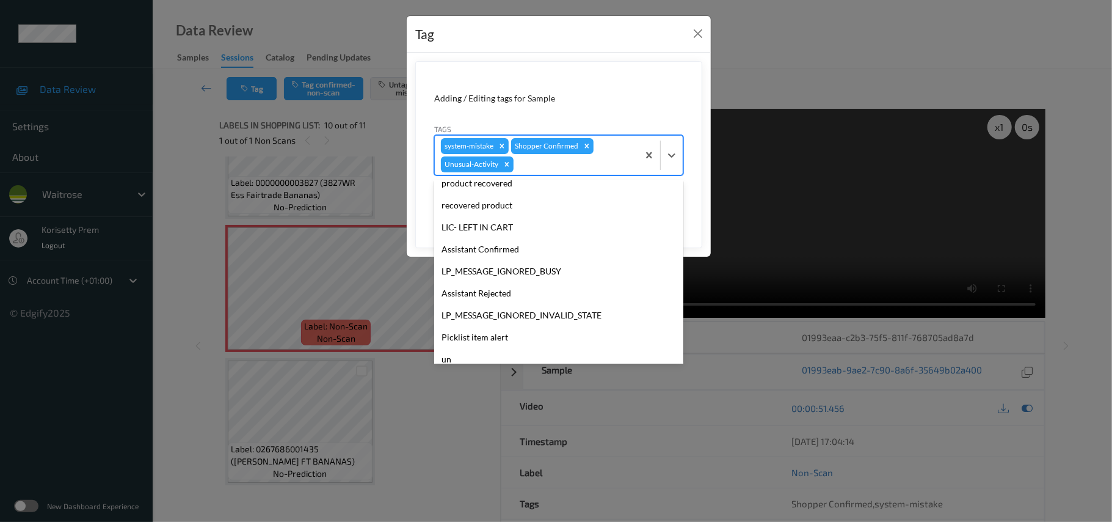
scroll to position [261, 0]
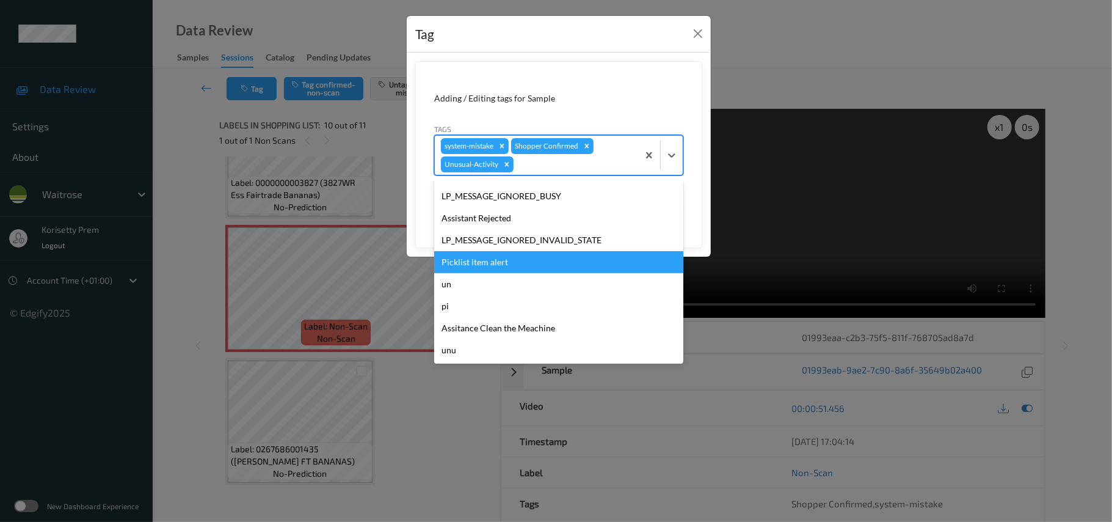
click at [495, 267] on div "Picklist item alert" at bounding box center [558, 262] width 249 height 22
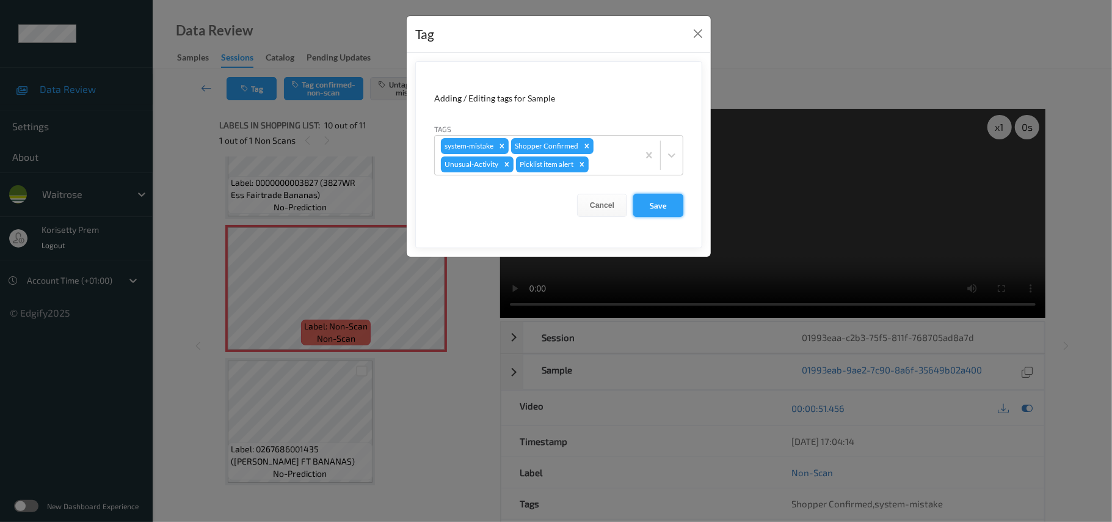
click at [665, 206] on button "Save" at bounding box center [658, 205] width 50 height 23
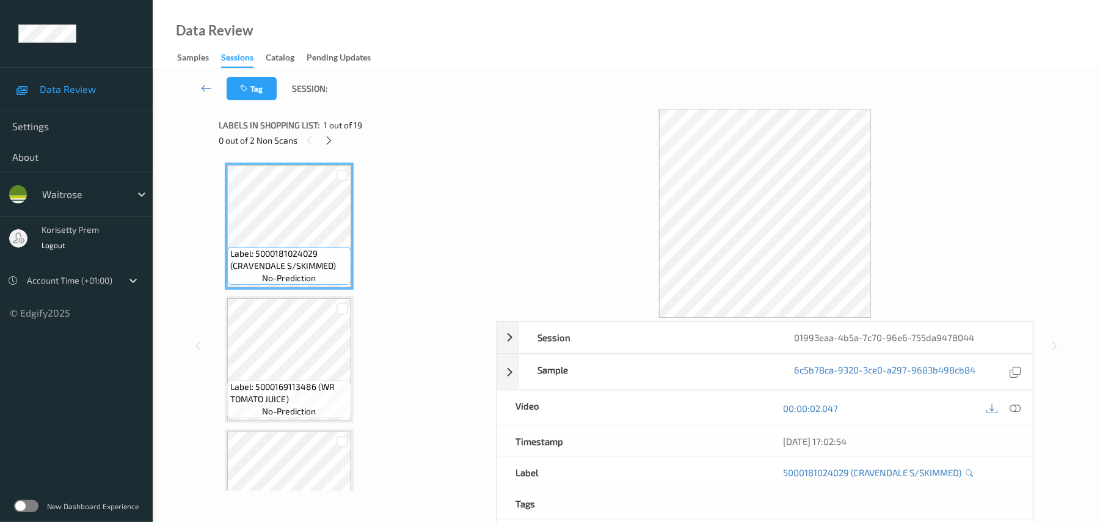
click at [511, 45] on div "Data Review Samples Sessions Catalog Pending Updates" at bounding box center [626, 34] width 947 height 68
click at [330, 137] on icon at bounding box center [329, 140] width 10 height 11
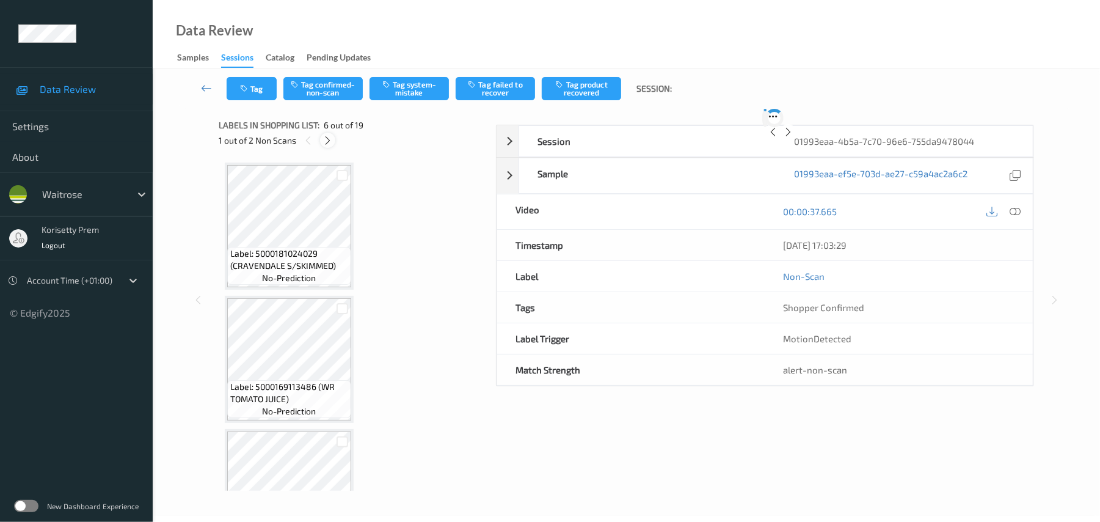
scroll to position [539, 0]
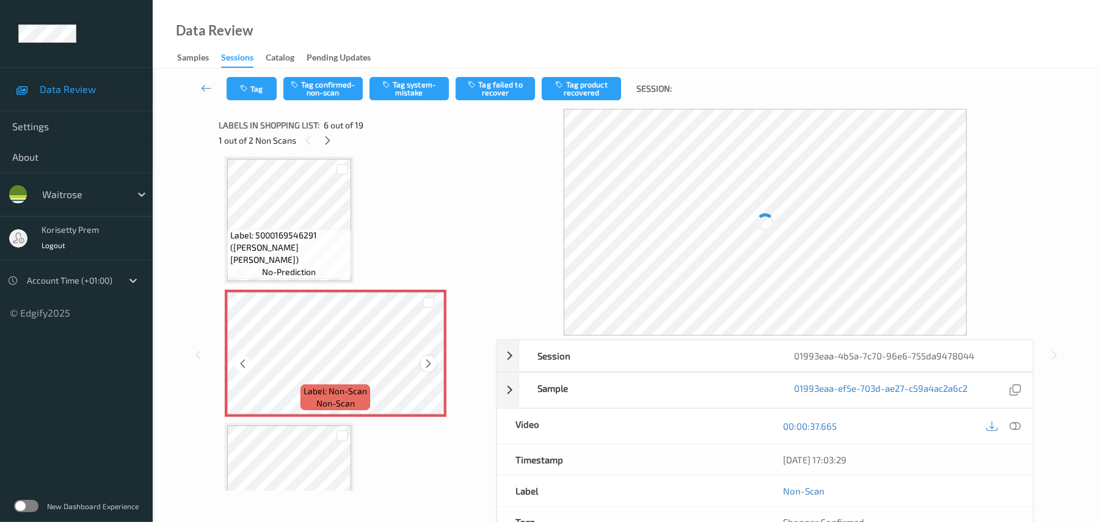
click at [421, 363] on div at bounding box center [428, 362] width 15 height 15
click at [424, 362] on icon at bounding box center [428, 363] width 10 height 11
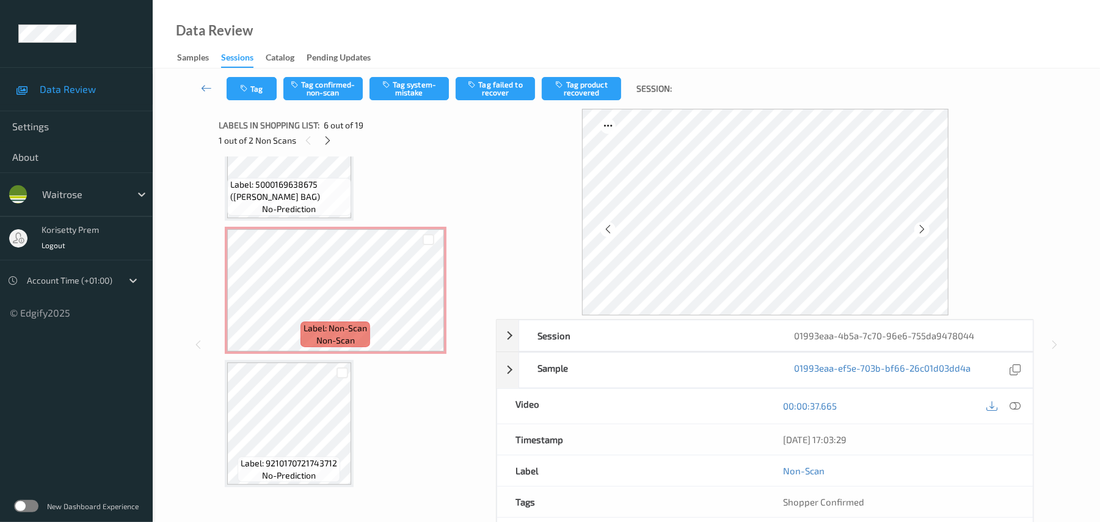
scroll to position [2201, 0]
click at [426, 301] on icon at bounding box center [428, 298] width 10 height 11
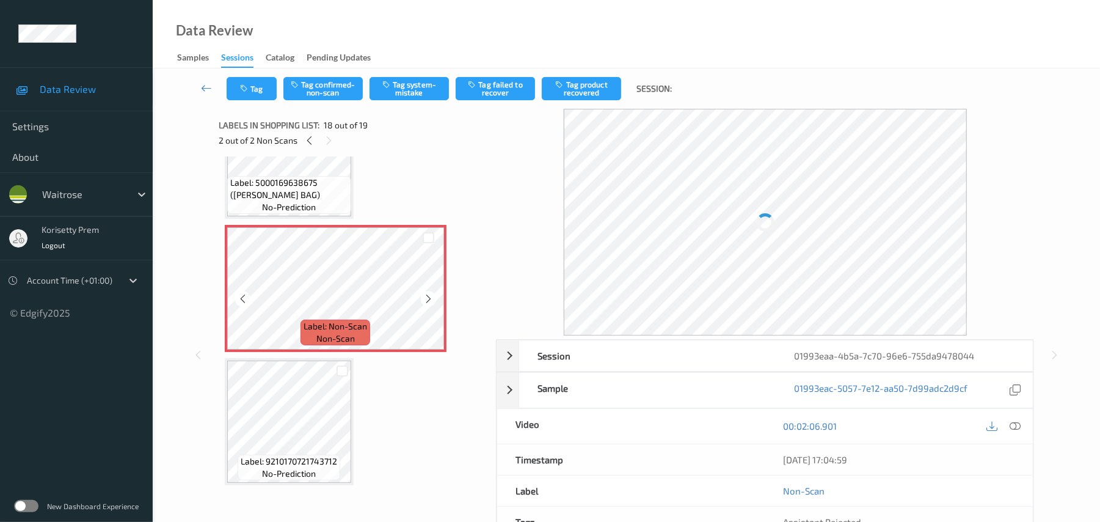
click at [426, 301] on icon at bounding box center [428, 298] width 10 height 11
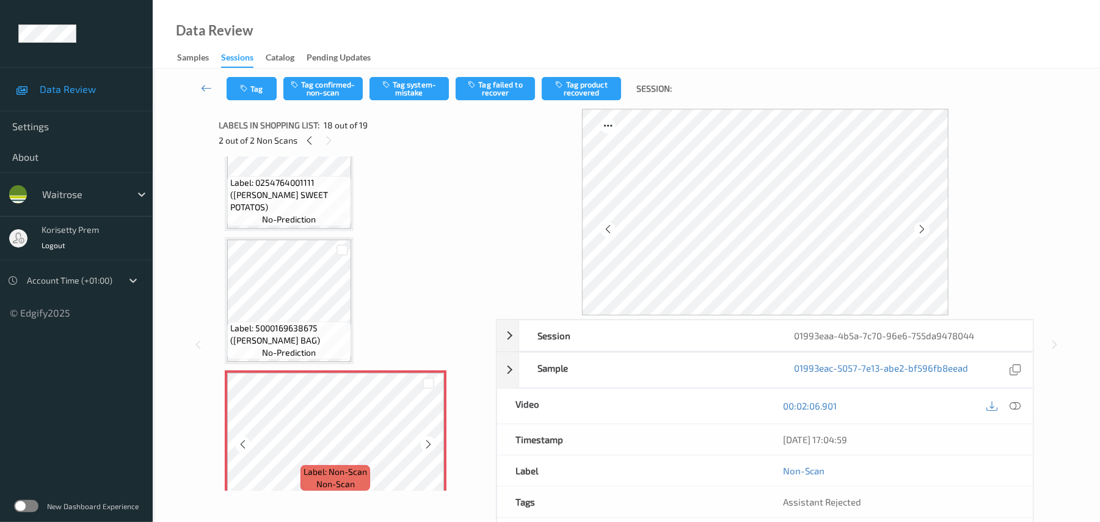
scroll to position [2038, 0]
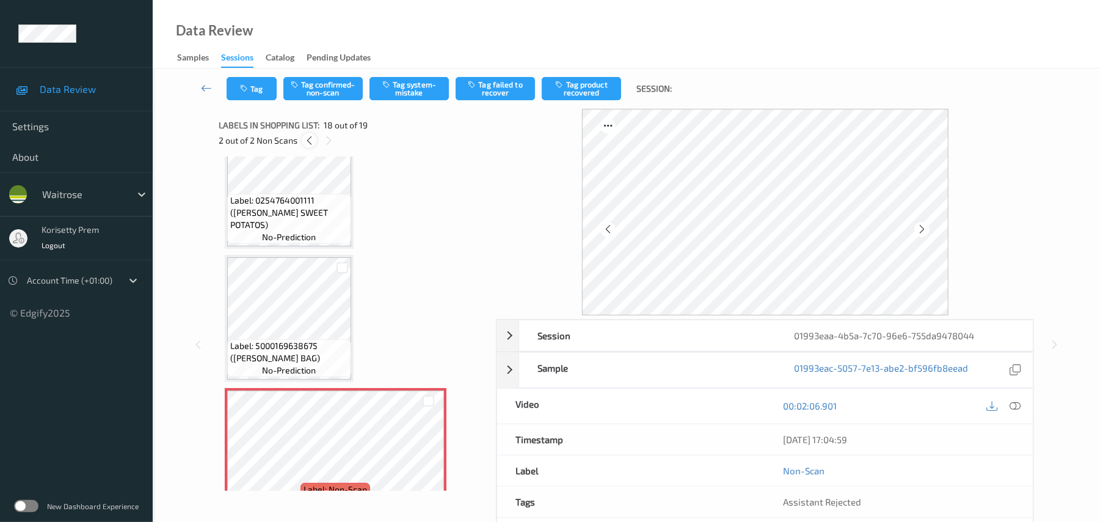
click at [305, 139] on icon at bounding box center [309, 140] width 10 height 11
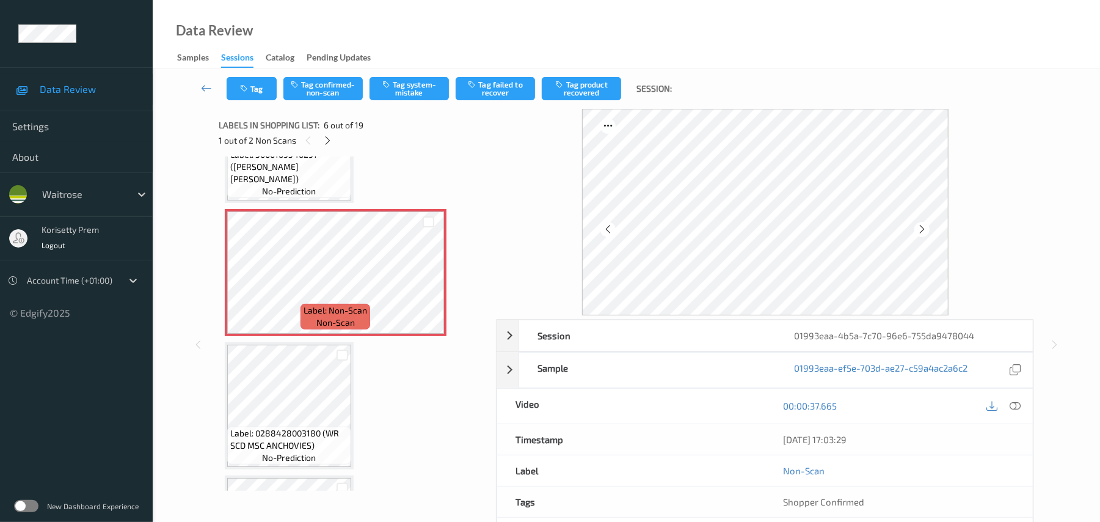
scroll to position [457, 0]
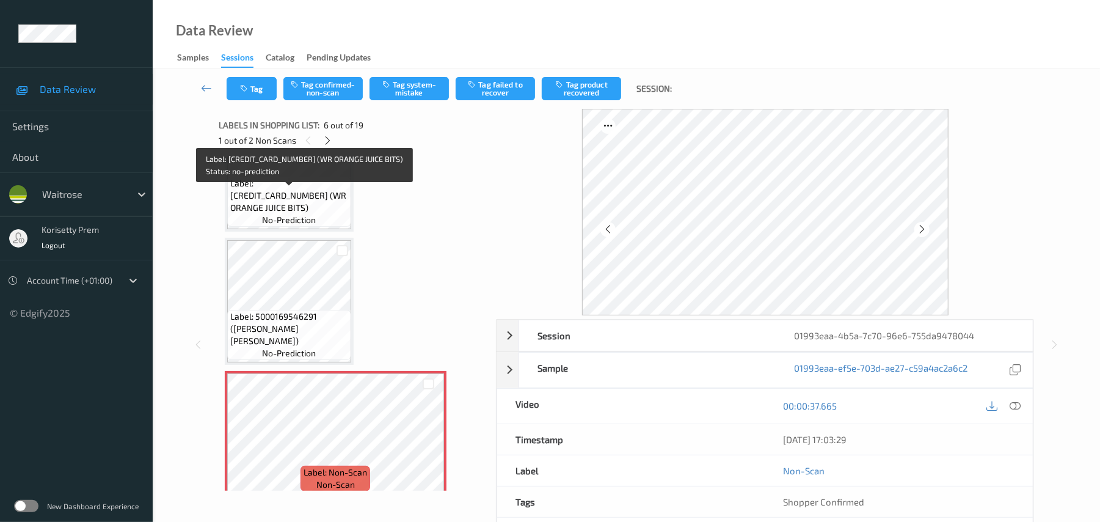
click at [311, 210] on span "Label: [CREDIT_CARD_NUMBER] (WR ORANGE JUICE BITS)" at bounding box center [289, 195] width 118 height 37
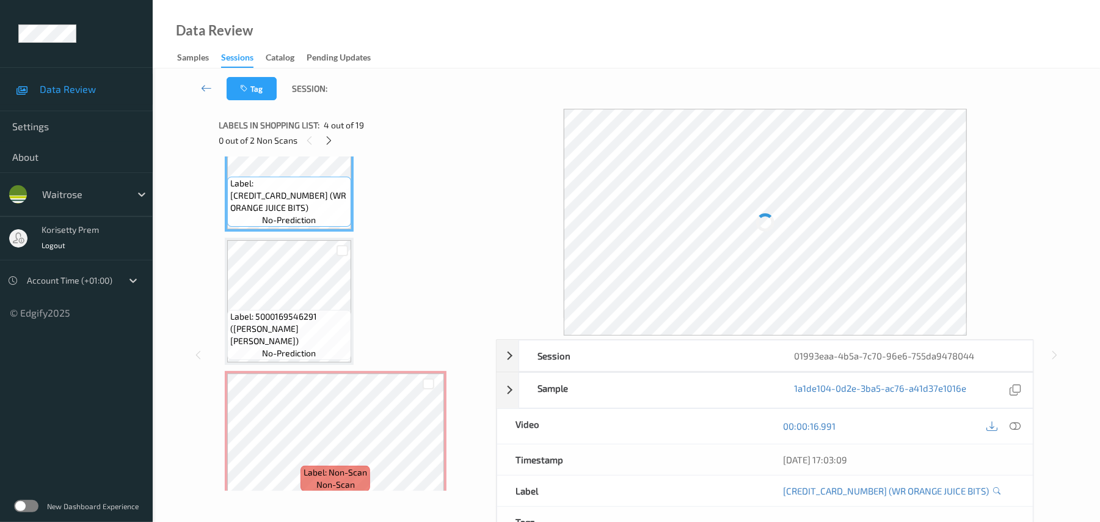
click at [733, 209] on div at bounding box center [765, 222] width 403 height 227
click at [1014, 425] on icon at bounding box center [1015, 425] width 11 height 11
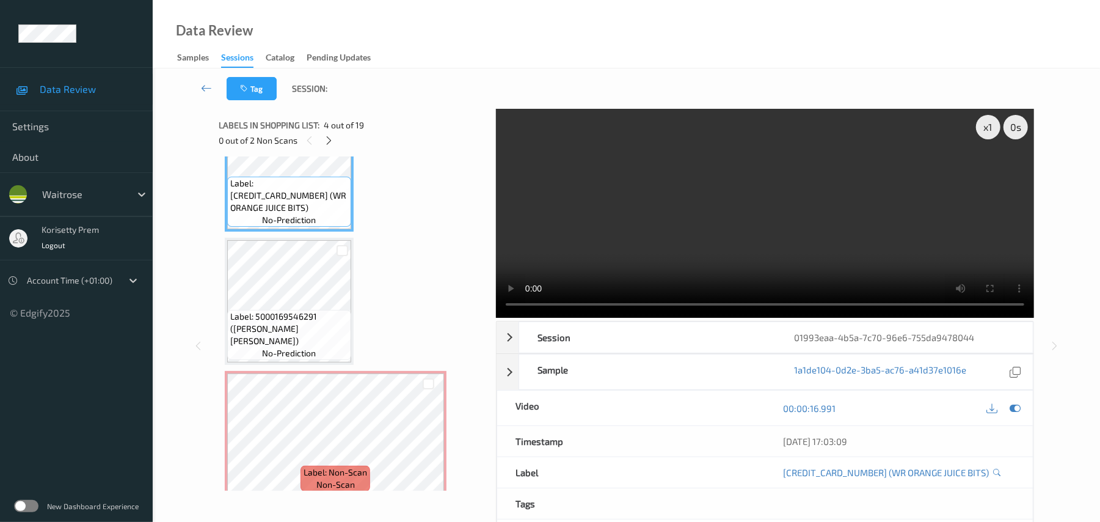
click at [712, 222] on video at bounding box center [765, 213] width 538 height 209
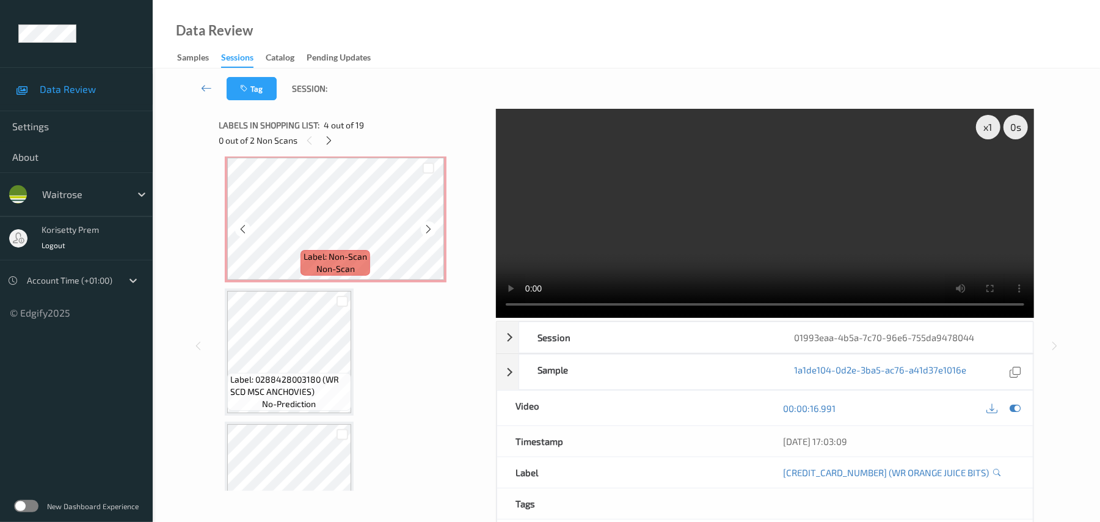
scroll to position [702, 0]
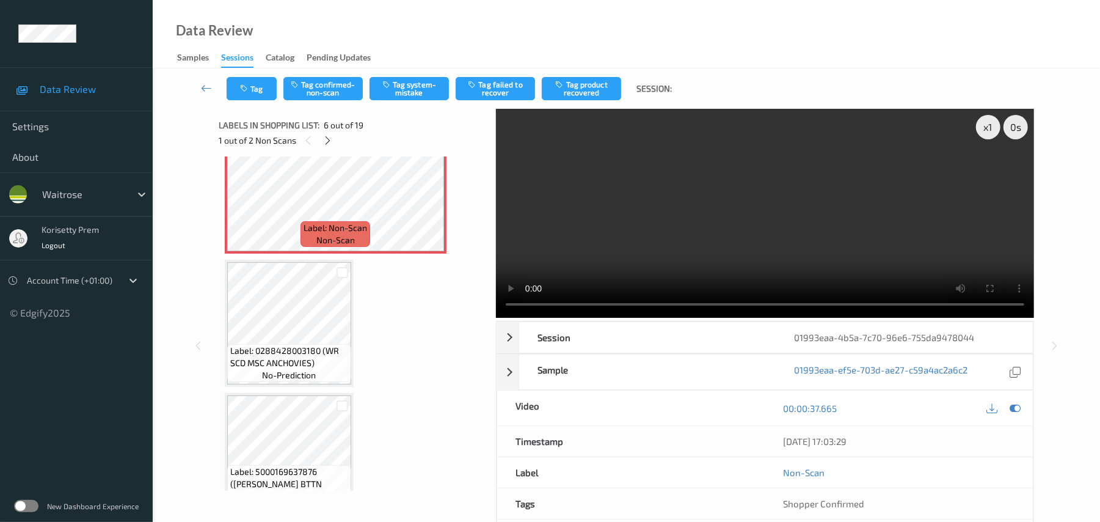
click at [737, 213] on video at bounding box center [765, 213] width 538 height 209
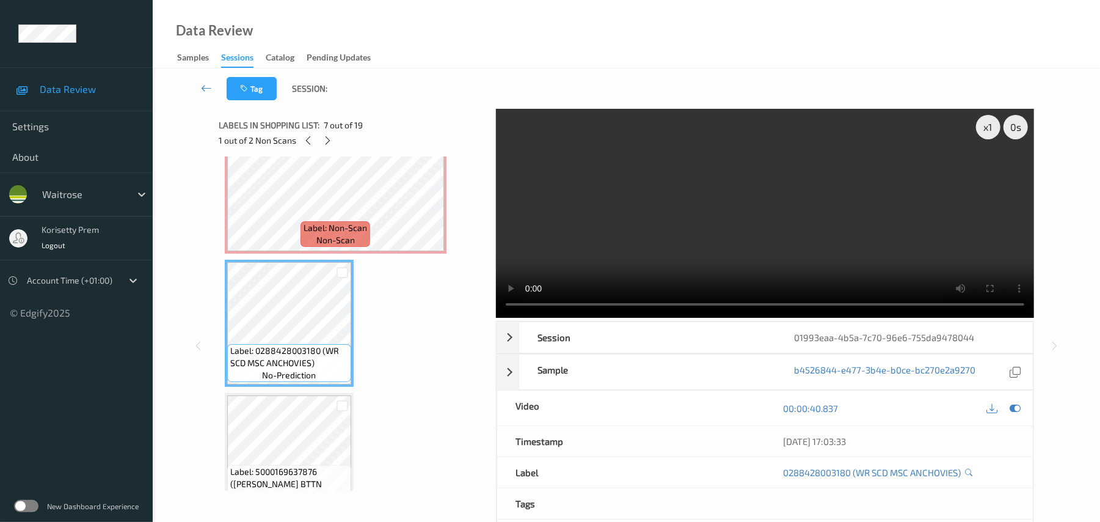
click at [699, 250] on video at bounding box center [765, 213] width 538 height 209
click at [679, 246] on video at bounding box center [765, 213] width 538 height 209
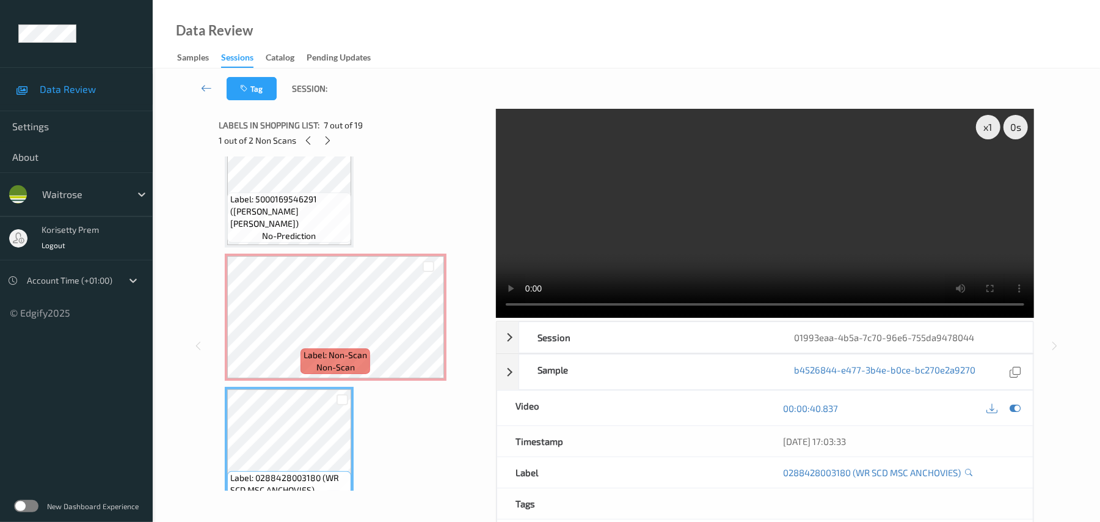
scroll to position [539, 0]
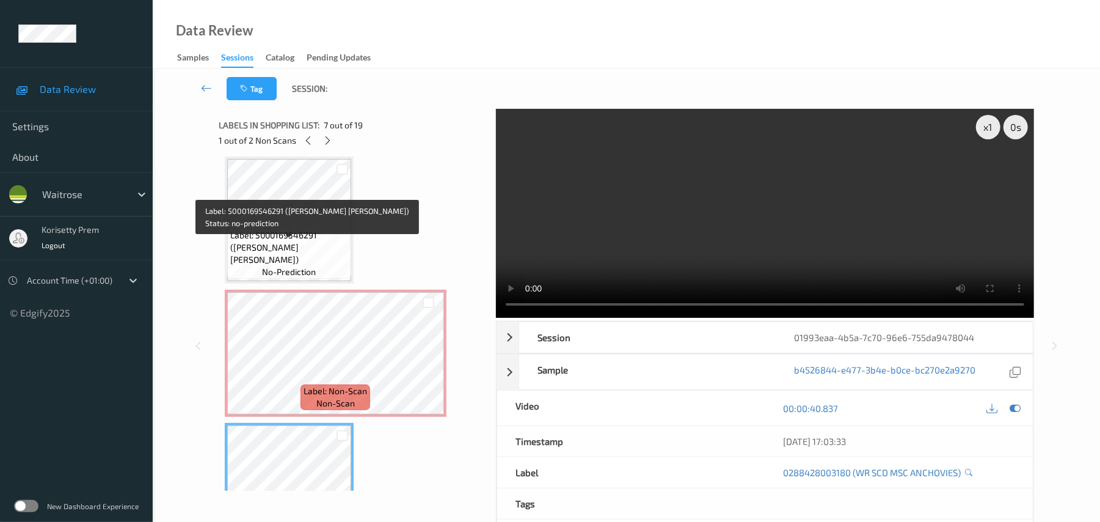
click at [301, 258] on span "Label: 5000169546291 ([PERSON_NAME] [PERSON_NAME])" at bounding box center [289, 247] width 118 height 37
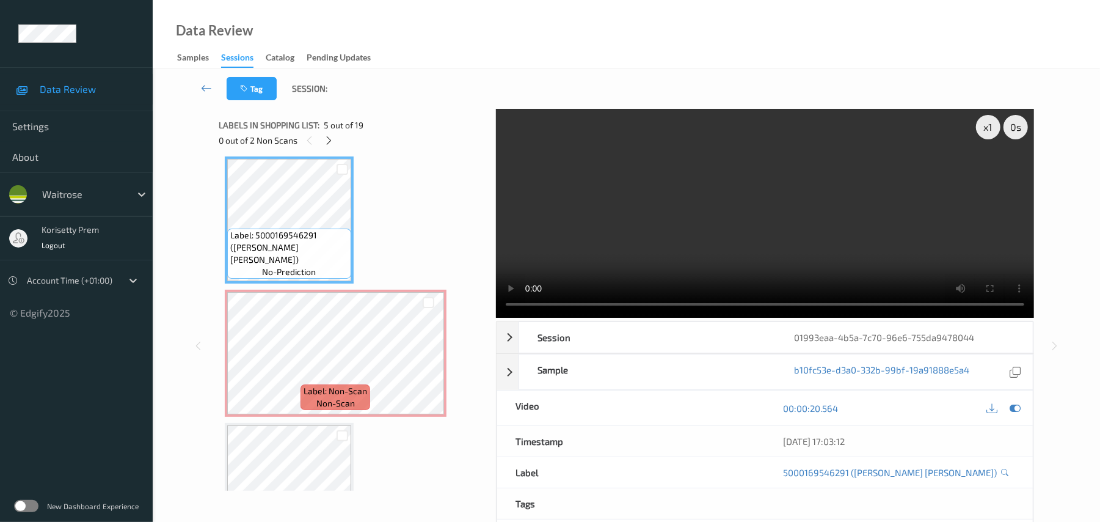
click at [752, 227] on video at bounding box center [765, 213] width 538 height 209
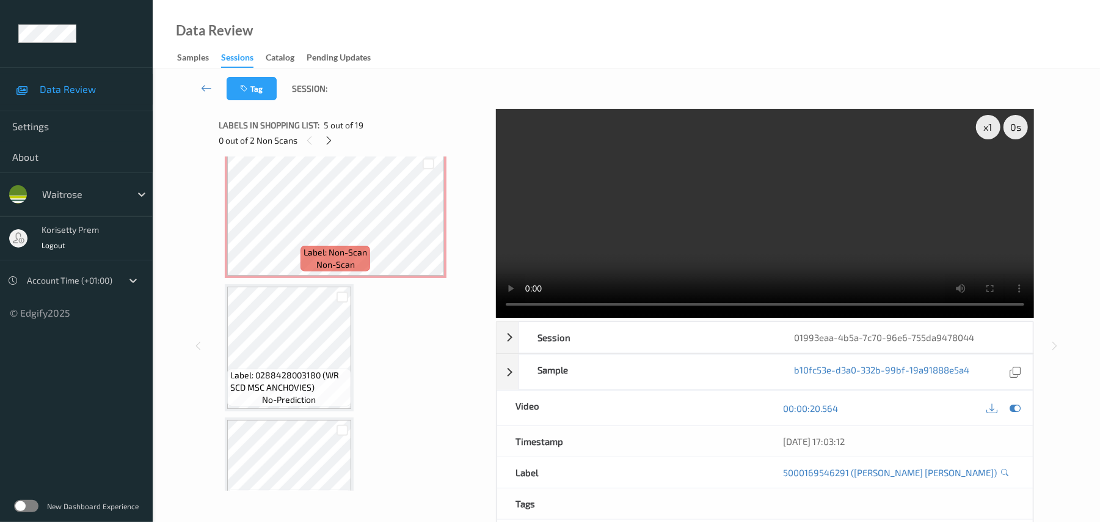
scroll to position [702, 0]
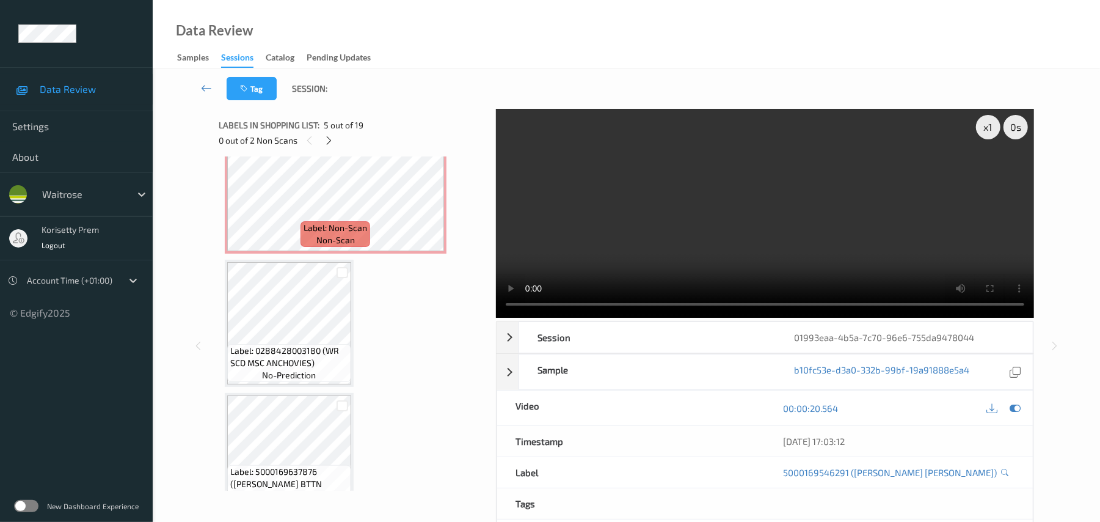
click at [611, 204] on video at bounding box center [765, 213] width 538 height 209
click at [321, 222] on span "Label: Non-Scan" at bounding box center [336, 228] width 64 height 12
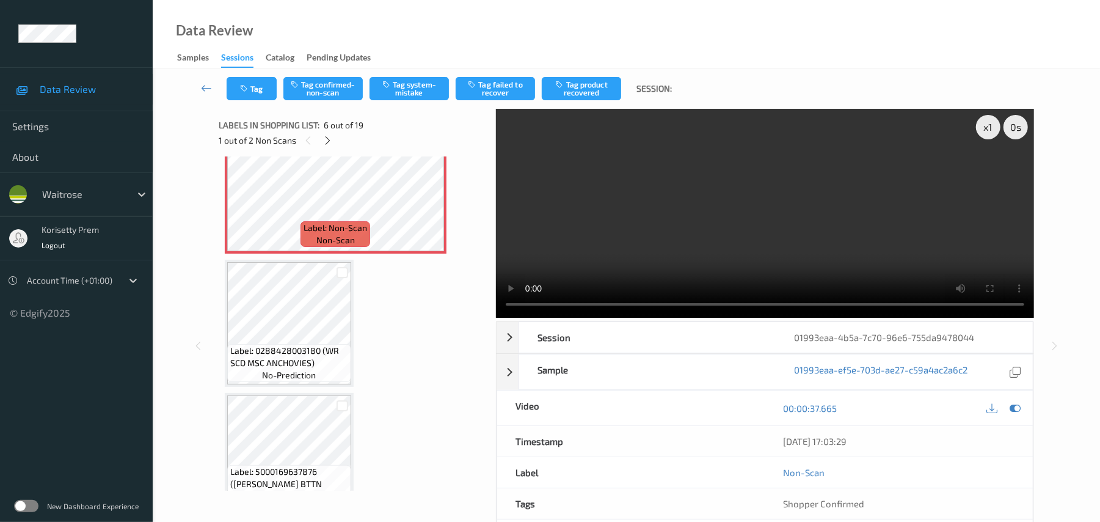
click at [794, 216] on video at bounding box center [765, 213] width 538 height 209
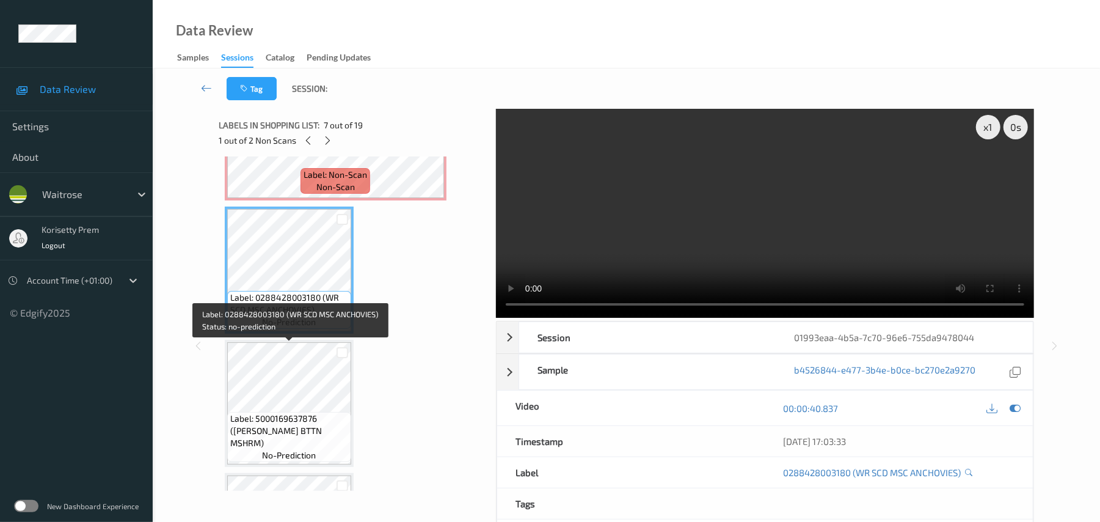
scroll to position [783, 0]
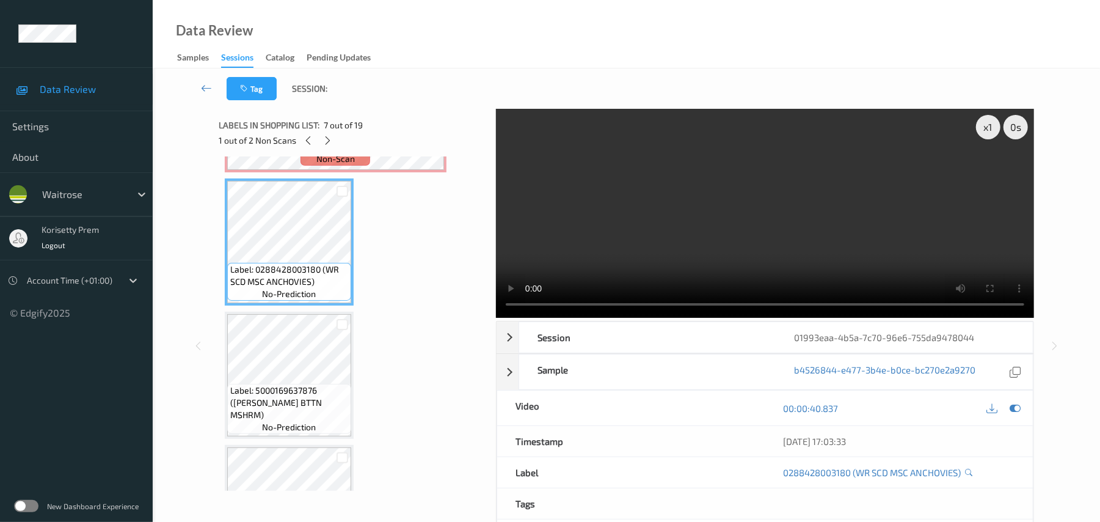
click at [850, 183] on video at bounding box center [765, 213] width 538 height 209
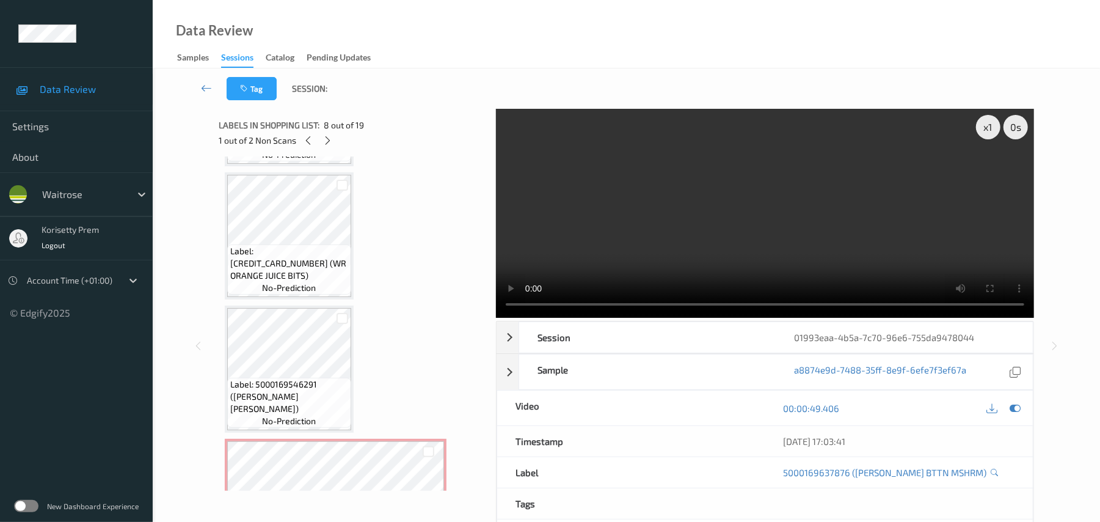
scroll to position [376, 0]
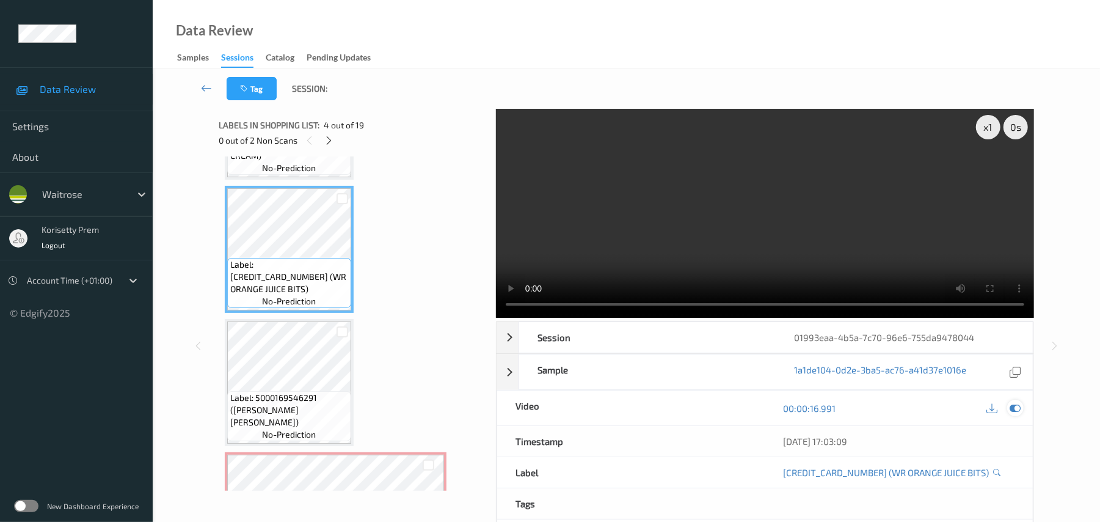
click at [1013, 409] on icon at bounding box center [1015, 408] width 11 height 11
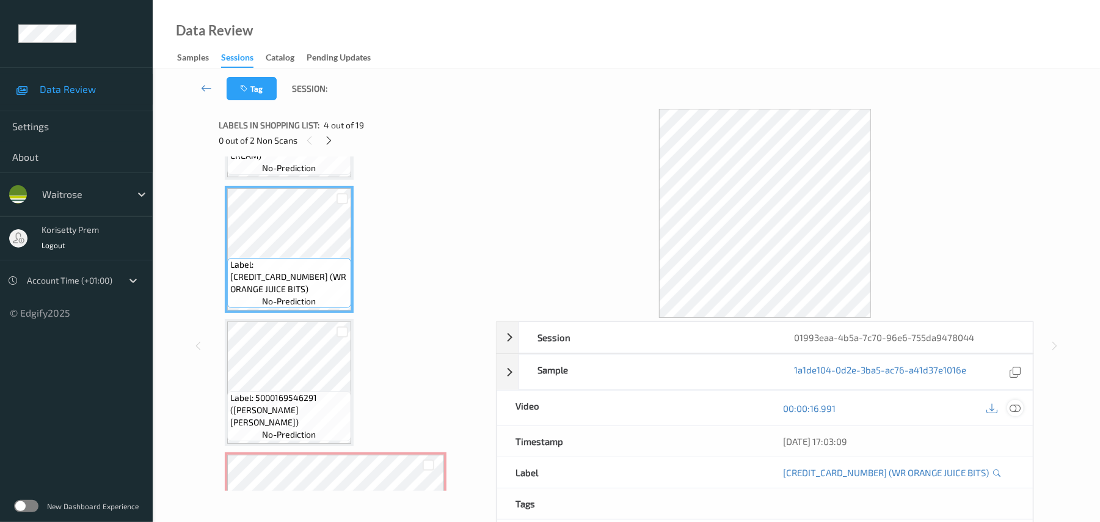
click at [1019, 410] on icon at bounding box center [1015, 408] width 11 height 11
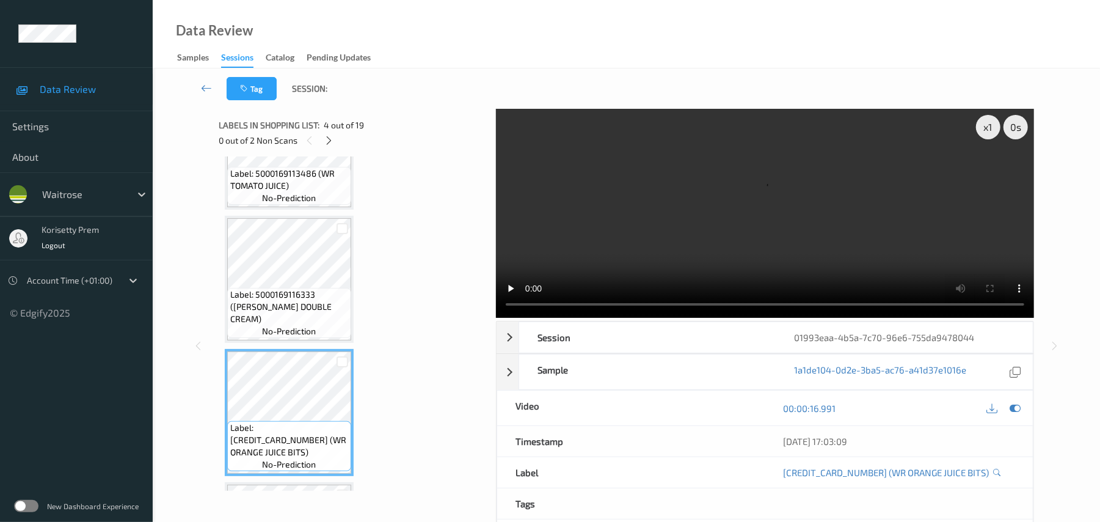
scroll to position [132, 0]
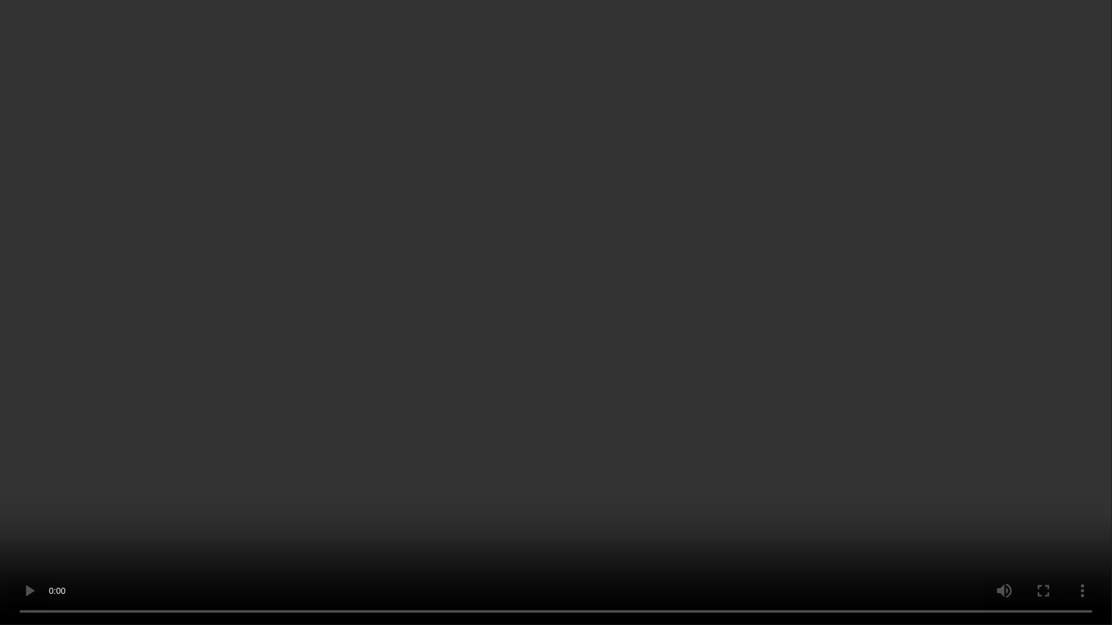
click at [752, 324] on video at bounding box center [556, 312] width 1112 height 625
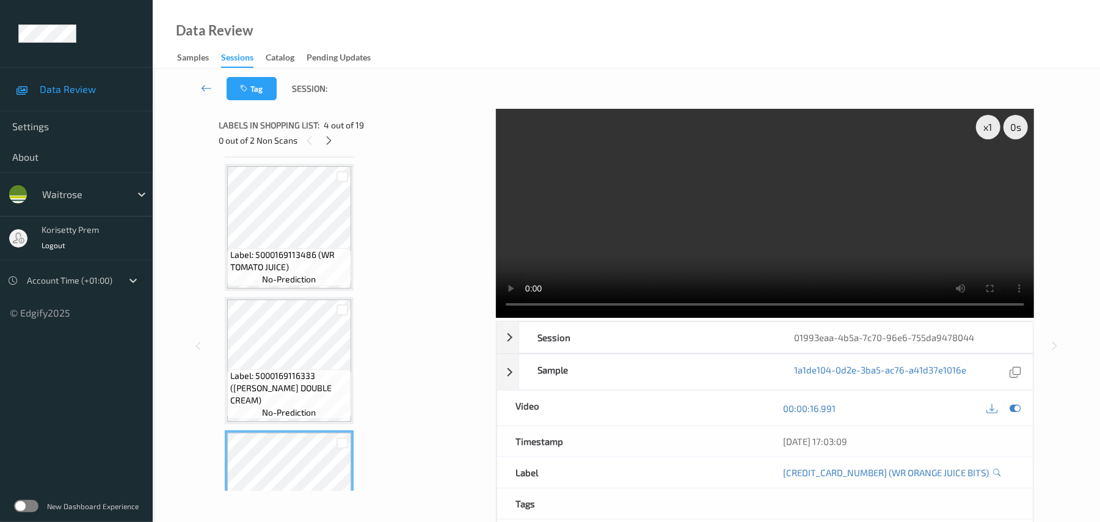
click at [944, 242] on video at bounding box center [765, 213] width 538 height 209
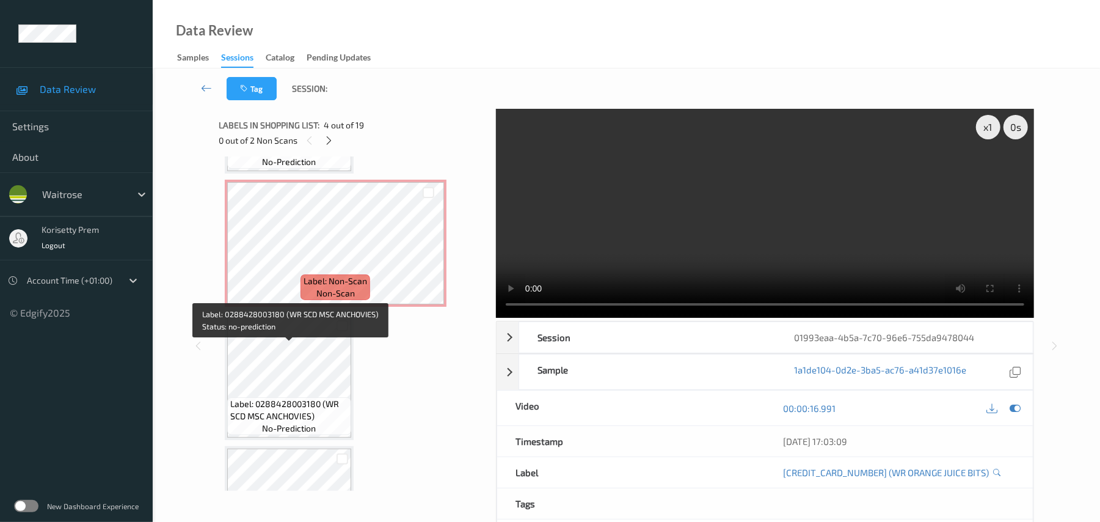
scroll to position [621, 0]
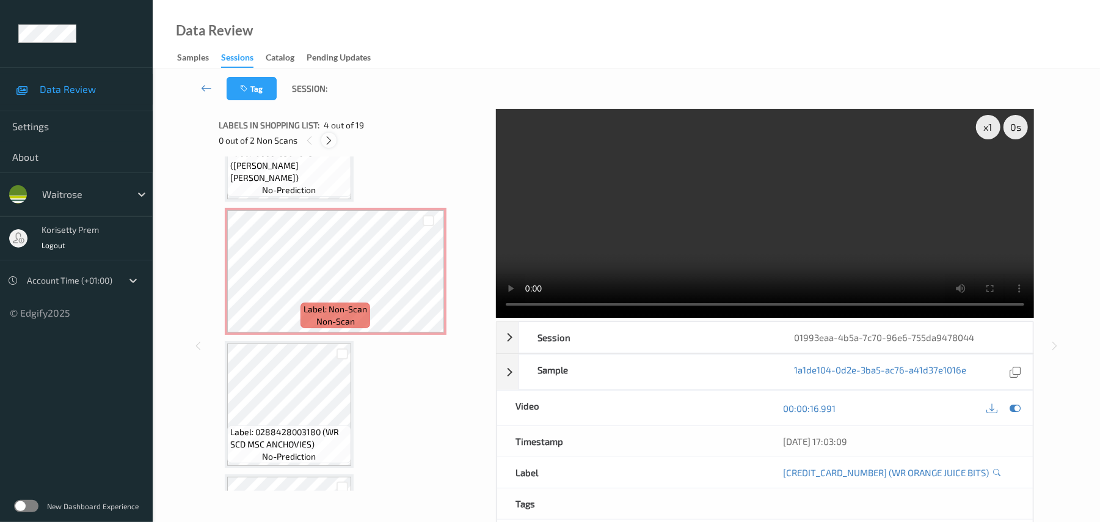
click at [327, 140] on icon at bounding box center [329, 140] width 10 height 11
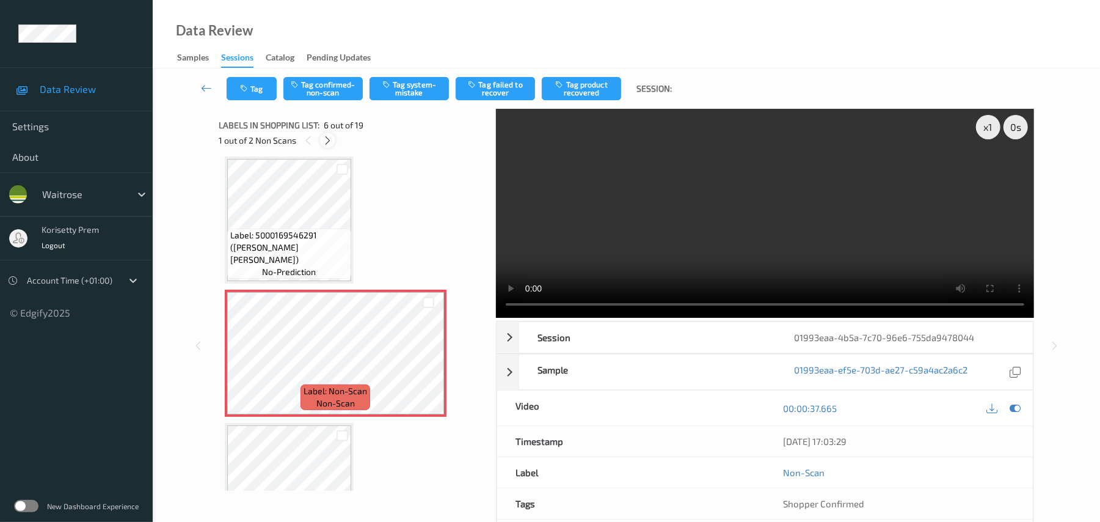
click at [330, 140] on icon at bounding box center [327, 140] width 10 height 11
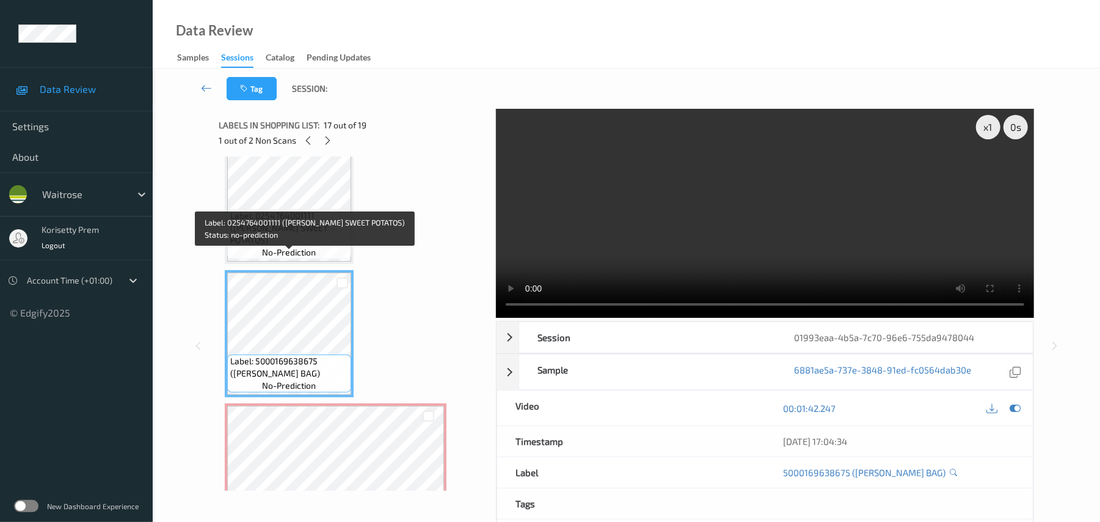
scroll to position [1974, 0]
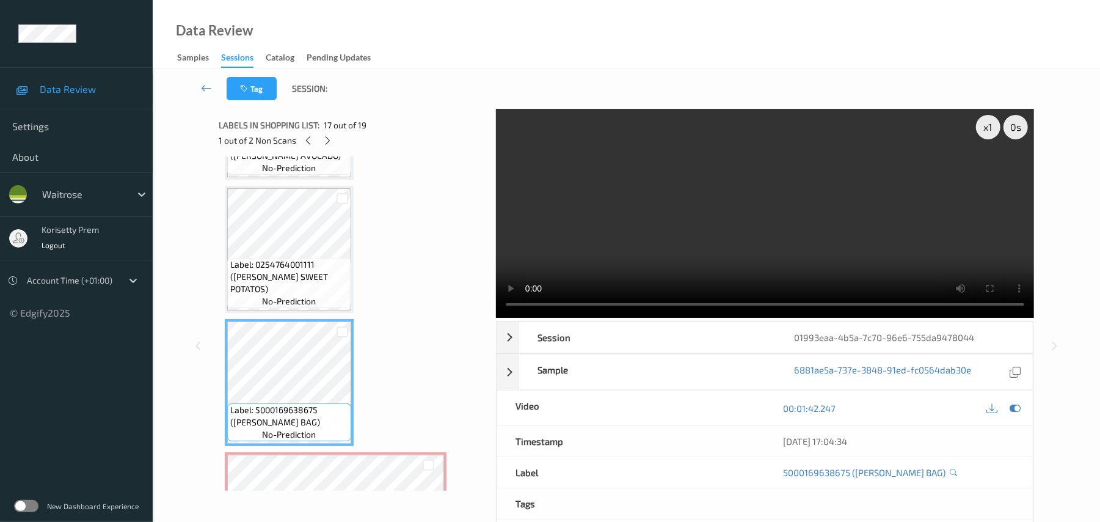
click at [602, 224] on video at bounding box center [765, 213] width 538 height 209
click at [800, 197] on video at bounding box center [765, 213] width 538 height 209
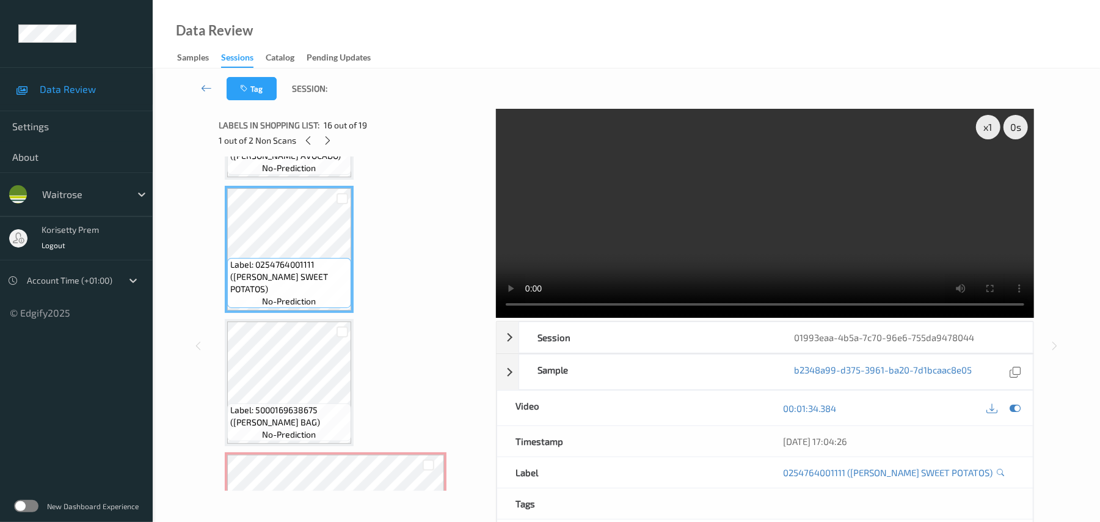
click at [738, 230] on video at bounding box center [765, 213] width 538 height 209
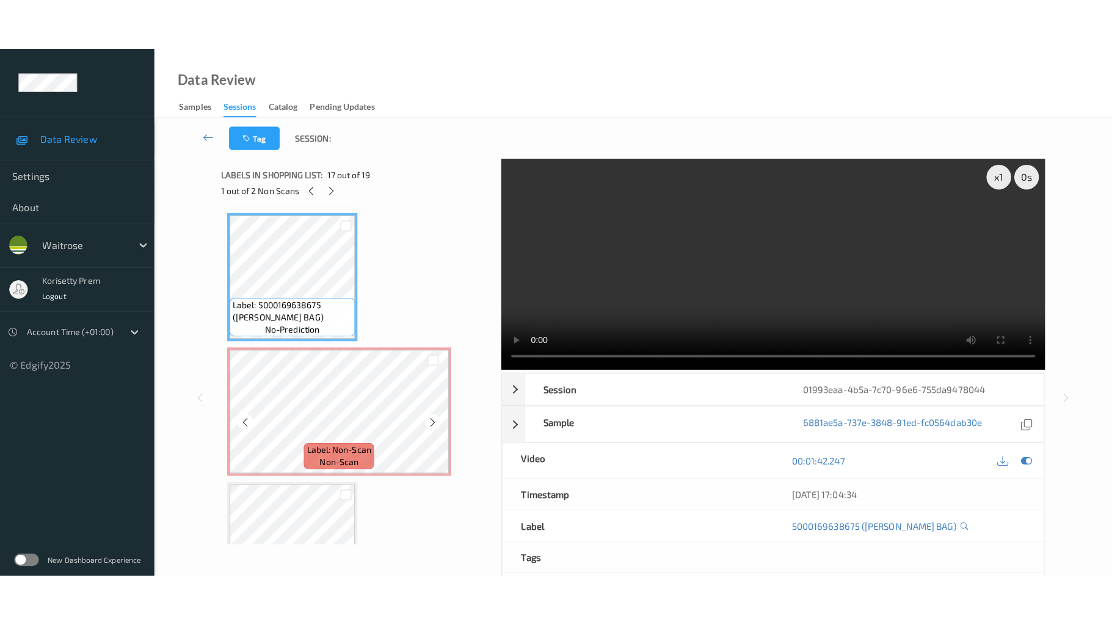
scroll to position [2136, 0]
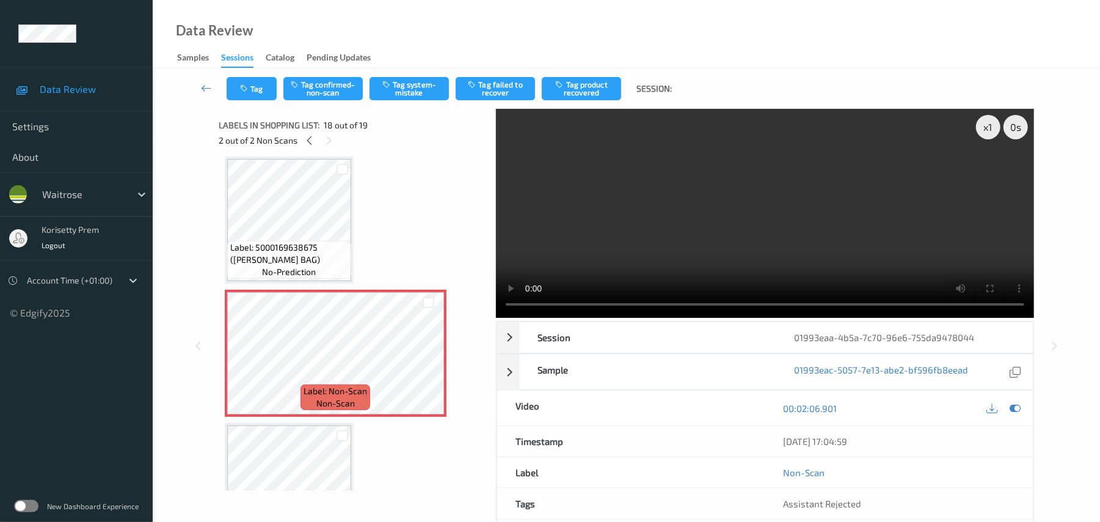
click at [814, 194] on video at bounding box center [765, 213] width 538 height 209
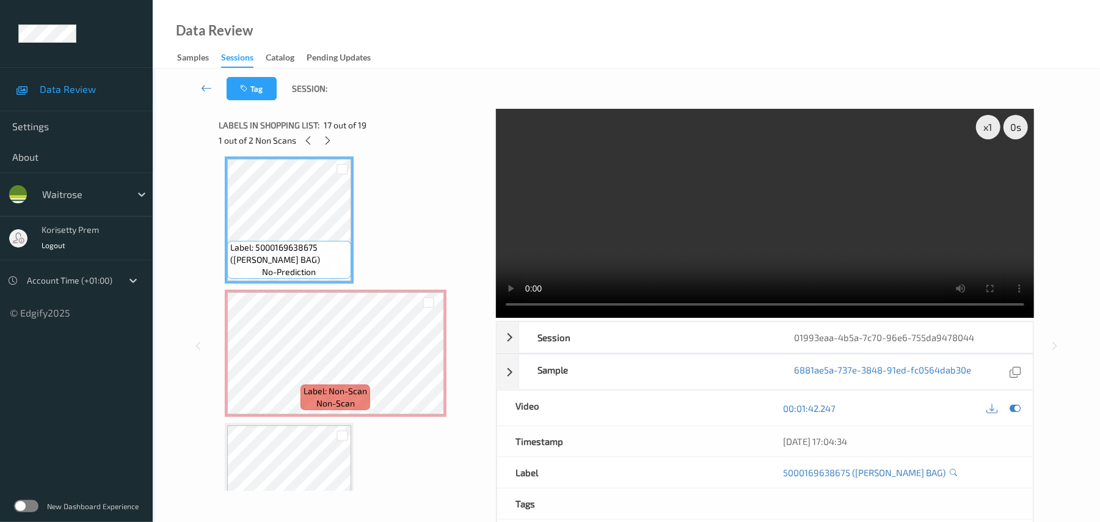
click at [658, 233] on video at bounding box center [765, 213] width 538 height 209
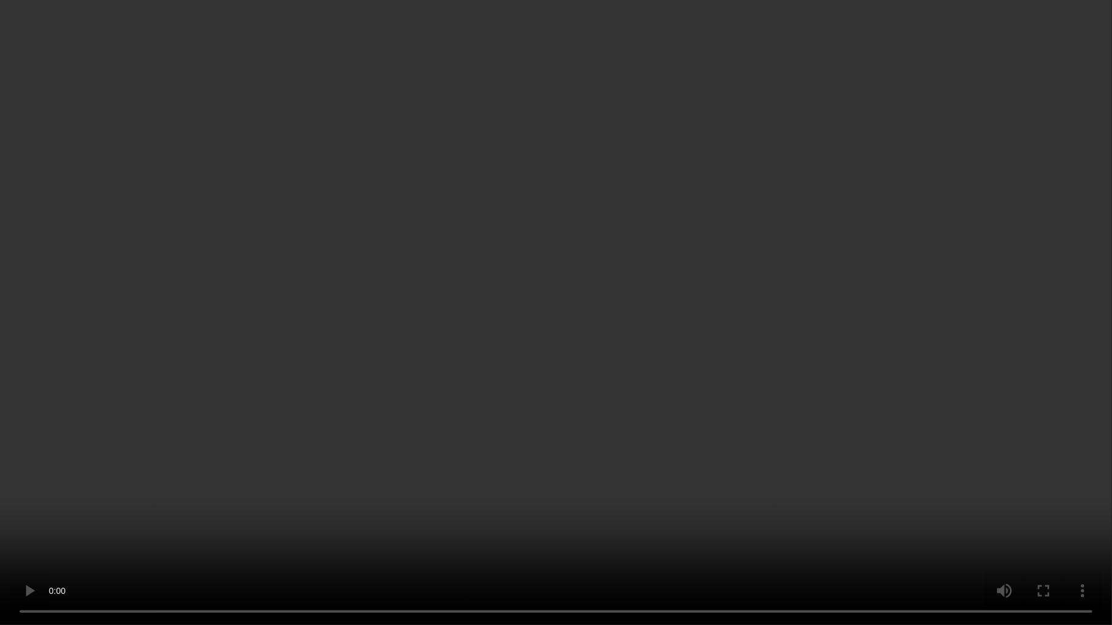
click at [941, 521] on video at bounding box center [556, 312] width 1112 height 625
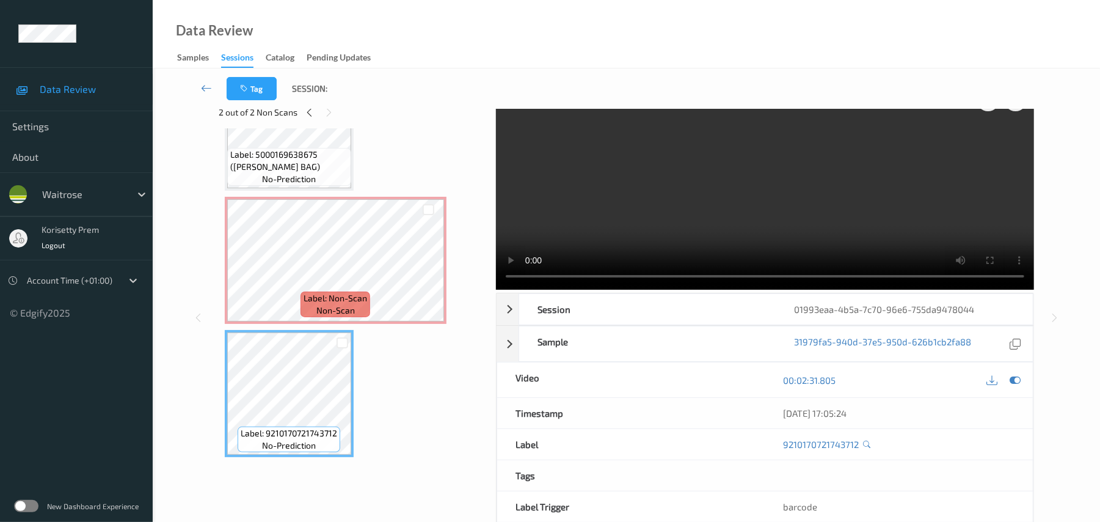
scroll to position [0, 0]
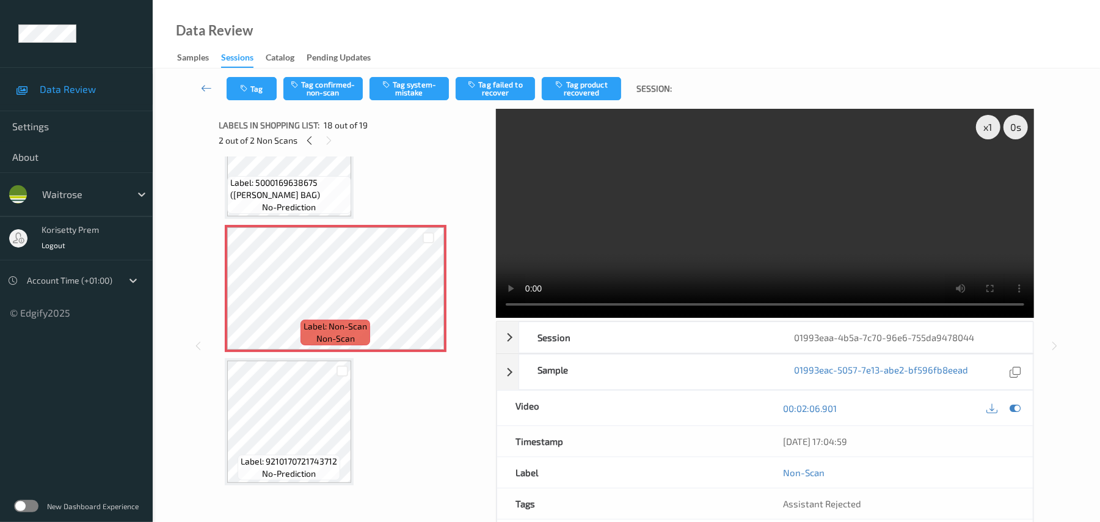
click at [741, 199] on video at bounding box center [765, 213] width 538 height 209
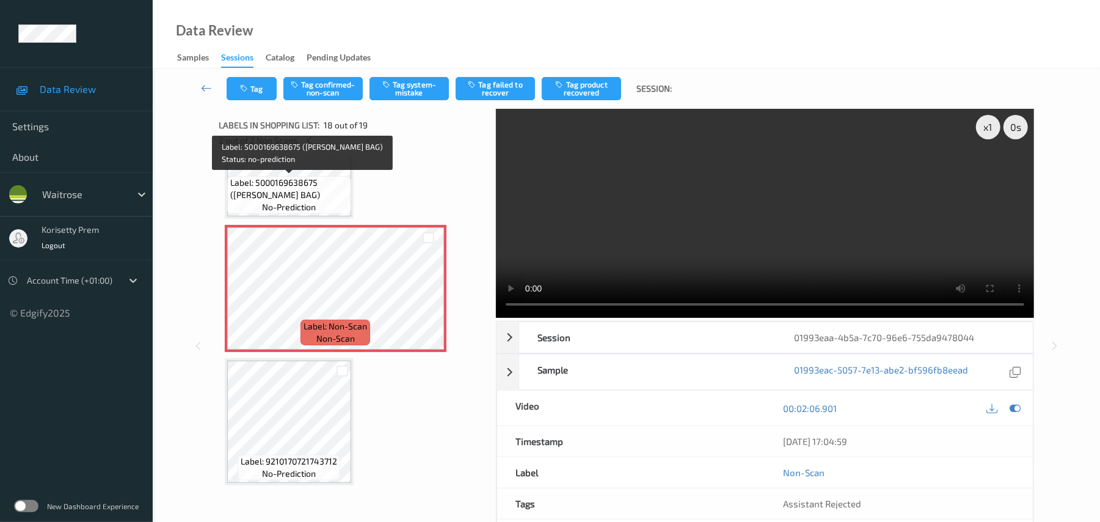
click at [289, 199] on span "Label: 5000169638675 ([PERSON_NAME] BAG)" at bounding box center [289, 189] width 118 height 24
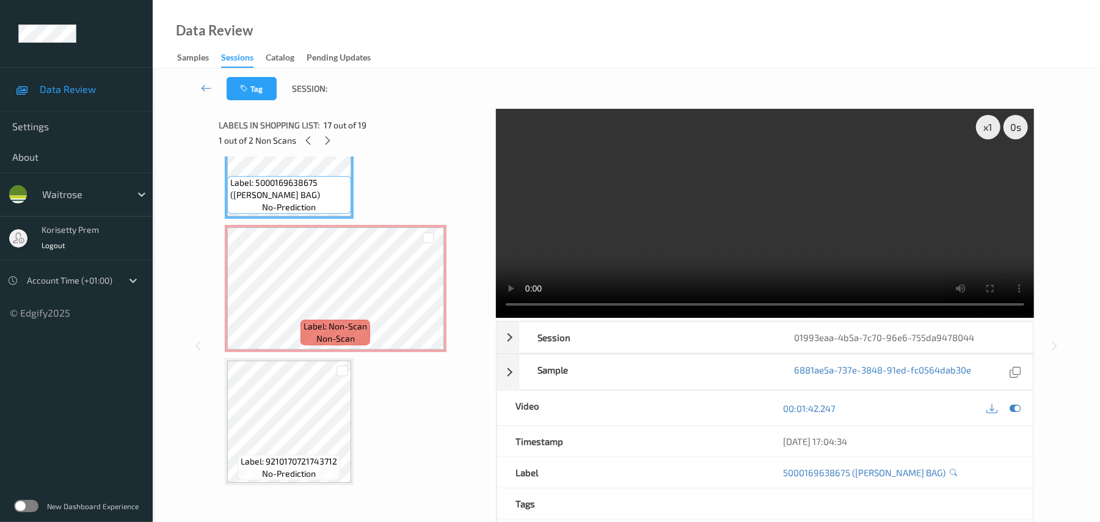
click at [616, 224] on video at bounding box center [765, 213] width 538 height 209
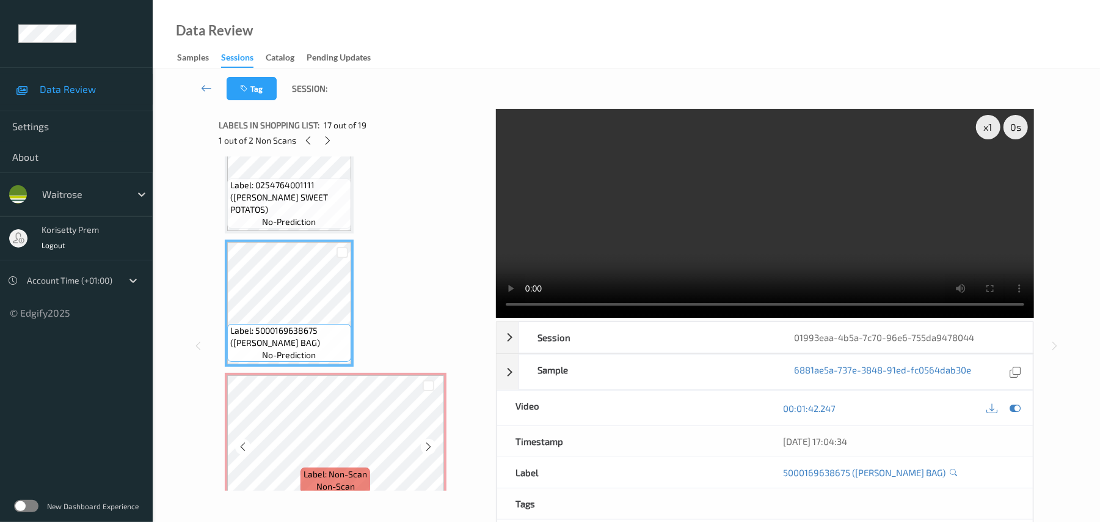
scroll to position [2038, 0]
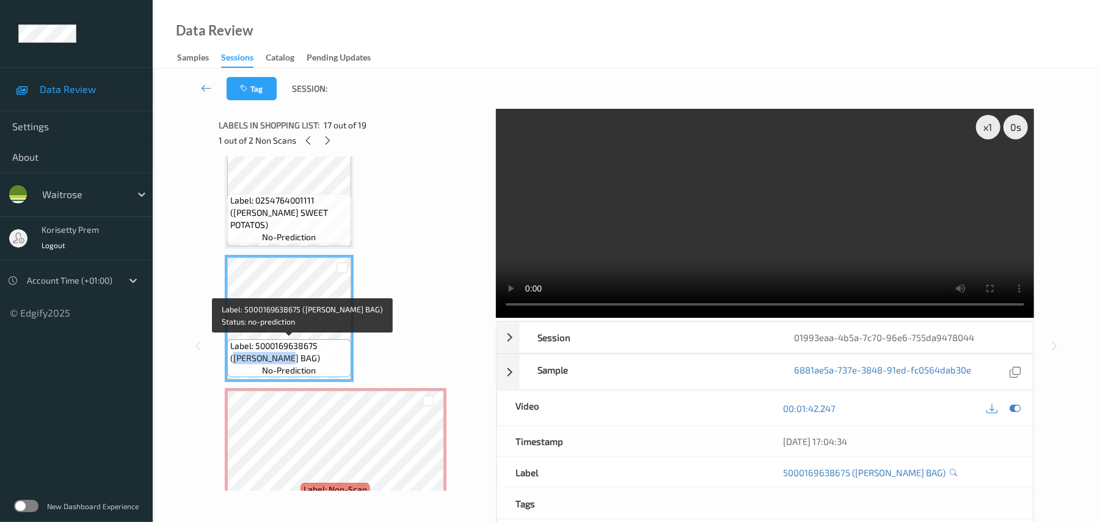
drag, startPoint x: 321, startPoint y: 346, endPoint x: 331, endPoint y: 357, distance: 15.2
click at [331, 357] on span "Label: 5000169638675 ([PERSON_NAME] BAG)" at bounding box center [289, 352] width 118 height 24
copy span "[PERSON_NAME] BAG)"
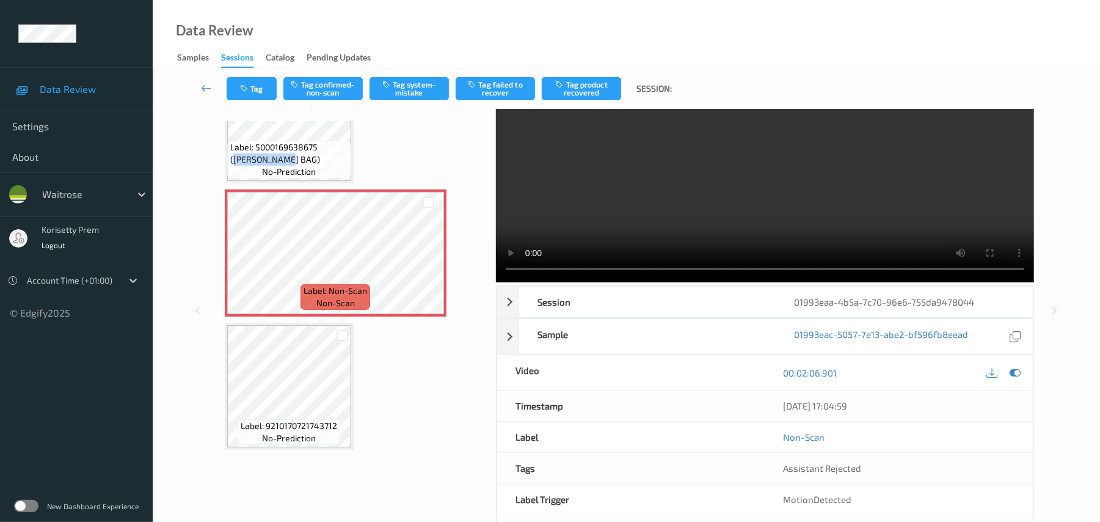
scroll to position [88, 0]
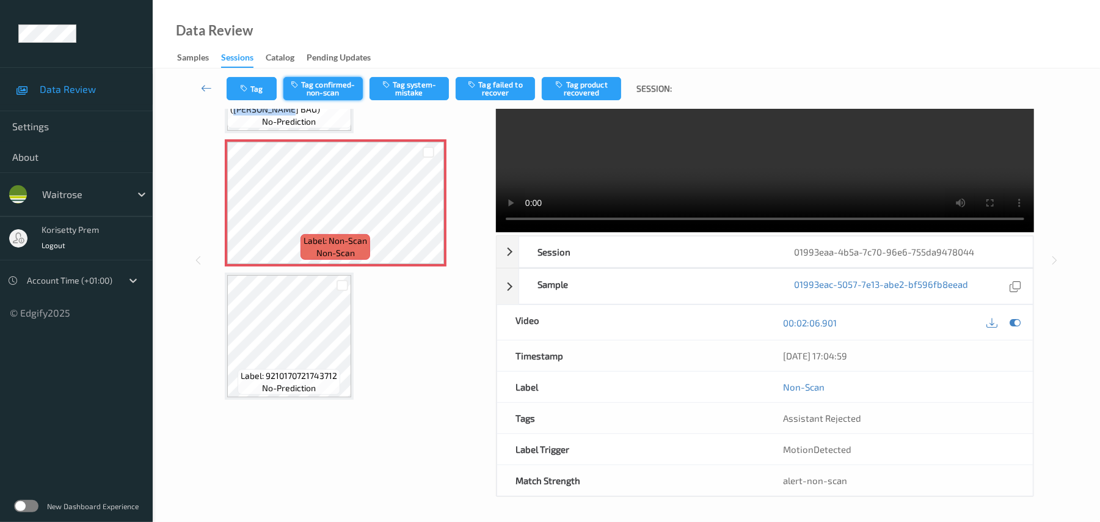
click at [323, 91] on button "Tag confirmed-non-scan" at bounding box center [322, 88] width 79 height 23
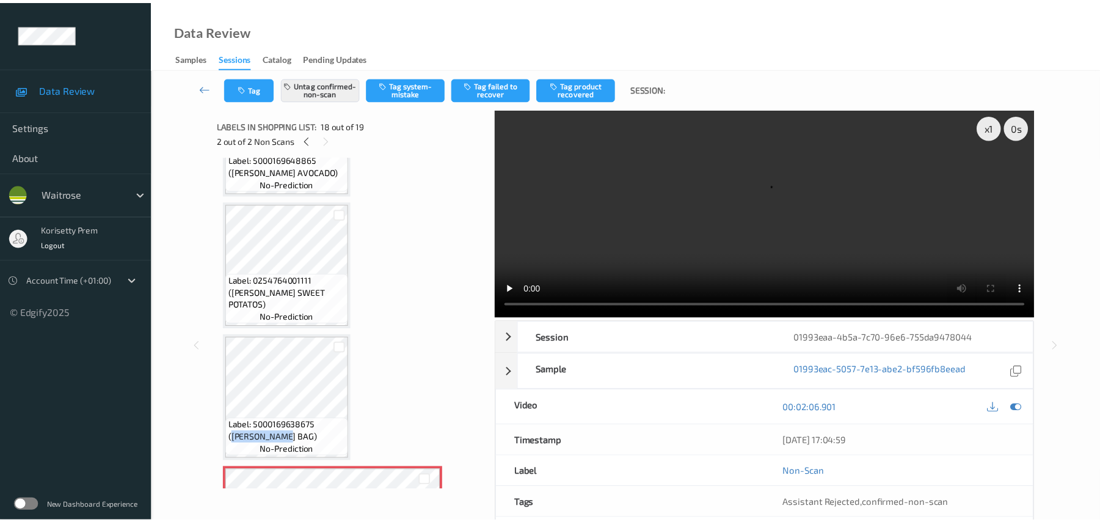
scroll to position [1957, 0]
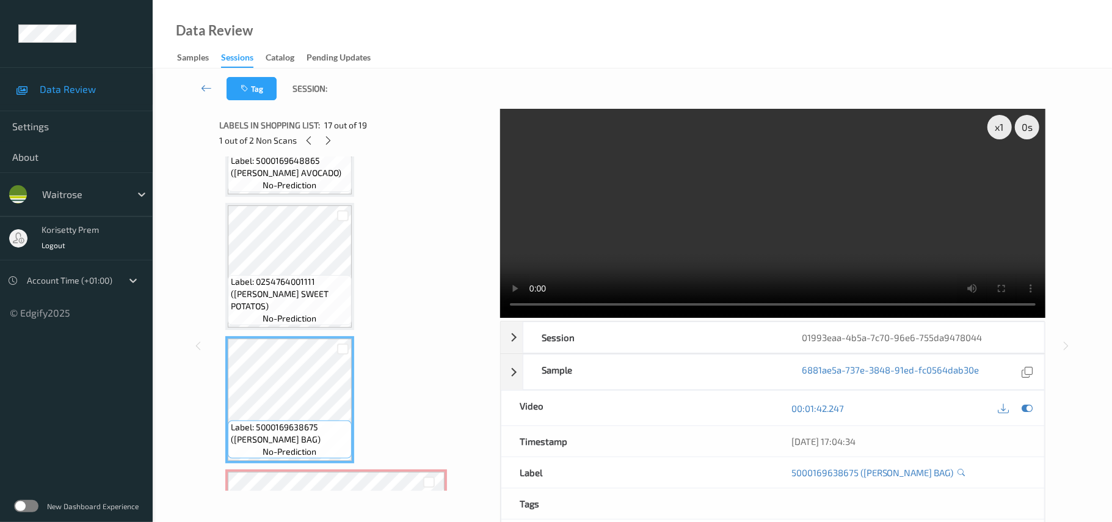
click at [288, 306] on span "Label: 0254764001111 ([PERSON_NAME] SWEET POTATOS)" at bounding box center [290, 293] width 118 height 37
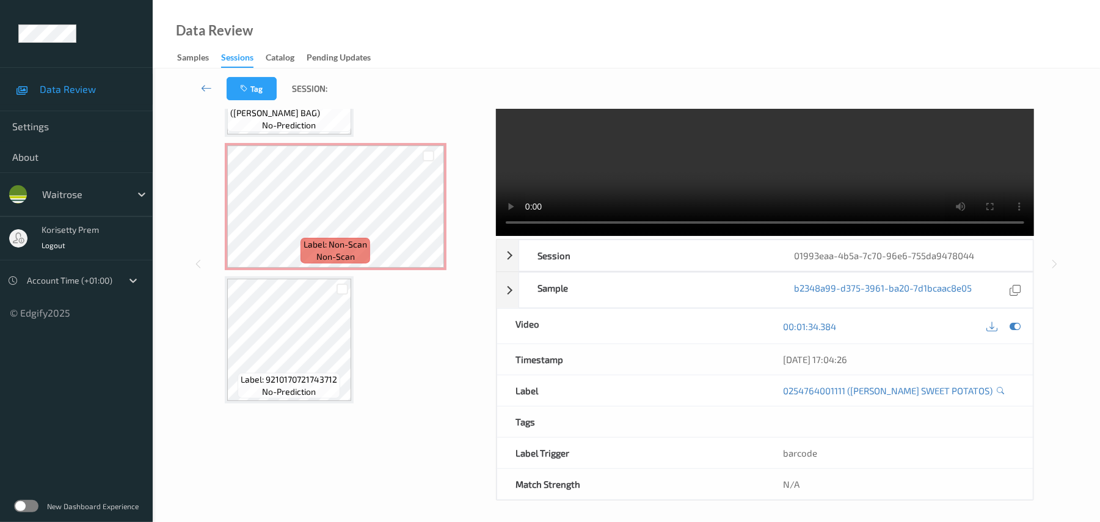
scroll to position [88, 0]
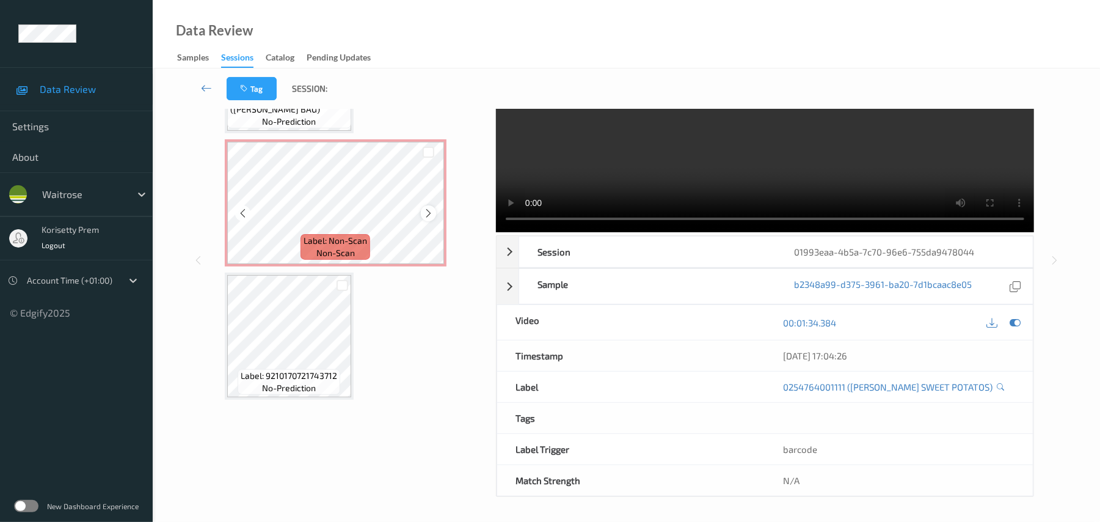
click at [426, 208] on icon at bounding box center [428, 213] width 10 height 11
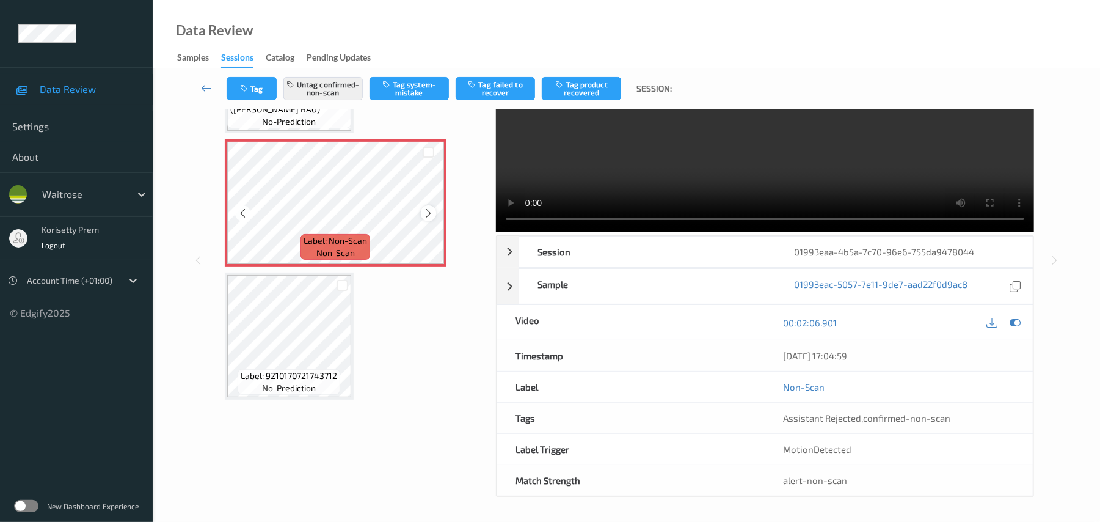
click at [429, 208] on icon at bounding box center [428, 213] width 10 height 11
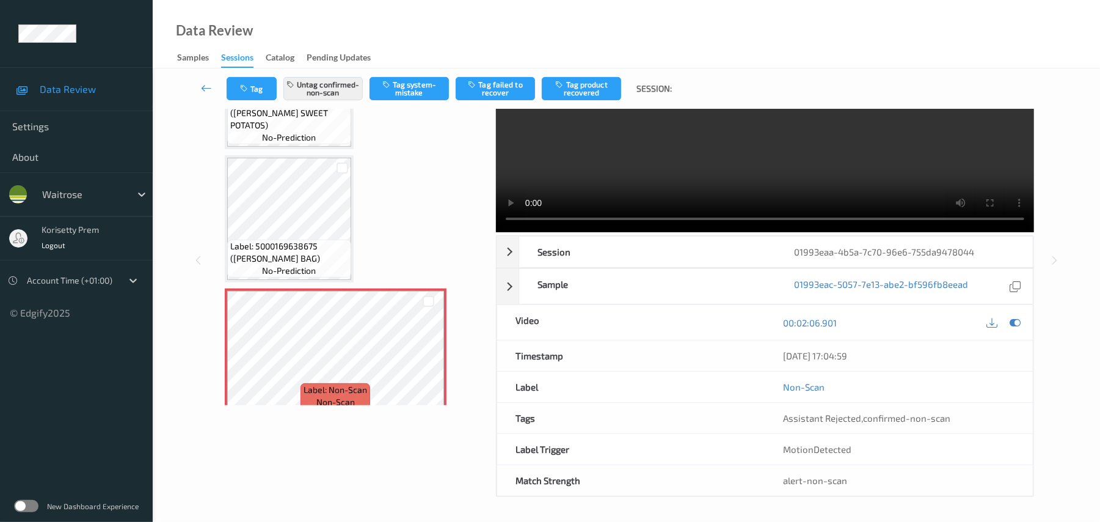
scroll to position [2038, 0]
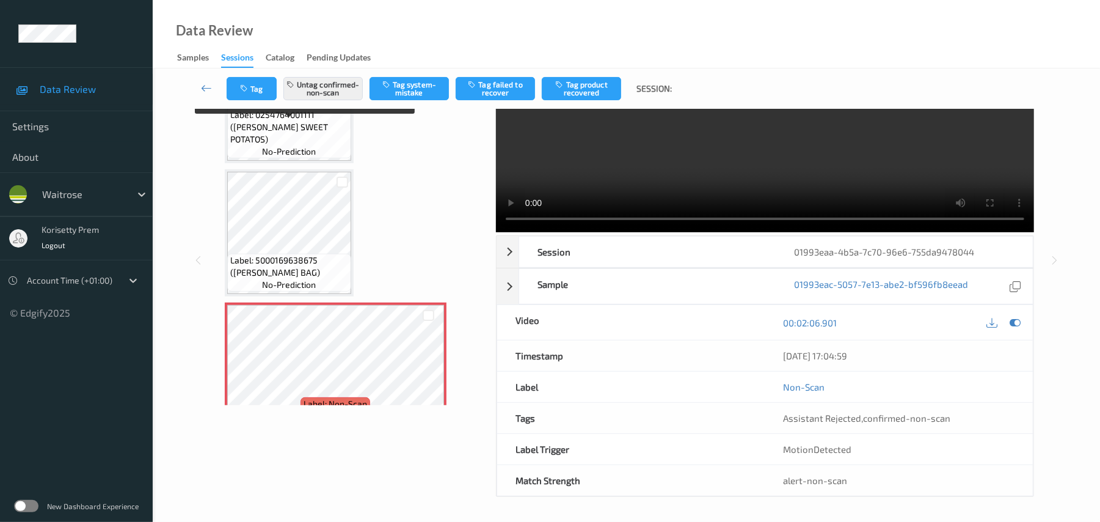
click at [314, 145] on span "no-prediction" at bounding box center [289, 151] width 54 height 12
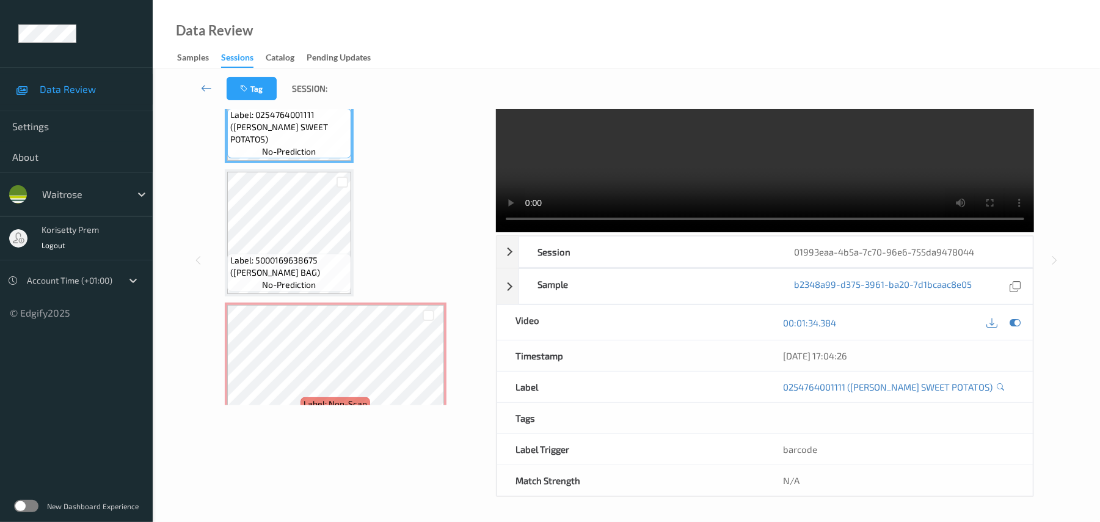
click at [627, 173] on video at bounding box center [765, 127] width 538 height 209
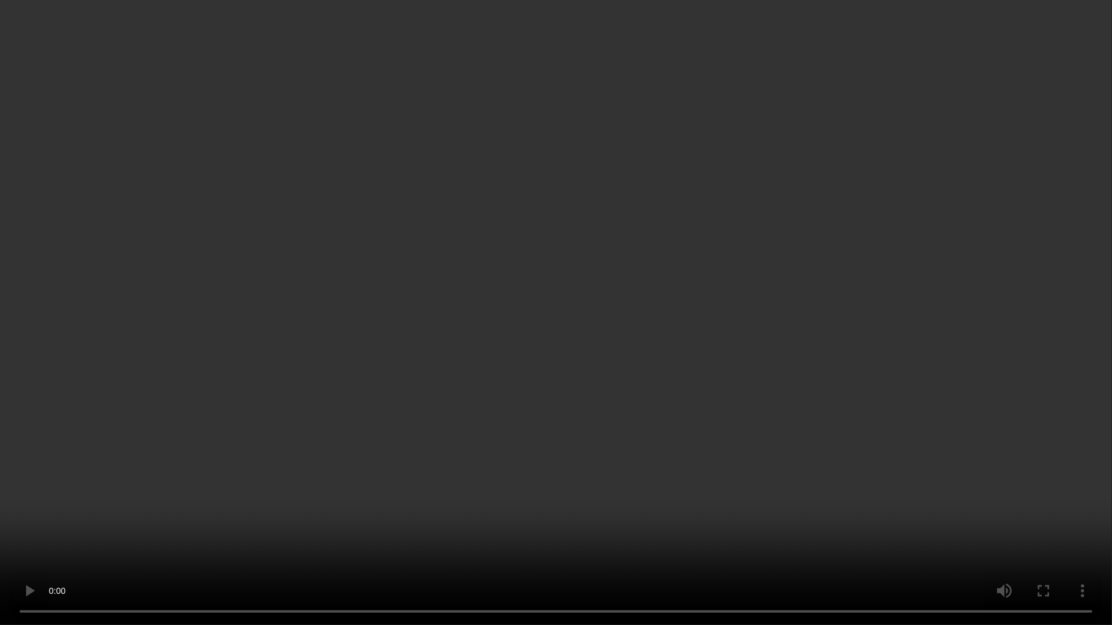
click at [936, 365] on video at bounding box center [556, 312] width 1112 height 625
click at [932, 367] on video at bounding box center [556, 312] width 1112 height 625
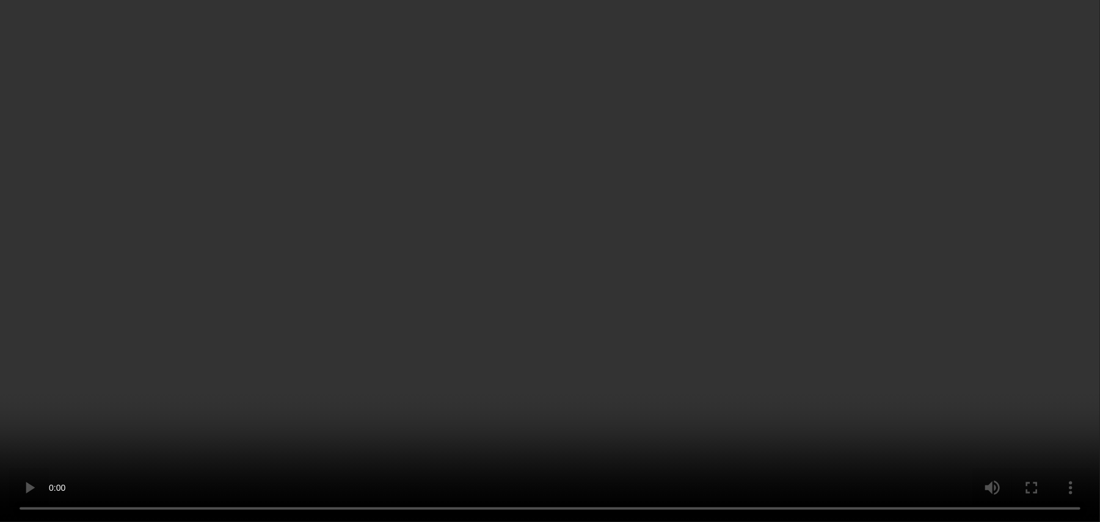
scroll to position [1957, 0]
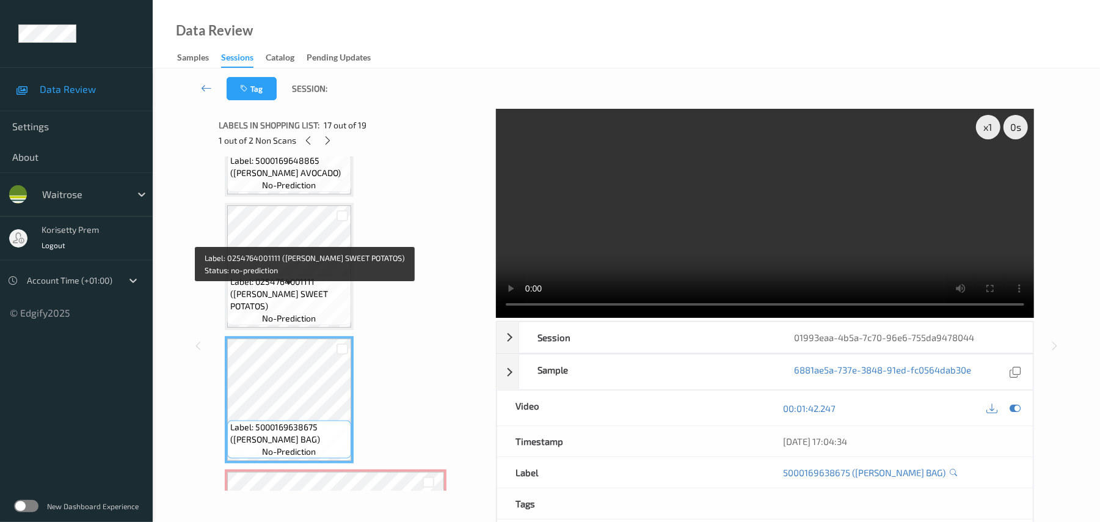
click at [279, 288] on span "Label: 0254764001111 ([PERSON_NAME] SWEET POTATOS)" at bounding box center [289, 293] width 118 height 37
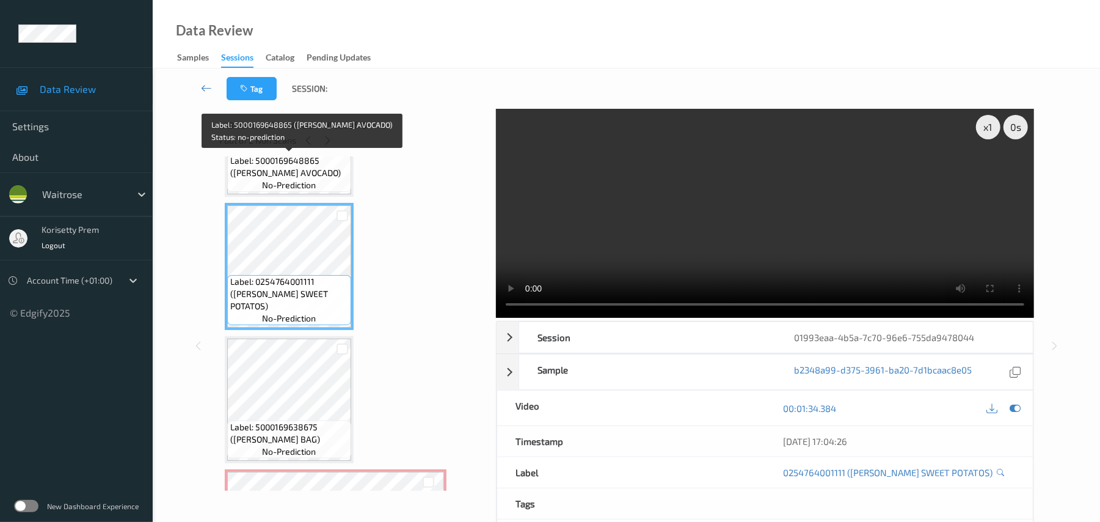
click at [310, 179] on span "no-prediction" at bounding box center [289, 185] width 54 height 12
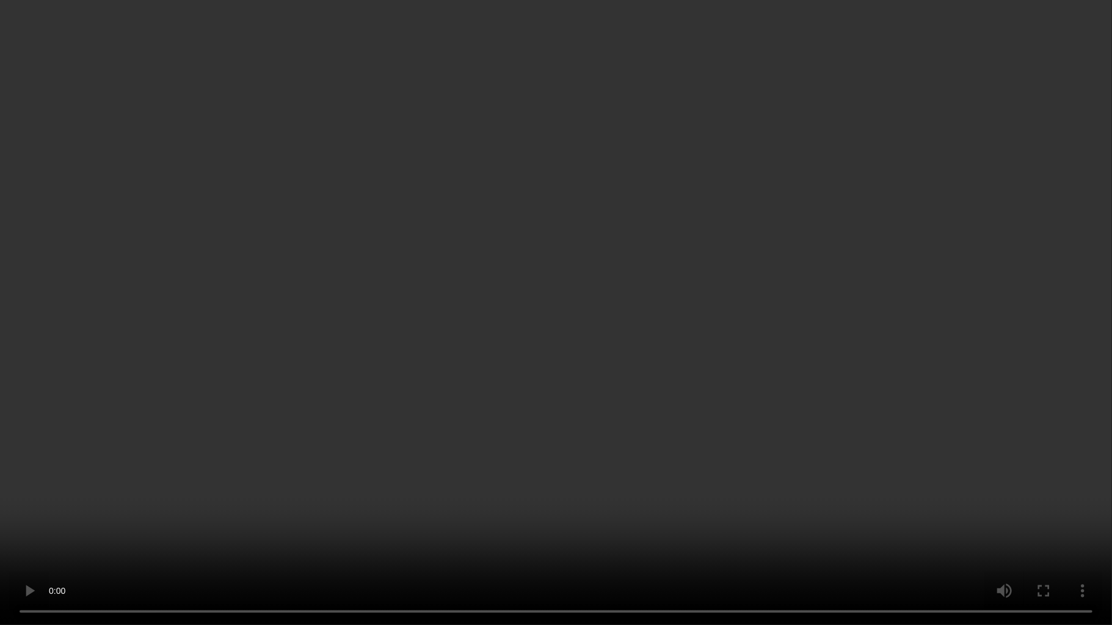
click at [790, 349] on video at bounding box center [556, 312] width 1112 height 625
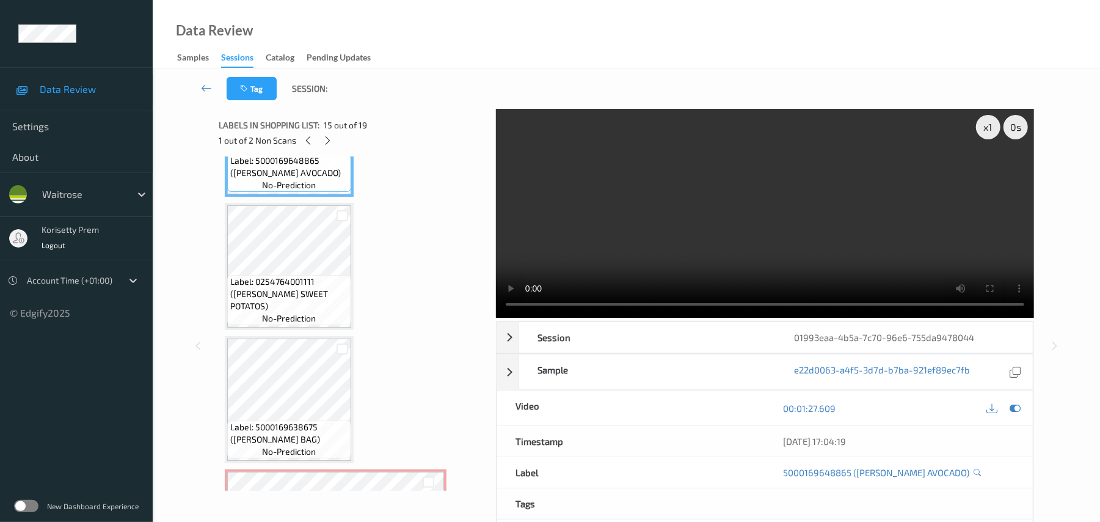
click at [666, 204] on video at bounding box center [765, 213] width 538 height 209
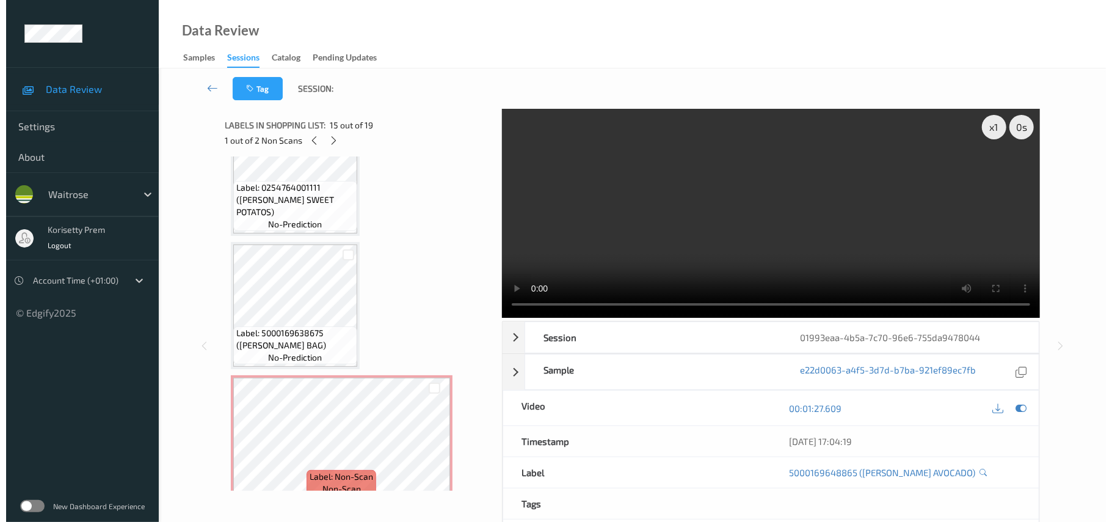
scroll to position [2201, 0]
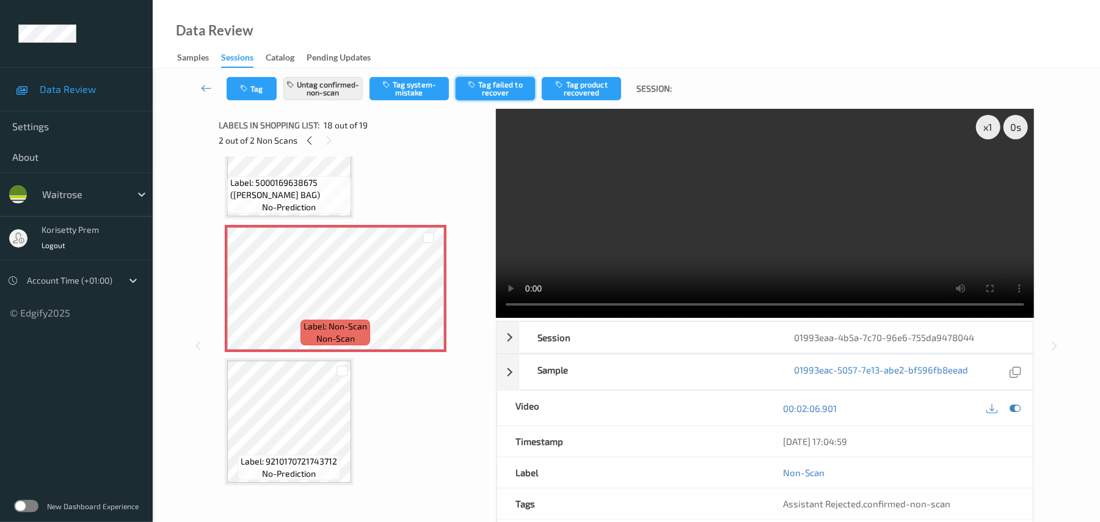
click at [504, 86] on button "Tag failed to recover" at bounding box center [495, 88] width 79 height 23
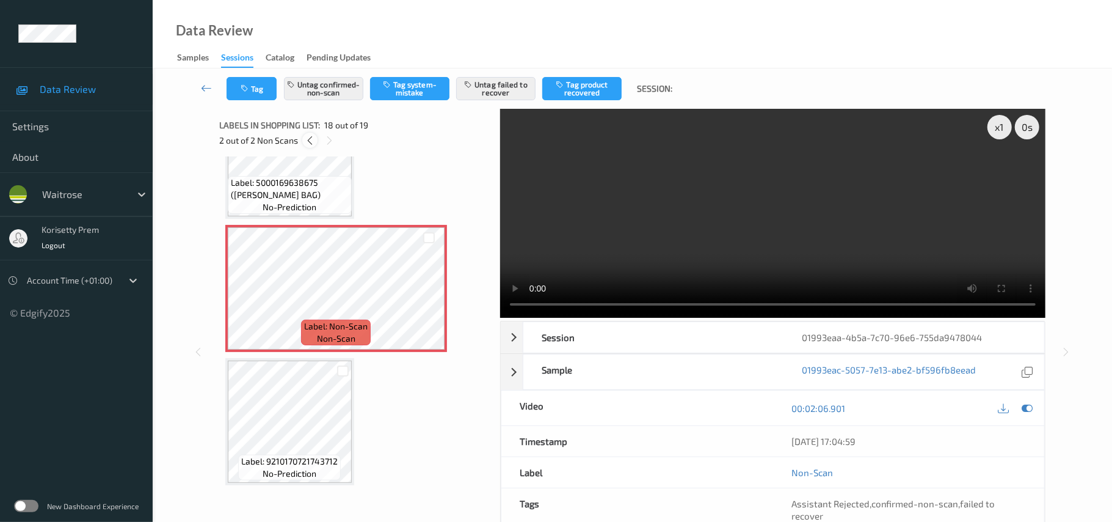
click at [311, 139] on icon at bounding box center [310, 140] width 10 height 11
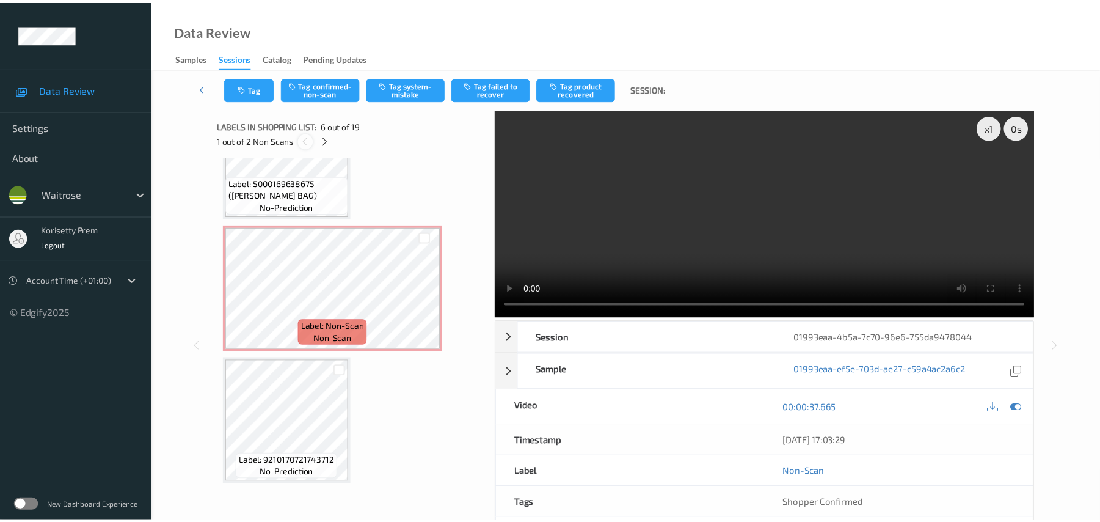
scroll to position [539, 0]
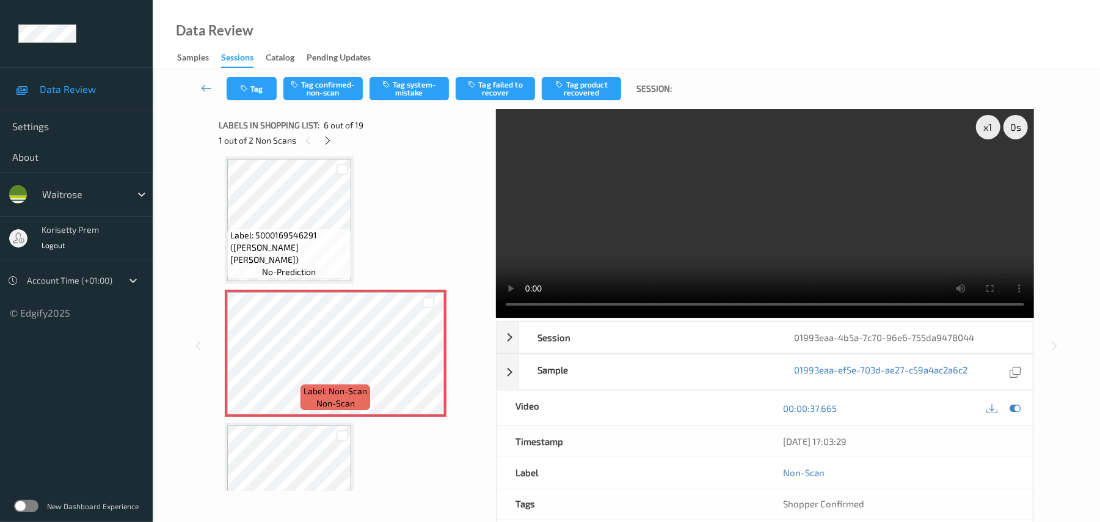
click at [587, 233] on video at bounding box center [765, 213] width 538 height 209
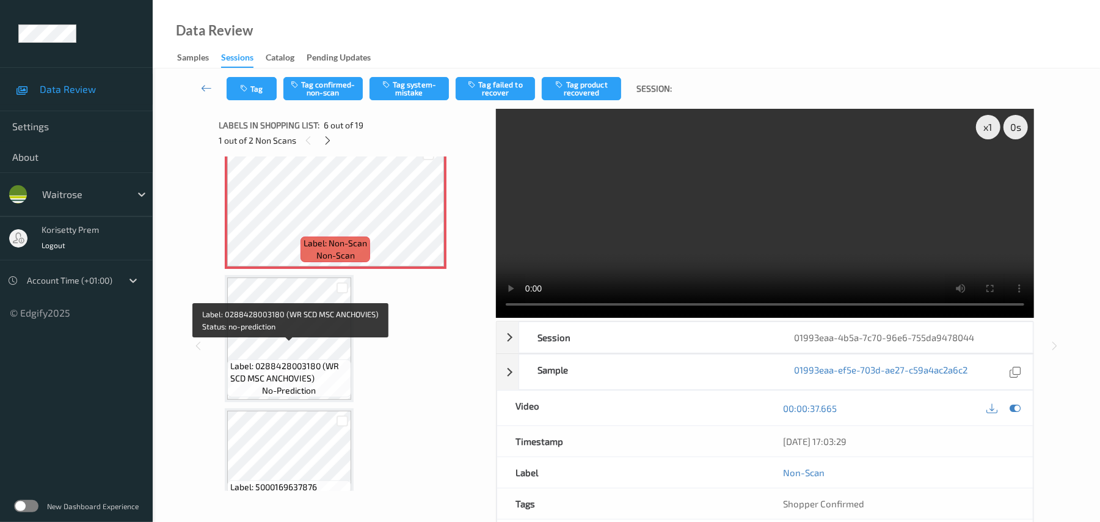
scroll to position [702, 0]
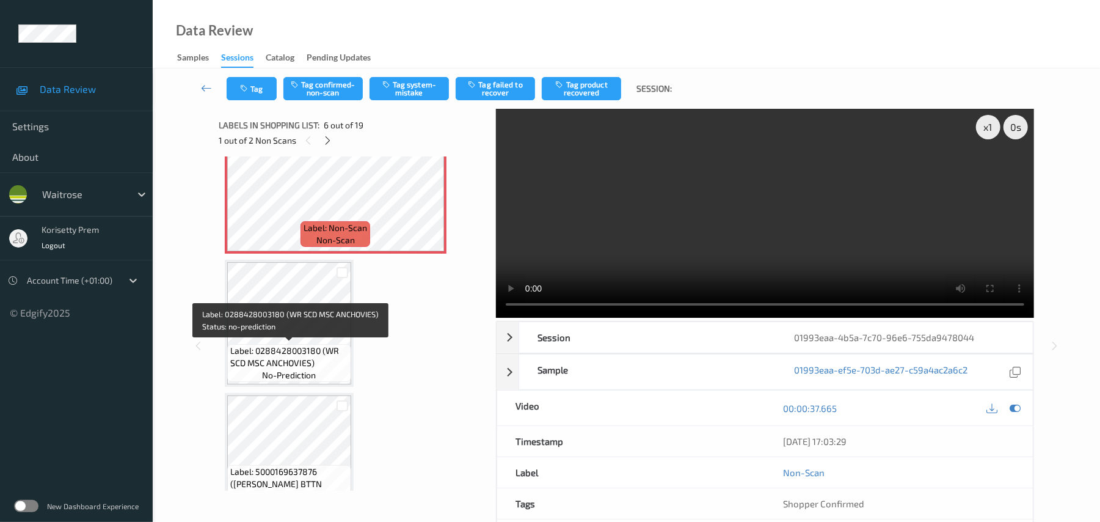
click at [270, 350] on span "Label: 0288428003180 (WR SCD MSC ANCHOVIES)" at bounding box center [289, 356] width 118 height 24
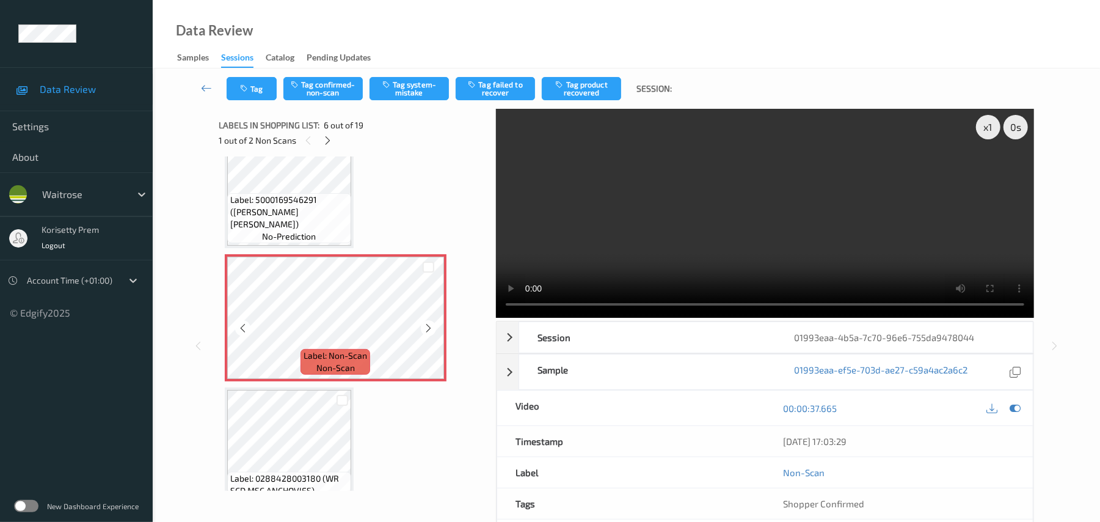
scroll to position [539, 0]
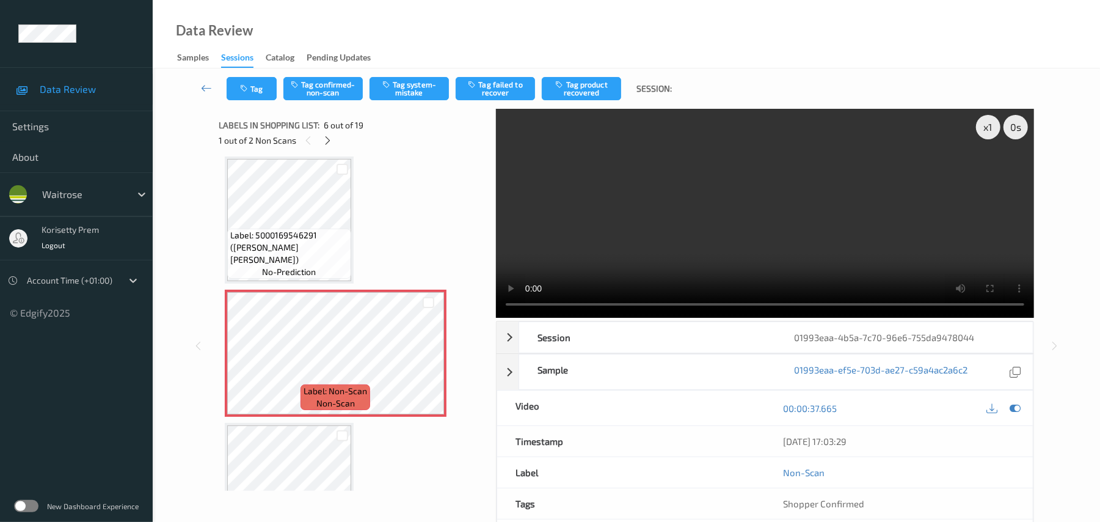
click at [668, 247] on video at bounding box center [765, 213] width 538 height 209
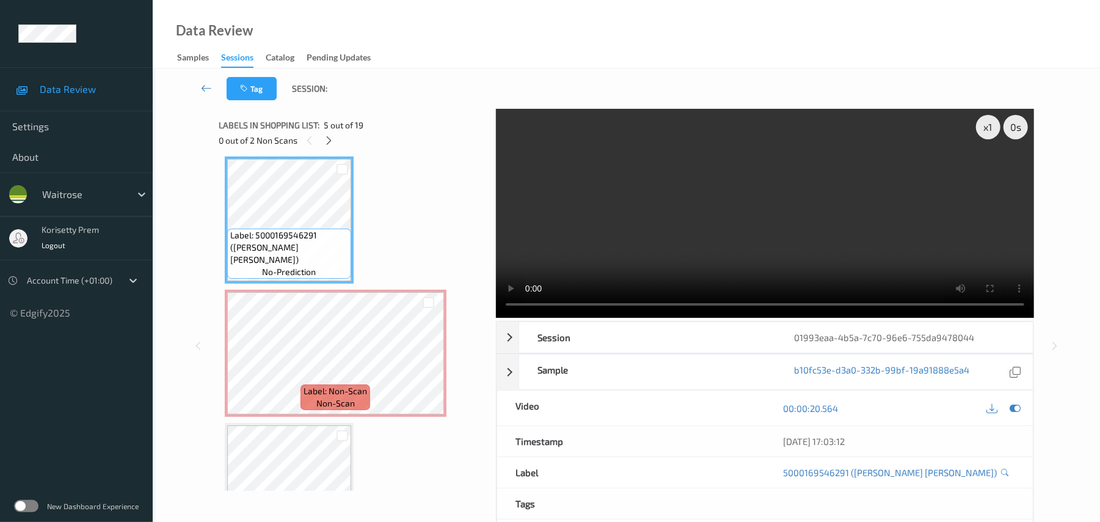
drag, startPoint x: 1010, startPoint y: 410, endPoint x: 1017, endPoint y: 410, distance: 7.3
click at [1010, 410] on icon at bounding box center [1015, 408] width 11 height 11
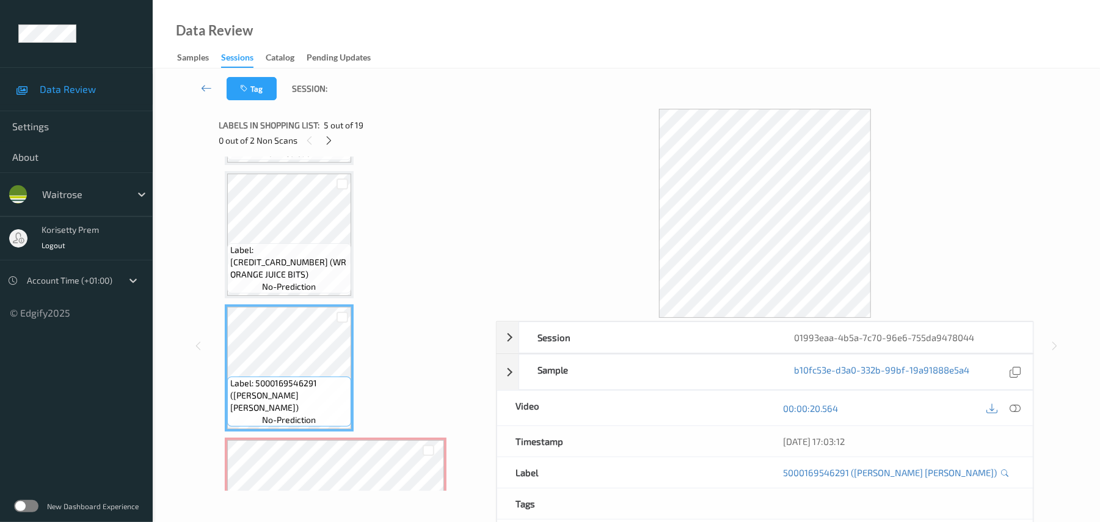
scroll to position [376, 0]
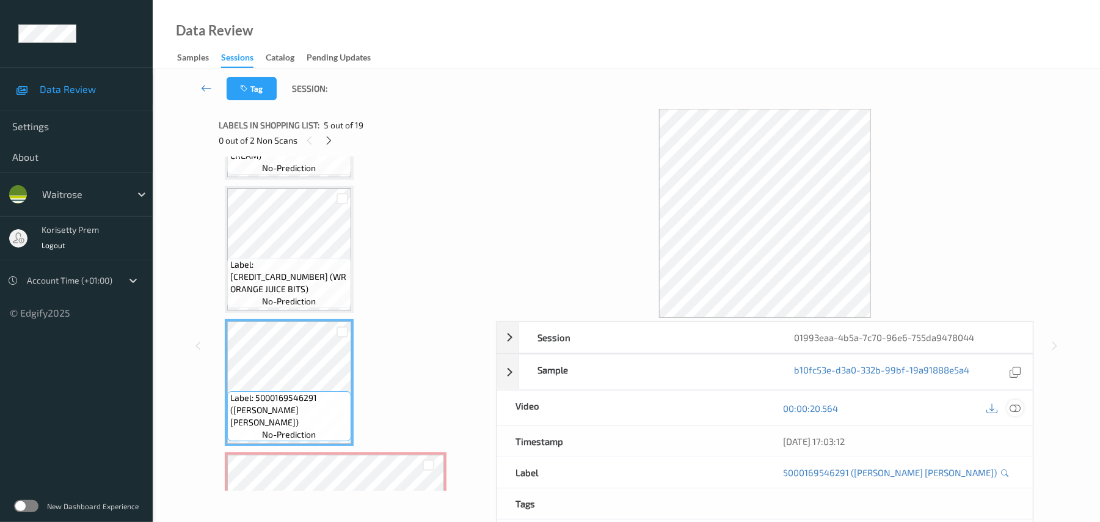
click at [1012, 408] on icon at bounding box center [1015, 408] width 11 height 11
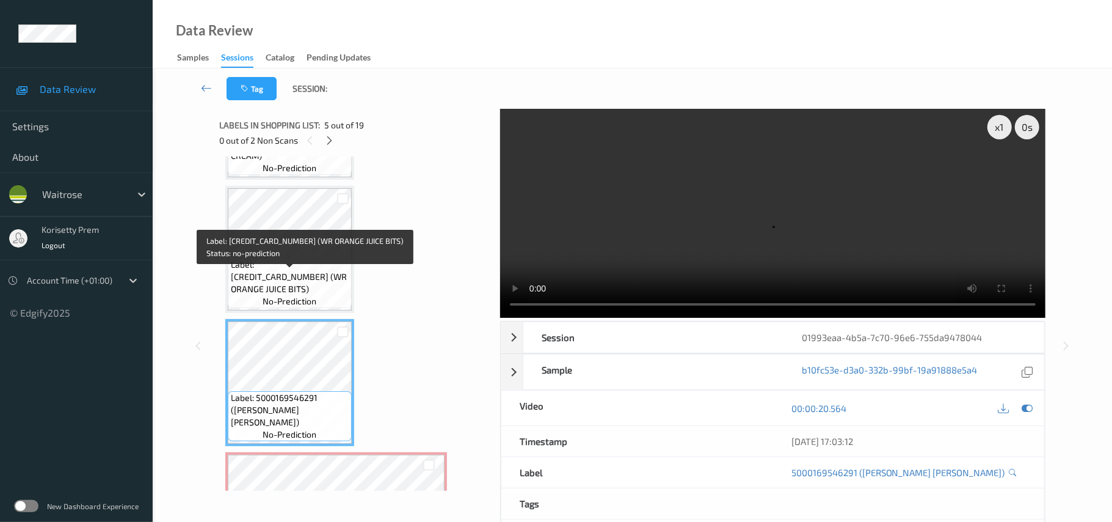
click at [303, 283] on span "Label: [CREDIT_CARD_NUMBER] (WR ORANGE JUICE BITS)" at bounding box center [290, 276] width 118 height 37
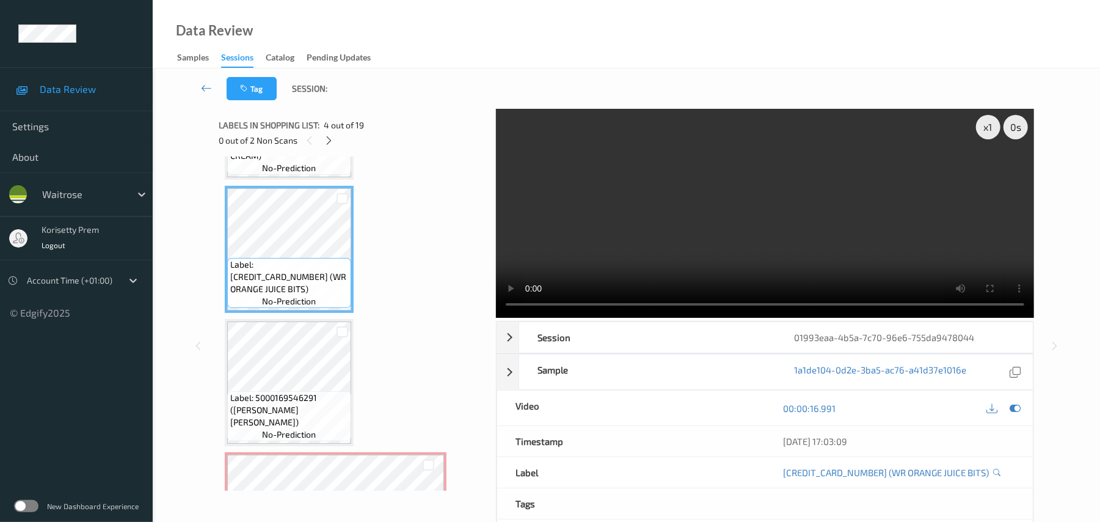
click at [611, 145] on video at bounding box center [765, 213] width 538 height 209
click at [822, 243] on video at bounding box center [765, 213] width 538 height 209
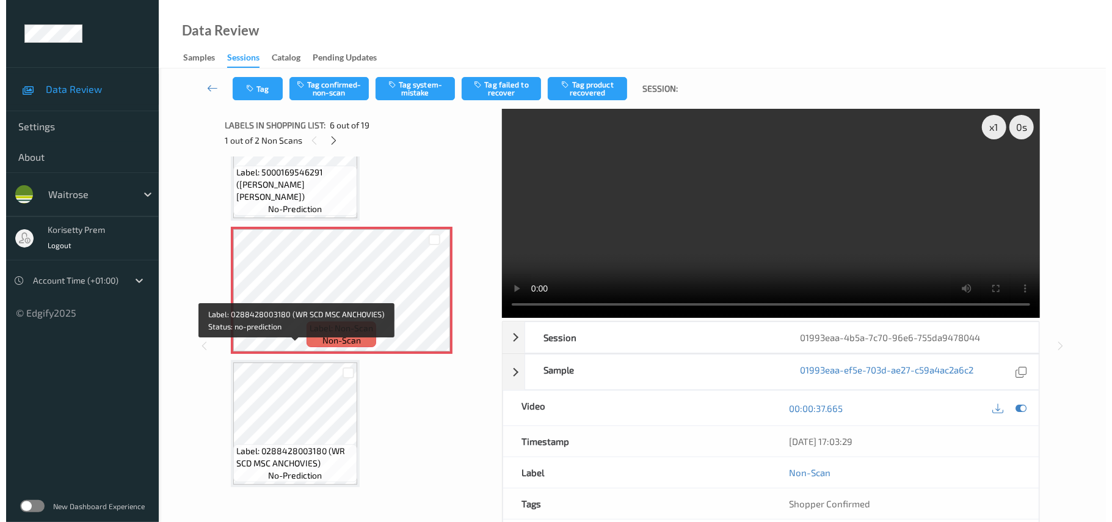
scroll to position [539, 0]
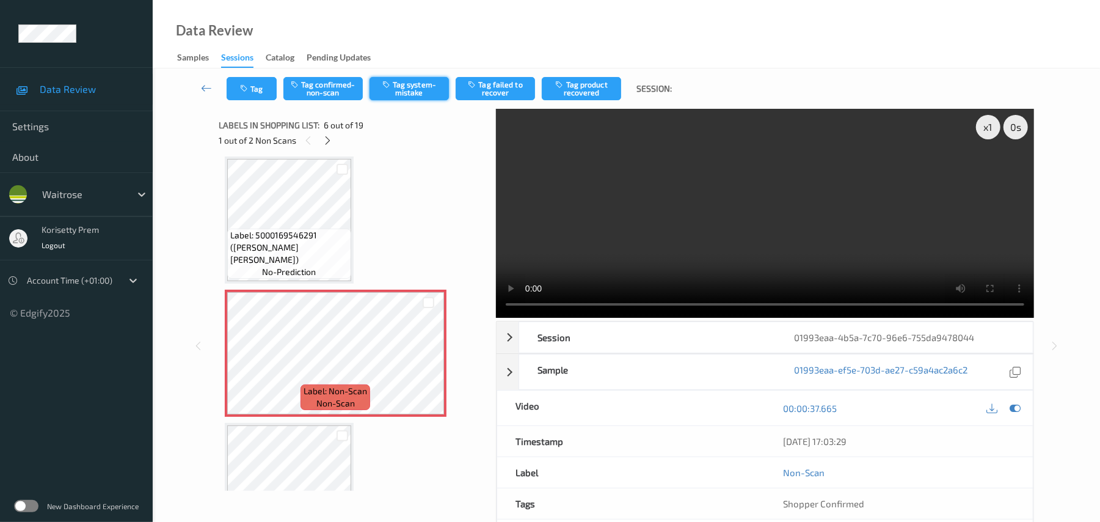
click at [426, 87] on button "Tag system-mistake" at bounding box center [409, 88] width 79 height 23
click at [404, 90] on button "Untag system-mistake" at bounding box center [409, 88] width 79 height 23
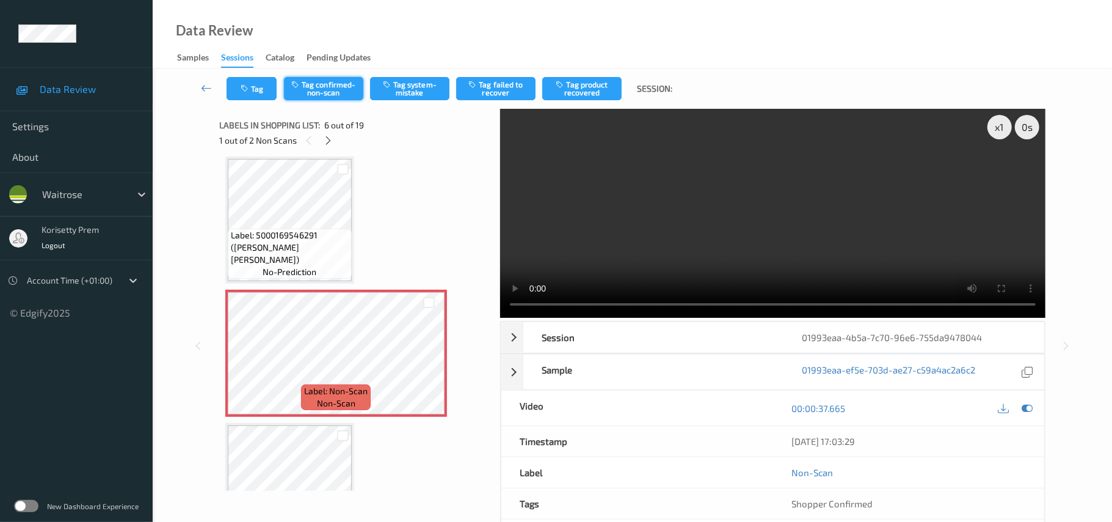
click at [326, 91] on button "Tag confirmed-non-scan" at bounding box center [323, 88] width 79 height 23
click at [485, 84] on button "Tag failed to recover" at bounding box center [495, 88] width 79 height 23
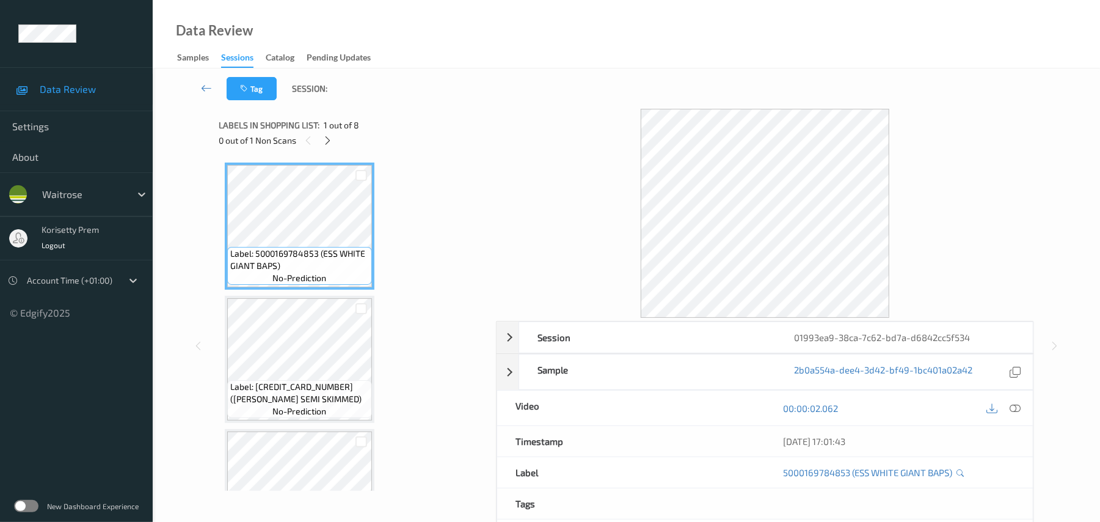
click at [497, 134] on div at bounding box center [765, 213] width 538 height 209
click at [577, 91] on div "Tag Session:" at bounding box center [626, 88] width 897 height 40
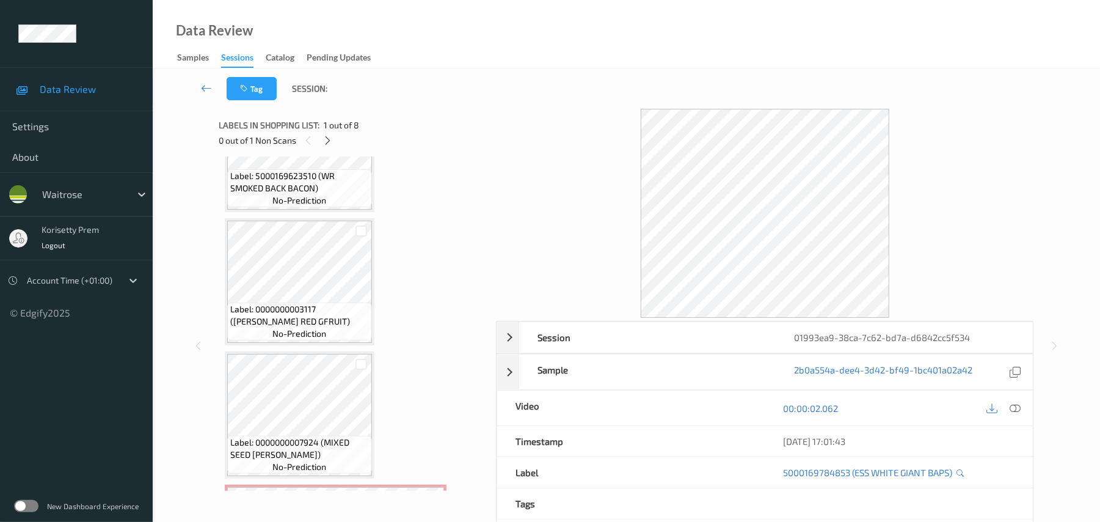
scroll to position [651, 0]
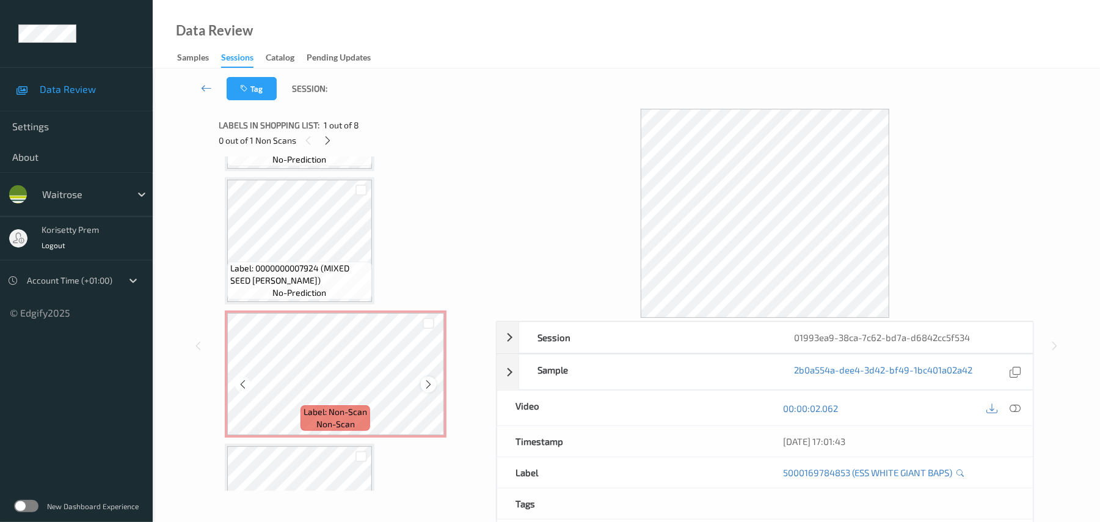
click at [421, 387] on div at bounding box center [428, 383] width 15 height 15
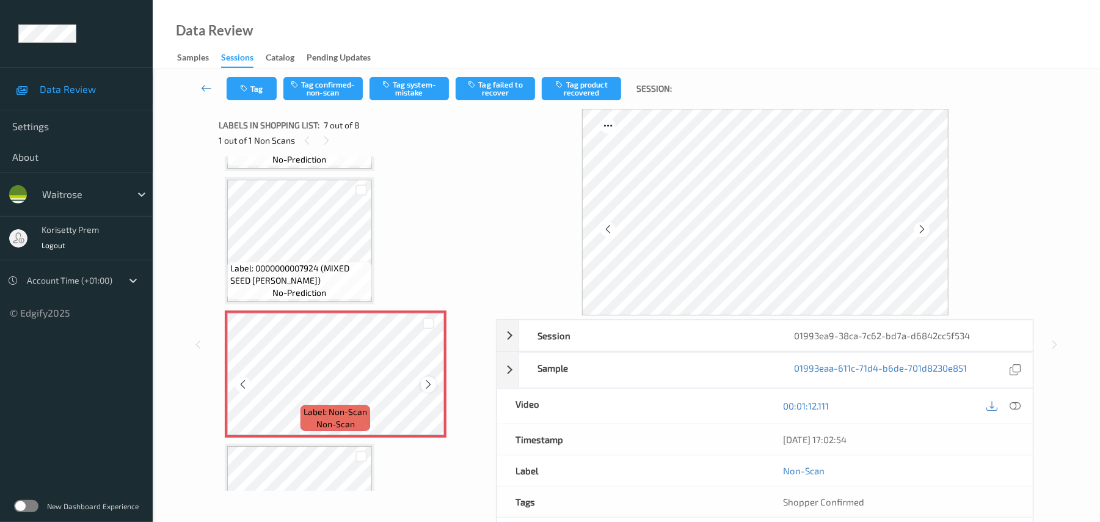
click at [423, 384] on icon at bounding box center [428, 384] width 10 height 11
click at [426, 384] on icon at bounding box center [428, 384] width 10 height 11
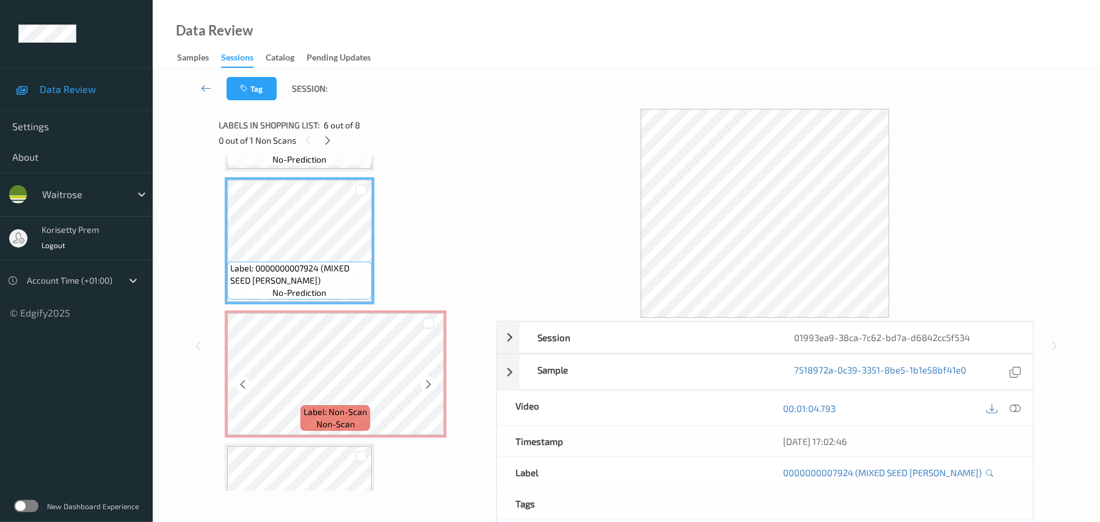
scroll to position [733, 0]
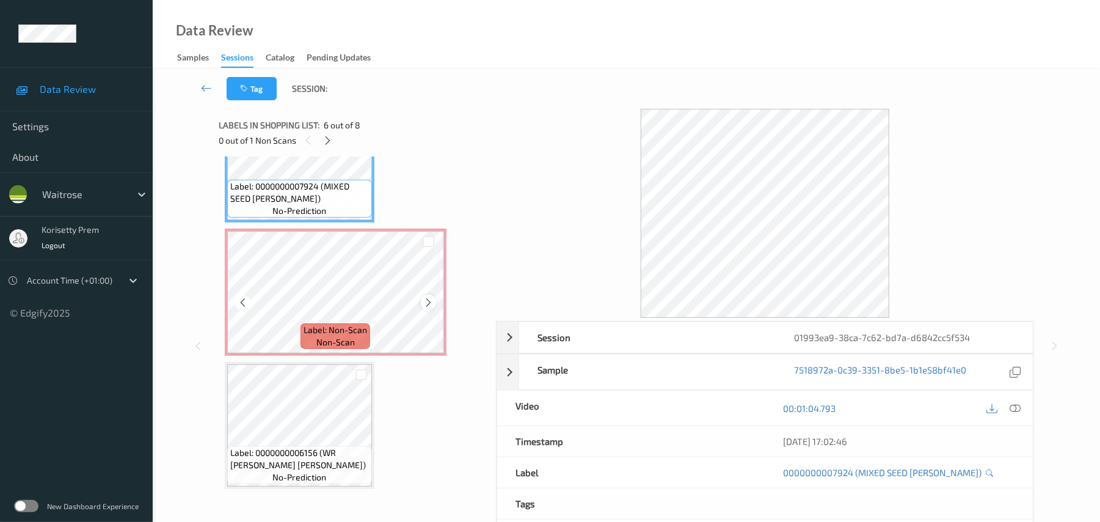
click at [432, 299] on icon at bounding box center [428, 302] width 10 height 11
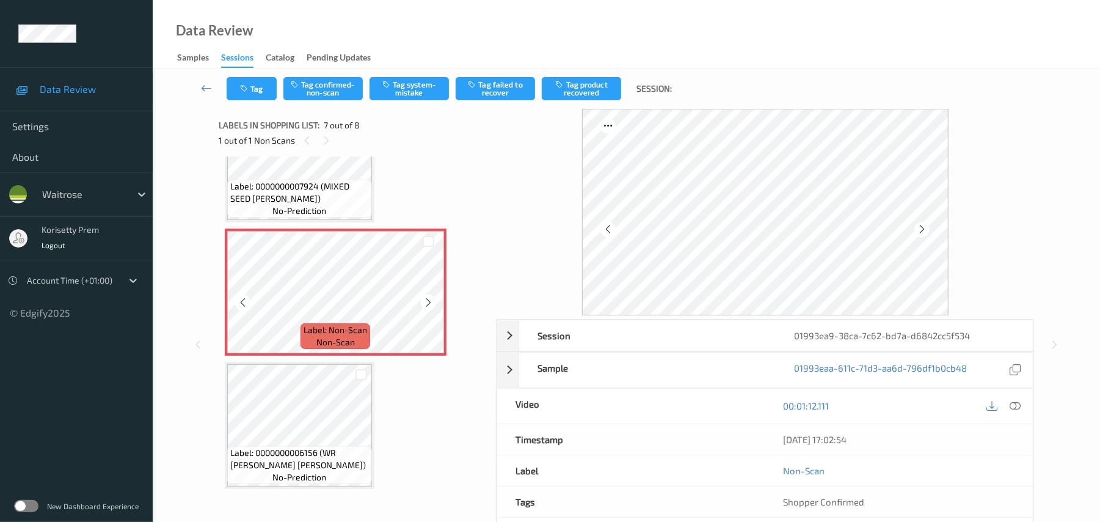
click at [432, 299] on icon at bounding box center [428, 302] width 10 height 11
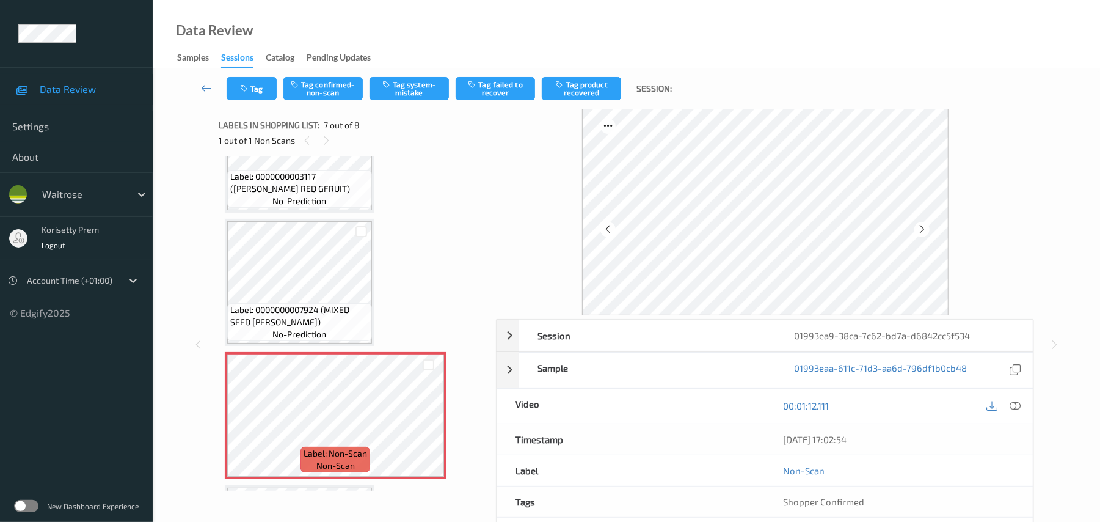
scroll to position [570, 0]
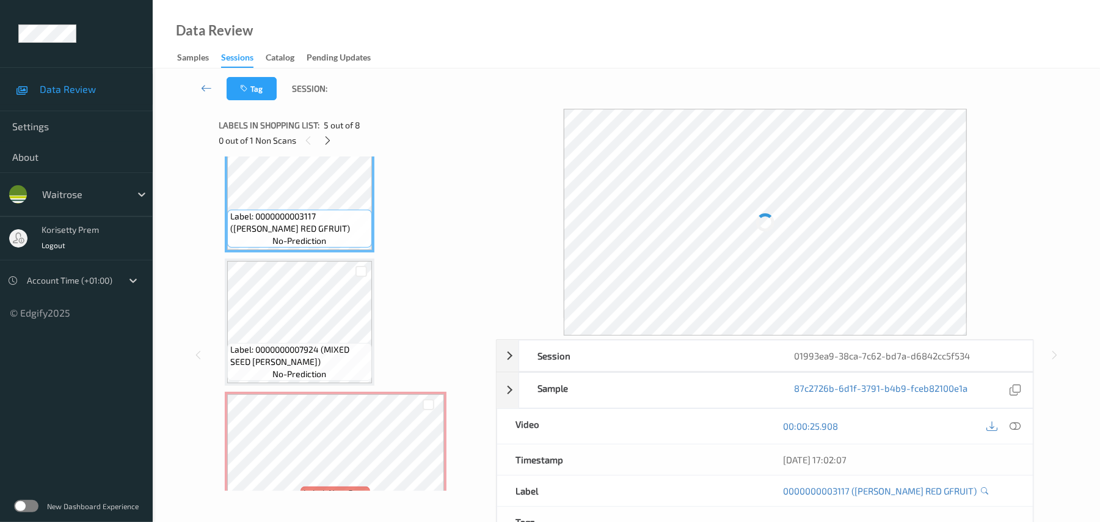
click at [1027, 425] on div "00:00:25.908" at bounding box center [899, 426] width 268 height 35
click at [1022, 425] on div at bounding box center [1015, 426] width 16 height 16
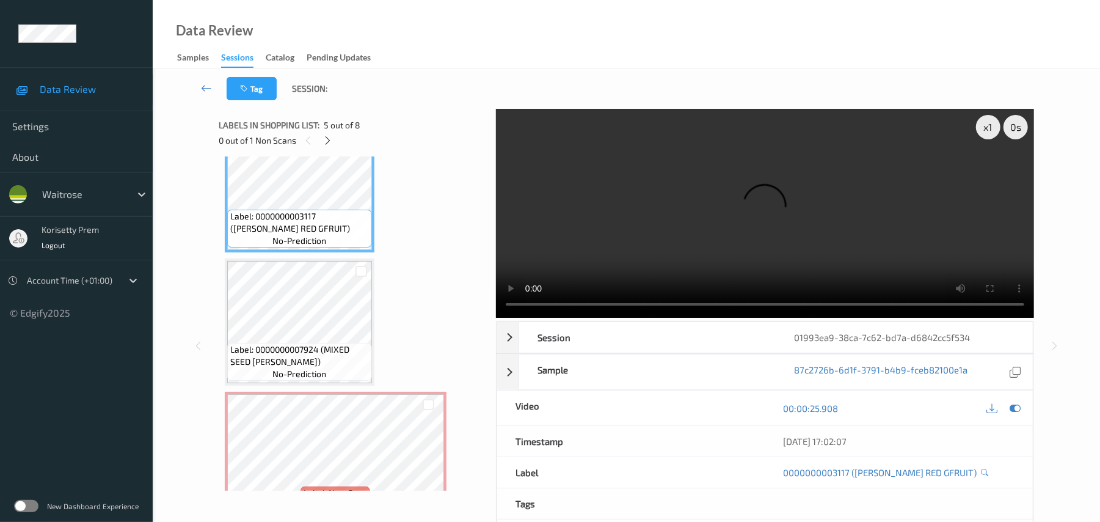
click at [599, 219] on video at bounding box center [765, 213] width 538 height 209
click at [748, 228] on video at bounding box center [765, 213] width 538 height 209
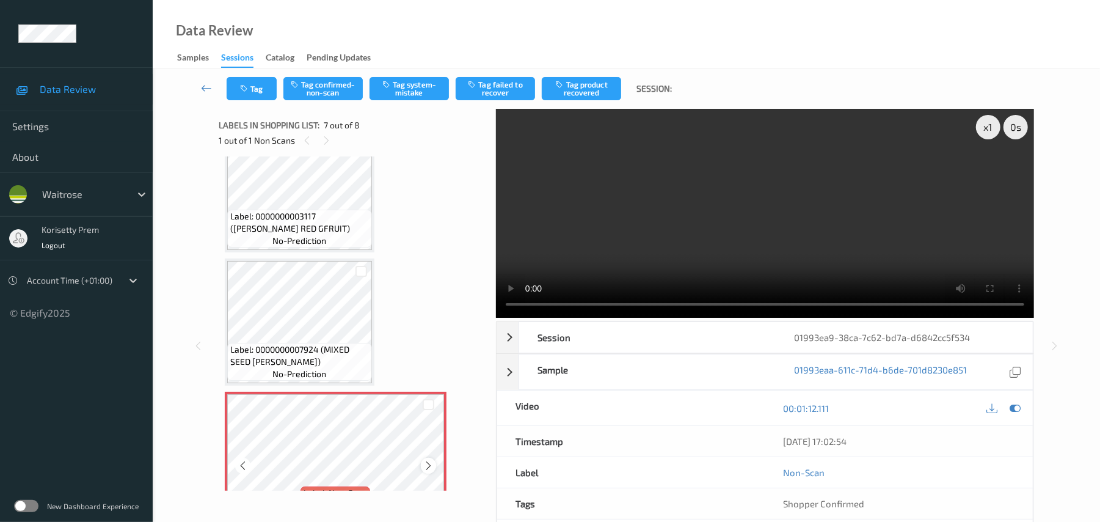
click at [430, 463] on icon at bounding box center [428, 465] width 10 height 11
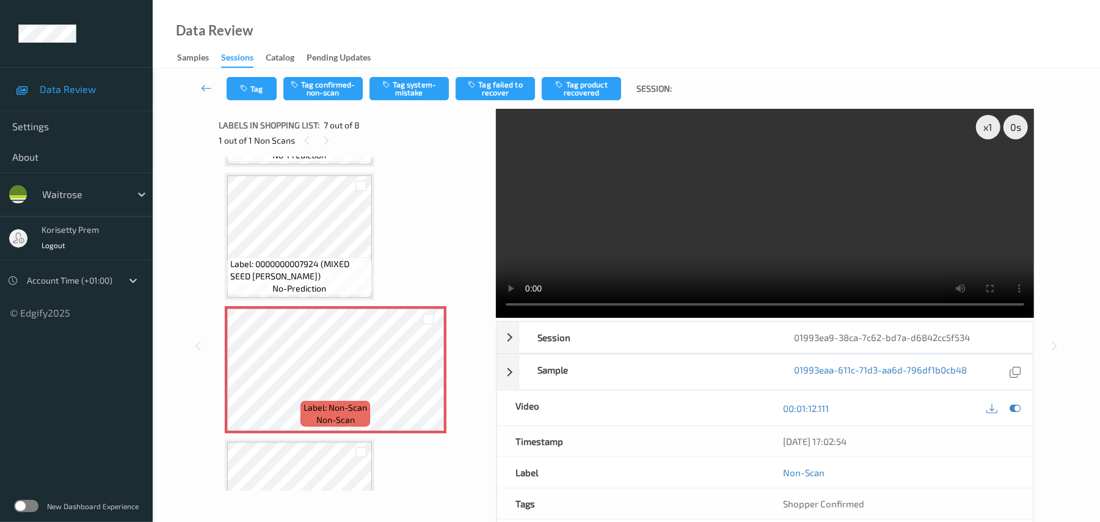
scroll to position [737, 0]
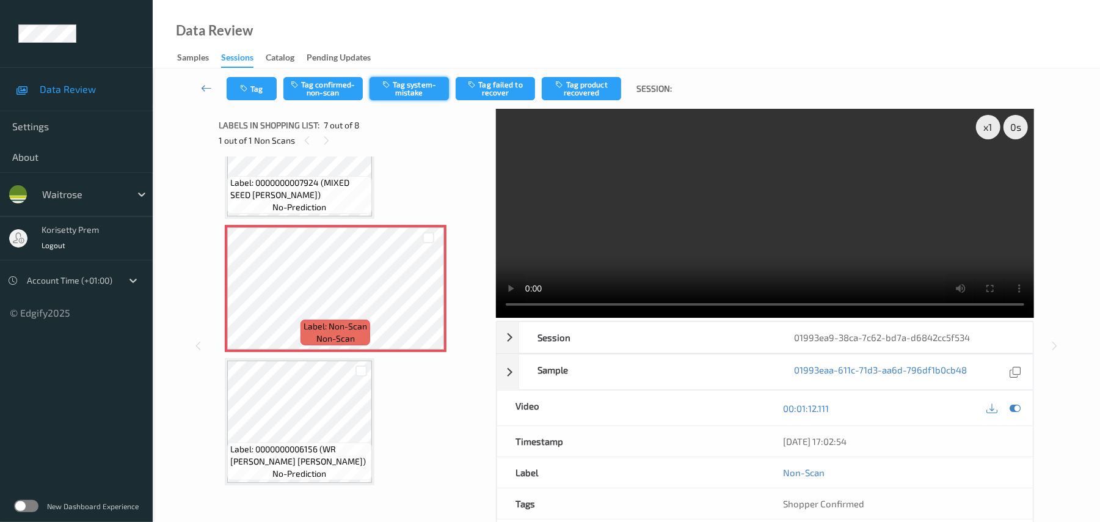
click at [416, 91] on button "Tag system-mistake" at bounding box center [409, 88] width 79 height 23
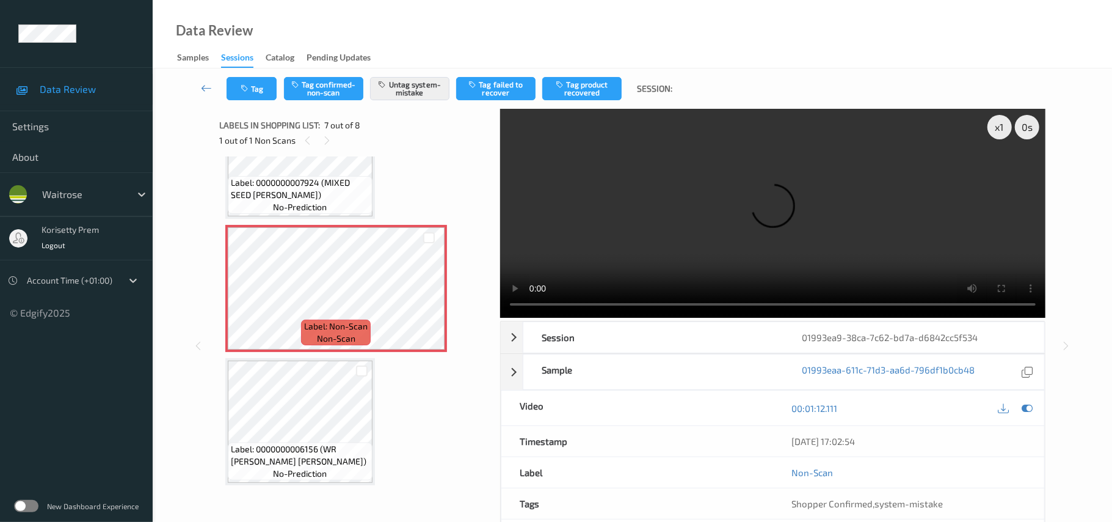
click at [243, 67] on div "Sessions" at bounding box center [237, 59] width 32 height 16
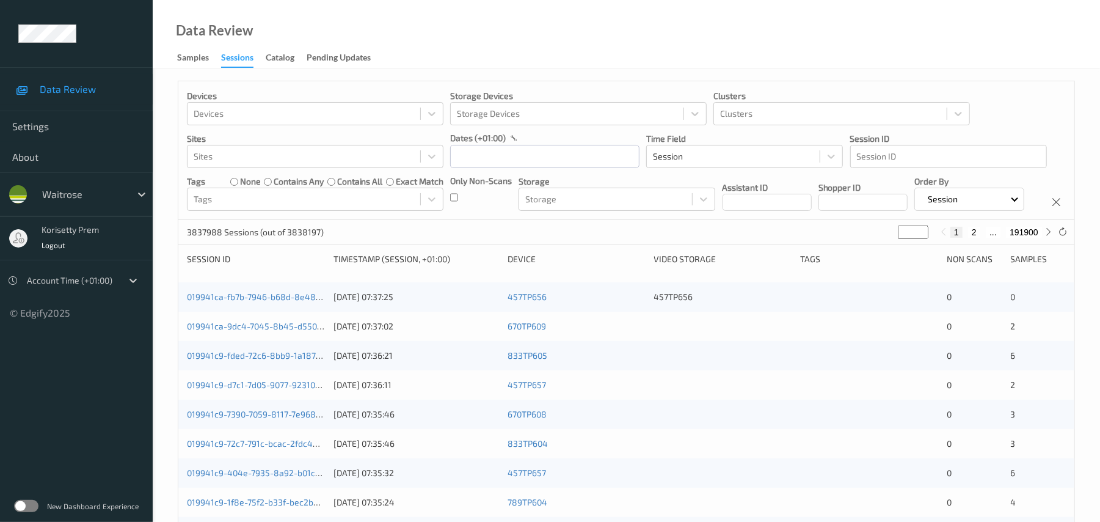
click at [249, 83] on div "Devices Devices Storage Devices Storage Devices Clusters Clusters Sites Sites d…" at bounding box center [626, 150] width 896 height 139
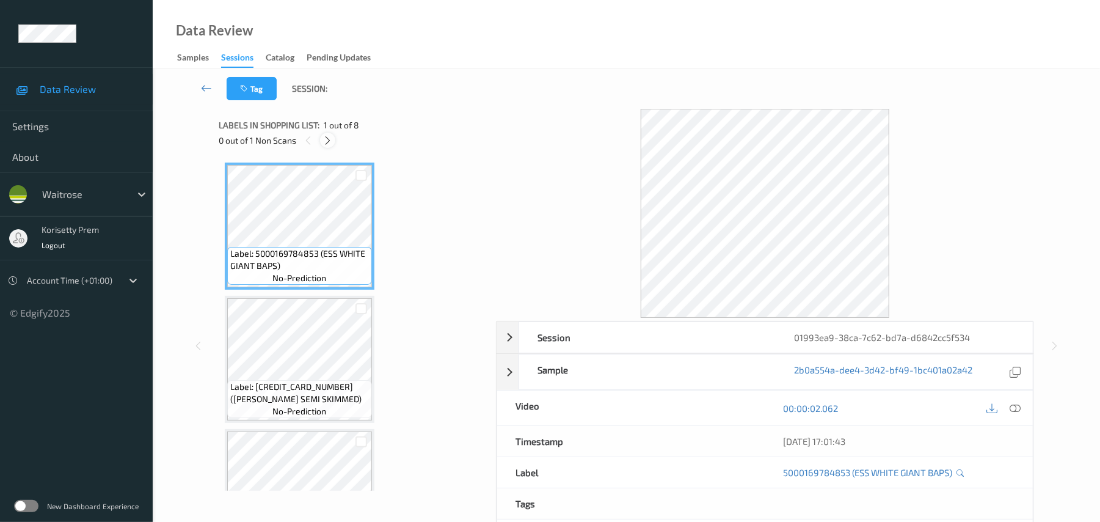
click at [329, 143] on icon at bounding box center [327, 140] width 10 height 11
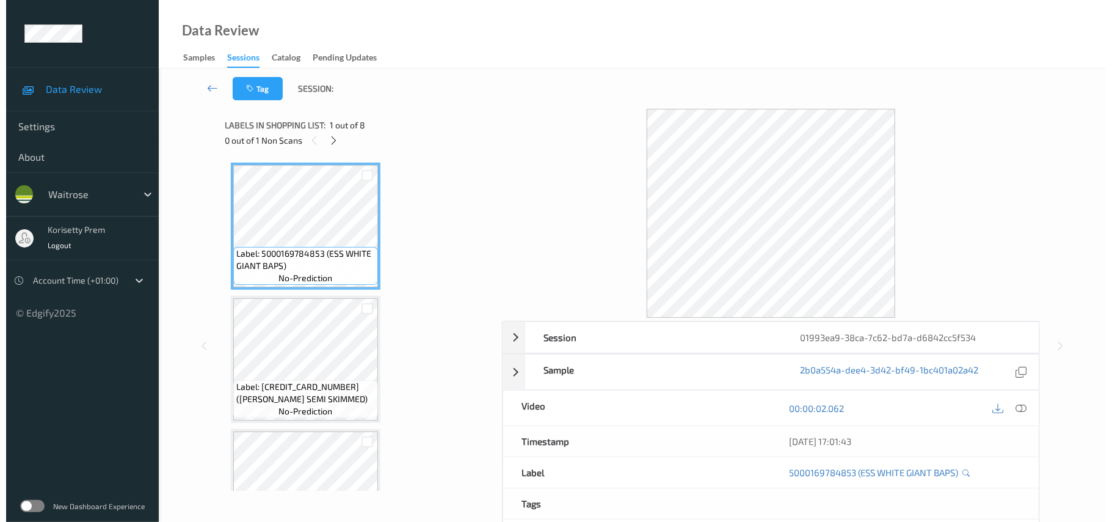
scroll to position [672, 0]
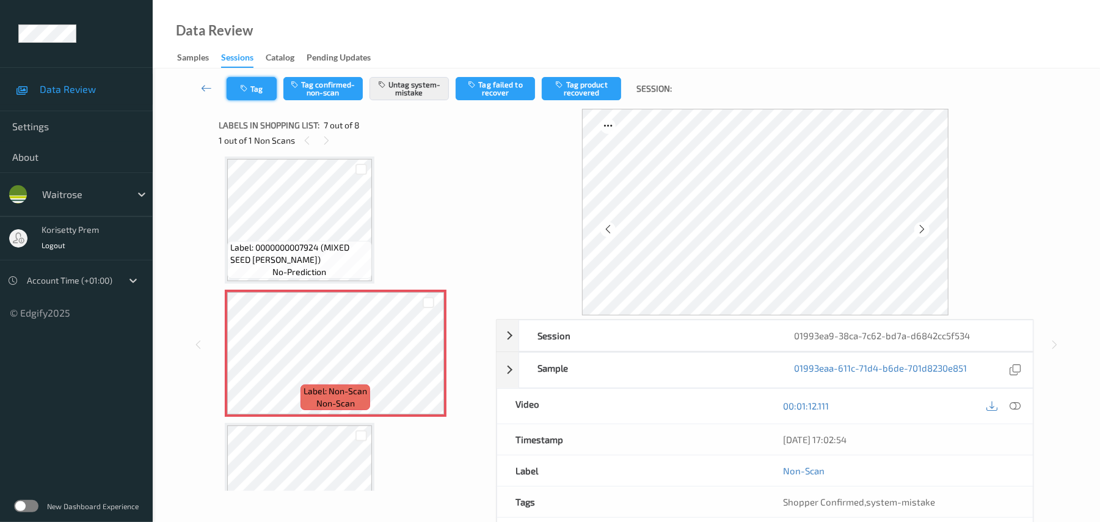
click at [244, 82] on button "Tag" at bounding box center [252, 88] width 50 height 23
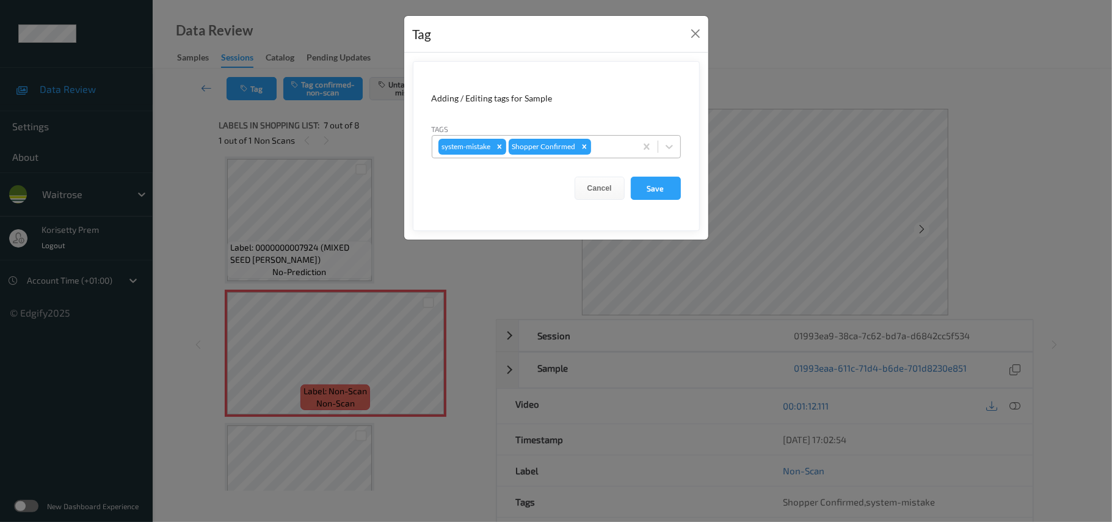
click at [616, 152] on div at bounding box center [612, 146] width 36 height 15
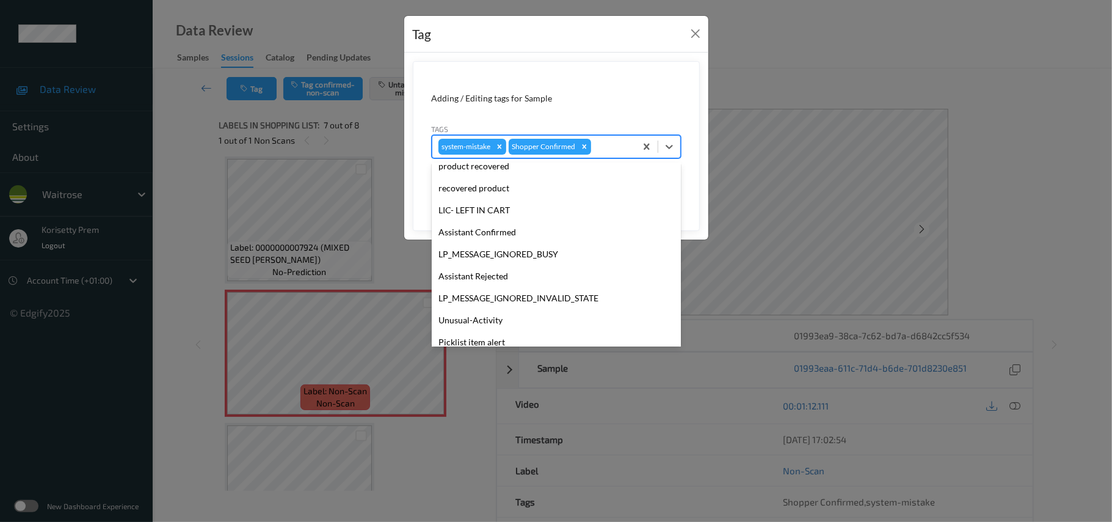
scroll to position [283, 0]
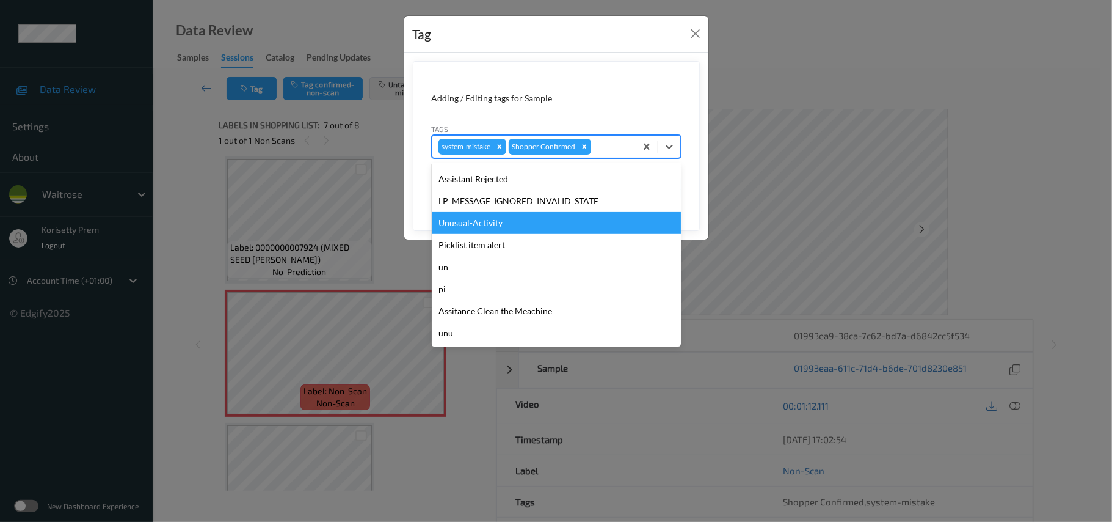
click at [479, 231] on div "Unusual-Activity" at bounding box center [556, 223] width 249 height 22
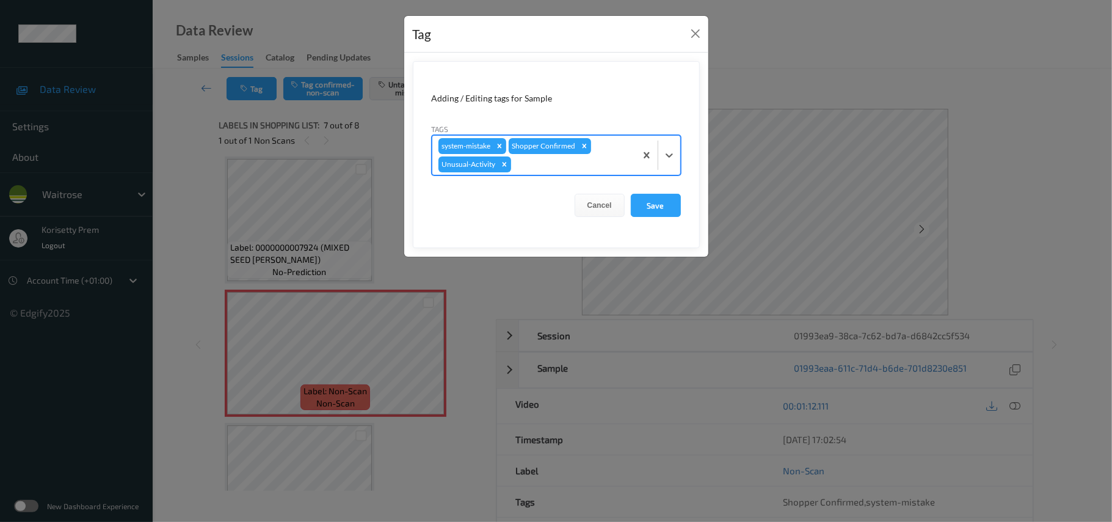
click at [567, 169] on div at bounding box center [572, 164] width 116 height 15
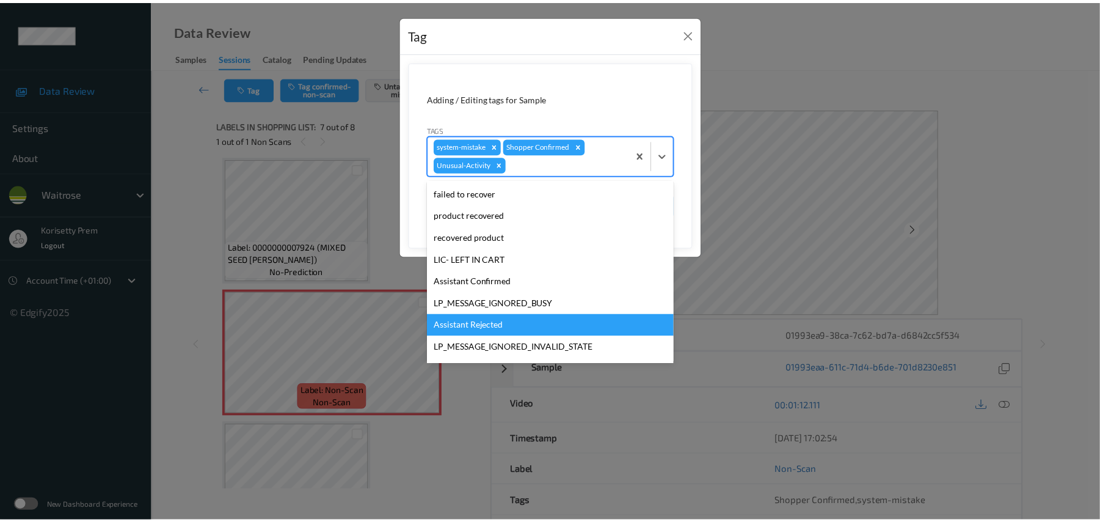
scroll to position [261, 0]
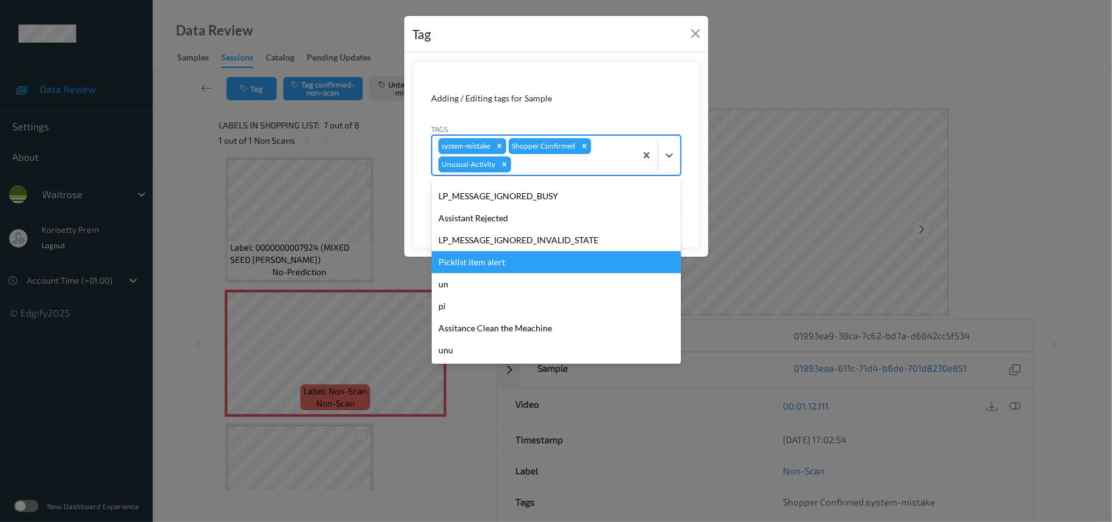
click at [490, 270] on div "Picklist item alert" at bounding box center [556, 262] width 249 height 22
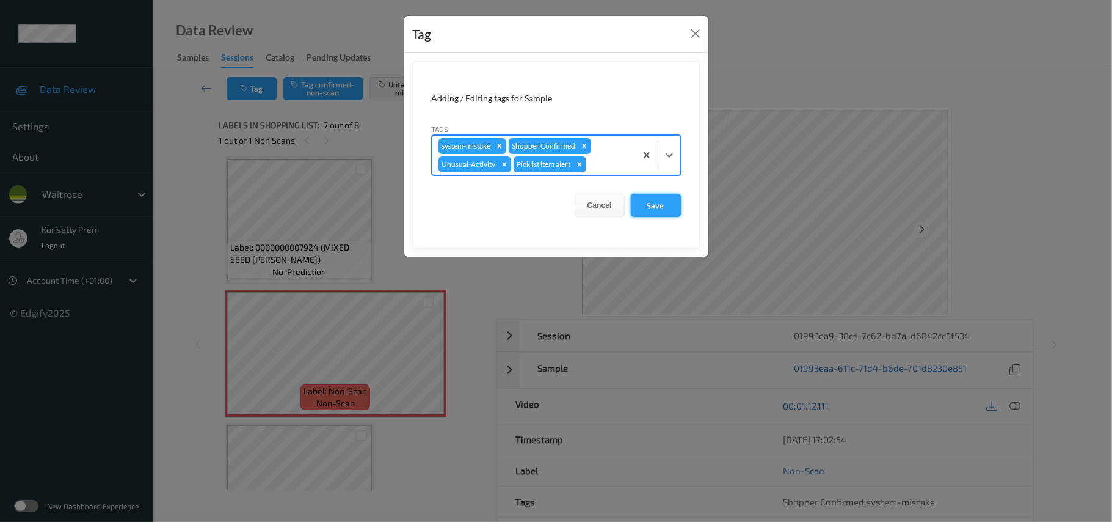
click at [661, 199] on button "Save" at bounding box center [656, 205] width 50 height 23
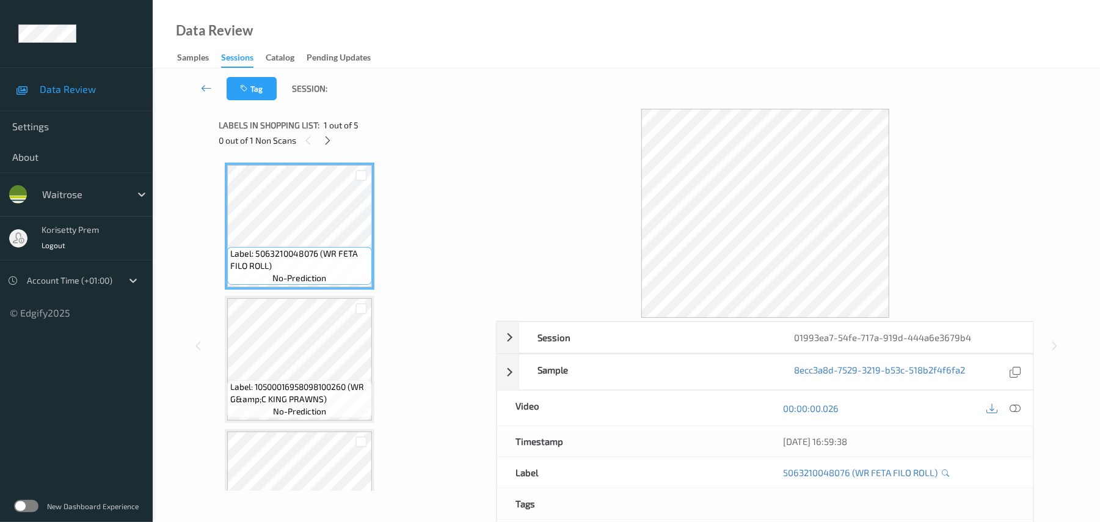
click at [464, 153] on div "Labels in shopping list: 1 out of 5 0 out of 1 Non Scans" at bounding box center [353, 133] width 269 height 48
click at [482, 95] on div "Tag Session:" at bounding box center [626, 88] width 897 height 40
click at [328, 140] on icon at bounding box center [327, 140] width 10 height 11
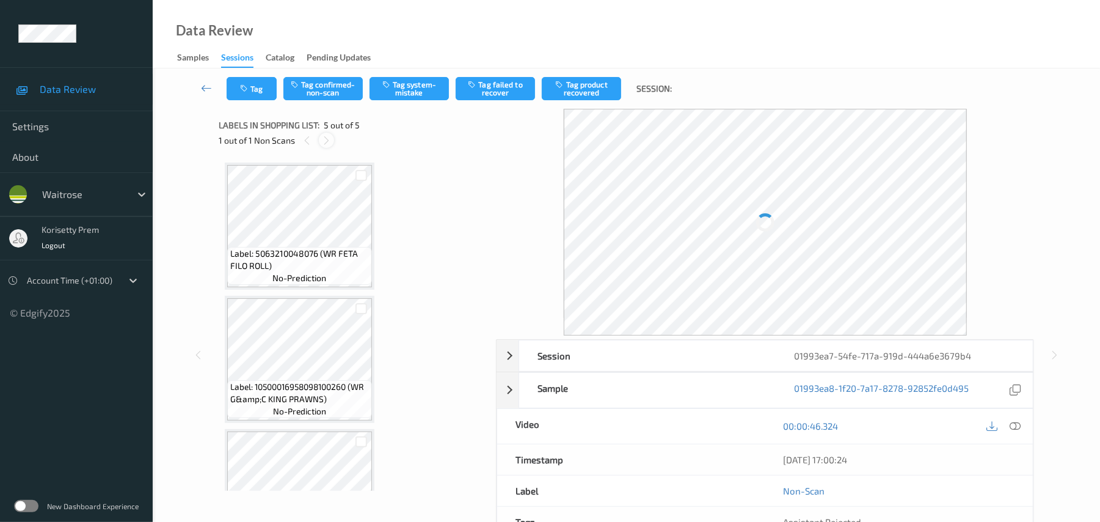
scroll to position [337, 0]
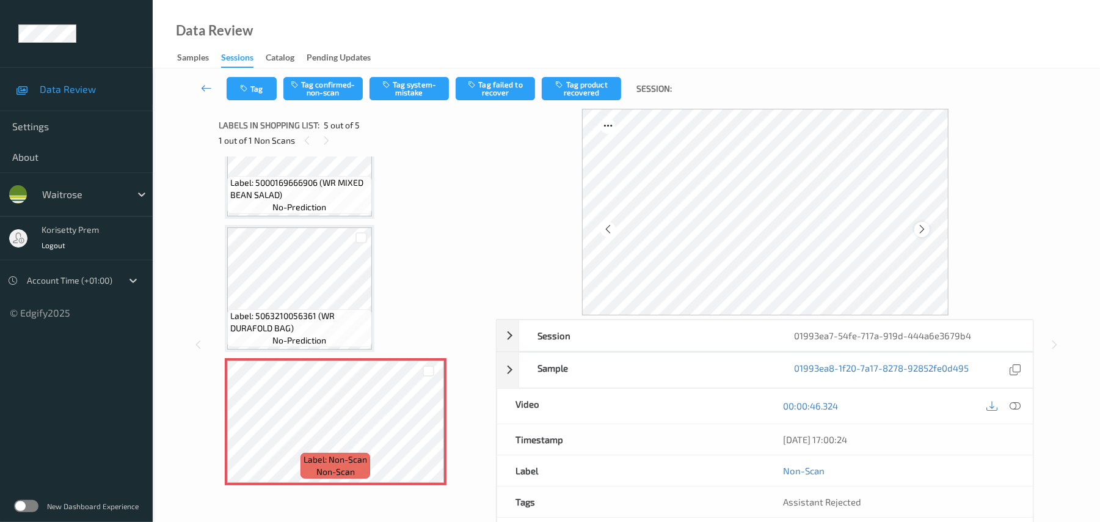
click at [921, 228] on icon at bounding box center [922, 229] width 10 height 11
click at [922, 228] on icon at bounding box center [922, 229] width 10 height 11
click at [924, 230] on icon at bounding box center [922, 229] width 10 height 11
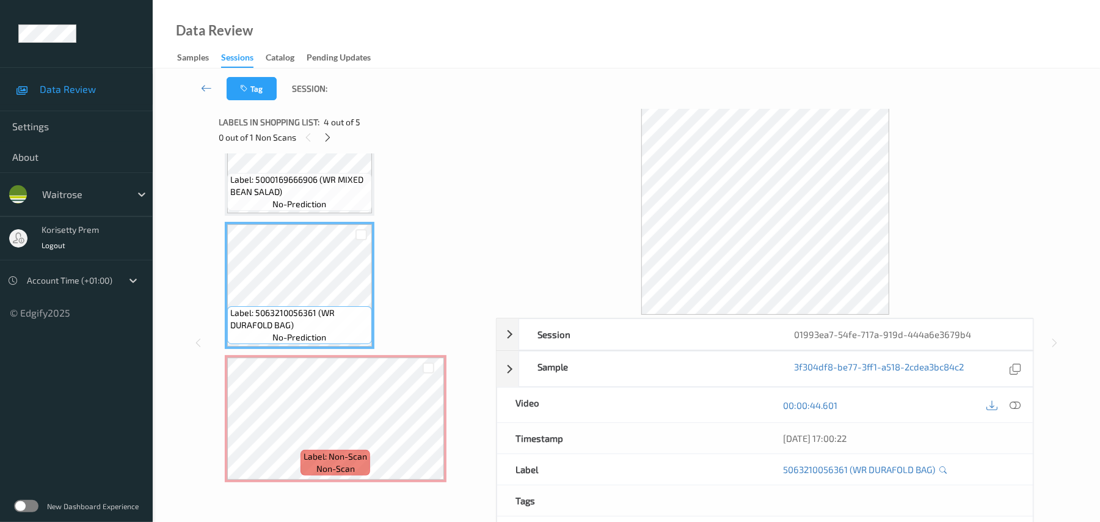
scroll to position [0, 0]
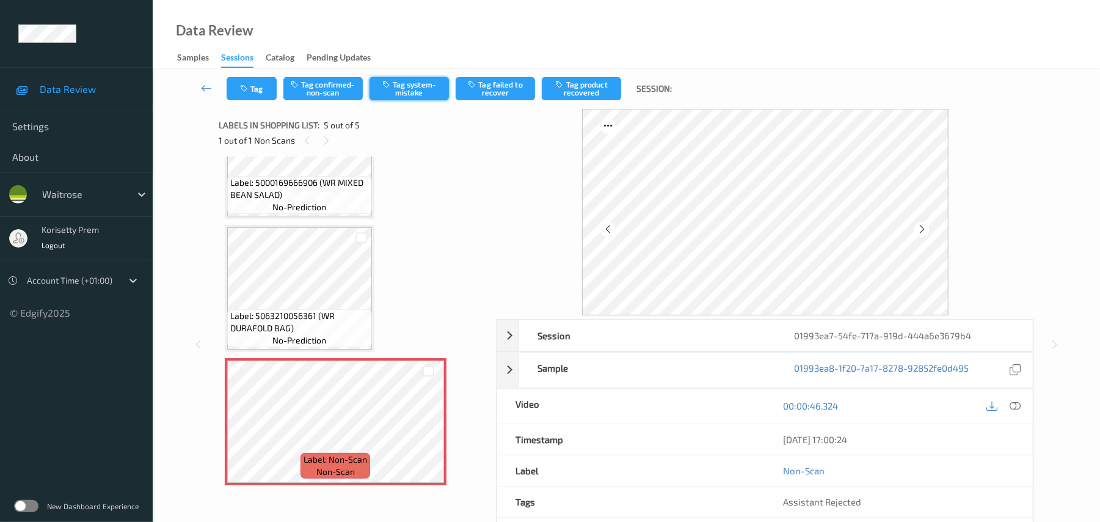
click at [421, 99] on button "Tag system-mistake" at bounding box center [409, 88] width 79 height 23
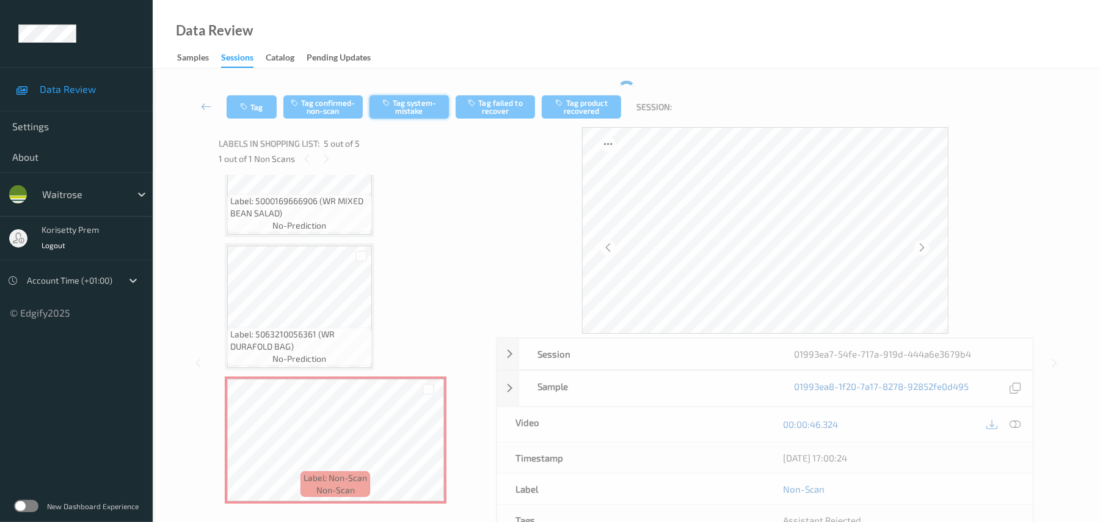
click at [411, 98] on button "Tag system-mistake" at bounding box center [409, 106] width 79 height 23
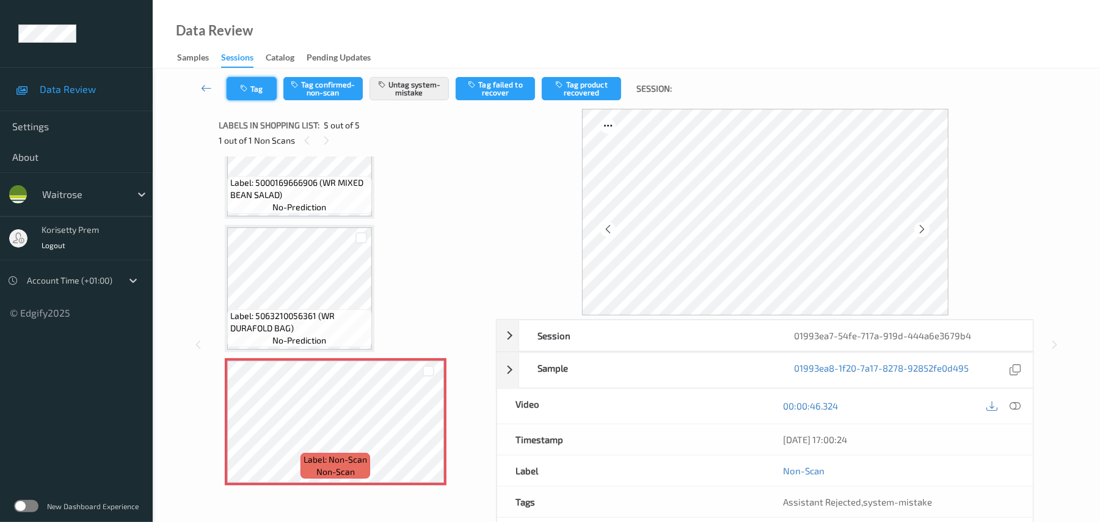
click at [249, 84] on icon "button" at bounding box center [245, 88] width 10 height 9
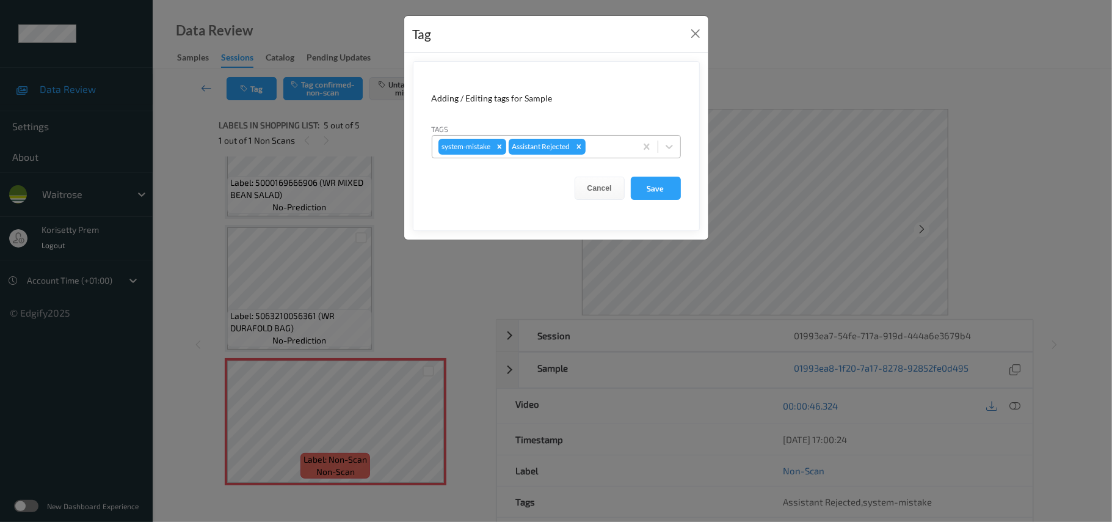
click at [606, 142] on div at bounding box center [609, 146] width 42 height 15
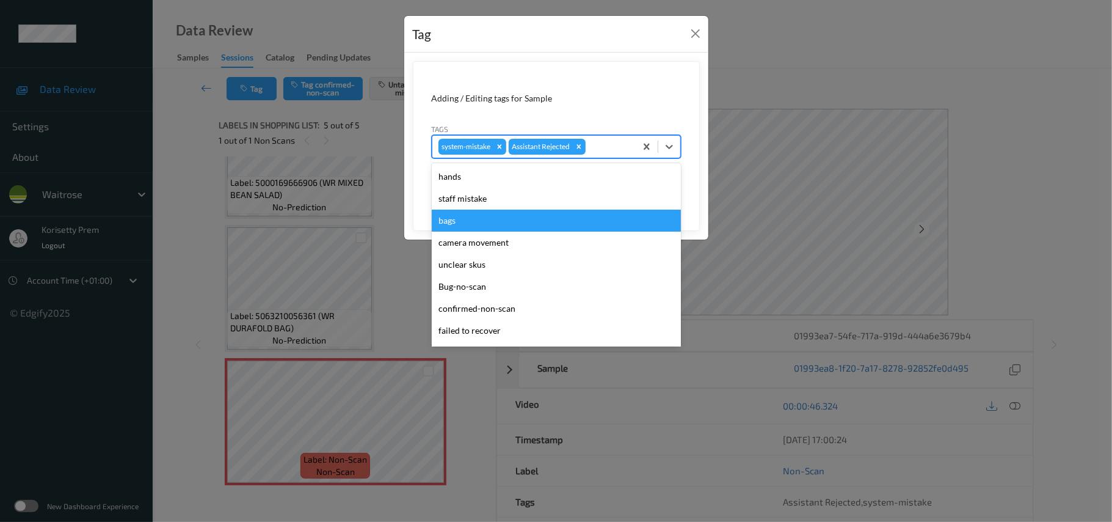
click at [484, 217] on div "bags" at bounding box center [556, 220] width 249 height 22
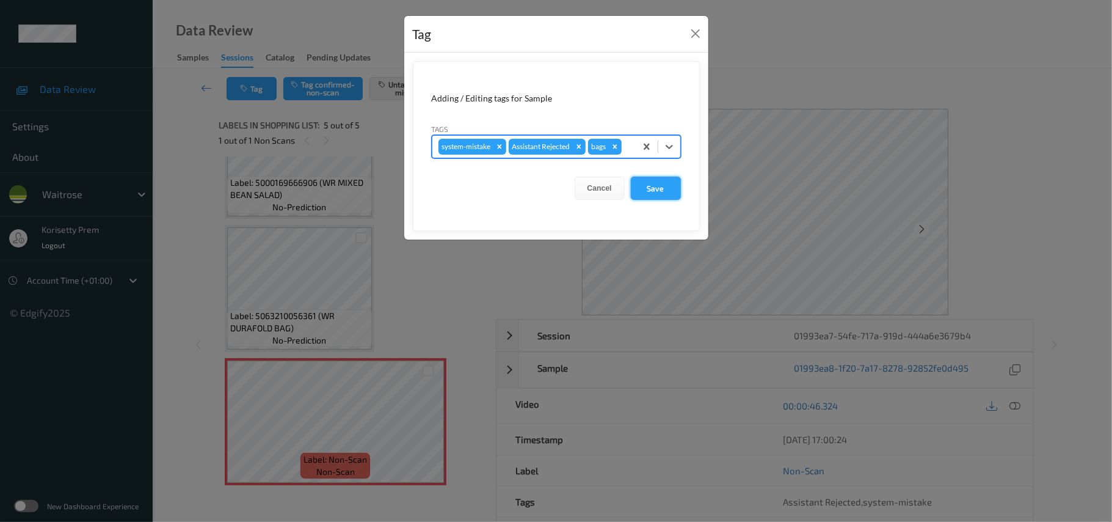
click at [655, 193] on button "Save" at bounding box center [656, 188] width 50 height 23
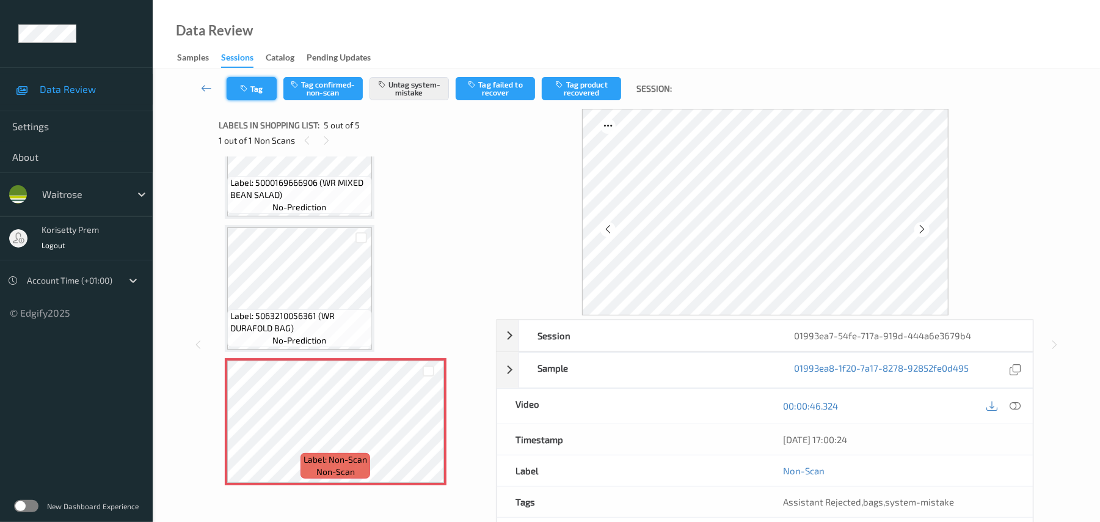
click at [247, 89] on icon "button" at bounding box center [245, 88] width 10 height 9
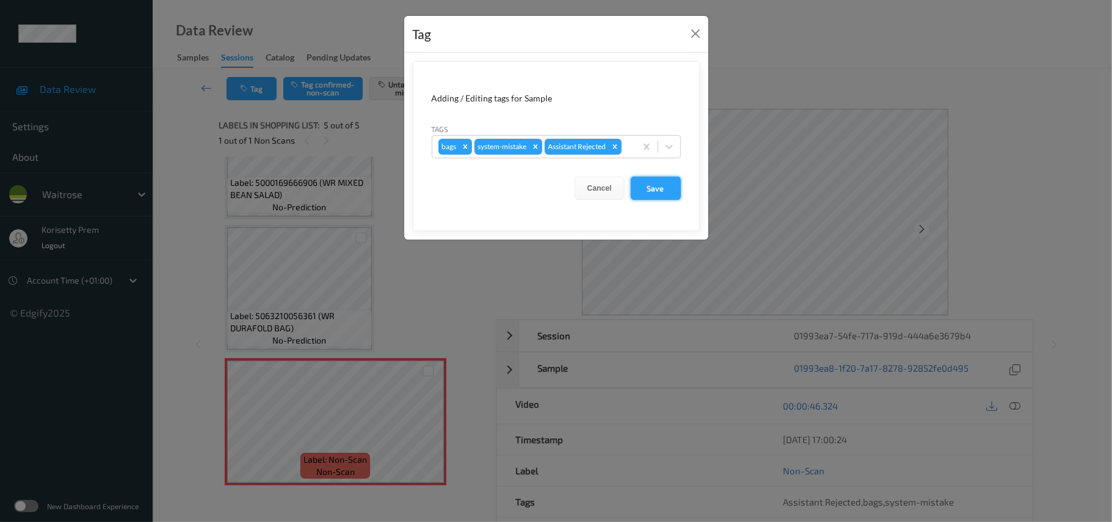
click at [656, 189] on button "Save" at bounding box center [656, 188] width 50 height 23
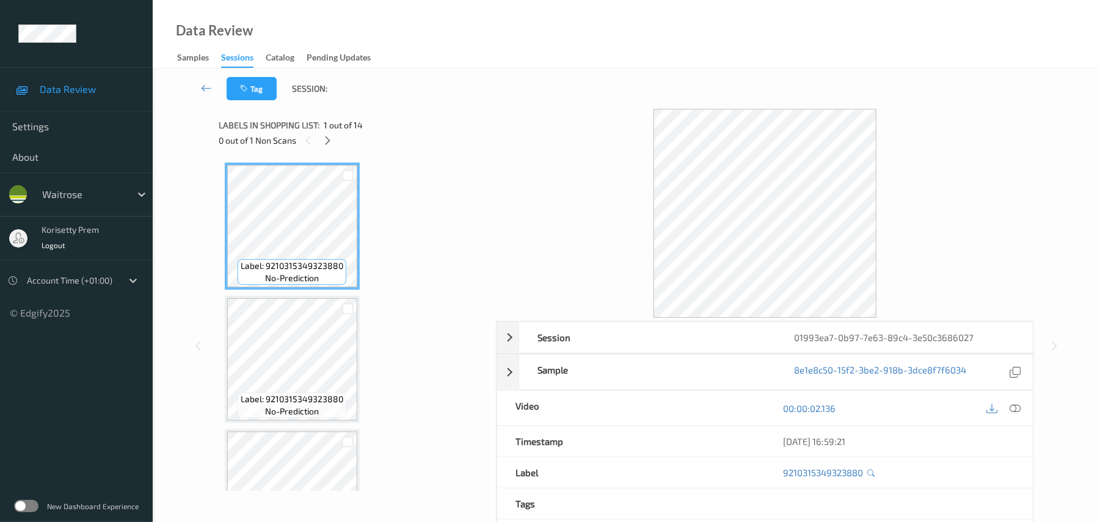
click at [582, 79] on div "Tag Session:" at bounding box center [626, 88] width 897 height 40
click at [332, 133] on div at bounding box center [327, 140] width 15 height 15
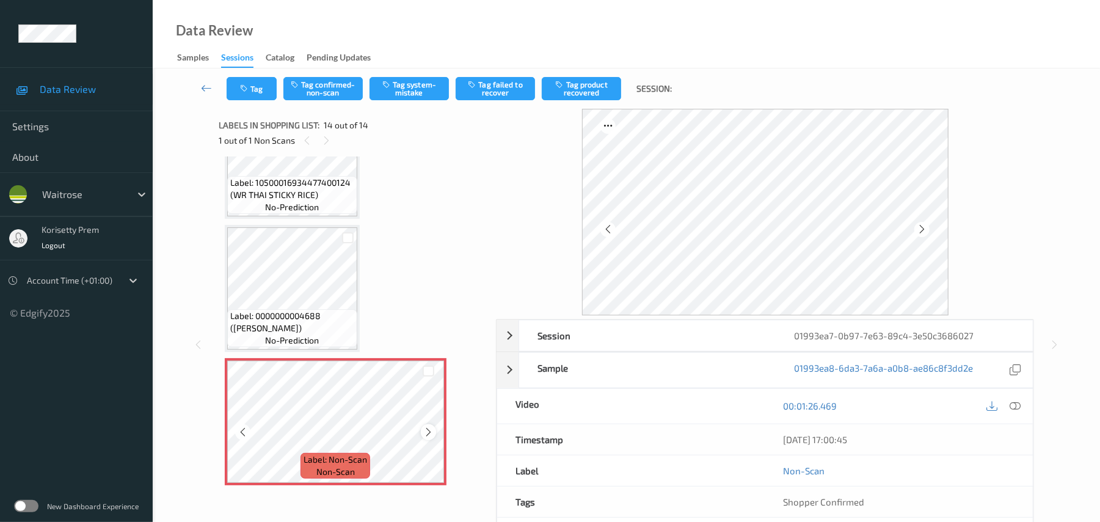
click at [428, 429] on icon at bounding box center [428, 431] width 10 height 11
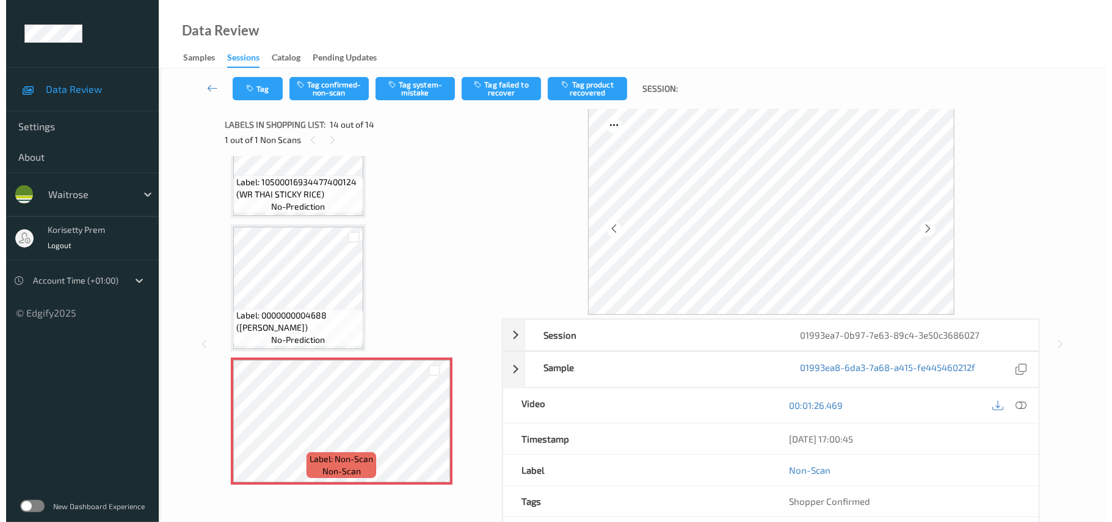
scroll to position [0, 0]
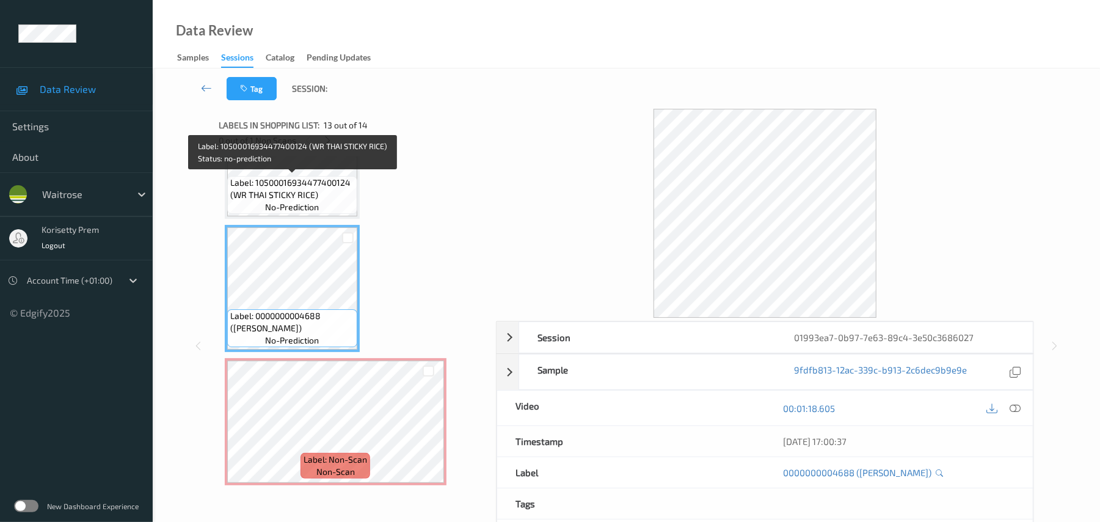
click at [268, 196] on span "Label: 10500016934477400124 (WR THAI STICKY RICE)" at bounding box center [292, 189] width 124 height 24
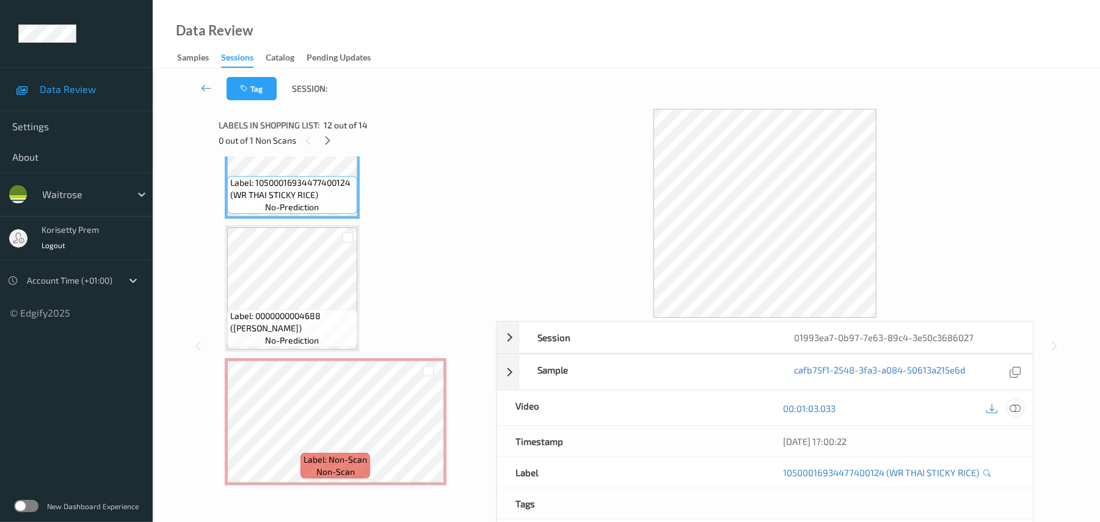
click at [1015, 410] on icon at bounding box center [1015, 408] width 11 height 11
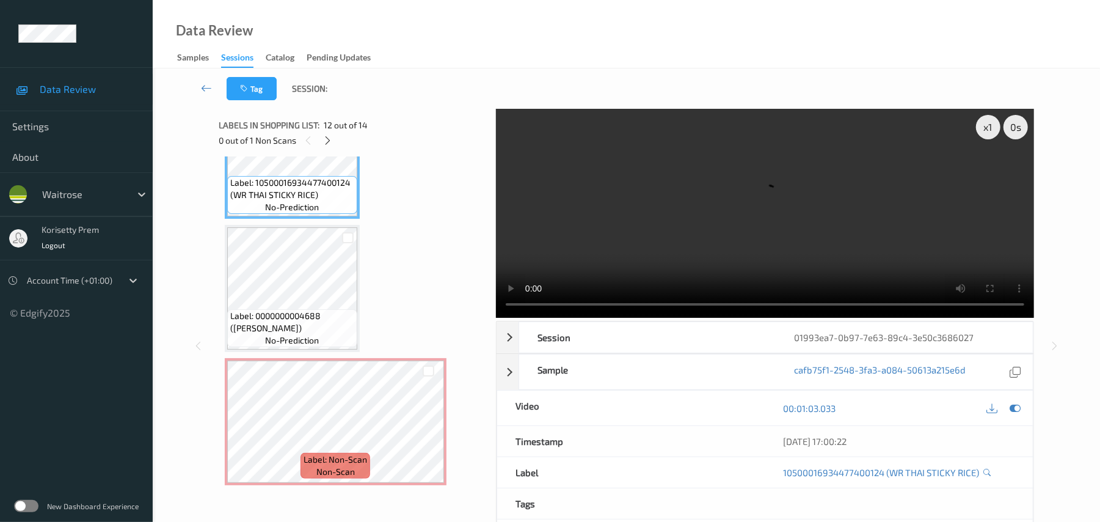
click at [573, 216] on video at bounding box center [765, 213] width 538 height 209
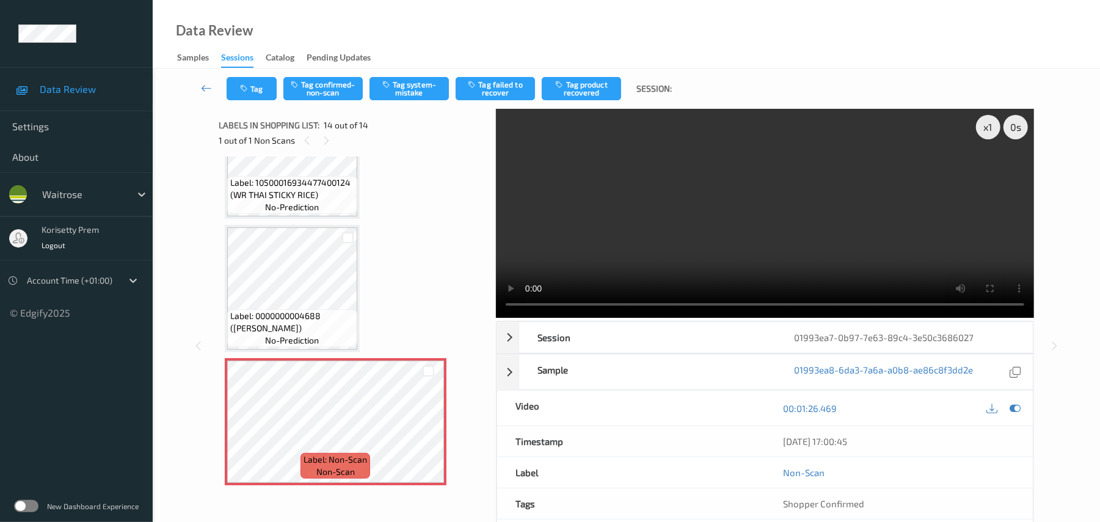
click at [785, 233] on video at bounding box center [765, 213] width 538 height 209
click at [420, 87] on button "Tag system-mistake" at bounding box center [409, 88] width 79 height 23
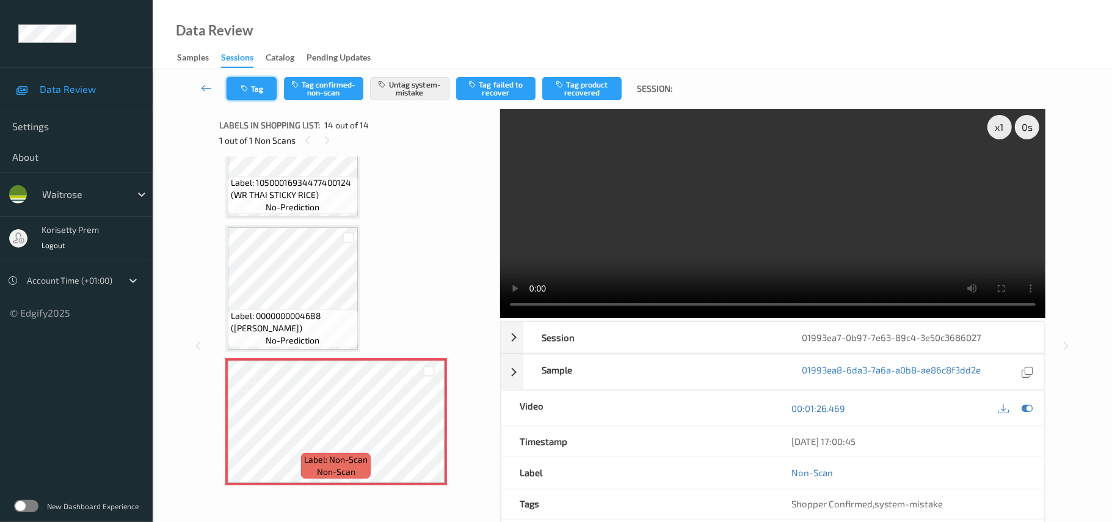
click at [253, 86] on button "Tag" at bounding box center [252, 88] width 50 height 23
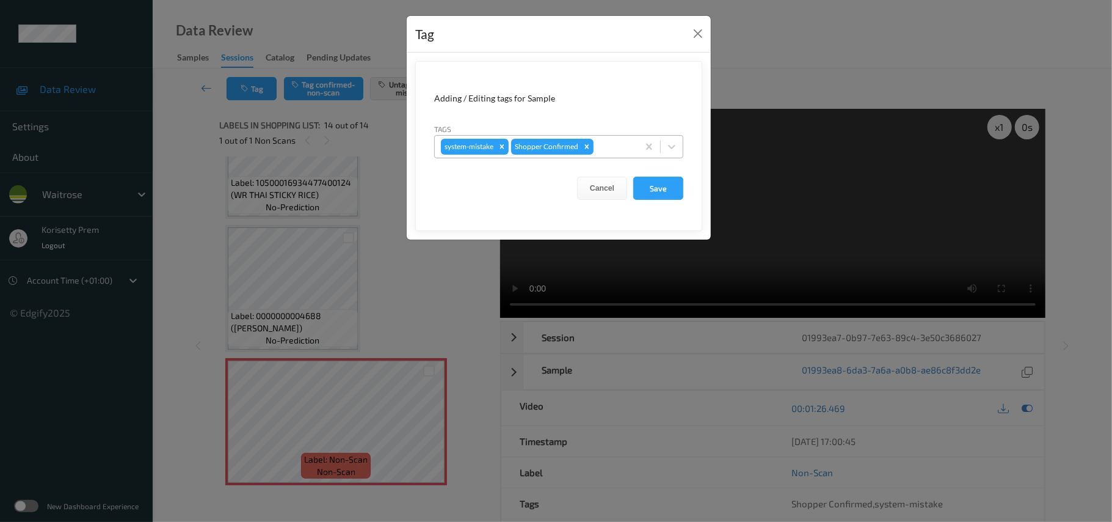
click at [604, 143] on div at bounding box center [614, 146] width 36 height 15
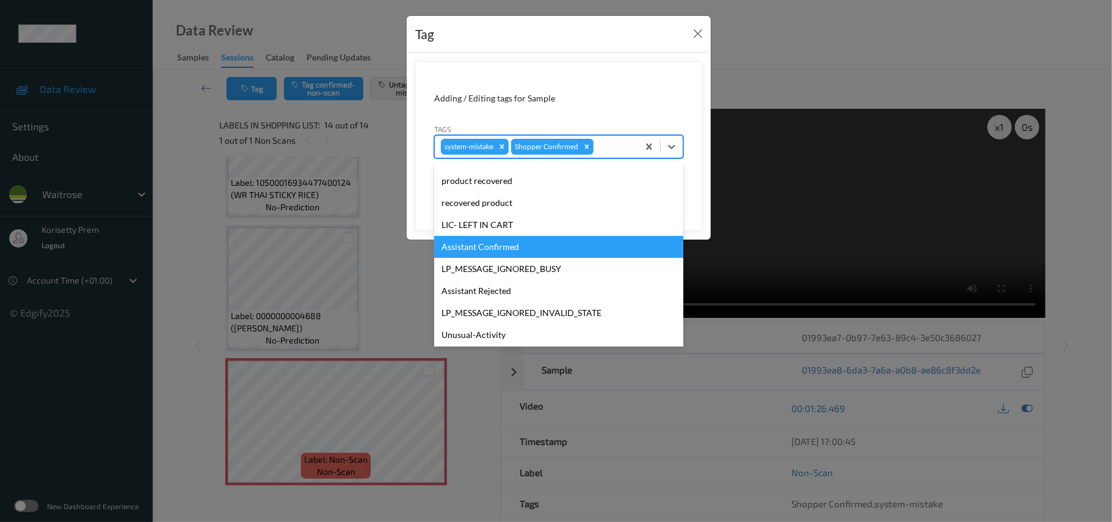
scroll to position [242, 0]
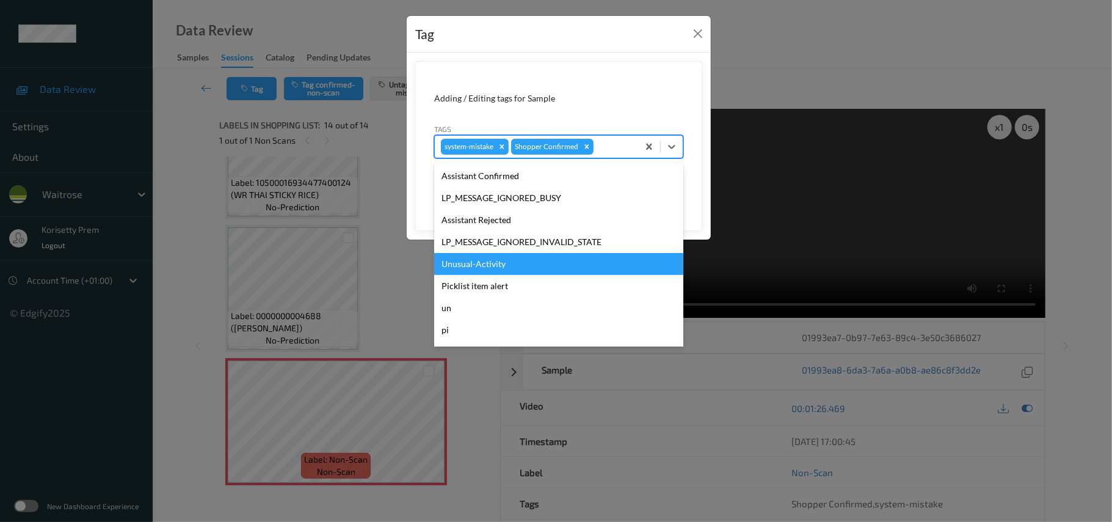
click at [482, 262] on div "Unusual-Activity" at bounding box center [558, 264] width 249 height 22
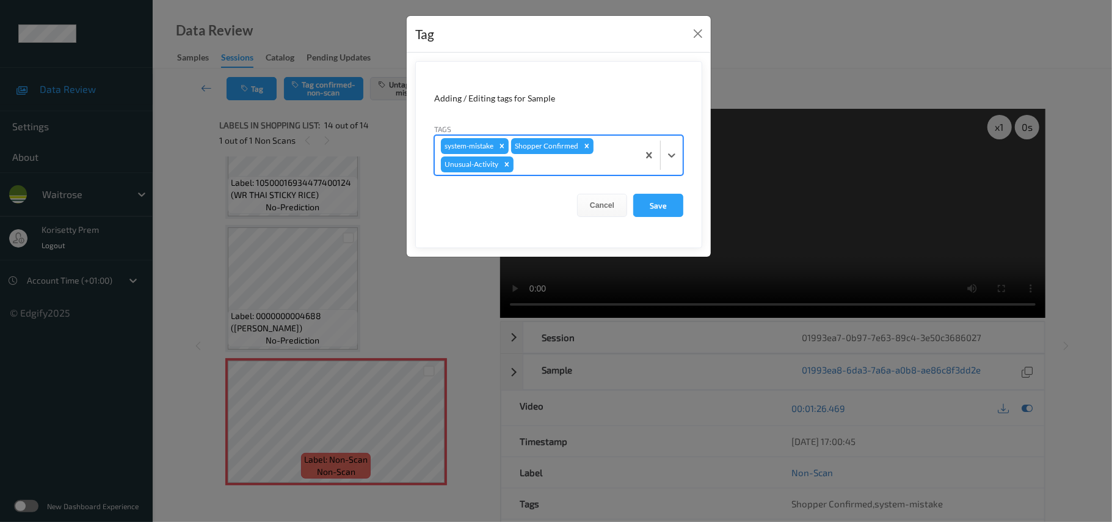
click at [582, 172] on div "system-mistake Shopper Confirmed Unusual-Activity" at bounding box center [536, 155] width 203 height 39
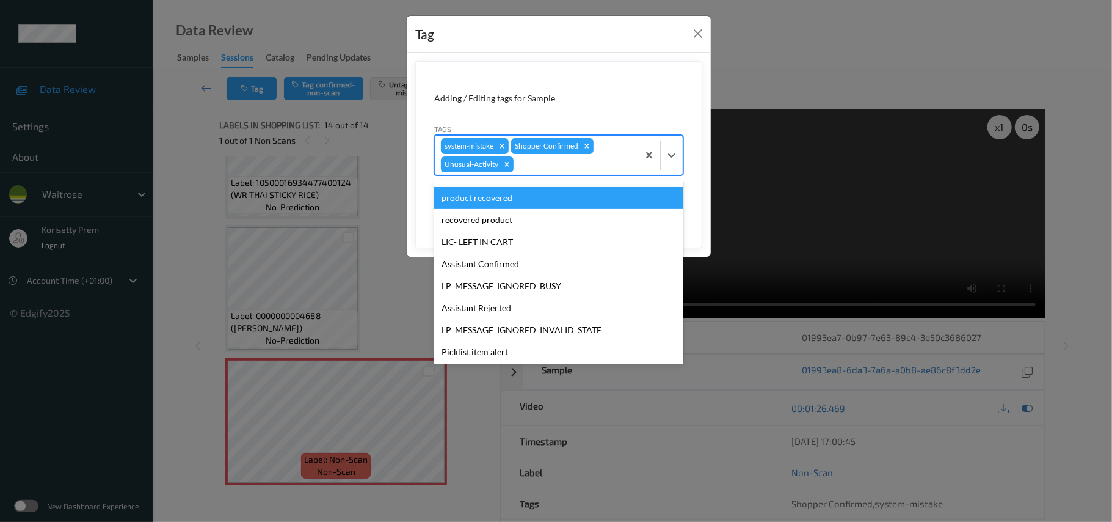
scroll to position [261, 0]
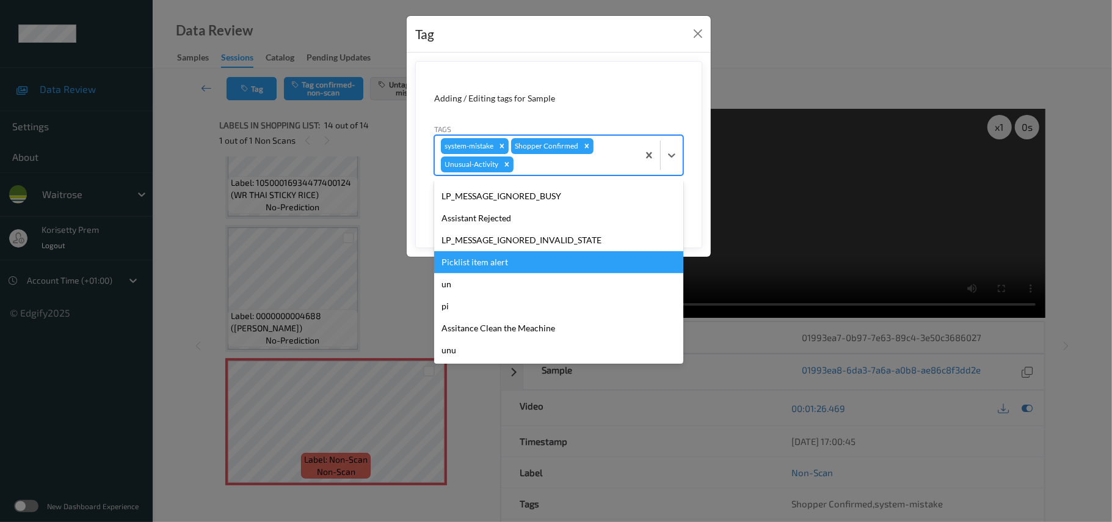
click at [479, 262] on div "Picklist item alert" at bounding box center [558, 262] width 249 height 22
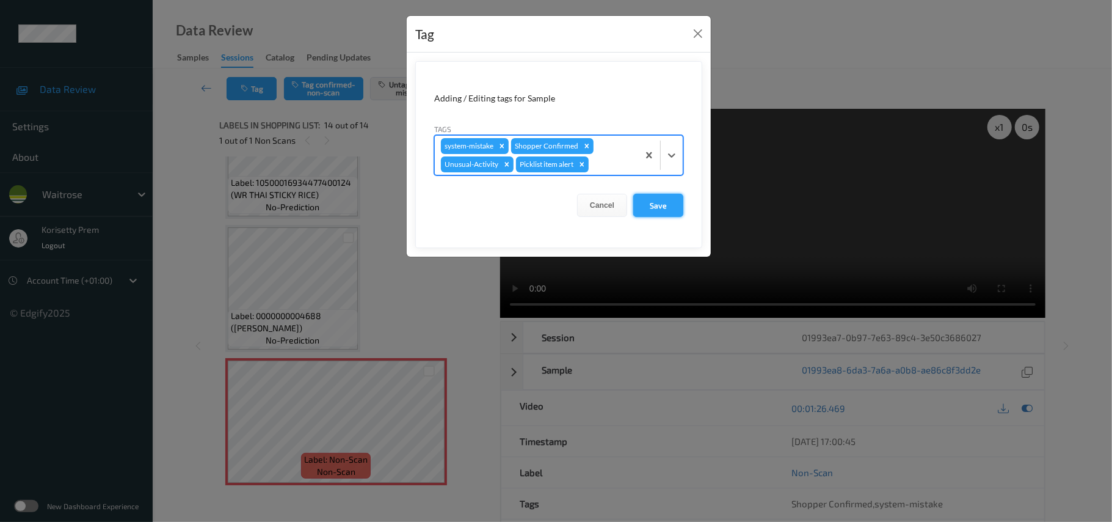
click at [645, 203] on button "Save" at bounding box center [658, 205] width 50 height 23
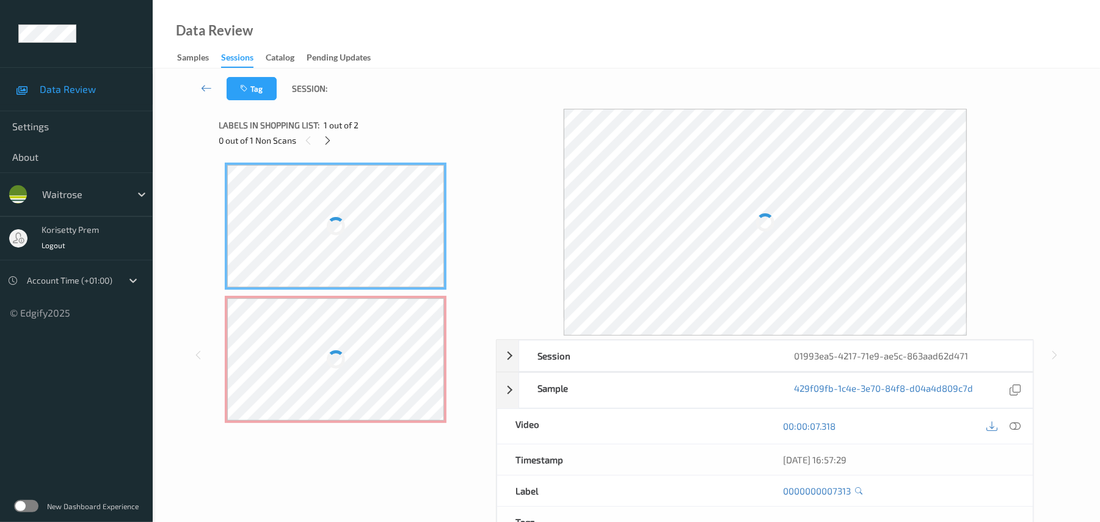
click at [567, 61] on div "Data Review Samples Sessions Catalog Pending Updates" at bounding box center [626, 34] width 947 height 68
click at [682, 61] on div "Data Review Samples Sessions Catalog Pending Updates" at bounding box center [626, 34] width 947 height 68
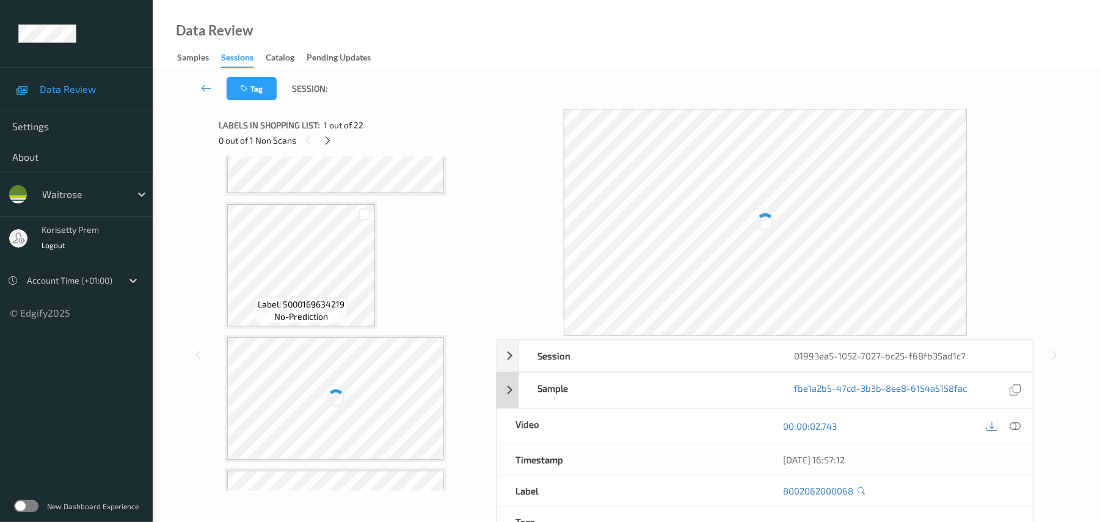
scroll to position [244, 0]
click at [497, 59] on div "Data Review Samples Sessions Catalog Pending Updates" at bounding box center [626, 34] width 947 height 68
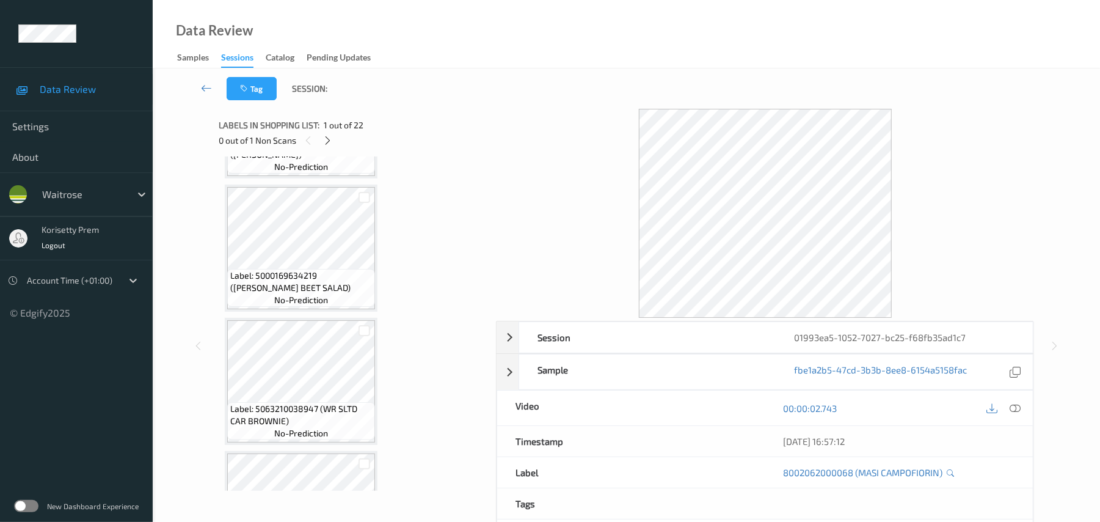
scroll to position [233, 0]
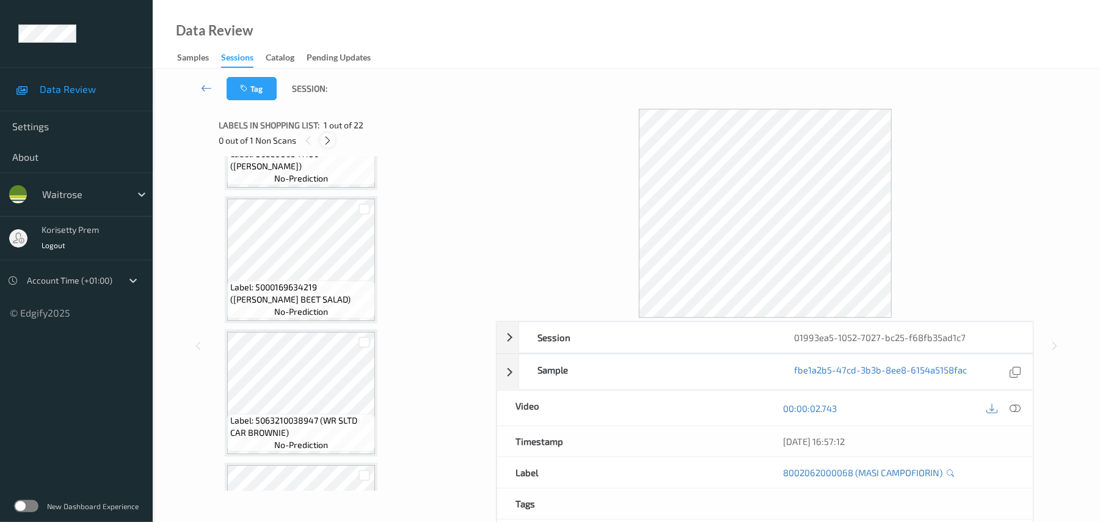
click at [322, 142] on icon at bounding box center [327, 140] width 10 height 11
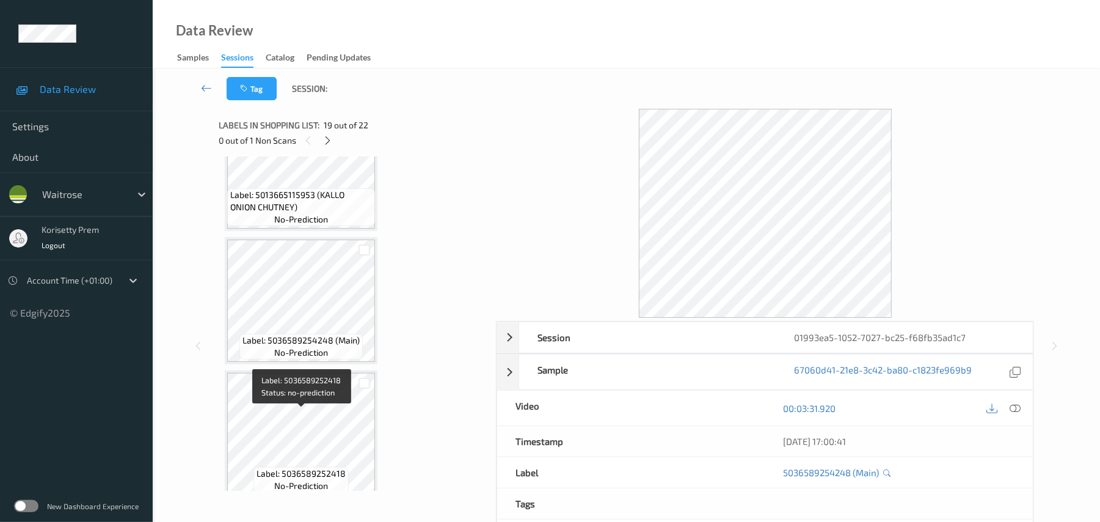
scroll to position [2031, 0]
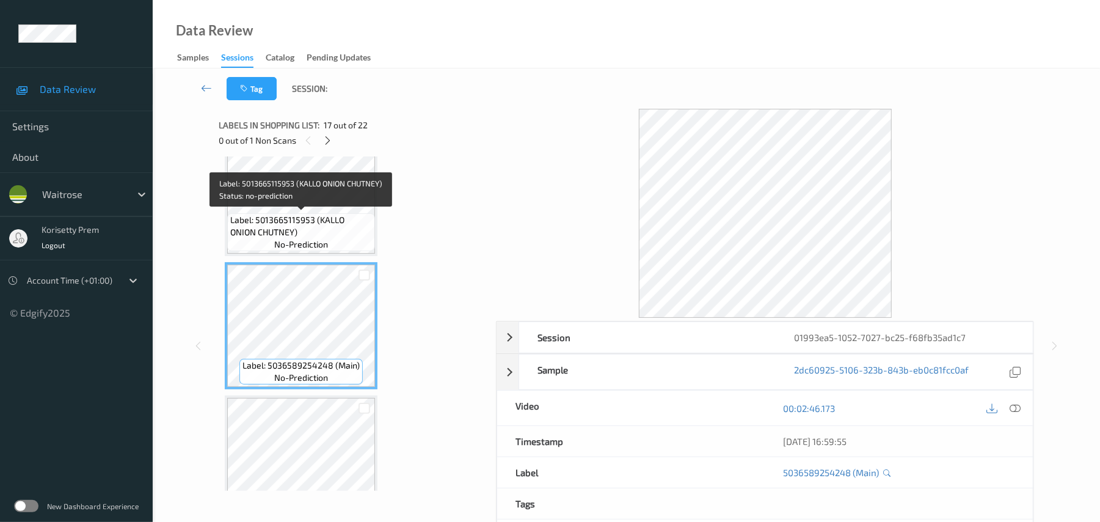
click at [263, 231] on span "Label: 5013665115953 (KALLO ONION CHUTNEY)" at bounding box center [301, 226] width 142 height 24
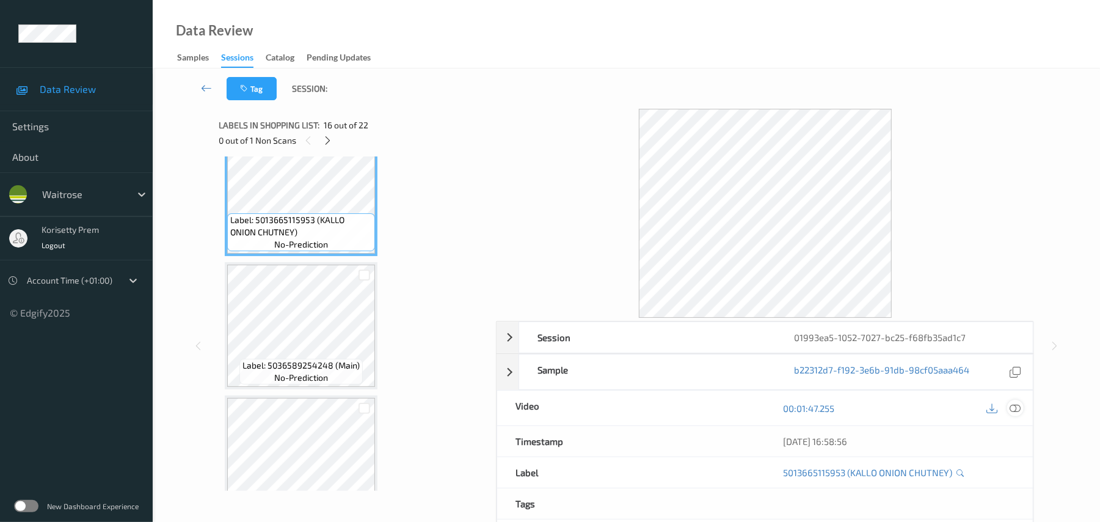
click at [1011, 407] on icon at bounding box center [1015, 408] width 11 height 11
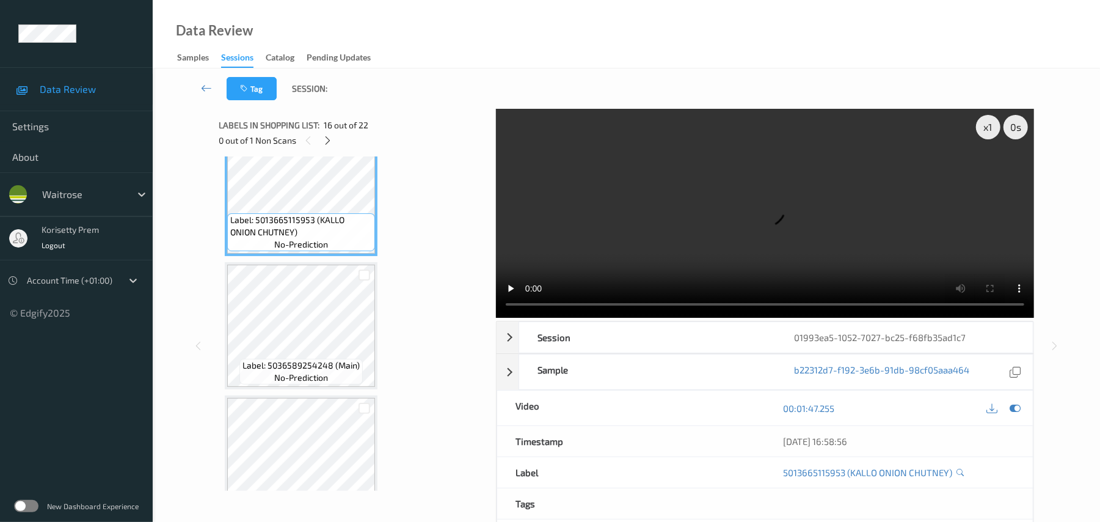
click at [462, 55] on div "Data Review Samples Sessions Catalog Pending Updates" at bounding box center [626, 34] width 947 height 68
click at [579, 170] on video at bounding box center [765, 213] width 538 height 209
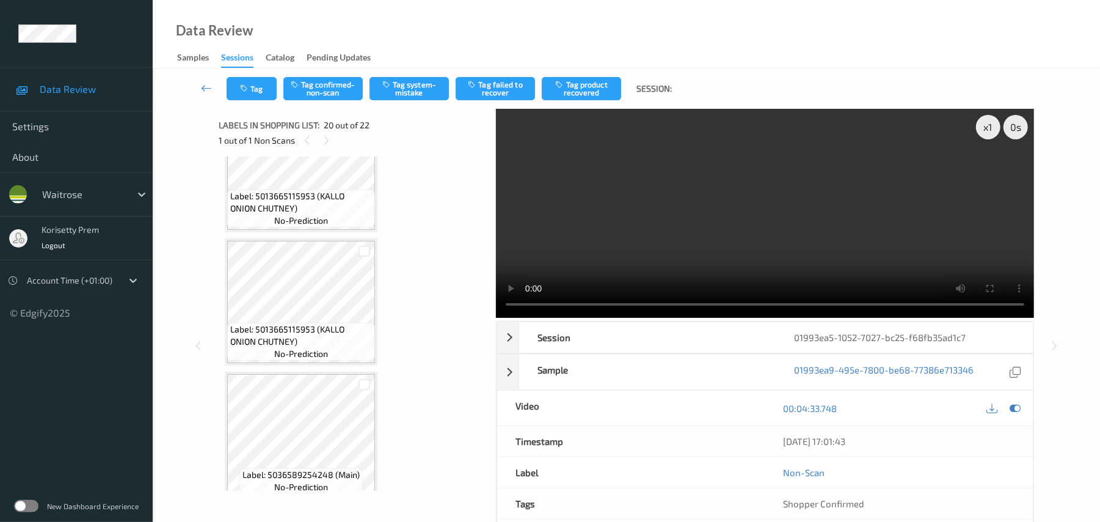
scroll to position [1950, 0]
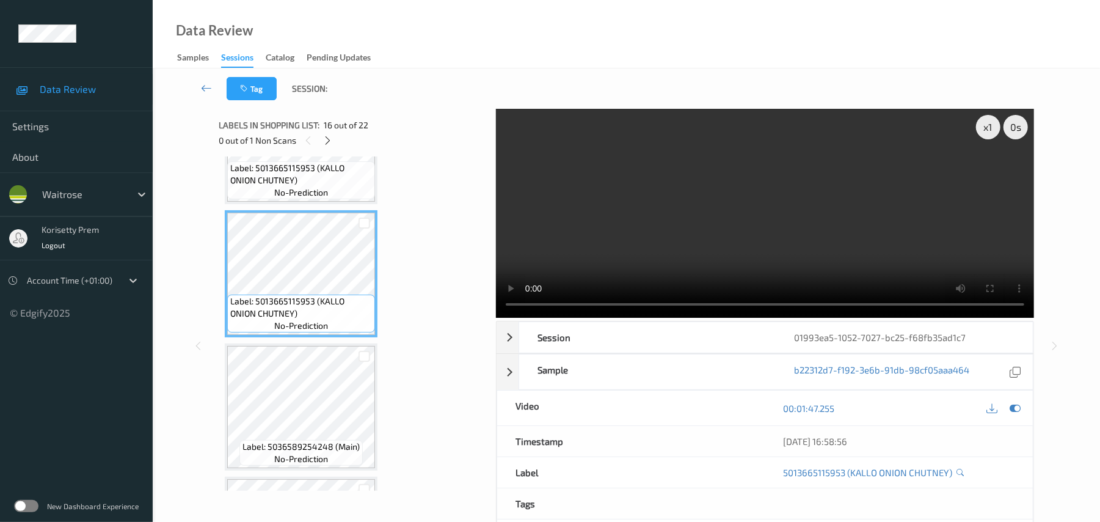
click at [700, 235] on video at bounding box center [765, 213] width 538 height 209
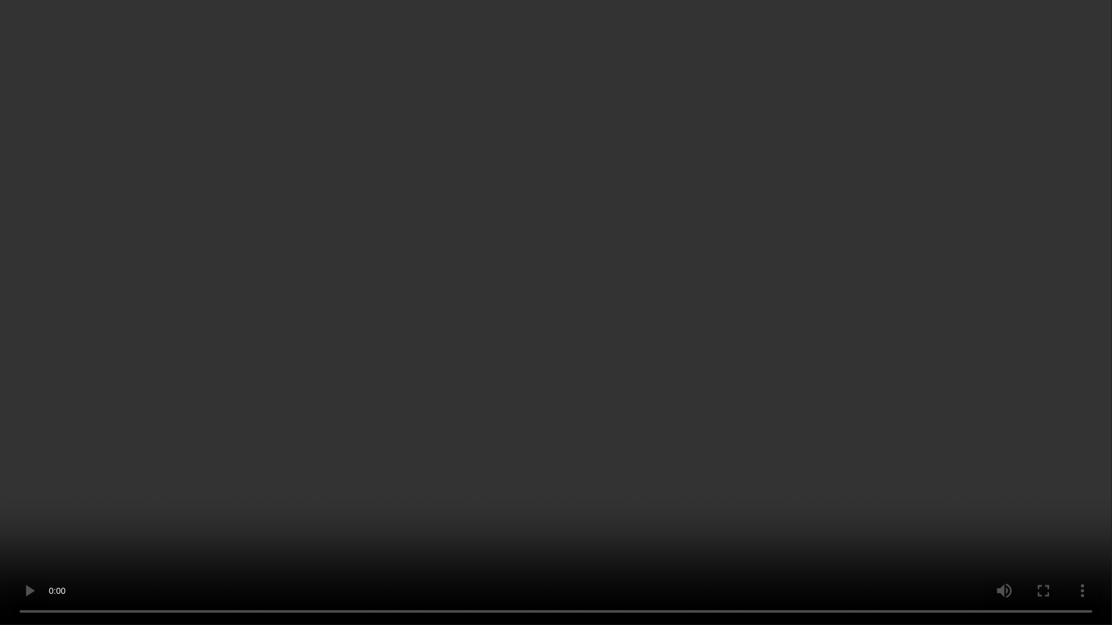
click at [709, 351] on video at bounding box center [556, 312] width 1112 height 625
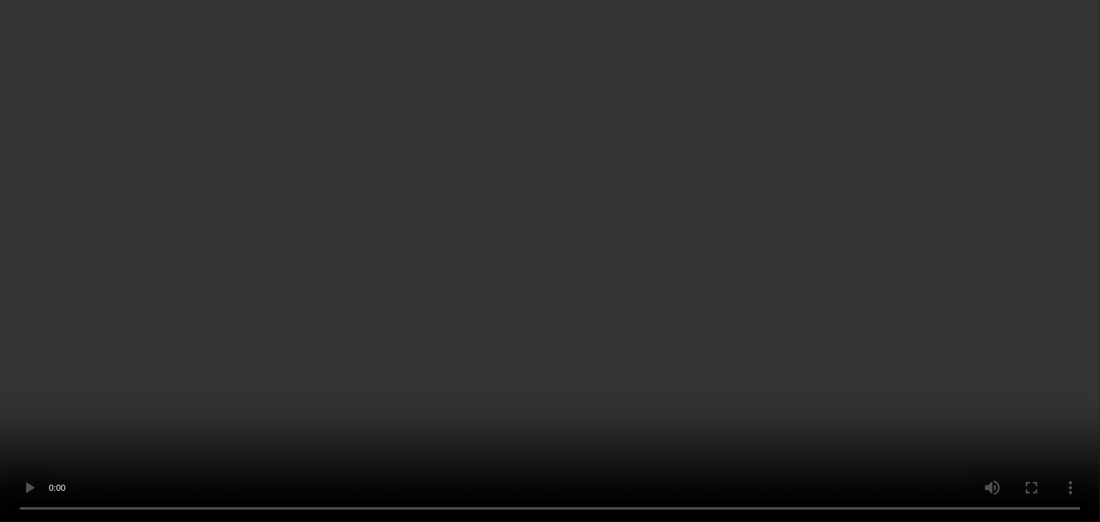
scroll to position [2112, 0]
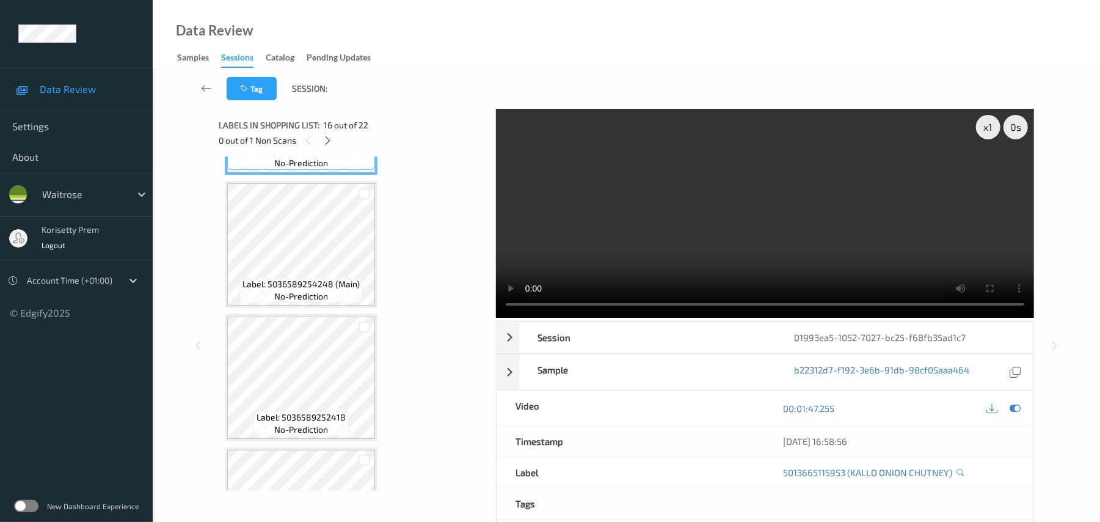
click at [836, 203] on video at bounding box center [765, 213] width 538 height 209
click at [655, 170] on video at bounding box center [765, 213] width 538 height 209
click at [679, 221] on video at bounding box center [765, 213] width 538 height 209
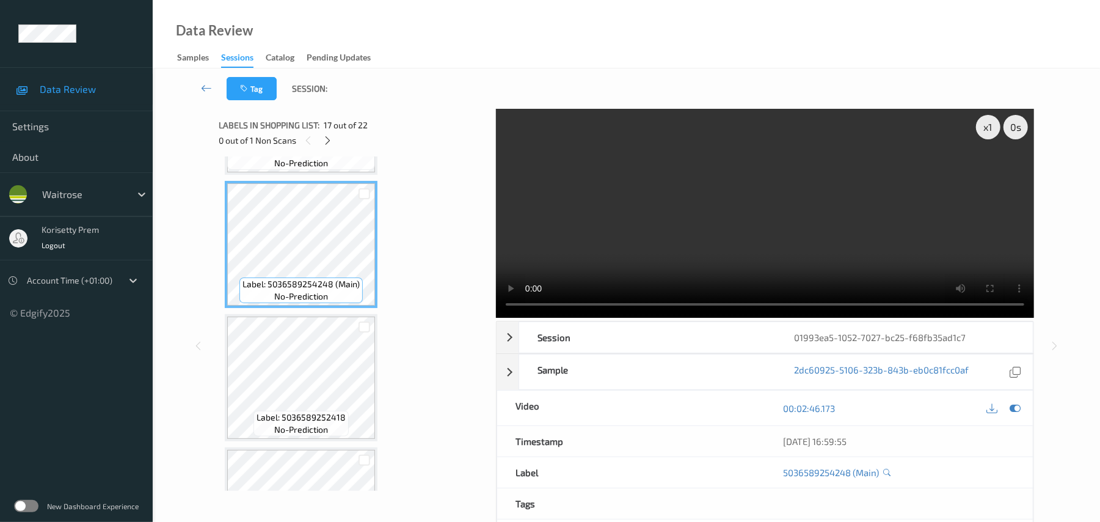
click at [692, 242] on video at bounding box center [765, 213] width 538 height 209
click at [750, 199] on video at bounding box center [765, 213] width 538 height 209
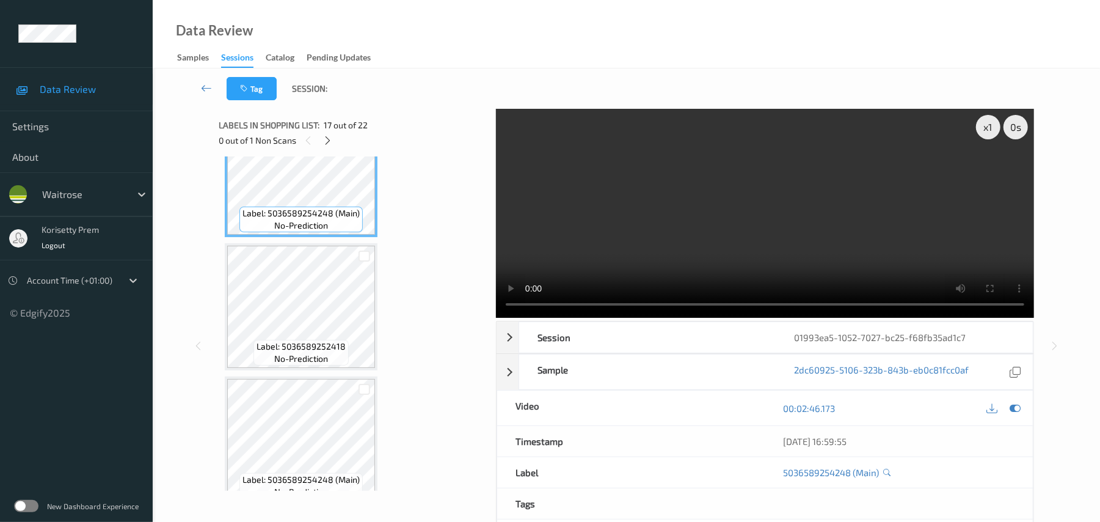
scroll to position [2275, 0]
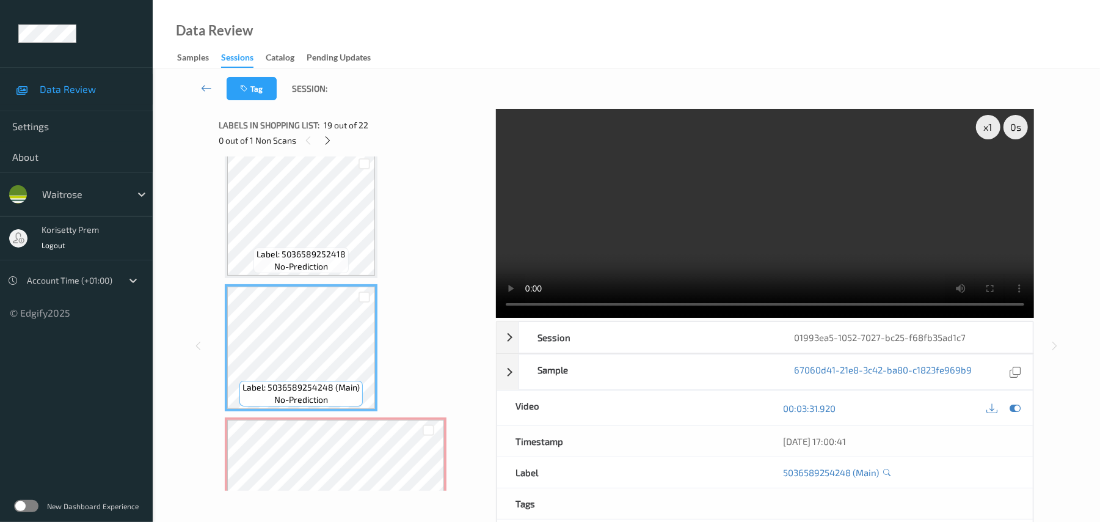
click at [594, 194] on video at bounding box center [765, 213] width 538 height 209
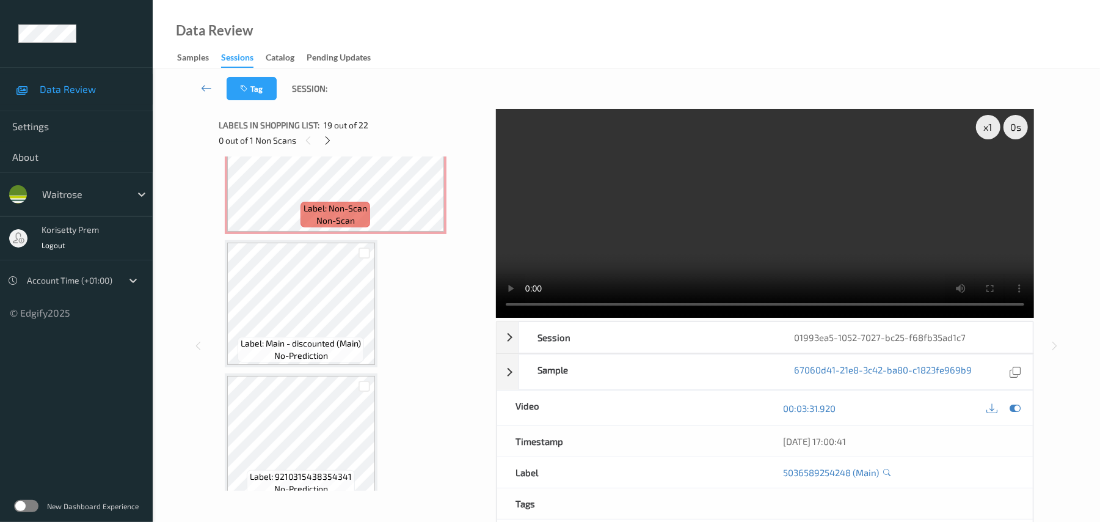
scroll to position [2601, 0]
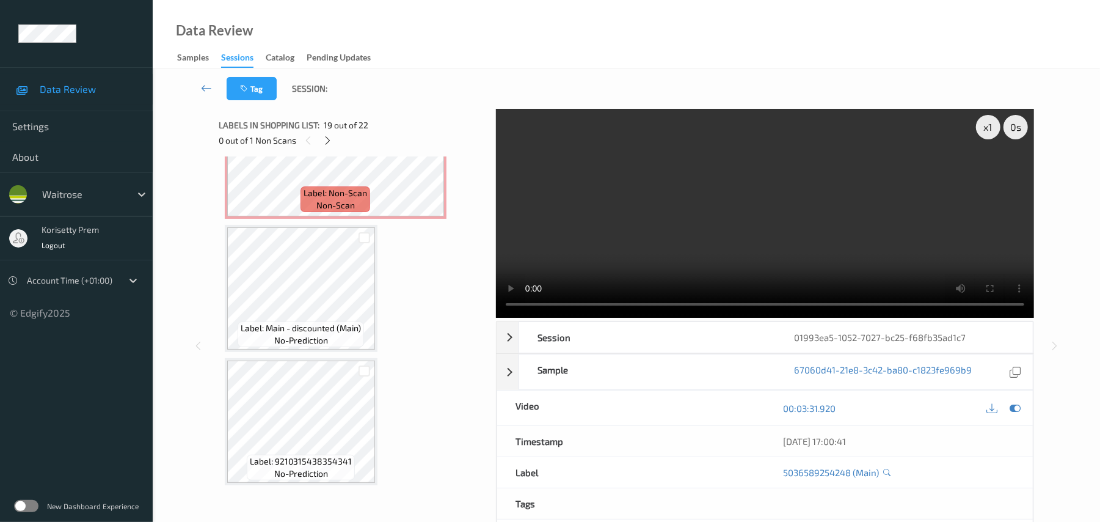
click at [611, 208] on video at bounding box center [765, 213] width 538 height 209
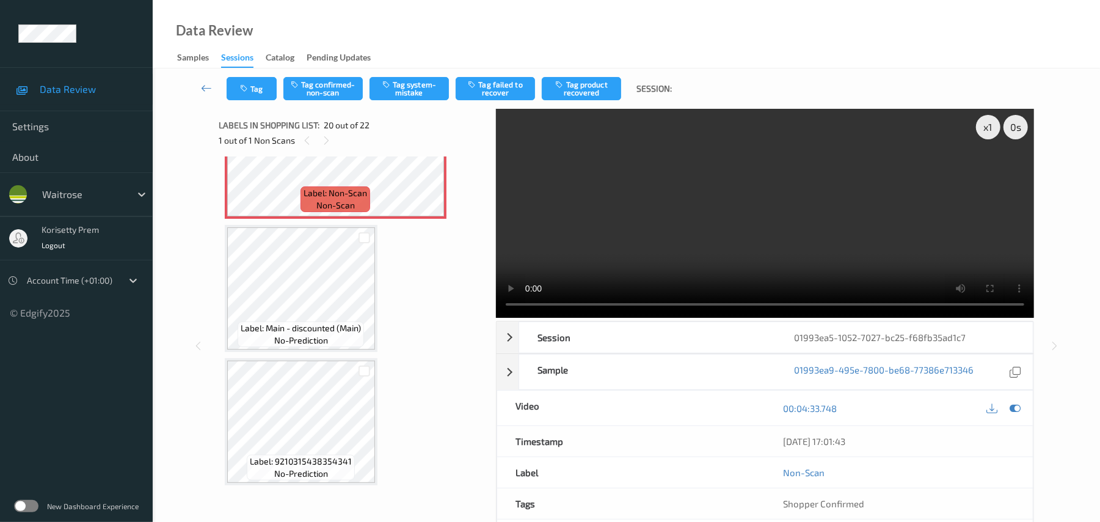
click at [676, 235] on video at bounding box center [765, 213] width 538 height 209
click at [763, 211] on video at bounding box center [765, 213] width 538 height 209
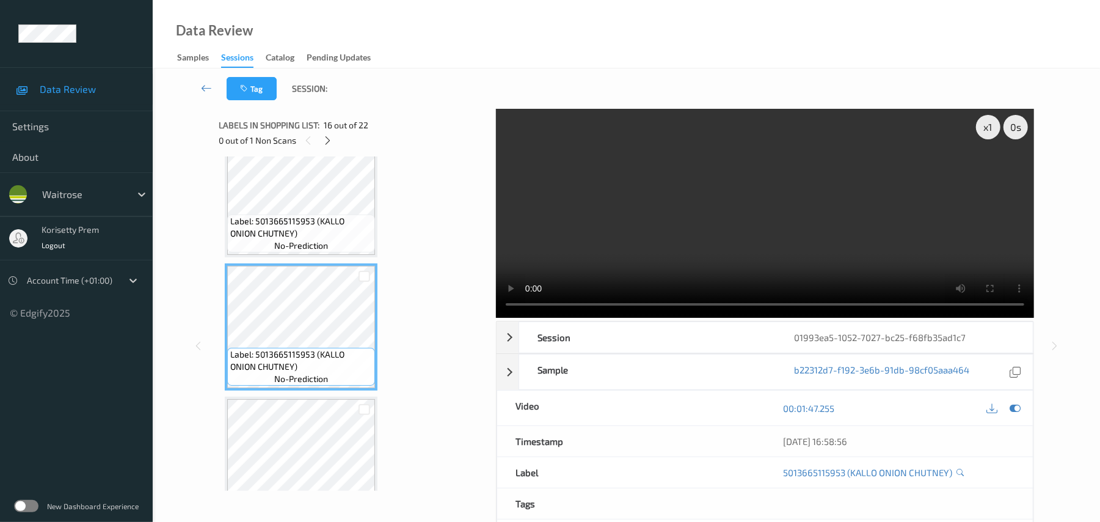
scroll to position [1868, 0]
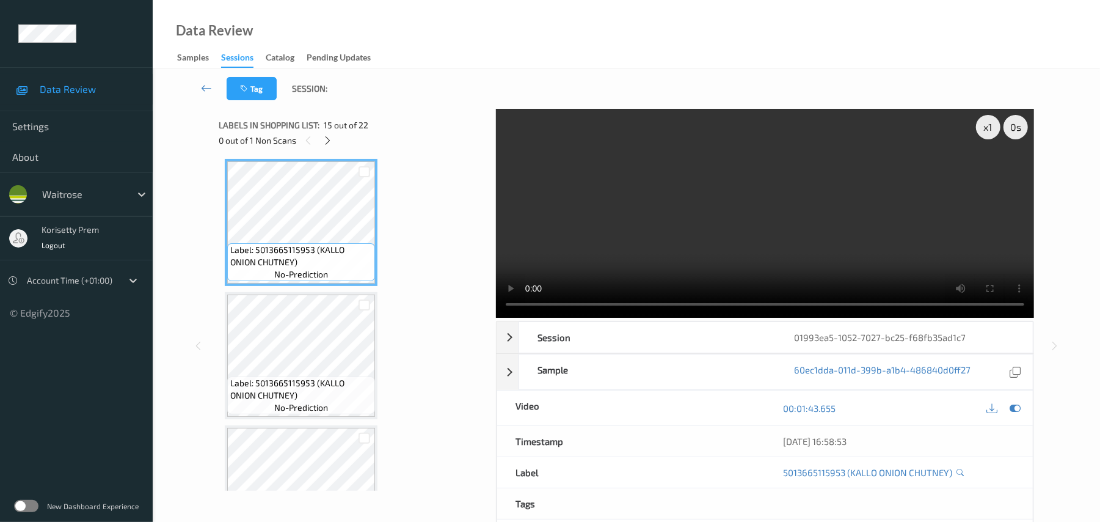
click at [690, 238] on video at bounding box center [765, 213] width 538 height 209
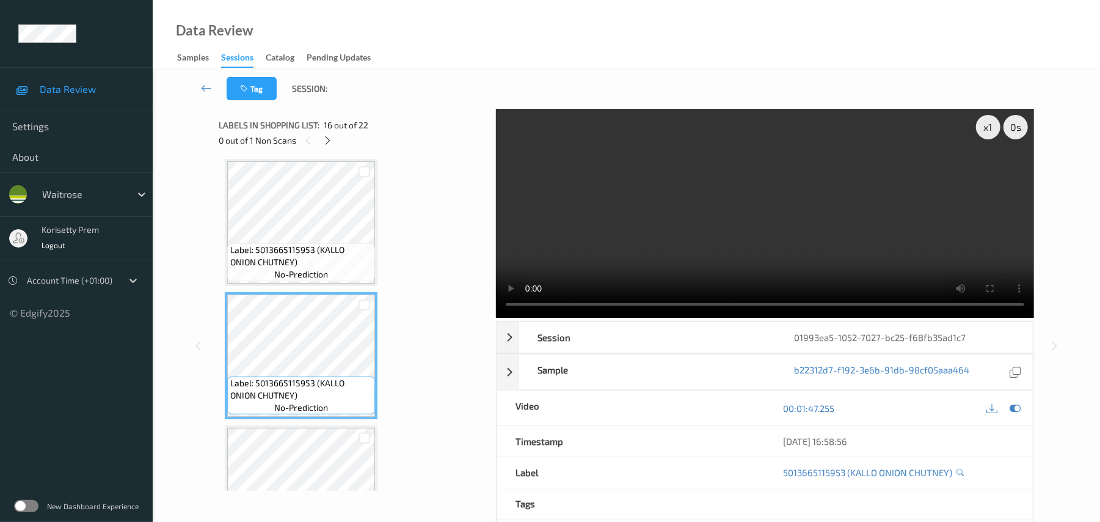
click at [314, 269] on span "no-prediction" at bounding box center [301, 274] width 54 height 12
click at [728, 200] on video at bounding box center [765, 213] width 538 height 209
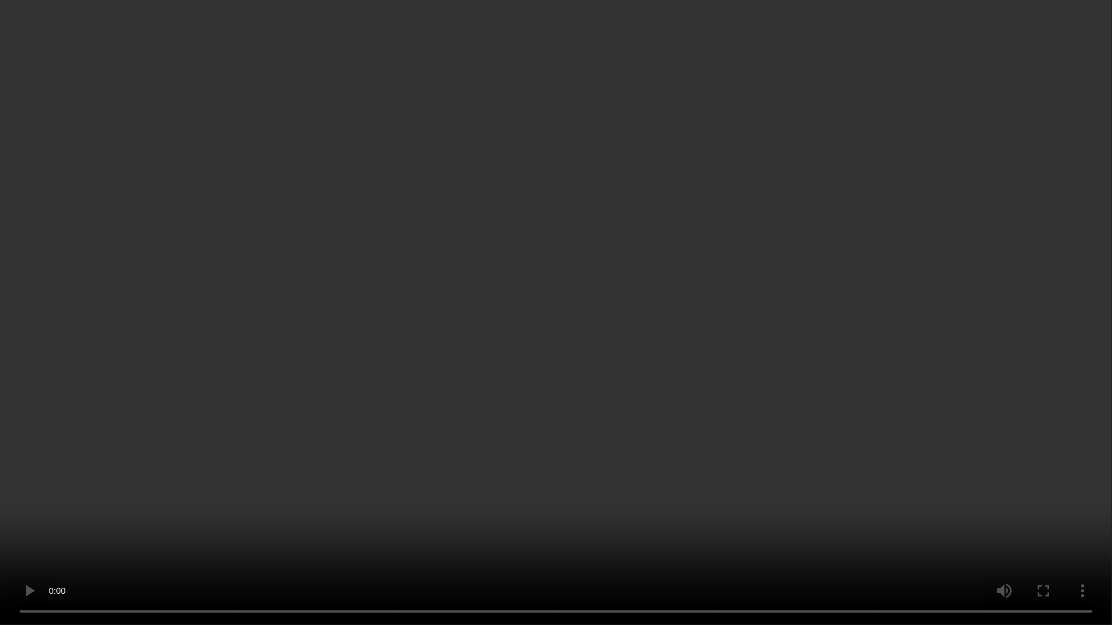
click at [489, 366] on video at bounding box center [556, 312] width 1112 height 625
drag, startPoint x: 842, startPoint y: 238, endPoint x: 864, endPoint y: 281, distance: 48.6
click at [842, 238] on video at bounding box center [556, 312] width 1112 height 625
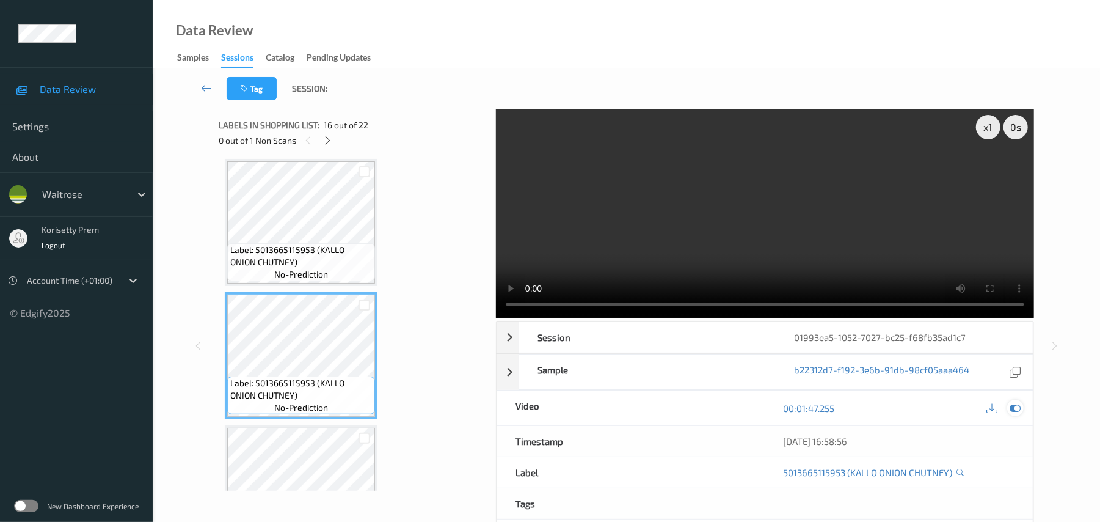
click at [1022, 407] on div at bounding box center [1015, 407] width 16 height 16
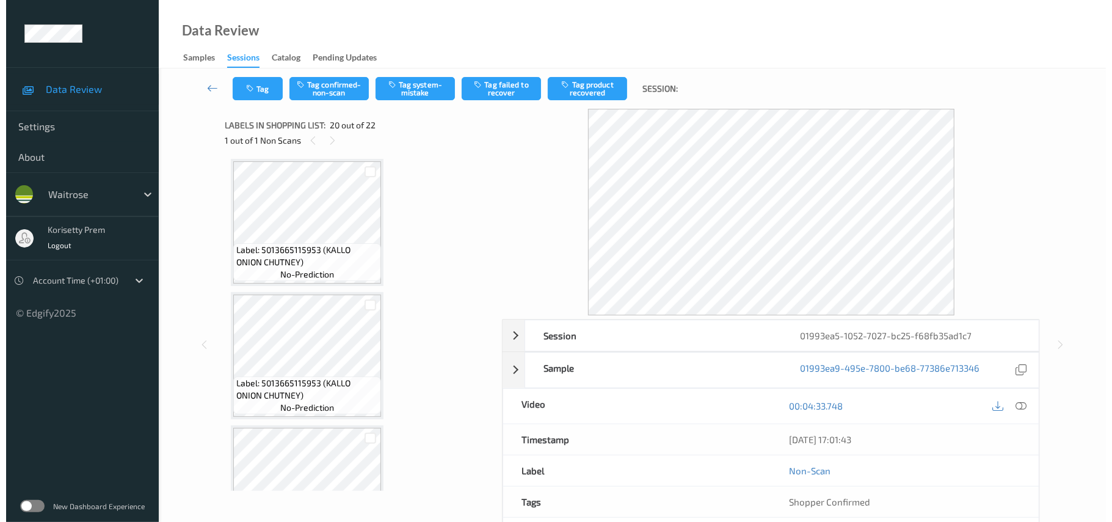
scroll to position [1950, 0]
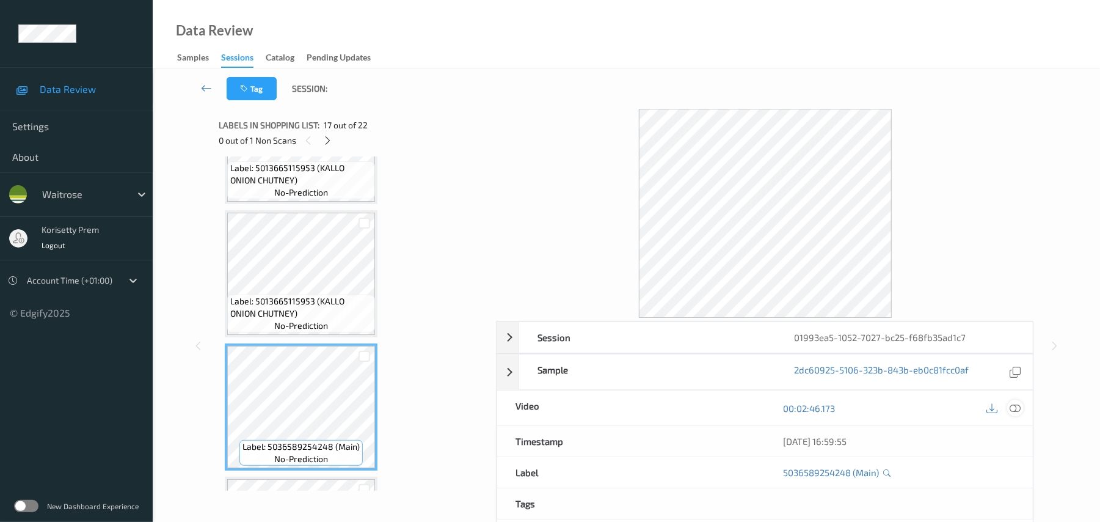
click at [1016, 409] on icon at bounding box center [1015, 408] width 11 height 11
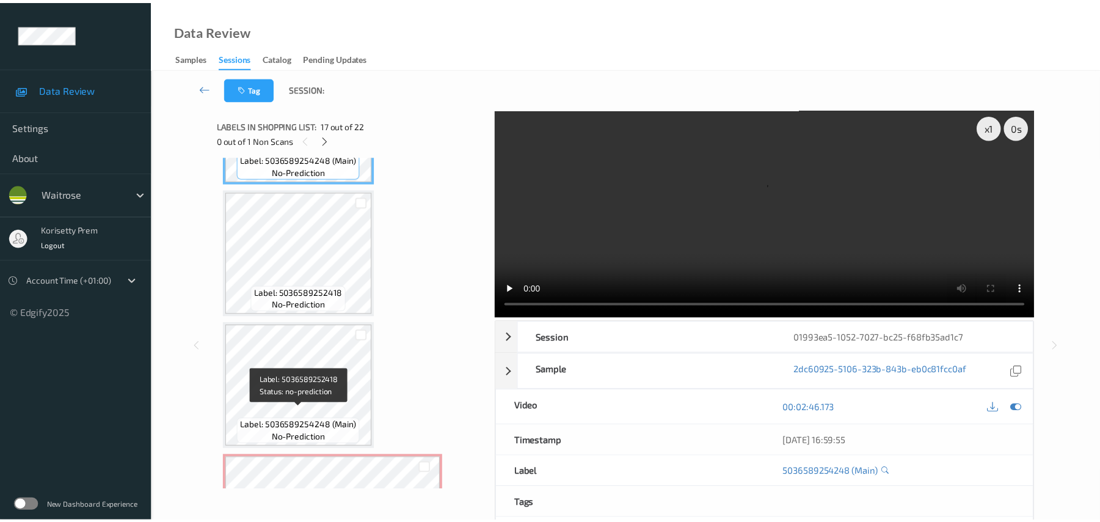
scroll to position [2275, 0]
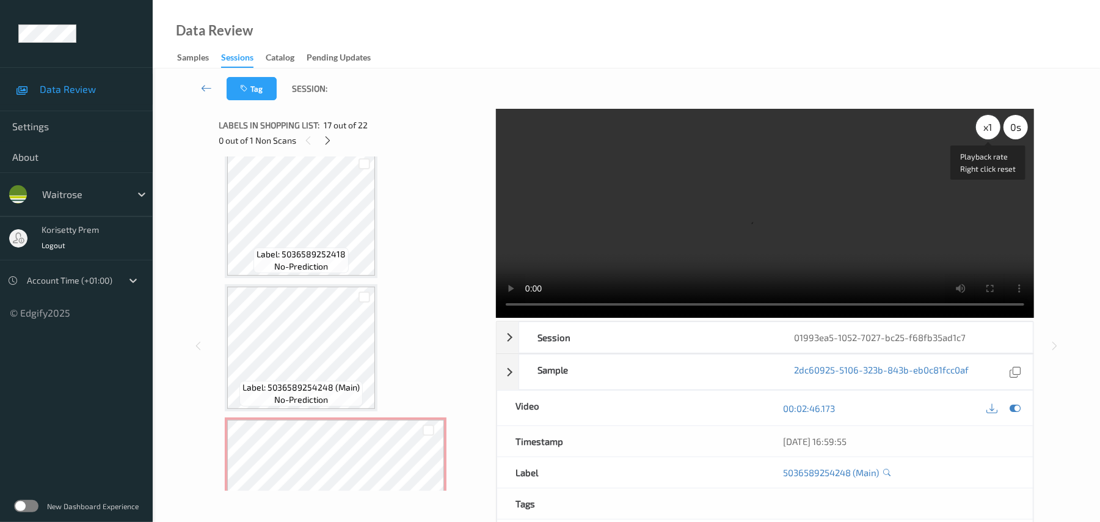
click at [983, 129] on div "x 1" at bounding box center [988, 127] width 24 height 24
click at [797, 230] on video at bounding box center [765, 213] width 538 height 209
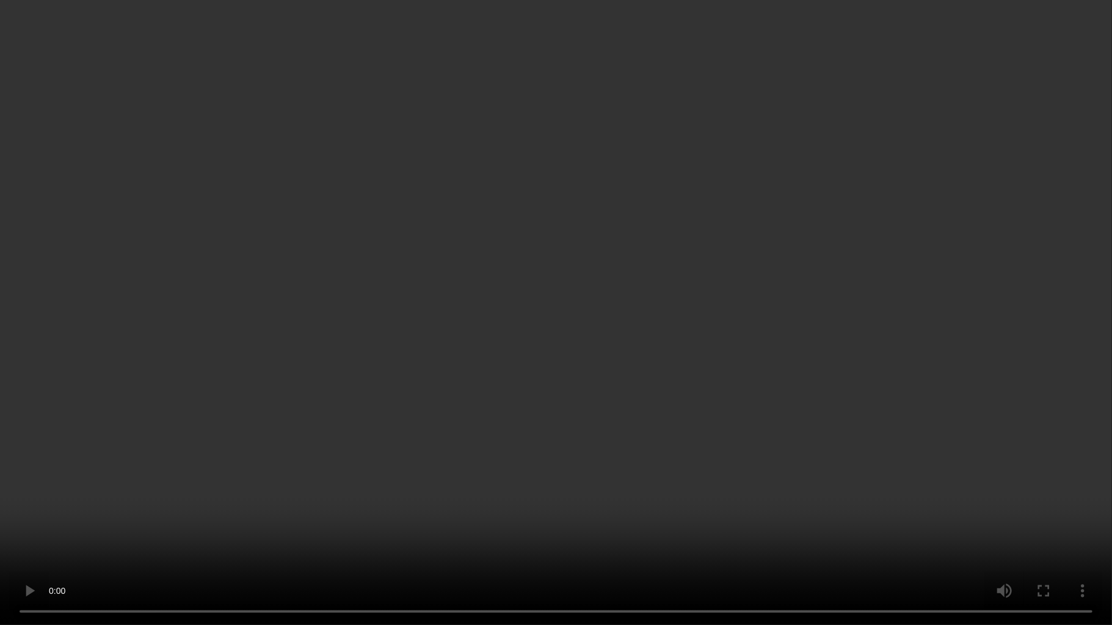
click at [1110, 95] on video at bounding box center [556, 312] width 1112 height 625
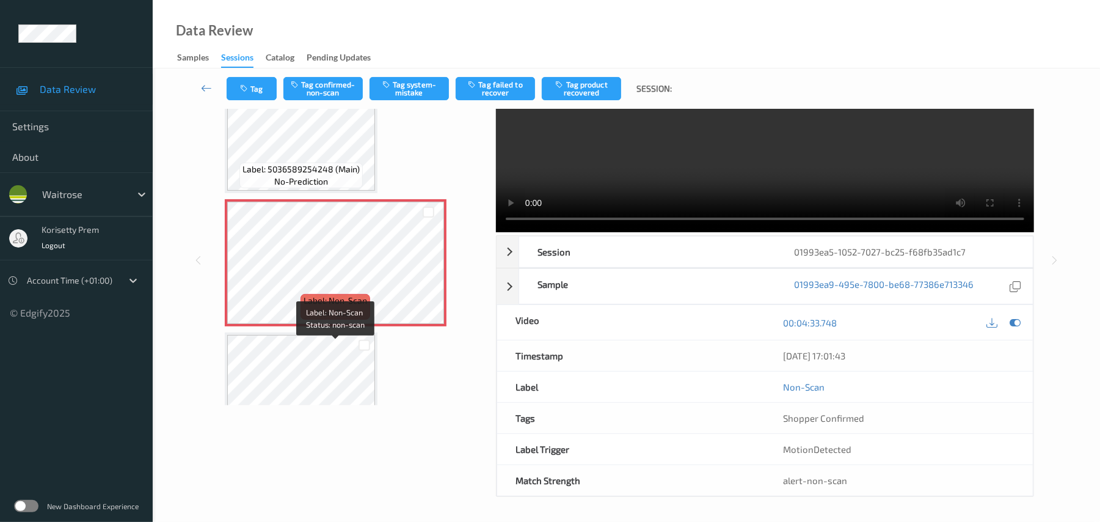
scroll to position [2356, 0]
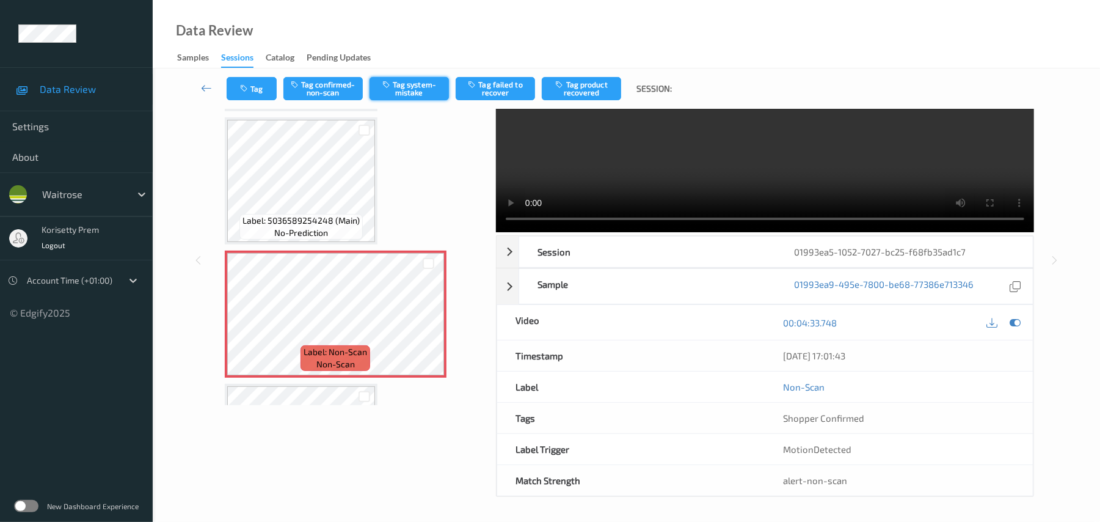
click at [423, 93] on button "Tag system-mistake" at bounding box center [409, 88] width 79 height 23
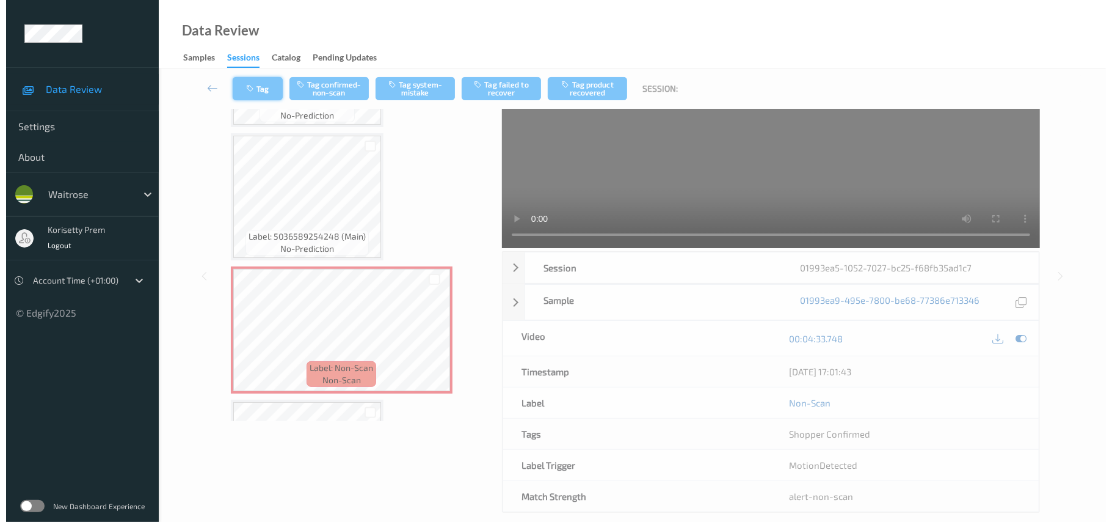
scroll to position [0, 0]
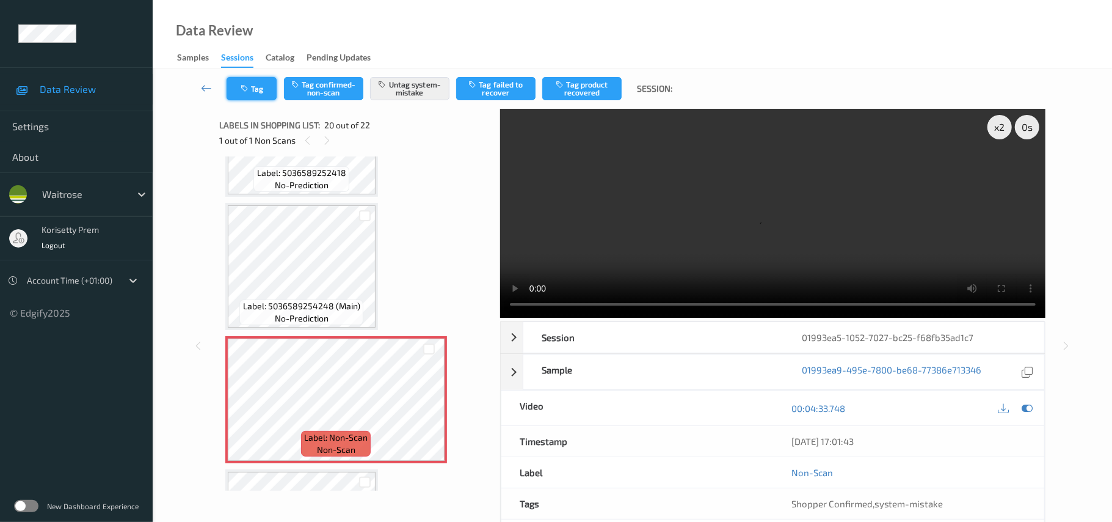
click at [259, 88] on button "Tag" at bounding box center [252, 88] width 50 height 23
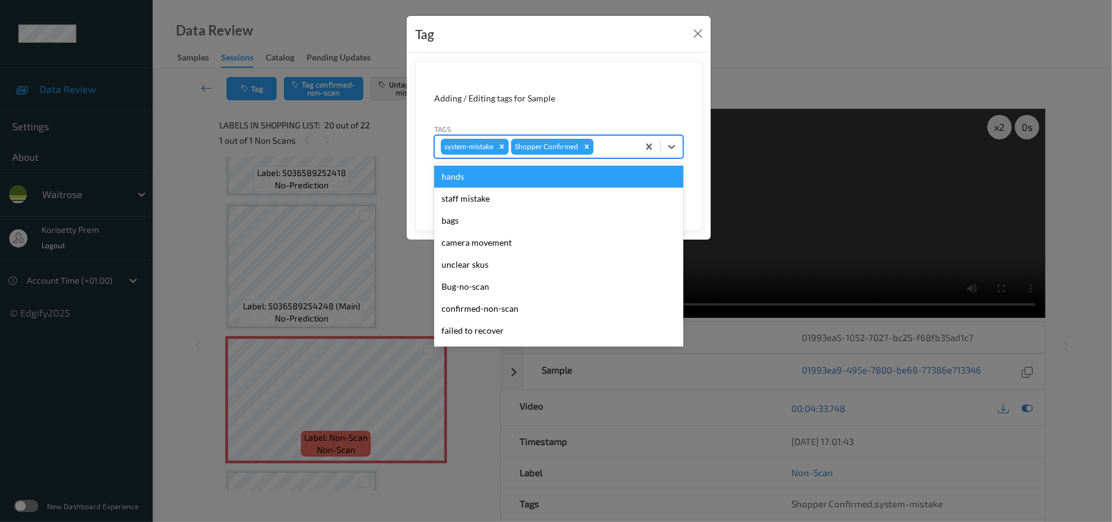
click at [609, 147] on div at bounding box center [614, 146] width 36 height 15
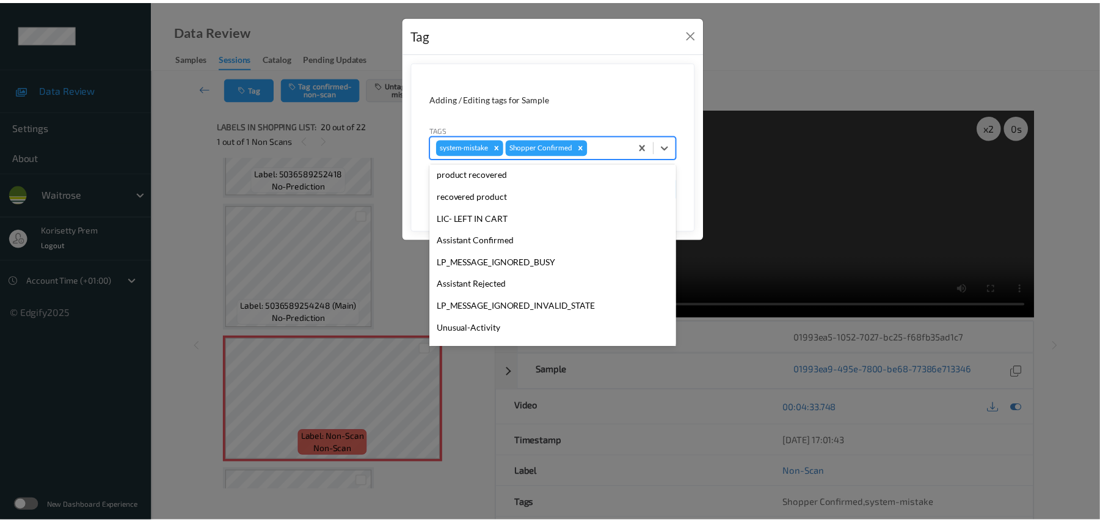
scroll to position [283, 0]
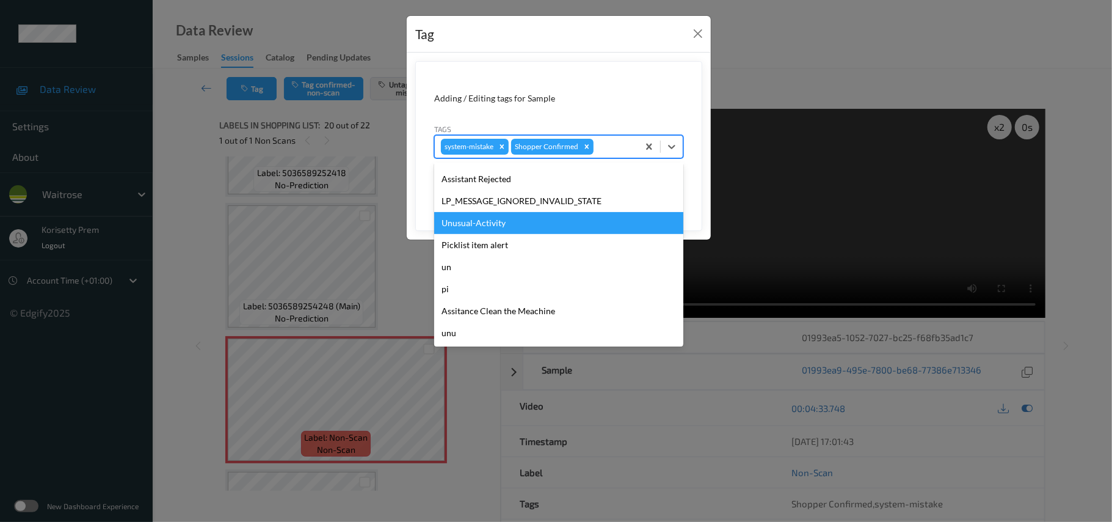
click at [507, 226] on div "Unusual-Activity" at bounding box center [558, 223] width 249 height 22
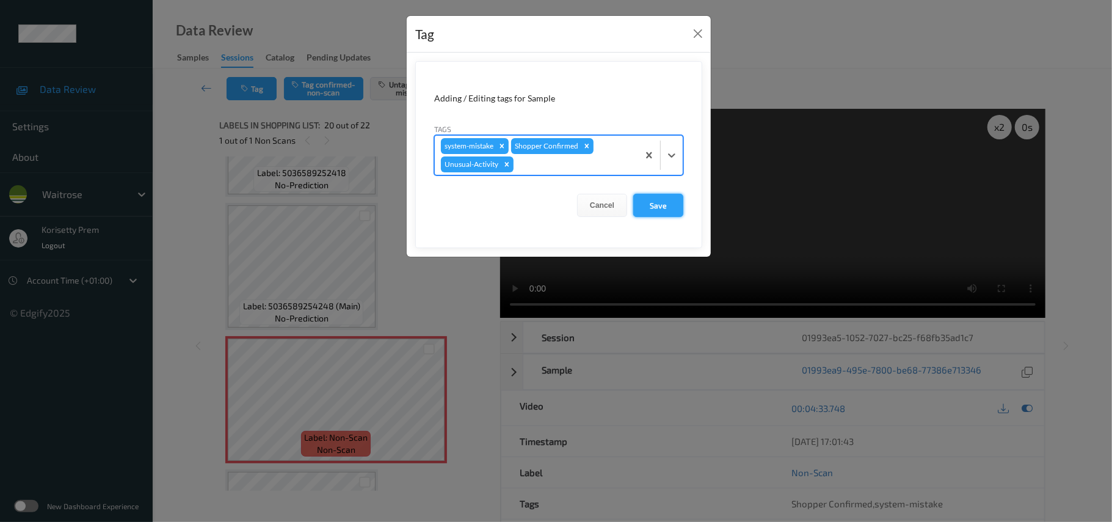
click at [655, 209] on button "Save" at bounding box center [658, 205] width 50 height 23
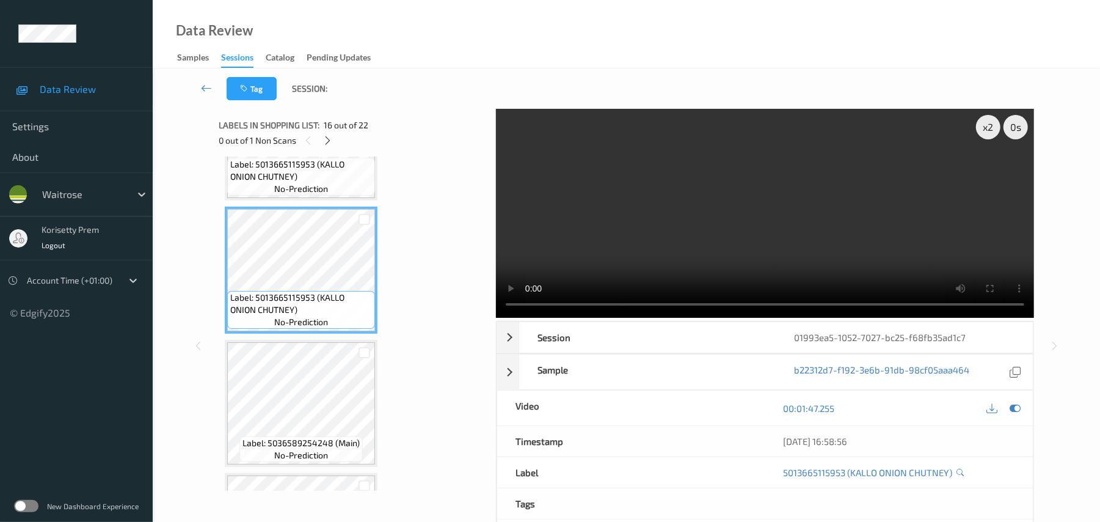
scroll to position [1950, 0]
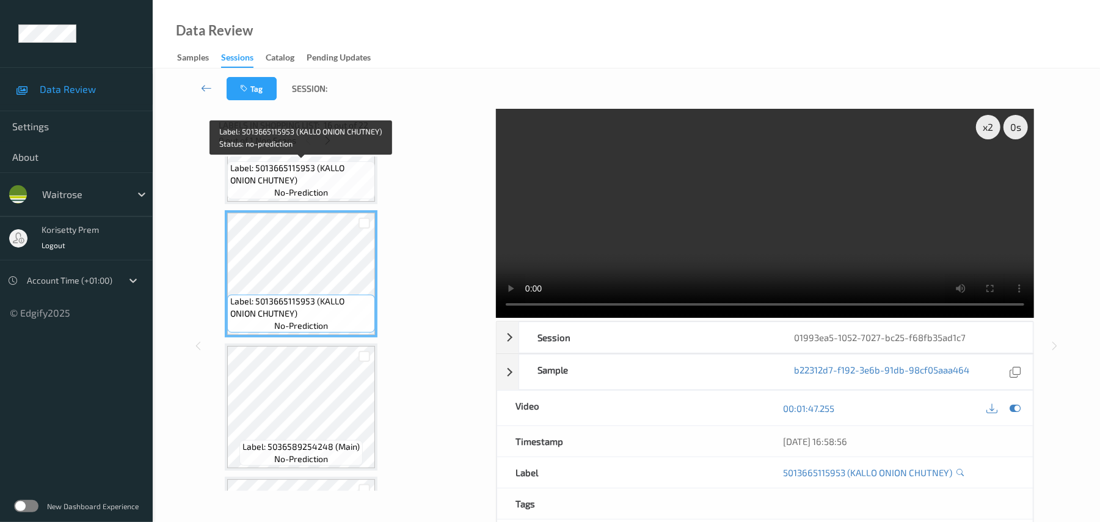
click at [296, 172] on span "Label: 5013665115953 (KALLO ONION CHUTNEY)" at bounding box center [301, 174] width 142 height 24
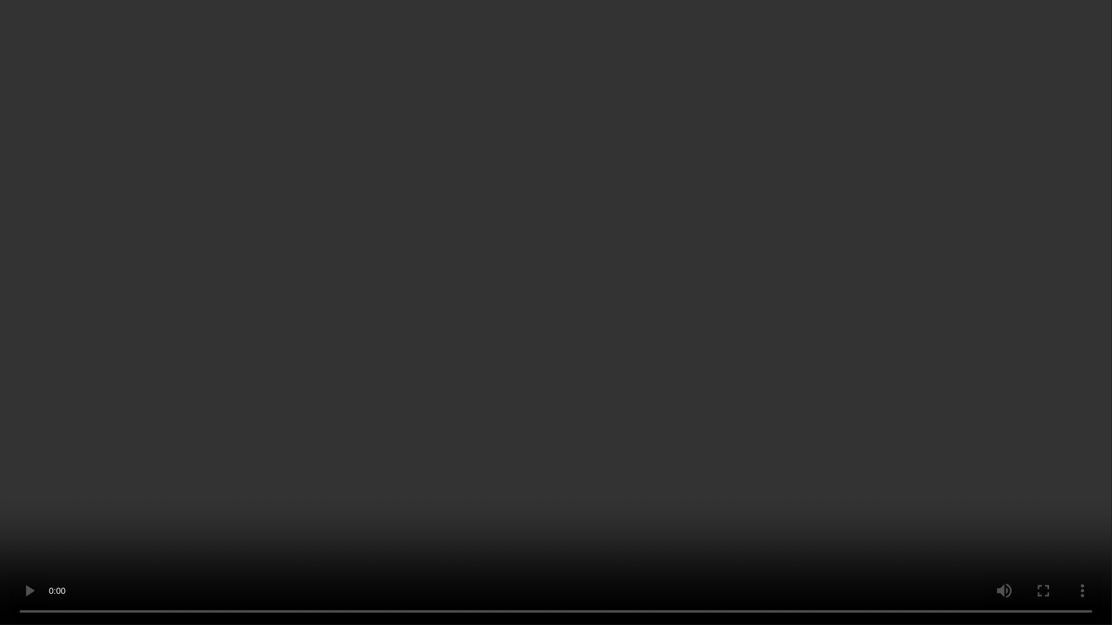
click at [949, 366] on video at bounding box center [556, 312] width 1112 height 625
click at [954, 148] on video at bounding box center [556, 312] width 1112 height 625
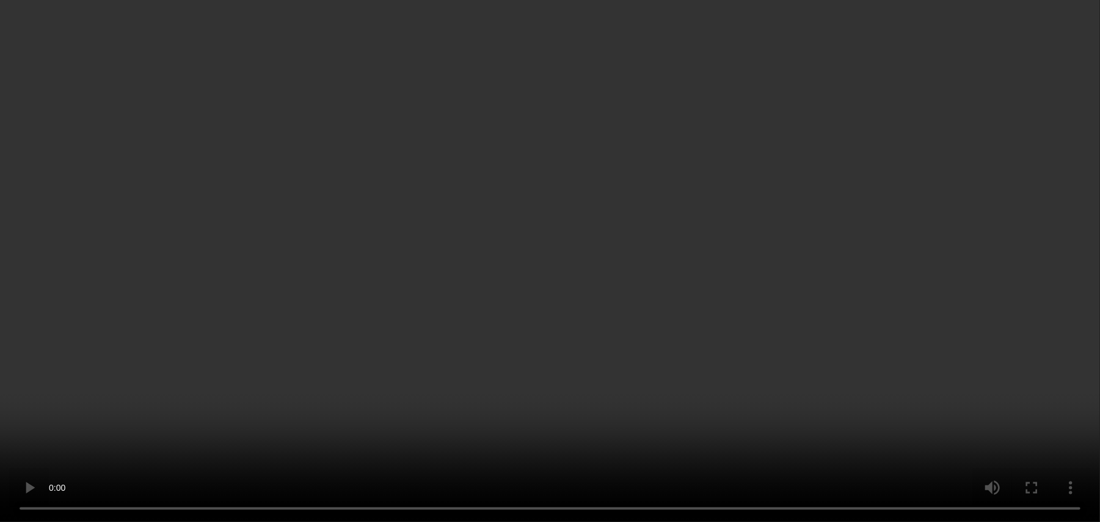
scroll to position [2438, 0]
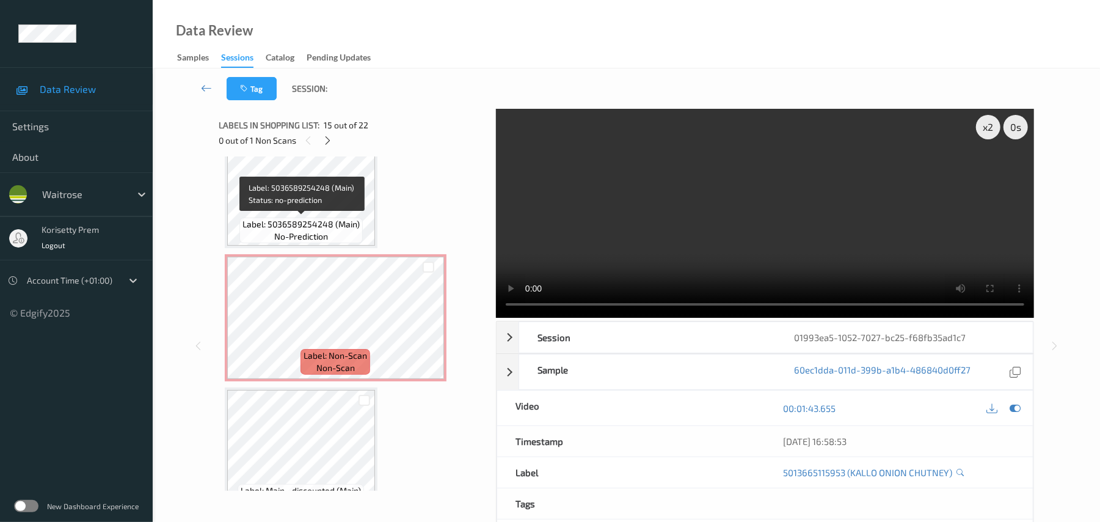
click at [310, 228] on span "Label: 5036589254248 (Main)" at bounding box center [300, 224] width 117 height 12
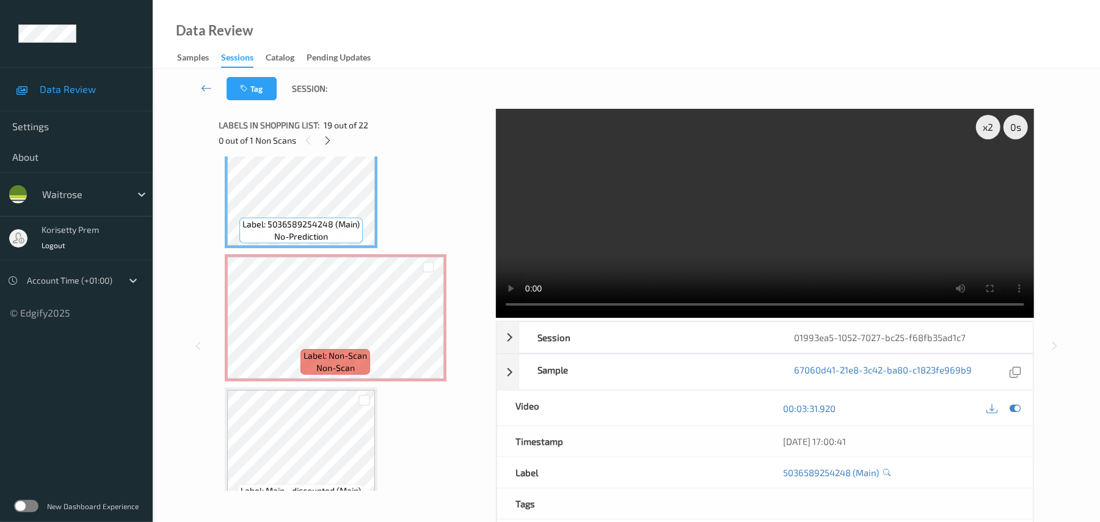
click at [787, 225] on video at bounding box center [765, 213] width 538 height 209
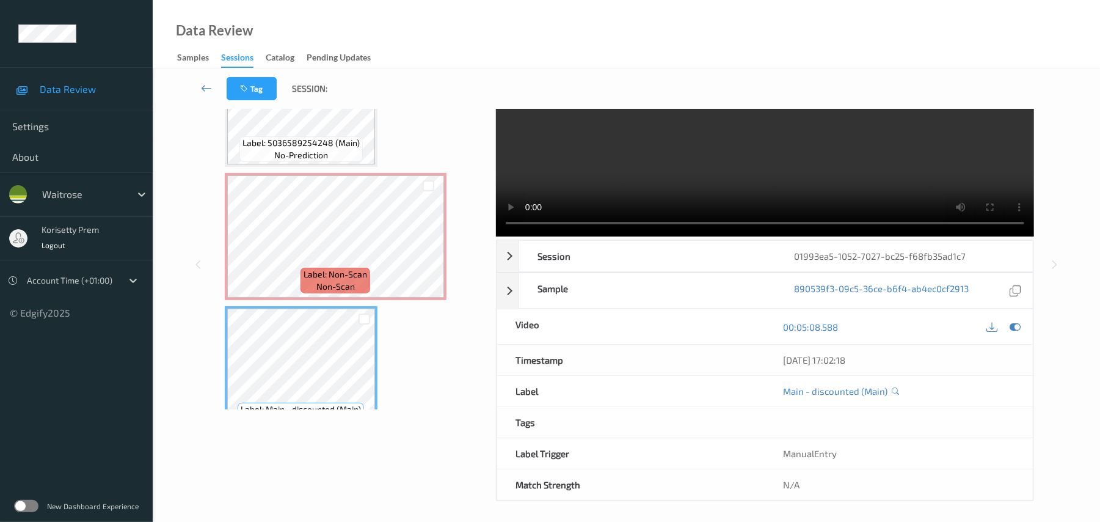
scroll to position [2356, 0]
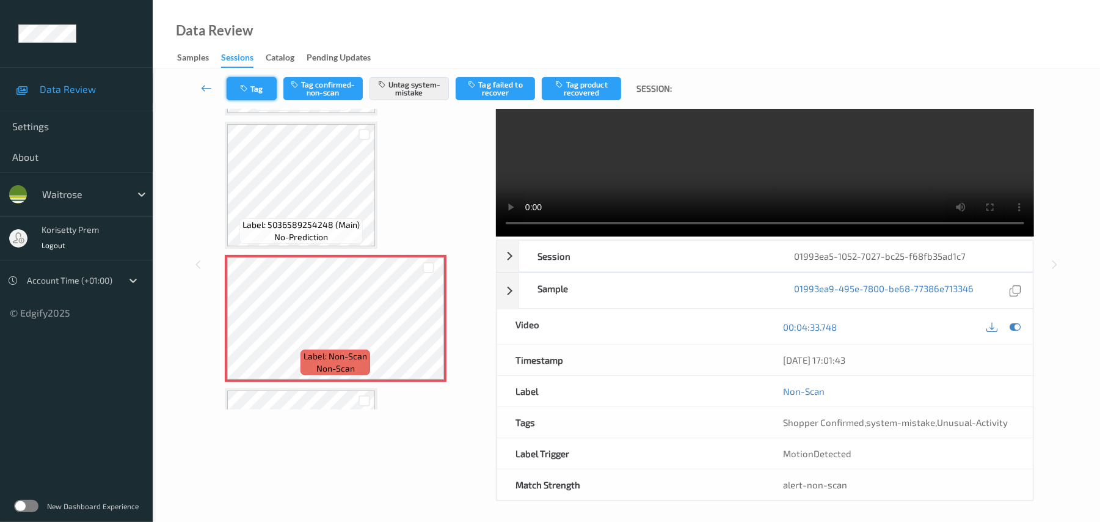
click at [270, 93] on button "Tag" at bounding box center [252, 88] width 50 height 23
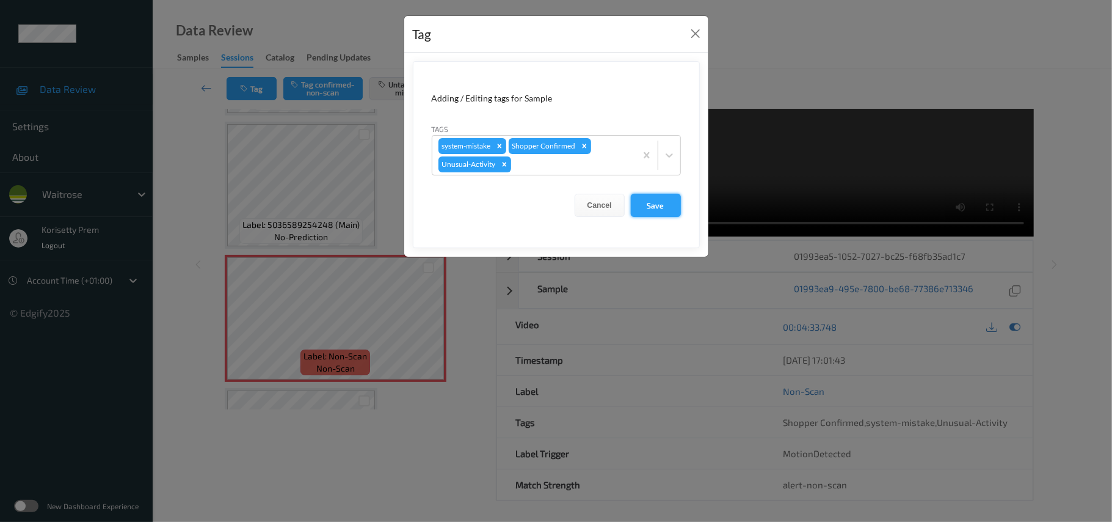
click at [665, 205] on button "Save" at bounding box center [656, 205] width 50 height 23
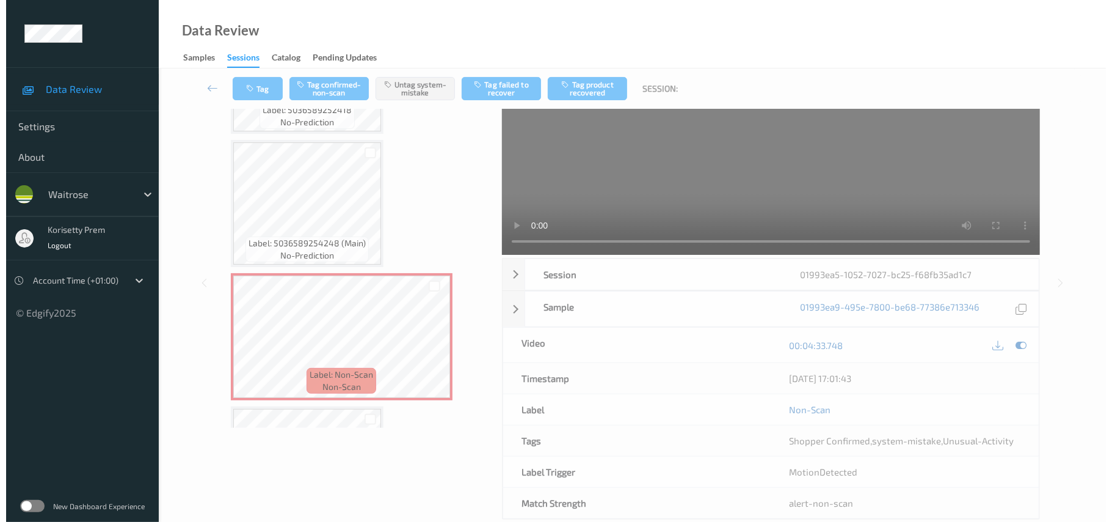
scroll to position [0, 0]
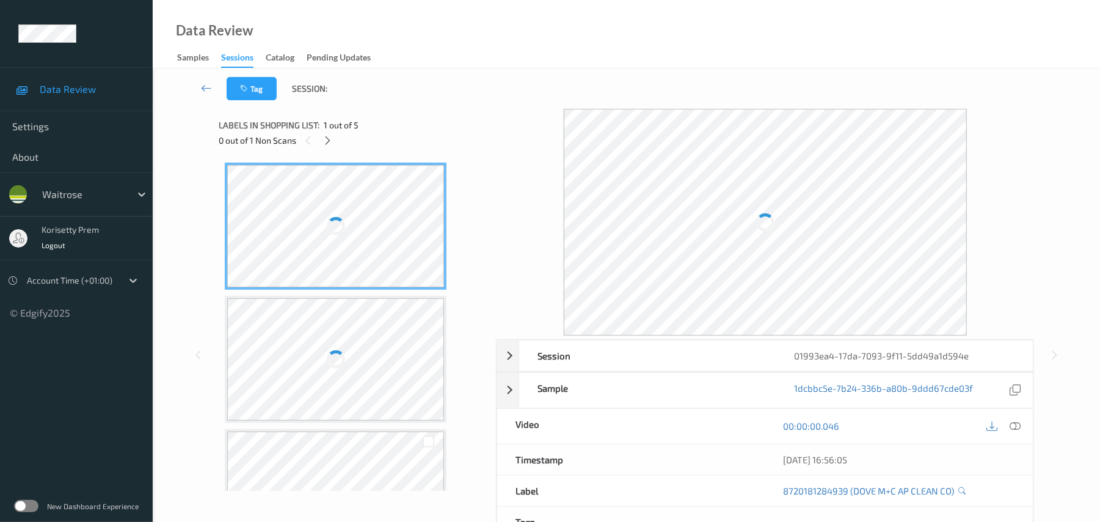
click at [542, 64] on div "Data Review Samples Sessions Catalog Pending Updates" at bounding box center [626, 34] width 947 height 68
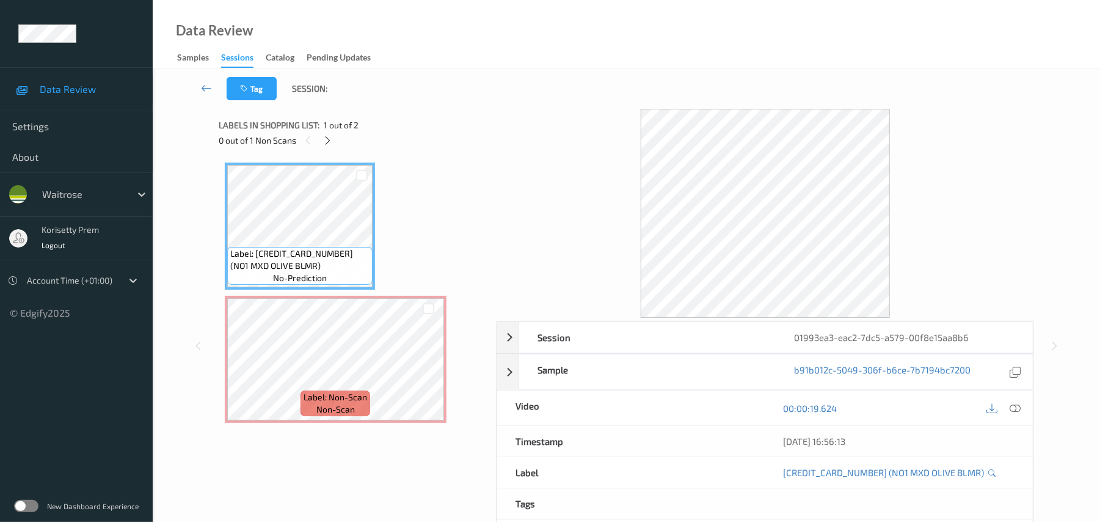
click at [498, 120] on div at bounding box center [765, 213] width 538 height 209
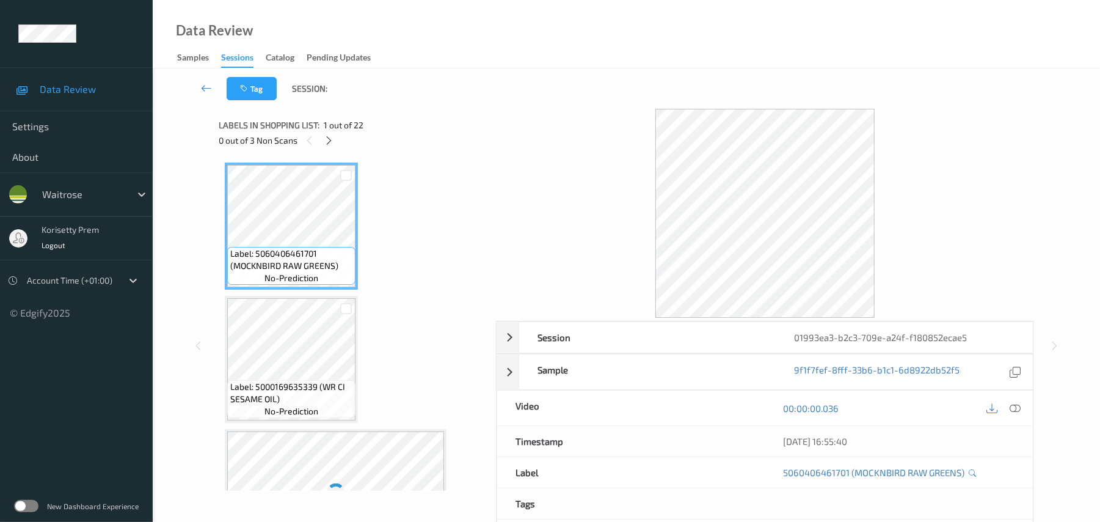
click at [514, 128] on div at bounding box center [765, 213] width 538 height 209
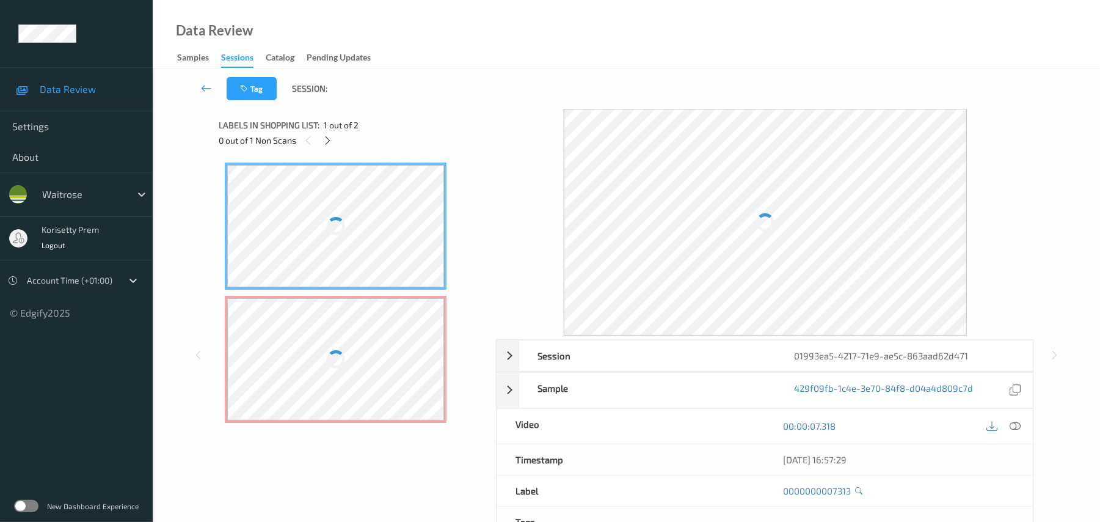
click at [494, 89] on div "Tag Session:" at bounding box center [626, 88] width 897 height 40
click at [435, 65] on div "Data Review Samples Sessions Catalog Pending Updates" at bounding box center [626, 34] width 947 height 68
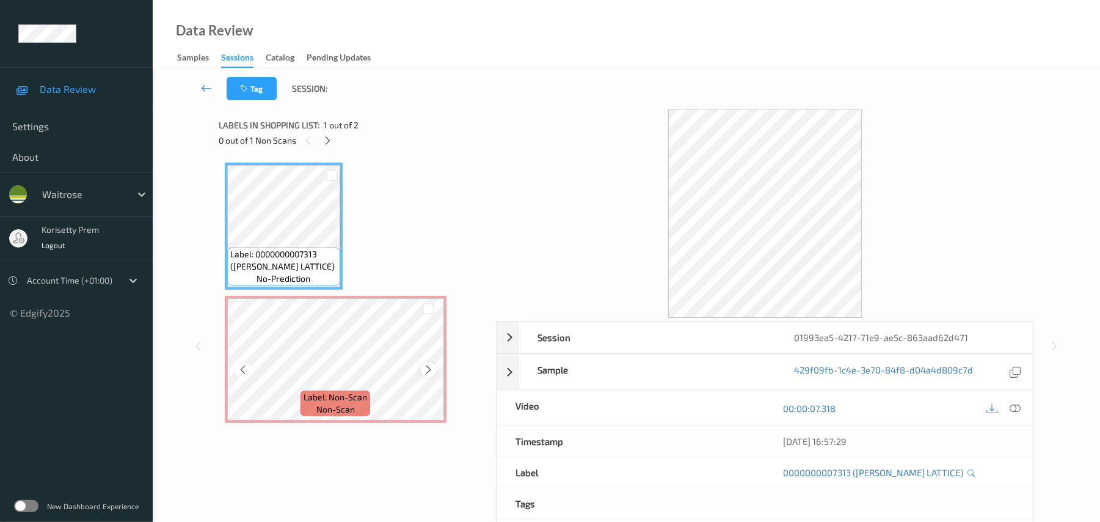
click at [425, 366] on icon at bounding box center [428, 369] width 10 height 11
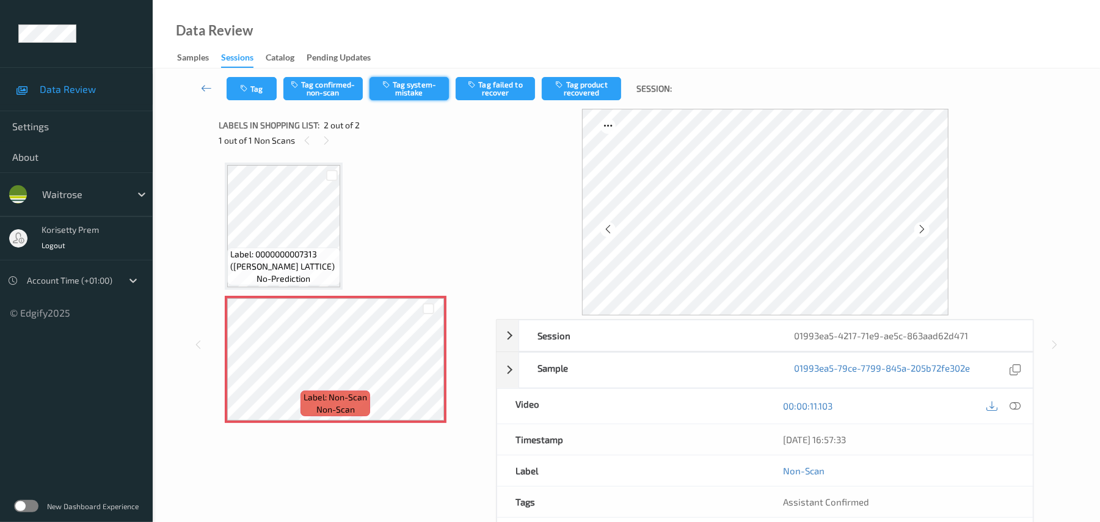
click at [404, 91] on button "Tag system-mistake" at bounding box center [409, 88] width 79 height 23
click at [253, 84] on button "Tag" at bounding box center [252, 88] width 50 height 23
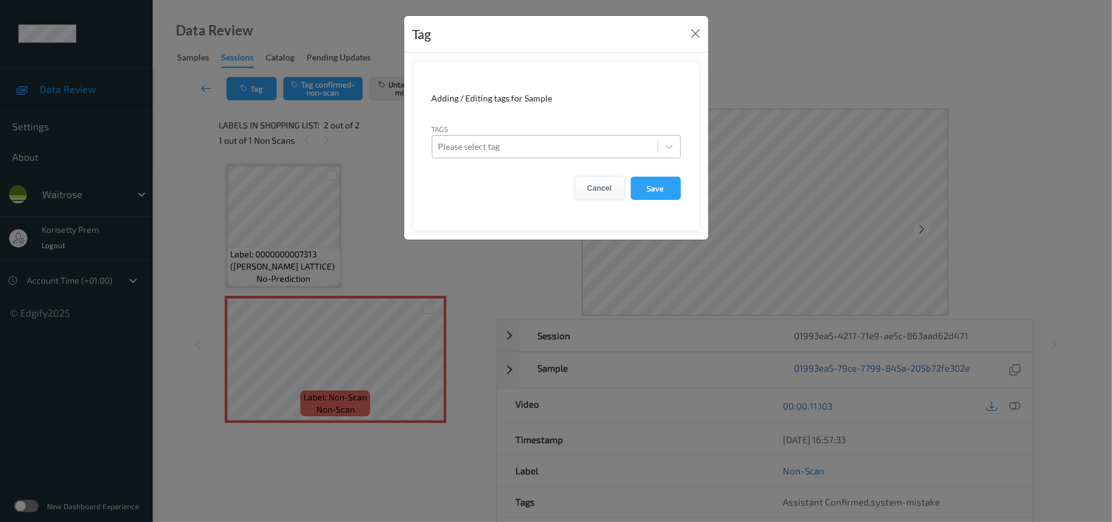
click at [594, 183] on button "Cancel" at bounding box center [600, 188] width 50 height 23
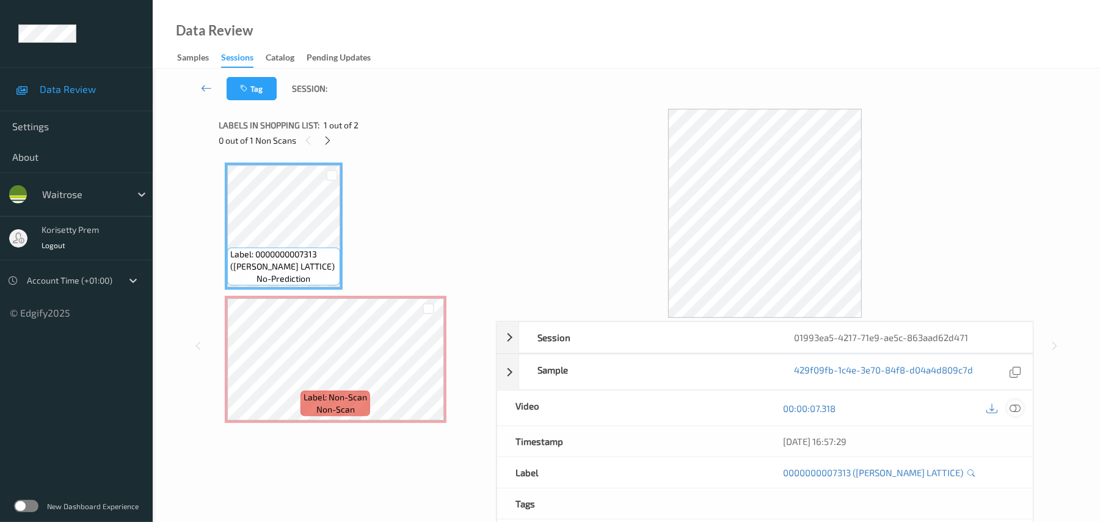
click at [1017, 409] on icon at bounding box center [1015, 408] width 11 height 11
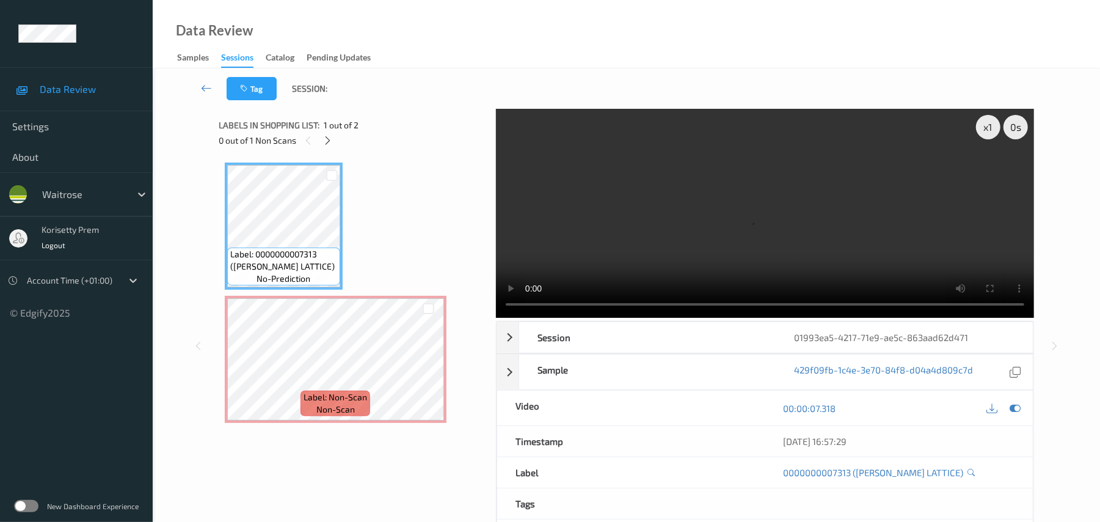
click at [727, 189] on video at bounding box center [765, 213] width 538 height 209
click at [652, 215] on video at bounding box center [765, 213] width 538 height 209
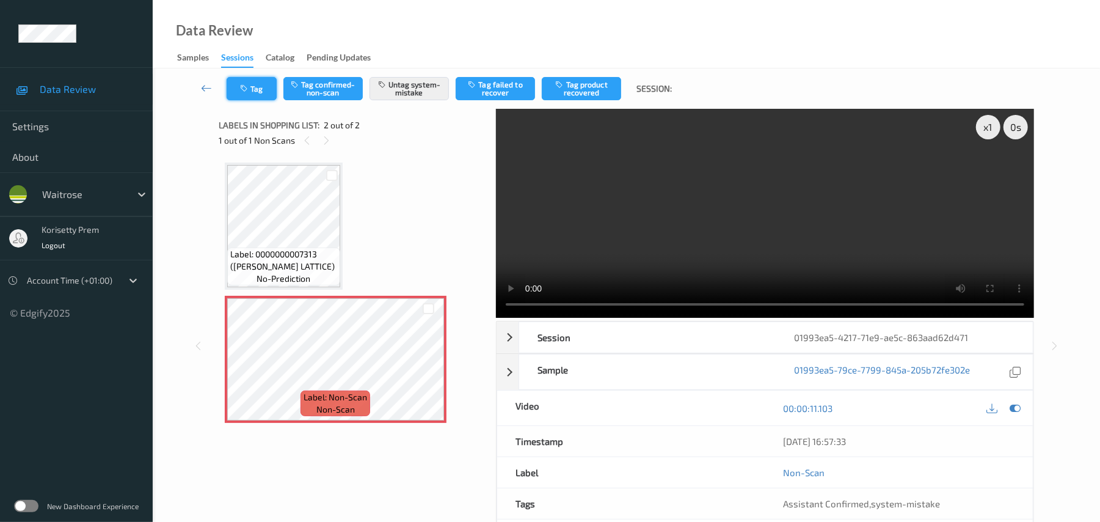
click at [252, 89] on button "Tag" at bounding box center [252, 88] width 50 height 23
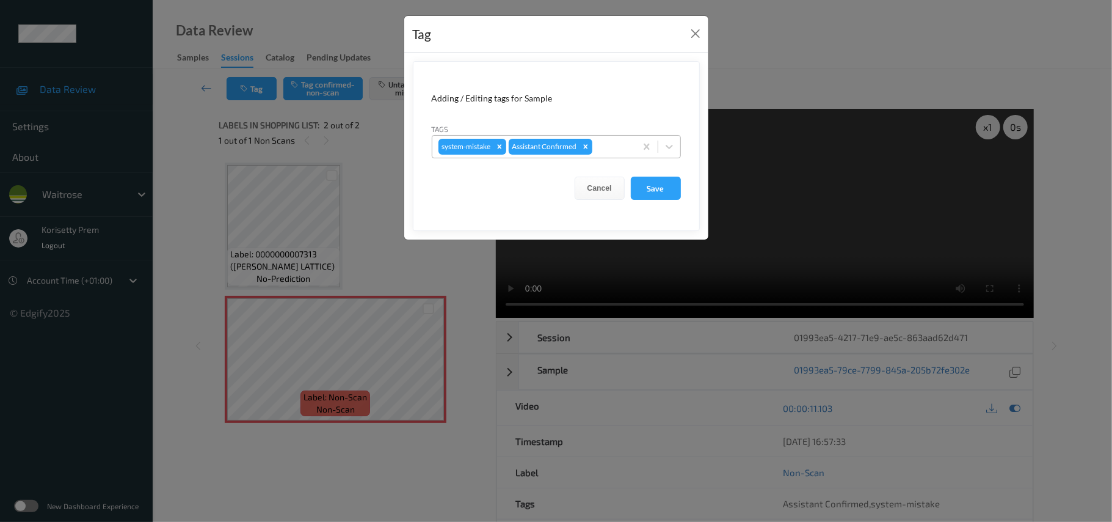
click at [621, 155] on div "system-mistake Assistant Confirmed" at bounding box center [533, 146] width 203 height 21
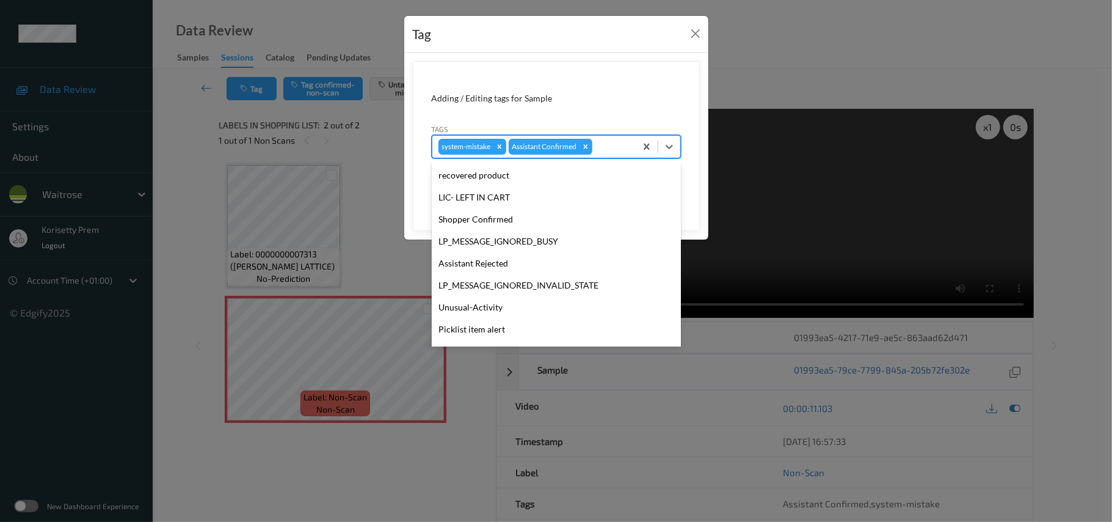
scroll to position [283, 0]
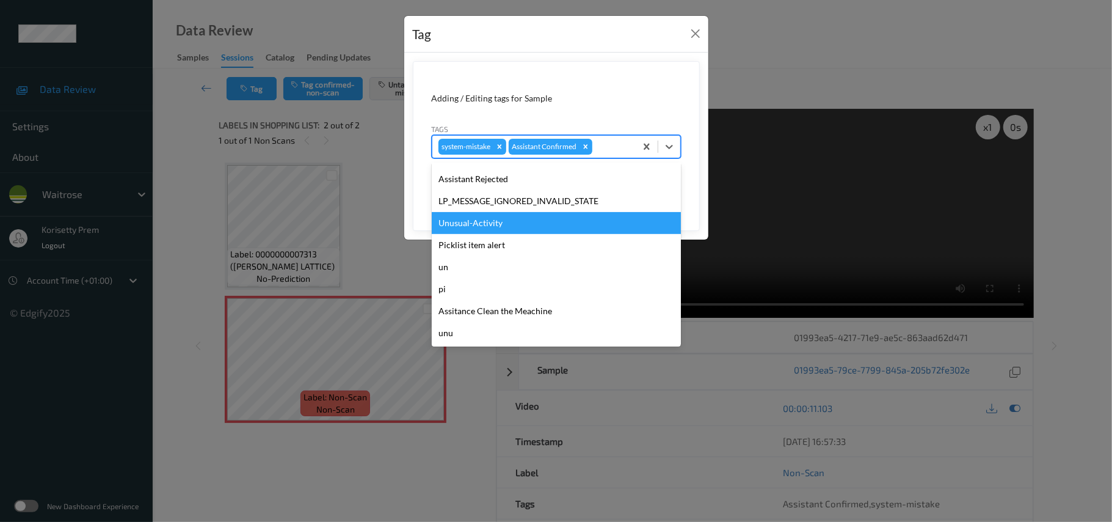
click at [484, 217] on div "Unusual-Activity" at bounding box center [556, 223] width 249 height 22
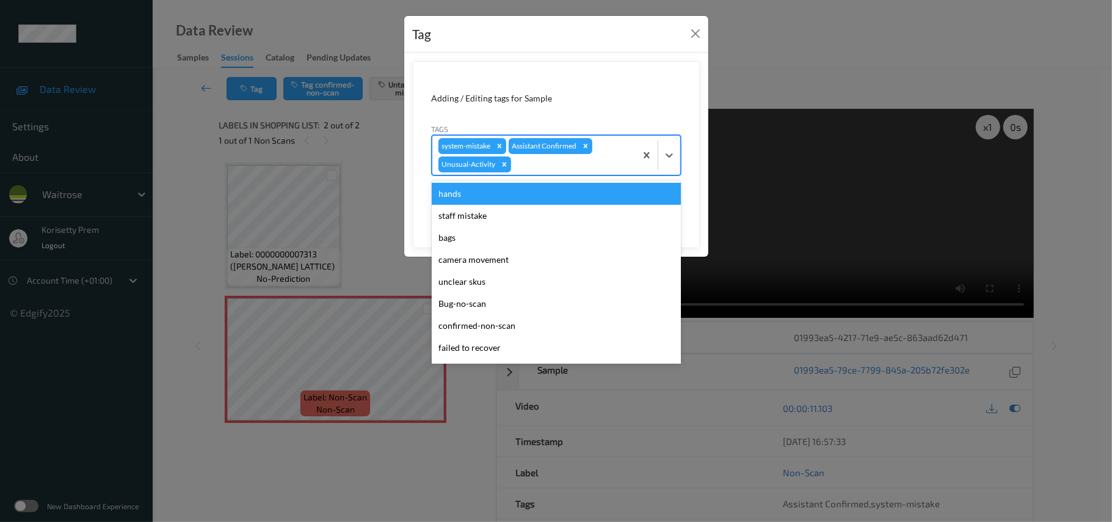
click at [561, 167] on div at bounding box center [572, 164] width 116 height 15
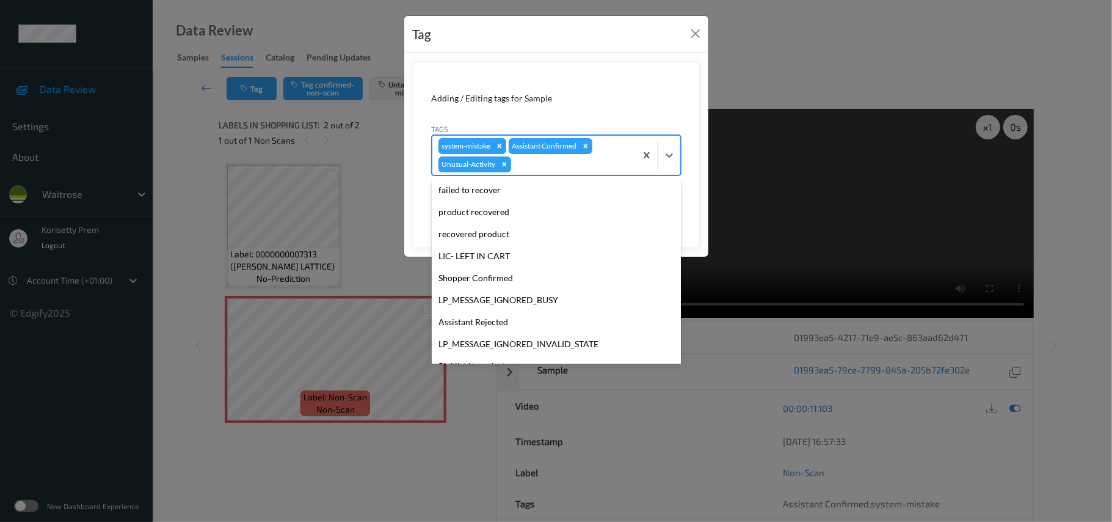
scroll to position [261, 0]
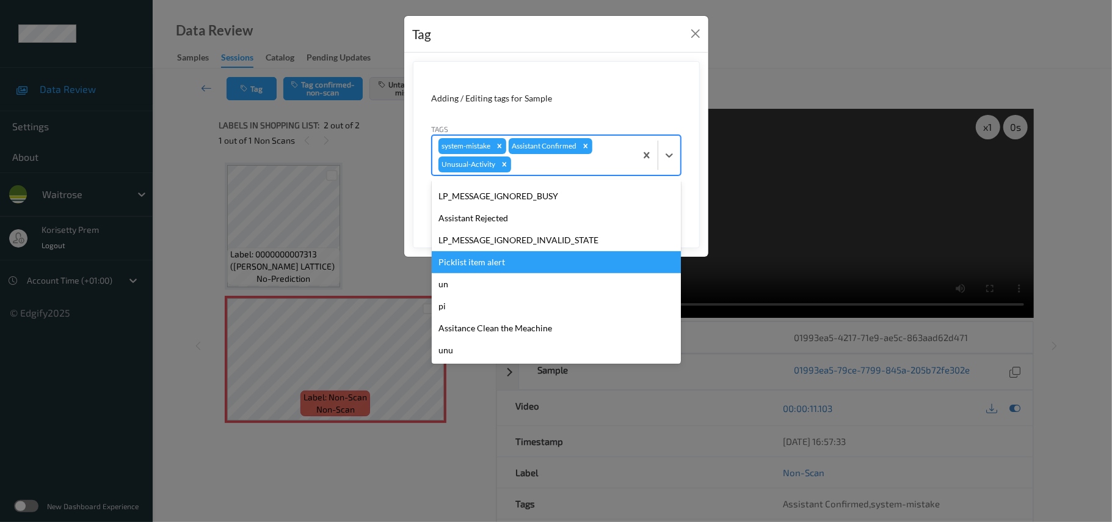
click at [505, 269] on div "Picklist item alert" at bounding box center [556, 262] width 249 height 22
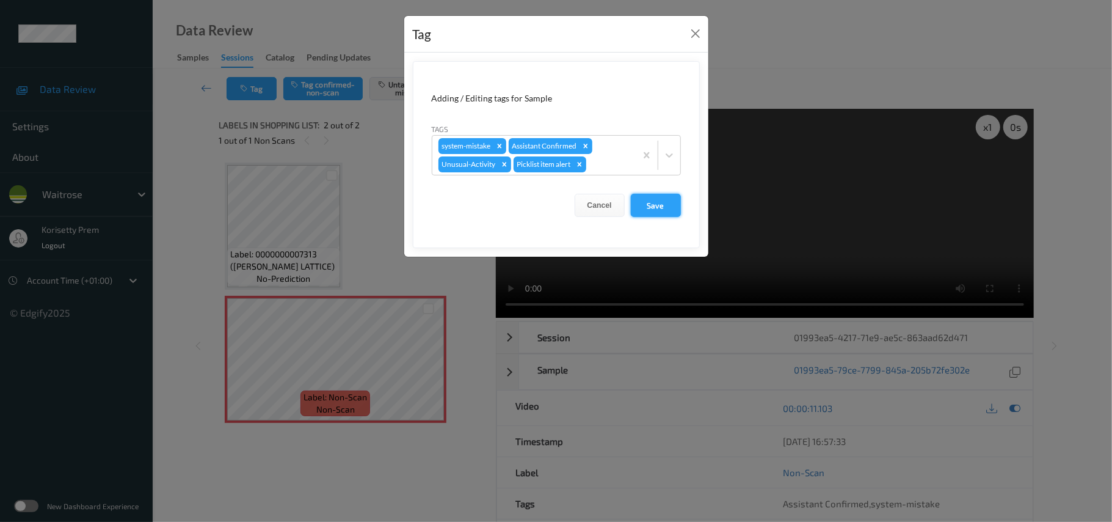
click at [631, 211] on button "Save" at bounding box center [656, 205] width 50 height 23
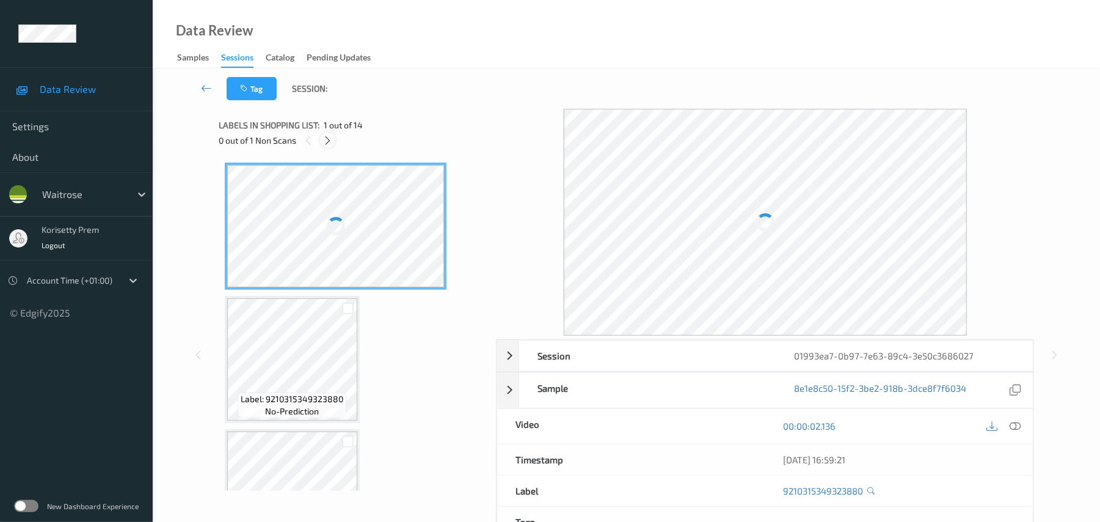
click at [322, 140] on icon at bounding box center [327, 140] width 10 height 11
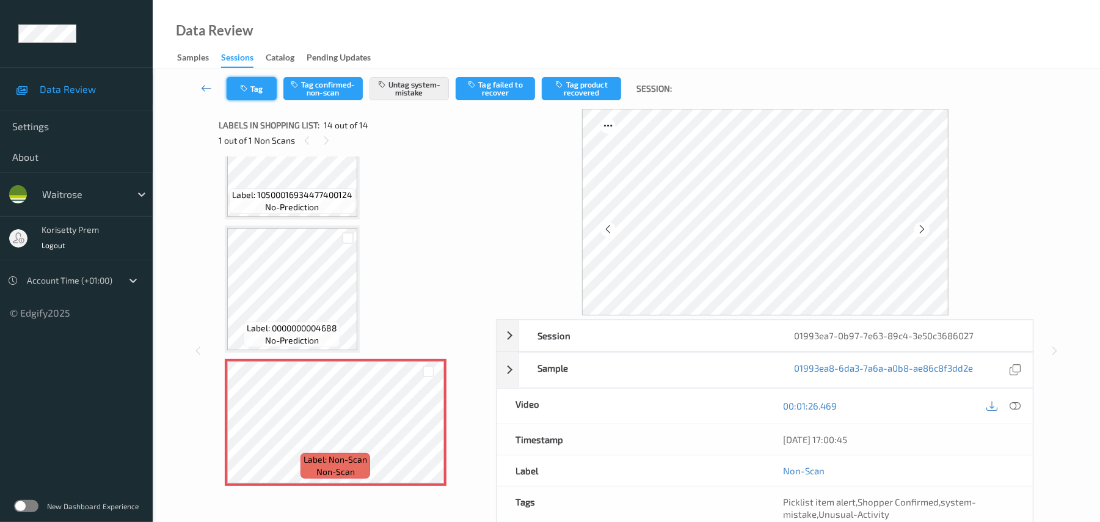
click at [264, 84] on button "Tag" at bounding box center [252, 88] width 50 height 23
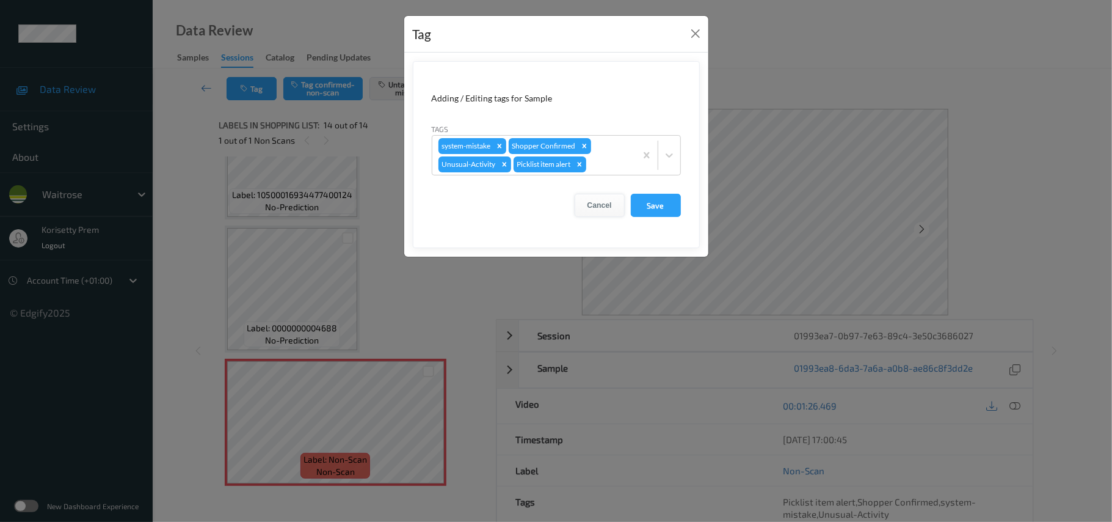
click at [612, 199] on button "Cancel" at bounding box center [600, 205] width 50 height 23
